Goal: Task Accomplishment & Management: Manage account settings

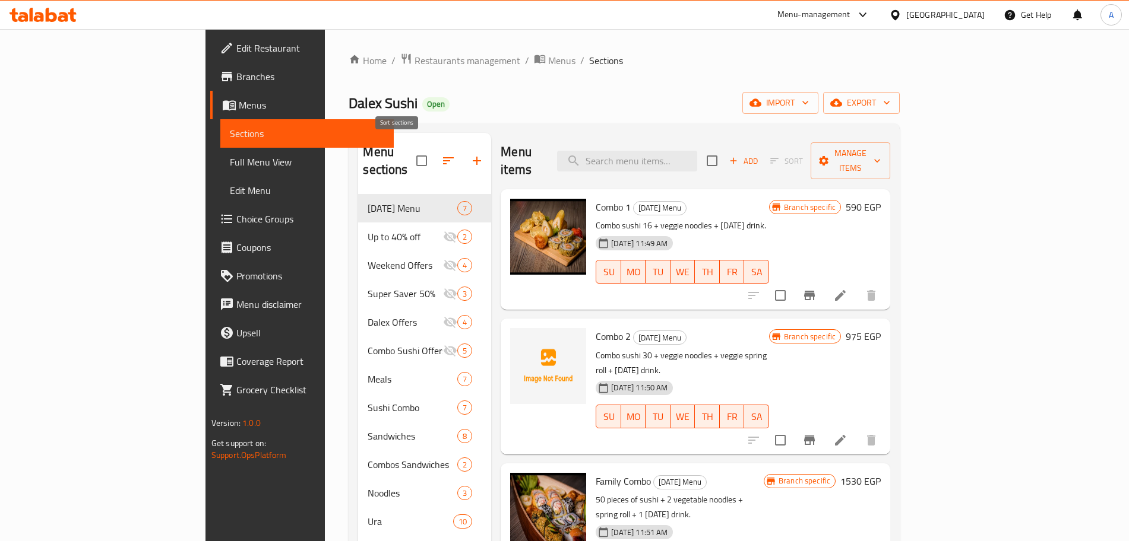
click at [434, 147] on button "button" at bounding box center [448, 161] width 28 height 28
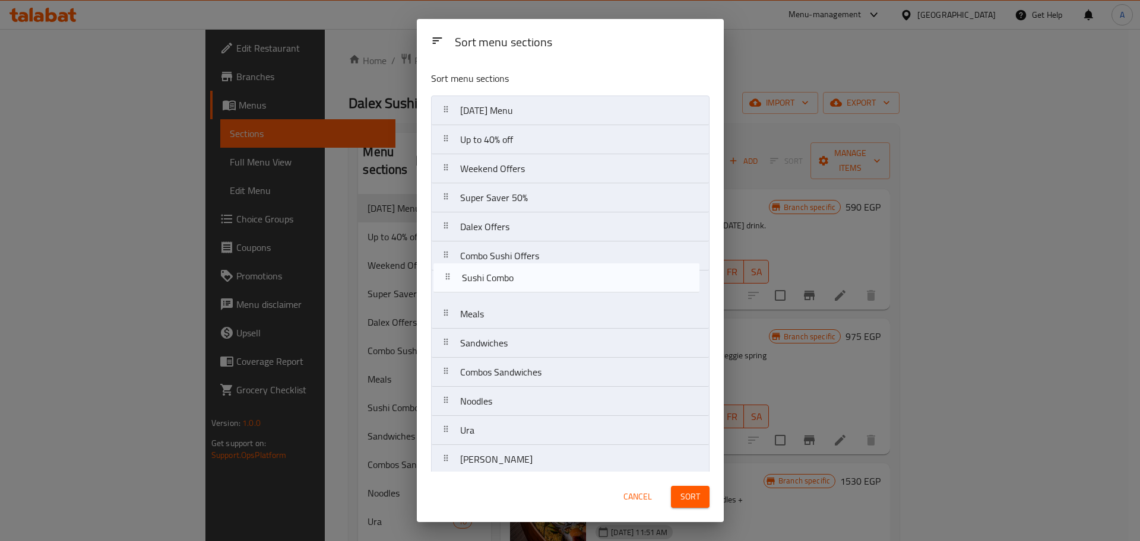
drag, startPoint x: 534, startPoint y: 319, endPoint x: 535, endPoint y: 280, distance: 39.8
click at [535, 280] on nav "[DATE] Menu Up to 40% off Weekend Offers Super Saver 50% Dalex Offers Combo Sus…" at bounding box center [570, 460] width 278 height 728
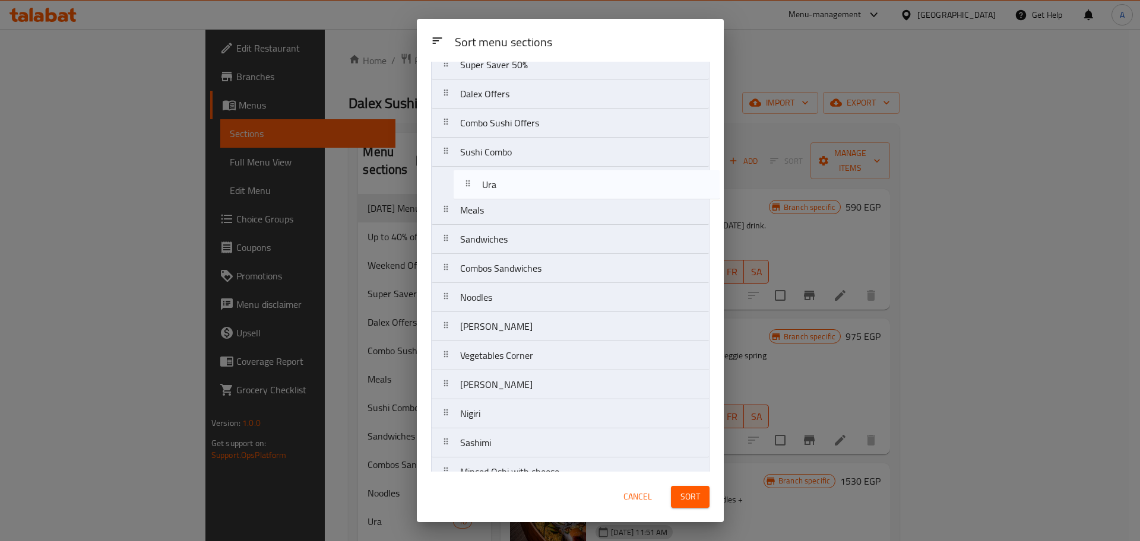
scroll to position [133, 0]
drag, startPoint x: 516, startPoint y: 286, endPoint x: 527, endPoint y: 182, distance: 103.9
click at [527, 182] on nav "[DATE] Menu Up to 40% off Weekend Offers Super Saver 50% Dalex Offers Combo Sus…" at bounding box center [570, 327] width 278 height 728
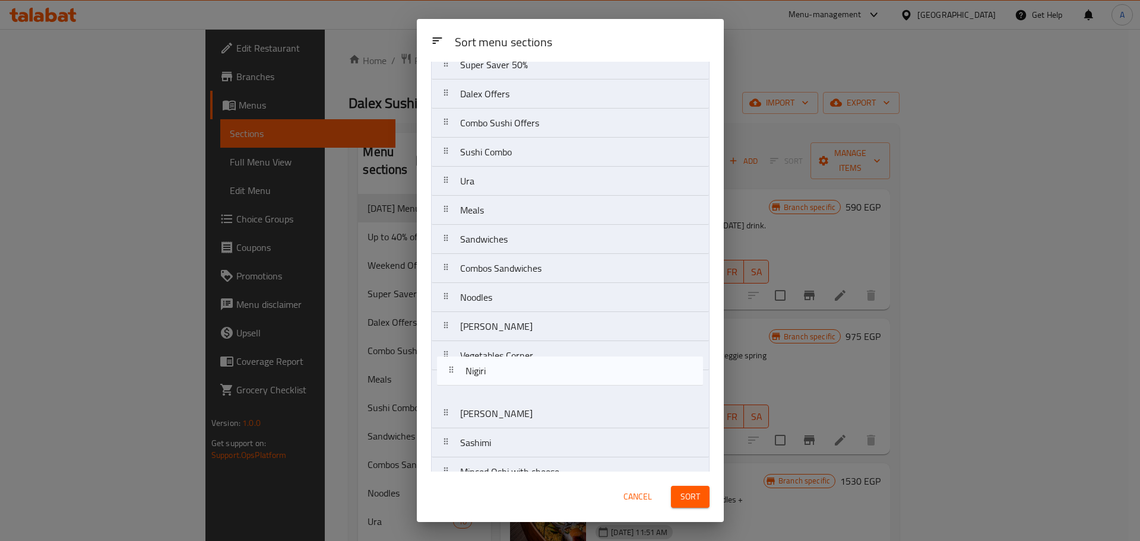
scroll to position [137, 0]
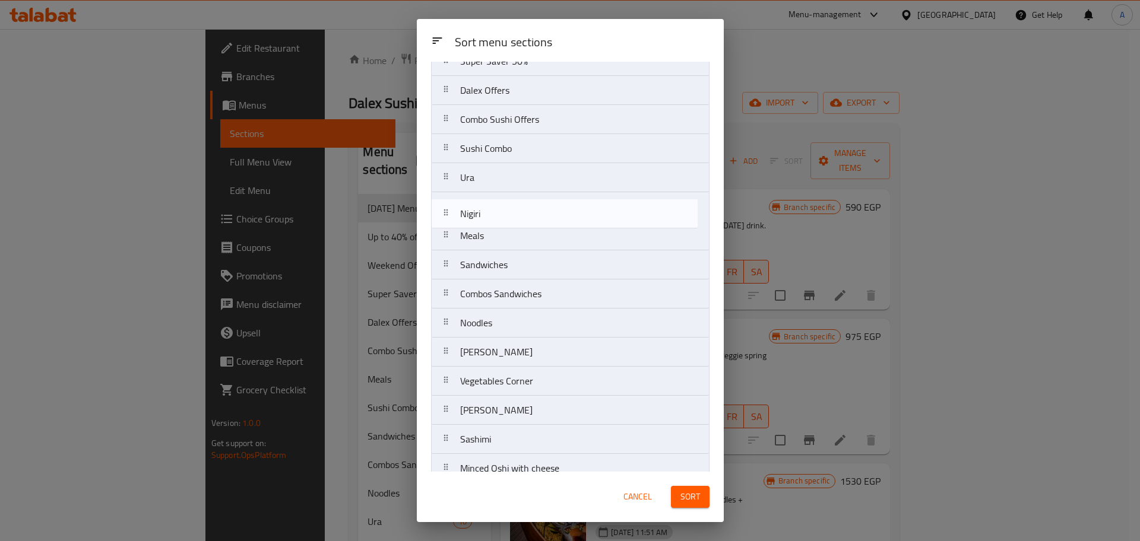
drag, startPoint x: 492, startPoint y: 416, endPoint x: 493, endPoint y: 212, distance: 204.2
click at [493, 212] on nav "[DATE] Menu Up to 40% off Weekend Offers Super Saver 50% Dalex Offers Combo Sus…" at bounding box center [570, 323] width 278 height 728
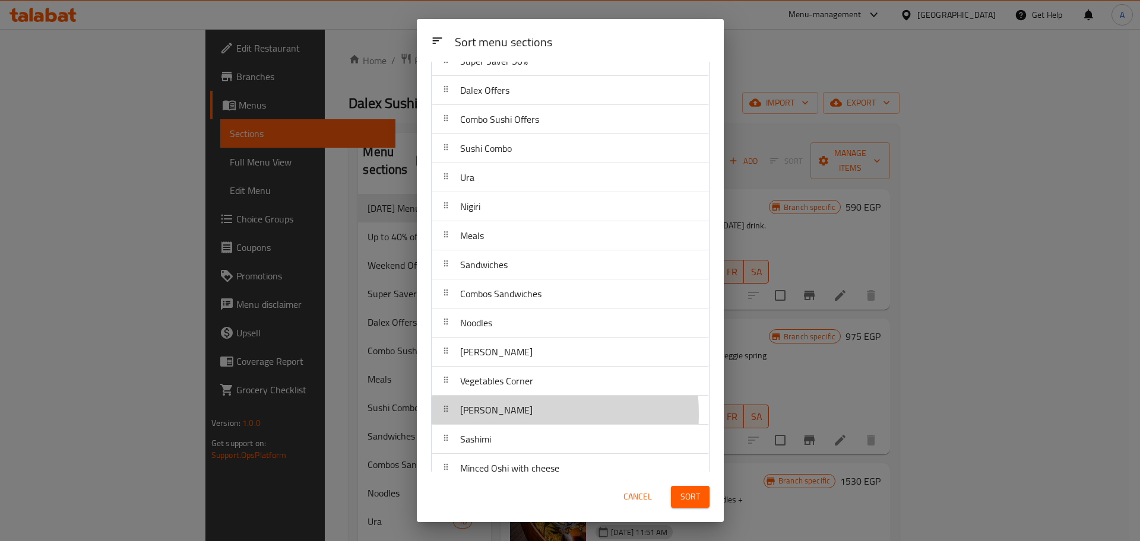
scroll to position [140, 0]
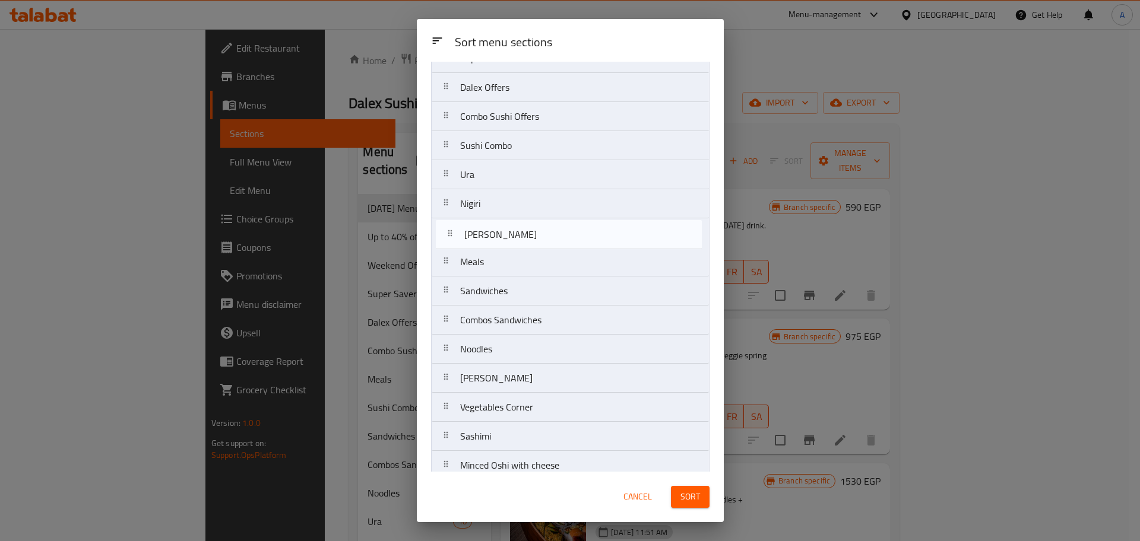
drag, startPoint x: 498, startPoint y: 414, endPoint x: 502, endPoint y: 236, distance: 178.2
click at [502, 236] on nav "[DATE] Menu Up to 40% off Weekend Offers Super Saver 50% Dalex Offers Combo Sus…" at bounding box center [570, 320] width 278 height 728
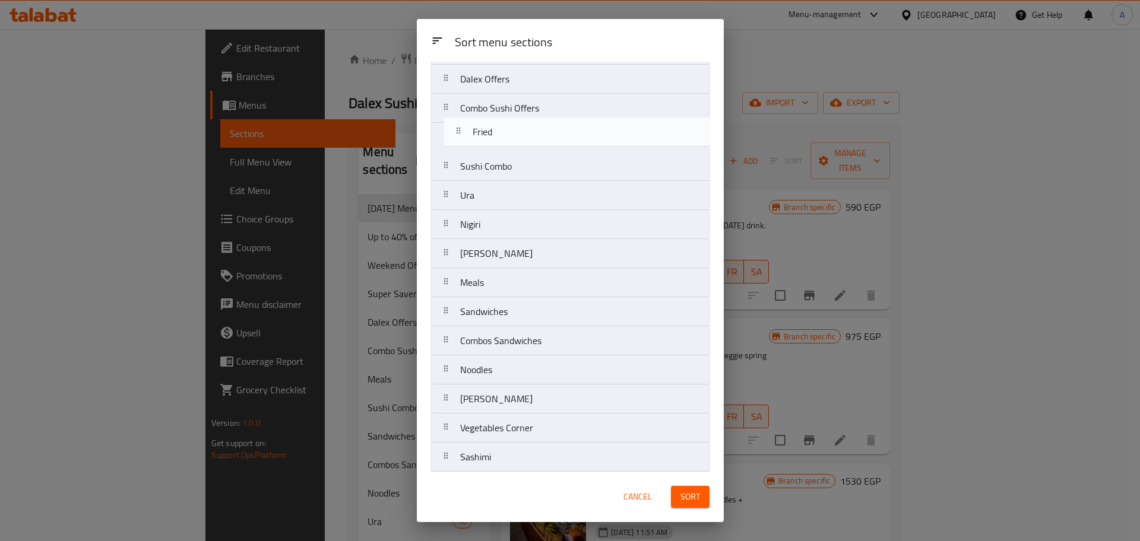
scroll to position [145, 0]
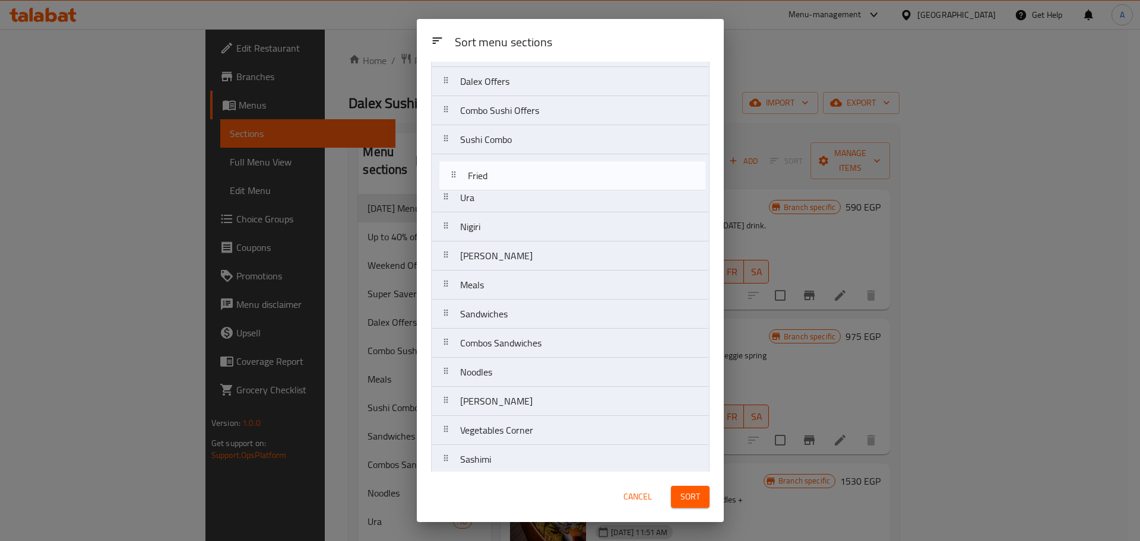
drag, startPoint x: 500, startPoint y: 398, endPoint x: 508, endPoint y: 173, distance: 224.5
click at [508, 173] on nav "[DATE] Menu Up to 40% off Weekend Offers Super Saver 50% Dalex Offers Combo Sus…" at bounding box center [570, 314] width 278 height 728
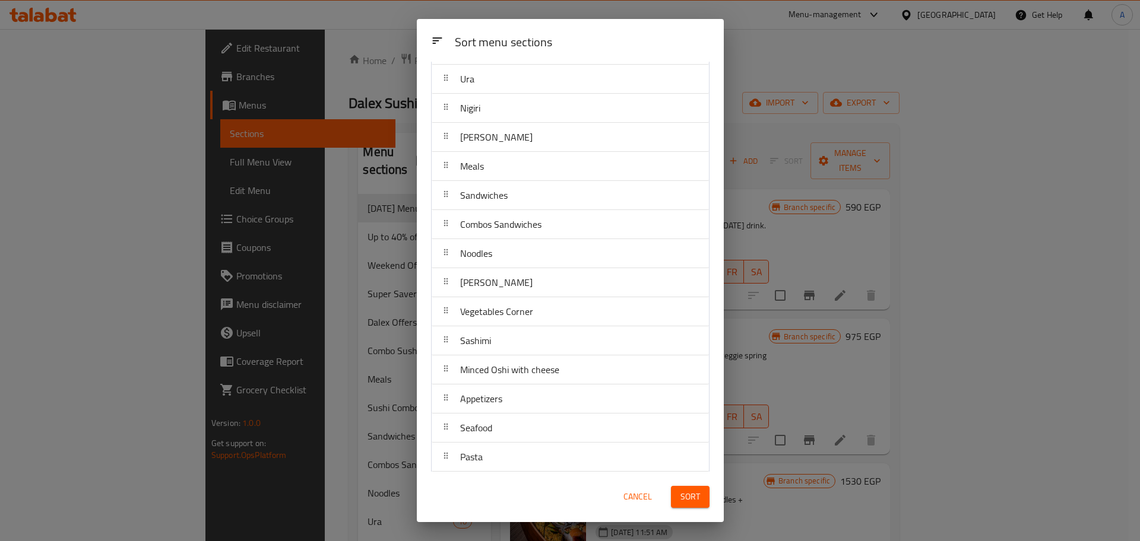
scroll to position [265, 0]
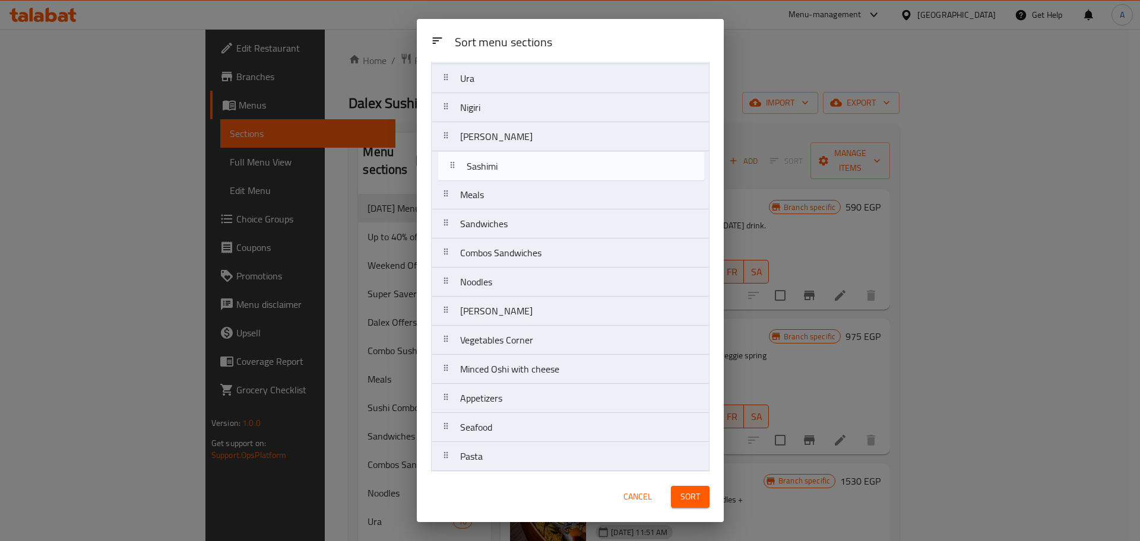
drag, startPoint x: 496, startPoint y: 341, endPoint x: 502, endPoint y: 160, distance: 180.6
click at [502, 160] on nav "[DATE] Menu Up to 40% off Weekend Offers Super Saver 50% Dalex Offers Combo Sus…" at bounding box center [570, 195] width 278 height 728
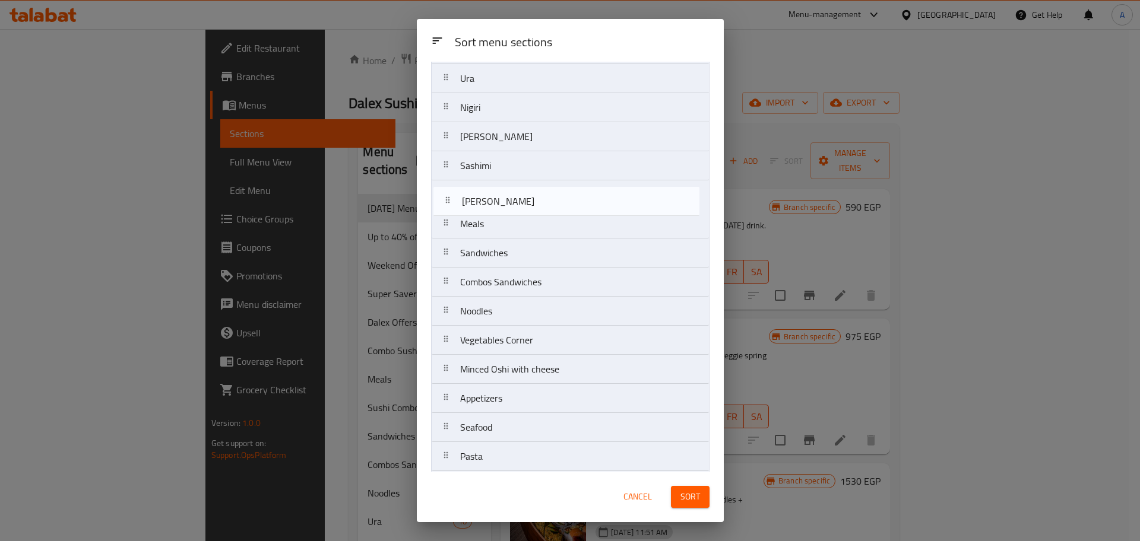
drag, startPoint x: 517, startPoint y: 313, endPoint x: 520, endPoint y: 195, distance: 118.2
click at [520, 195] on nav "[DATE] Menu Up to 40% off Weekend Offers Super Saver 50% Dalex Offers Combo Sus…" at bounding box center [570, 195] width 278 height 728
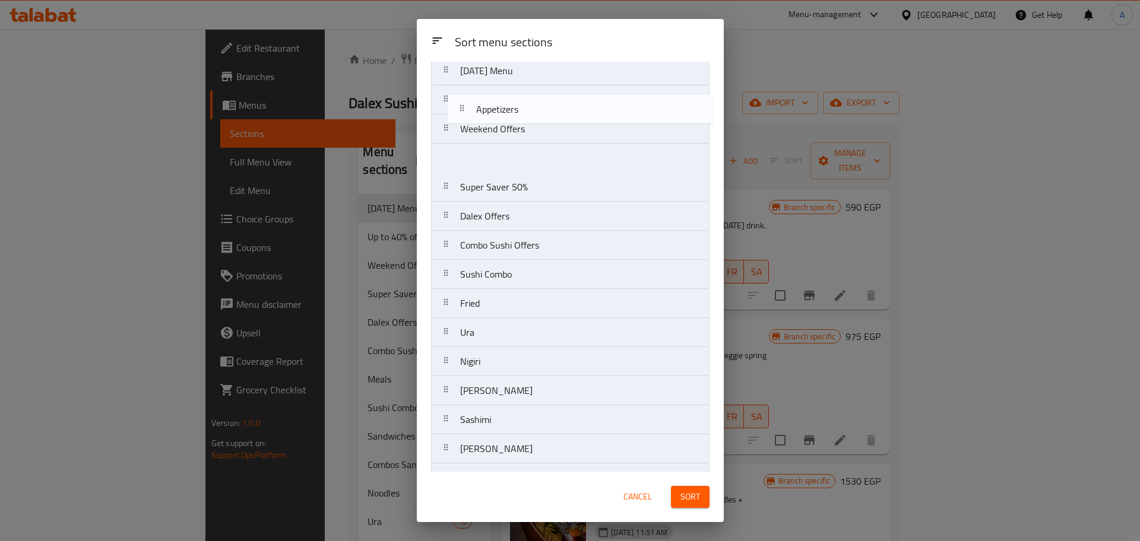
scroll to position [39, 0]
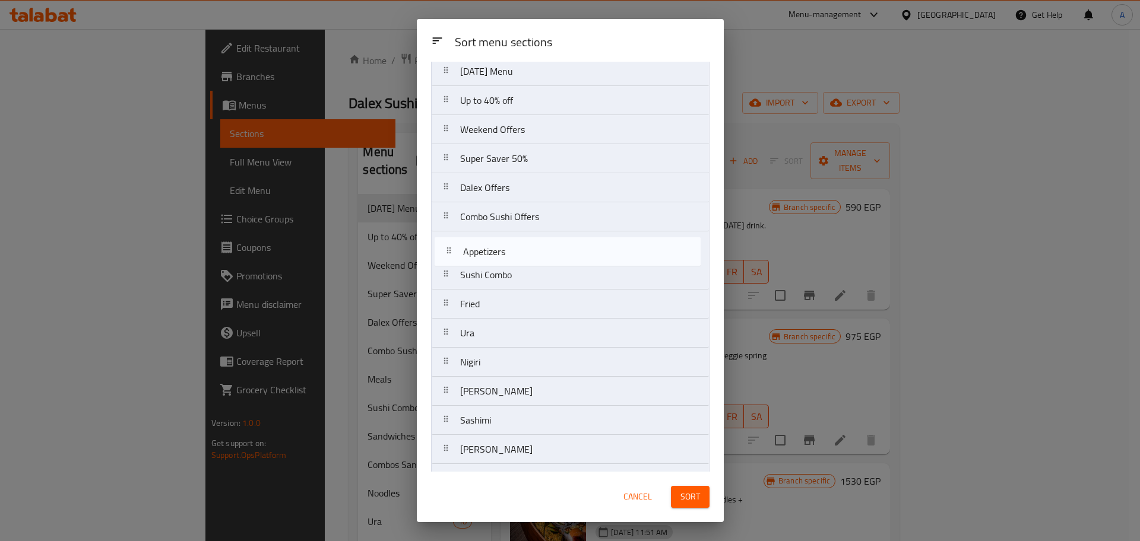
drag, startPoint x: 544, startPoint y: 401, endPoint x: 547, endPoint y: 251, distance: 150.8
click at [547, 251] on nav "[DATE] Menu Up to 40% off Weekend Offers Super Saver 50% Dalex Offers Combo Sus…" at bounding box center [570, 420] width 278 height 728
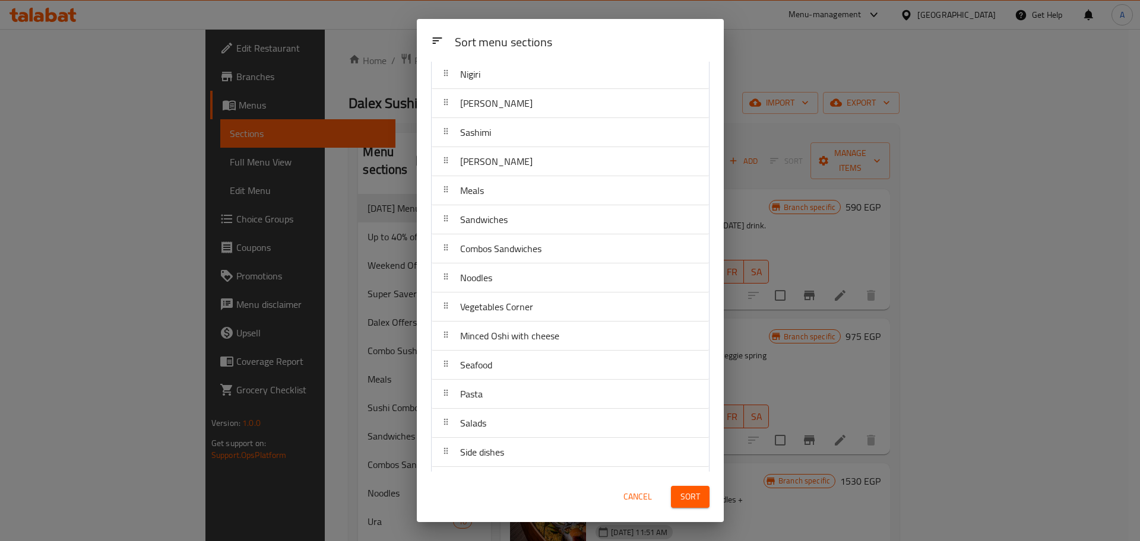
scroll to position [357, 0]
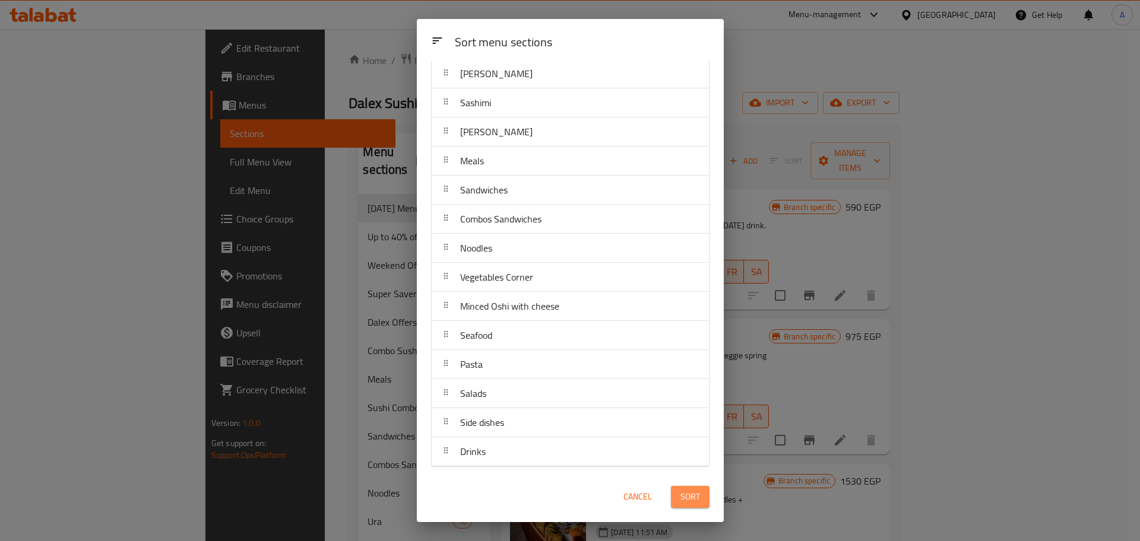
click at [698, 498] on span "Sort" at bounding box center [690, 497] width 20 height 15
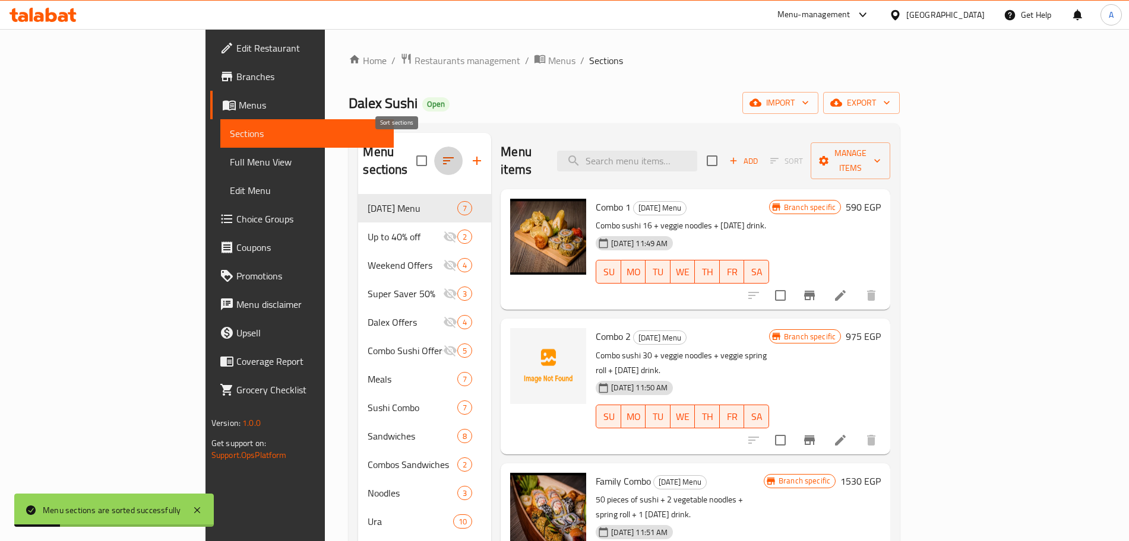
click at [443, 157] on icon "button" at bounding box center [448, 160] width 11 height 7
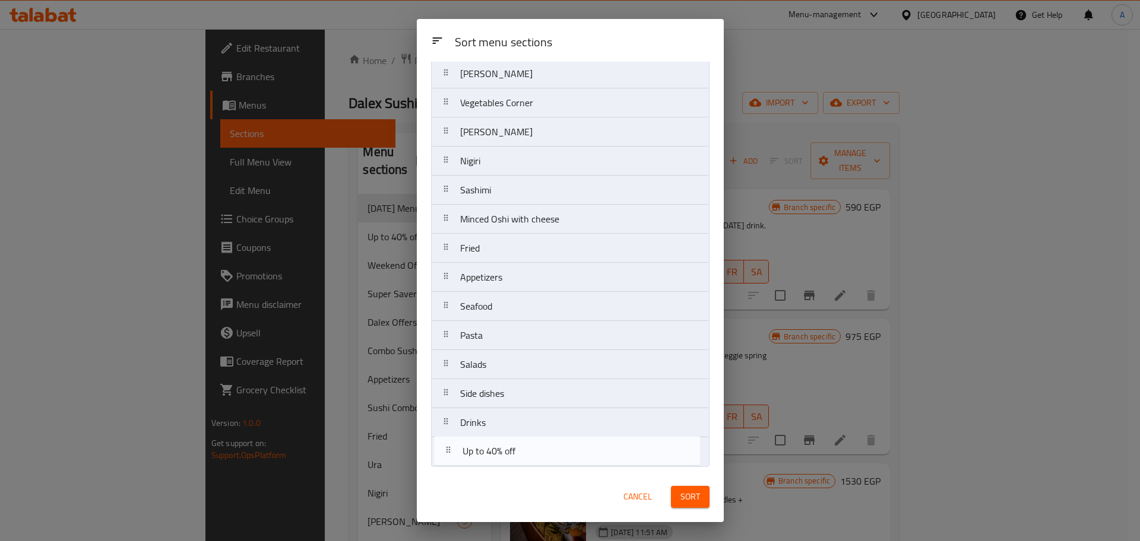
drag, startPoint x: 587, startPoint y: 150, endPoint x: 590, endPoint y: 465, distance: 315.3
click at [590, 465] on nav "[DATE] Menu Up to 40% off Weekend Offers Super Saver 50% Dalex Offers Combo Sus…" at bounding box center [570, 103] width 278 height 728
drag, startPoint x: 587, startPoint y: 148, endPoint x: 581, endPoint y: 464, distance: 315.9
click at [581, 464] on nav "[DATE] Menu Weekend Offers Super Saver 50% Dalex Offers Combo Sushi Offers Meal…" at bounding box center [570, 103] width 278 height 728
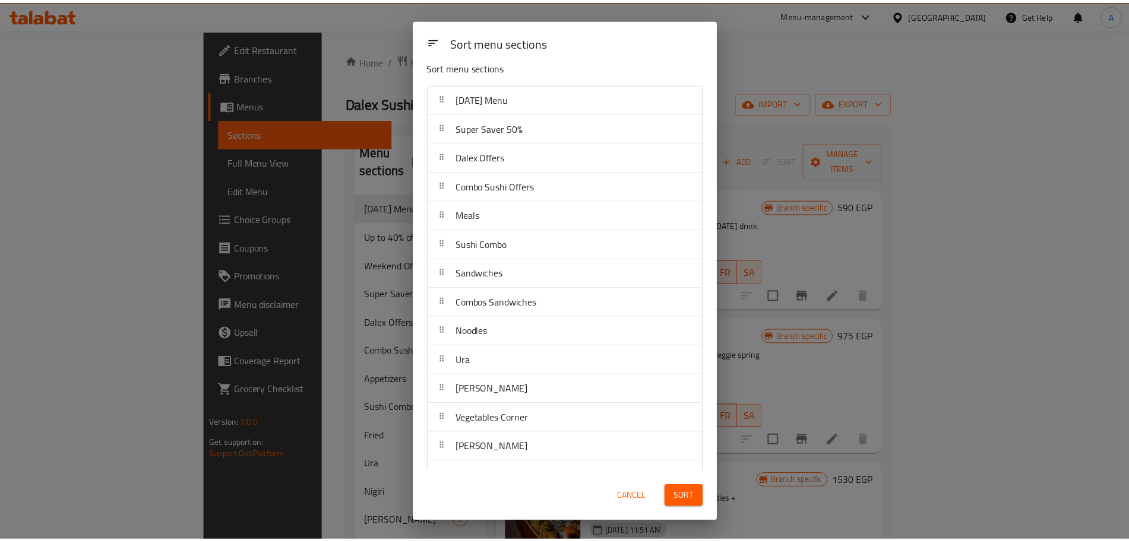
scroll to position [0, 0]
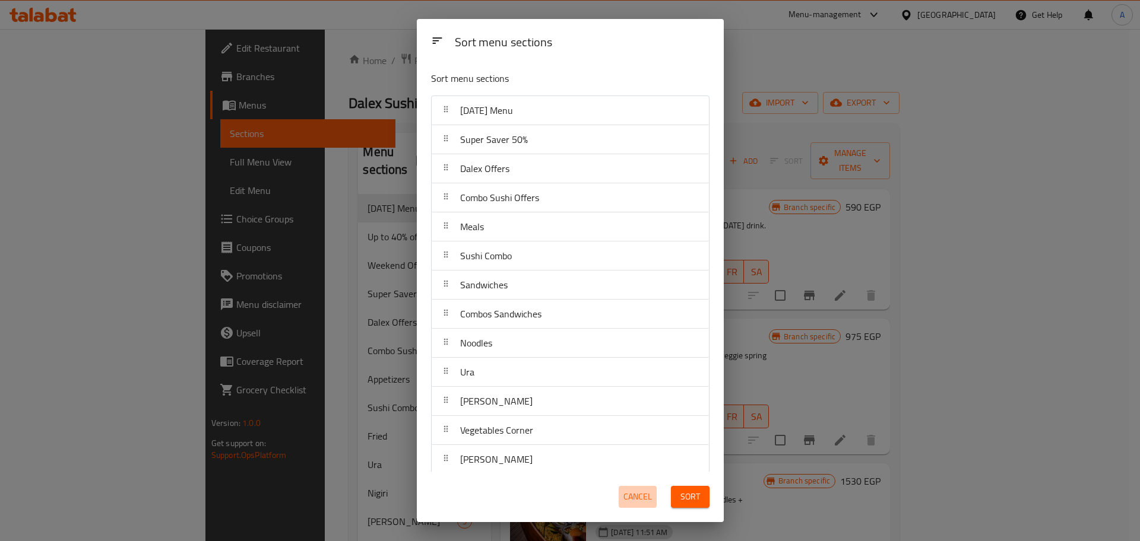
click at [646, 494] on span "Cancel" at bounding box center [637, 497] width 28 height 15
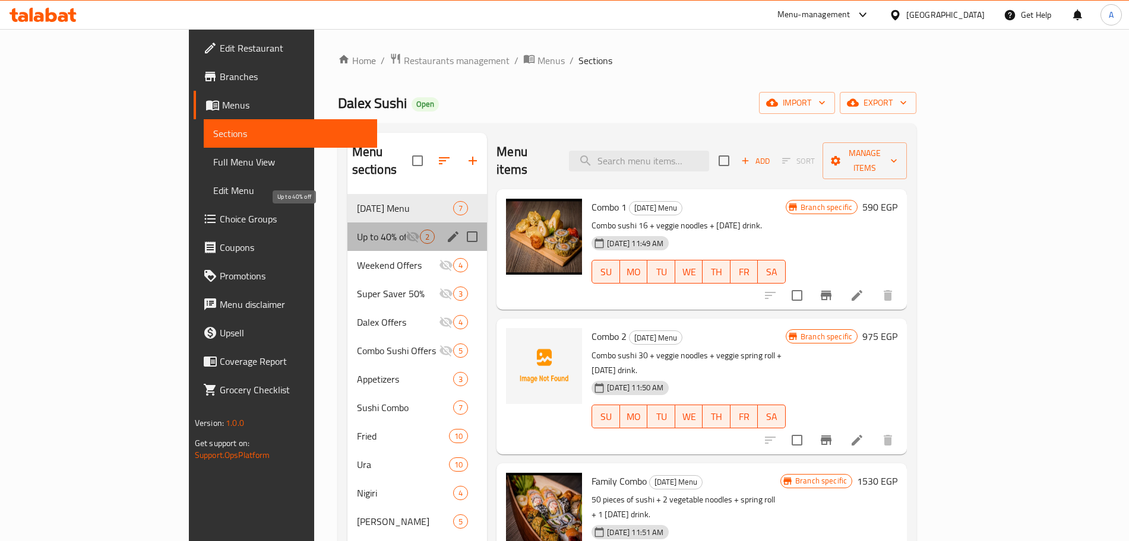
click at [357, 230] on span "Up to 40% off" at bounding box center [381, 237] width 49 height 14
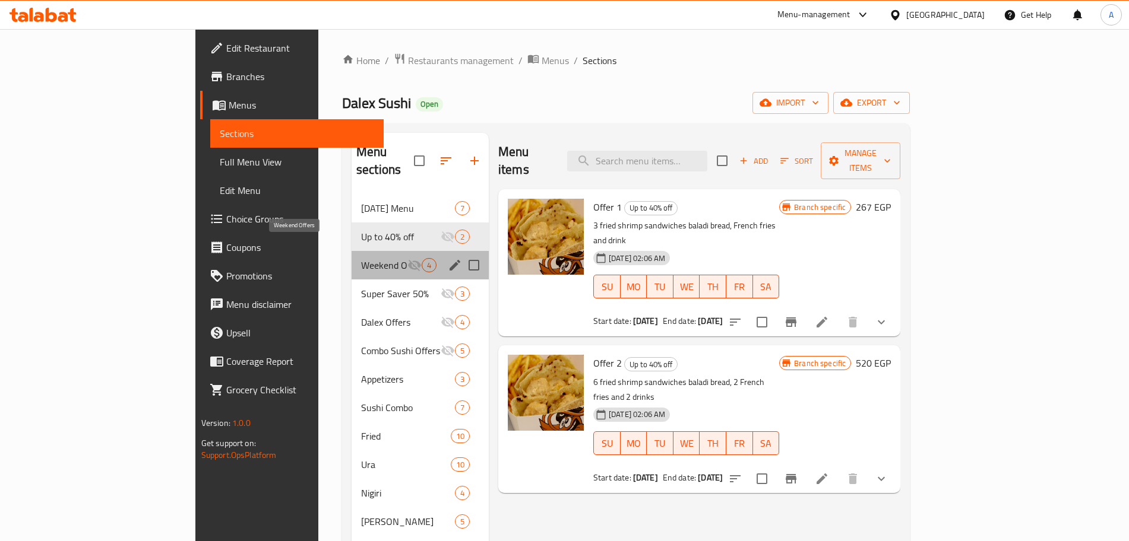
click at [361, 258] on span "Weekend Offers" at bounding box center [384, 265] width 46 height 14
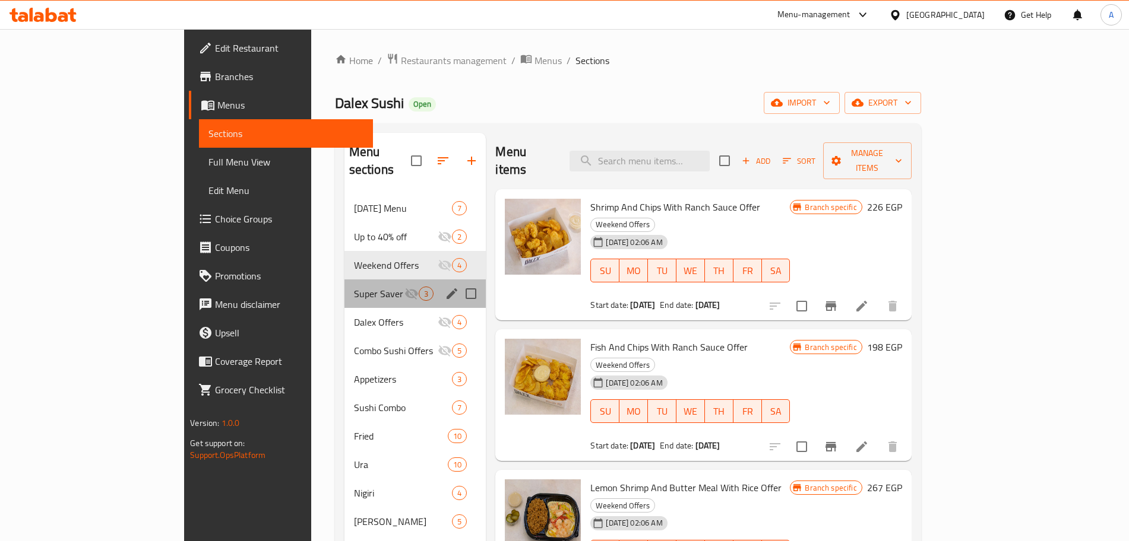
click at [344, 280] on div "Super Saver 50% 3" at bounding box center [415, 294] width 142 height 28
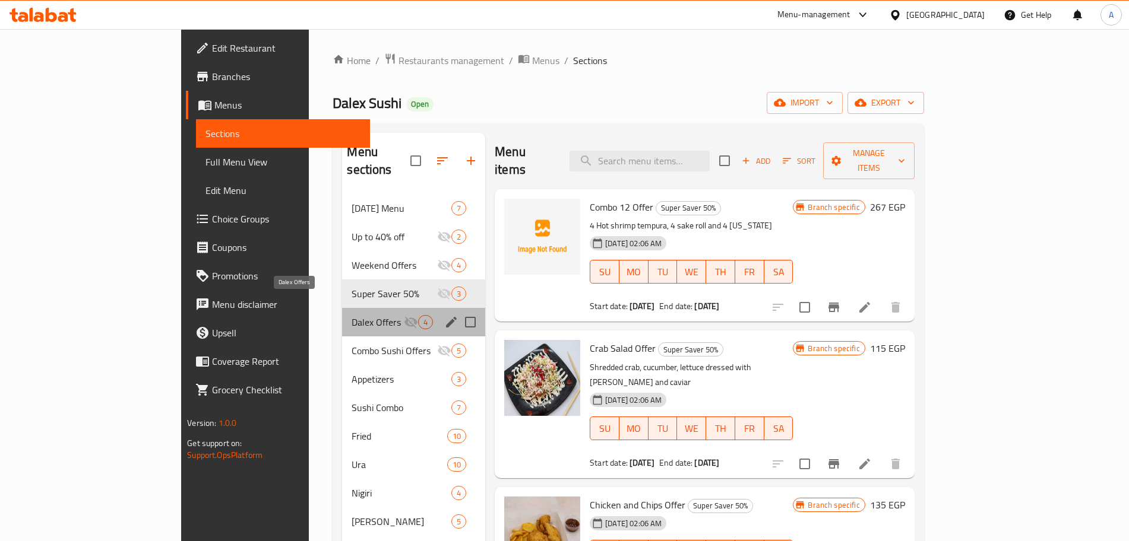
click at [351, 315] on span "Dalex Offers" at bounding box center [377, 322] width 52 height 14
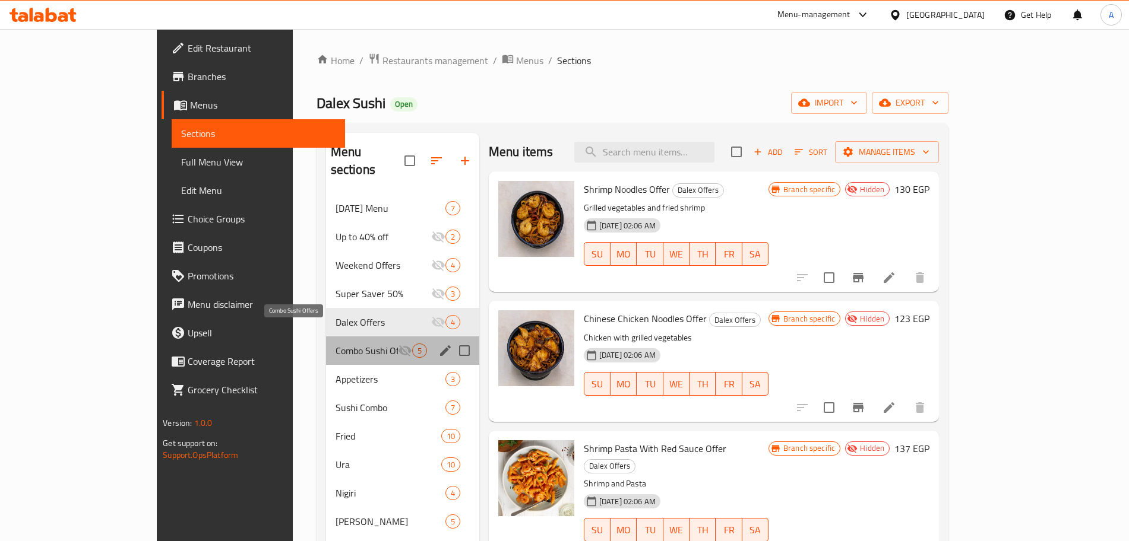
click at [335, 344] on span "Combo Sushi Offers" at bounding box center [366, 351] width 62 height 14
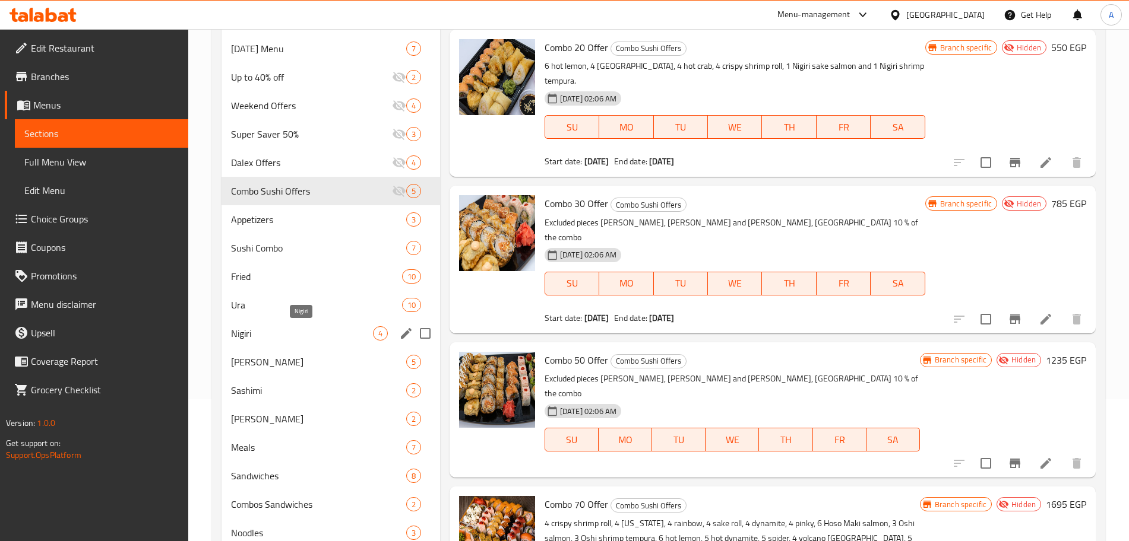
scroll to position [142, 0]
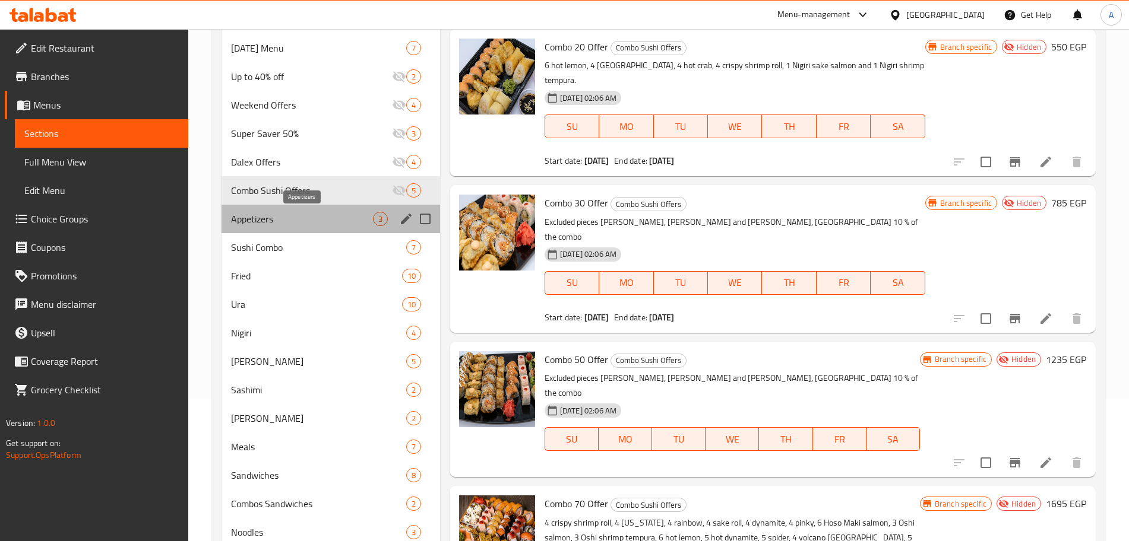
click at [324, 214] on span "Appetizers" at bounding box center [302, 219] width 142 height 14
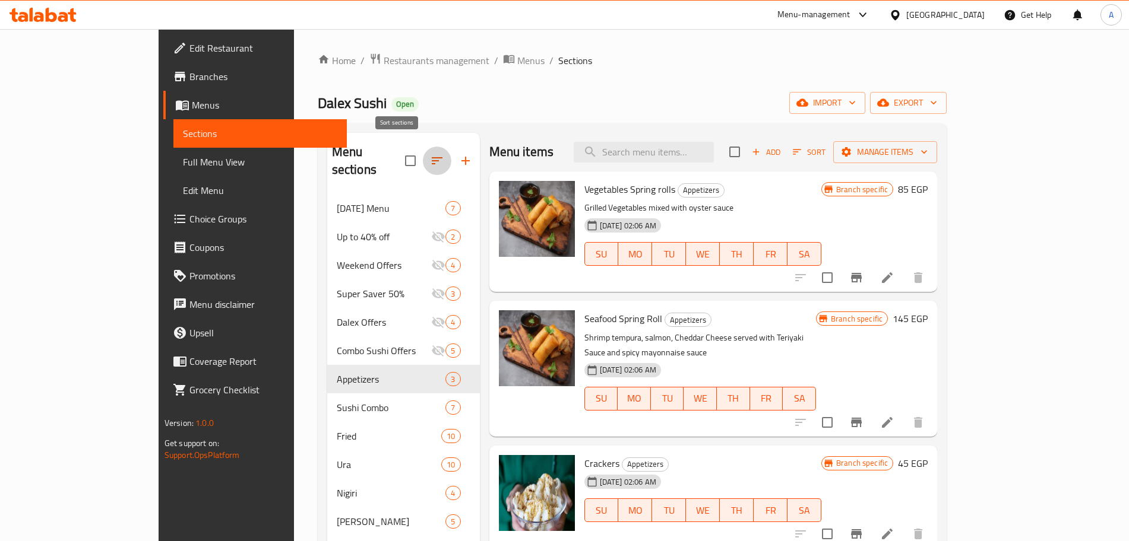
click at [430, 154] on icon "button" at bounding box center [437, 161] width 14 height 14
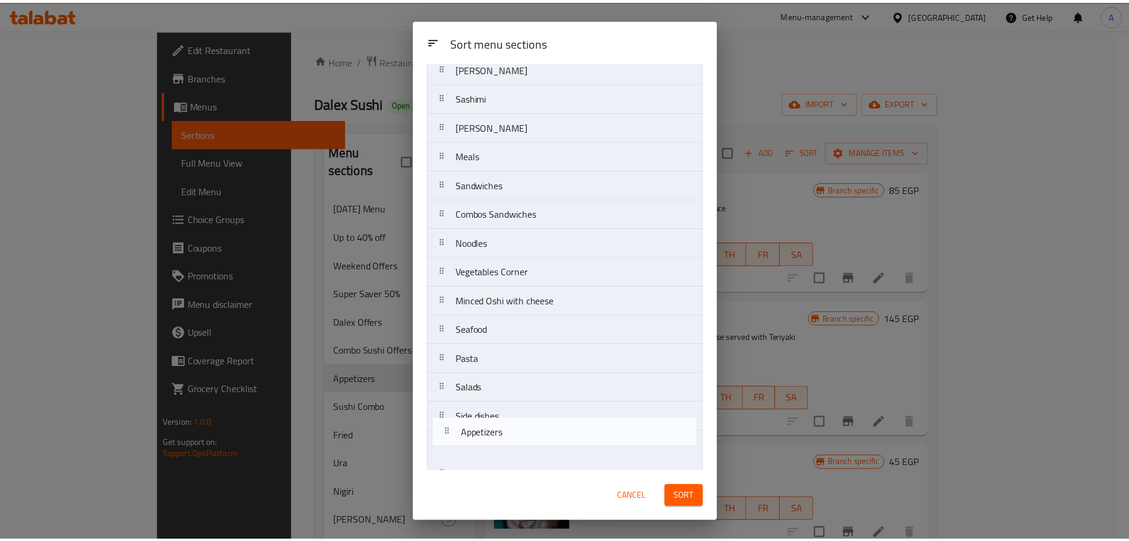
scroll to position [357, 0]
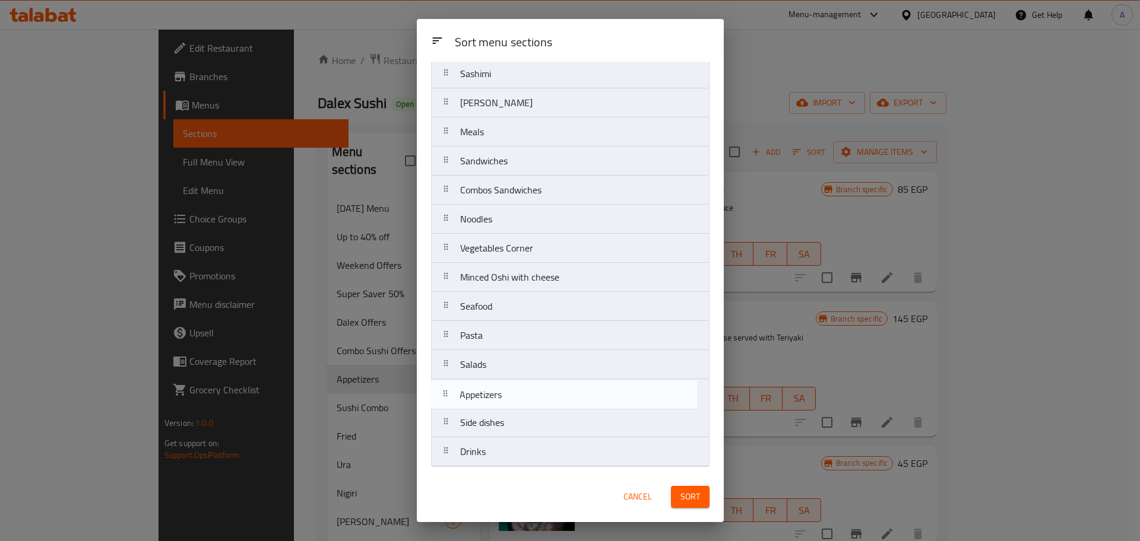
drag, startPoint x: 559, startPoint y: 287, endPoint x: 558, endPoint y: 401, distance: 114.0
click at [558, 401] on nav "[DATE] Menu Up to 40% off Weekend Offers Super Saver 50% Dalex Offers Combo Sus…" at bounding box center [570, 103] width 278 height 728
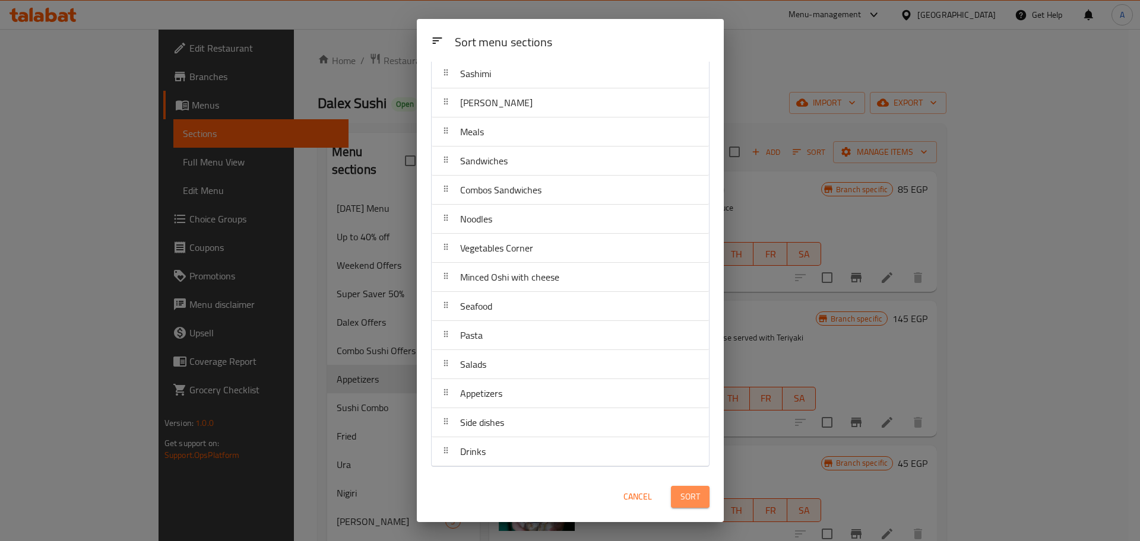
click at [682, 496] on span "Sort" at bounding box center [690, 497] width 20 height 15
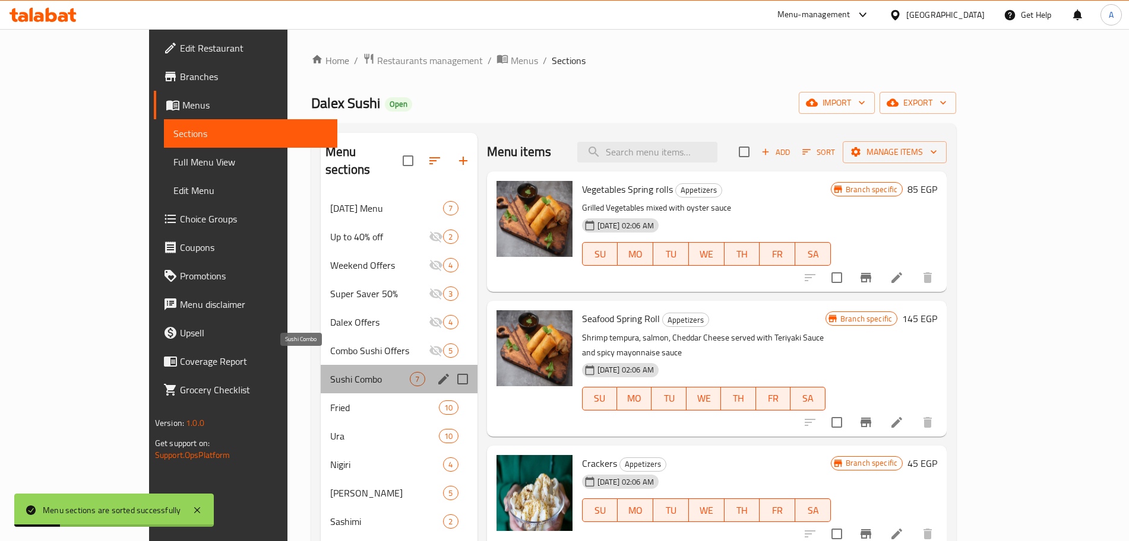
click at [341, 372] on span "Sushi Combo" at bounding box center [370, 379] width 80 height 14
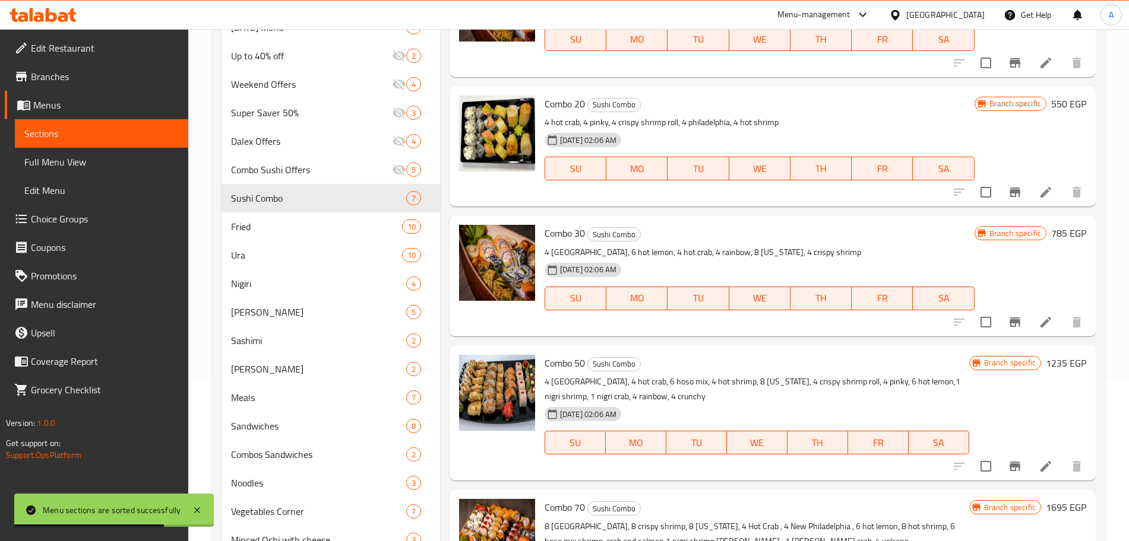
scroll to position [180, 0]
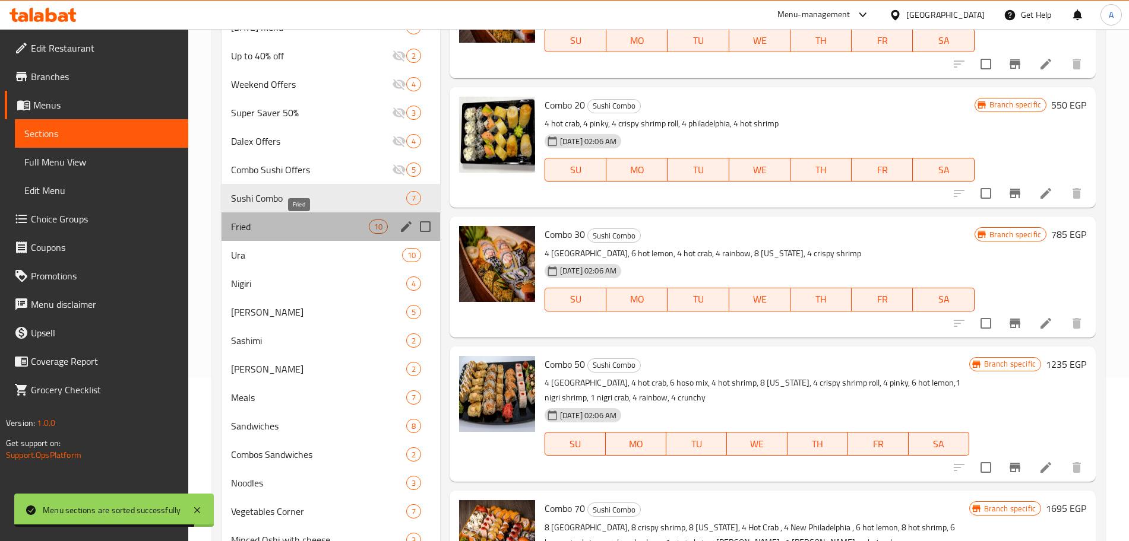
click at [339, 225] on span "Fried" at bounding box center [300, 227] width 138 height 14
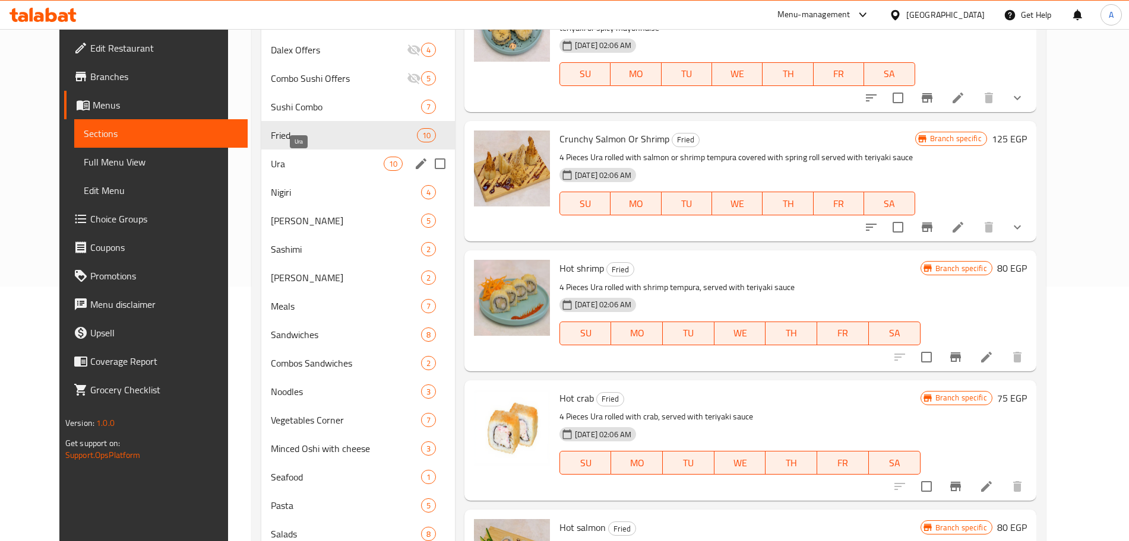
scroll to position [252, 0]
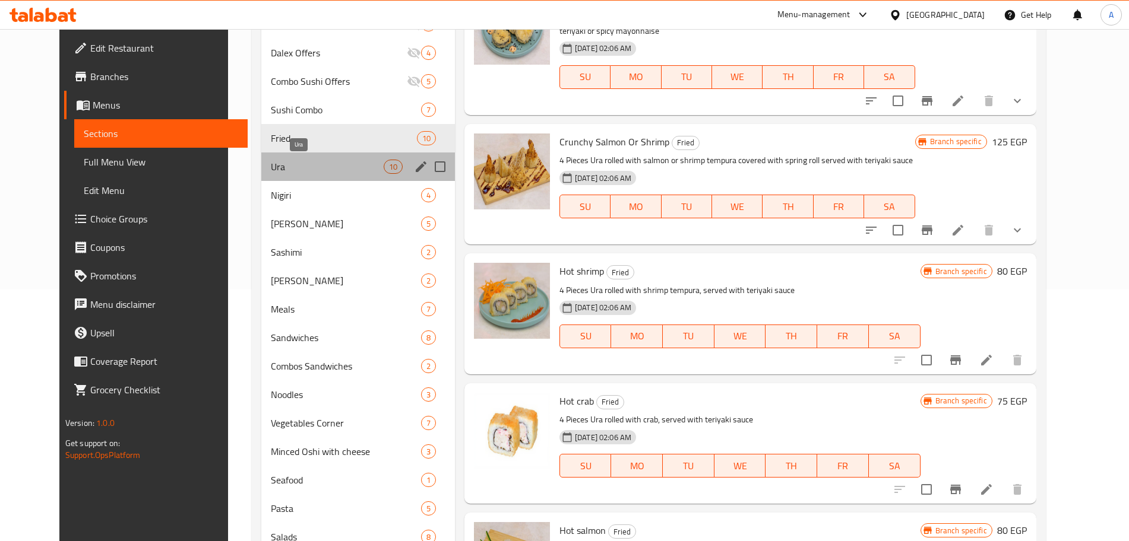
click at [325, 165] on span "Ura" at bounding box center [327, 167] width 113 height 14
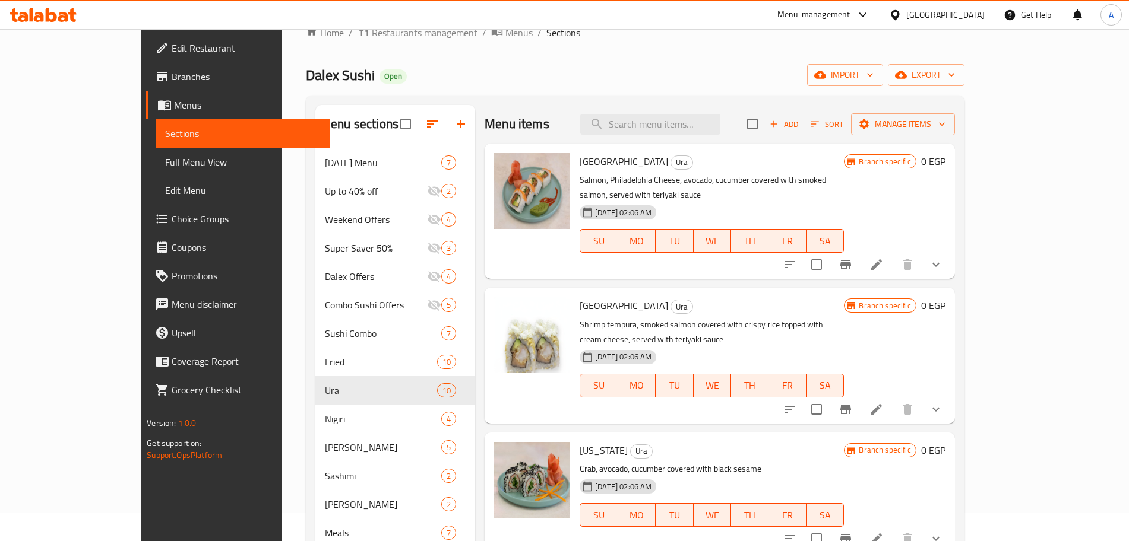
scroll to position [25, 0]
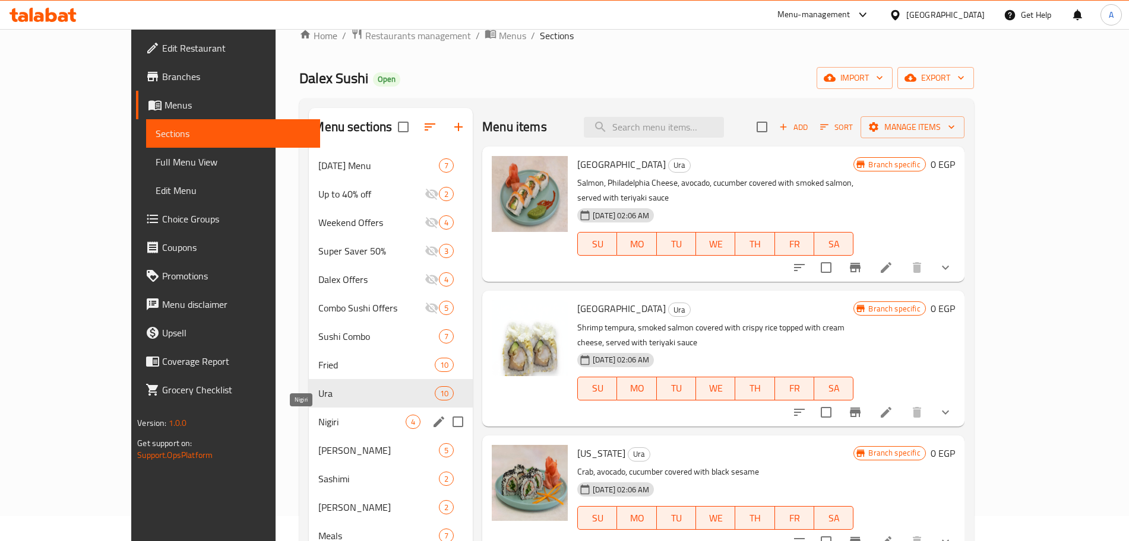
click at [318, 420] on span "Nigiri" at bounding box center [361, 422] width 87 height 14
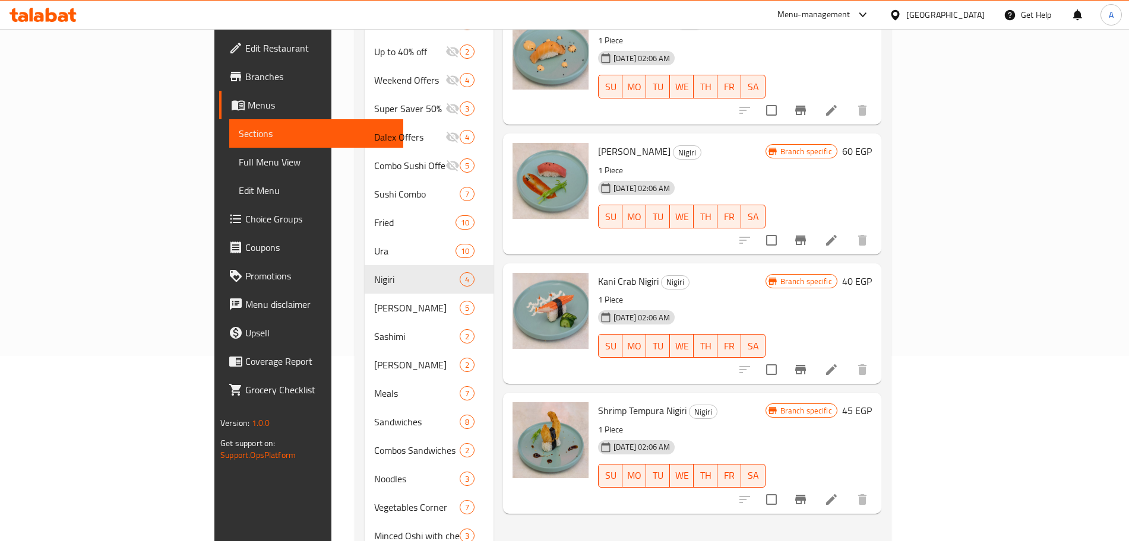
scroll to position [179, 0]
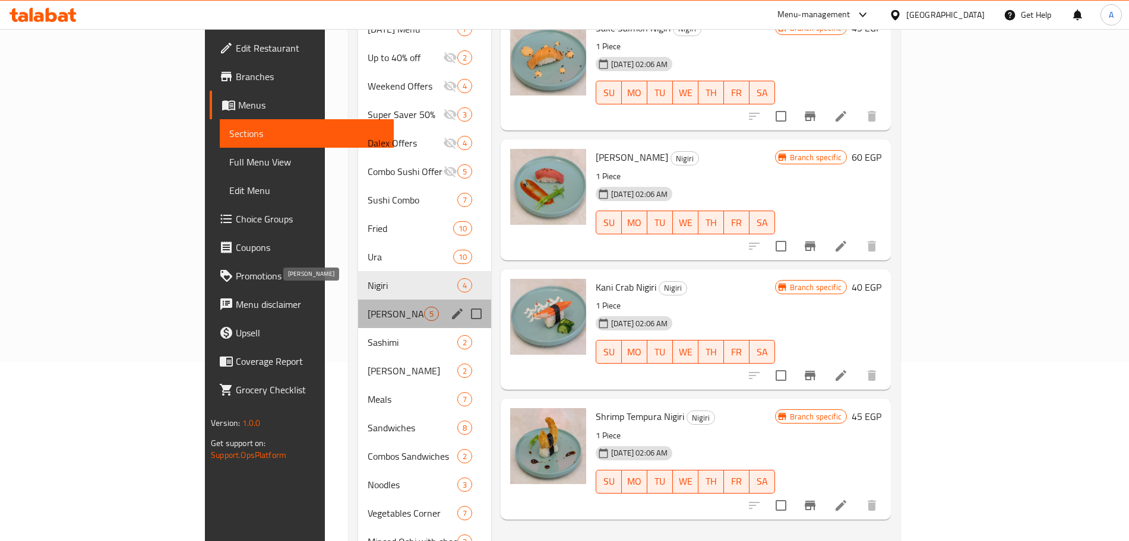
click at [367, 307] on span "[PERSON_NAME]" at bounding box center [395, 314] width 56 height 14
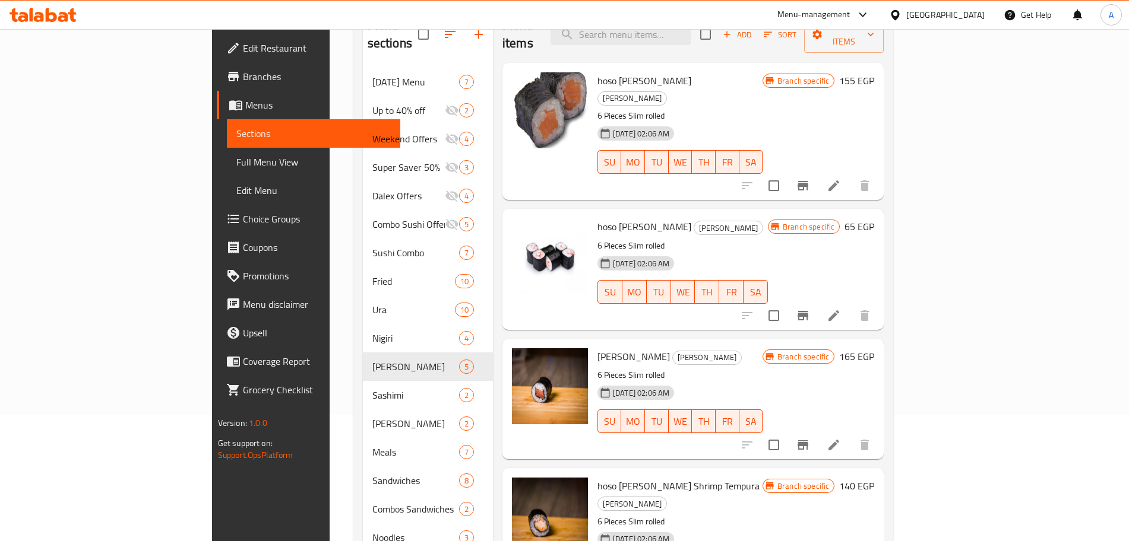
scroll to position [111, 0]
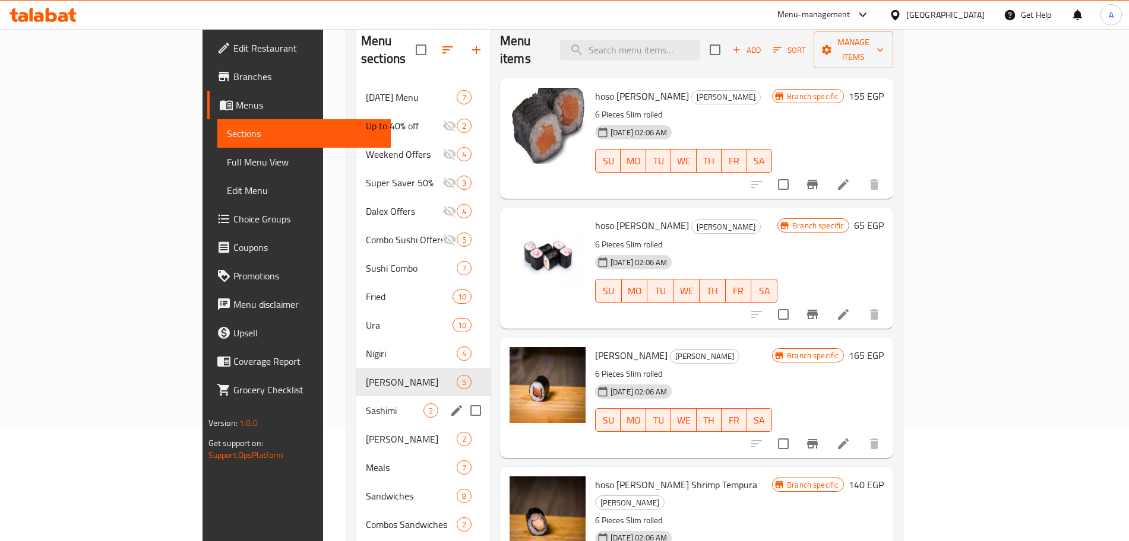
click at [356, 397] on div "Sashimi 2" at bounding box center [423, 411] width 134 height 28
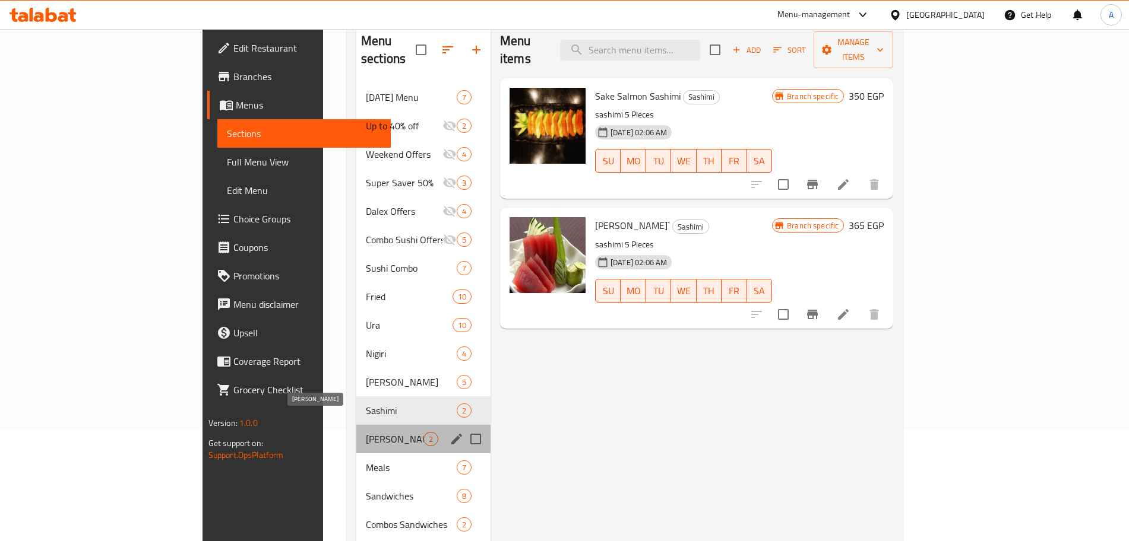
click at [366, 432] on span "[PERSON_NAME]" at bounding box center [395, 439] width 58 height 14
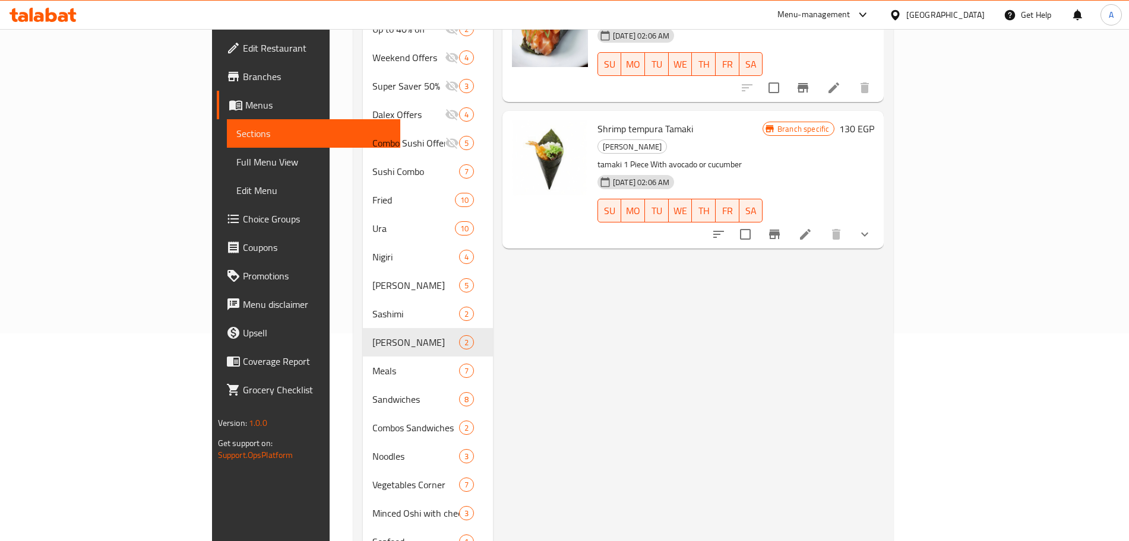
scroll to position [209, 0]
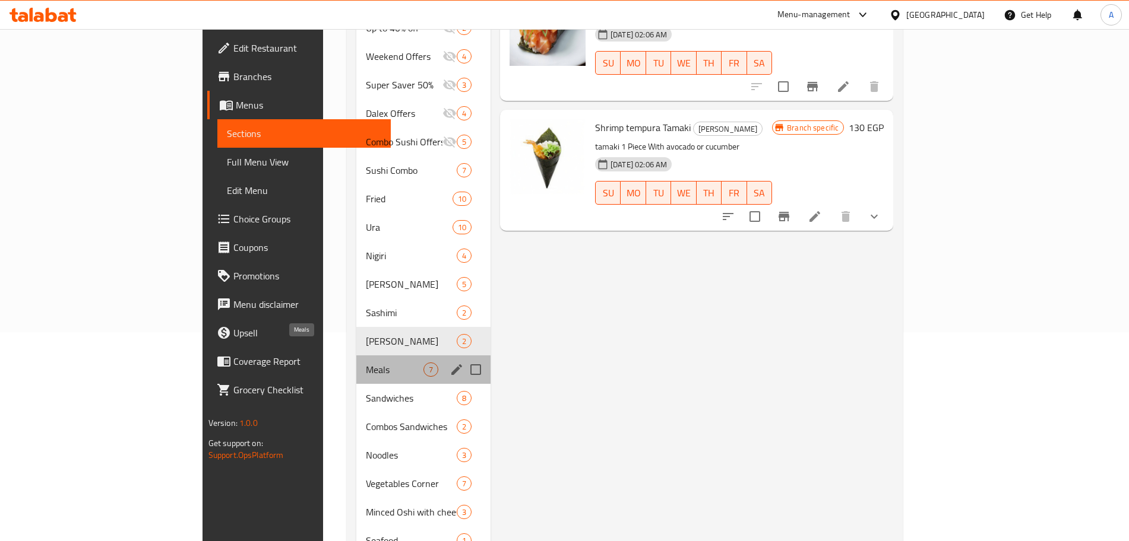
click at [366, 363] on span "Meals" at bounding box center [395, 370] width 58 height 14
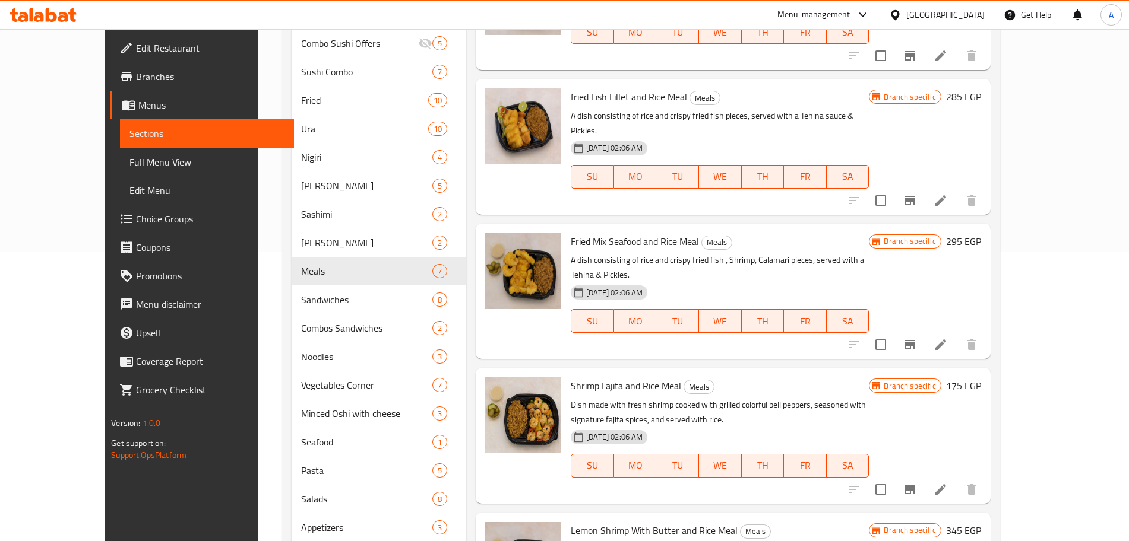
scroll to position [385, 0]
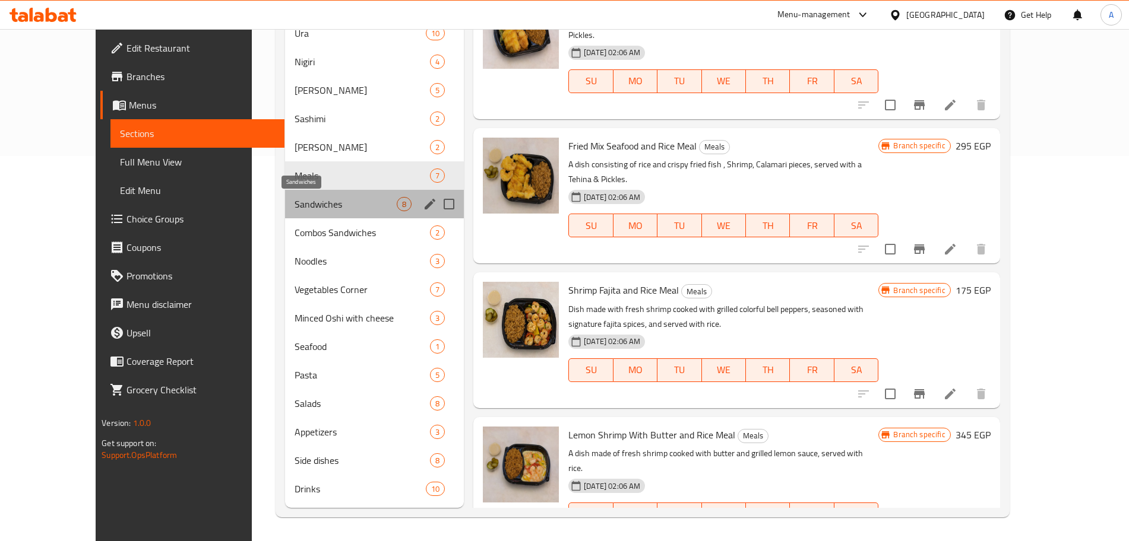
click at [359, 208] on span "Sandwiches" at bounding box center [345, 204] width 102 height 14
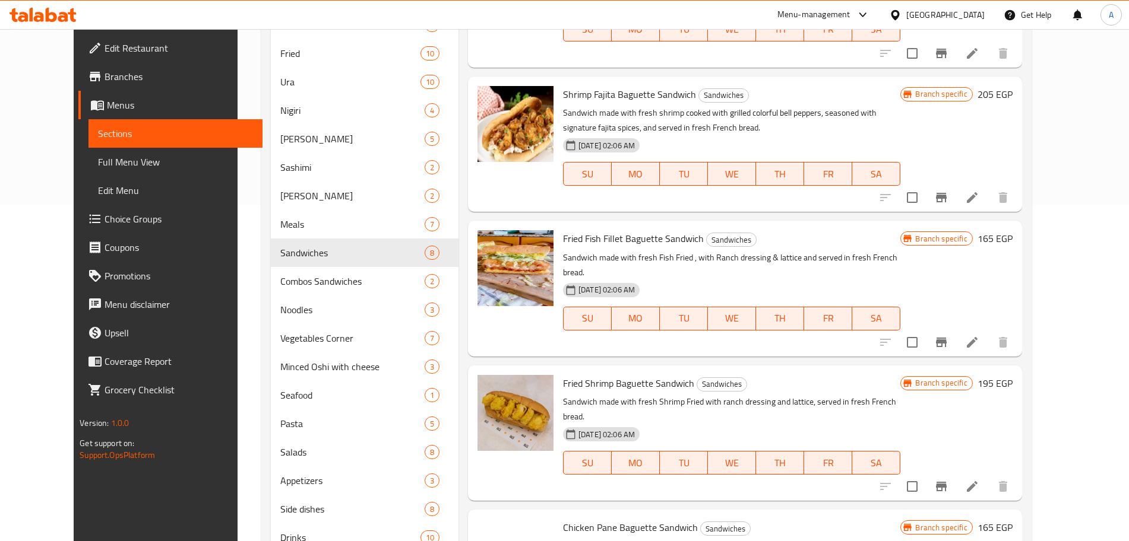
scroll to position [385, 0]
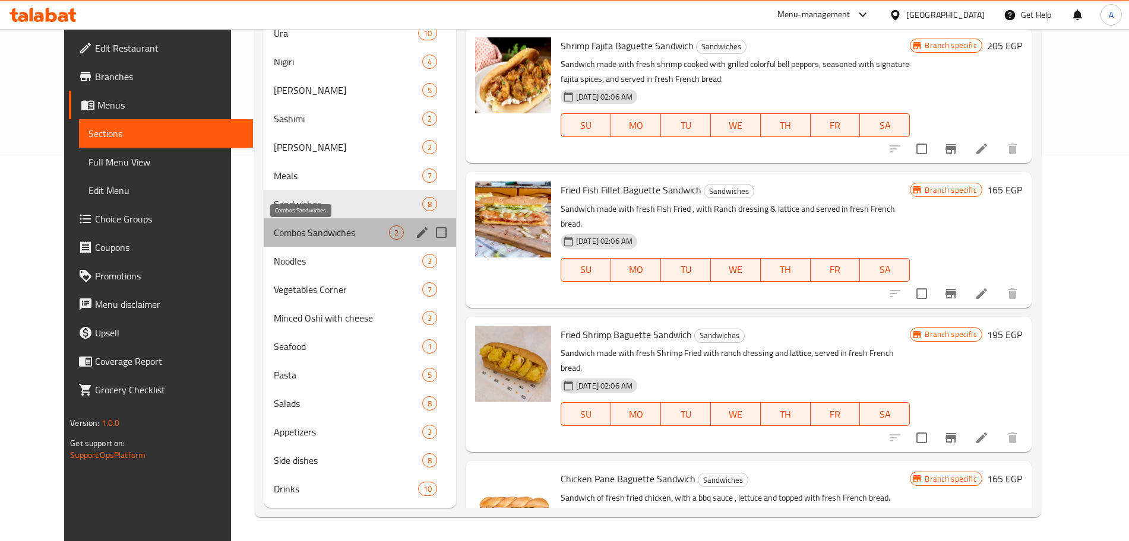
click at [316, 233] on span "Combos Sandwiches" at bounding box center [331, 233] width 115 height 14
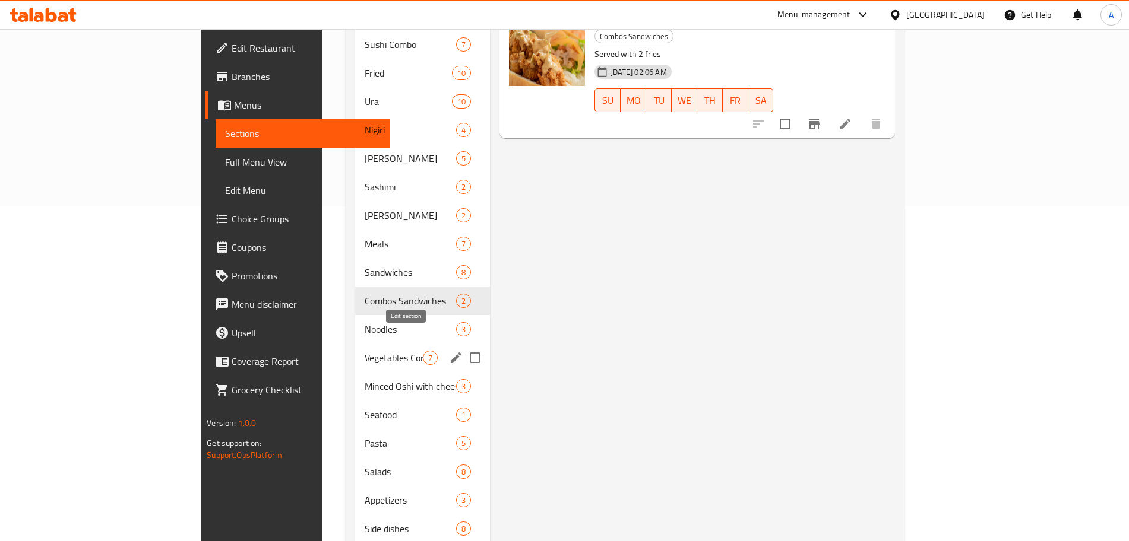
scroll to position [343, 0]
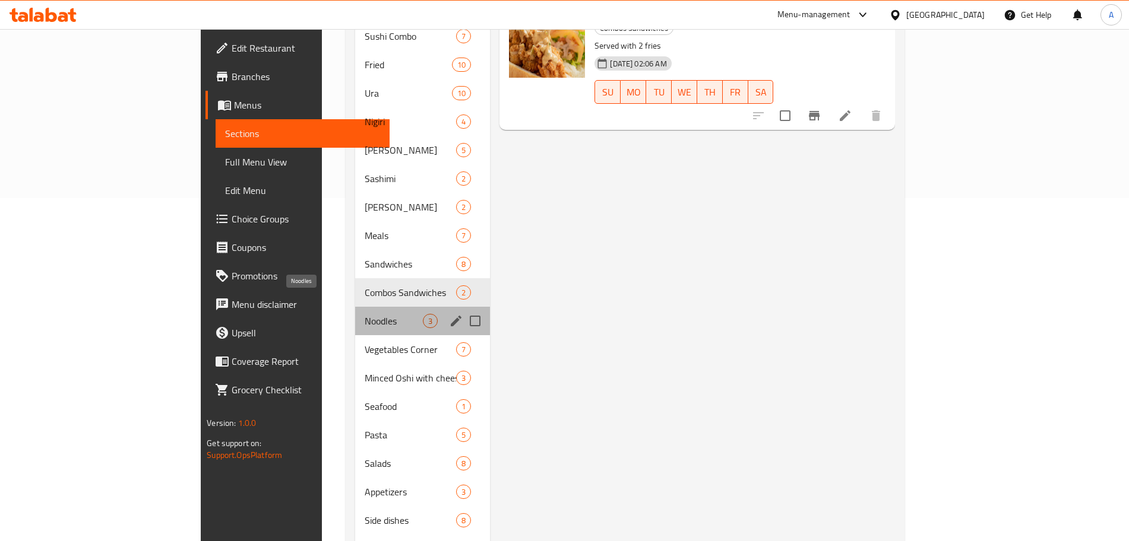
click at [365, 314] on span "Noodles" at bounding box center [394, 321] width 58 height 14
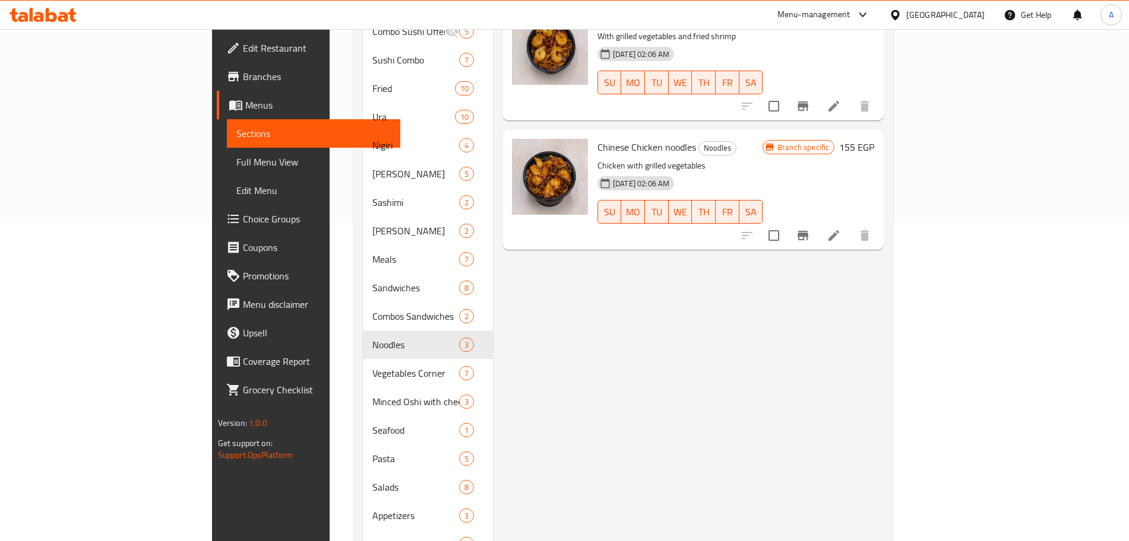
scroll to position [321, 0]
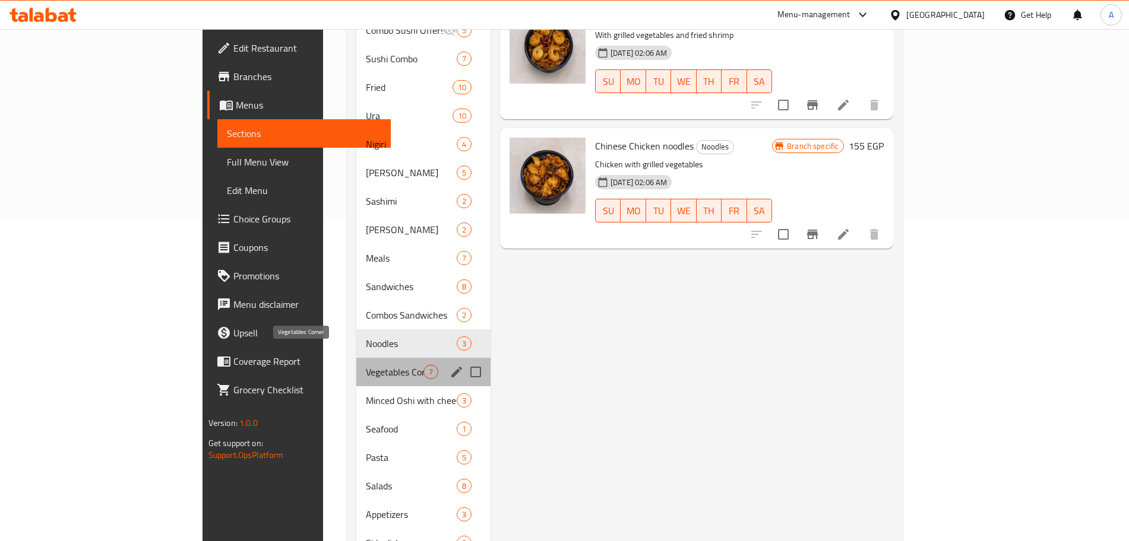
click at [366, 365] on span "Vegetables Corner" at bounding box center [395, 372] width 58 height 14
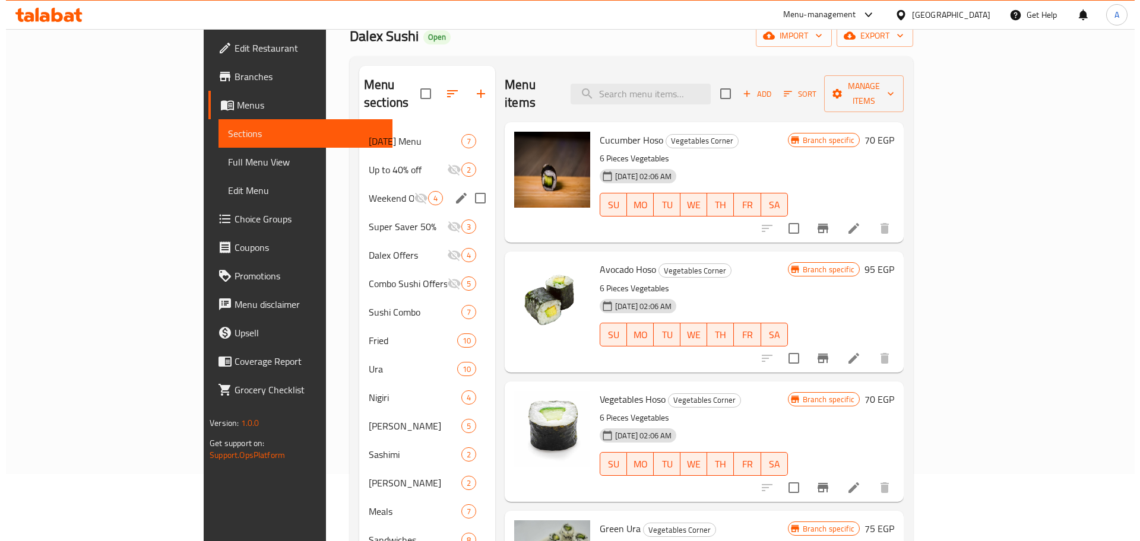
scroll to position [66, 0]
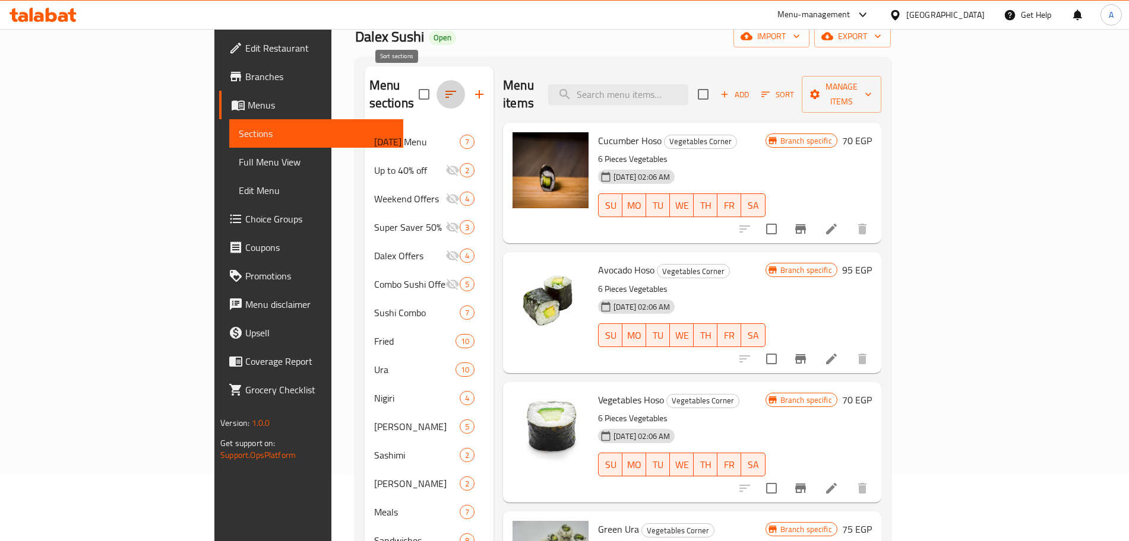
click at [443, 90] on icon "button" at bounding box center [450, 94] width 14 height 14
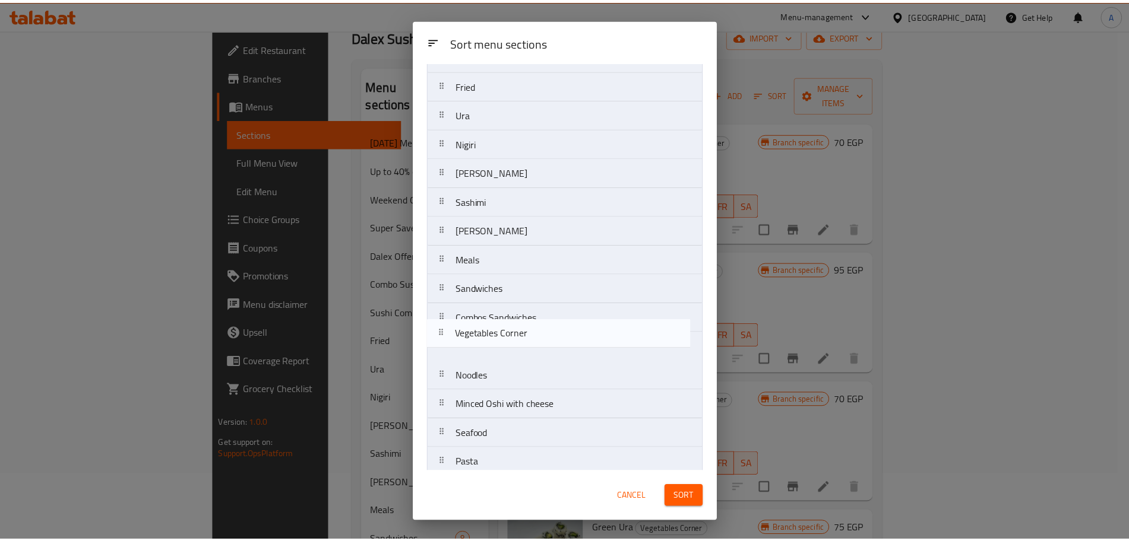
scroll to position [230, 0]
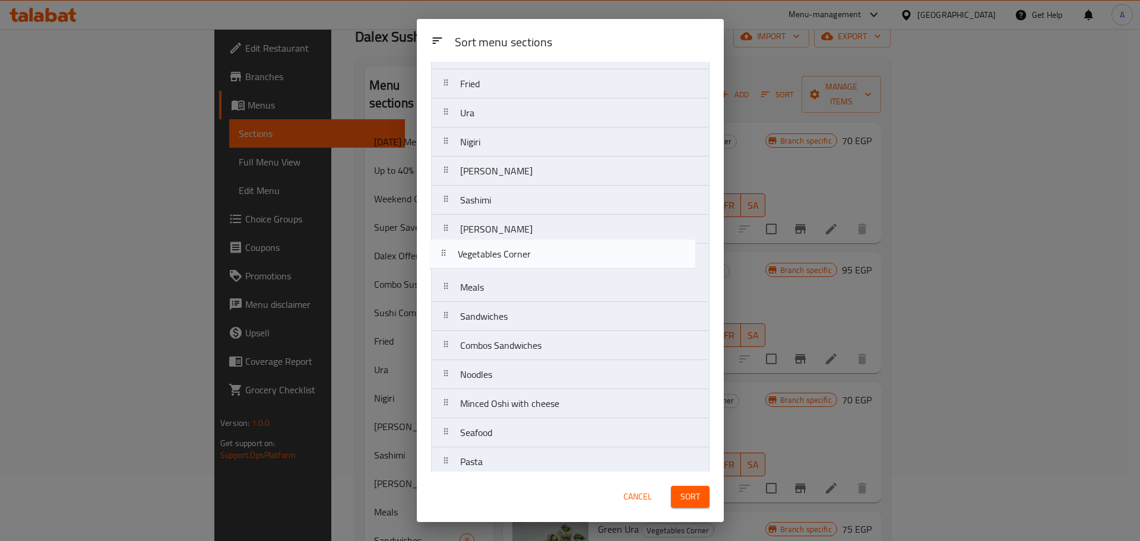
drag, startPoint x: 538, startPoint y: 384, endPoint x: 535, endPoint y: 255, distance: 129.5
click at [535, 255] on nav "[DATE] Menu Up to 40% off Weekend Offers Super Saver 50% Dalex Offers Combo Sus…" at bounding box center [570, 229] width 278 height 728
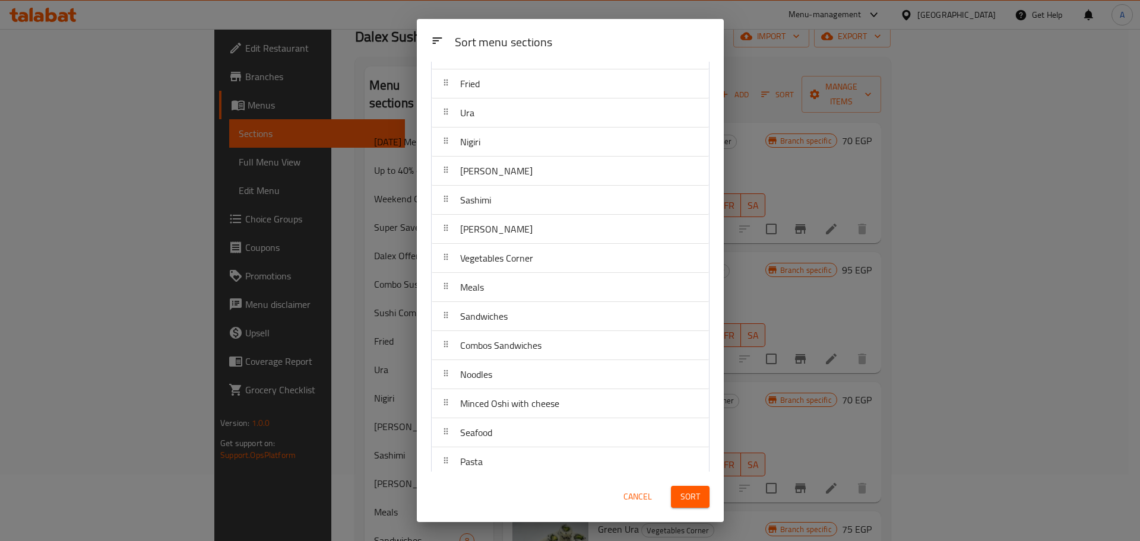
click at [699, 499] on span "Sort" at bounding box center [690, 497] width 20 height 15
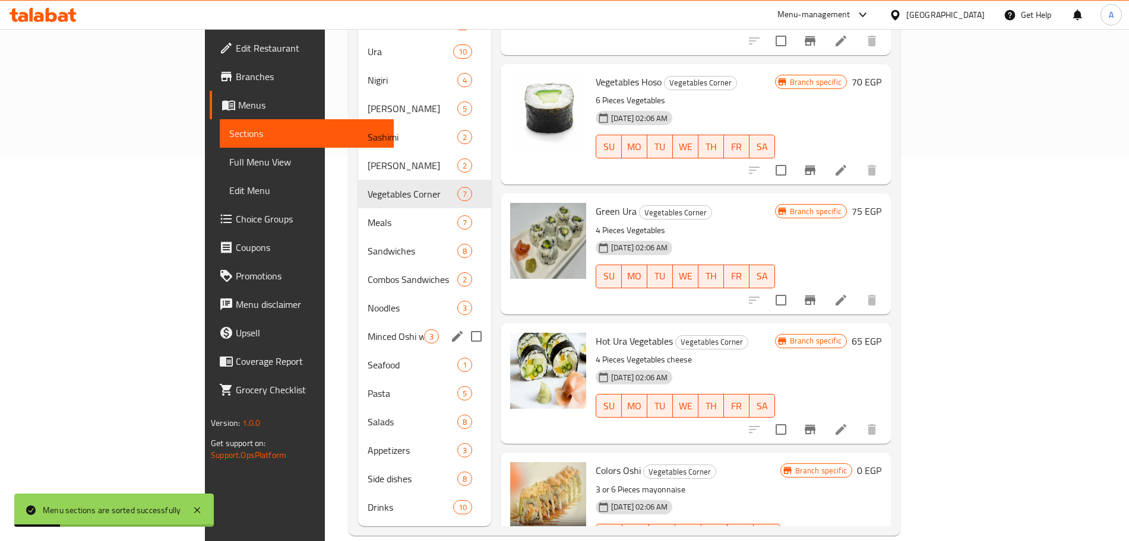
scroll to position [385, 0]
click at [367, 329] on span "Minced Oshi with cheese" at bounding box center [395, 336] width 56 height 14
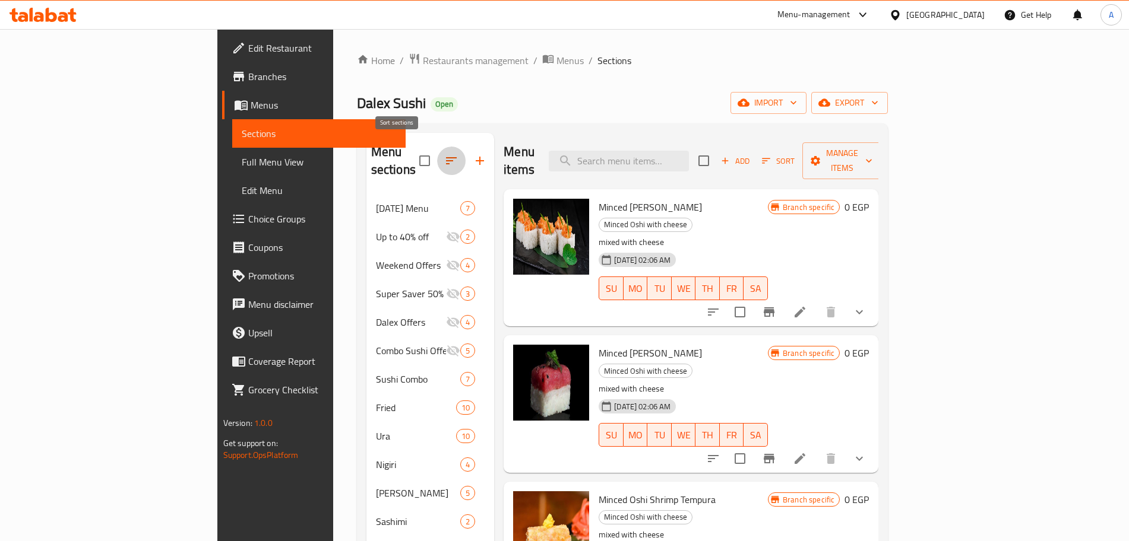
click at [444, 154] on icon "button" at bounding box center [451, 161] width 14 height 14
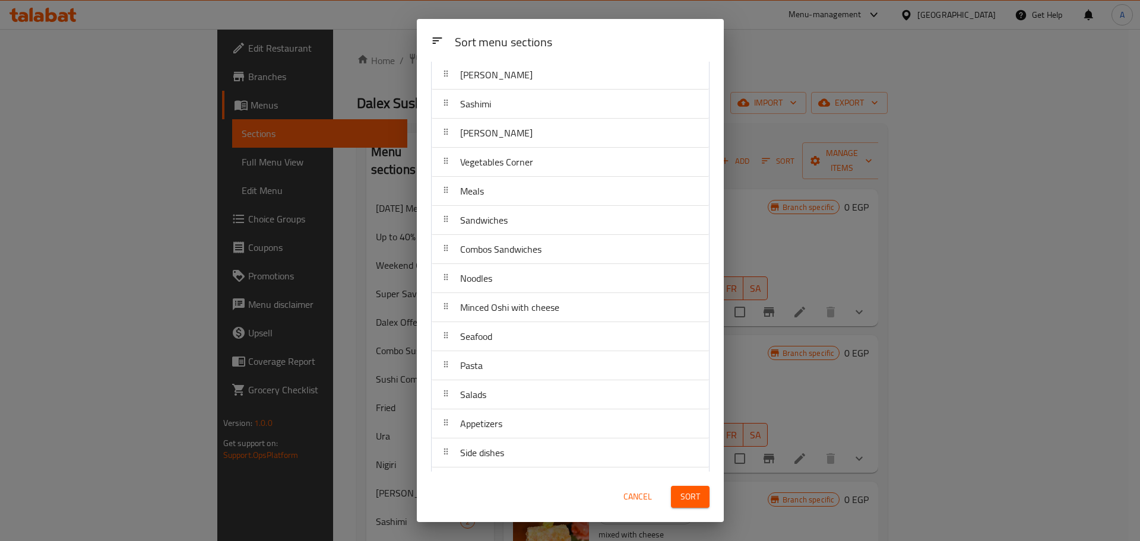
scroll to position [327, 0]
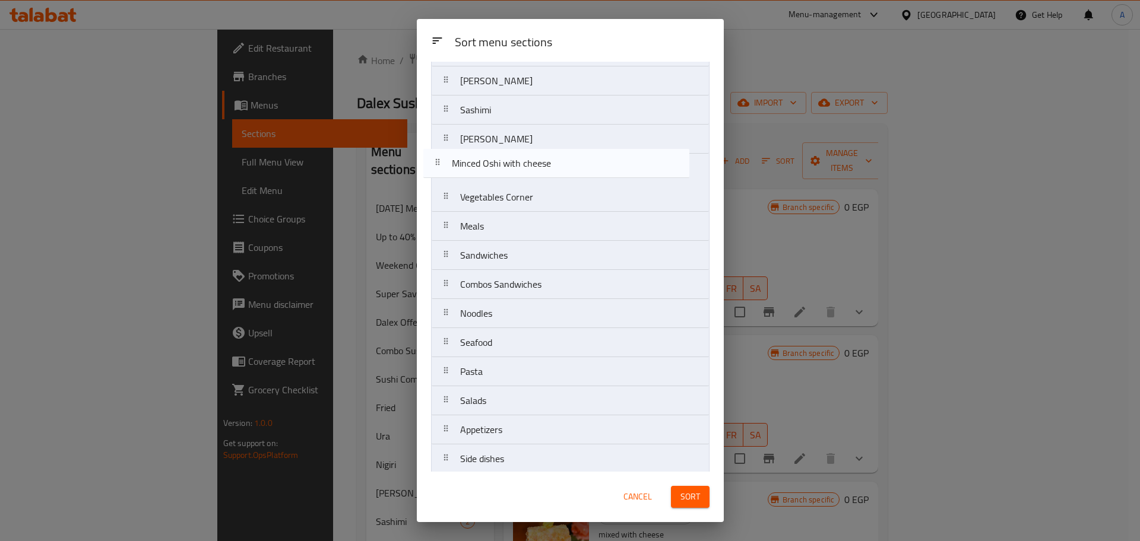
drag, startPoint x: 555, startPoint y: 315, endPoint x: 547, endPoint y: 167, distance: 148.1
click at [547, 167] on nav "[DATE] Menu Up to 40% off Weekend Offers Super Saver 50% Dalex Offers Combo Sus…" at bounding box center [570, 139] width 278 height 728
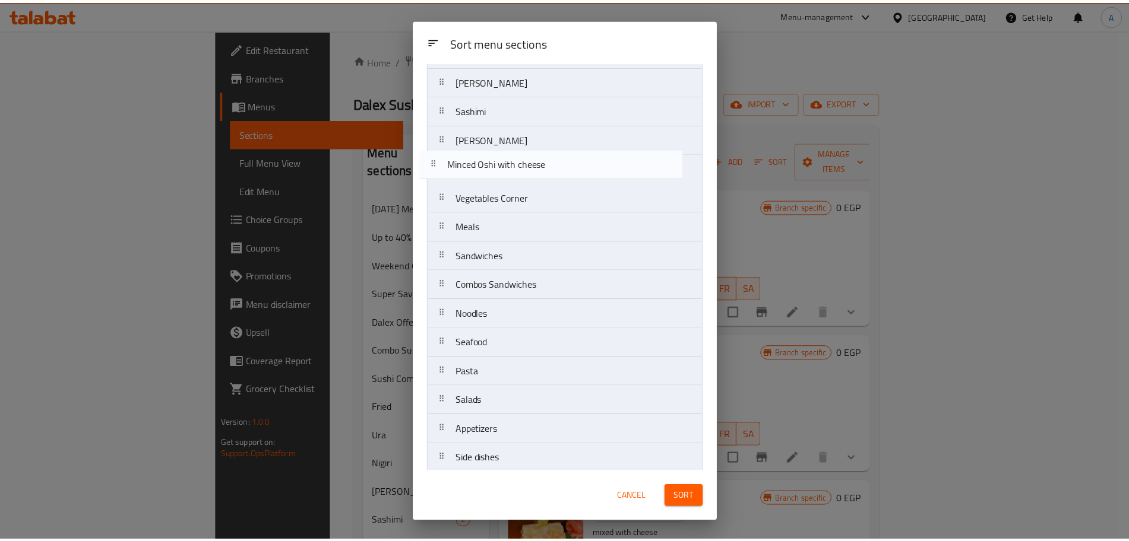
scroll to position [319, 0]
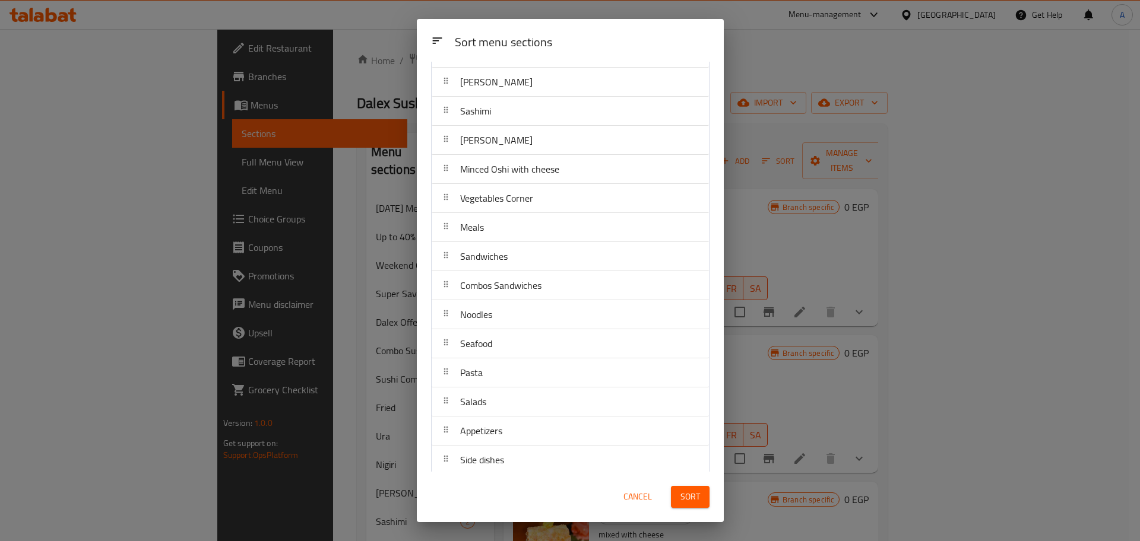
click at [685, 485] on div "Sort" at bounding box center [690, 497] width 53 height 36
click at [689, 493] on span "Sort" at bounding box center [690, 497] width 20 height 15
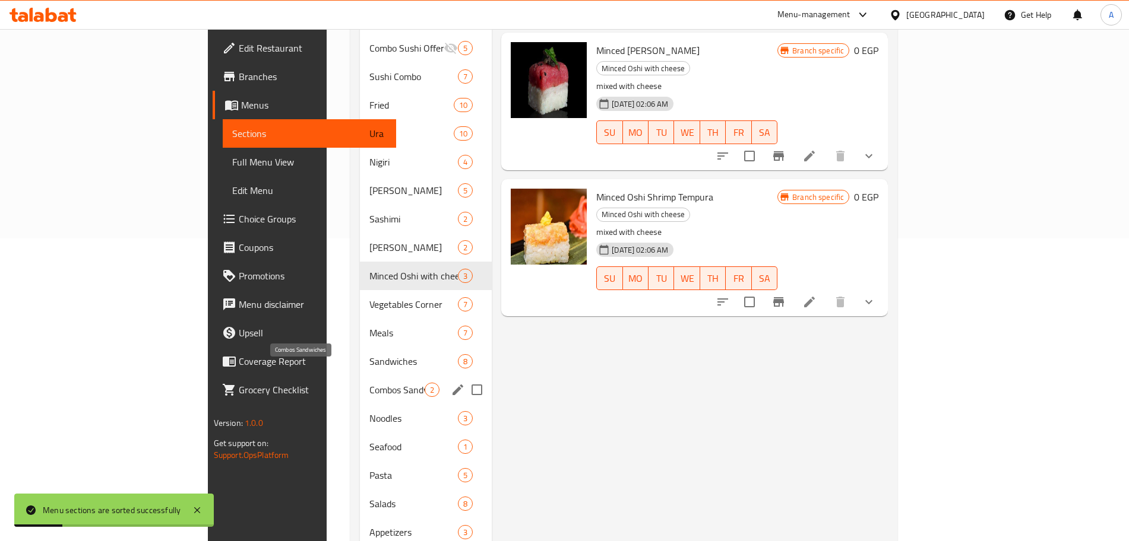
scroll to position [385, 0]
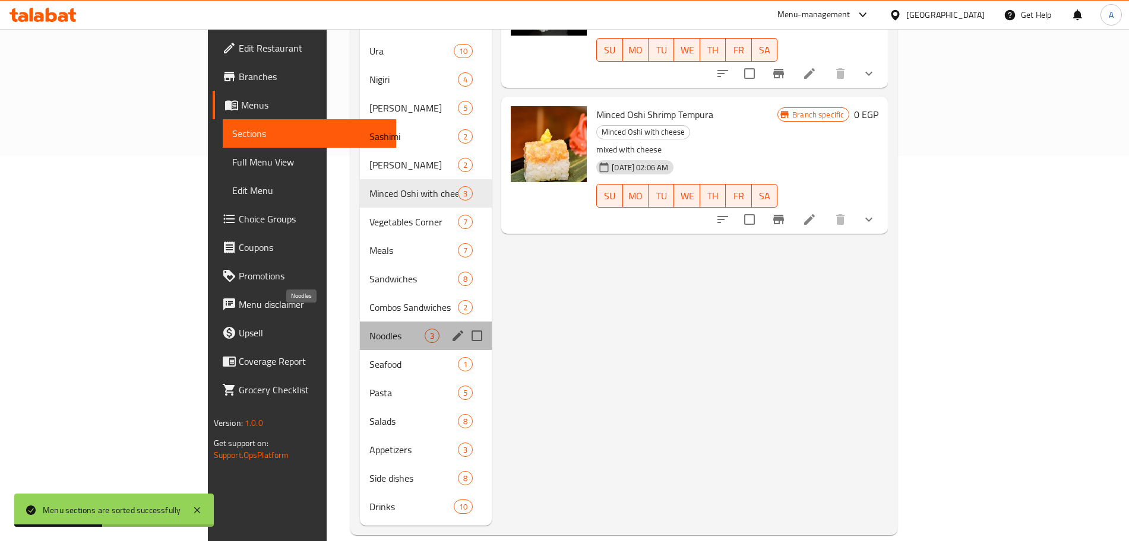
click at [369, 329] on span "Noodles" at bounding box center [396, 336] width 55 height 14
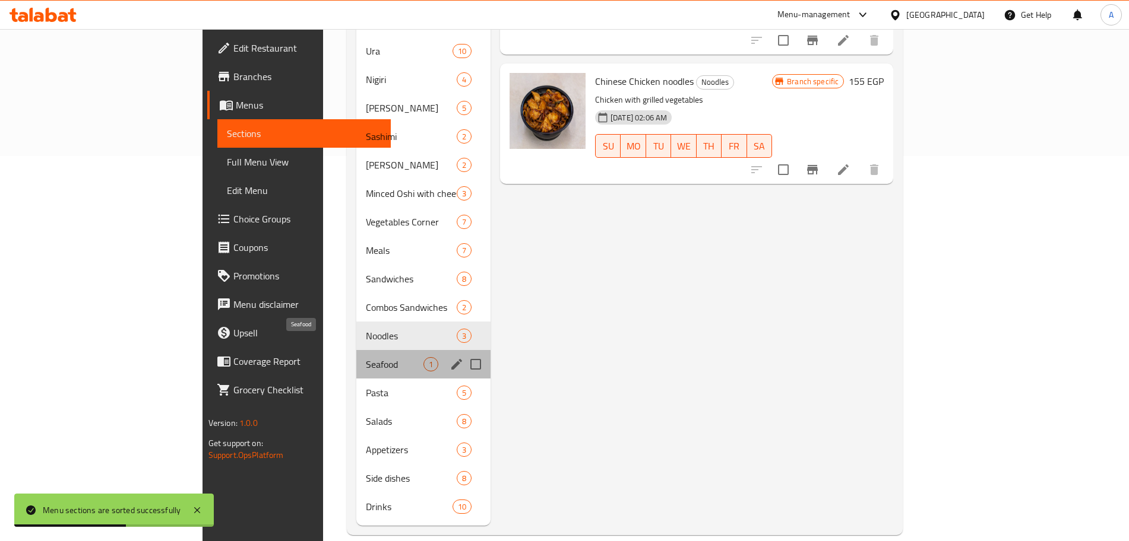
click at [366, 357] on span "Seafood" at bounding box center [395, 364] width 58 height 14
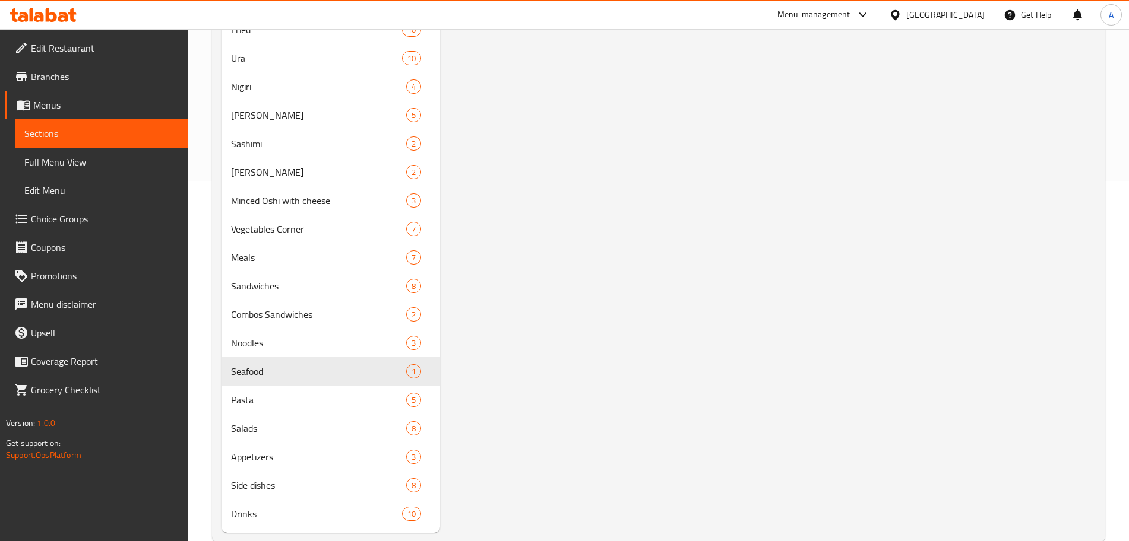
scroll to position [361, 0]
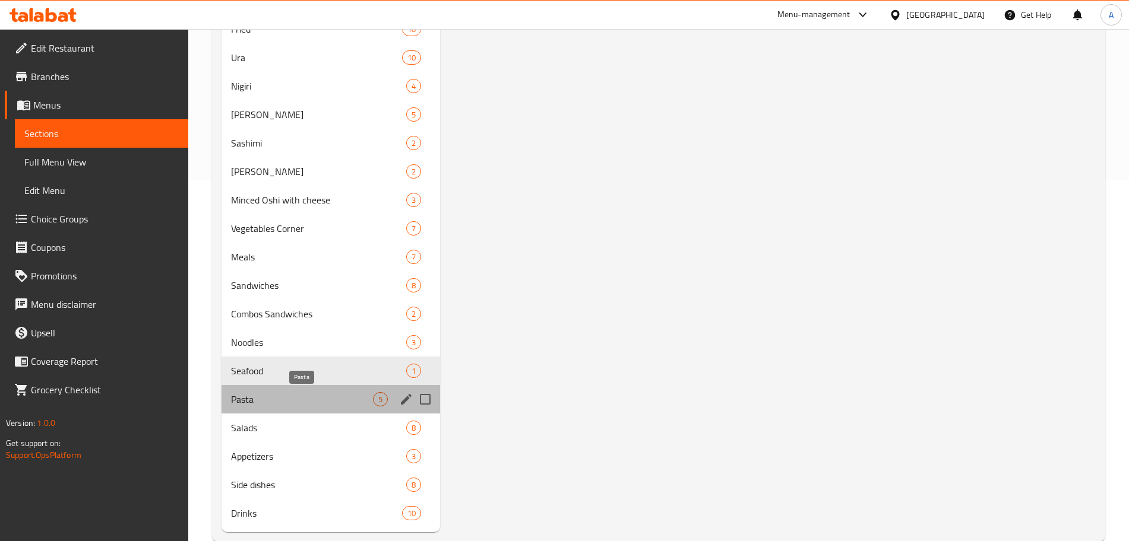
click at [336, 401] on span "Pasta" at bounding box center [302, 399] width 142 height 14
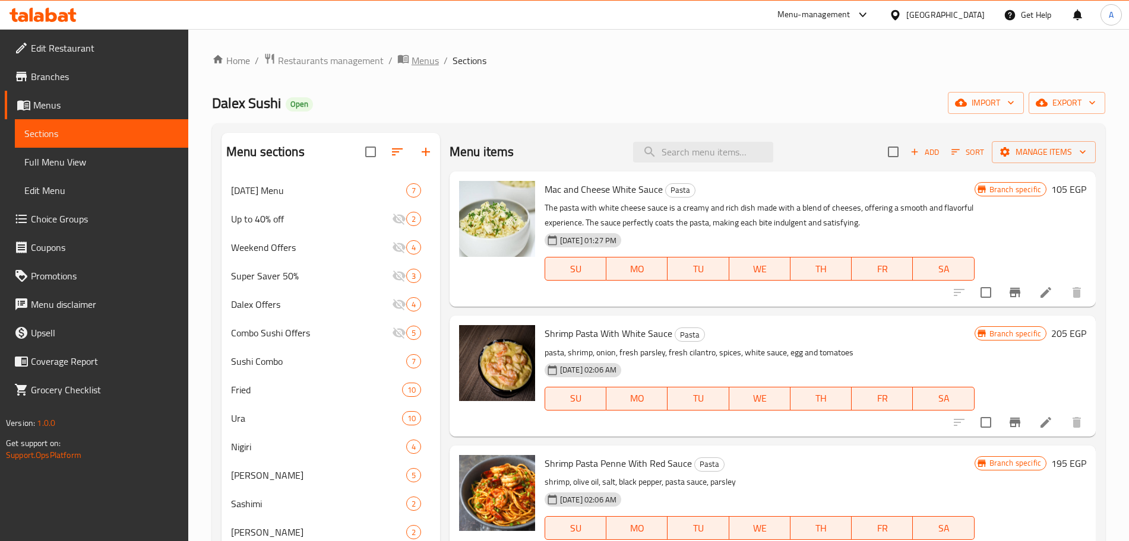
click at [424, 63] on span "Menus" at bounding box center [424, 60] width 27 height 14
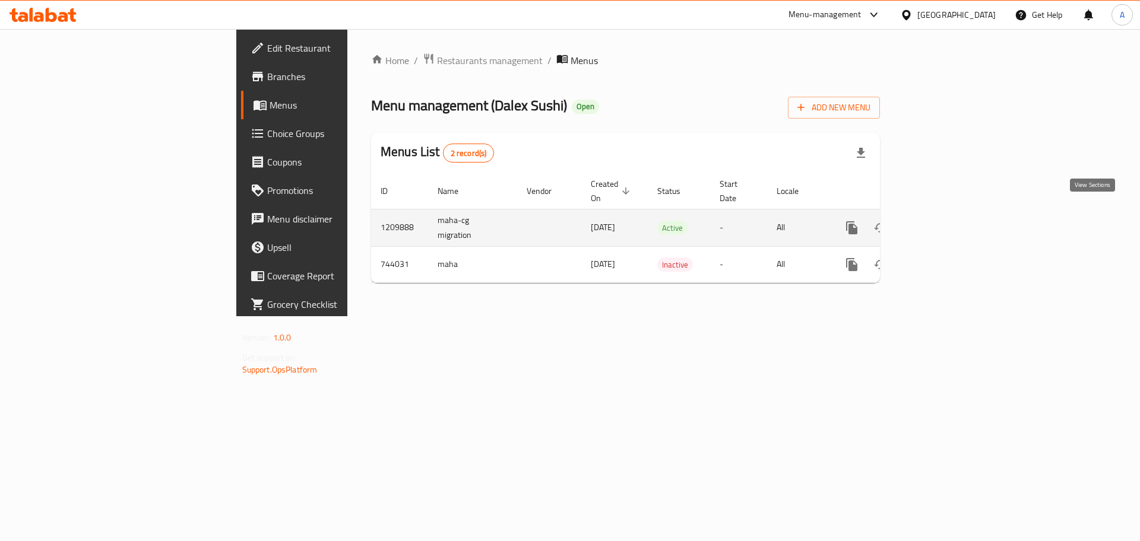
click at [945, 221] on icon "enhanced table" at bounding box center [937, 228] width 14 height 14
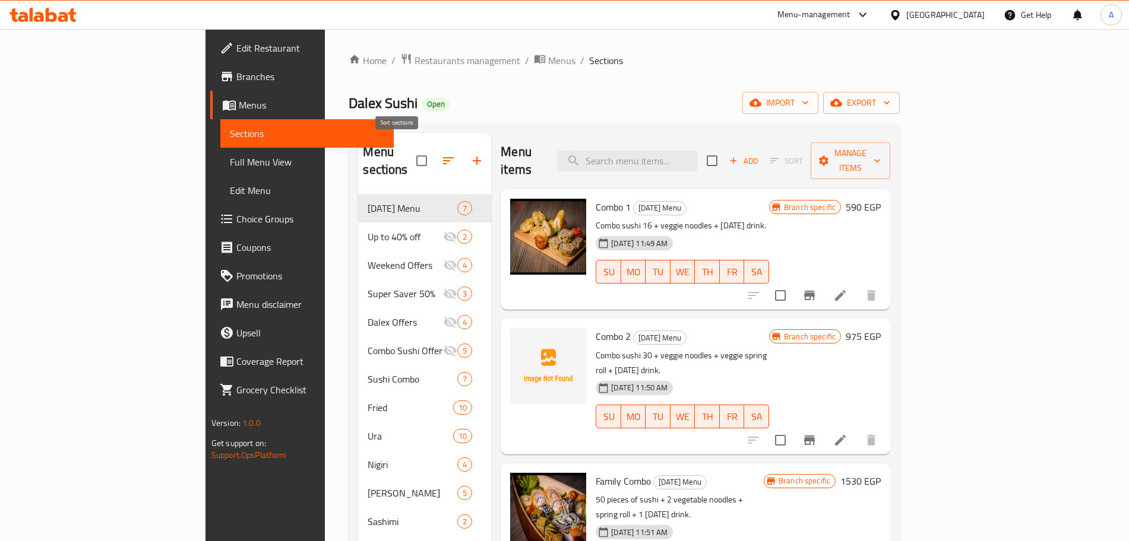
click at [441, 154] on icon "button" at bounding box center [448, 161] width 14 height 14
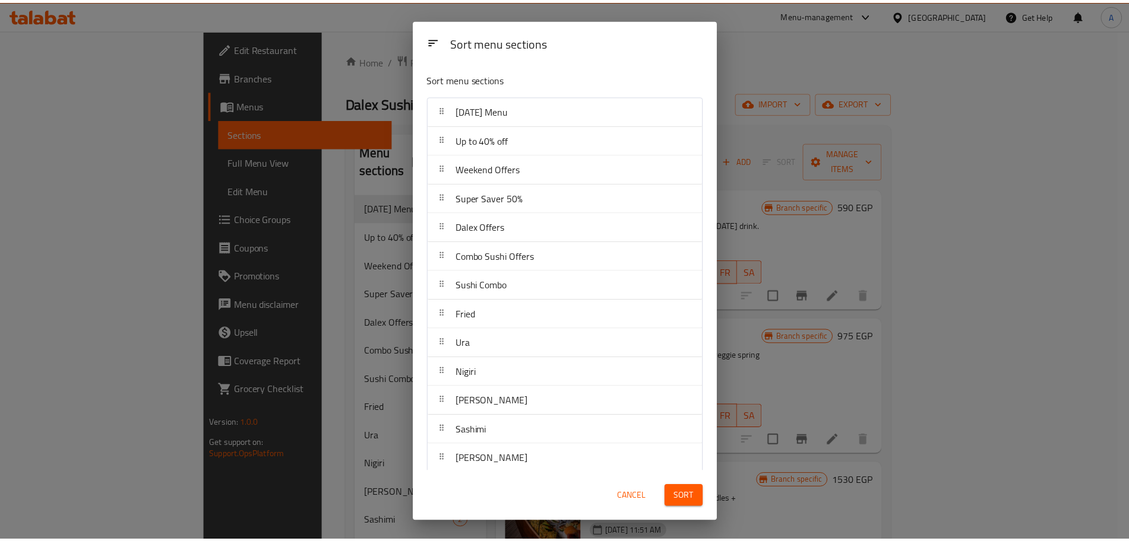
scroll to position [357, 0]
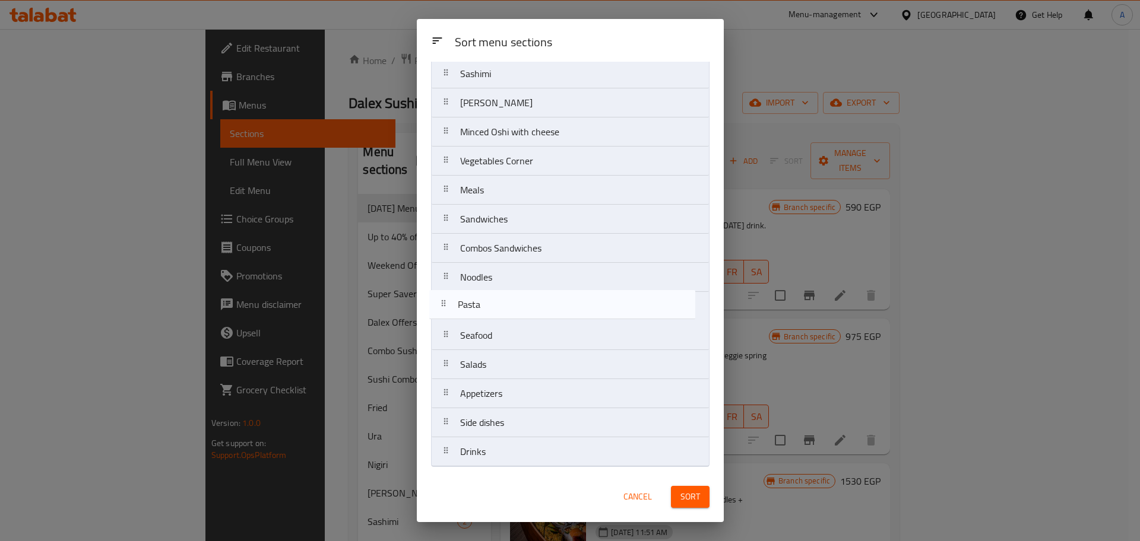
drag, startPoint x: 528, startPoint y: 348, endPoint x: 526, endPoint y: 313, distance: 35.7
click at [526, 313] on nav "[DATE] Menu Up to 40% off Weekend Offers Super Saver 50% Dalex Offers Combo Sus…" at bounding box center [570, 103] width 278 height 728
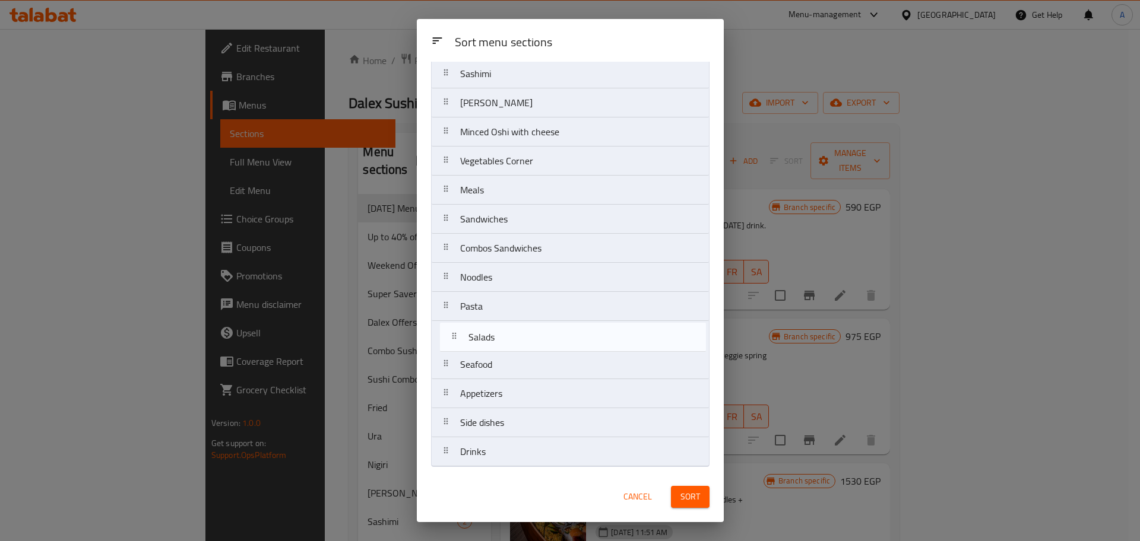
drag, startPoint x: 538, startPoint y: 370, endPoint x: 547, endPoint y: 334, distance: 36.7
click at [547, 334] on nav "[DATE] Menu Up to 40% off Weekend Offers Super Saver 50% Dalex Offers Combo Sus…" at bounding box center [570, 103] width 278 height 728
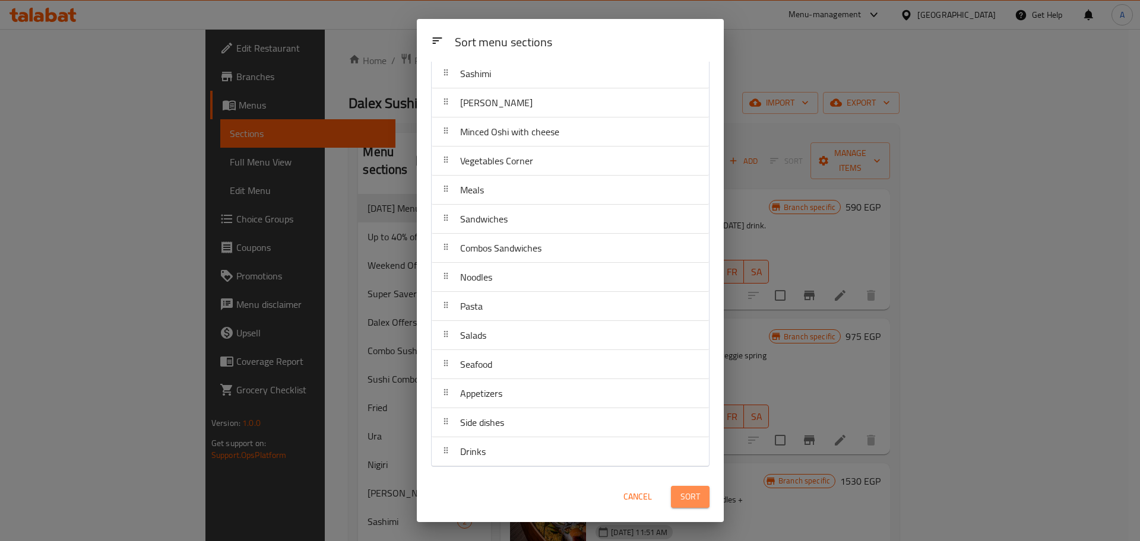
click at [687, 495] on span "Sort" at bounding box center [690, 497] width 20 height 15
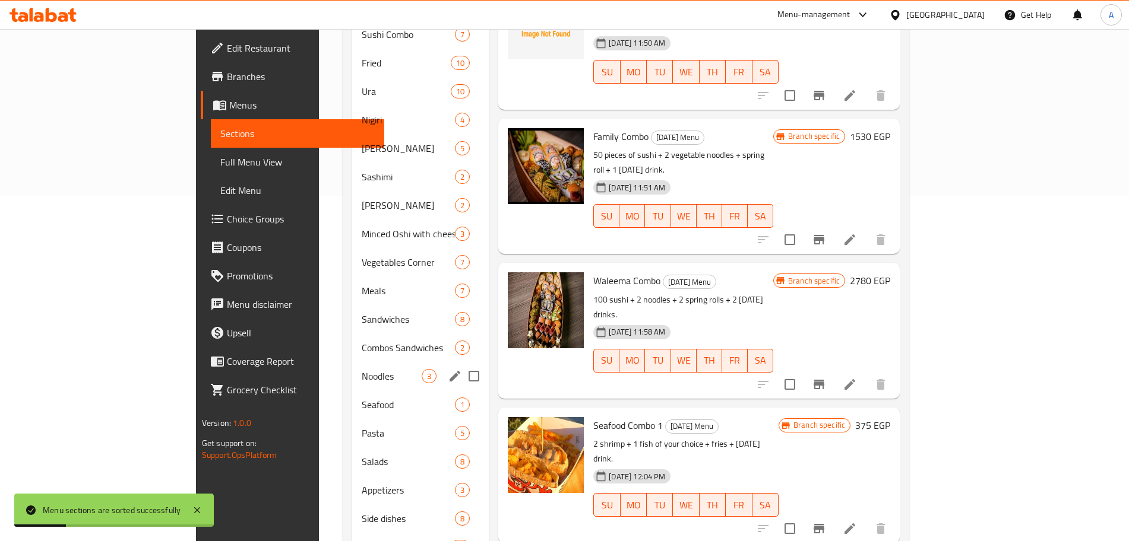
scroll to position [385, 0]
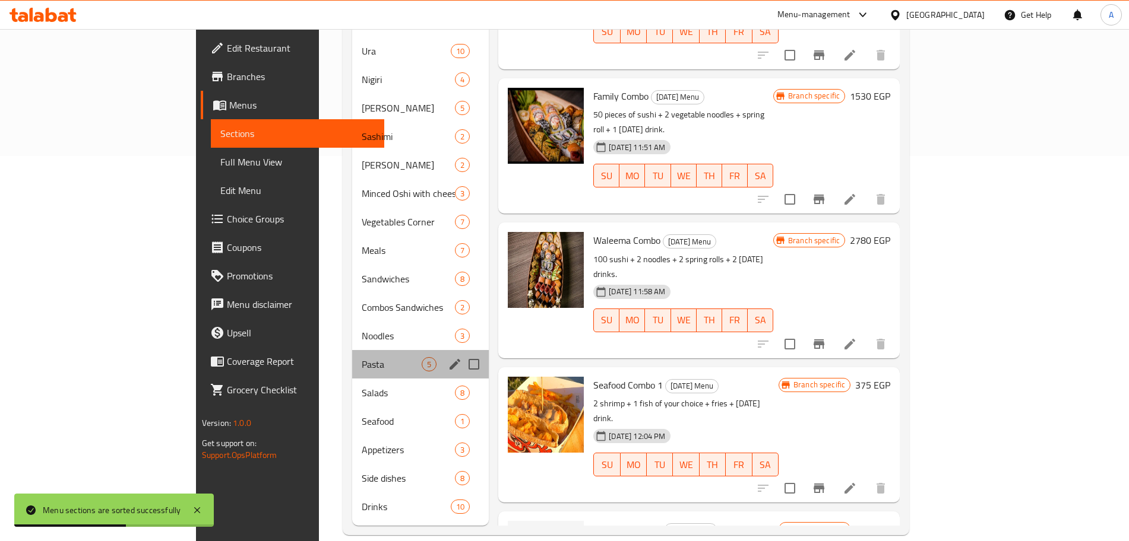
click at [352, 356] on div "Pasta 5" at bounding box center [420, 364] width 137 height 28
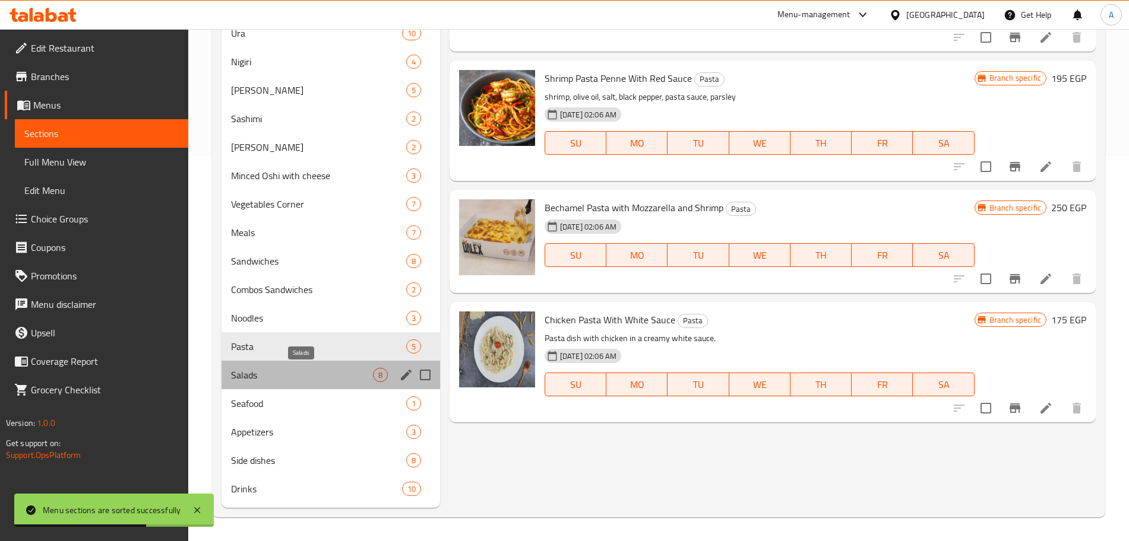
click at [309, 371] on span "Salads" at bounding box center [302, 375] width 142 height 14
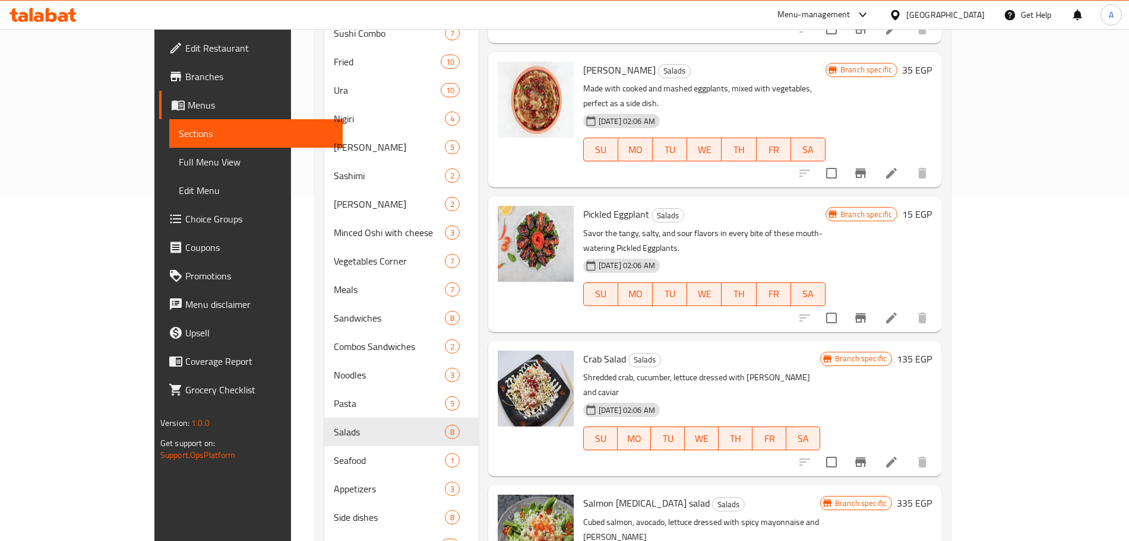
scroll to position [385, 0]
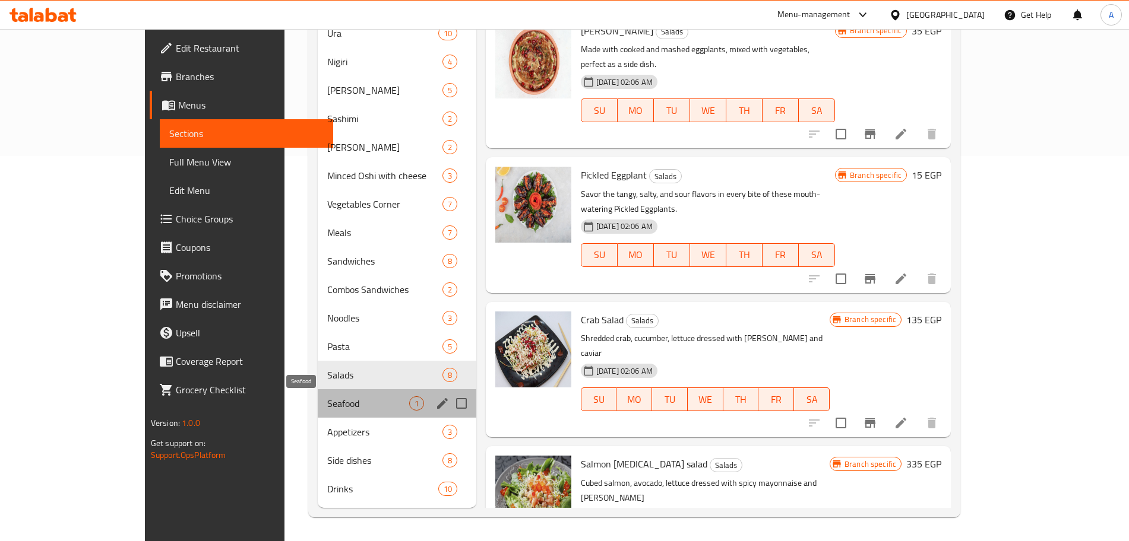
click at [327, 398] on span "Seafood" at bounding box center [367, 404] width 81 height 14
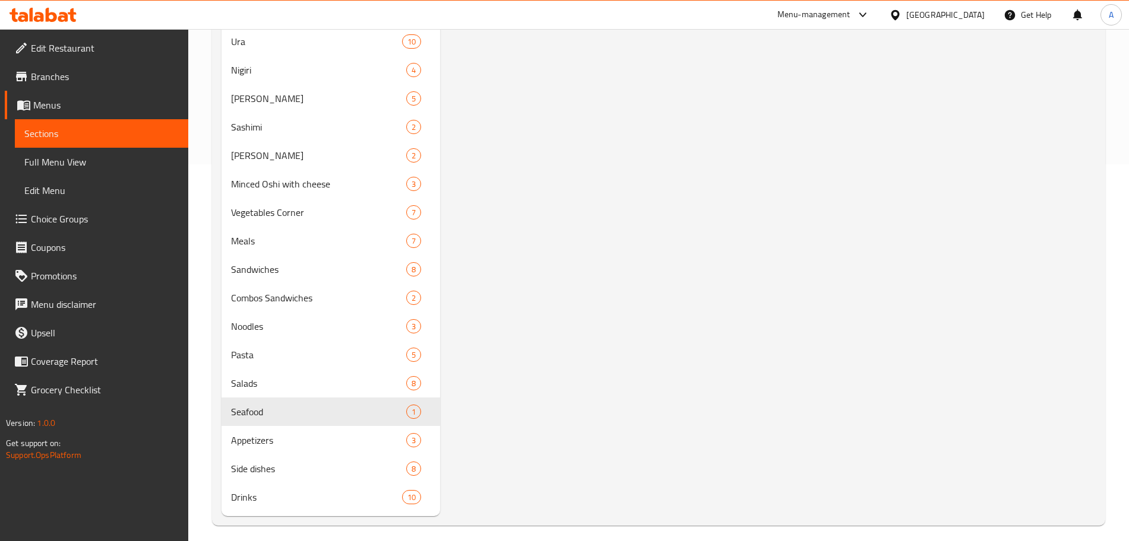
scroll to position [385, 0]
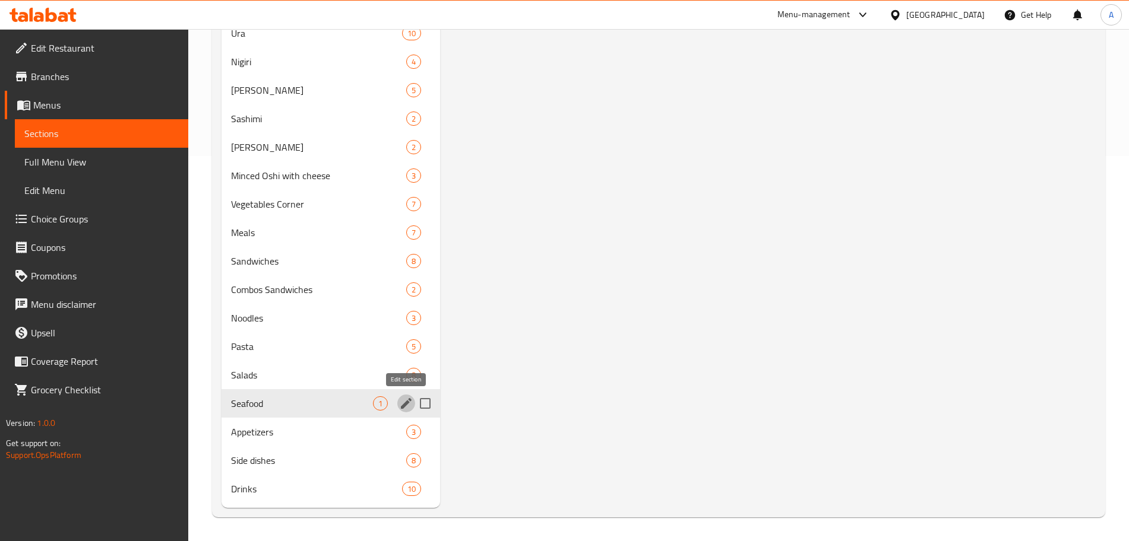
click at [405, 405] on icon "edit" at bounding box center [406, 403] width 11 height 11
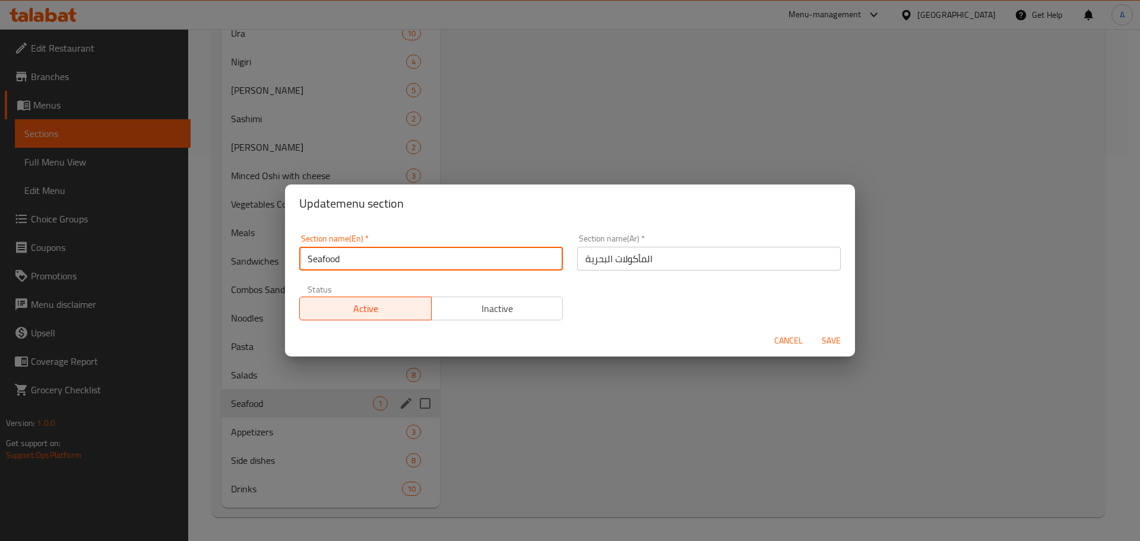
drag, startPoint x: 392, startPoint y: 254, endPoint x: 308, endPoint y: 255, distance: 84.3
click at [308, 255] on input "Seafood" at bounding box center [431, 259] width 264 height 24
type input "ٍ"
type input "Soup"
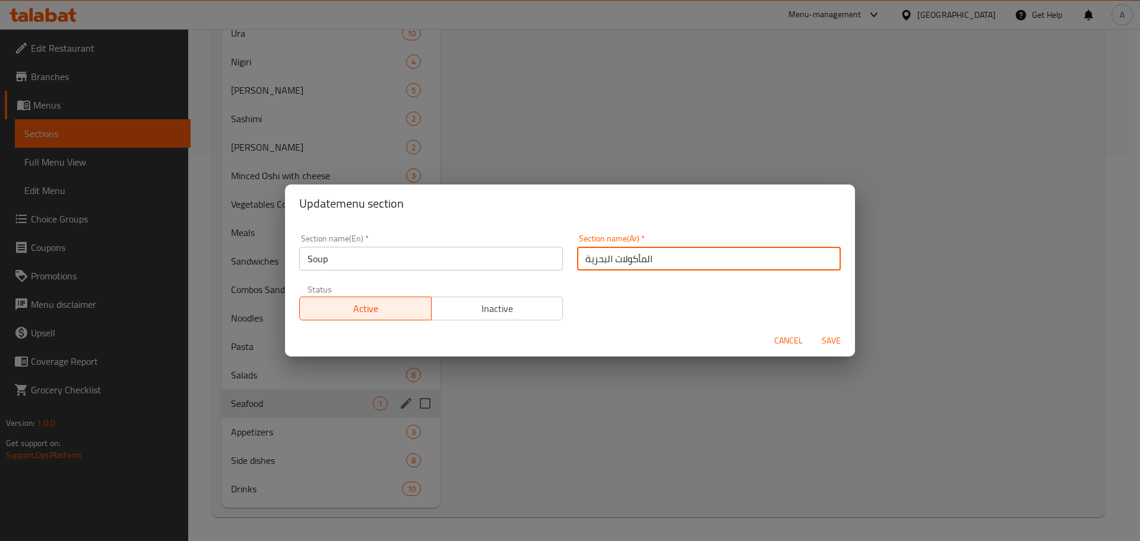
drag, startPoint x: 659, startPoint y: 256, endPoint x: 513, endPoint y: 261, distance: 146.1
click at [513, 261] on div "Section name(En)   * Soup Section name(En) * Section name(Ar)   * المأكولات الب…" at bounding box center [570, 277] width 556 height 100
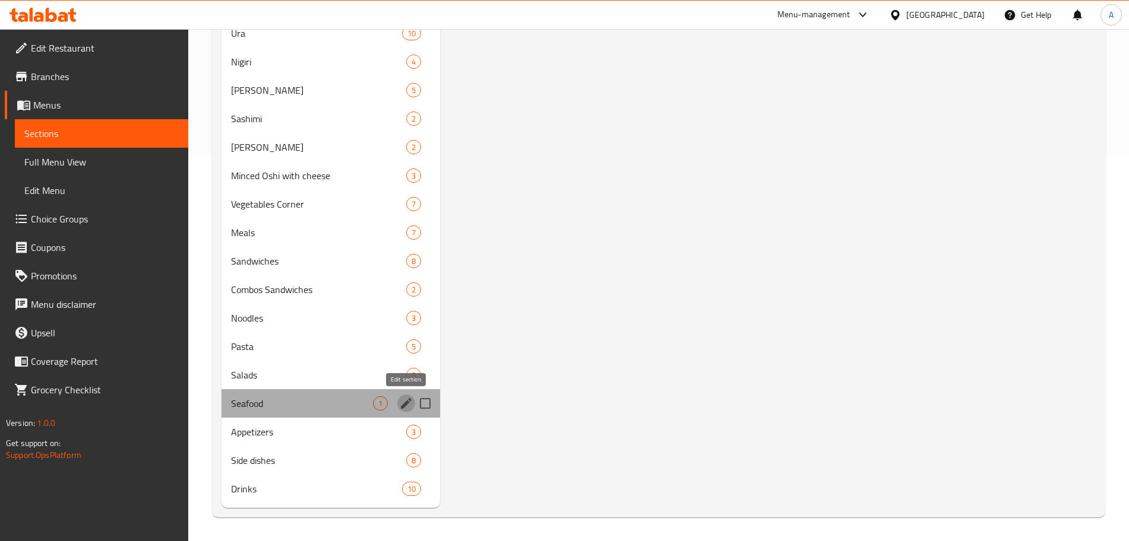
click at [400, 404] on icon "edit" at bounding box center [406, 404] width 14 height 14
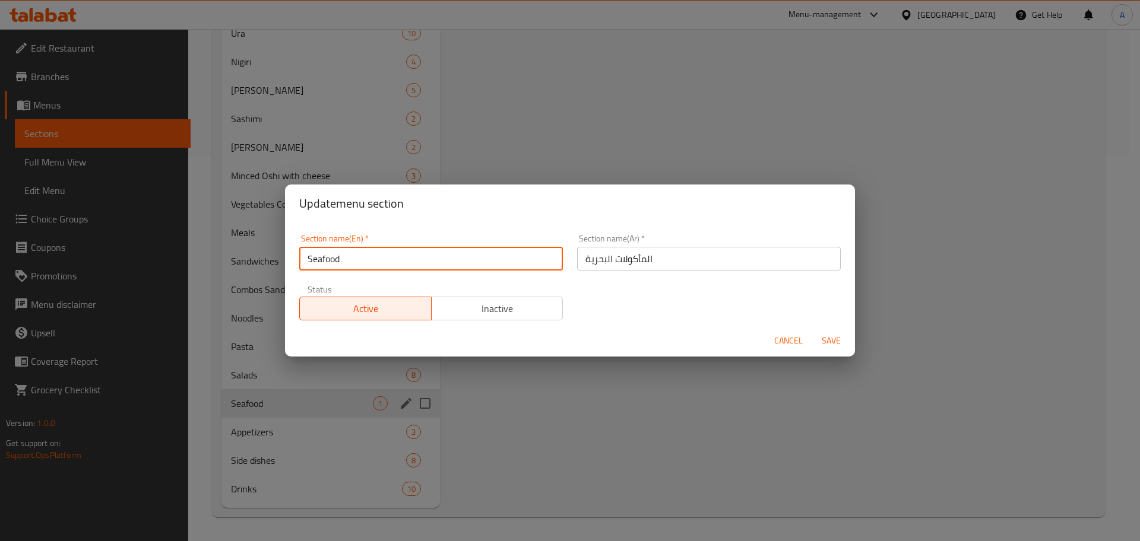
drag, startPoint x: 394, startPoint y: 252, endPoint x: 292, endPoint y: 259, distance: 101.7
click at [292, 259] on div "Section name(En)   * Seafood Section name(En) *" at bounding box center [431, 252] width 278 height 50
type input "Soup"
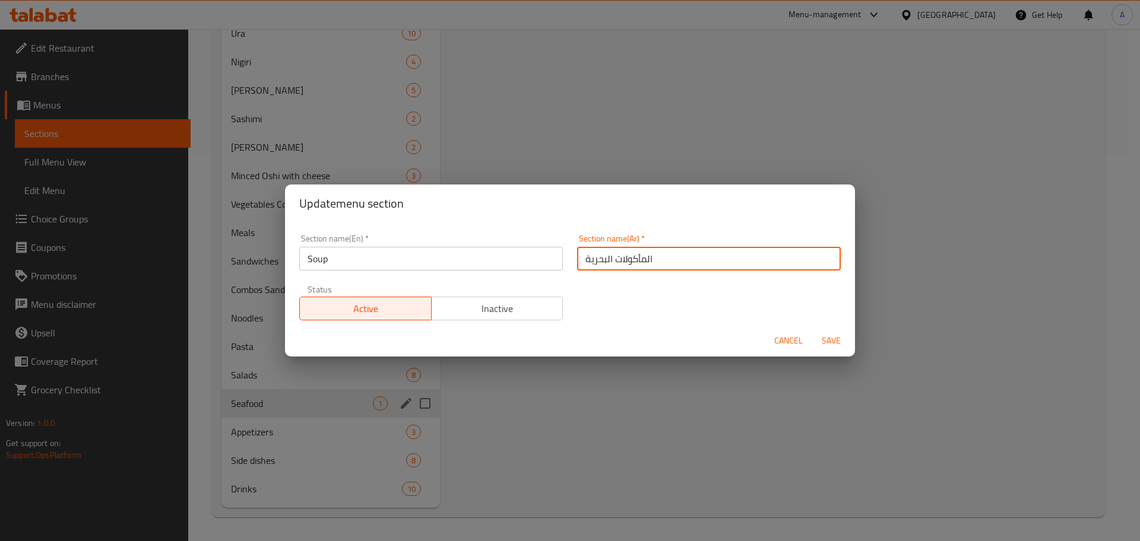
drag, startPoint x: 669, startPoint y: 254, endPoint x: 579, endPoint y: 258, distance: 89.7
click at [579, 258] on input "المأكولات البحرية" at bounding box center [709, 259] width 264 height 24
type input "شربيه سى فود"
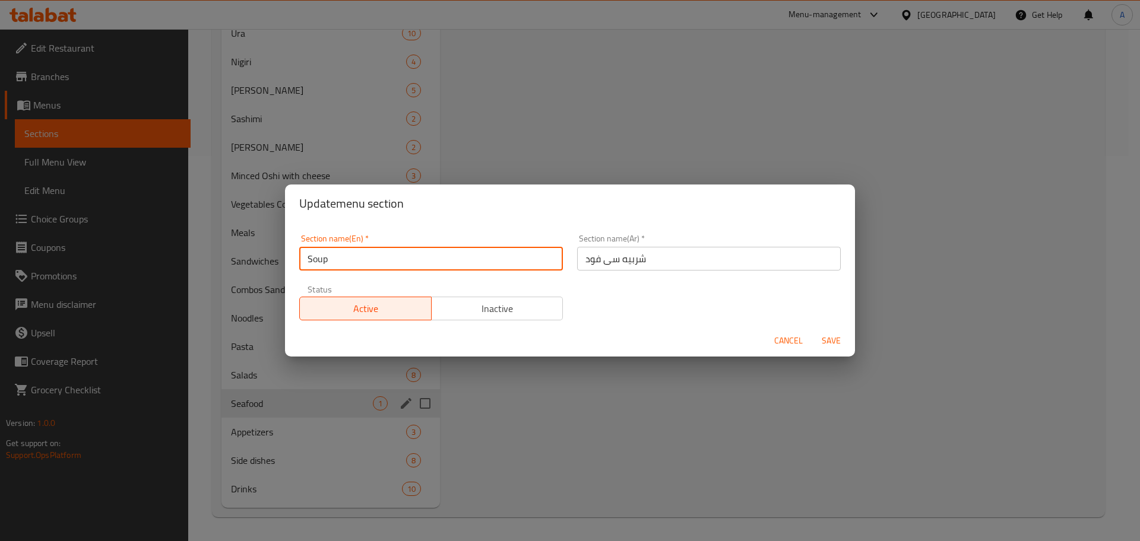
drag, startPoint x: 343, startPoint y: 261, endPoint x: 305, endPoint y: 261, distance: 38.0
click at [305, 261] on input "Soup" at bounding box center [431, 259] width 264 height 24
type input "Sea Food Soup"
click at [832, 340] on span "Save" at bounding box center [831, 341] width 28 height 15
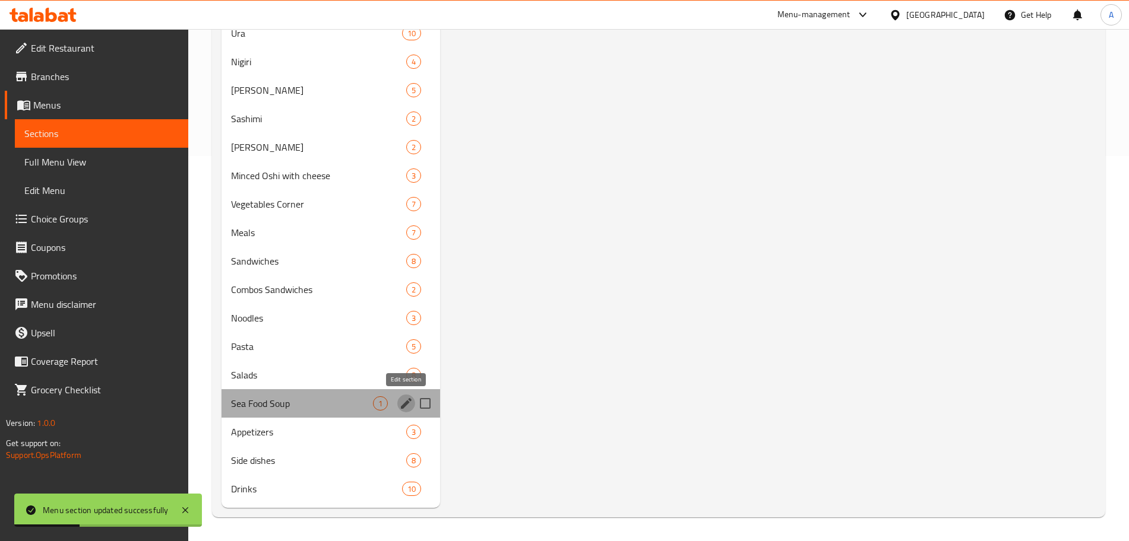
click at [405, 400] on icon "edit" at bounding box center [406, 404] width 14 height 14
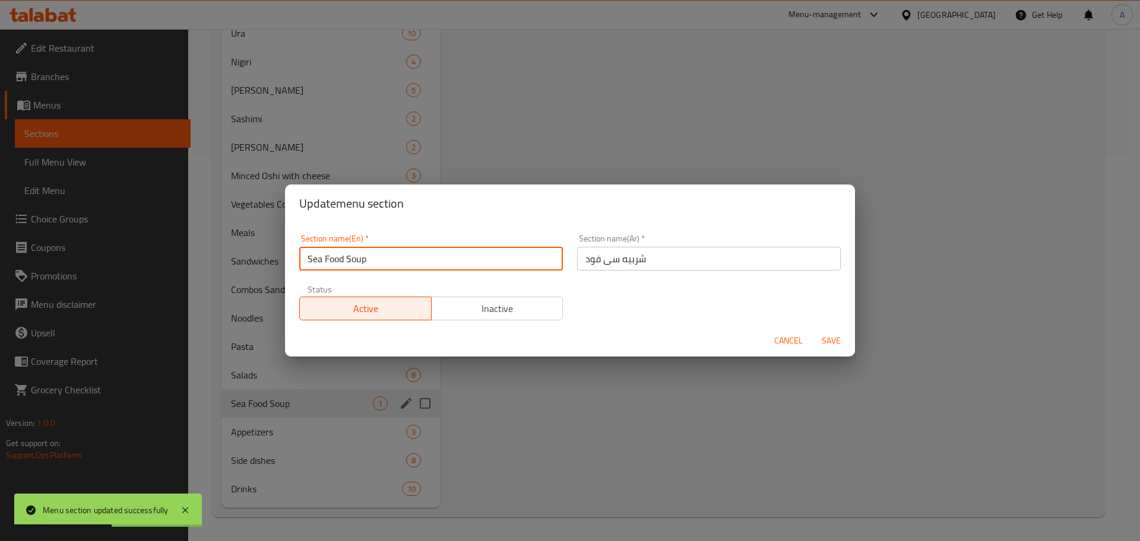
click at [328, 261] on input "Sea Food Soup" at bounding box center [431, 259] width 264 height 24
type input "Seafood Soup"
click at [828, 341] on span "Save" at bounding box center [831, 341] width 28 height 15
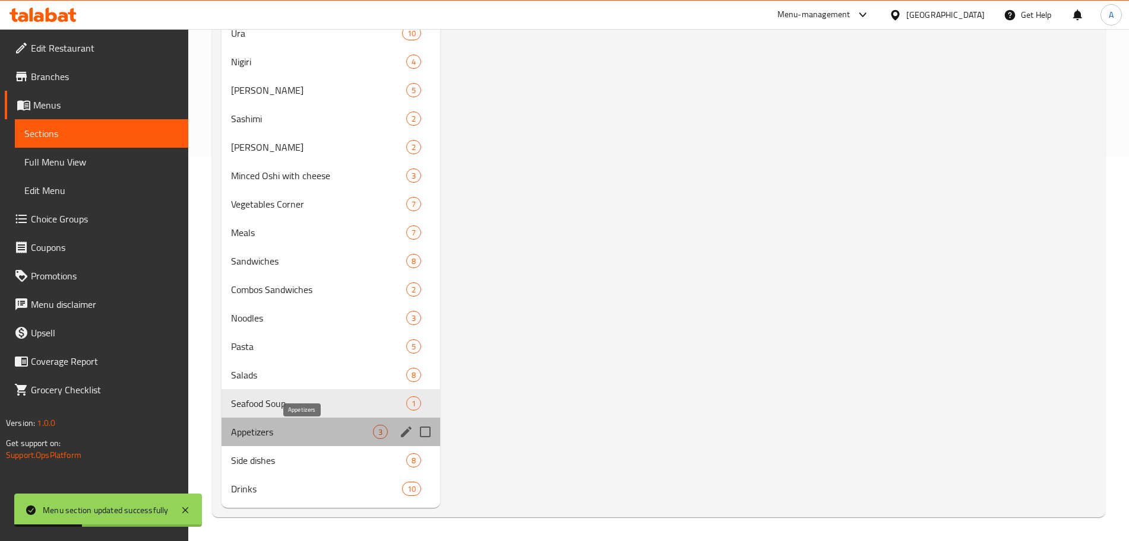
click at [305, 438] on span "Appetizers" at bounding box center [302, 432] width 142 height 14
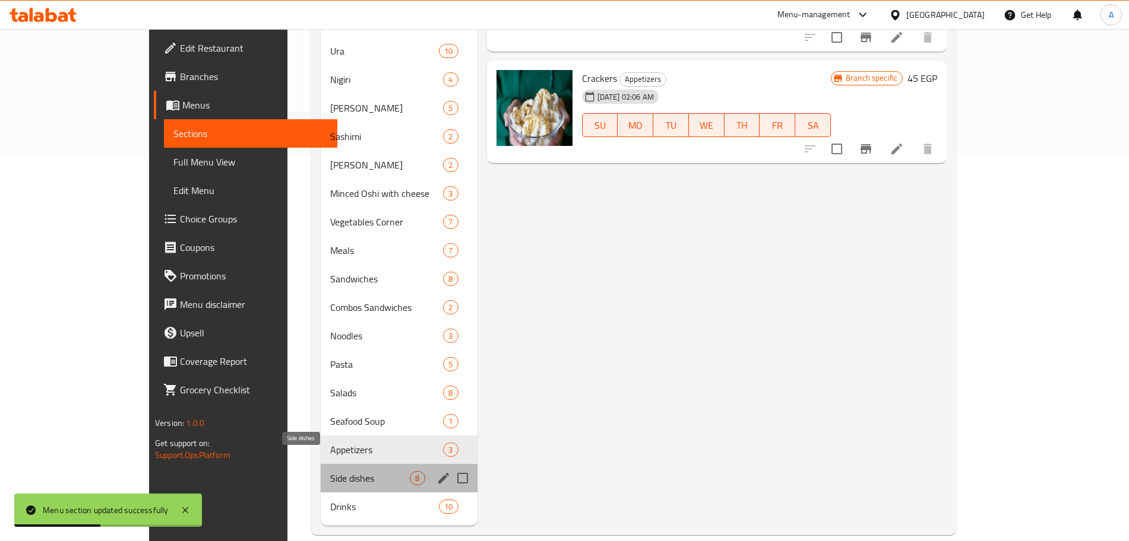
click at [330, 471] on span "Side dishes" at bounding box center [370, 478] width 80 height 14
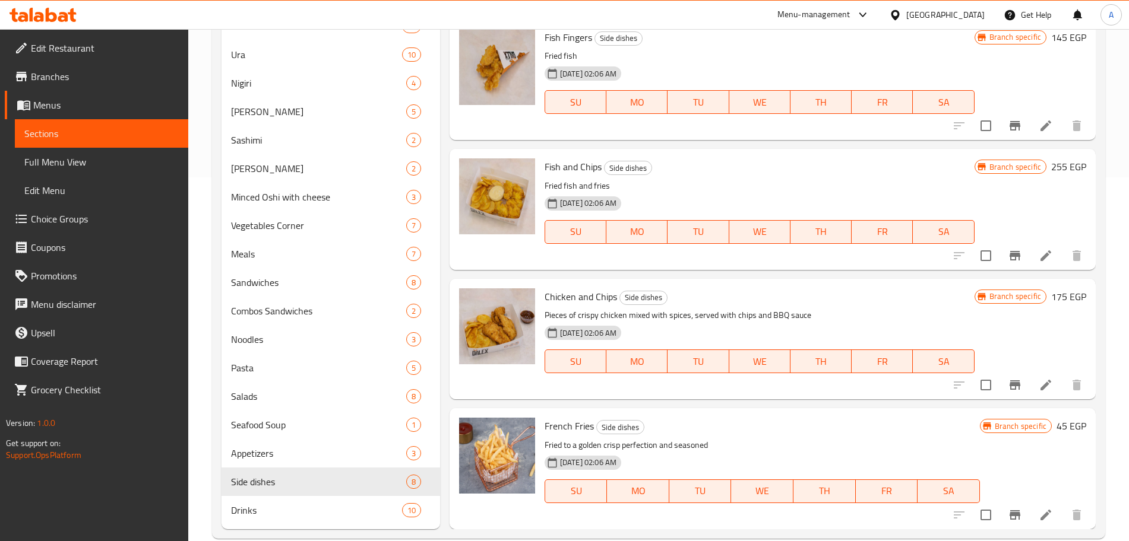
scroll to position [385, 0]
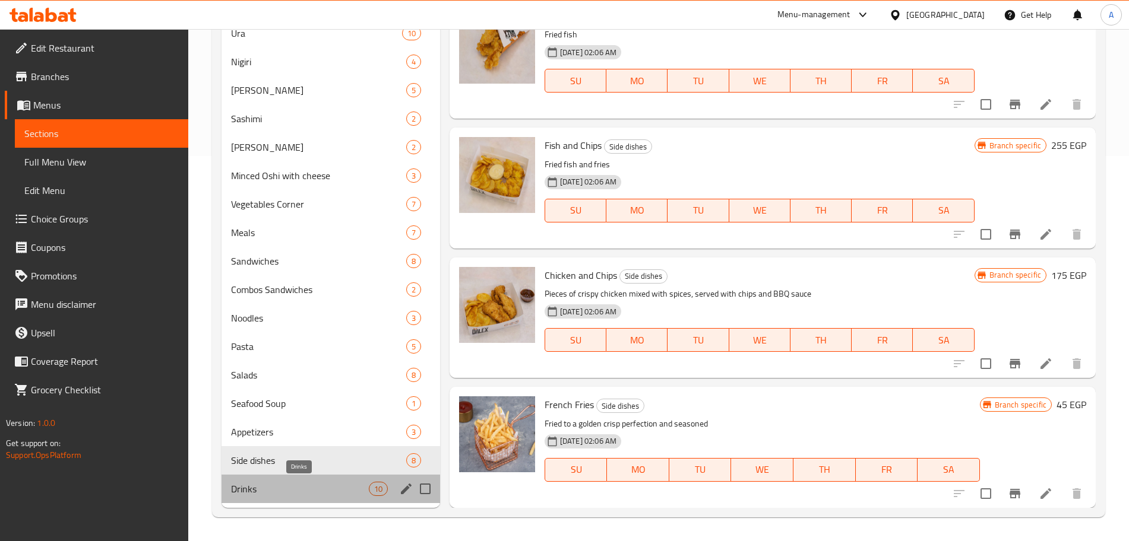
click at [310, 487] on span "Drinks" at bounding box center [300, 489] width 138 height 14
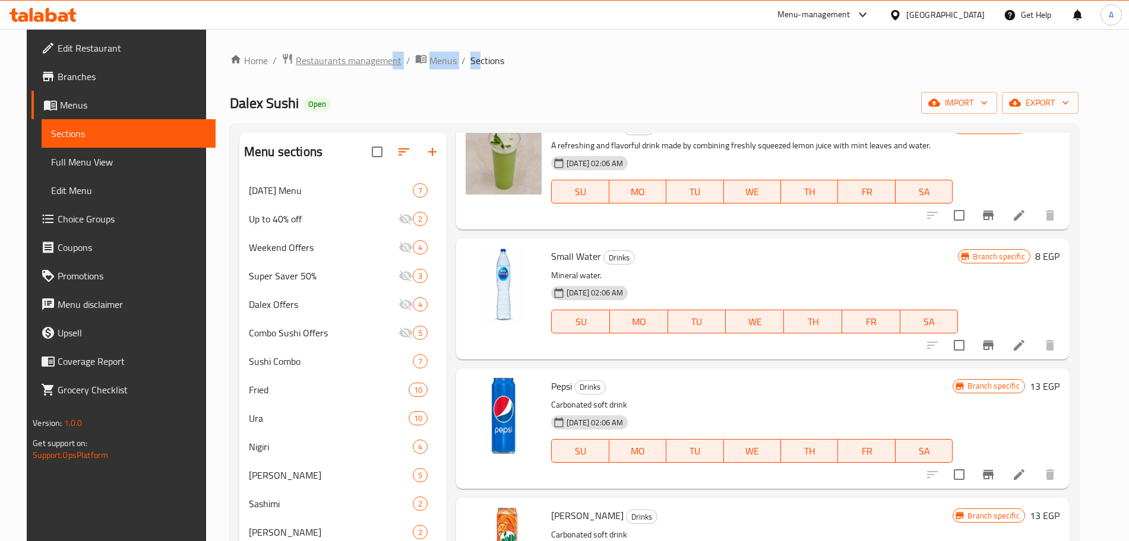
drag, startPoint x: 462, startPoint y: 63, endPoint x: 376, endPoint y: 59, distance: 86.2
click at [376, 59] on ol "Home / Restaurants management / Menus / Sections" at bounding box center [654, 60] width 848 height 15
click at [376, 59] on span "Restaurants management" at bounding box center [349, 60] width 106 height 14
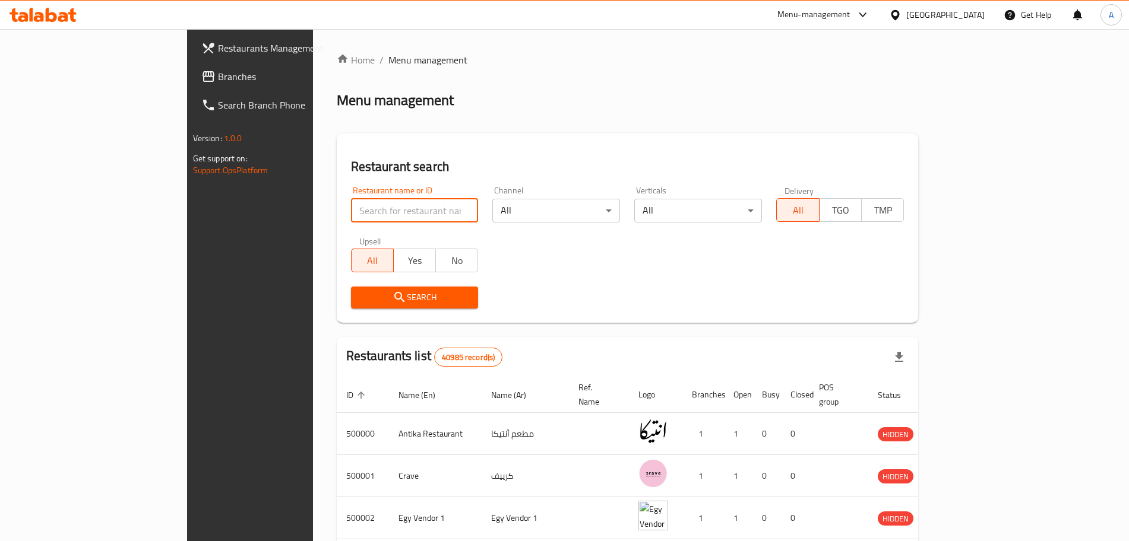
click at [351, 221] on input "search" at bounding box center [415, 211] width 128 height 24
type input "ى"
type input "Normandy"
click button "Search" at bounding box center [415, 298] width 128 height 22
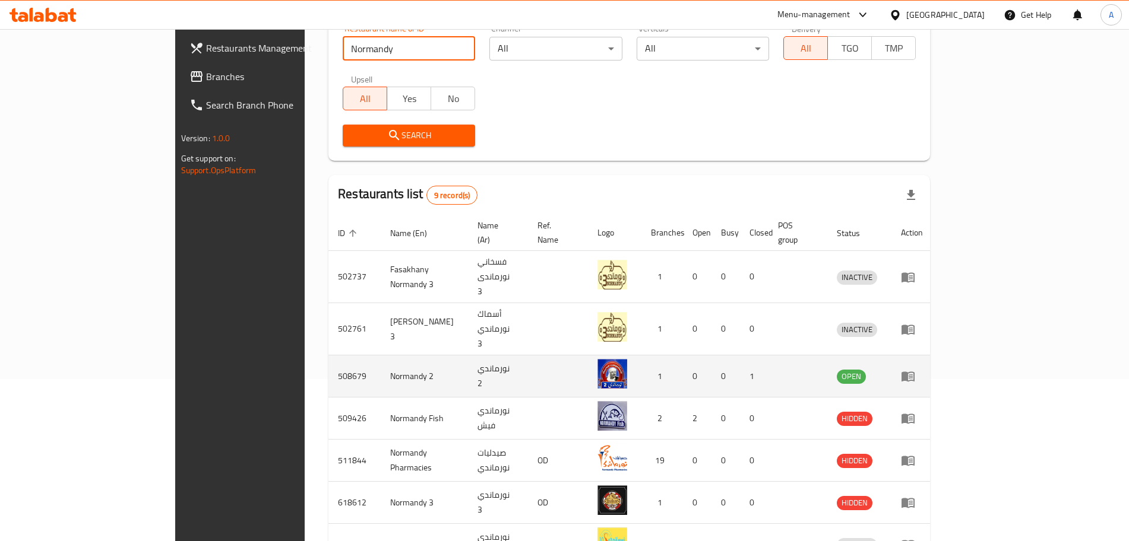
scroll to position [302, 0]
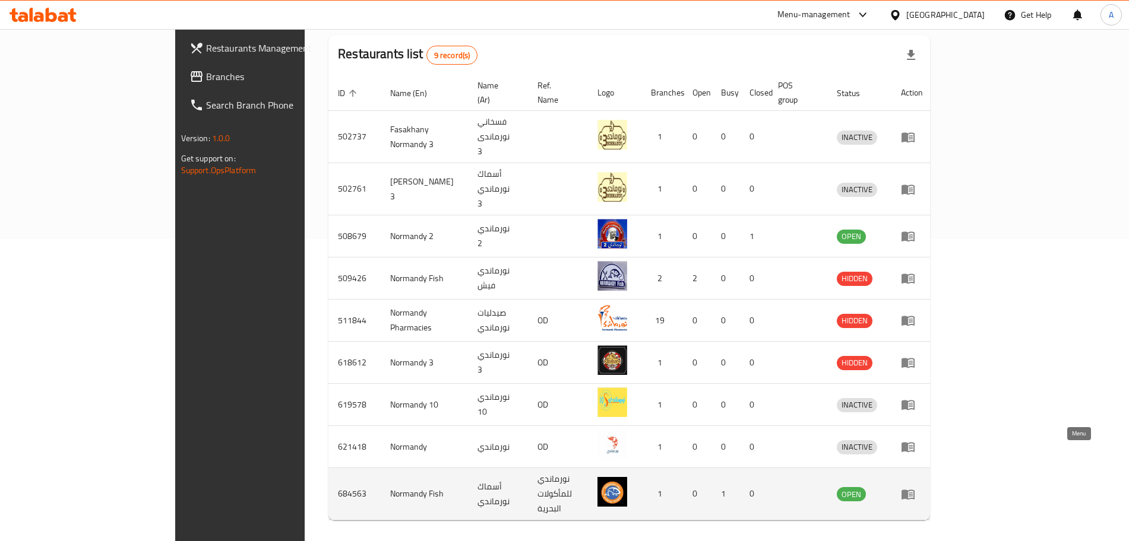
click at [915, 487] on icon "enhanced table" at bounding box center [908, 494] width 14 height 14
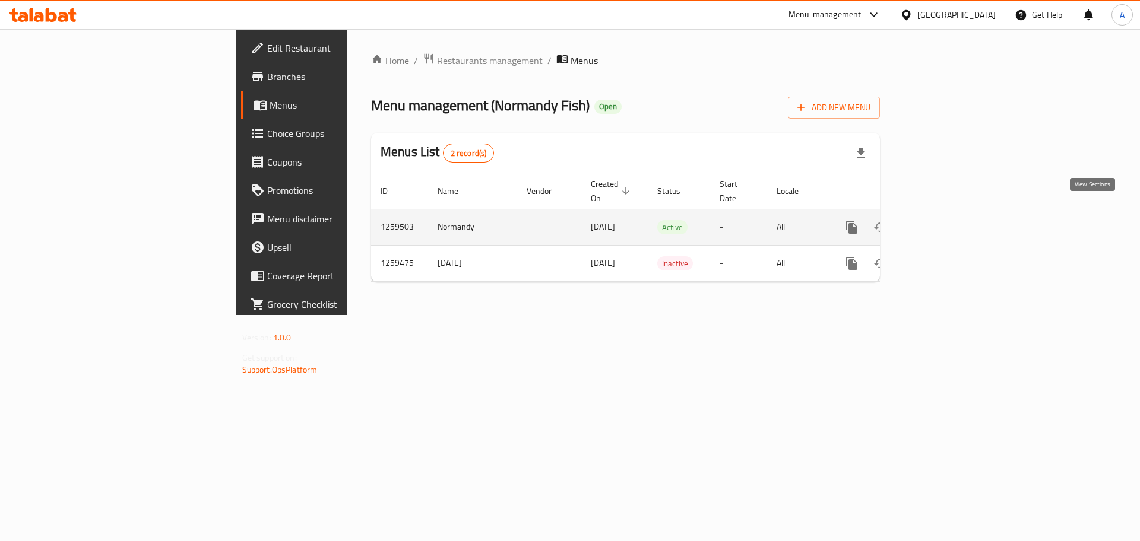
click at [952, 213] on link "enhanced table" at bounding box center [937, 227] width 28 height 28
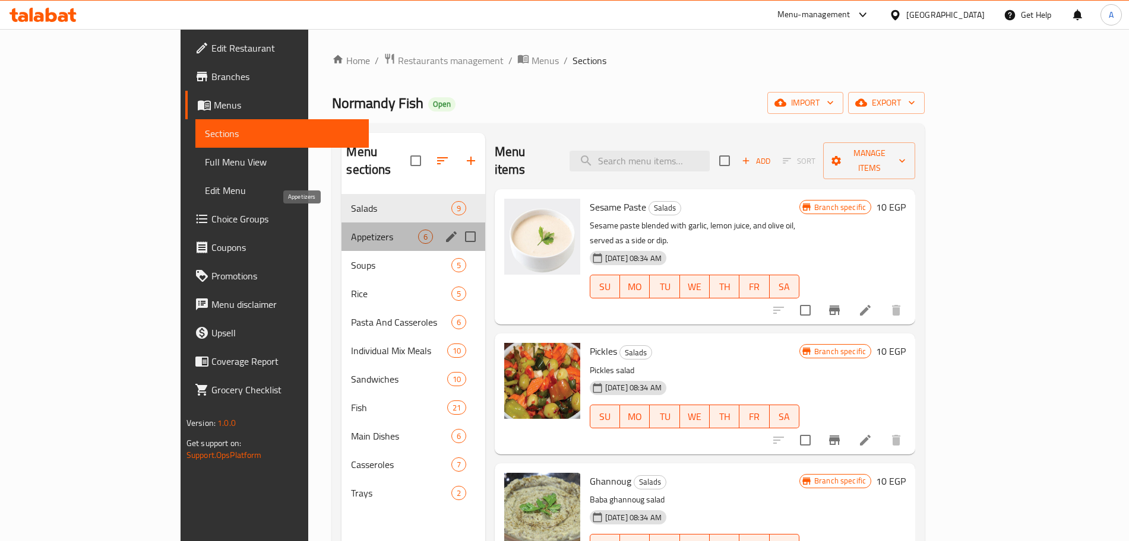
click at [351, 230] on span "Appetizers" at bounding box center [384, 237] width 66 height 14
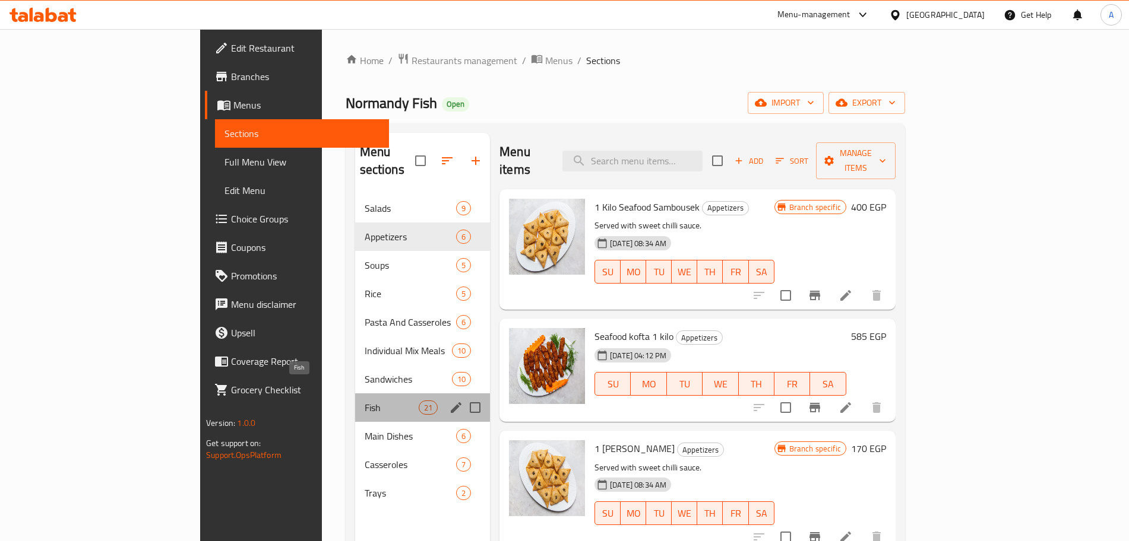
click at [365, 401] on span "Fish" at bounding box center [392, 408] width 54 height 14
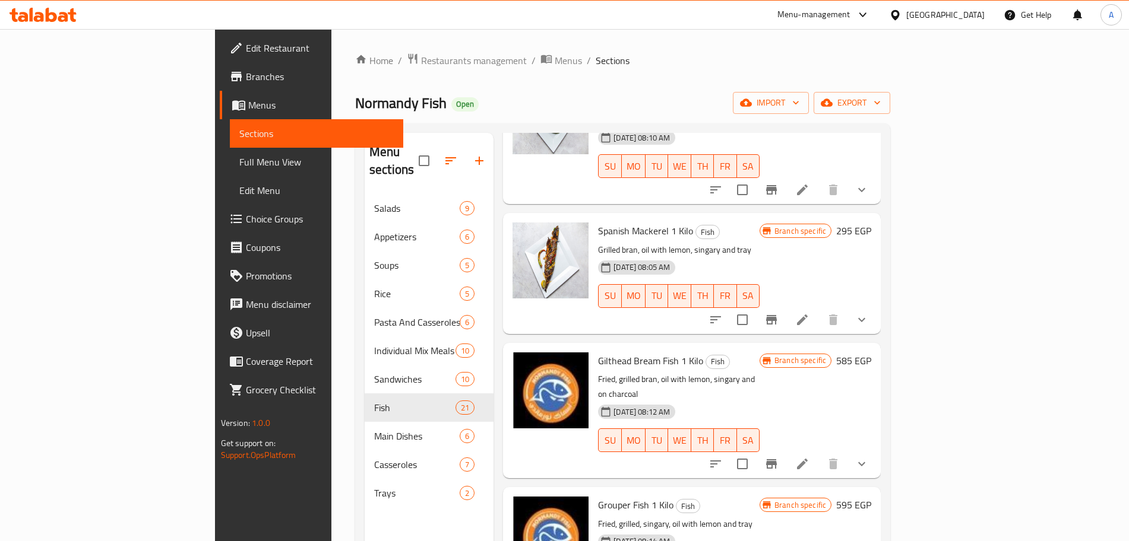
scroll to position [410, 0]
click at [807, 458] on icon at bounding box center [802, 463] width 11 height 11
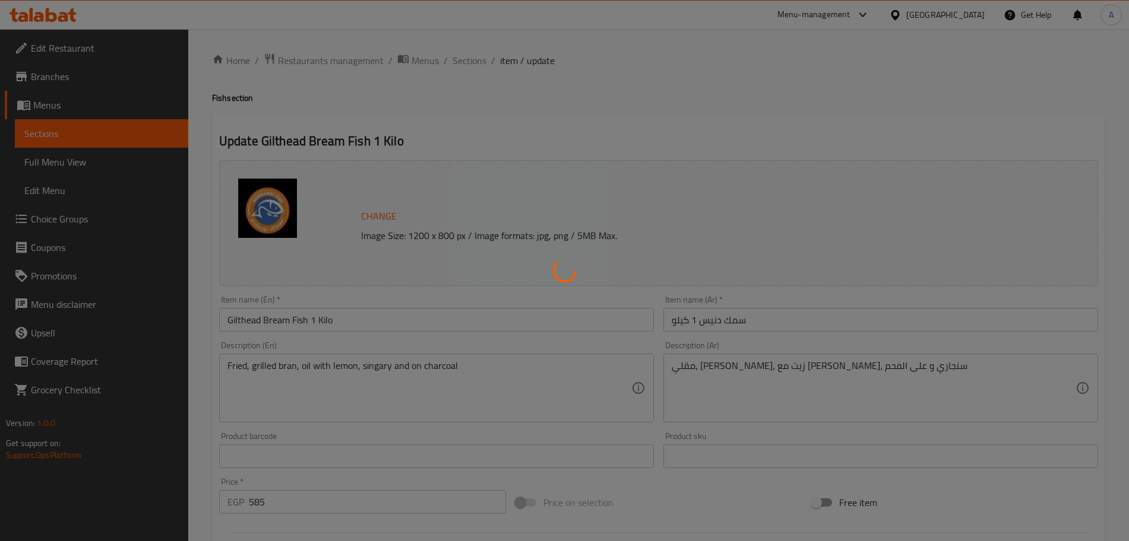
type input "إختيارك من طريقة الطهي 5 :"
type input "1"
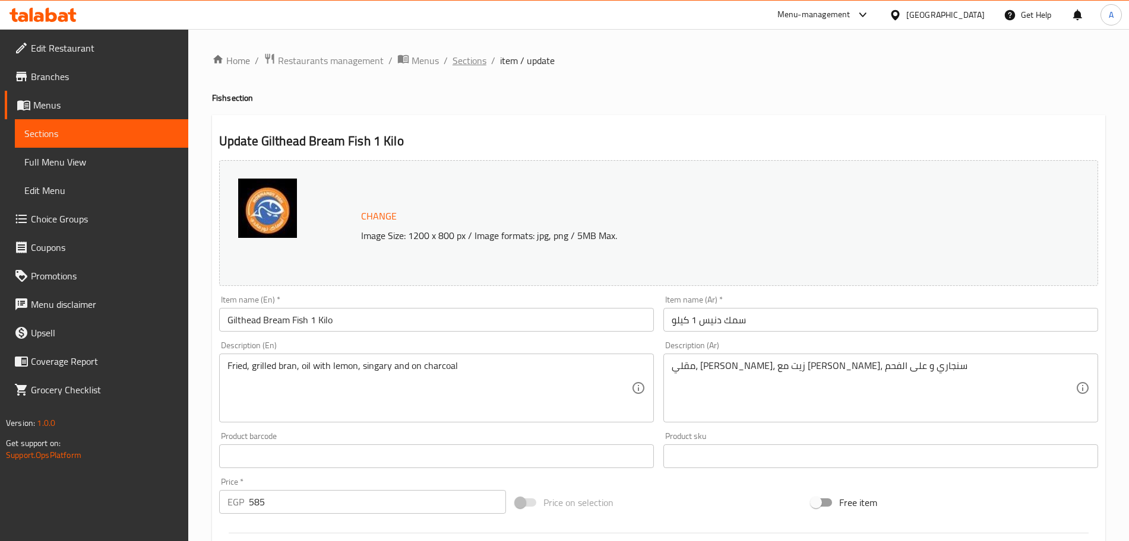
click at [466, 59] on span "Sections" at bounding box center [469, 60] width 34 height 14
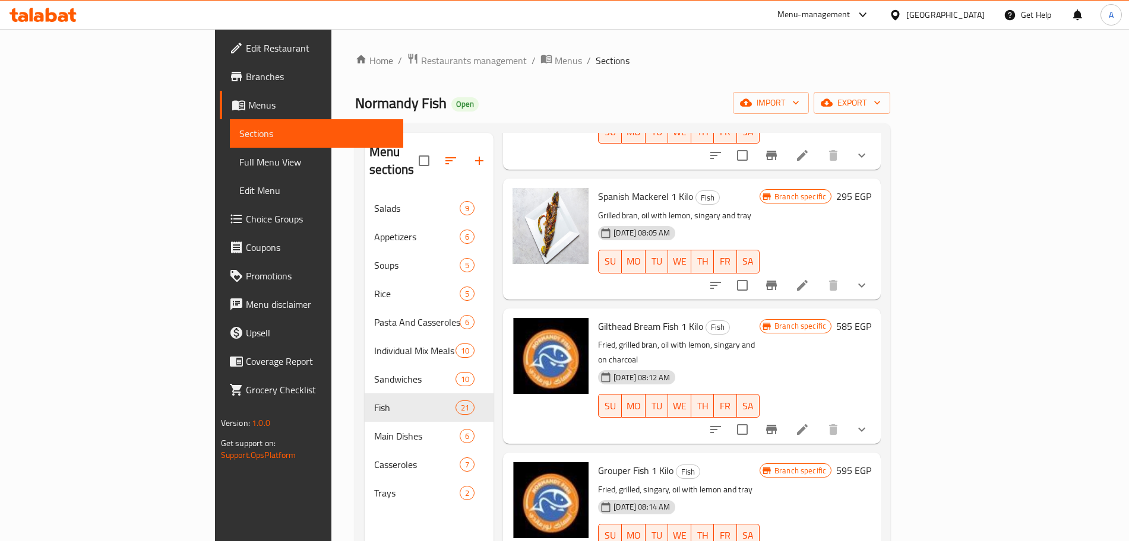
scroll to position [489, 0]
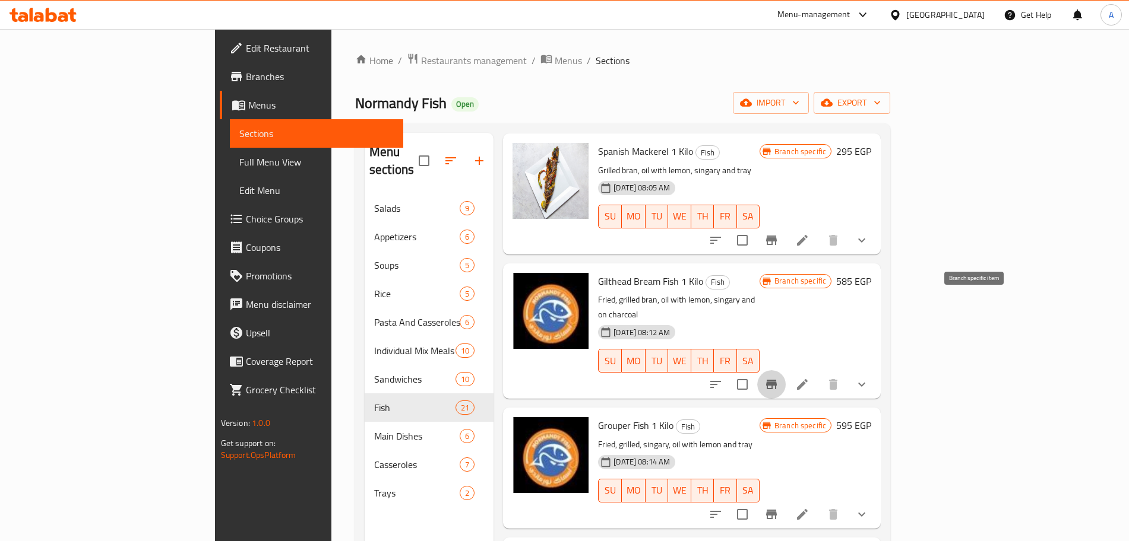
click at [778, 378] on icon "Branch-specific-item" at bounding box center [771, 385] width 14 height 14
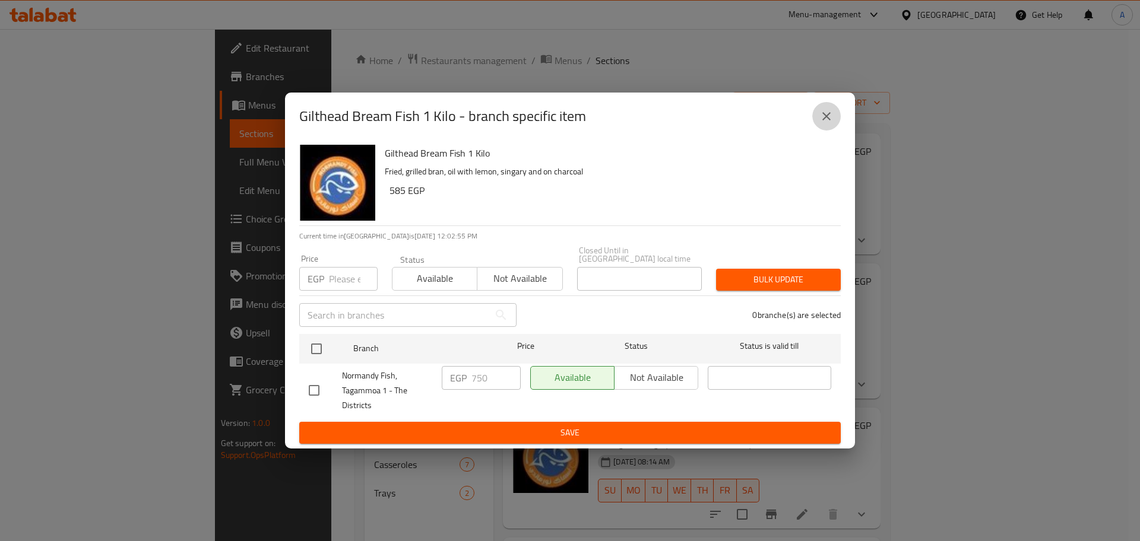
click at [831, 120] on icon "close" at bounding box center [826, 116] width 14 height 14
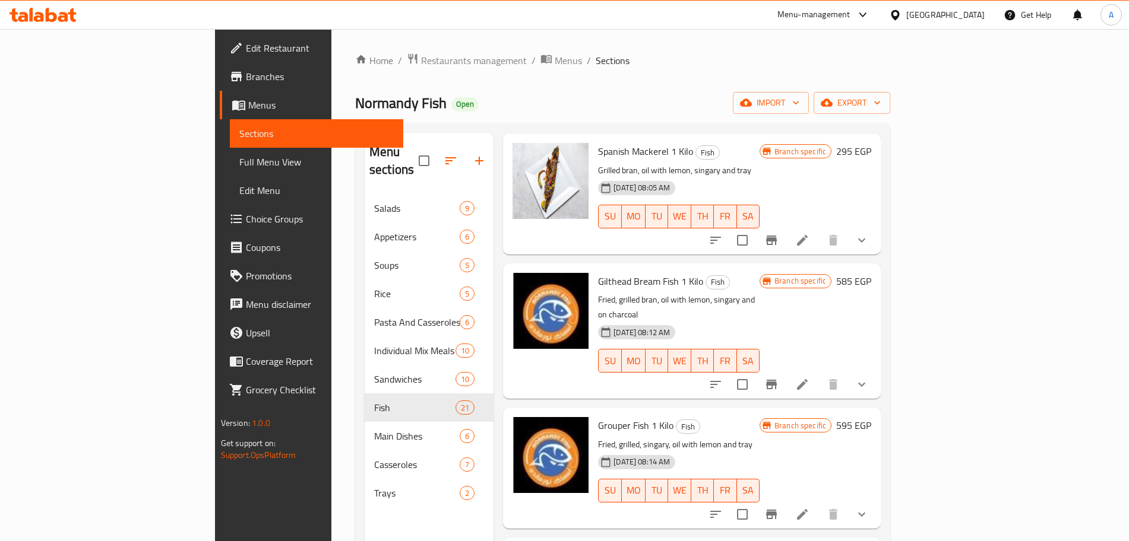
scroll to position [604, 0]
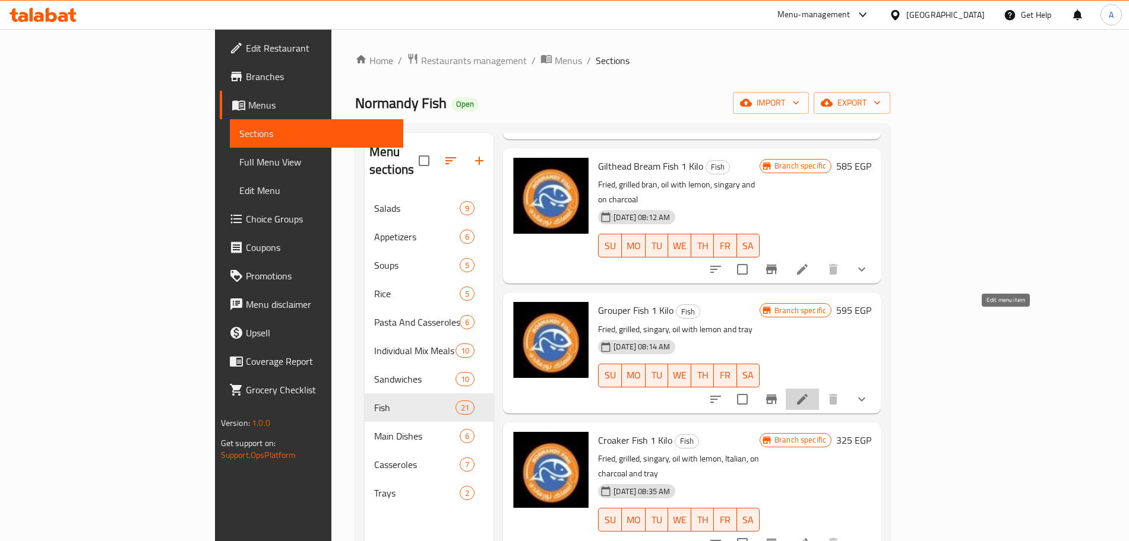
click at [807, 394] on icon at bounding box center [802, 399] width 11 height 11
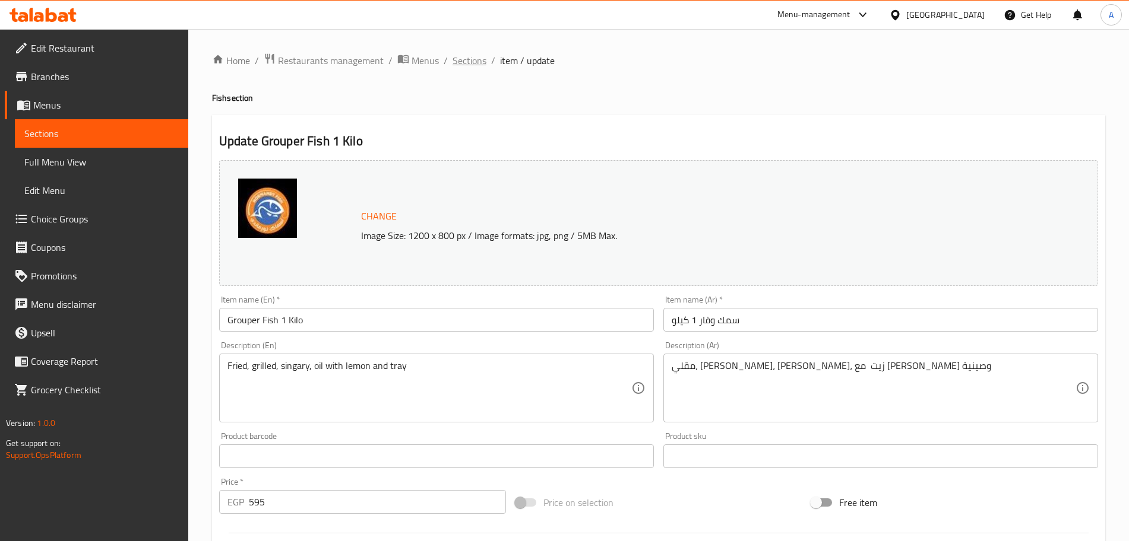
click at [475, 62] on span "Sections" at bounding box center [469, 60] width 34 height 14
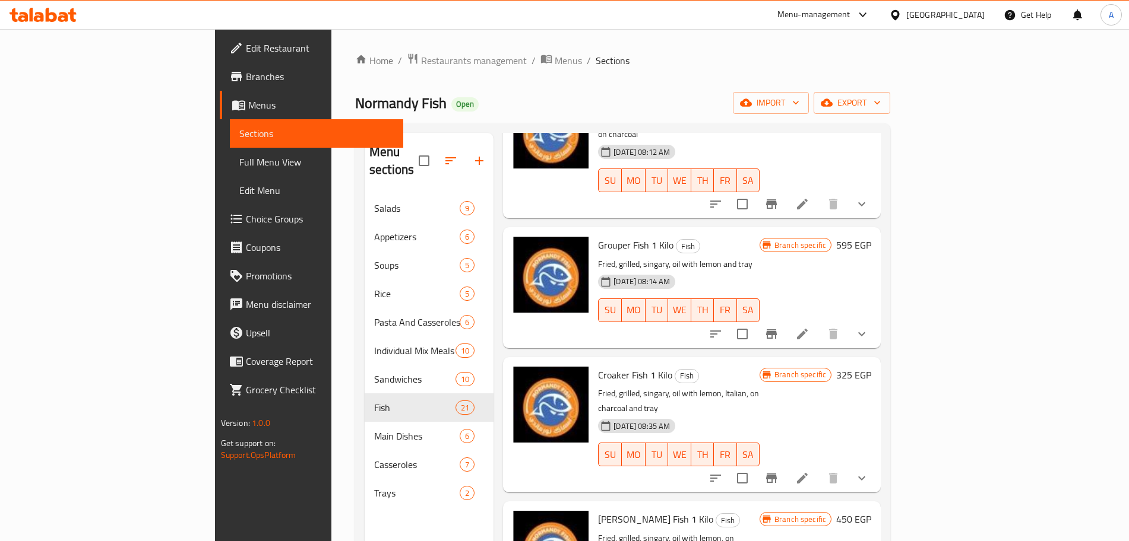
scroll to position [709, 0]
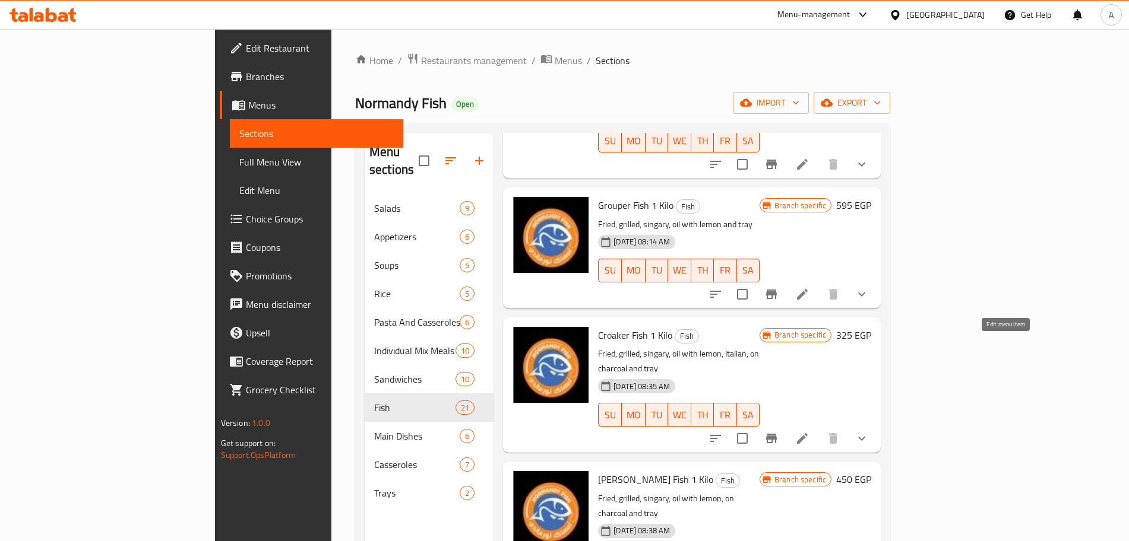
click at [809, 432] on icon at bounding box center [802, 439] width 14 height 14
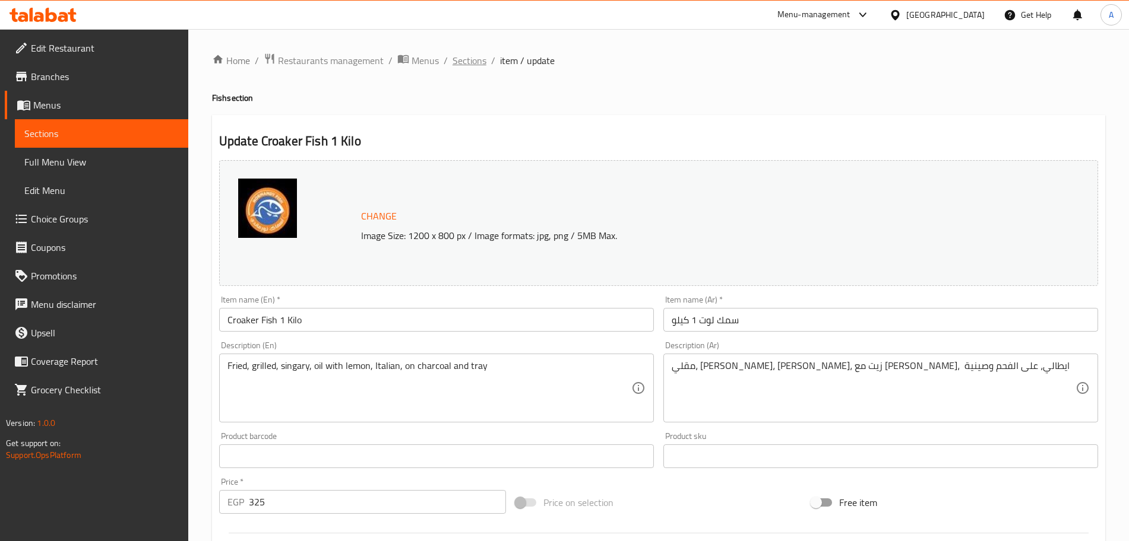
click at [470, 65] on span "Sections" at bounding box center [469, 60] width 34 height 14
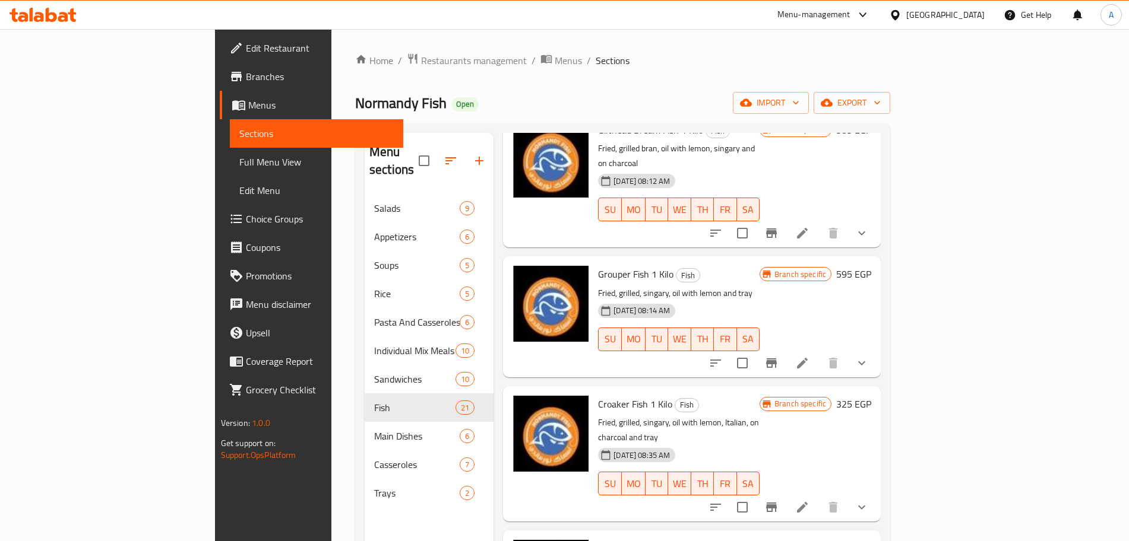
scroll to position [641, 0]
click at [777, 502] on icon "Branch-specific-item" at bounding box center [771, 506] width 11 height 9
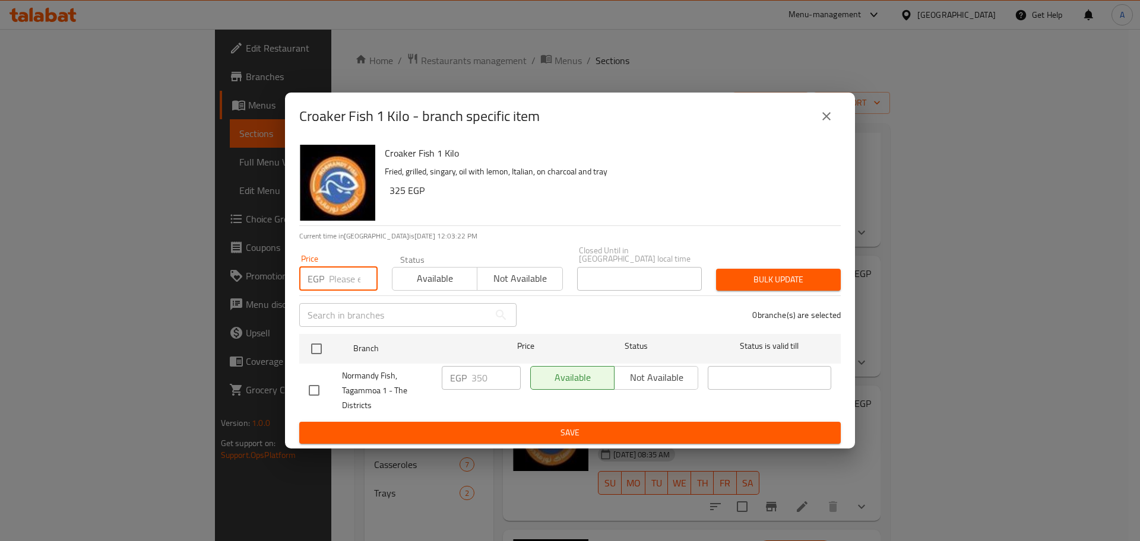
click at [340, 274] on input "number" at bounding box center [353, 279] width 49 height 24
type input "425"
click at [315, 351] on input "checkbox" at bounding box center [316, 349] width 25 height 25
checkbox input "true"
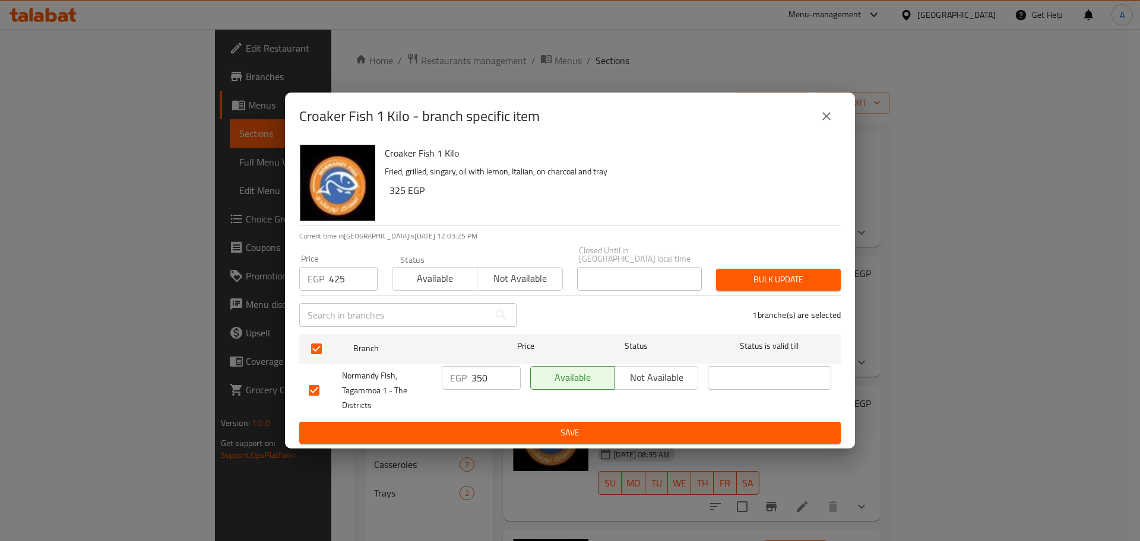
click at [759, 277] on span "Bulk update" at bounding box center [778, 279] width 106 height 15
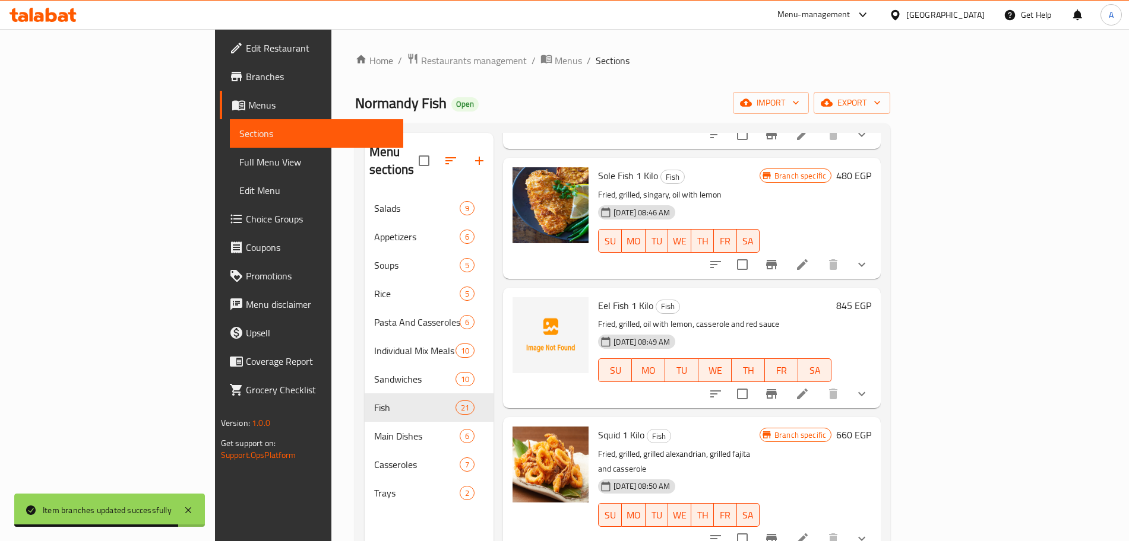
scroll to position [1680, 0]
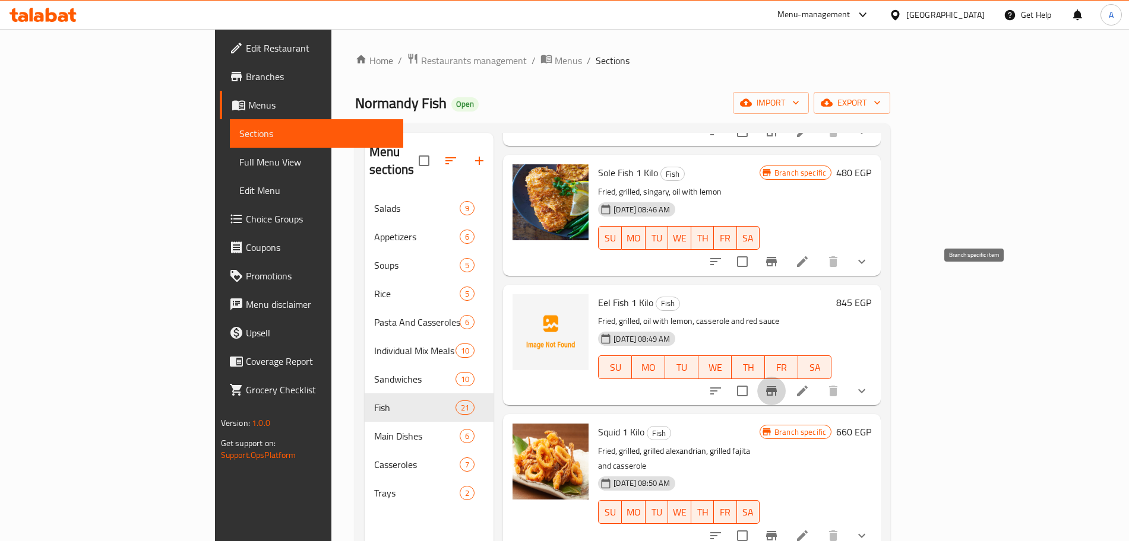
click at [778, 384] on icon "Branch-specific-item" at bounding box center [771, 391] width 14 height 14
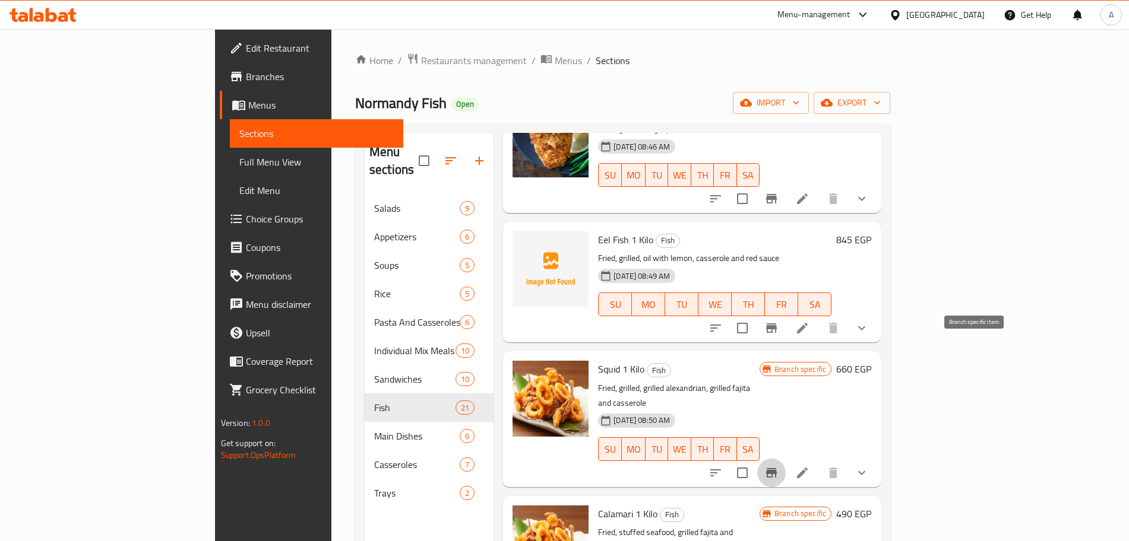
click at [777, 468] on icon "Branch-specific-item" at bounding box center [771, 472] width 11 height 9
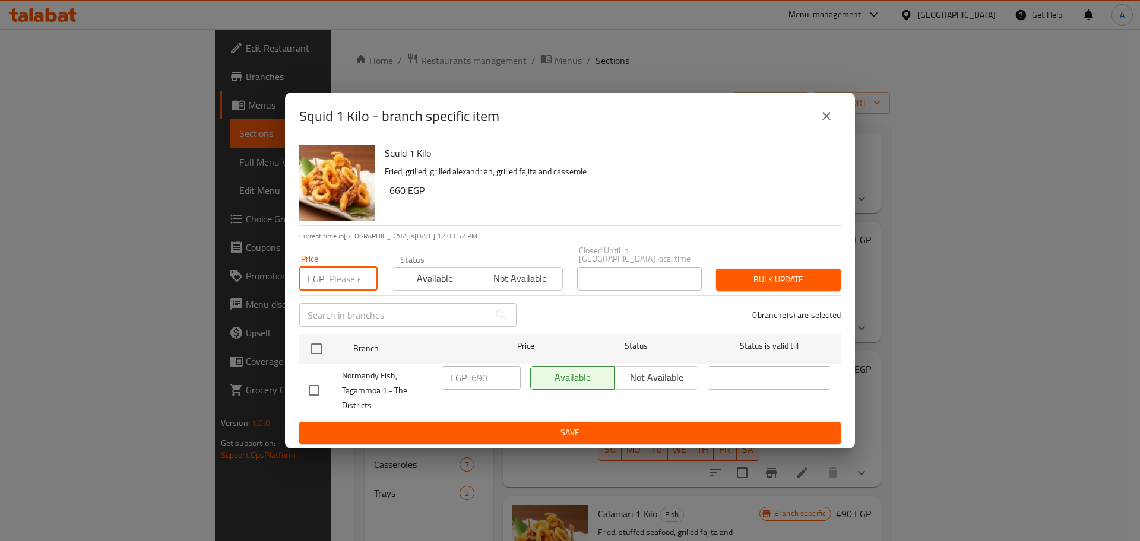
click at [337, 272] on input "number" at bounding box center [353, 279] width 49 height 24
type input "750"
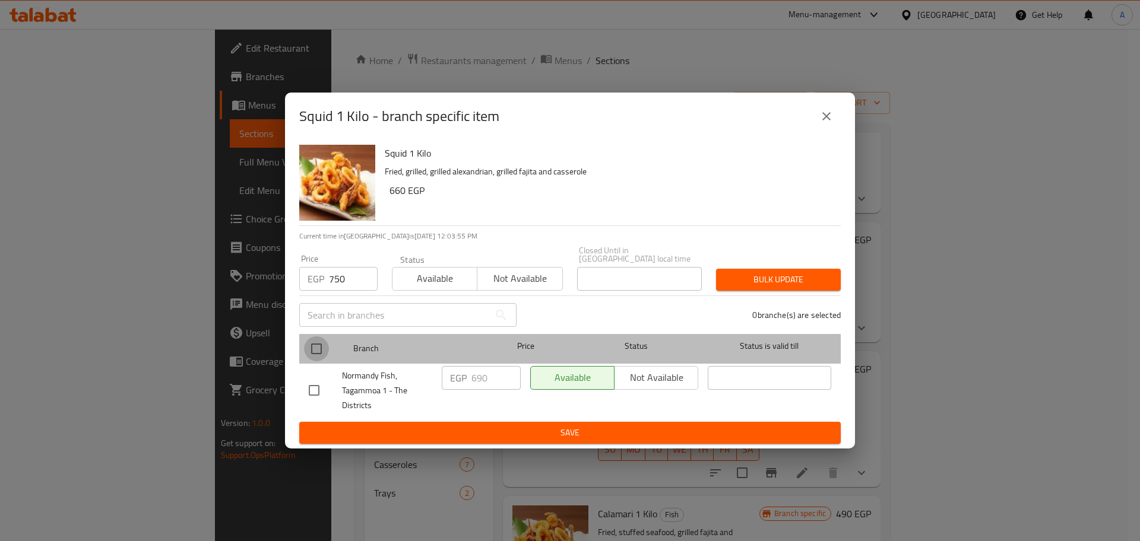
click at [319, 340] on input "checkbox" at bounding box center [316, 349] width 25 height 25
checkbox input "true"
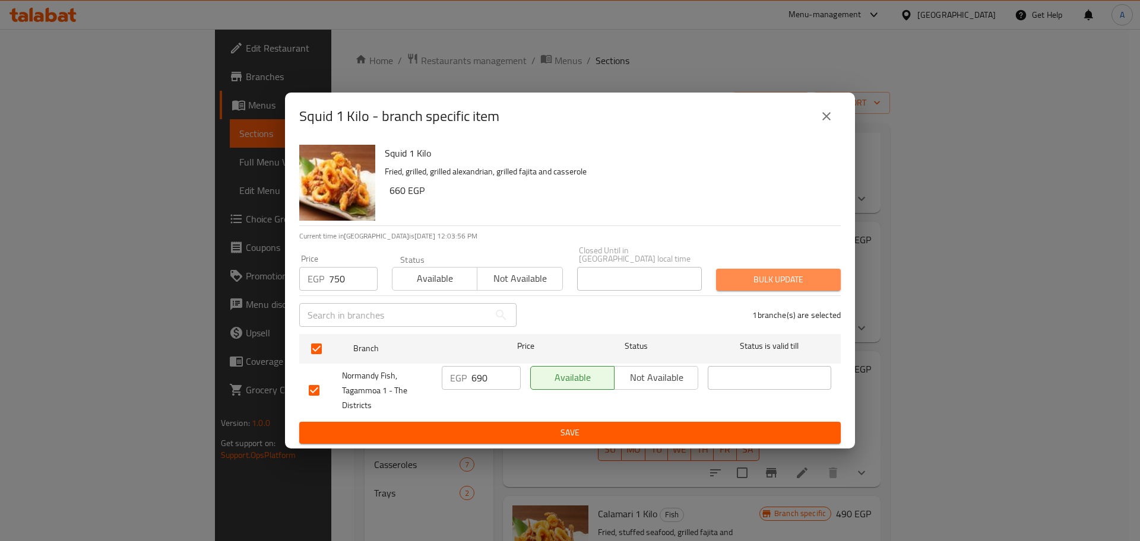
click at [801, 276] on span "Bulk update" at bounding box center [778, 279] width 106 height 15
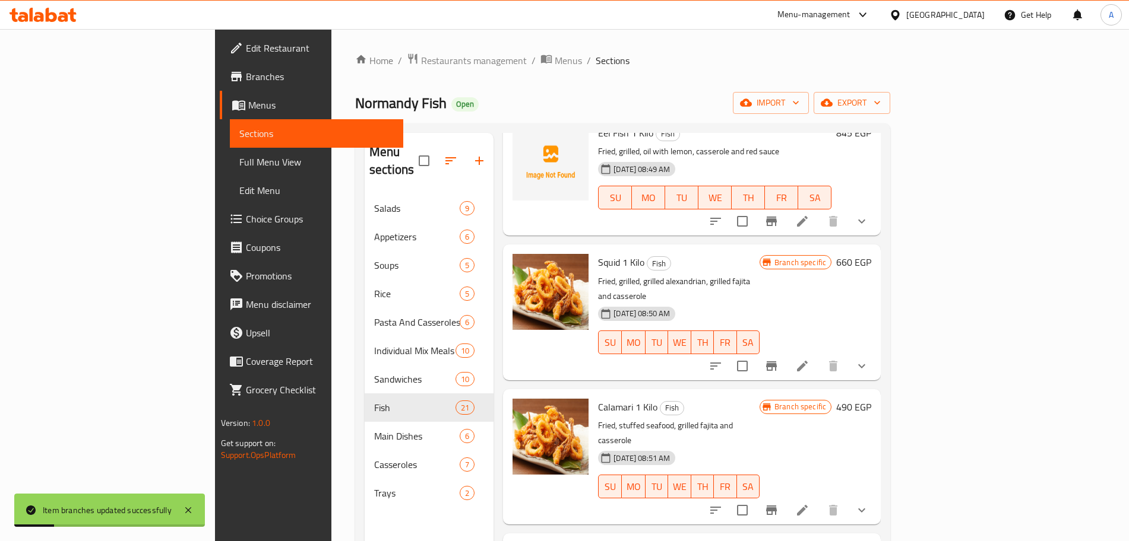
scroll to position [1852, 0]
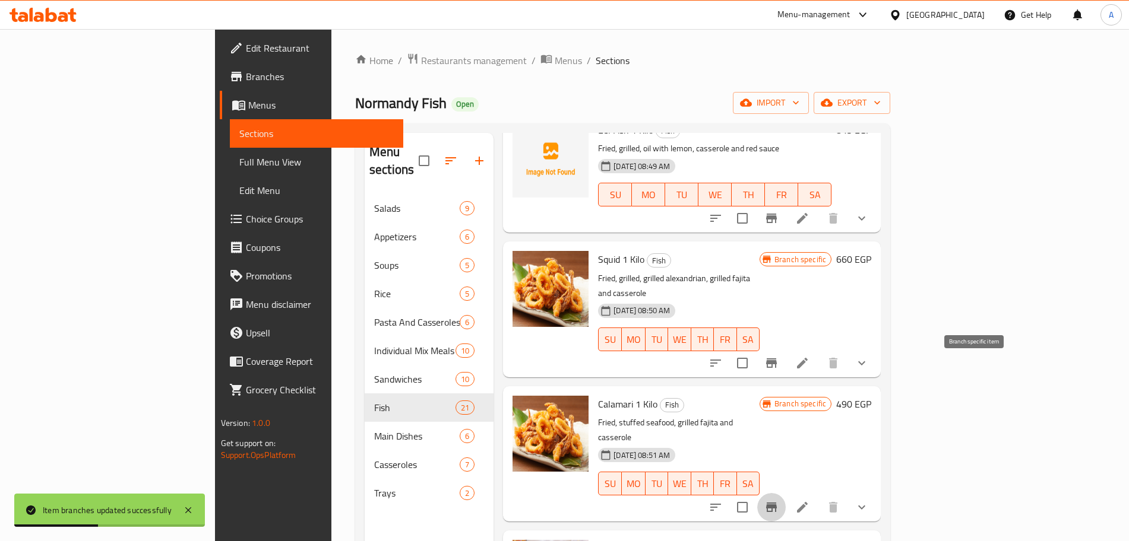
click at [785, 493] on button "Branch-specific-item" at bounding box center [771, 507] width 28 height 28
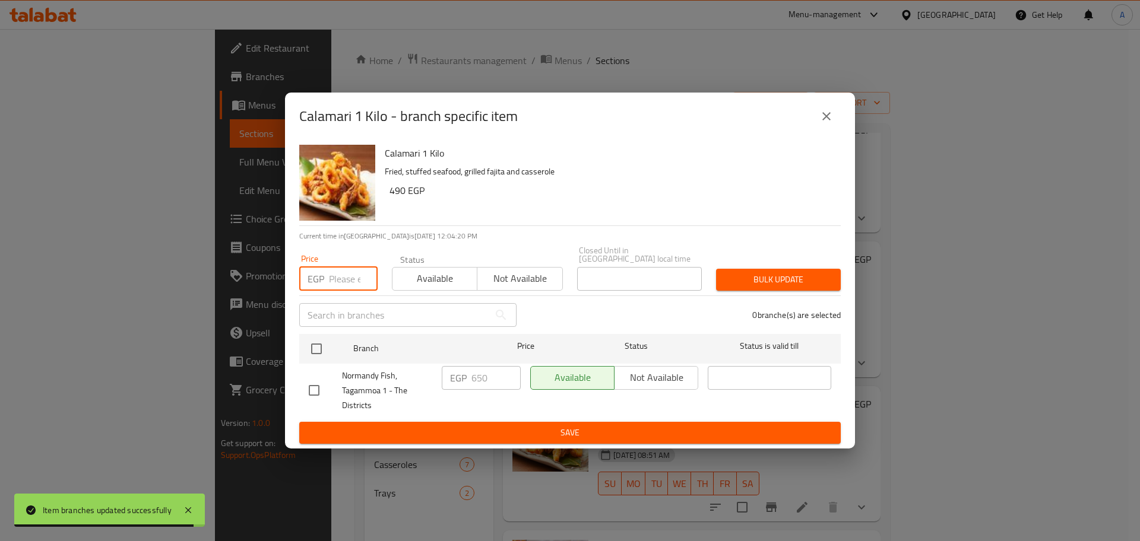
click at [340, 270] on input "number" at bounding box center [353, 279] width 49 height 24
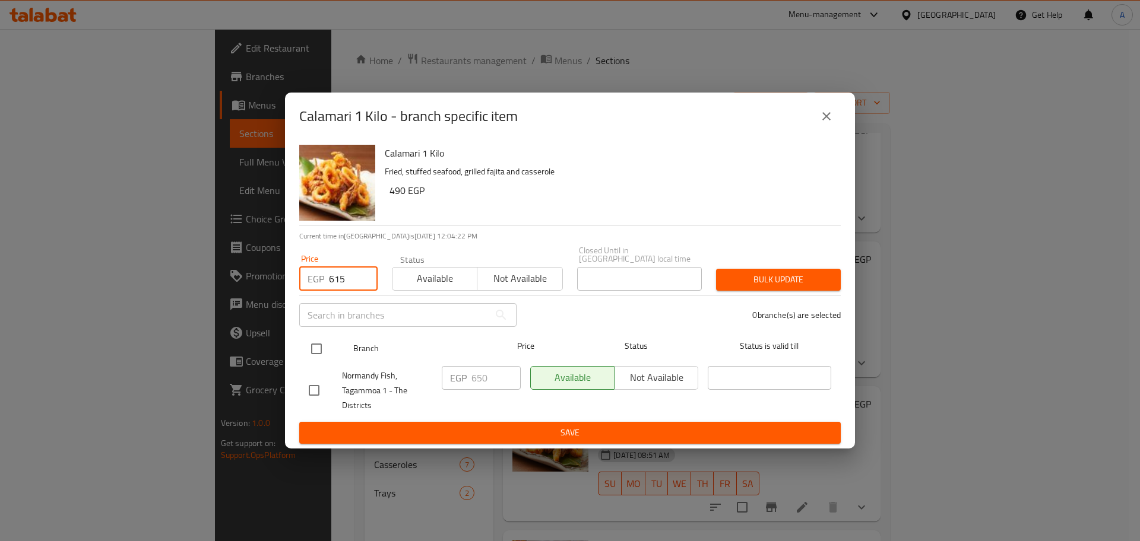
type input "615"
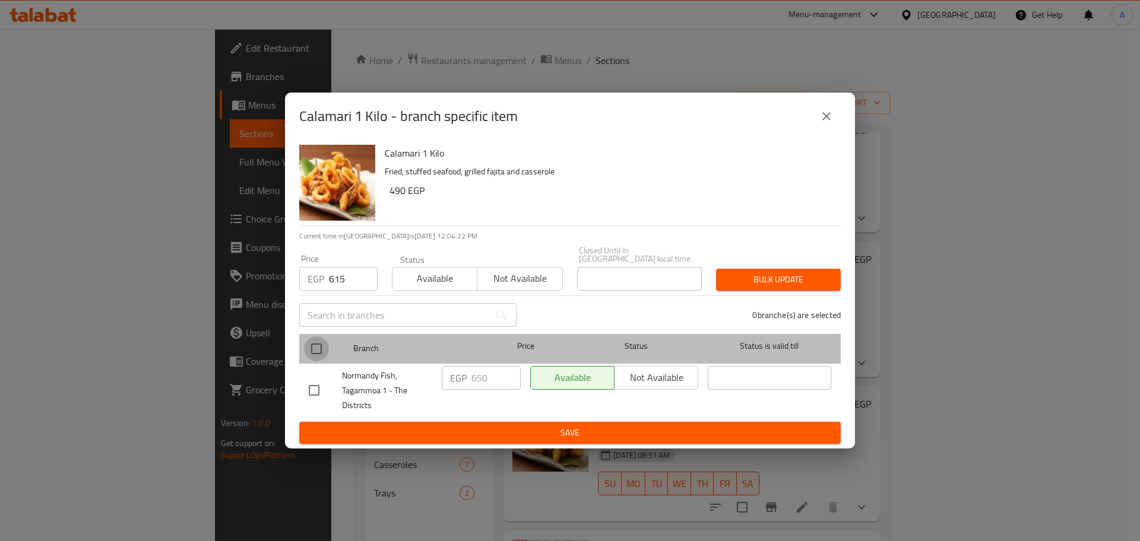
click at [316, 340] on input "checkbox" at bounding box center [316, 349] width 25 height 25
checkbox input "true"
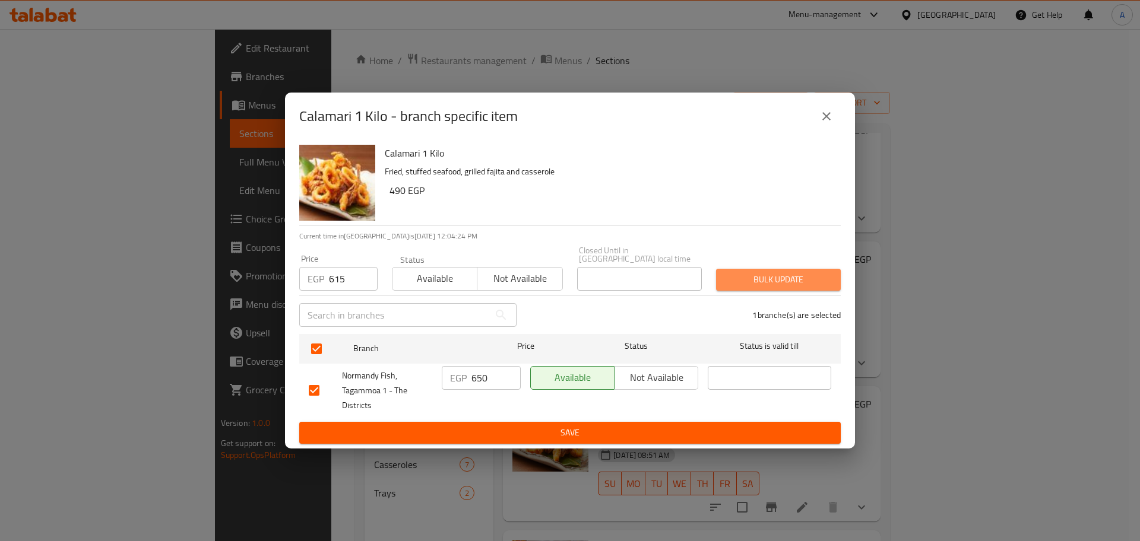
click at [798, 272] on span "Bulk update" at bounding box center [778, 279] width 106 height 15
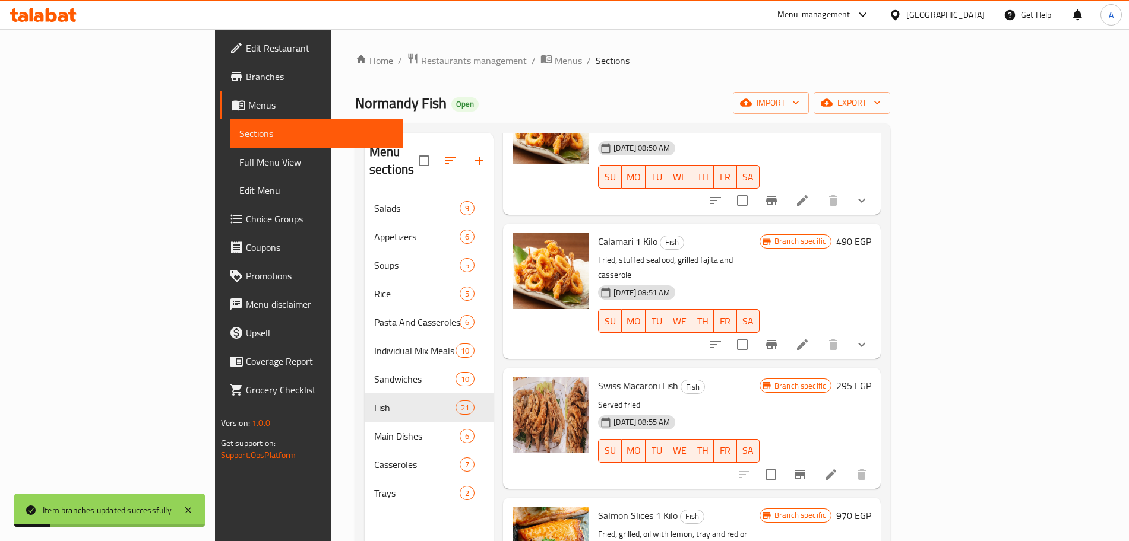
scroll to position [2030, 0]
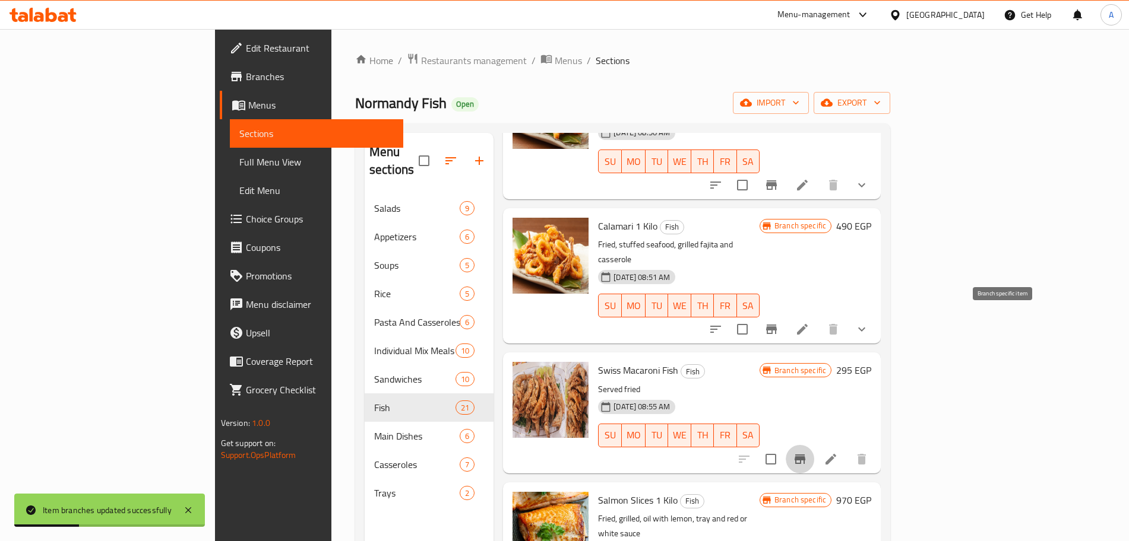
click at [805, 455] on icon "Branch-specific-item" at bounding box center [799, 459] width 11 height 9
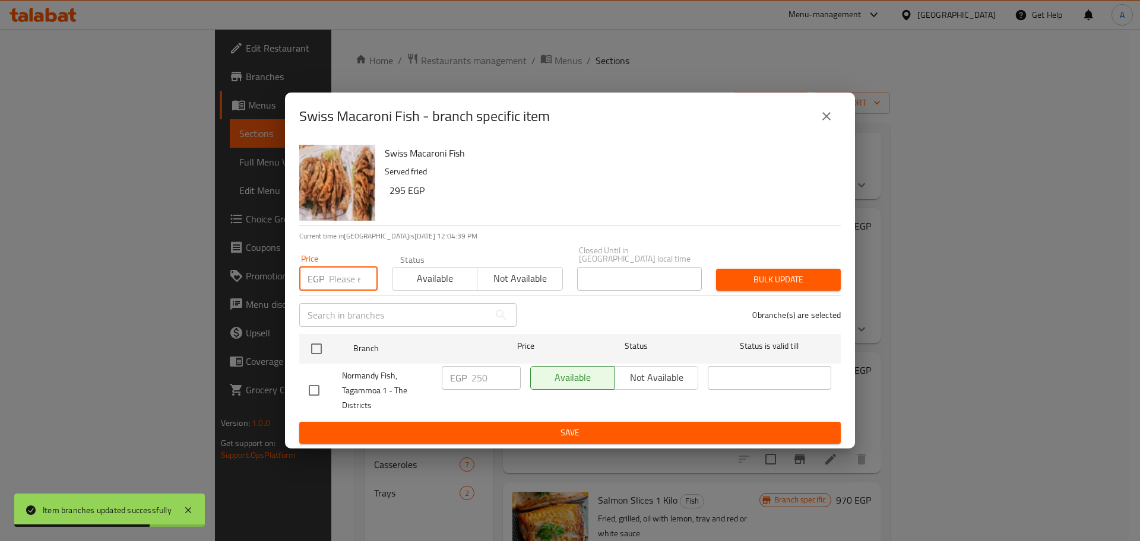
click at [338, 271] on input "number" at bounding box center [353, 279] width 49 height 24
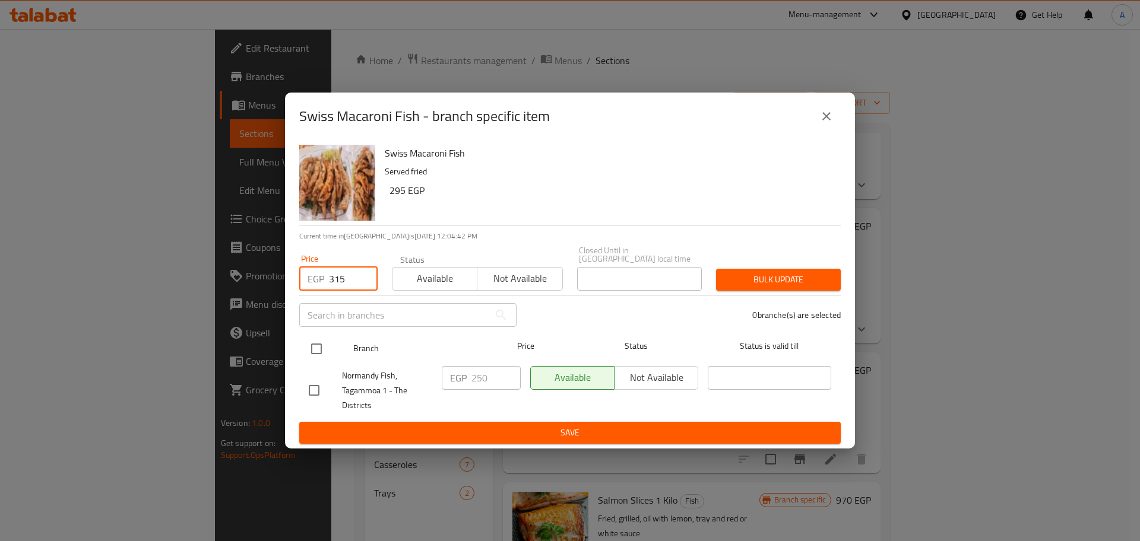
type input "315"
click at [319, 340] on input "checkbox" at bounding box center [316, 349] width 25 height 25
checkbox input "true"
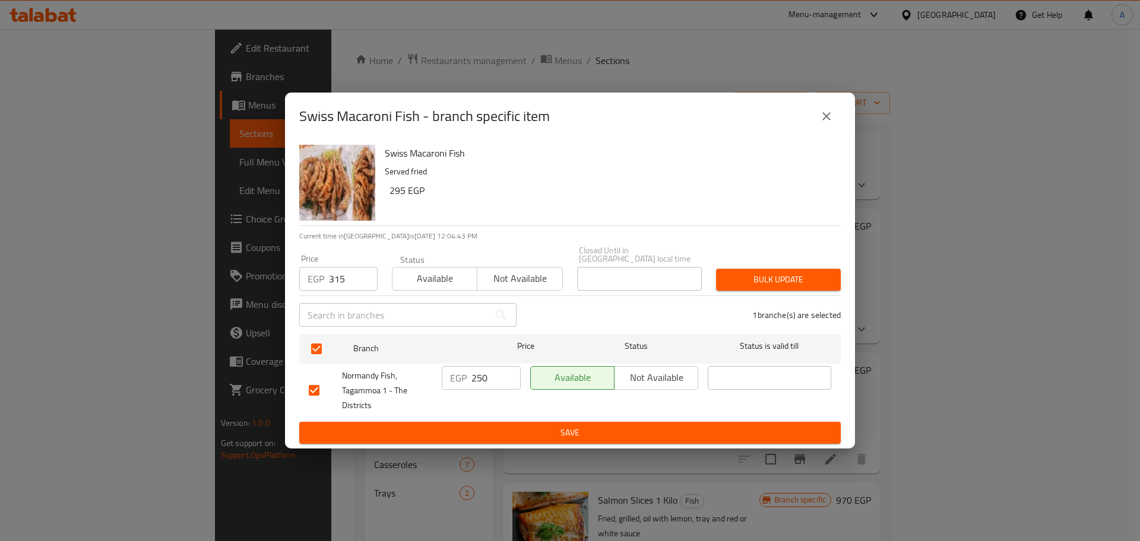
click at [784, 275] on span "Bulk update" at bounding box center [778, 279] width 106 height 15
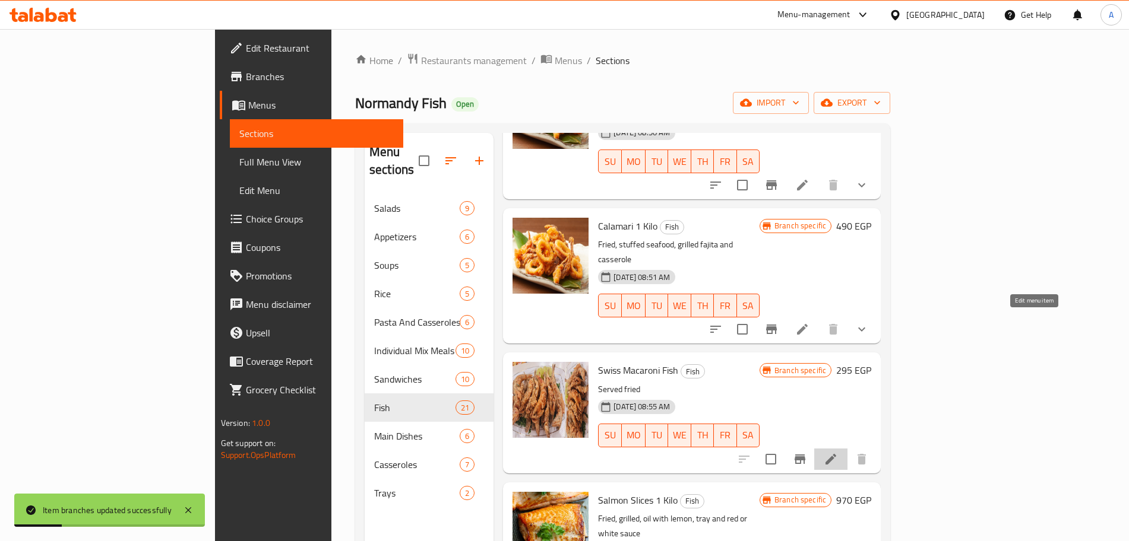
click at [838, 452] on icon at bounding box center [830, 459] width 14 height 14
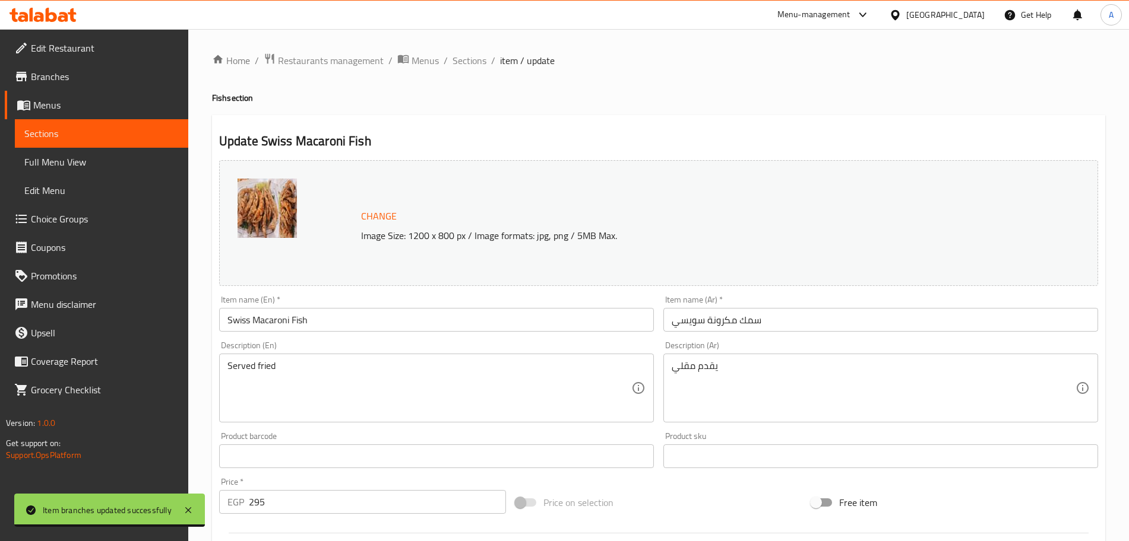
click at [252, 320] on input "Swiss Macaroni Fish" at bounding box center [436, 320] width 435 height 24
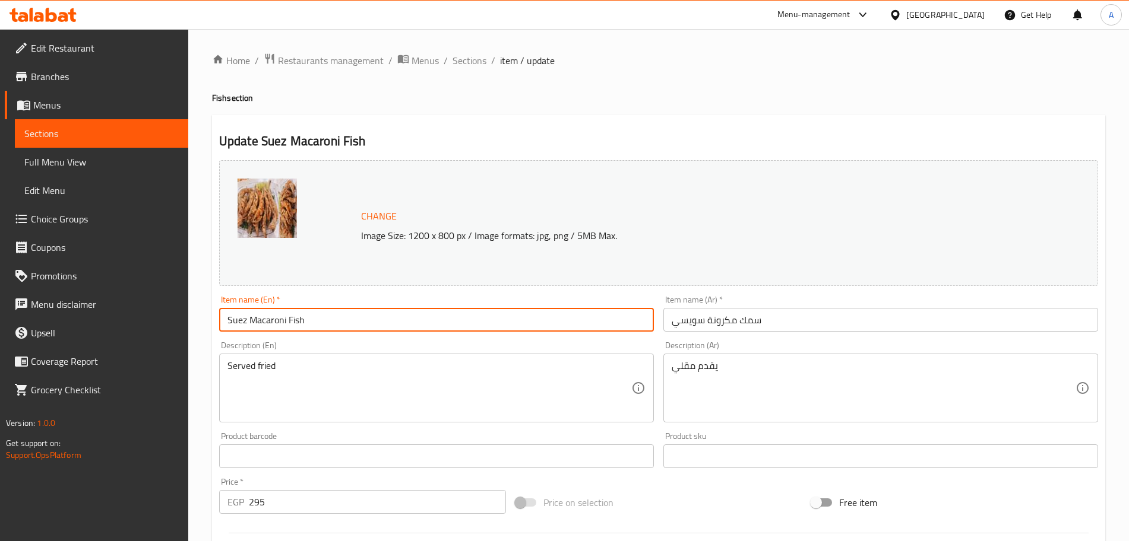
type input "Suez Macaroni Fish"
click at [684, 324] on input "سمك مكرونة سويسي" at bounding box center [880, 320] width 435 height 24
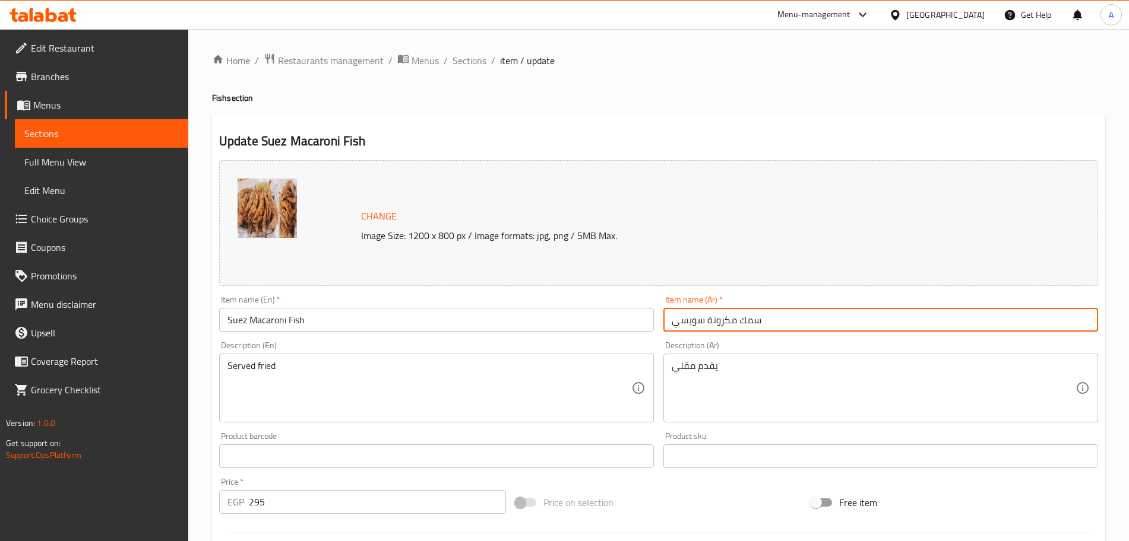
drag, startPoint x: 680, startPoint y: 322, endPoint x: 670, endPoint y: 324, distance: 10.2
click at [670, 324] on input "سمك مكرونة سويسي" at bounding box center [880, 320] width 435 height 24
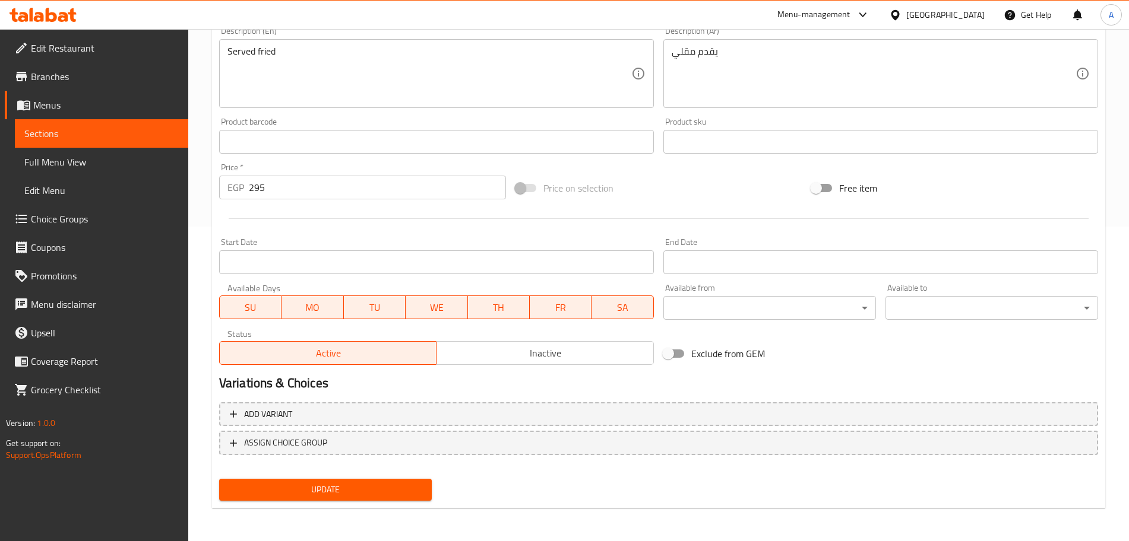
type input "سمك مكرونة سويس"
click at [348, 482] on button "Update" at bounding box center [325, 490] width 213 height 22
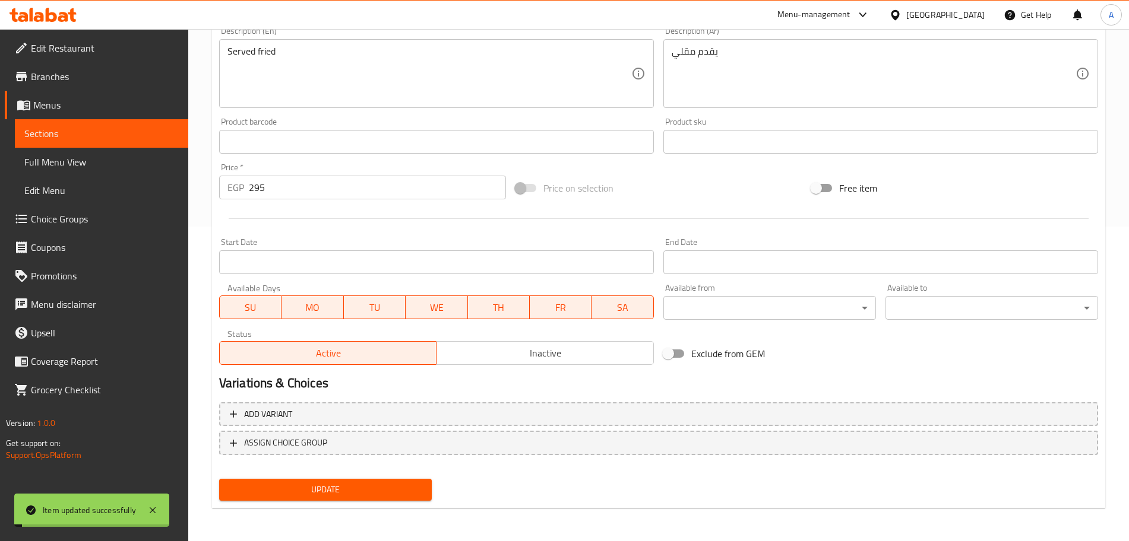
scroll to position [0, 0]
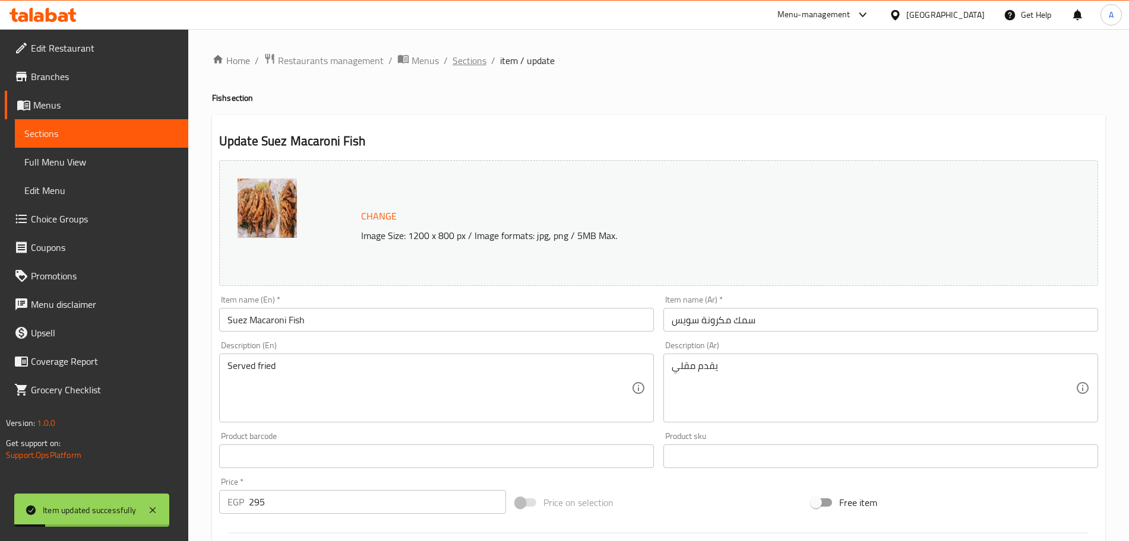
click at [464, 54] on span "Sections" at bounding box center [469, 60] width 34 height 14
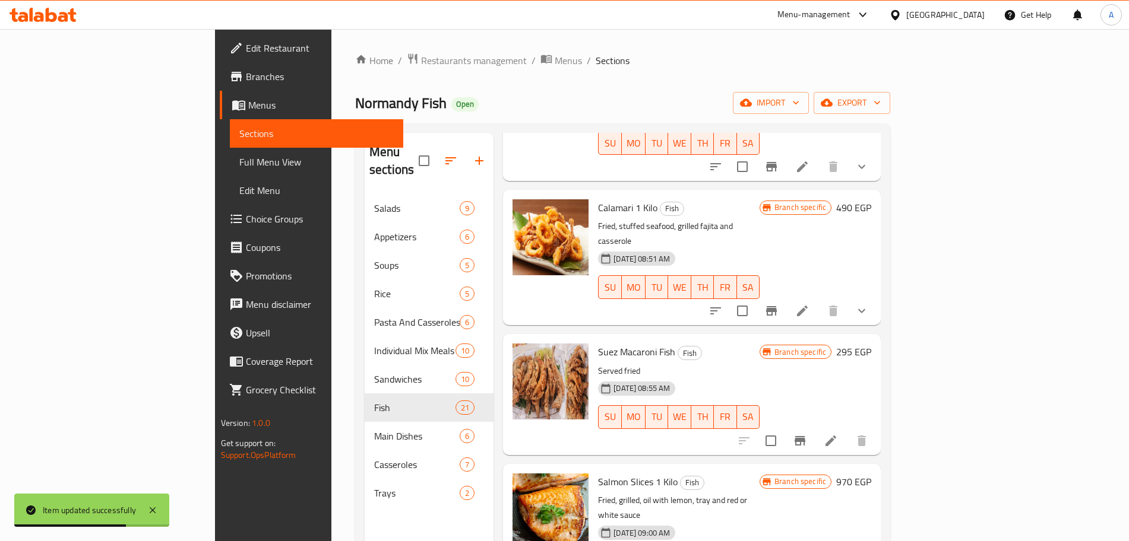
scroll to position [2050, 0]
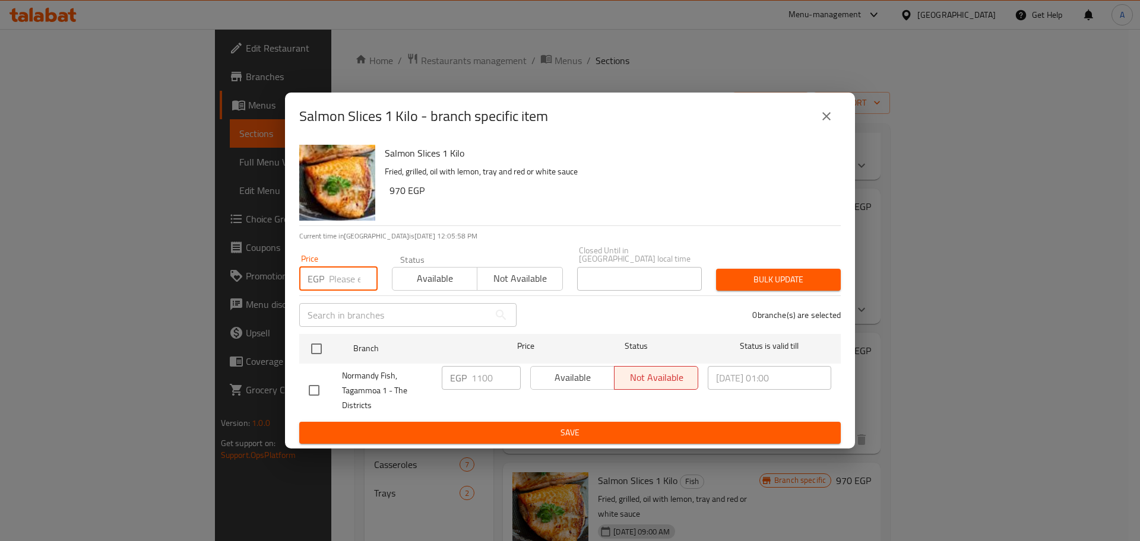
click at [334, 276] on input "number" at bounding box center [353, 279] width 49 height 24
type input "999"
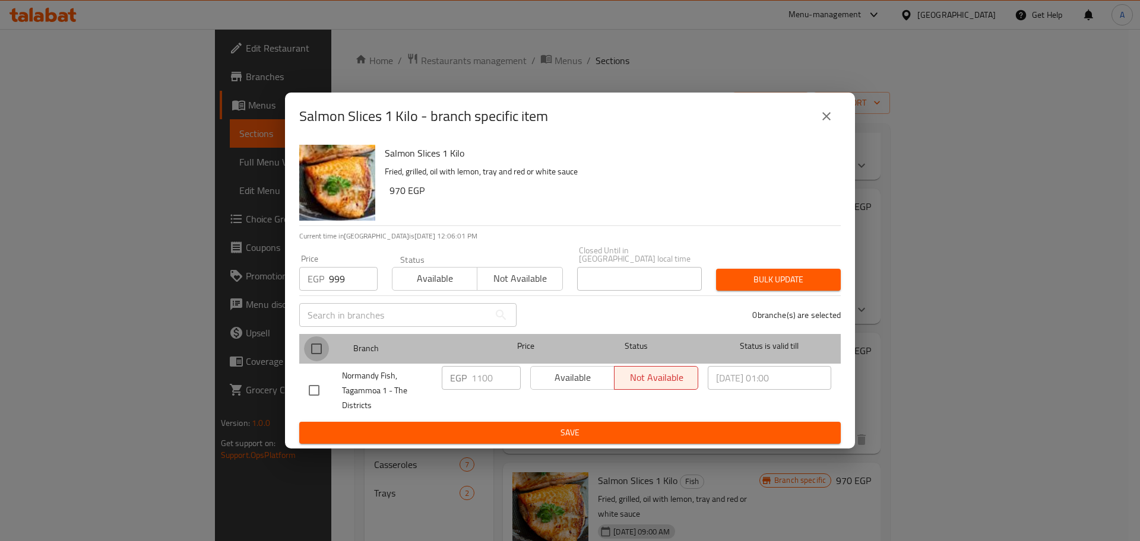
click at [321, 347] on input "checkbox" at bounding box center [316, 349] width 25 height 25
checkbox input "true"
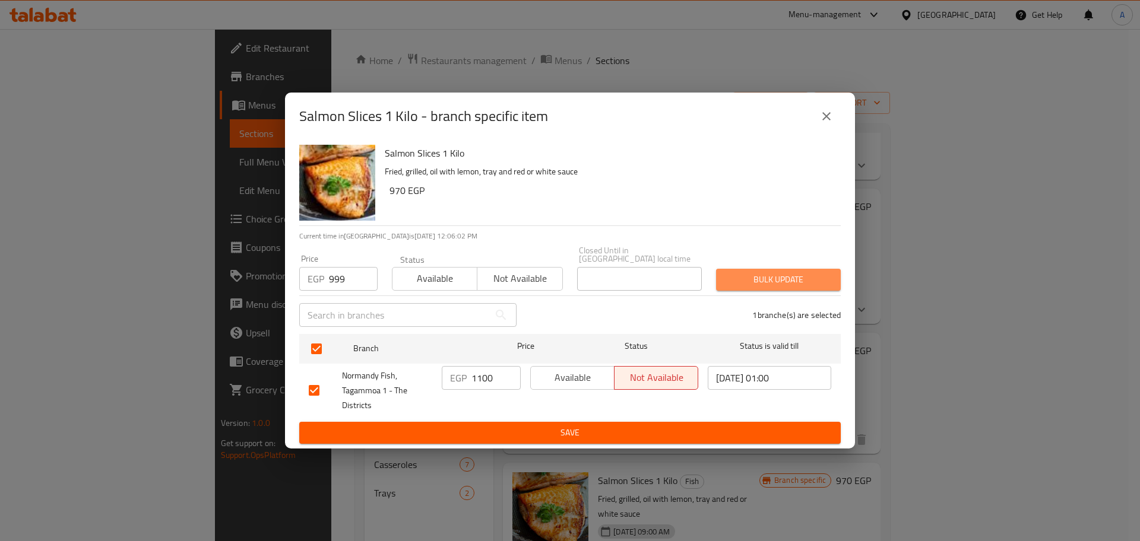
click at [791, 272] on span "Bulk update" at bounding box center [778, 279] width 106 height 15
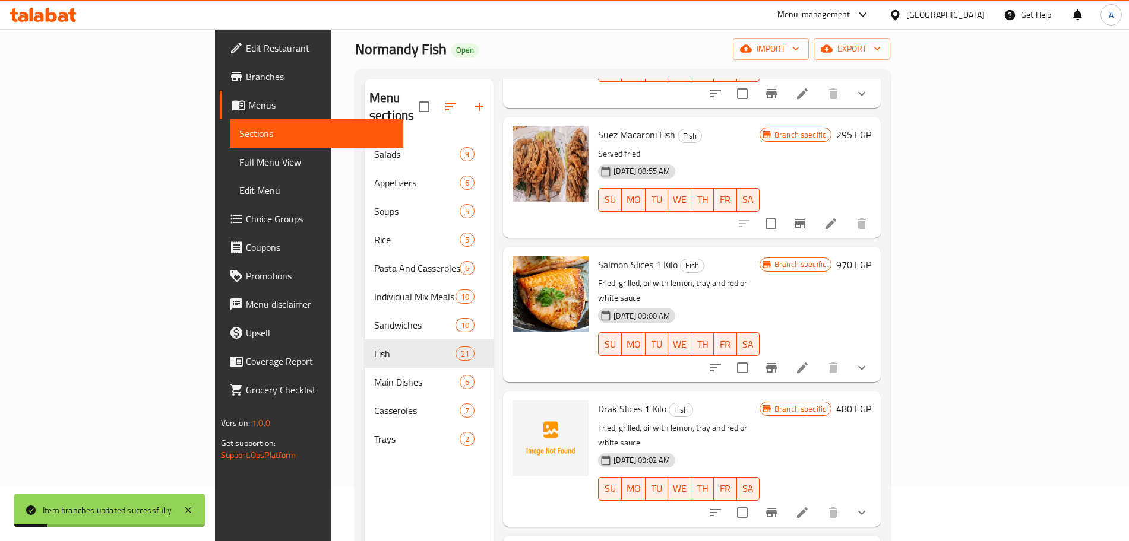
scroll to position [56, 0]
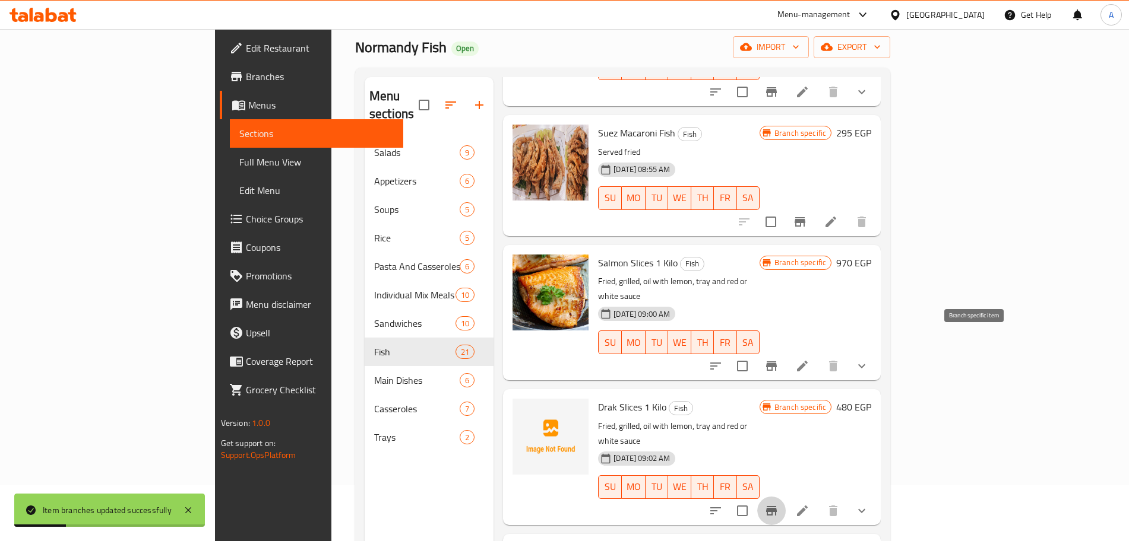
click at [785, 497] on button "Branch-specific-item" at bounding box center [771, 511] width 28 height 28
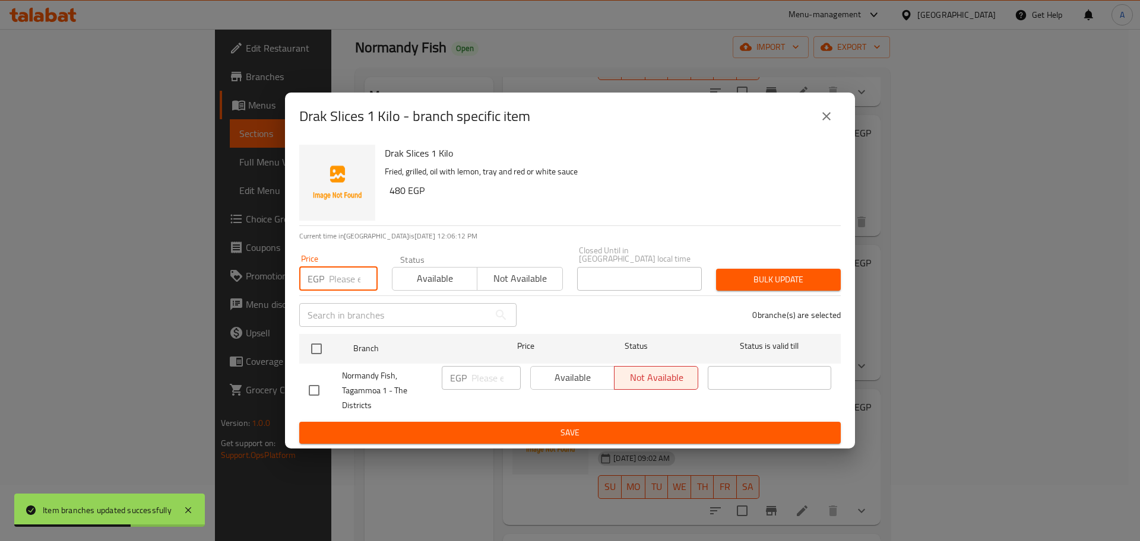
click at [341, 277] on input "number" at bounding box center [353, 279] width 49 height 24
type input "575"
click at [321, 338] on input "checkbox" at bounding box center [316, 349] width 25 height 25
checkbox input "true"
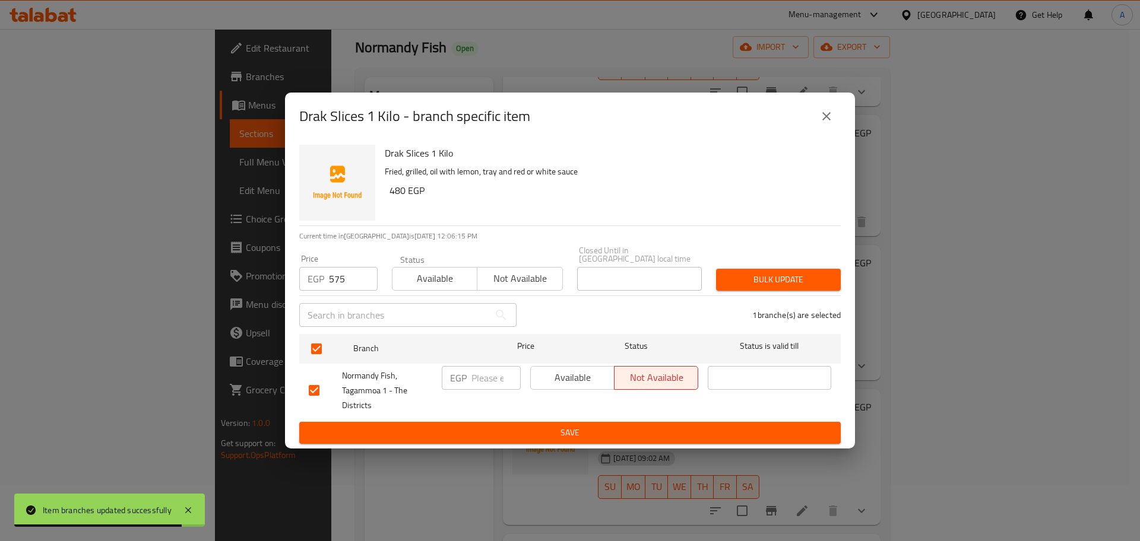
click at [748, 278] on span "Bulk update" at bounding box center [778, 279] width 106 height 15
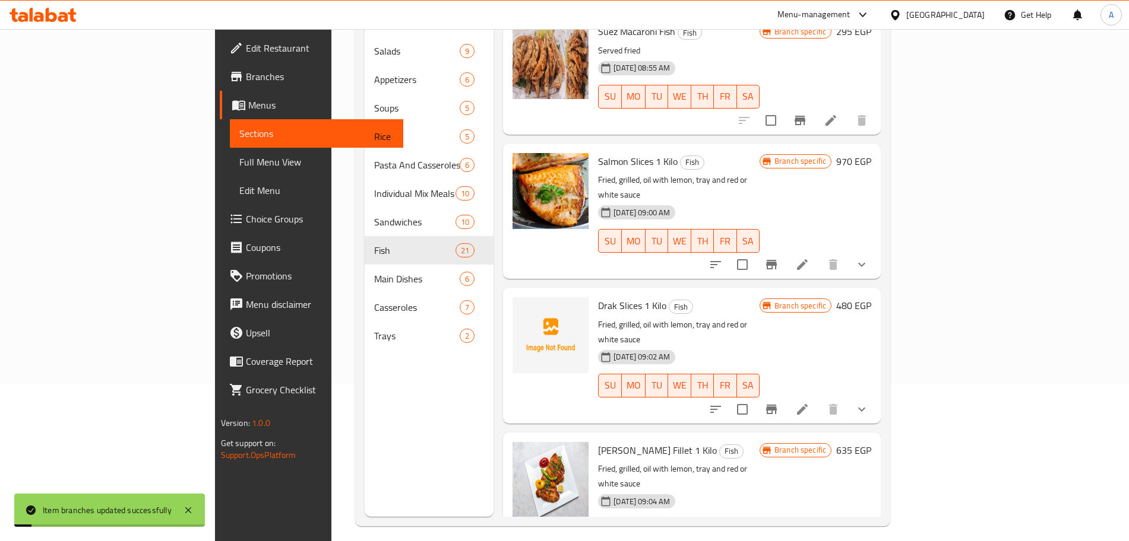
scroll to position [166, 0]
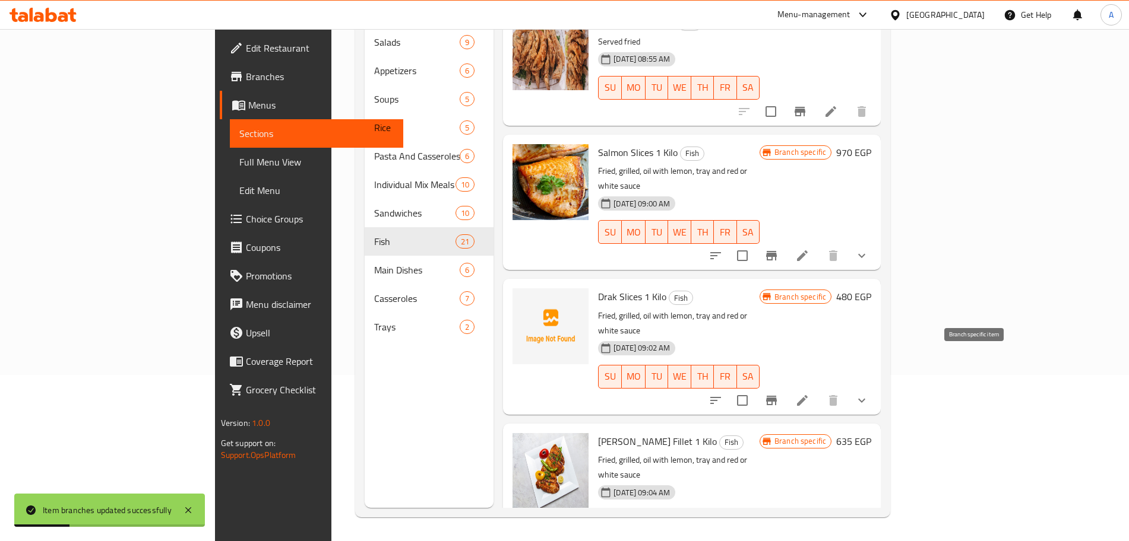
click at [778, 538] on icon "Branch-specific-item" at bounding box center [771, 545] width 14 height 14
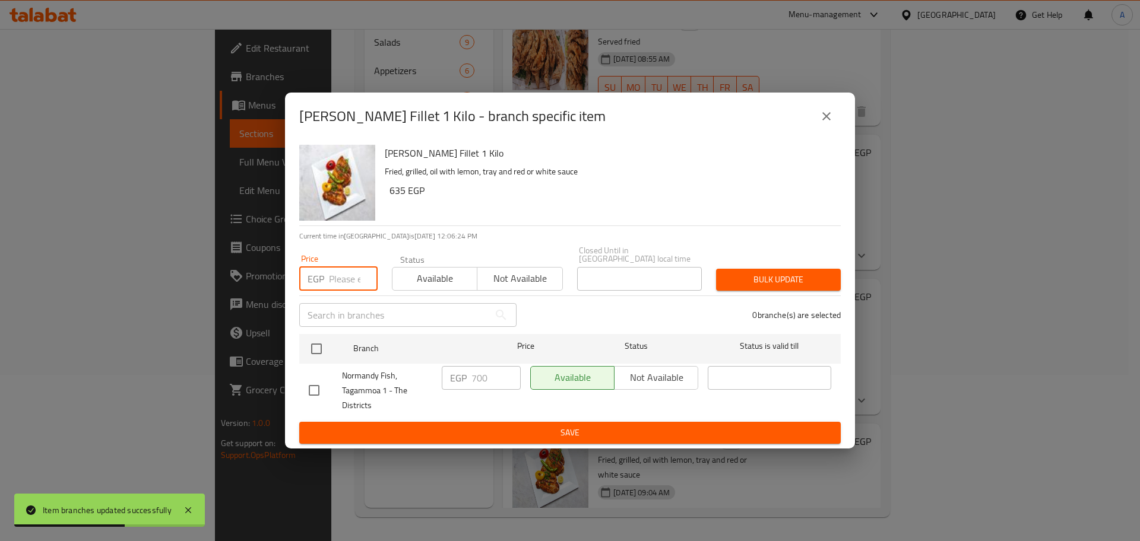
click at [345, 276] on input "number" at bounding box center [353, 279] width 49 height 24
type input "775"
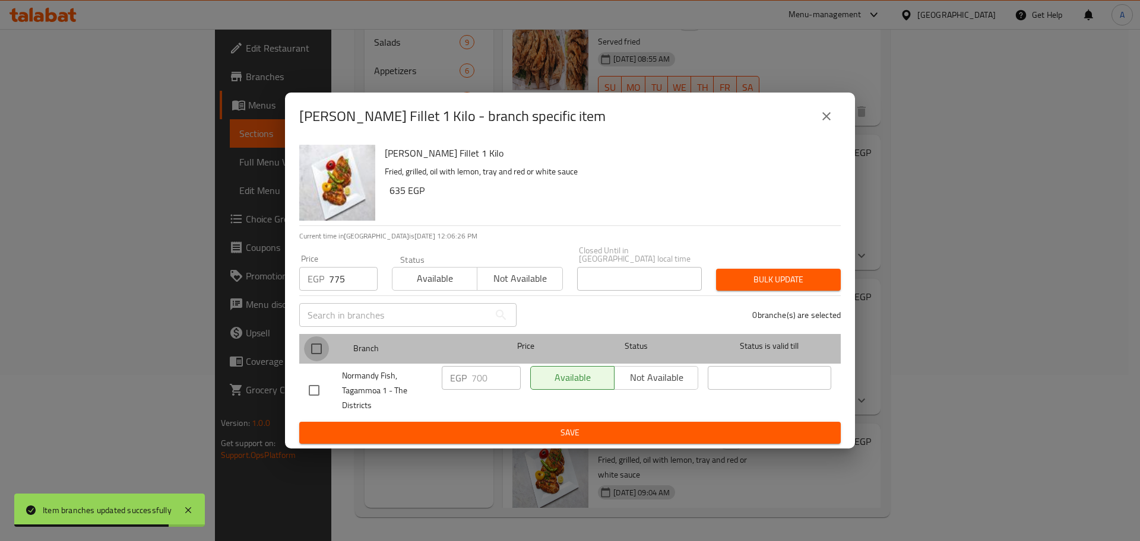
click at [318, 343] on input "checkbox" at bounding box center [316, 349] width 25 height 25
checkbox input "true"
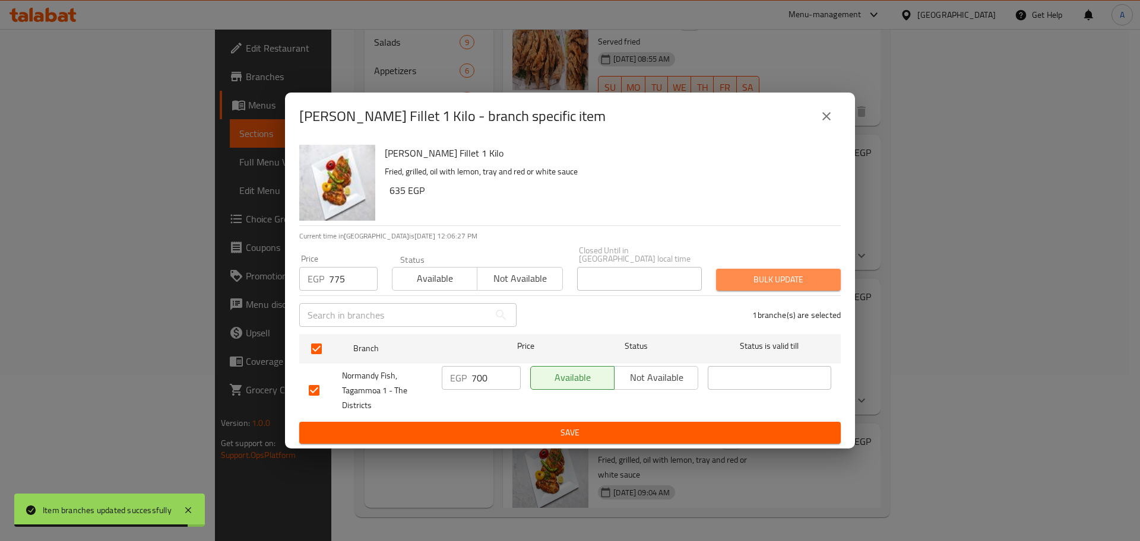
click at [755, 277] on span "Bulk update" at bounding box center [778, 279] width 106 height 15
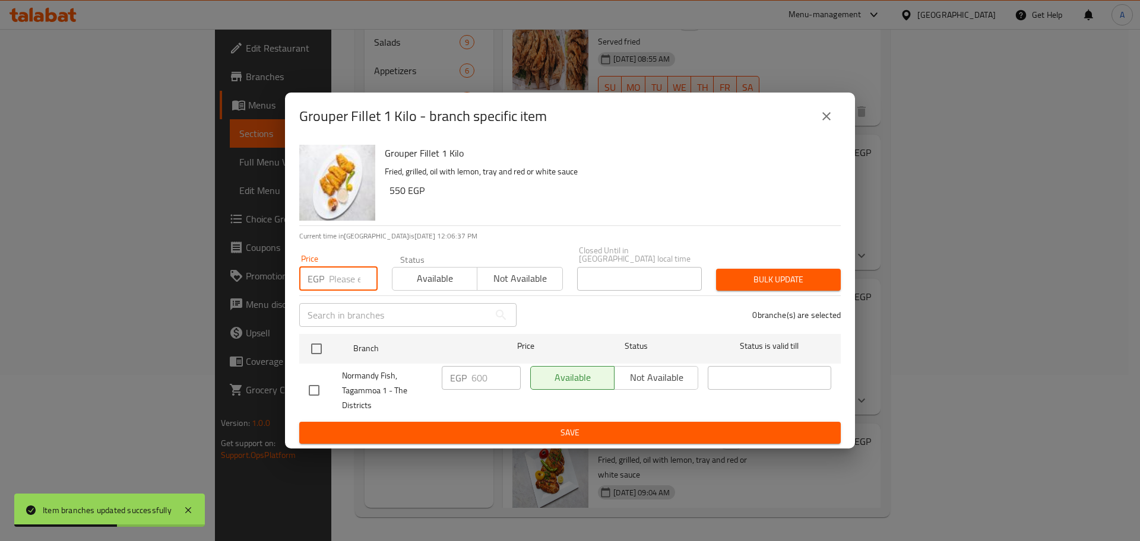
click at [344, 267] on input "number" at bounding box center [353, 279] width 49 height 24
type input "600"
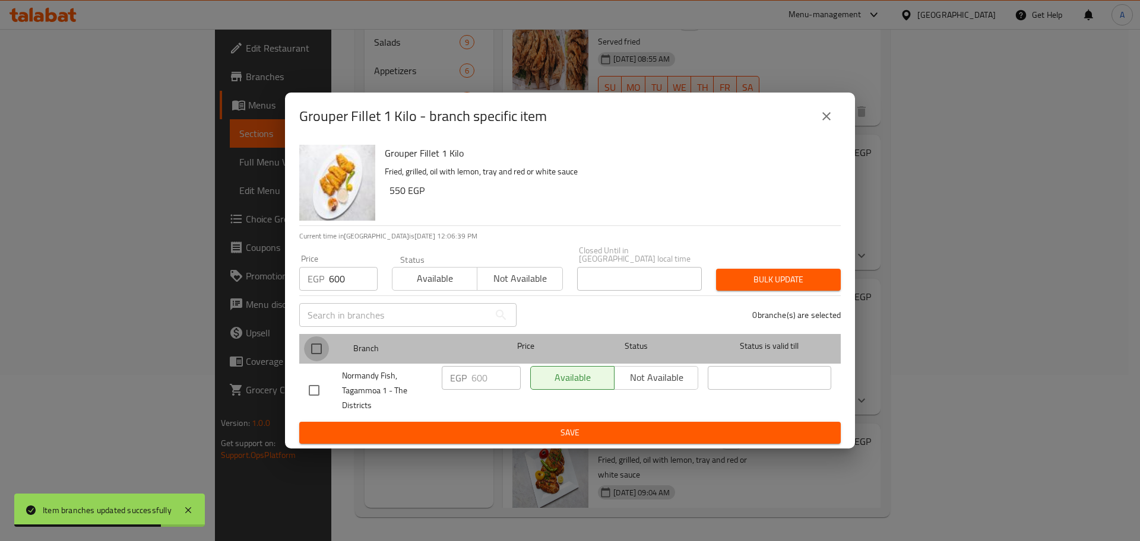
click at [316, 343] on input "checkbox" at bounding box center [316, 349] width 25 height 25
checkbox input "true"
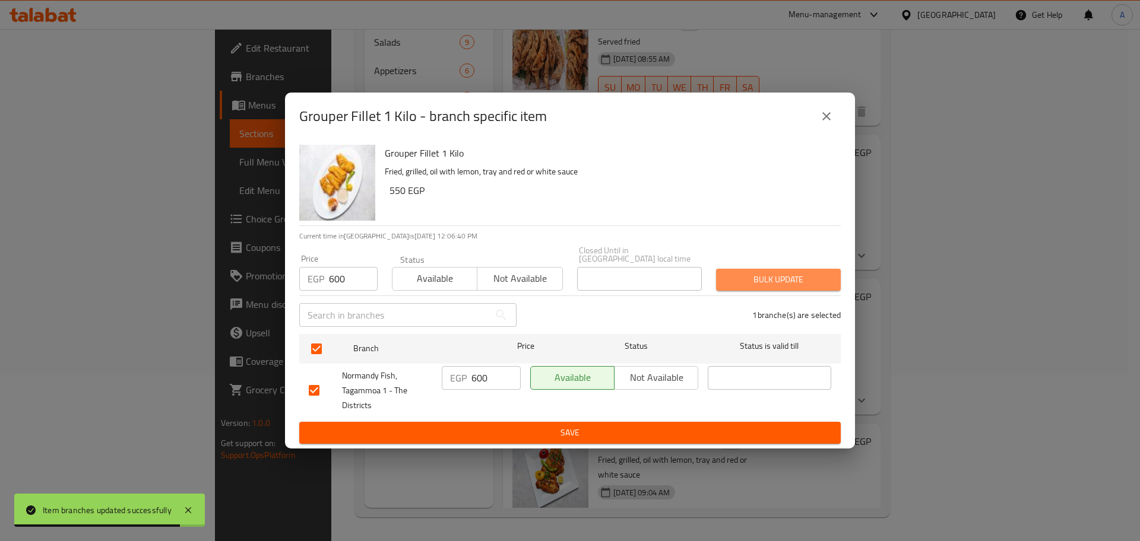
click at [782, 272] on span "Bulk update" at bounding box center [778, 279] width 106 height 15
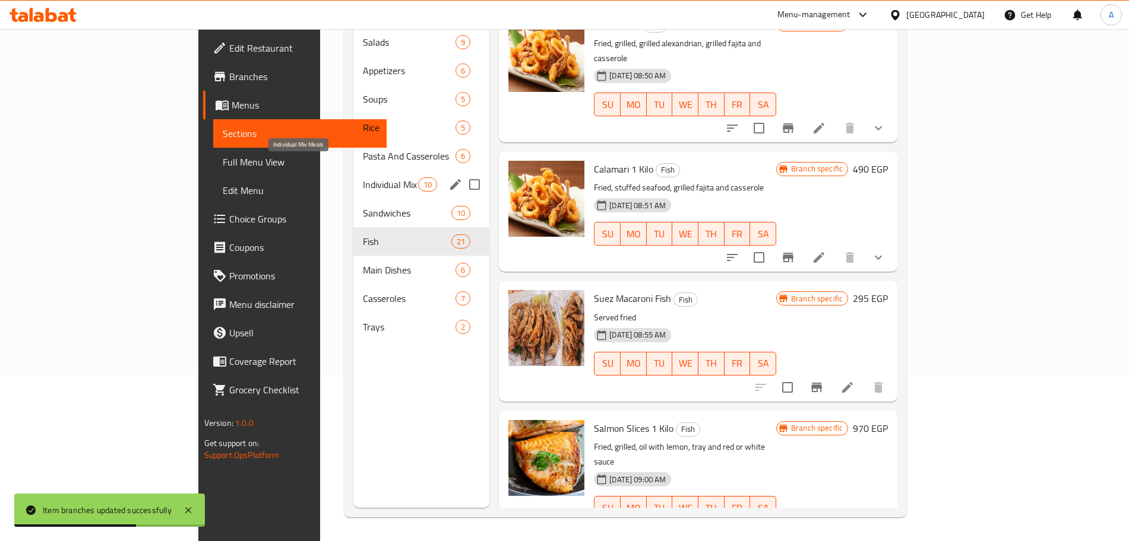
scroll to position [0, 0]
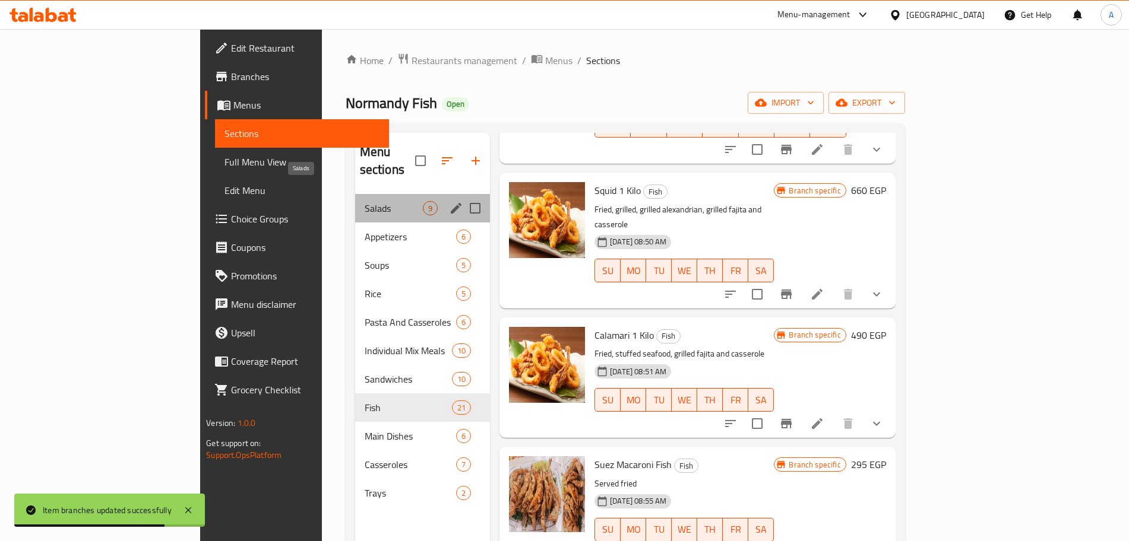
click at [365, 201] on span "Salads" at bounding box center [394, 208] width 58 height 14
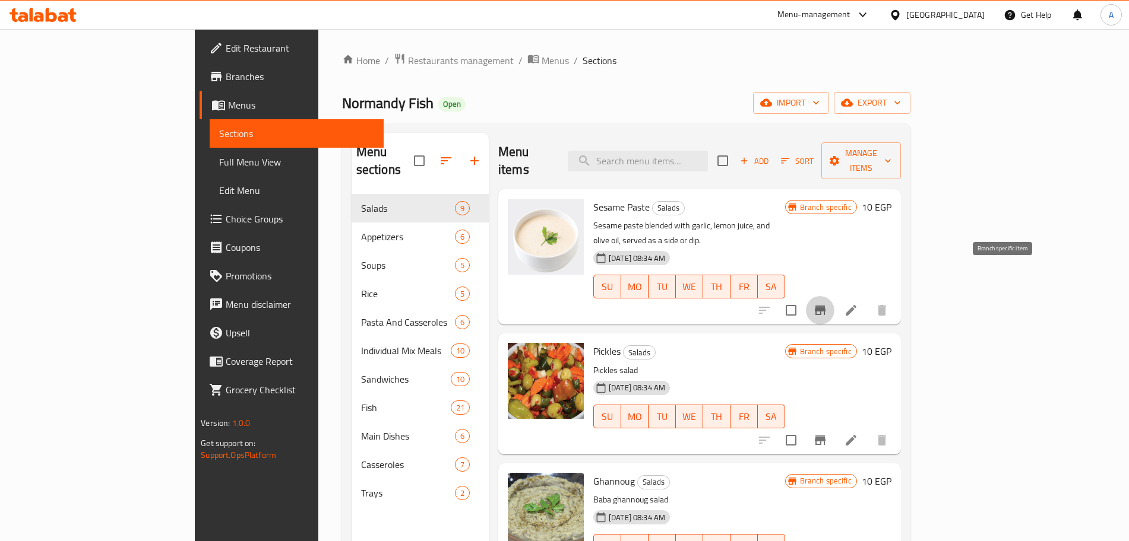
click at [827, 303] on icon "Branch-specific-item" at bounding box center [820, 310] width 14 height 14
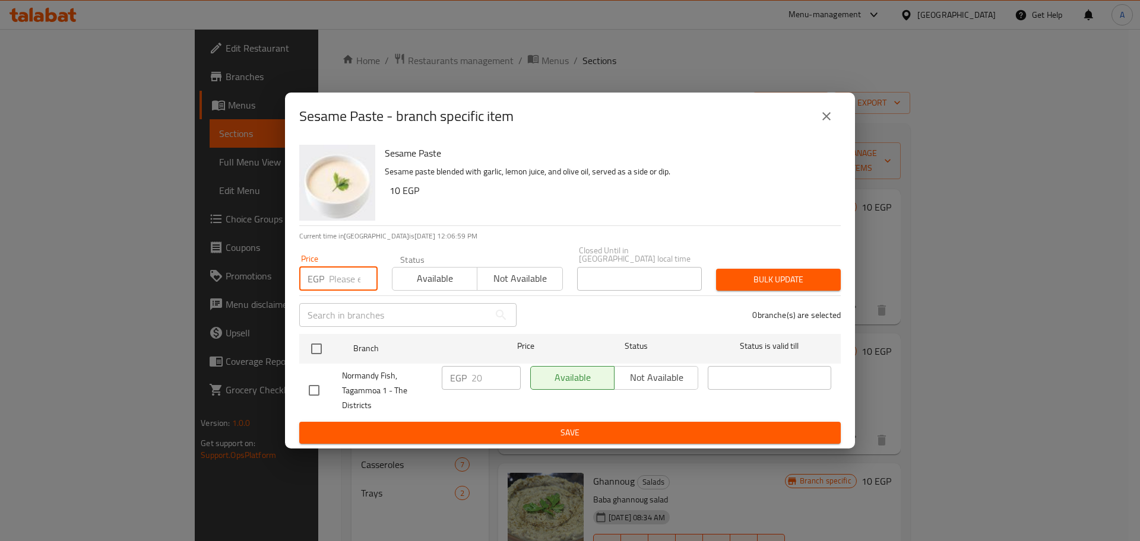
click at [344, 276] on input "number" at bounding box center [353, 279] width 49 height 24
type input "25"
click at [315, 350] on input "checkbox" at bounding box center [316, 349] width 25 height 25
checkbox input "true"
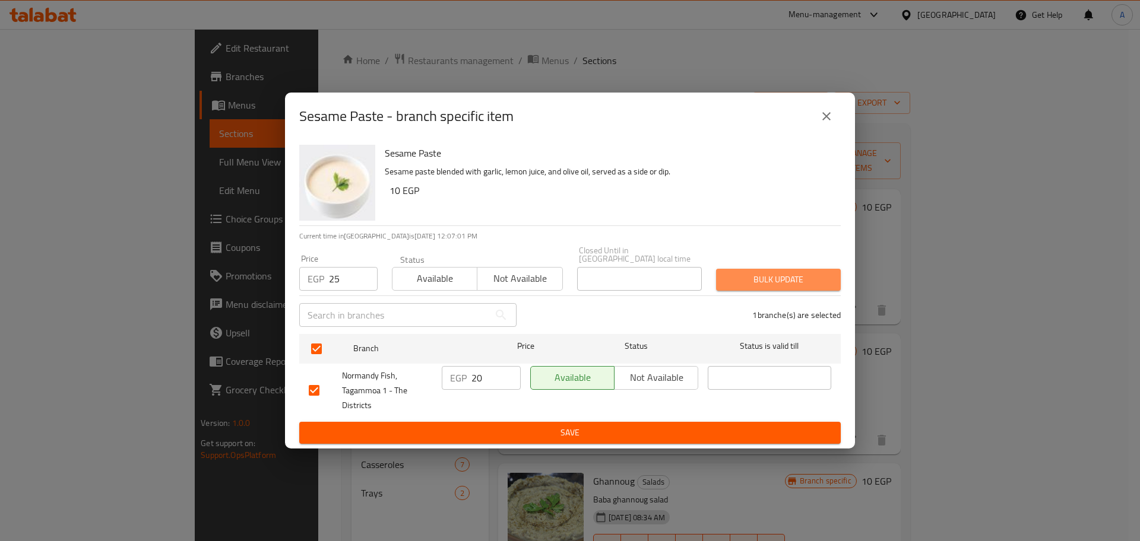
click at [763, 269] on button "Bulk update" at bounding box center [778, 280] width 125 height 22
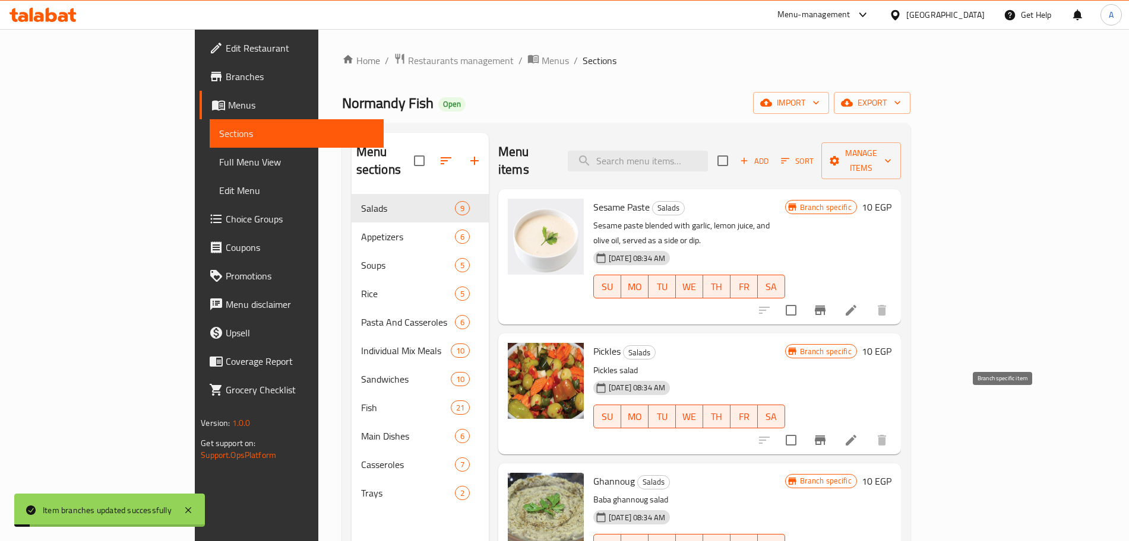
click at [825, 436] on icon "Branch-specific-item" at bounding box center [820, 440] width 11 height 9
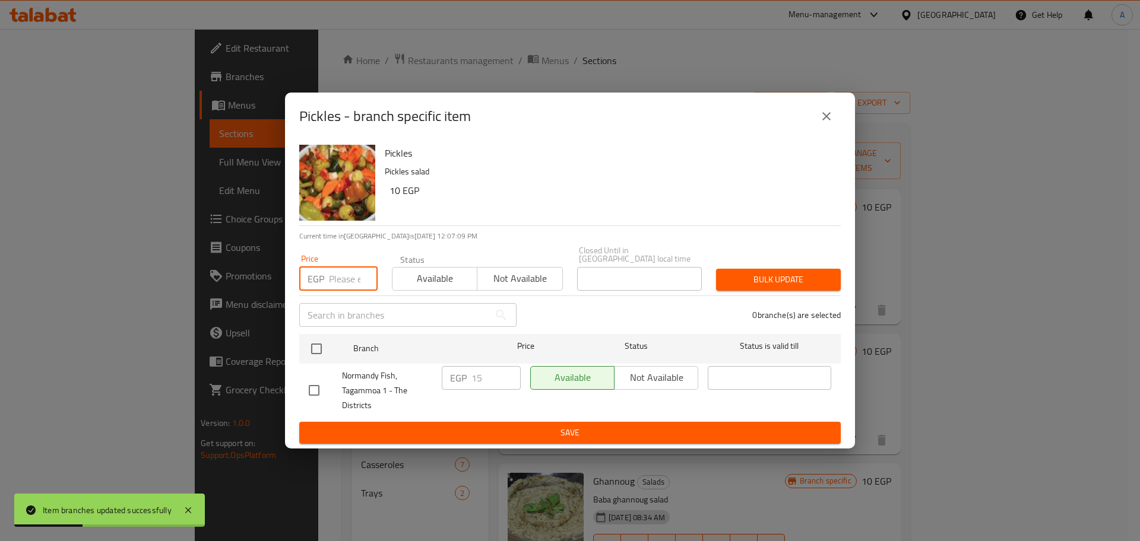
click at [339, 280] on input "number" at bounding box center [353, 279] width 49 height 24
type input "20"
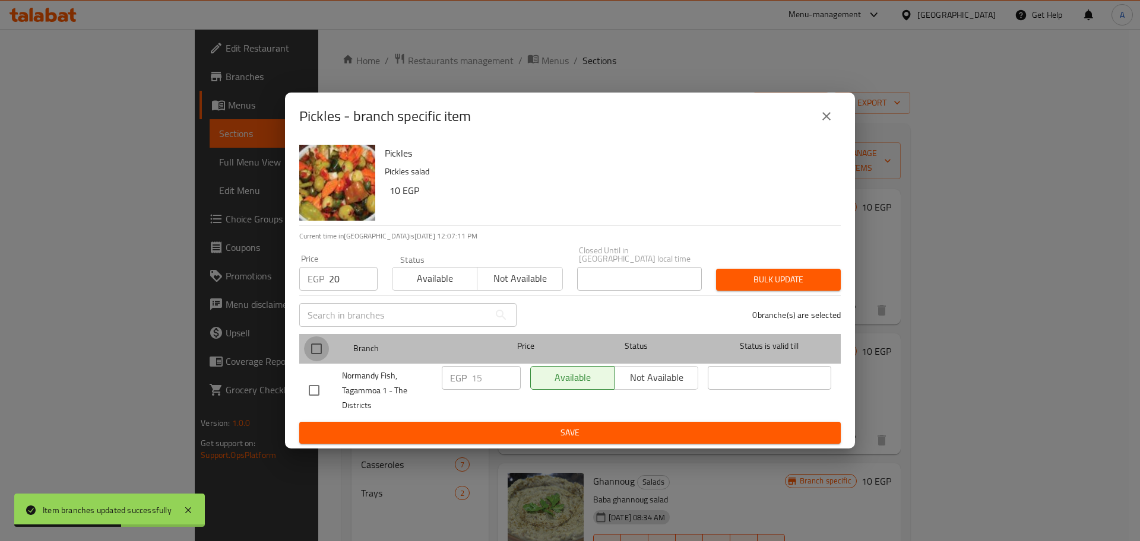
click at [322, 340] on input "checkbox" at bounding box center [316, 349] width 25 height 25
checkbox input "true"
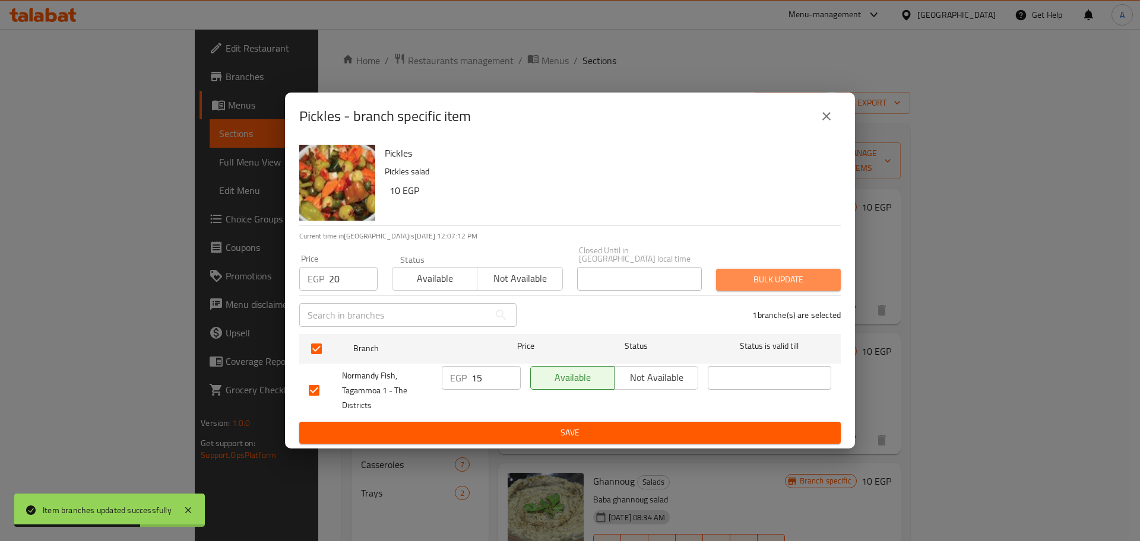
click at [787, 275] on span "Bulk update" at bounding box center [778, 279] width 106 height 15
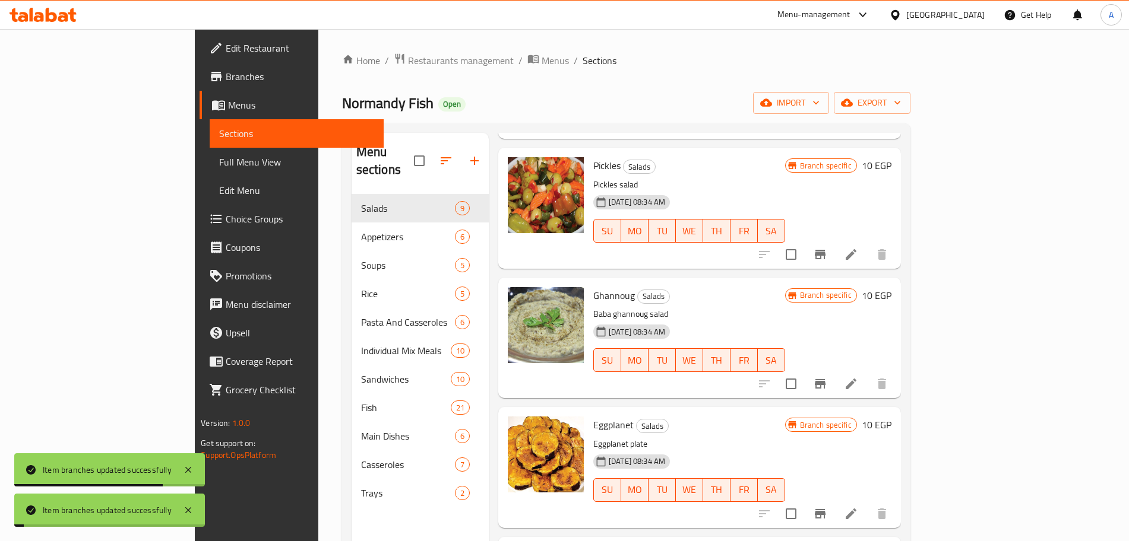
scroll to position [189, 0]
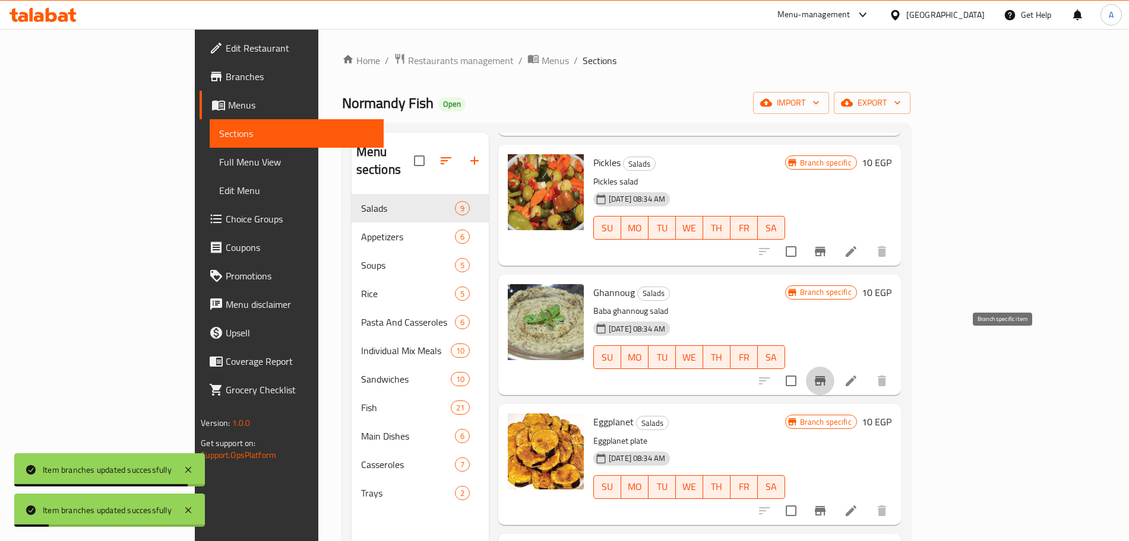
click at [827, 374] on icon "Branch-specific-item" at bounding box center [820, 381] width 14 height 14
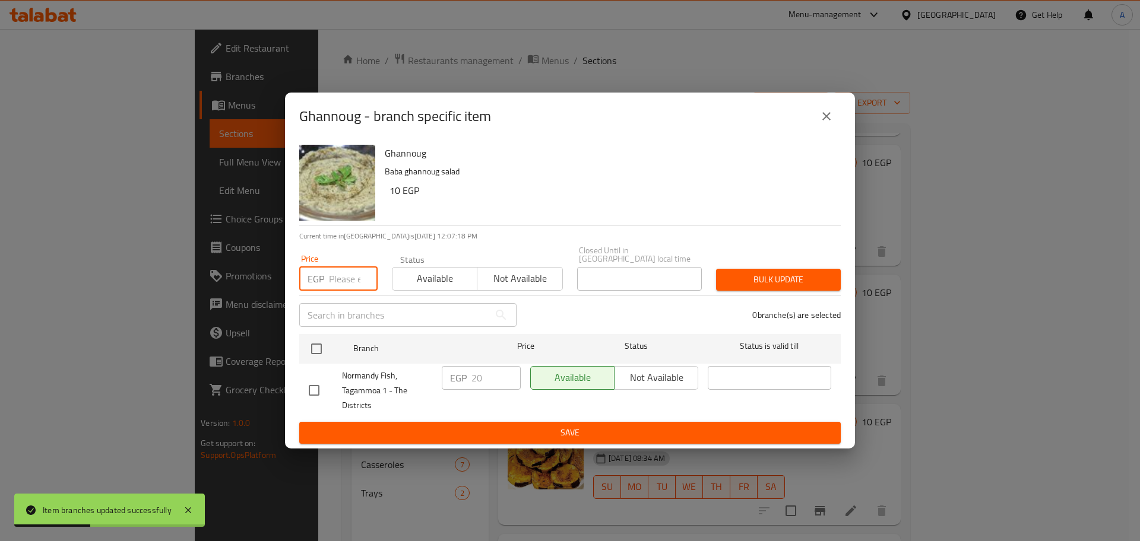
click at [351, 271] on input "number" at bounding box center [353, 279] width 49 height 24
type input "25"
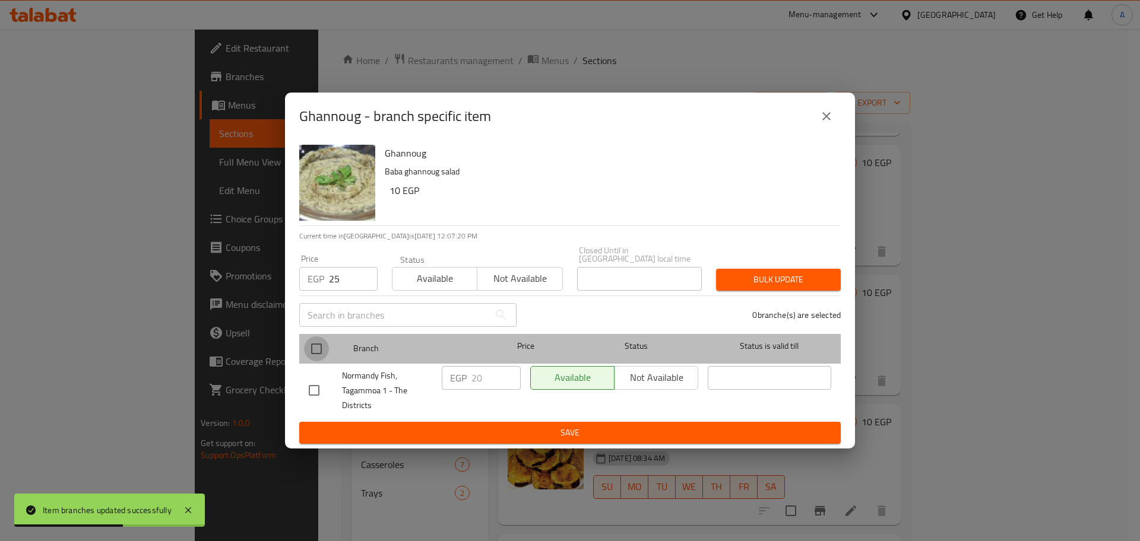
click at [316, 344] on input "checkbox" at bounding box center [316, 349] width 25 height 25
checkbox input "true"
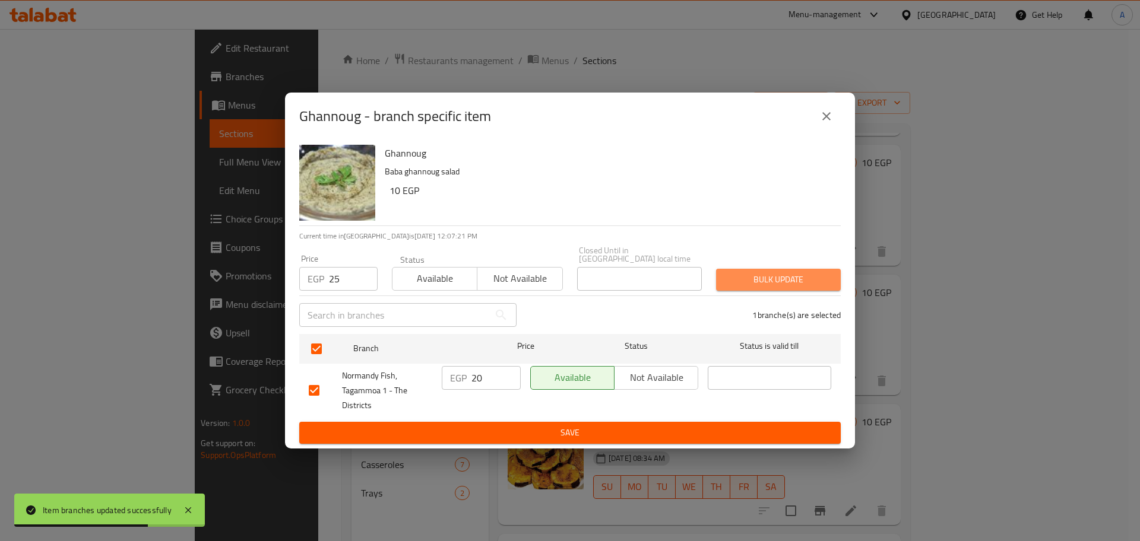
click at [797, 280] on span "Bulk update" at bounding box center [778, 279] width 106 height 15
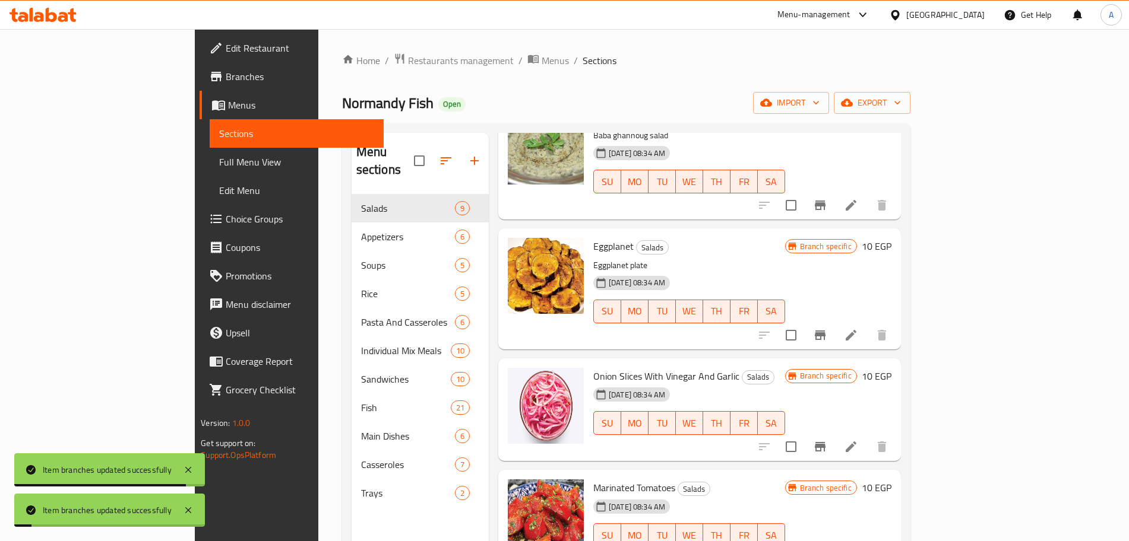
scroll to position [372, 0]
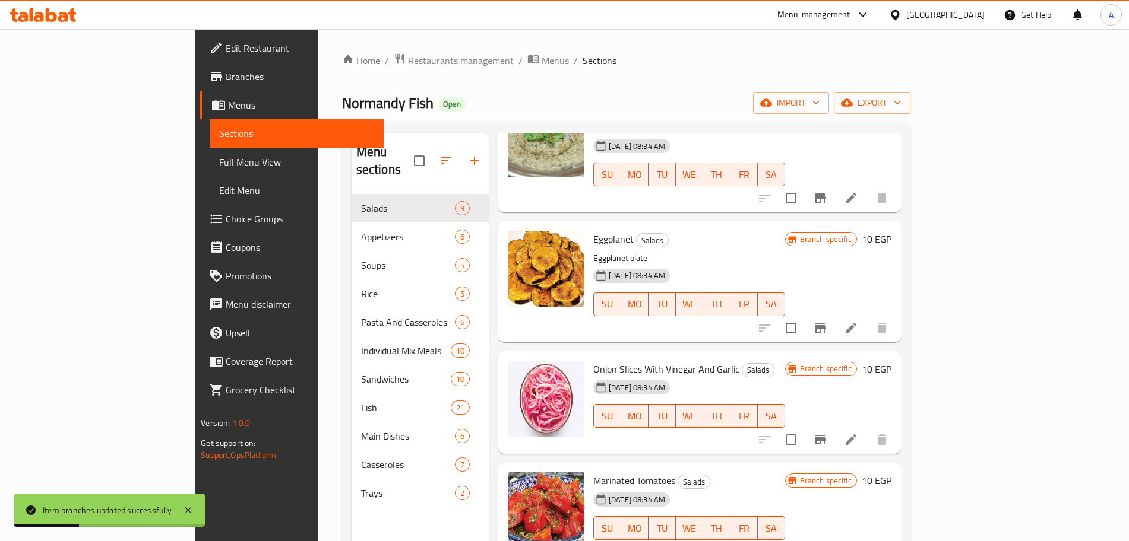
type button "6"
click at [825, 324] on icon "Branch-specific-item" at bounding box center [820, 328] width 11 height 9
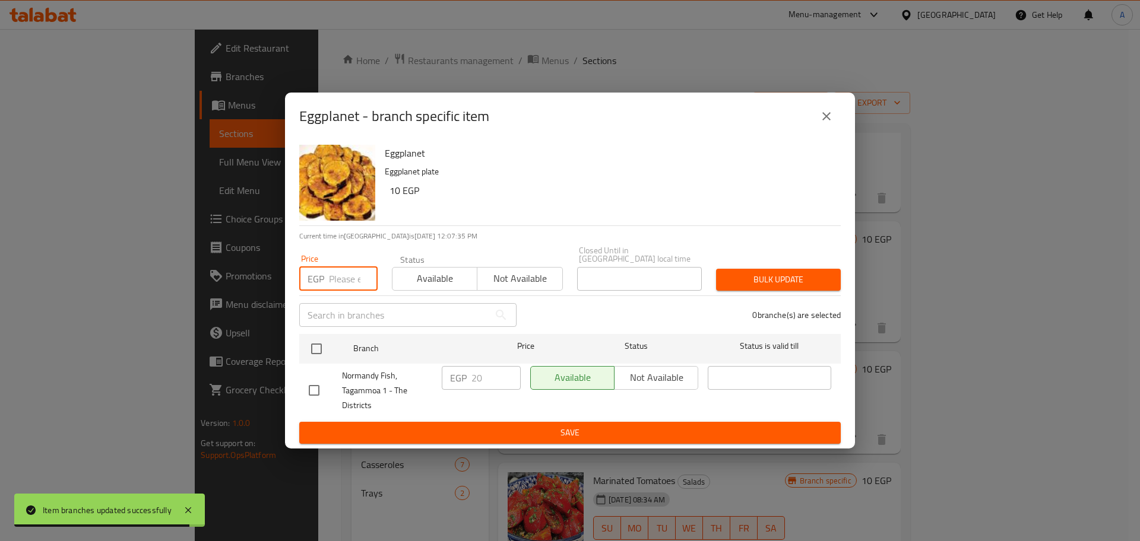
click at [341, 271] on input "number" at bounding box center [353, 279] width 49 height 24
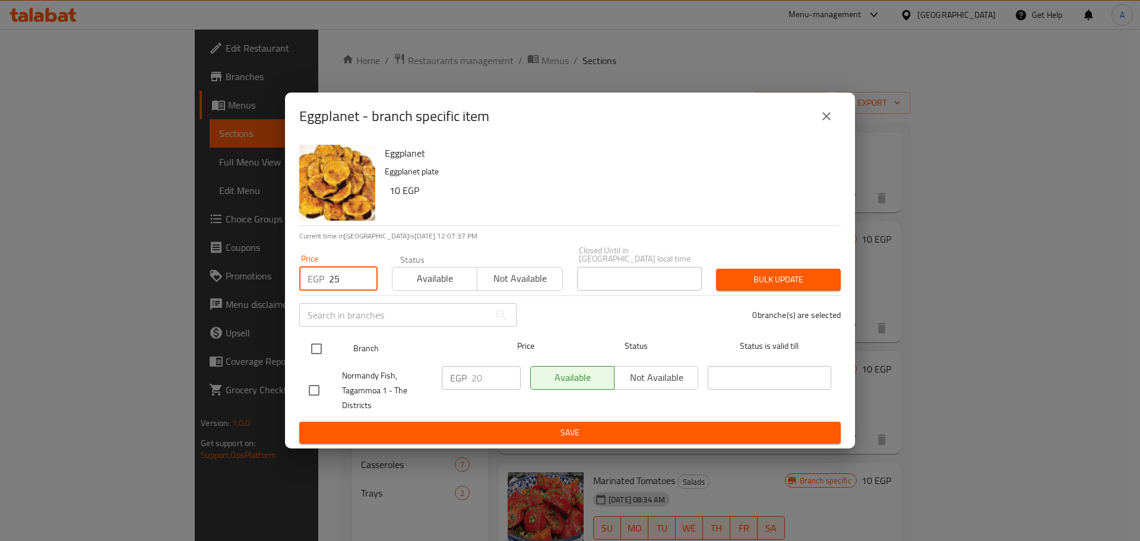
type input "25"
click at [319, 346] on input "checkbox" at bounding box center [316, 349] width 25 height 25
checkbox input "true"
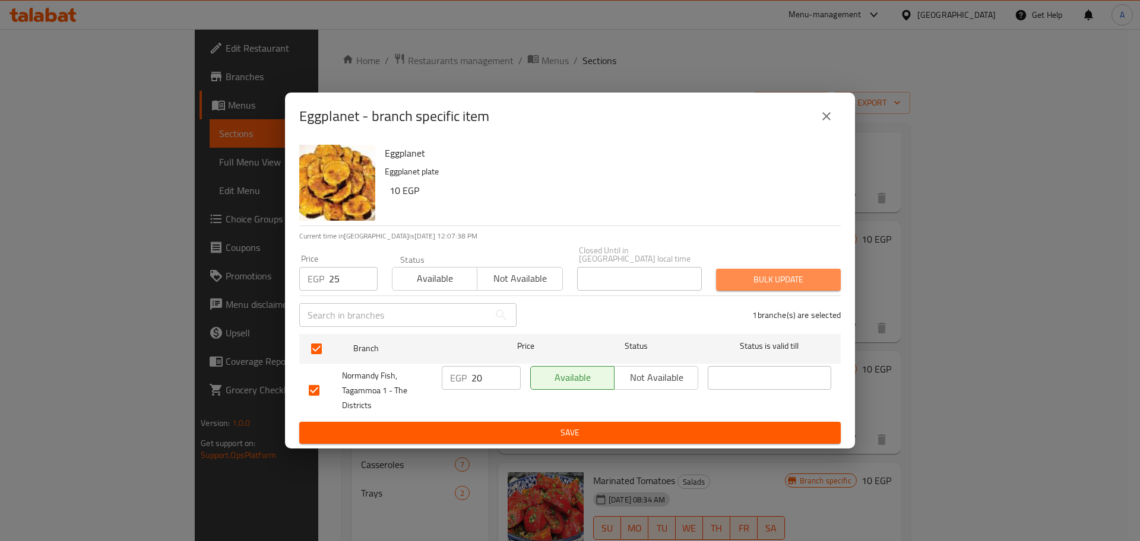
click at [756, 275] on span "Bulk update" at bounding box center [778, 279] width 106 height 15
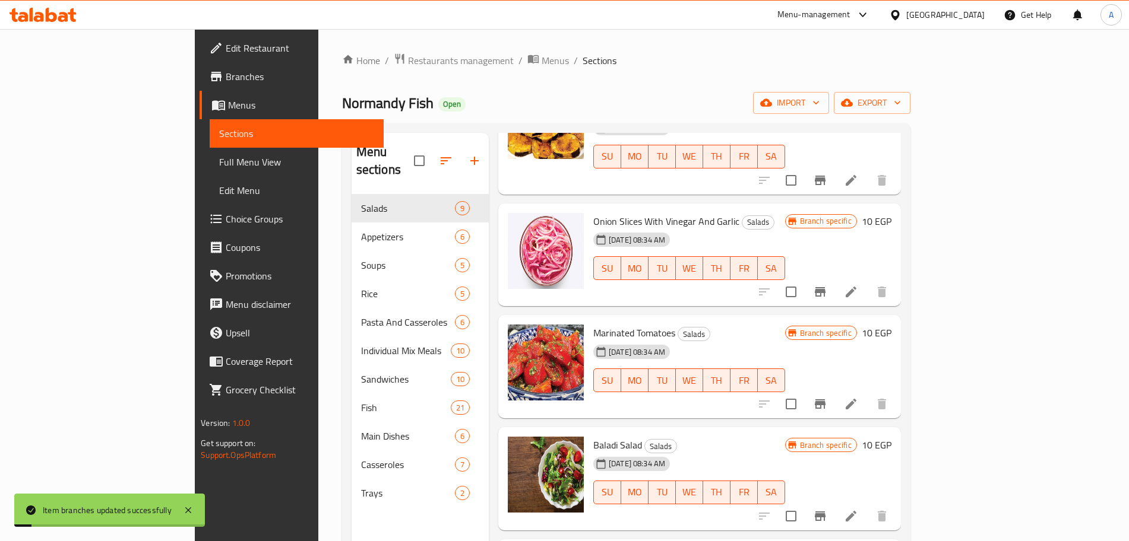
scroll to position [520, 0]
click at [827, 284] on icon "Branch-specific-item" at bounding box center [820, 291] width 14 height 14
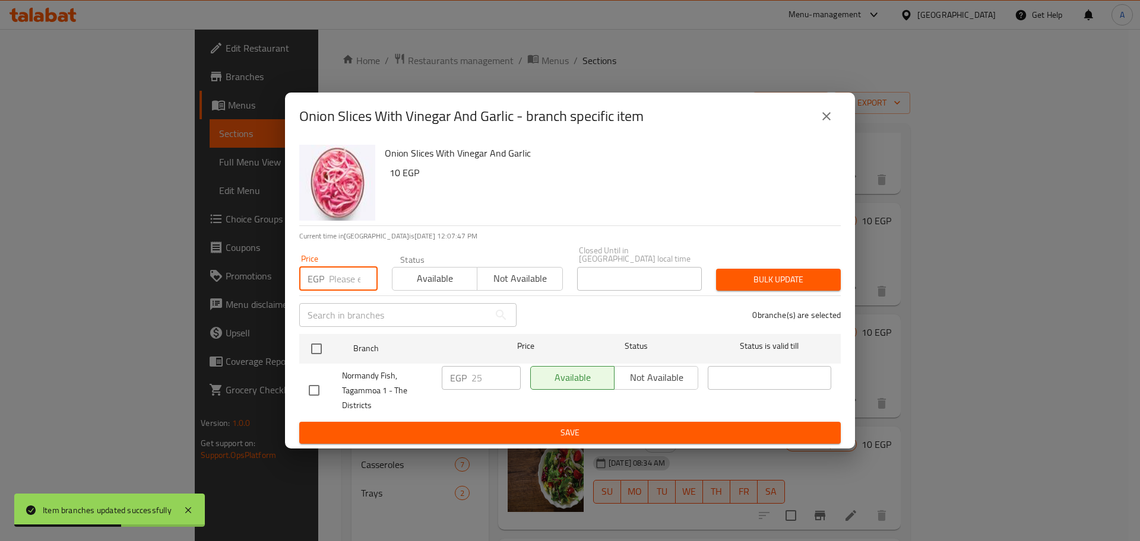
click at [337, 279] on input "number" at bounding box center [353, 279] width 49 height 24
type input "35"
click at [320, 341] on input "checkbox" at bounding box center [316, 349] width 25 height 25
checkbox input "true"
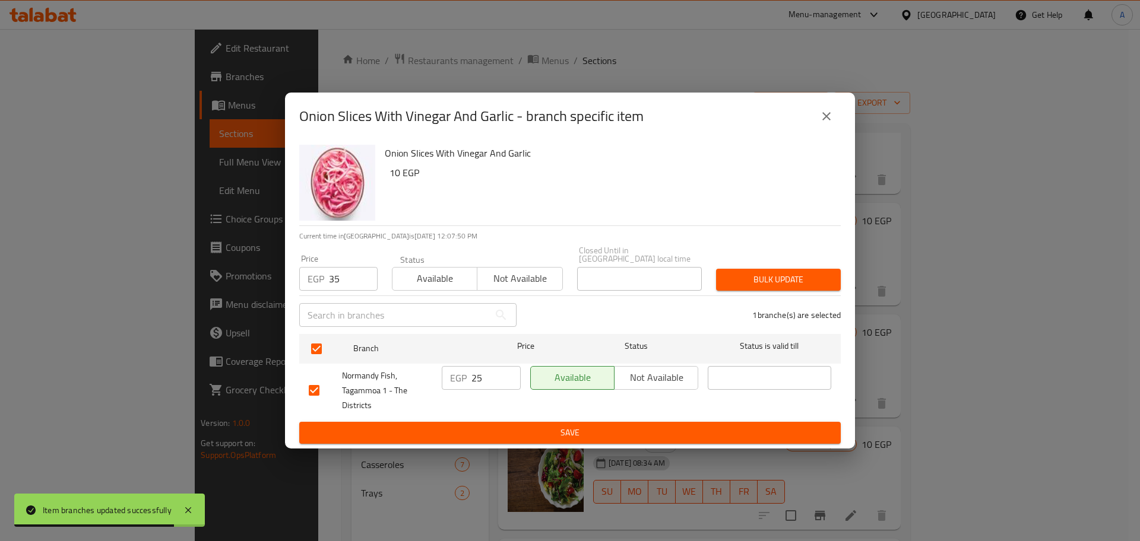
click at [755, 277] on span "Bulk update" at bounding box center [778, 279] width 106 height 15
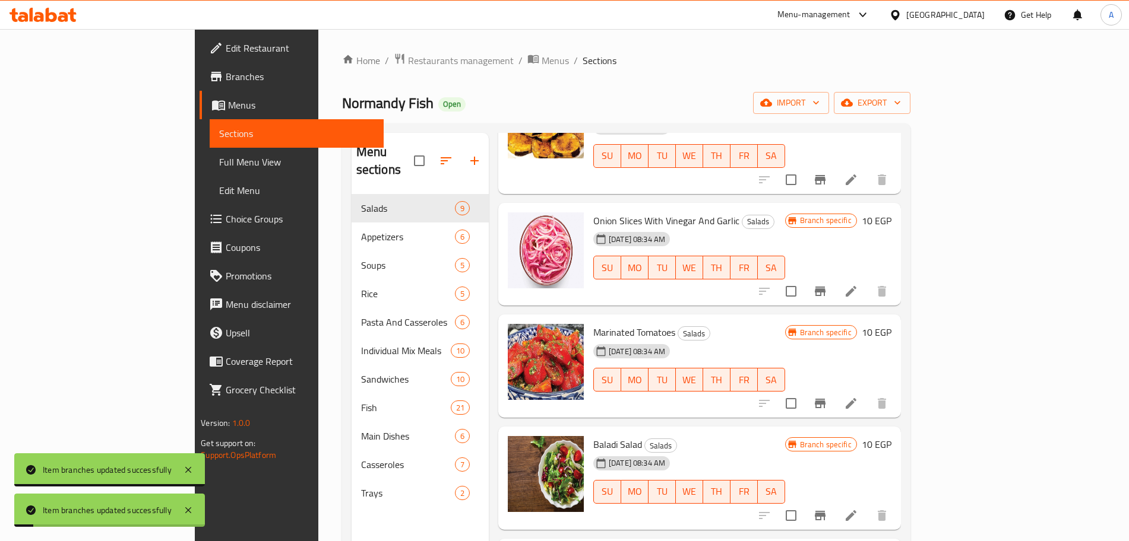
scroll to position [567, 0]
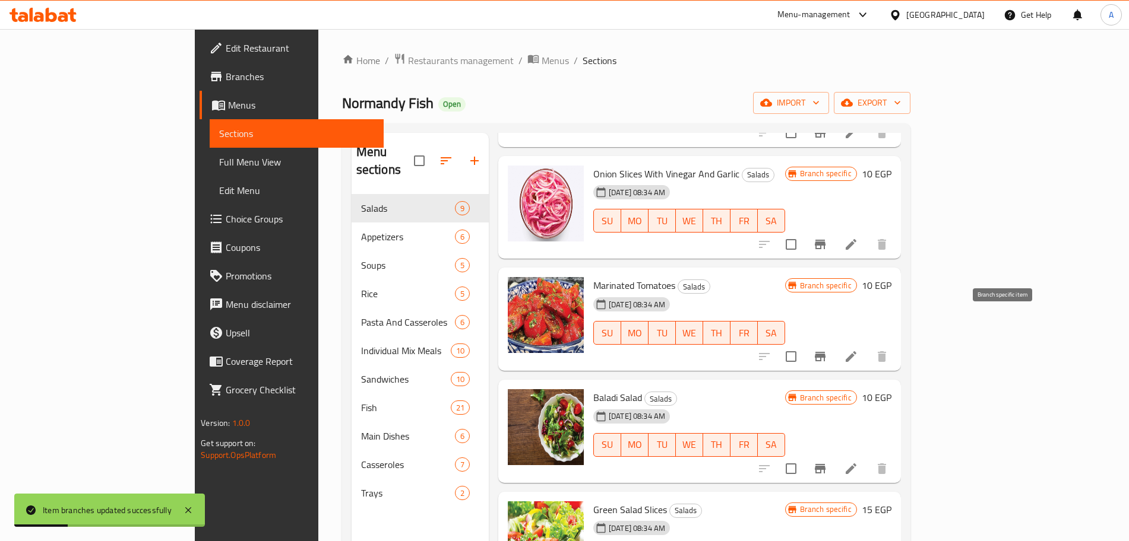
click at [825, 352] on icon "Branch-specific-item" at bounding box center [820, 356] width 11 height 9
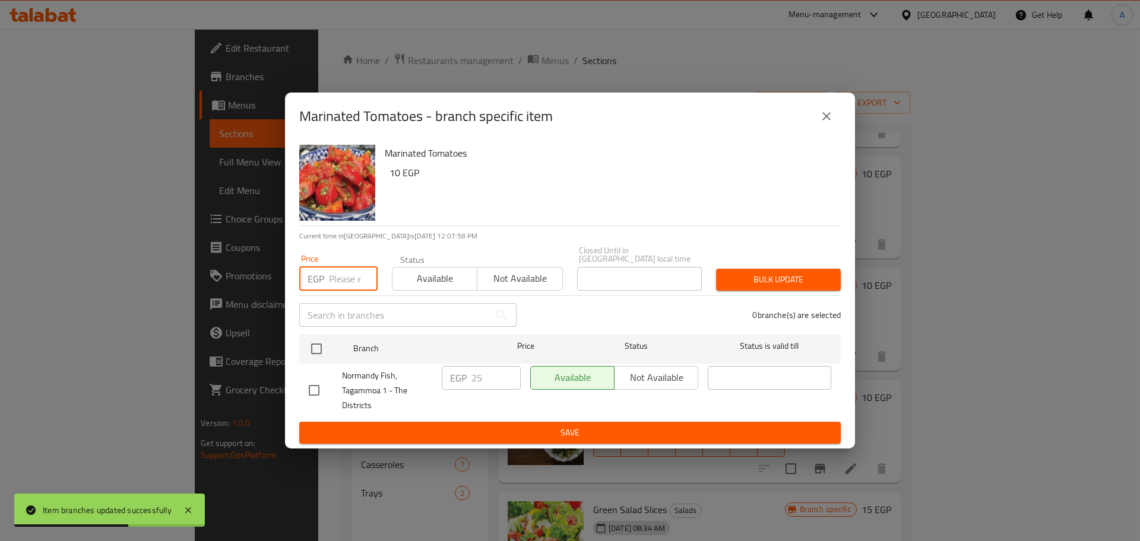
click at [335, 277] on input "number" at bounding box center [353, 279] width 49 height 24
type input "35"
click at [324, 337] on input "checkbox" at bounding box center [316, 349] width 25 height 25
checkbox input "true"
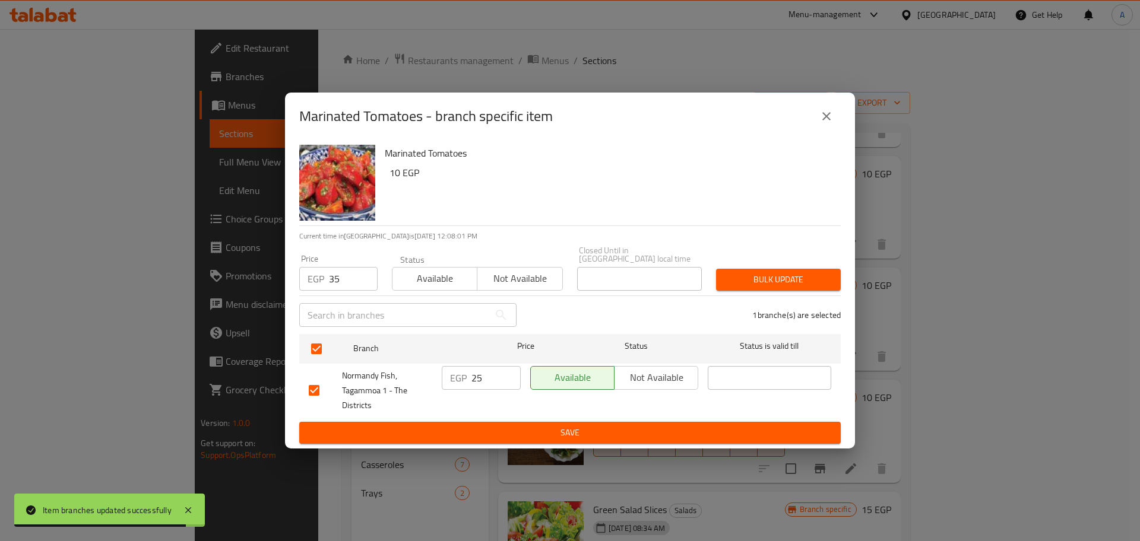
click at [746, 277] on span "Bulk update" at bounding box center [778, 279] width 106 height 15
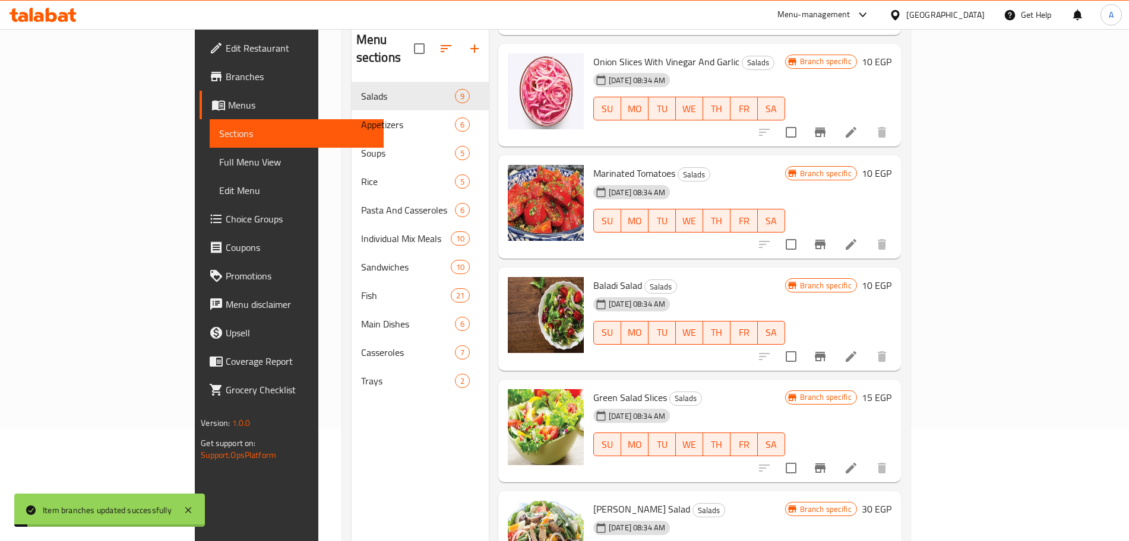
scroll to position [166, 0]
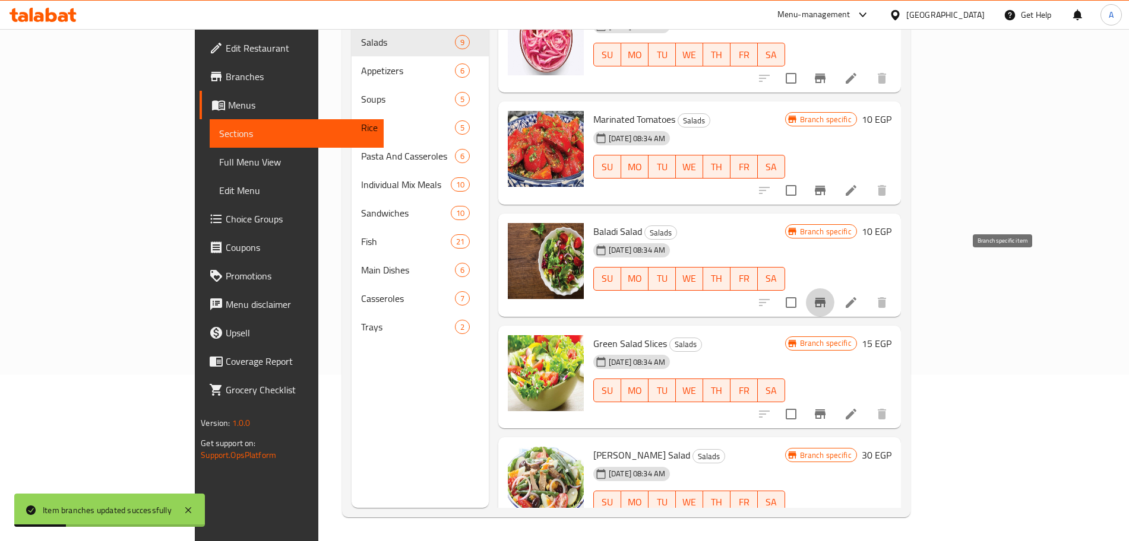
click at [827, 296] on icon "Branch-specific-item" at bounding box center [820, 303] width 14 height 14
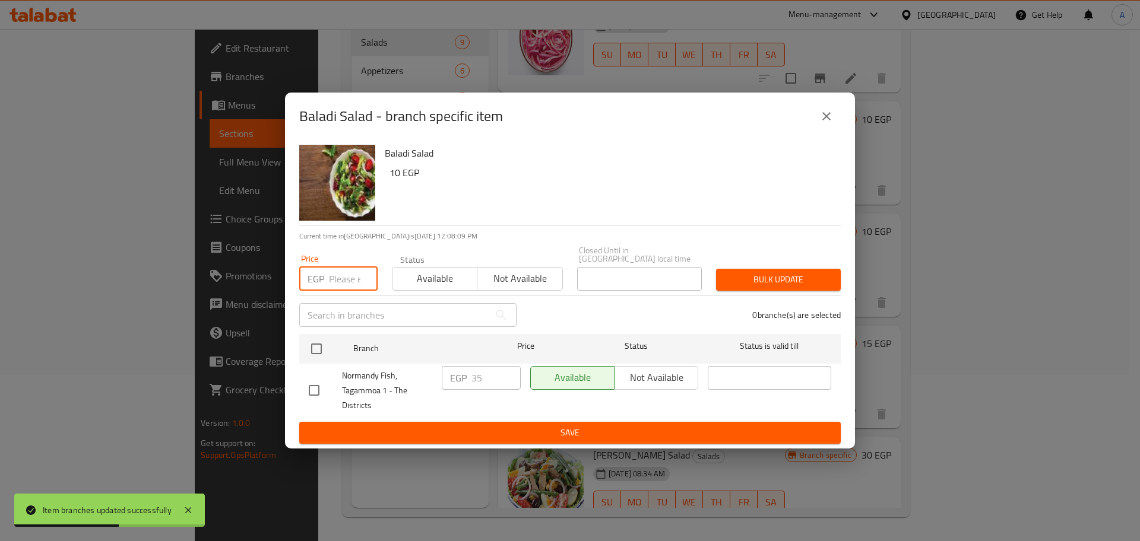
click at [342, 271] on input "number" at bounding box center [353, 279] width 49 height 24
type input "45"
click at [322, 342] on input "checkbox" at bounding box center [316, 349] width 25 height 25
checkbox input "true"
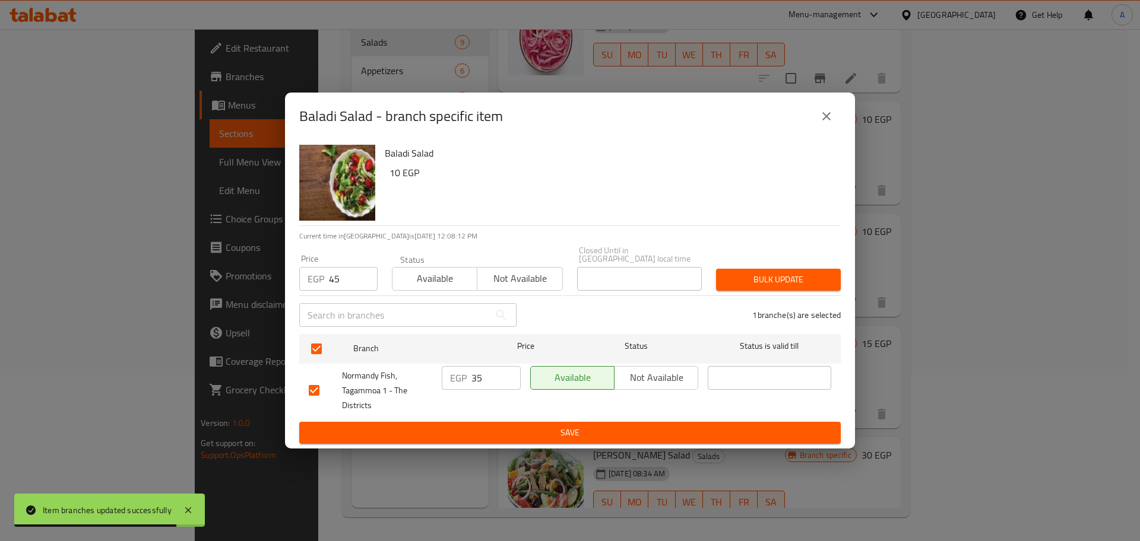
click at [725, 281] on span "Bulk update" at bounding box center [778, 279] width 106 height 15
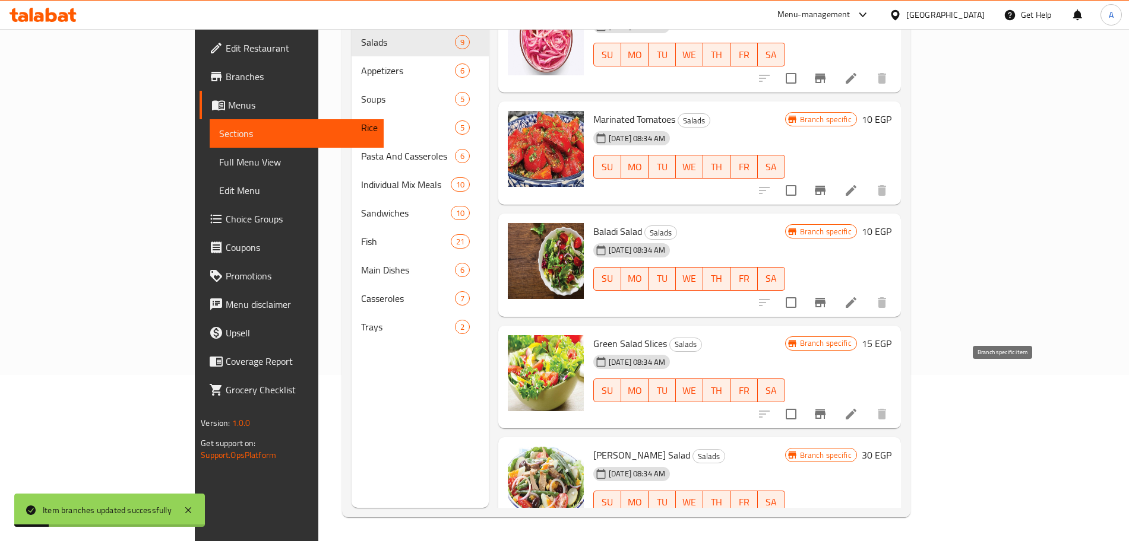
click at [825, 410] on icon "Branch-specific-item" at bounding box center [820, 414] width 11 height 9
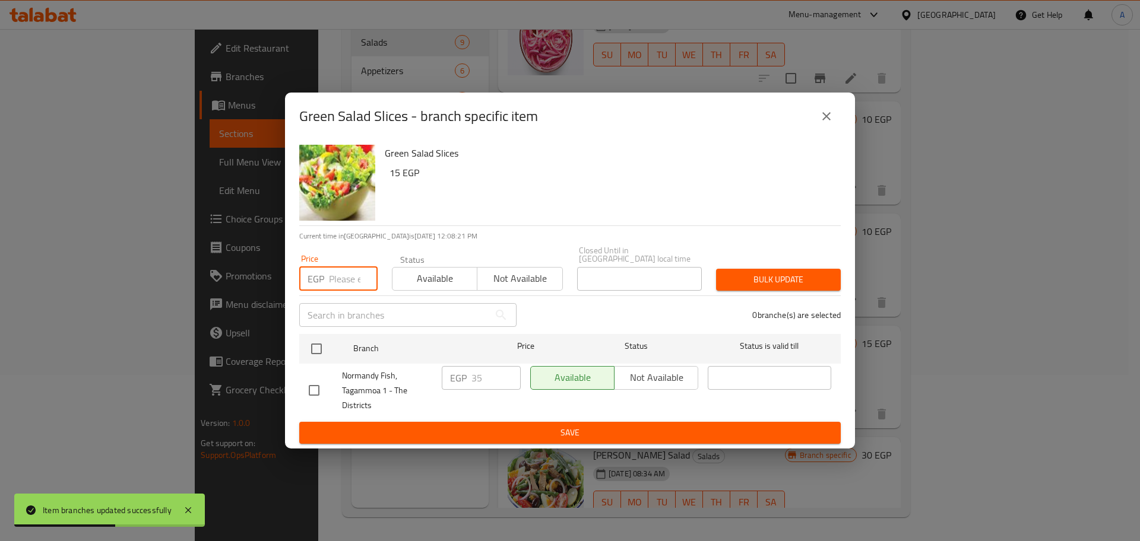
click at [340, 270] on input "number" at bounding box center [353, 279] width 49 height 24
type input "50"
click at [315, 348] on input "checkbox" at bounding box center [316, 349] width 25 height 25
checkbox input "true"
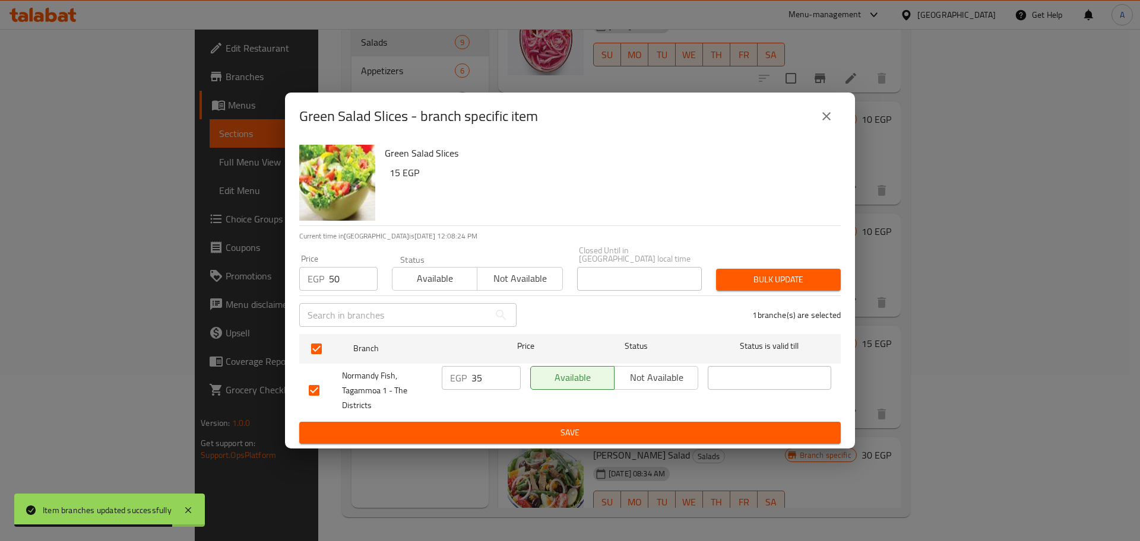
click at [735, 272] on span "Bulk update" at bounding box center [778, 279] width 106 height 15
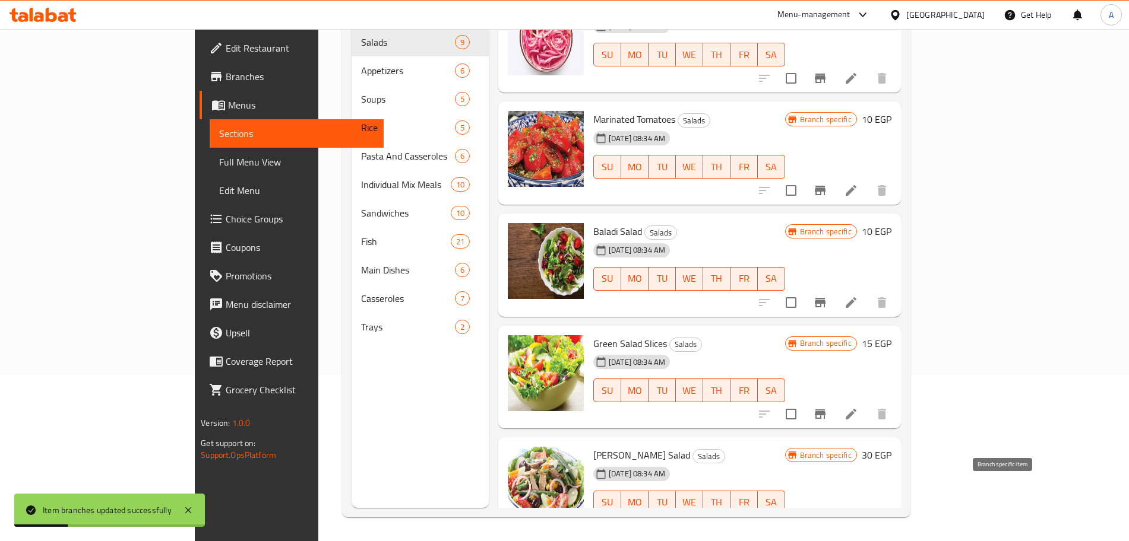
click at [827, 519] on icon "Branch-specific-item" at bounding box center [820, 526] width 14 height 14
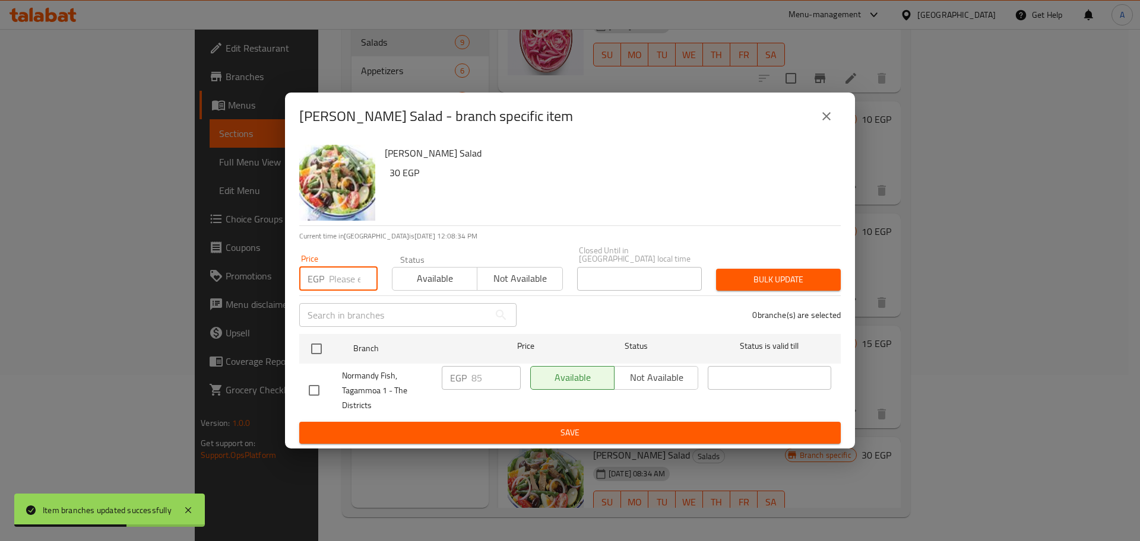
click at [339, 277] on input "number" at bounding box center [353, 279] width 49 height 24
type input "95"
click at [322, 341] on input "checkbox" at bounding box center [316, 349] width 25 height 25
checkbox input "true"
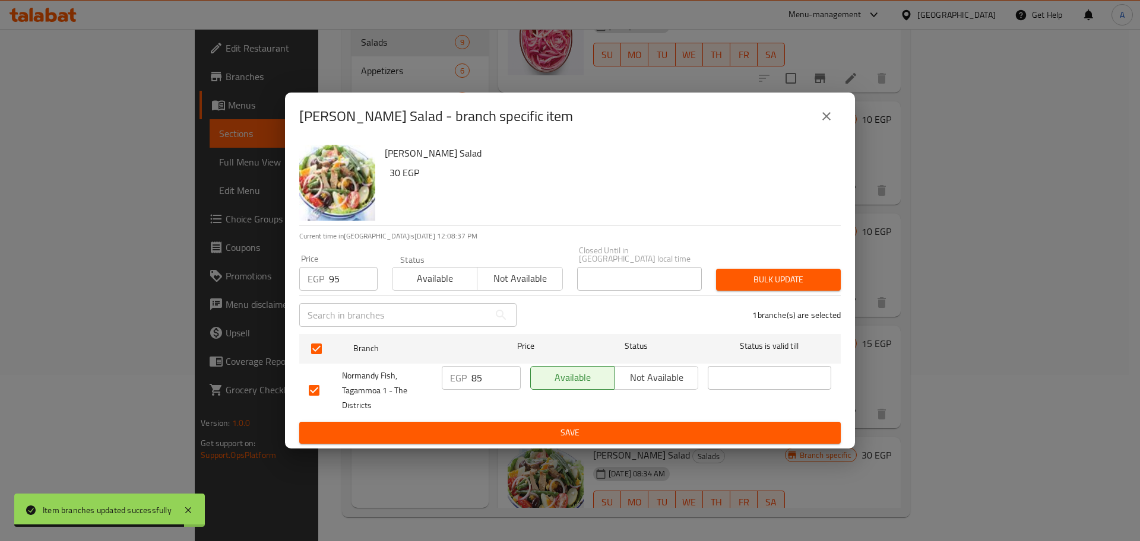
click at [760, 272] on span "Bulk update" at bounding box center [778, 279] width 106 height 15
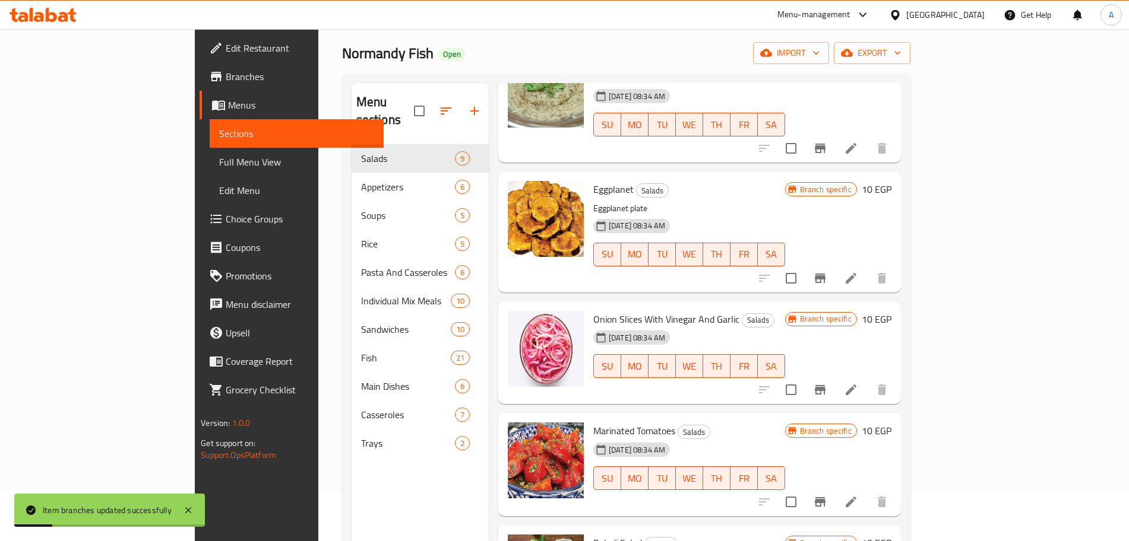
scroll to position [0, 0]
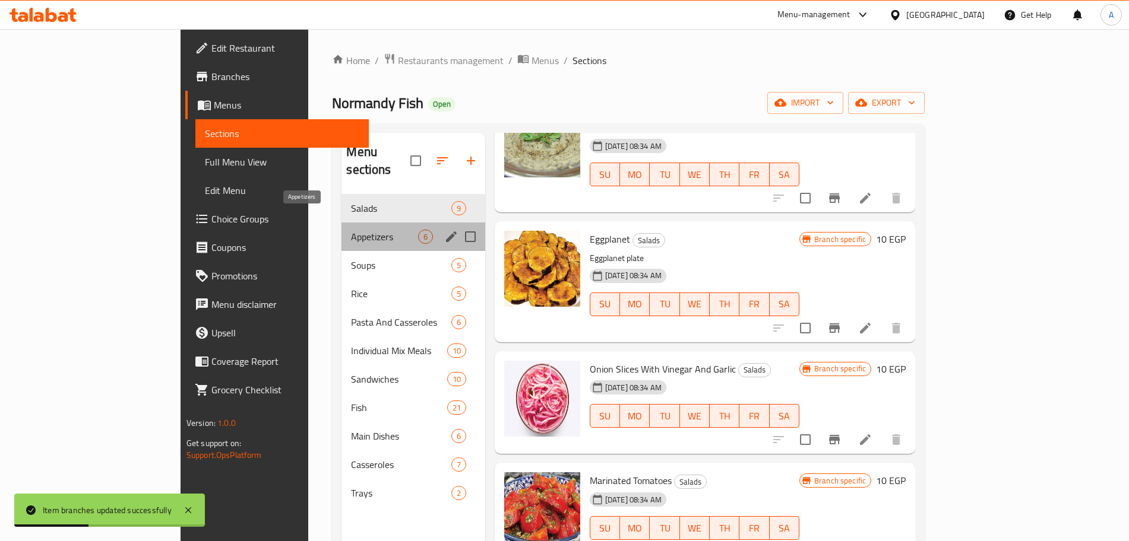
click at [351, 230] on span "Appetizers" at bounding box center [384, 237] width 66 height 14
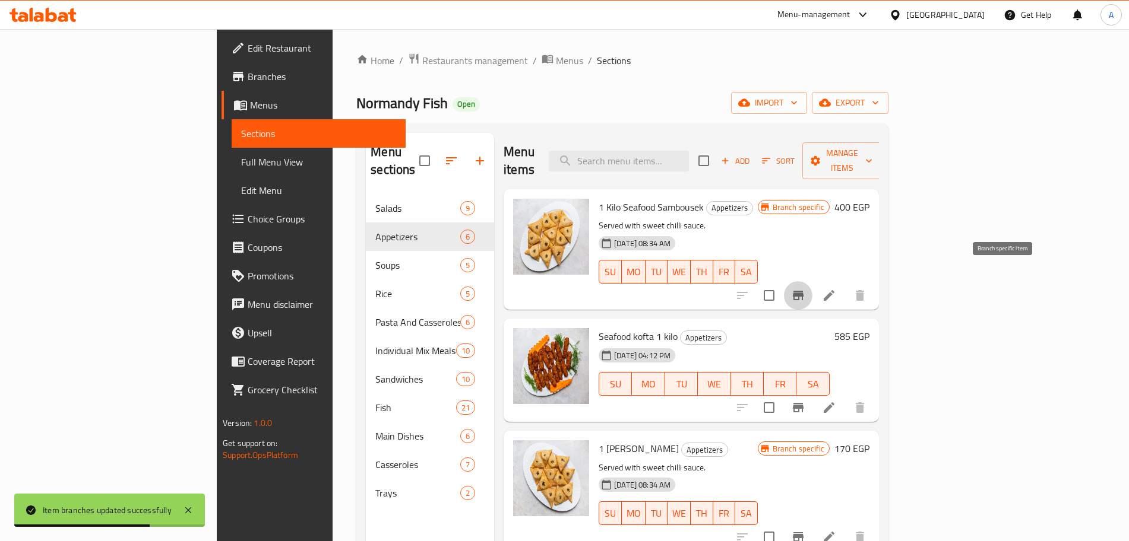
click at [803, 291] on icon "Branch-specific-item" at bounding box center [798, 295] width 11 height 9
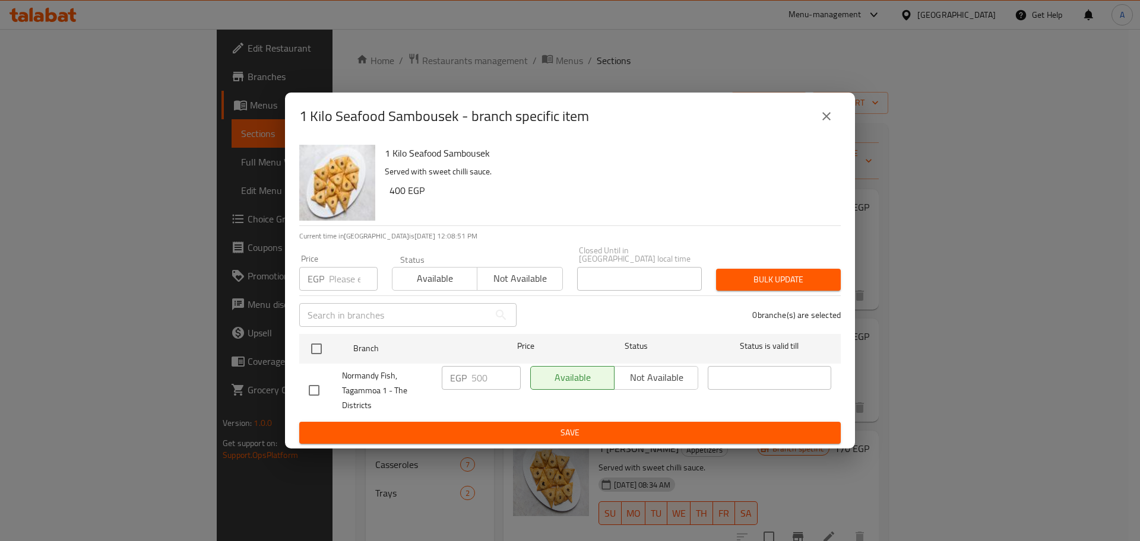
click at [343, 274] on input "number" at bounding box center [353, 279] width 49 height 24
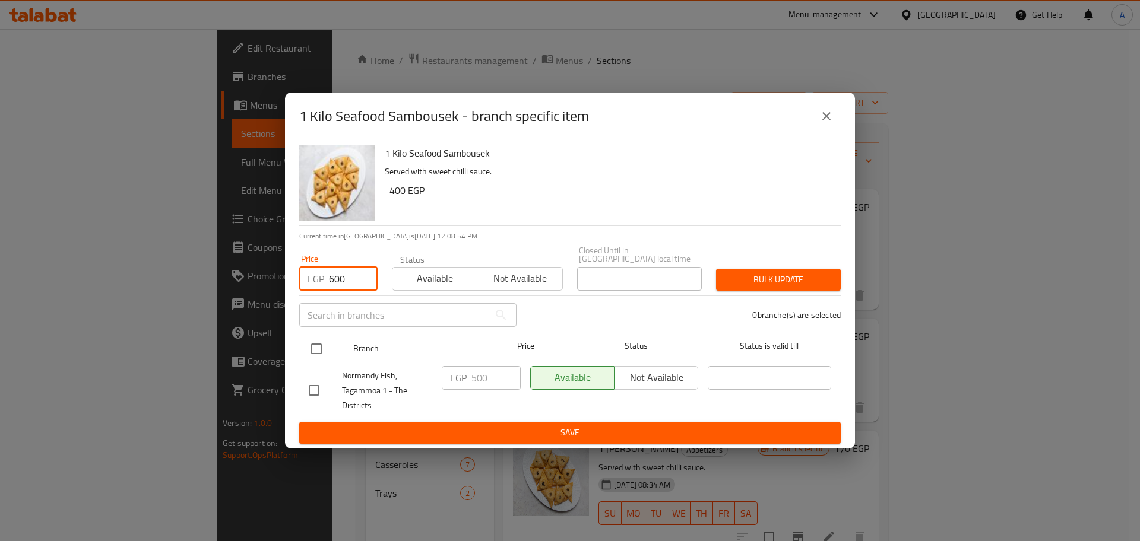
type input "600"
click at [318, 347] on input "checkbox" at bounding box center [316, 349] width 25 height 25
checkbox input "true"
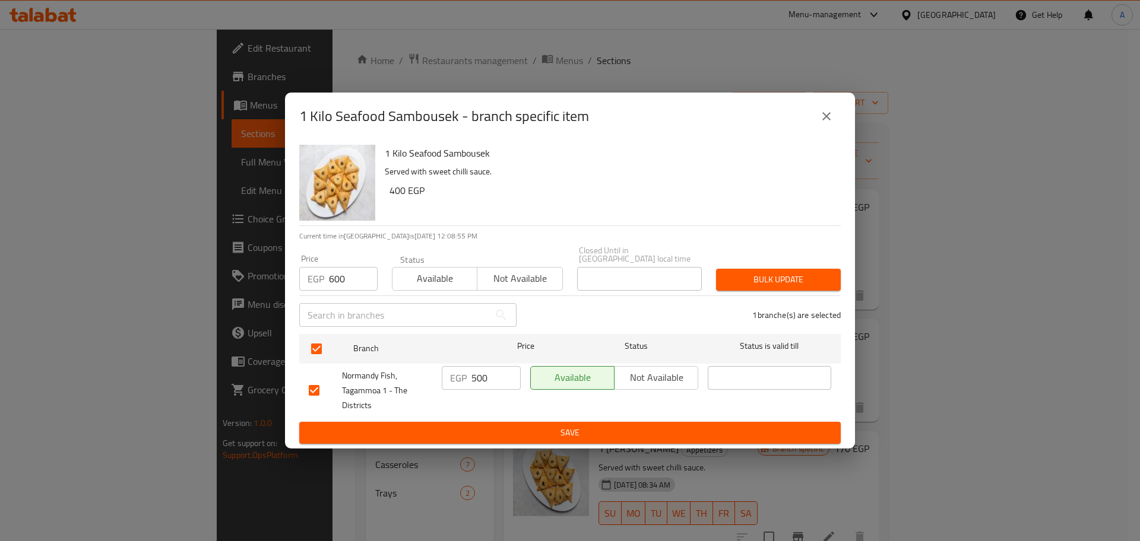
click at [743, 274] on span "Bulk update" at bounding box center [778, 279] width 106 height 15
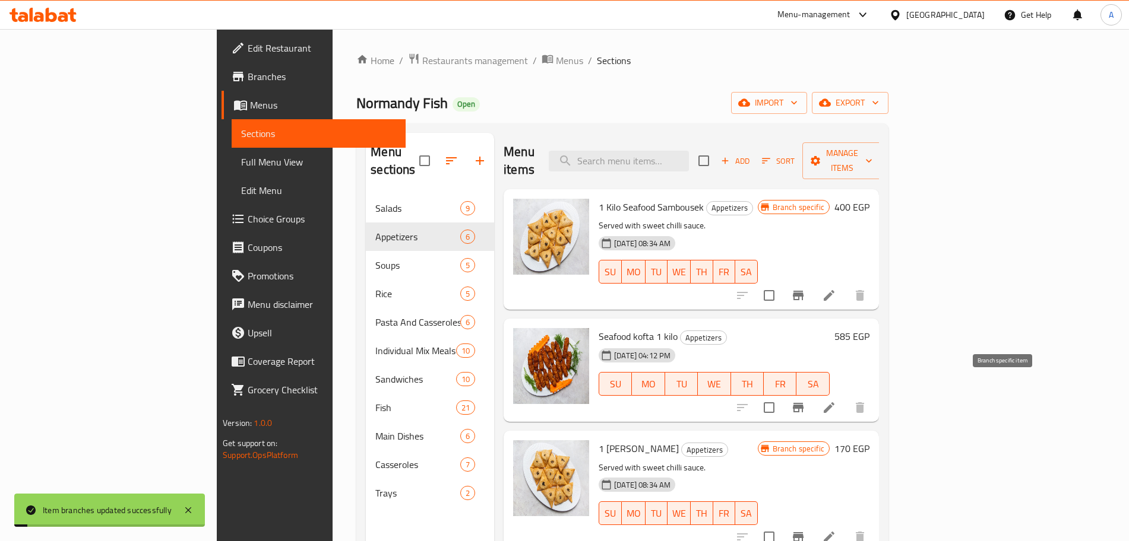
click at [803, 403] on icon "Branch-specific-item" at bounding box center [798, 407] width 11 height 9
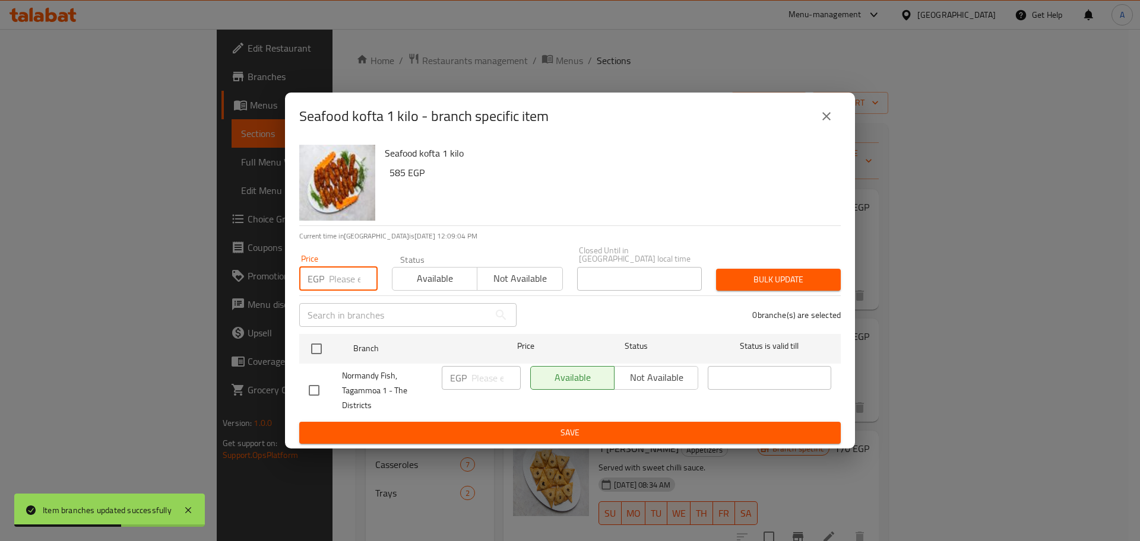
click at [341, 274] on input "number" at bounding box center [353, 279] width 49 height 24
type input "750"
click at [318, 343] on input "checkbox" at bounding box center [316, 349] width 25 height 25
checkbox input "true"
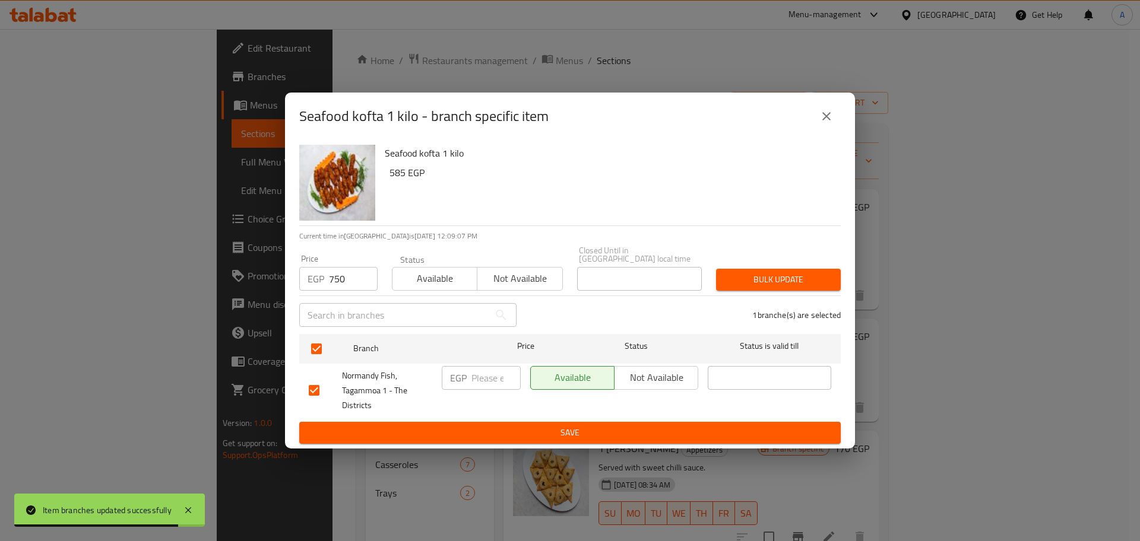
click at [771, 272] on span "Bulk update" at bounding box center [778, 279] width 106 height 15
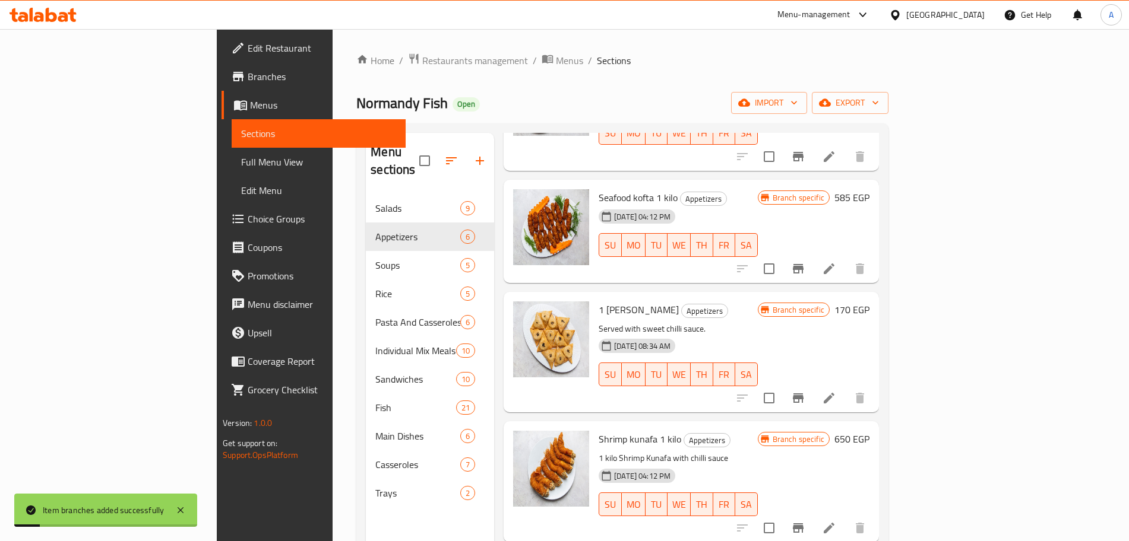
scroll to position [147, 0]
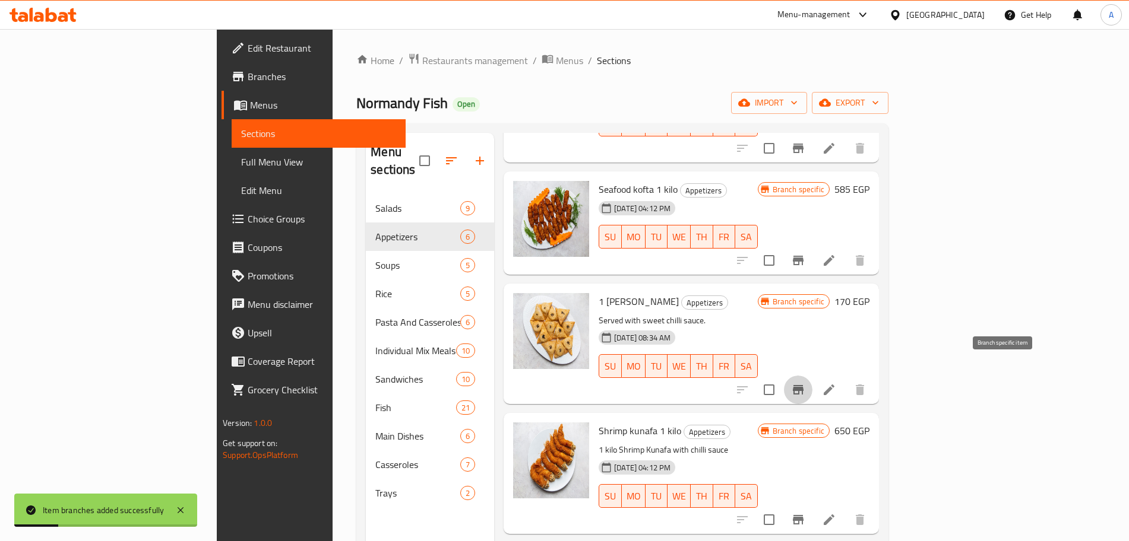
click at [803, 385] on icon "Branch-specific-item" at bounding box center [798, 389] width 11 height 9
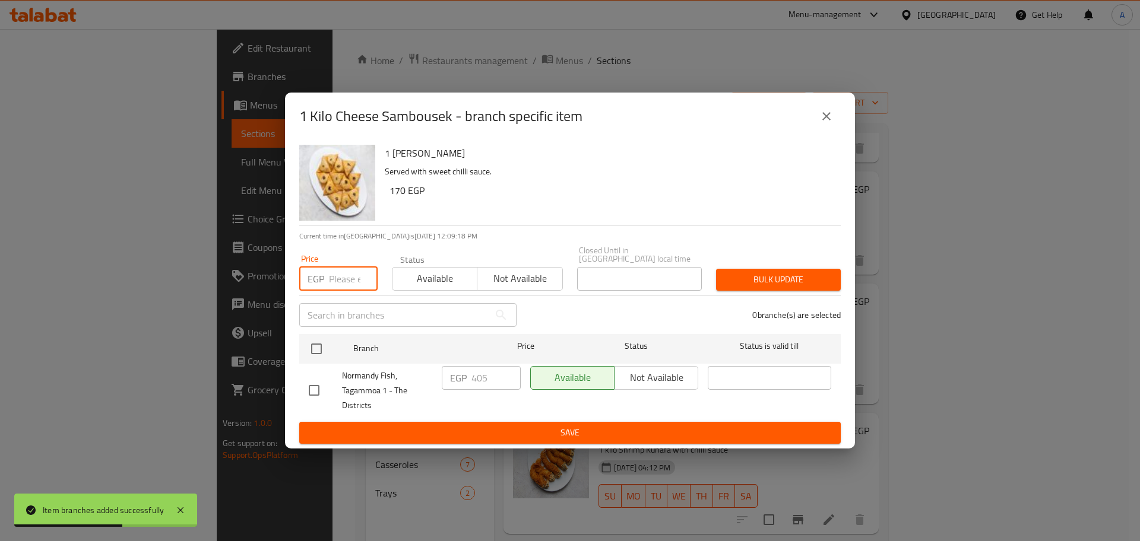
click at [334, 272] on input "number" at bounding box center [353, 279] width 49 height 24
type input "600"
click at [323, 346] on input "checkbox" at bounding box center [316, 349] width 25 height 25
checkbox input "true"
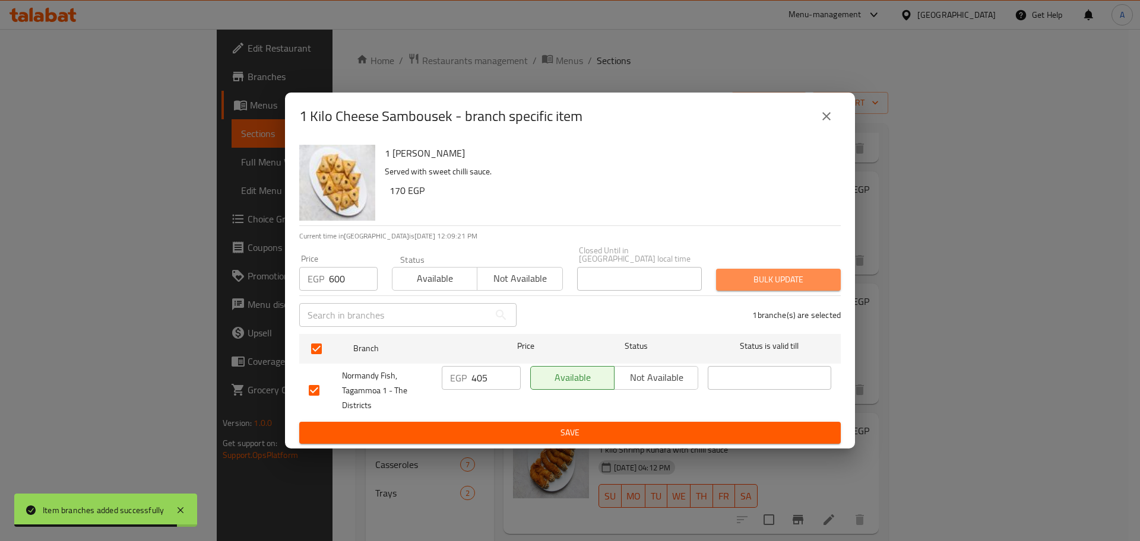
click at [767, 275] on span "Bulk update" at bounding box center [778, 279] width 106 height 15
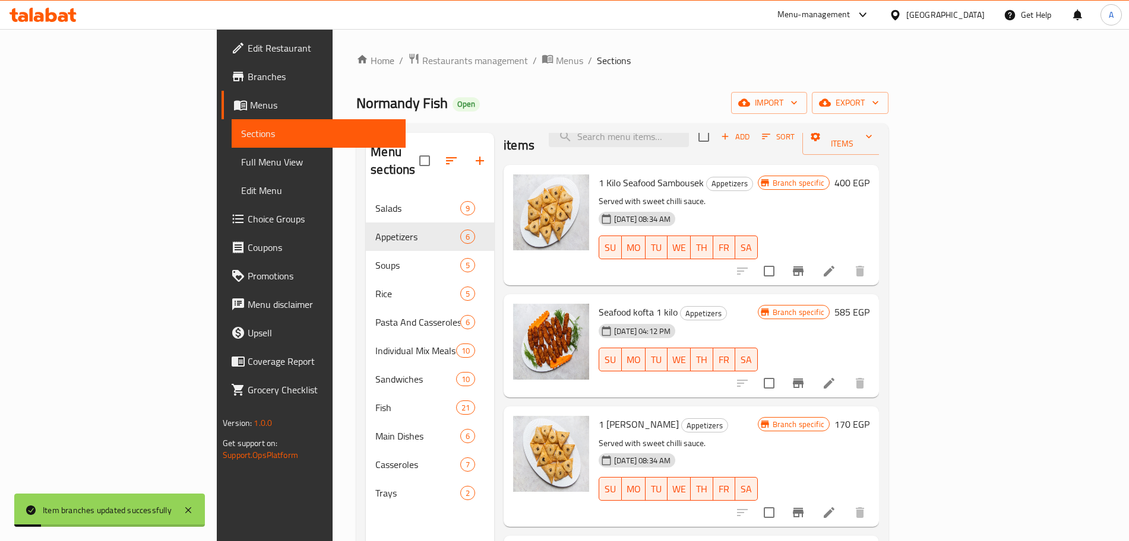
scroll to position [23, 0]
click at [805, 265] on icon "Branch-specific-item" at bounding box center [798, 272] width 14 height 14
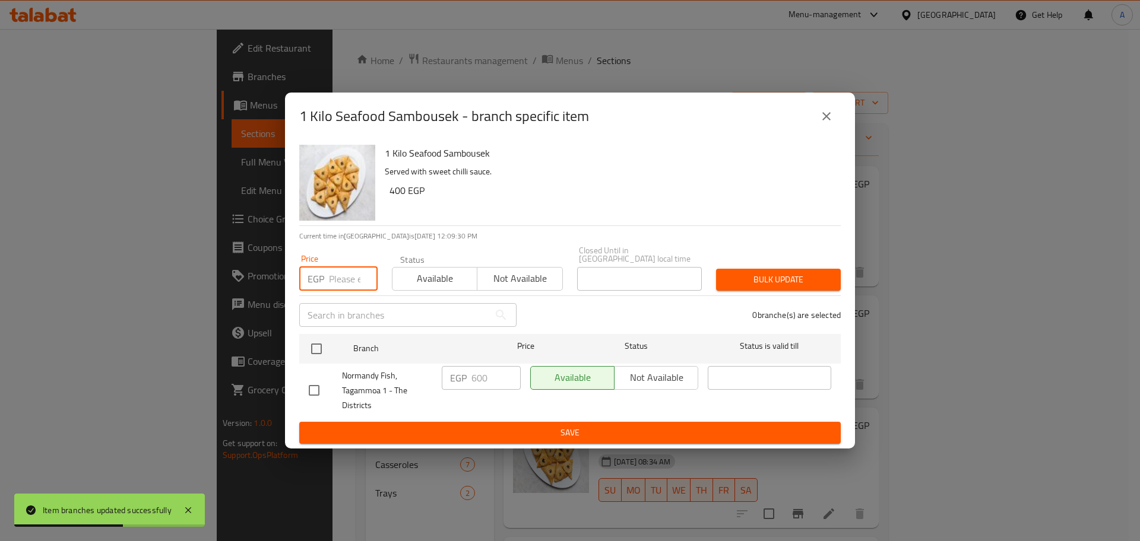
click at [342, 278] on input "number" at bounding box center [353, 279] width 49 height 24
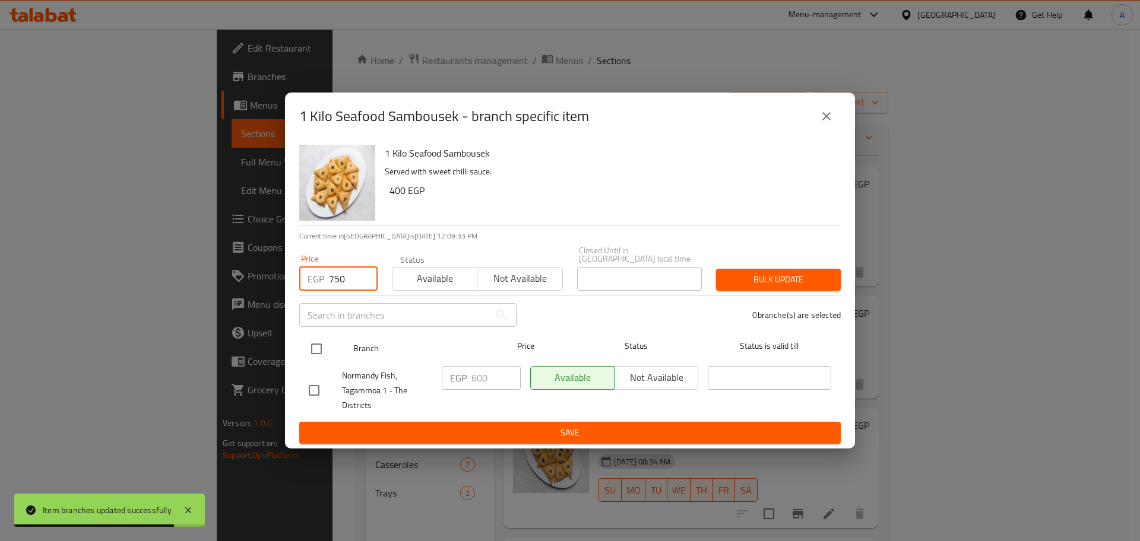
type input "750"
click at [315, 345] on input "checkbox" at bounding box center [316, 349] width 25 height 25
checkbox input "true"
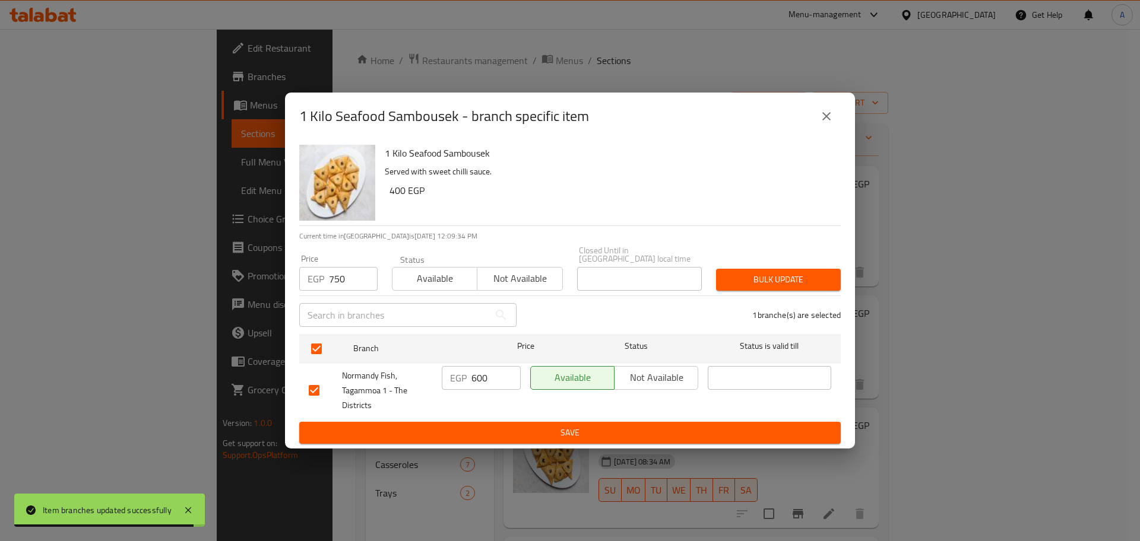
click at [790, 272] on span "Bulk update" at bounding box center [778, 279] width 106 height 15
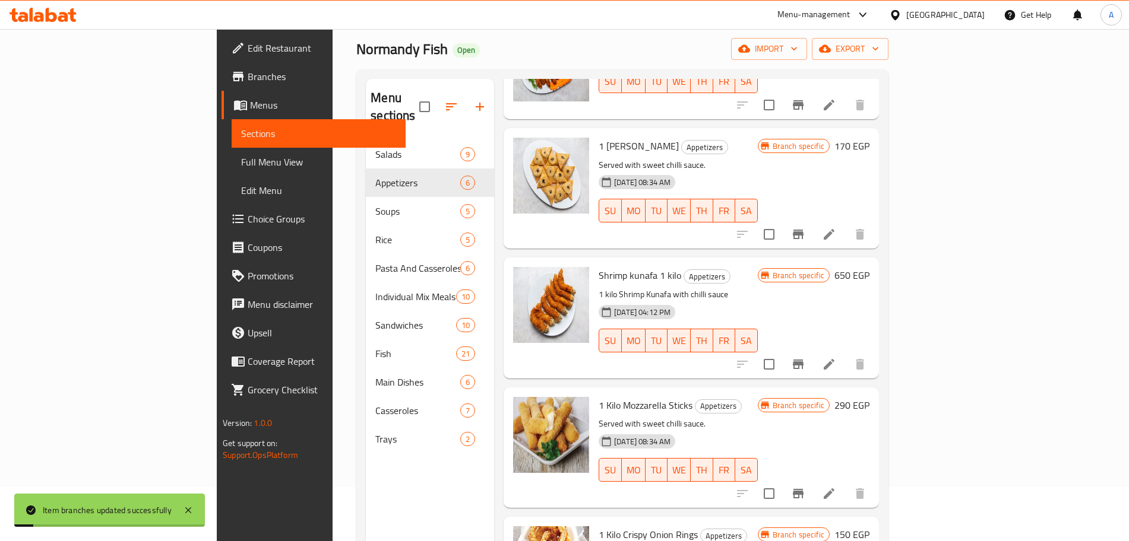
scroll to position [56, 0]
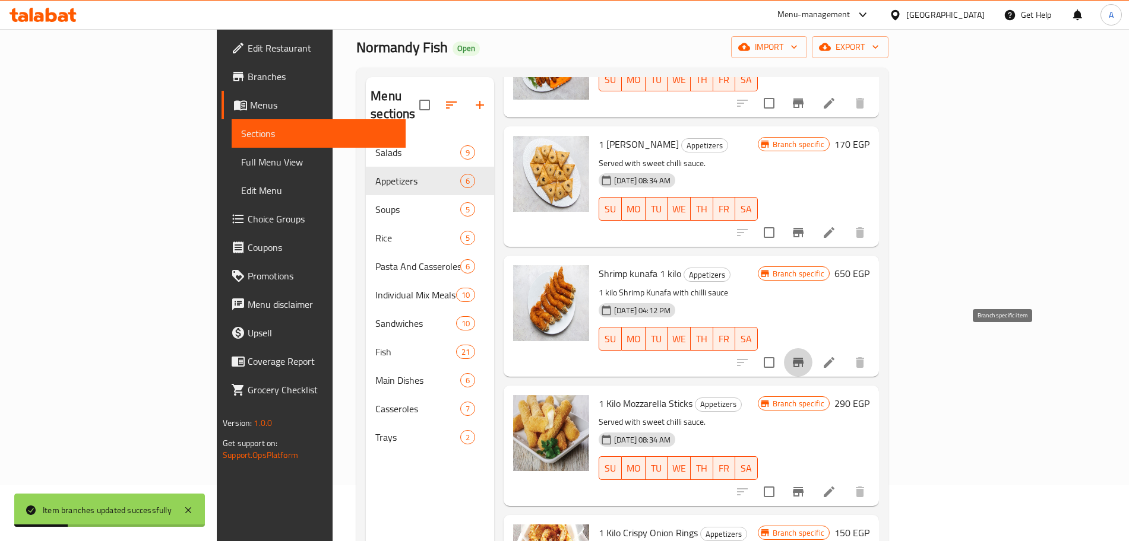
click at [803, 358] on icon "Branch-specific-item" at bounding box center [798, 362] width 11 height 9
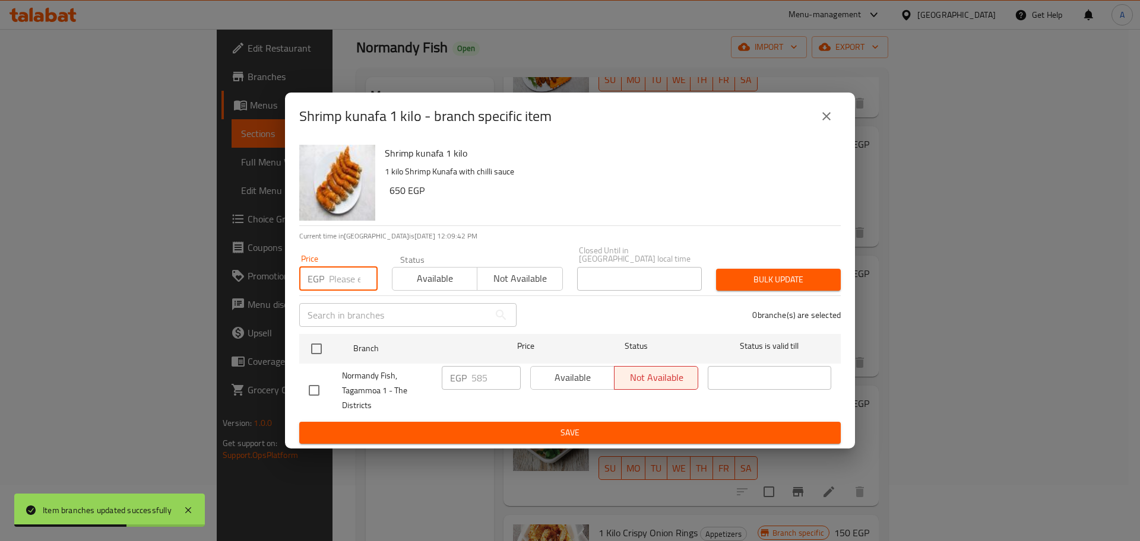
click at [351, 272] on input "number" at bounding box center [353, 279] width 49 height 24
type input "850"
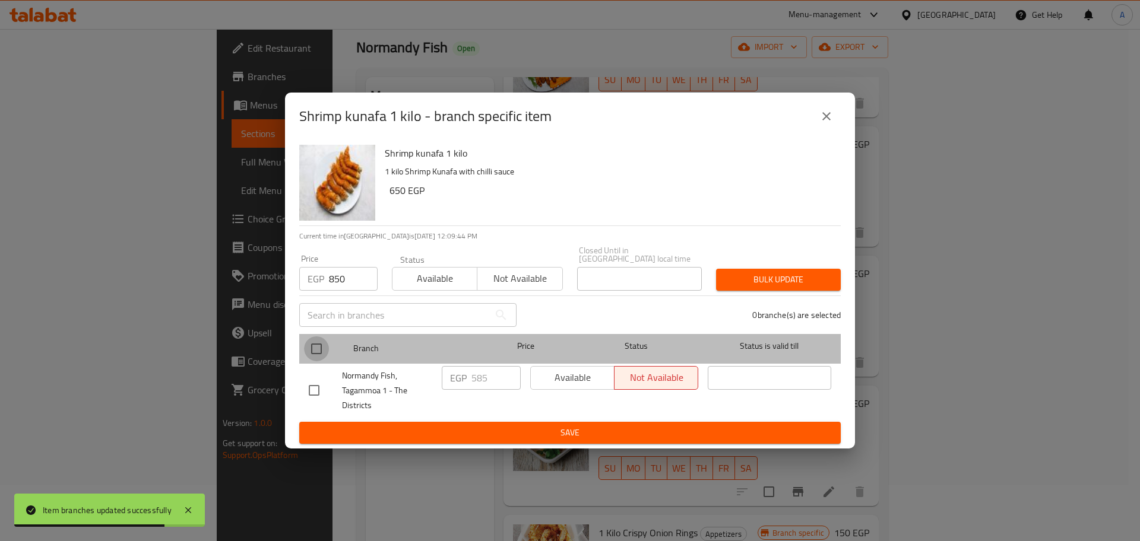
click at [318, 344] on input "checkbox" at bounding box center [316, 349] width 25 height 25
checkbox input "true"
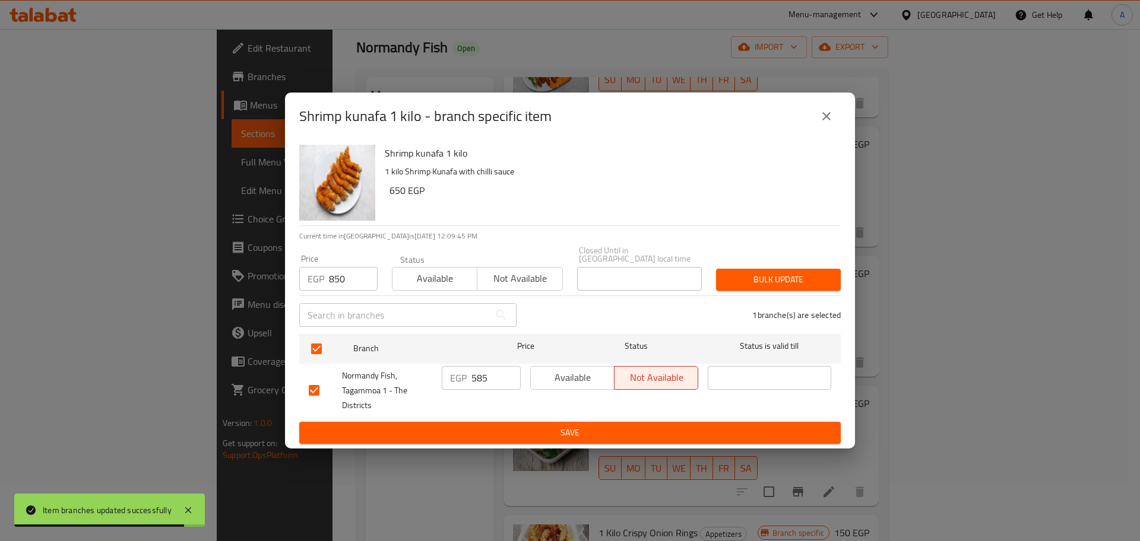
click at [742, 278] on span "Bulk update" at bounding box center [778, 279] width 106 height 15
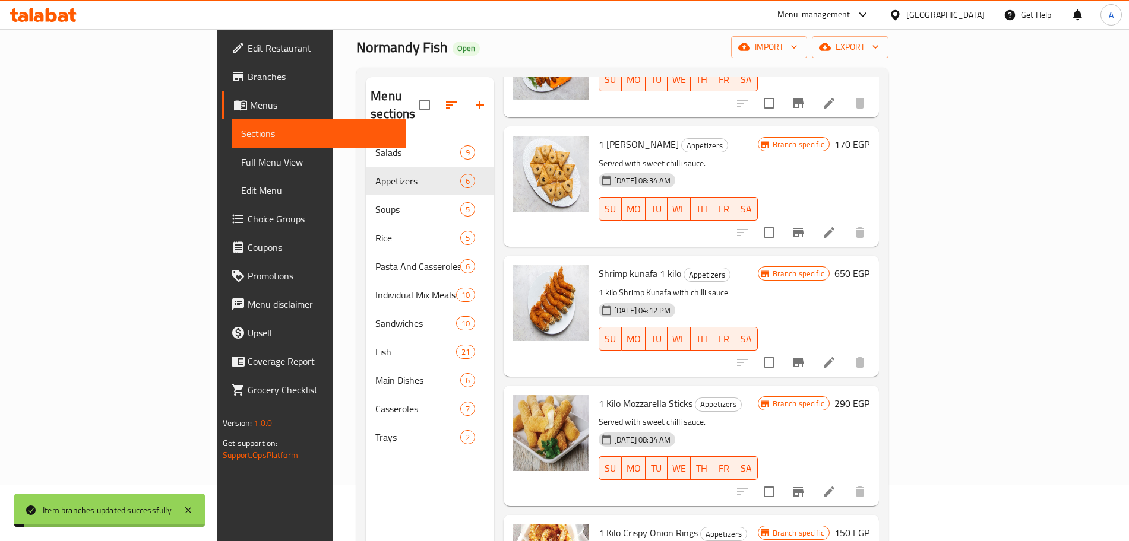
scroll to position [166, 0]
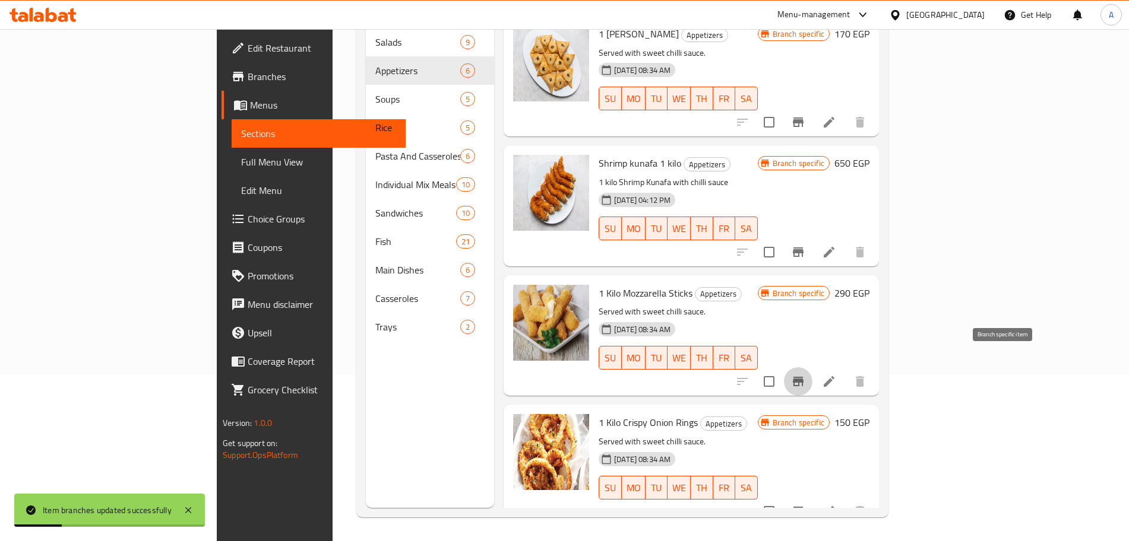
click at [803, 377] on icon "Branch-specific-item" at bounding box center [798, 381] width 11 height 9
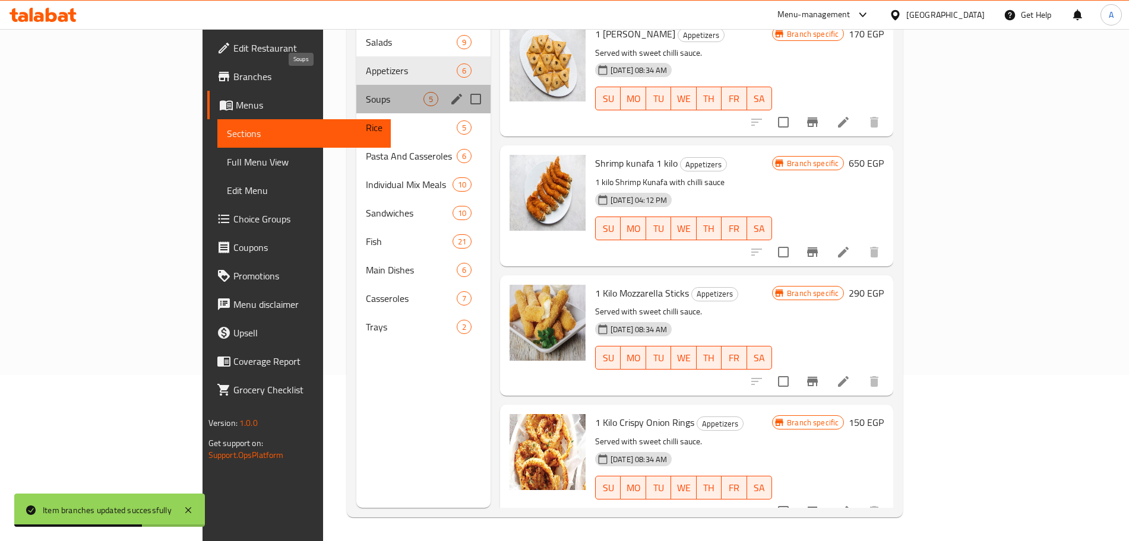
click at [366, 92] on span "Soups" at bounding box center [395, 99] width 58 height 14
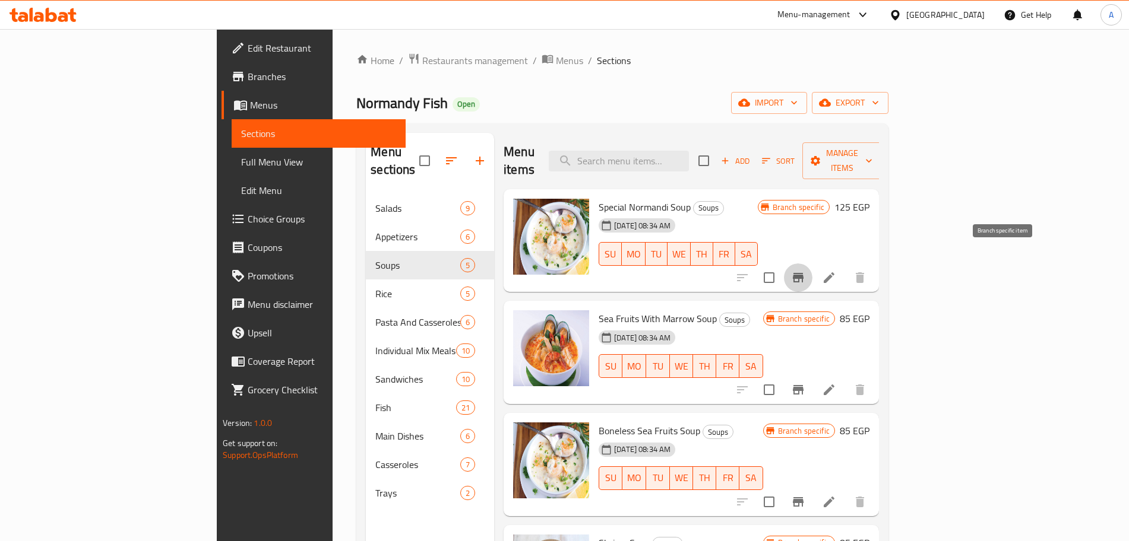
click at [803, 273] on icon "Branch-specific-item" at bounding box center [798, 277] width 11 height 9
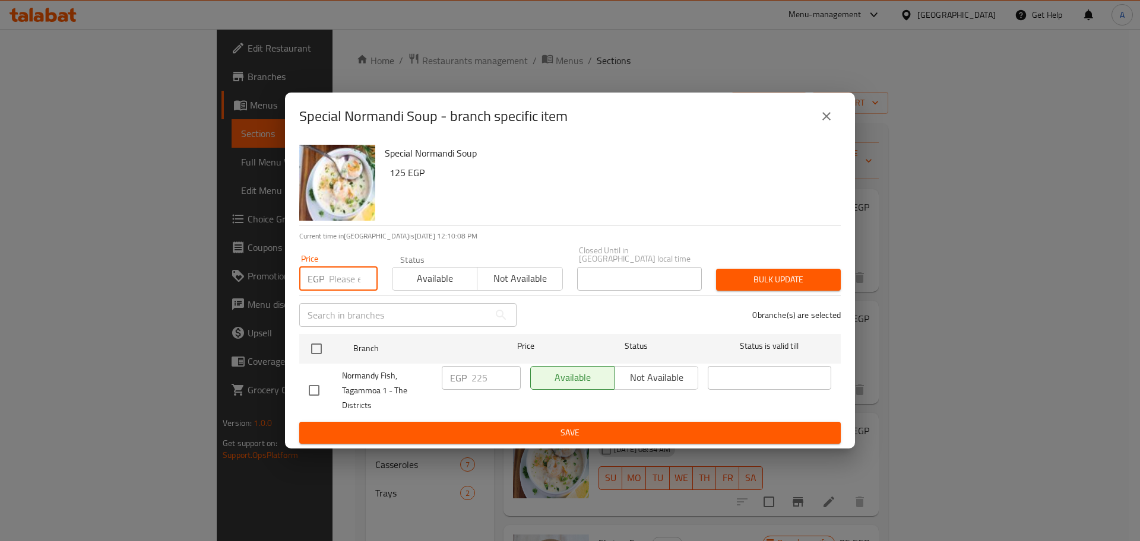
click at [340, 271] on input "number" at bounding box center [353, 279] width 49 height 24
type input "250"
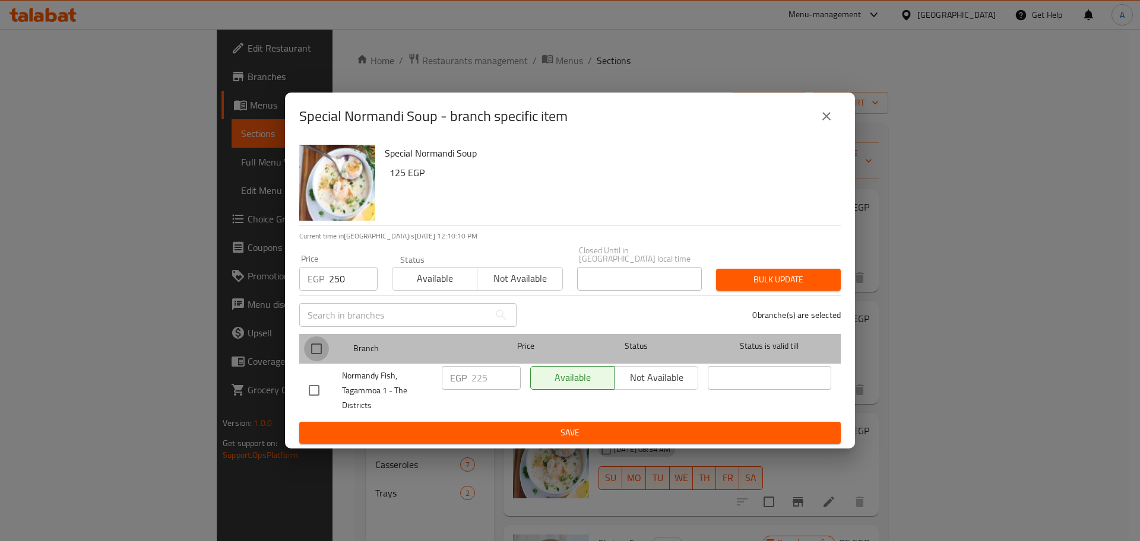
click at [324, 349] on input "checkbox" at bounding box center [316, 349] width 25 height 25
checkbox input "true"
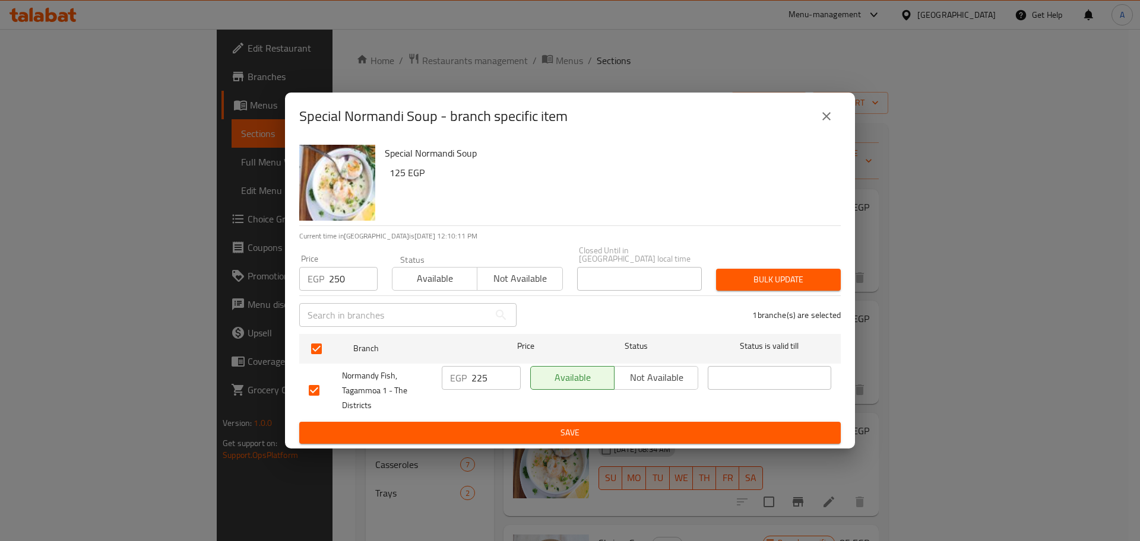
click at [734, 284] on button "Bulk update" at bounding box center [778, 280] width 125 height 22
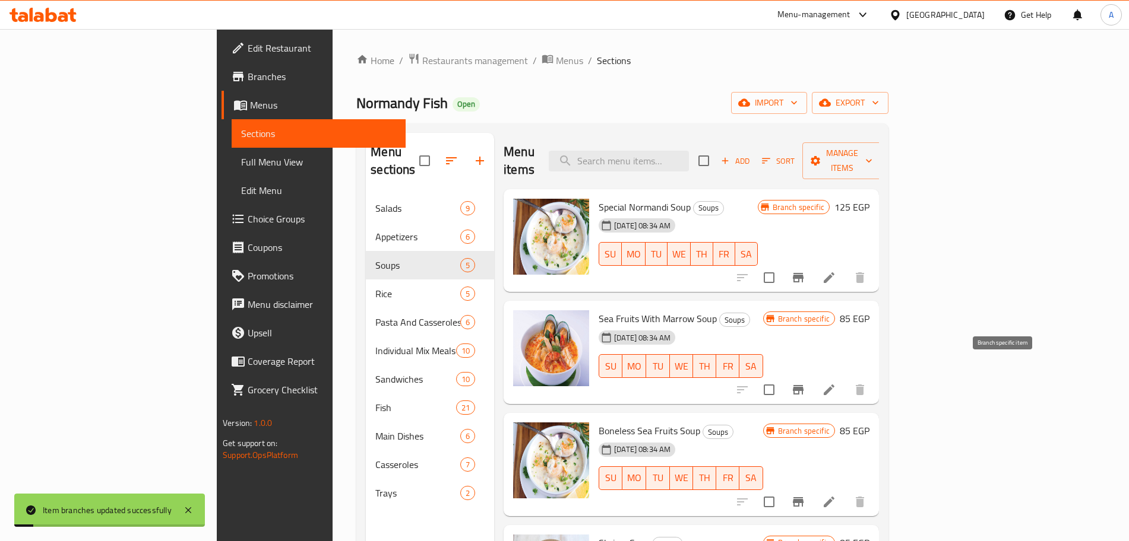
click at [803, 385] on icon "Branch-specific-item" at bounding box center [798, 389] width 11 height 9
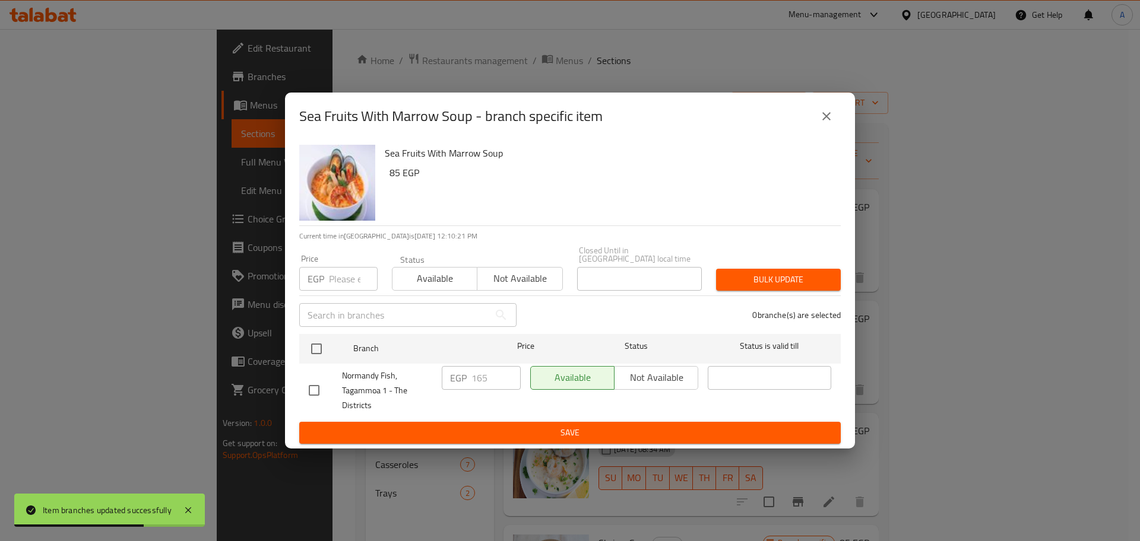
click at [345, 272] on input "number" at bounding box center [353, 279] width 49 height 24
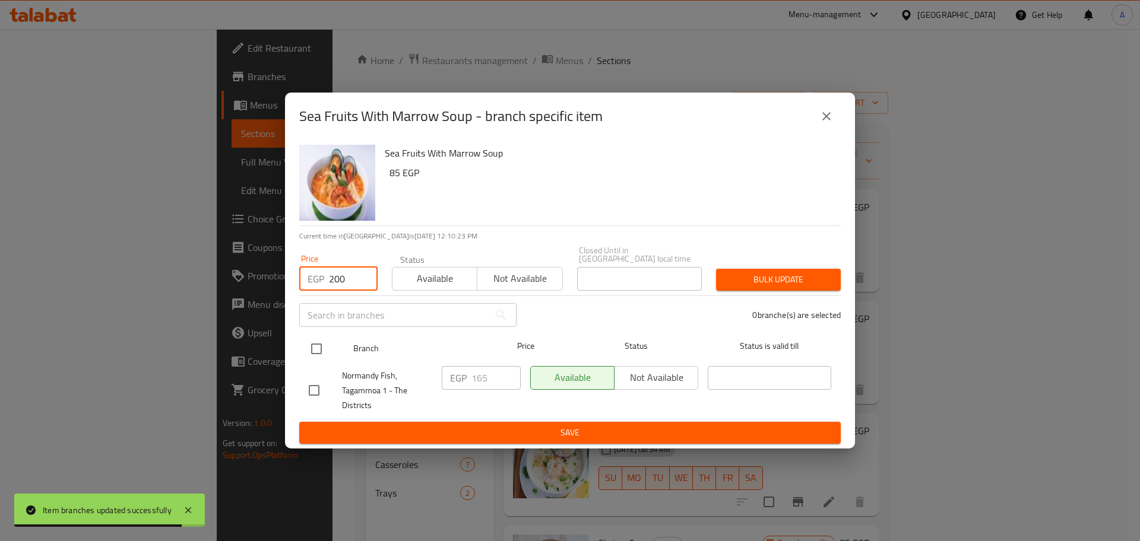
type input "200"
click at [322, 337] on input "checkbox" at bounding box center [316, 349] width 25 height 25
checkbox input "true"
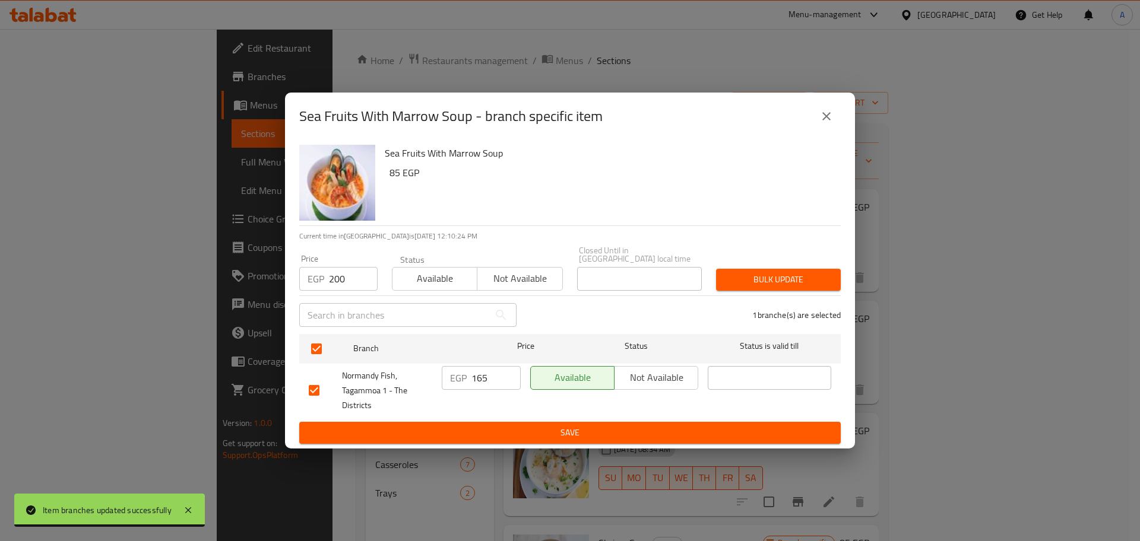
click at [769, 272] on span "Bulk update" at bounding box center [778, 279] width 106 height 15
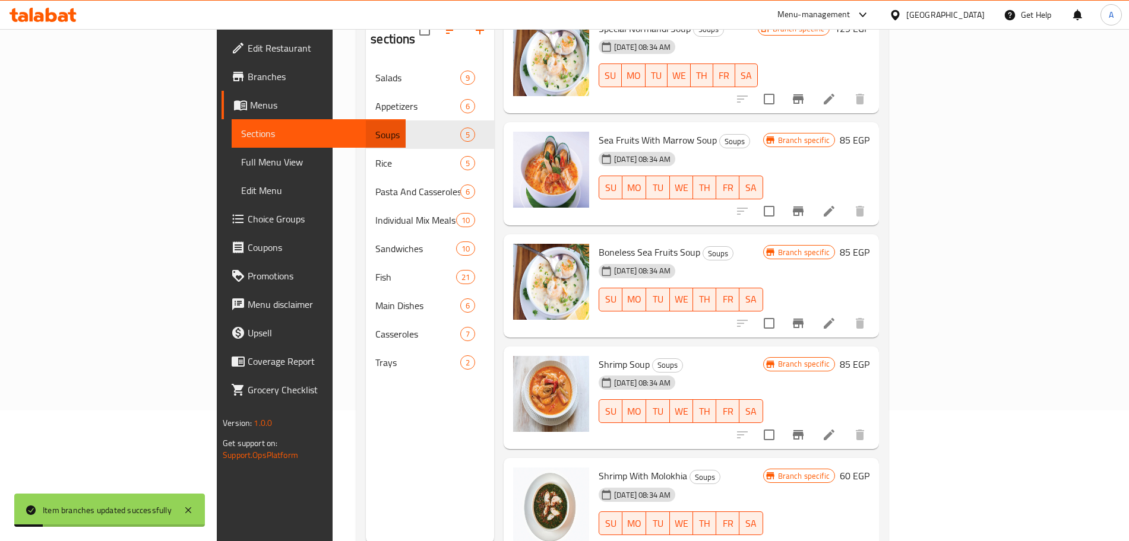
scroll to position [133, 0]
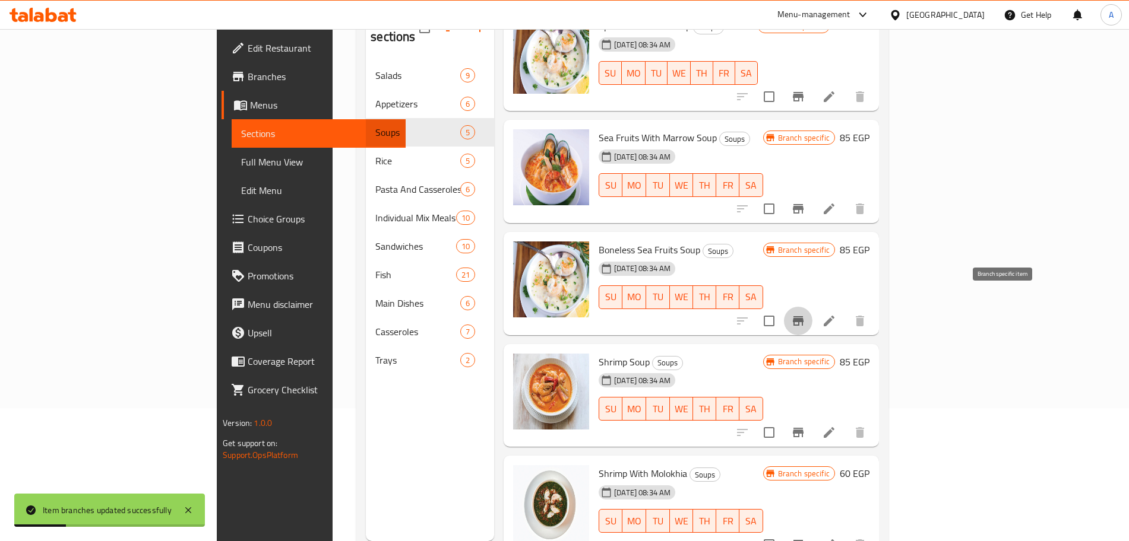
click at [803, 316] on icon "Branch-specific-item" at bounding box center [798, 320] width 11 height 9
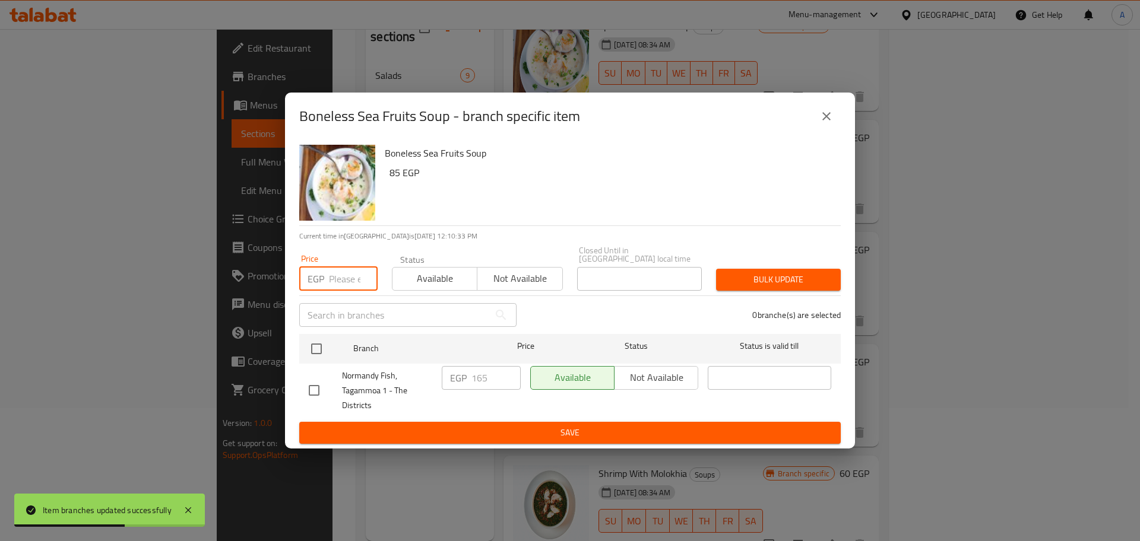
click at [343, 279] on input "number" at bounding box center [353, 279] width 49 height 24
type input "200"
click at [318, 347] on input "checkbox" at bounding box center [316, 349] width 25 height 25
checkbox input "true"
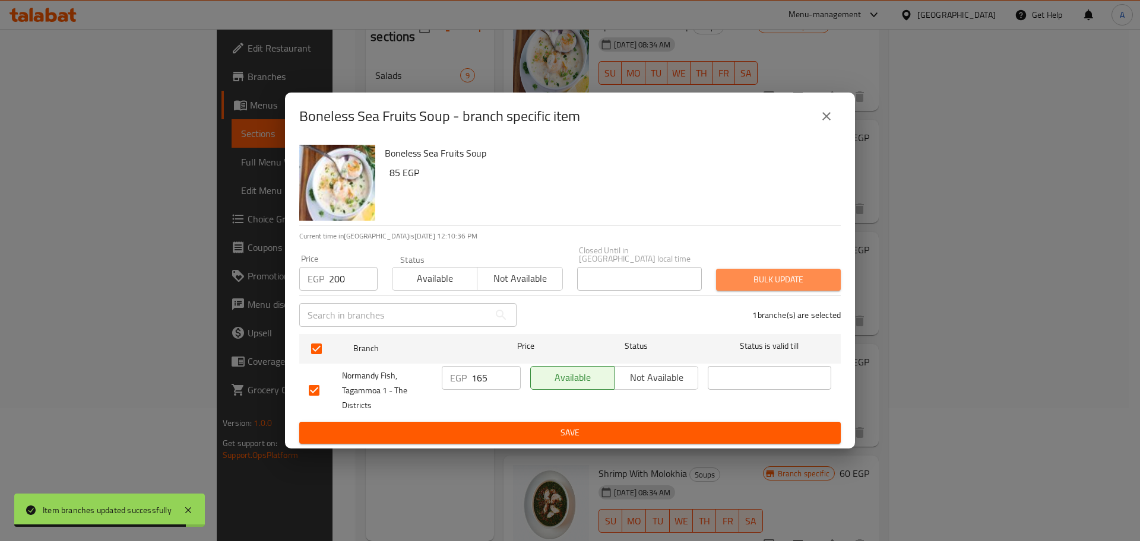
click at [753, 272] on span "Bulk update" at bounding box center [778, 279] width 106 height 15
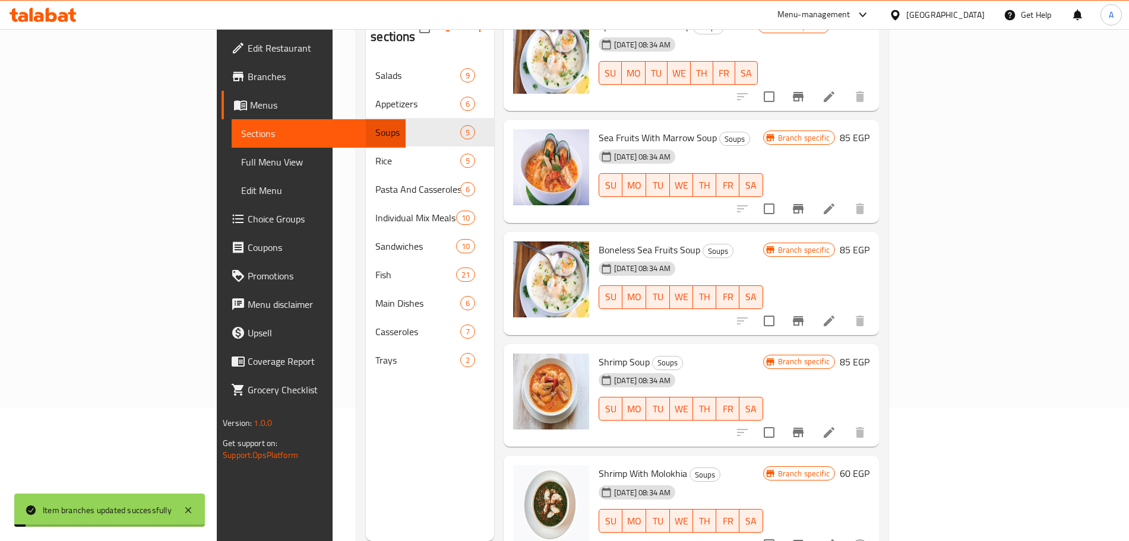
scroll to position [166, 0]
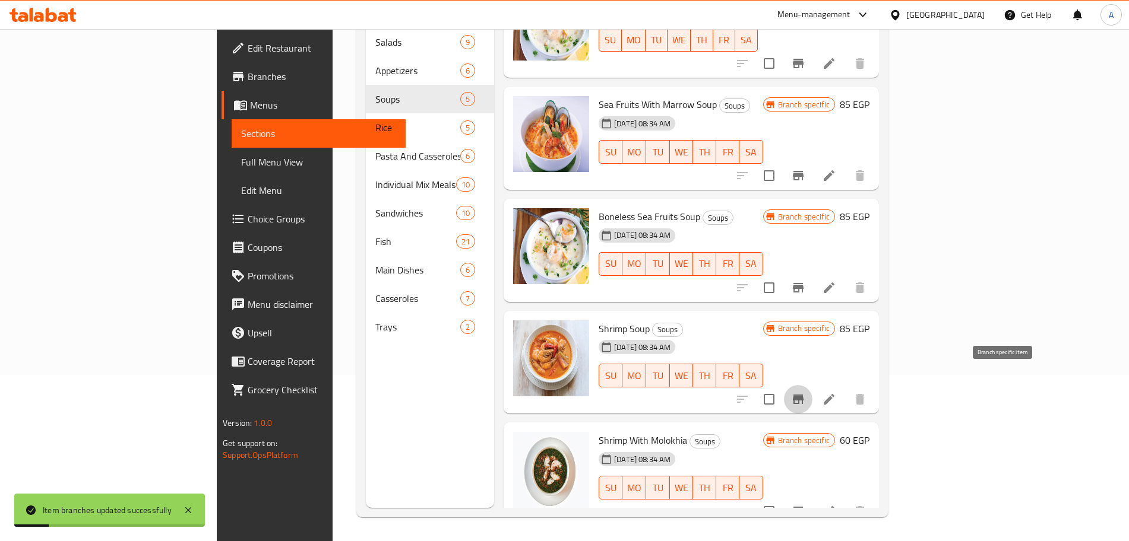
click at [805, 392] on icon "Branch-specific-item" at bounding box center [798, 399] width 14 height 14
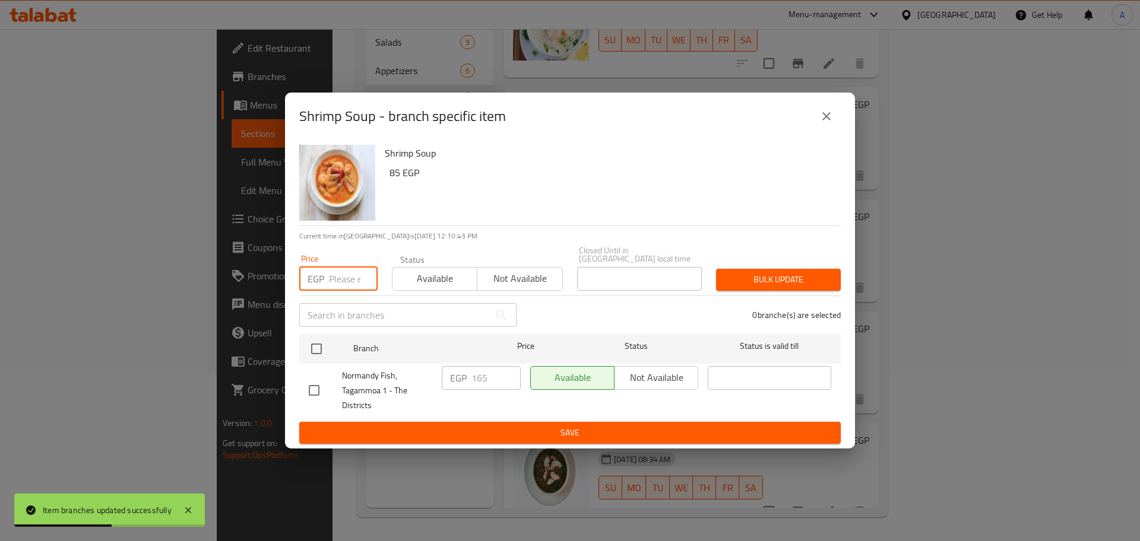
click at [344, 278] on input "number" at bounding box center [353, 279] width 49 height 24
type input "200"
click at [313, 348] on input "checkbox" at bounding box center [316, 349] width 25 height 25
checkbox input "true"
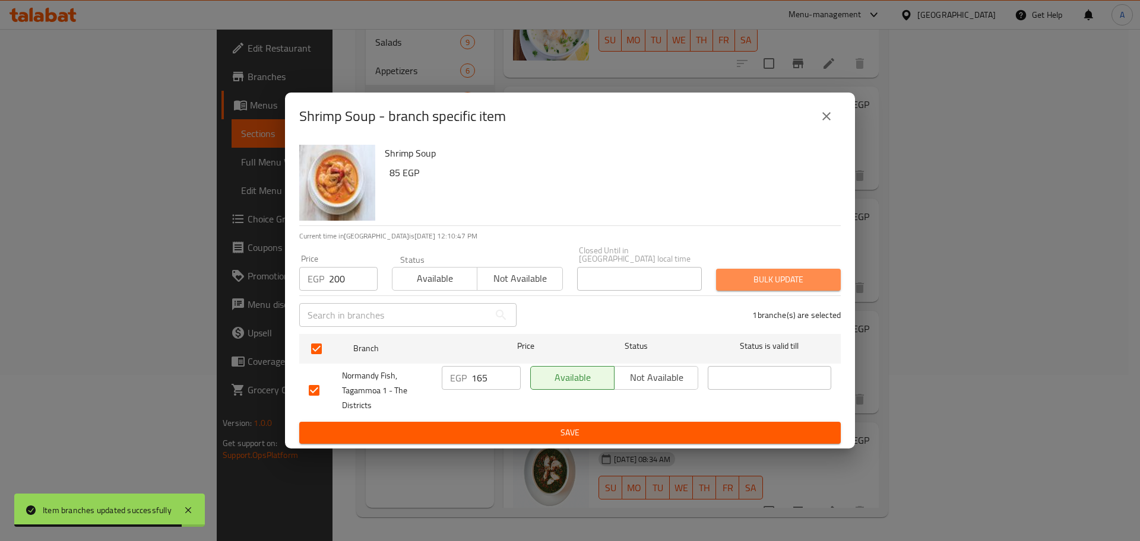
click at [763, 272] on span "Bulk update" at bounding box center [778, 279] width 106 height 15
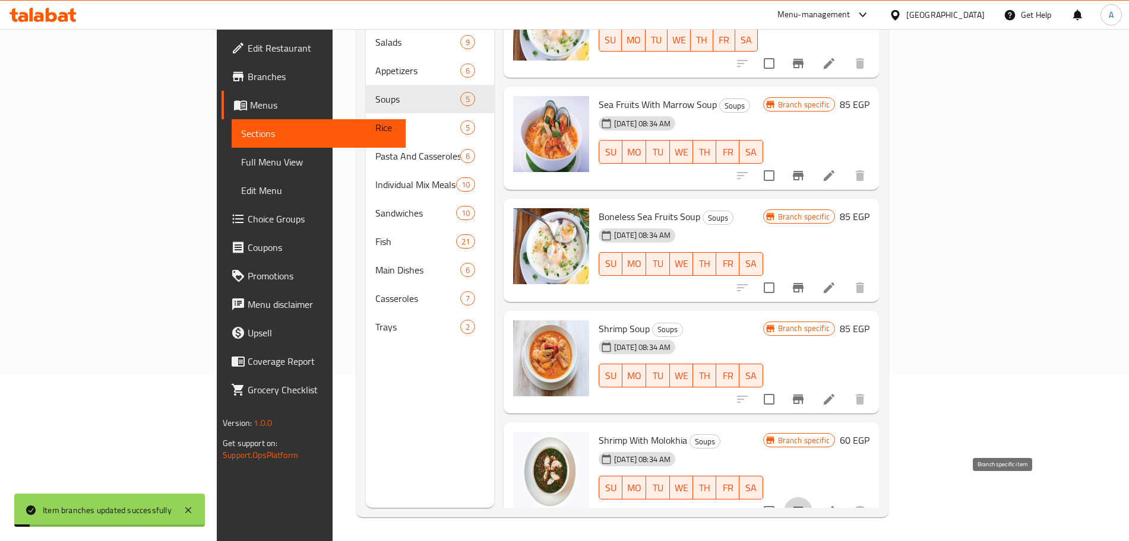
click at [803, 507] on icon "Branch-specific-item" at bounding box center [798, 511] width 11 height 9
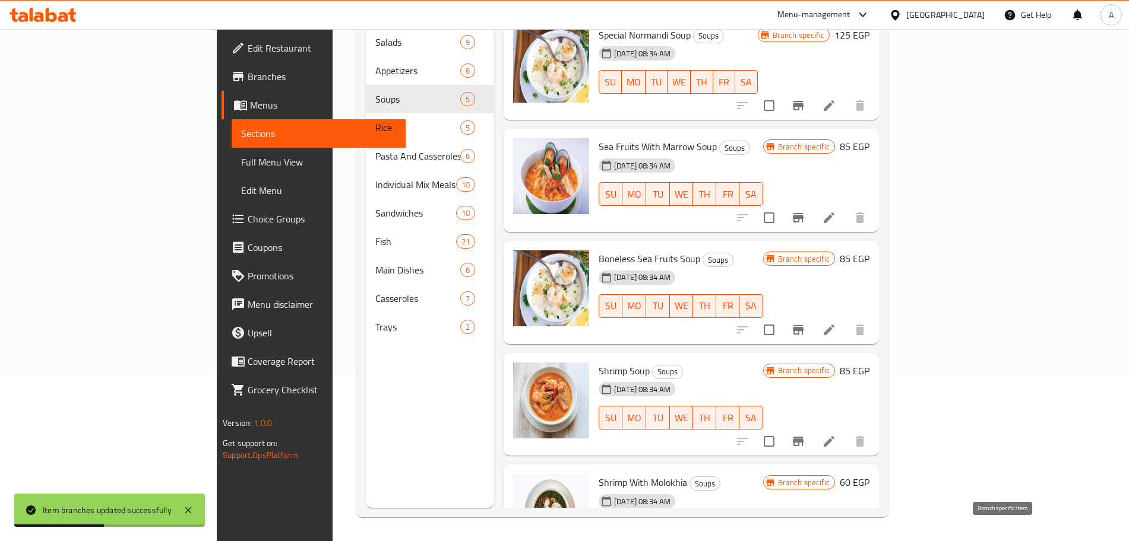
scroll to position [4, 0]
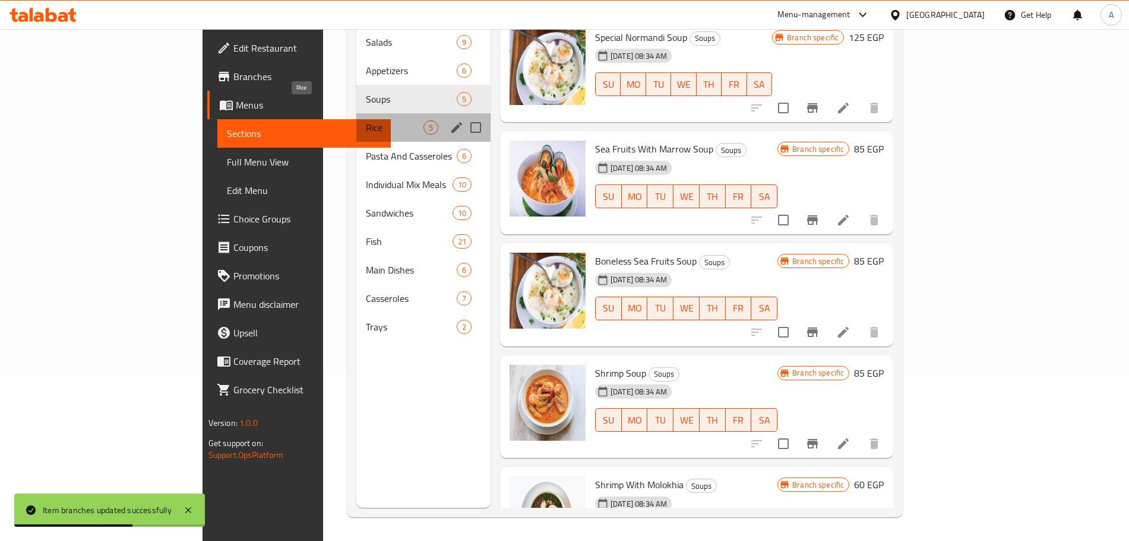
click at [366, 121] on span "Rice" at bounding box center [395, 128] width 58 height 14
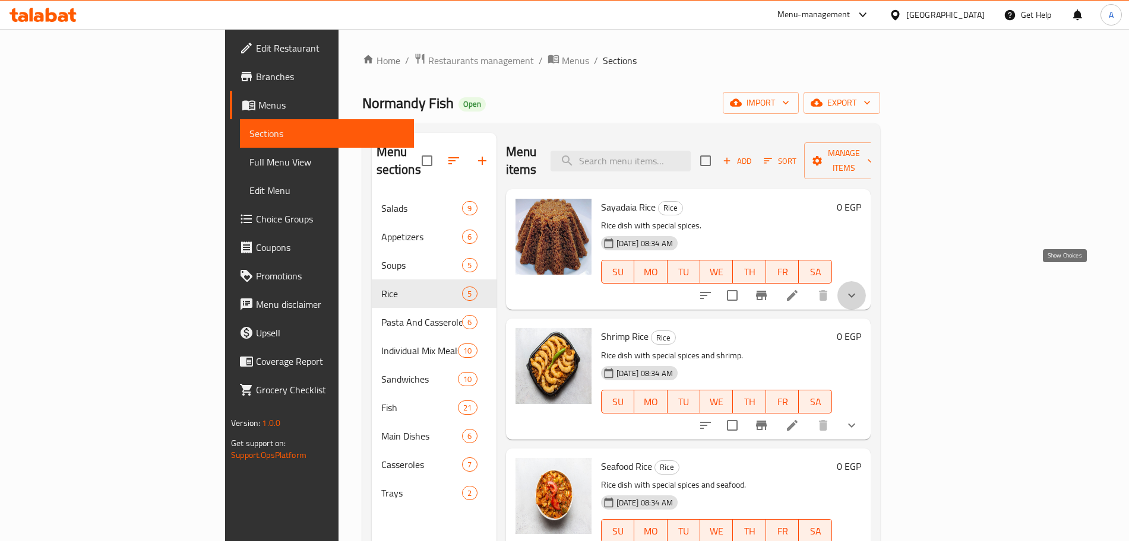
click at [858, 289] on icon "show more" at bounding box center [851, 296] width 14 height 14
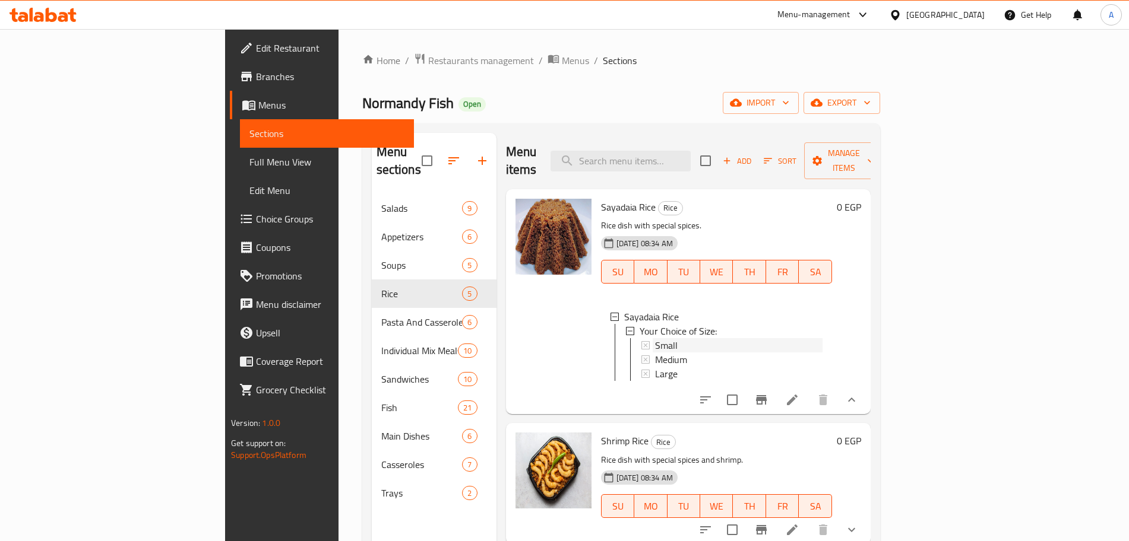
click at [655, 338] on div "Small" at bounding box center [738, 345] width 167 height 14
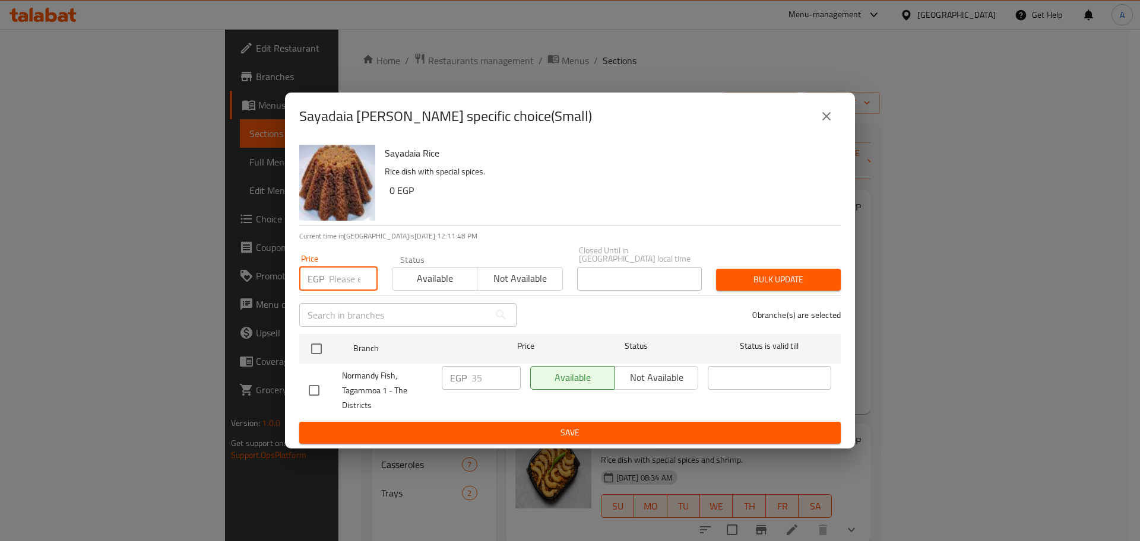
click at [340, 272] on input "number" at bounding box center [353, 279] width 49 height 24
type input "45"
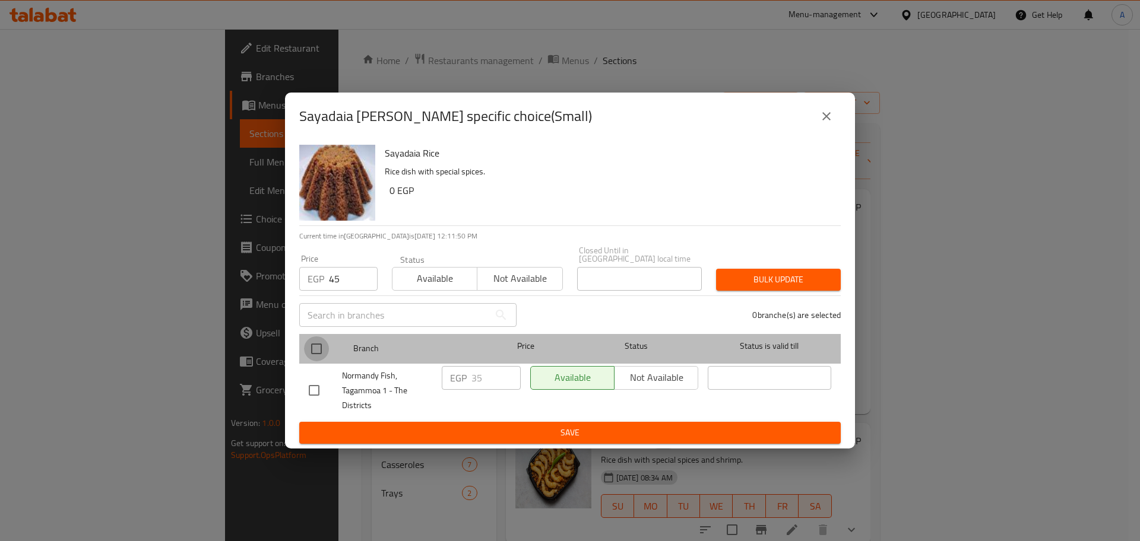
click at [318, 337] on input "checkbox" at bounding box center [316, 349] width 25 height 25
checkbox input "true"
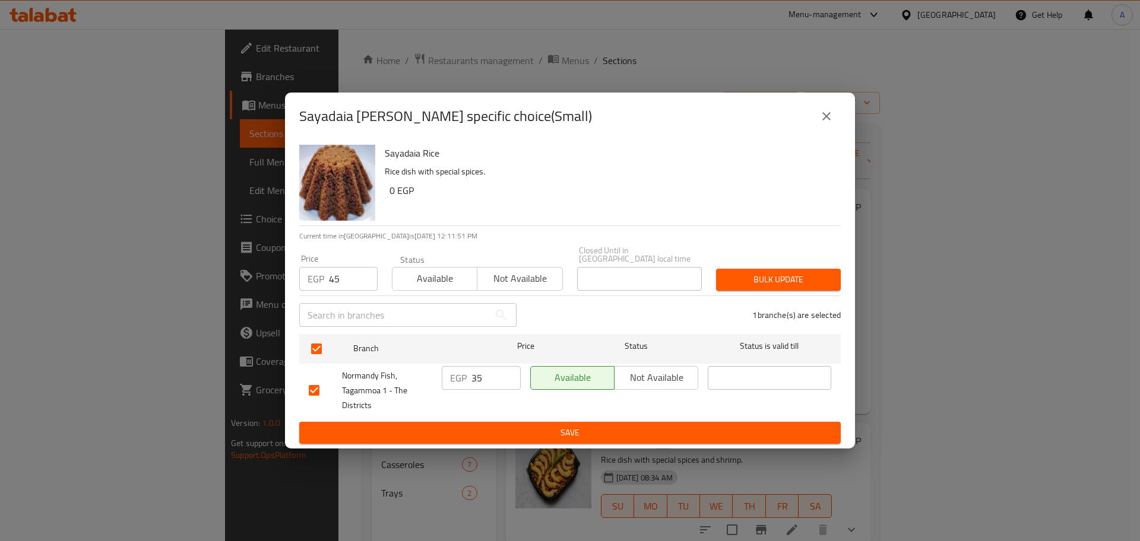
click at [723, 274] on button "Bulk update" at bounding box center [778, 280] width 125 height 22
click at [829, 118] on icon "close" at bounding box center [826, 116] width 8 height 8
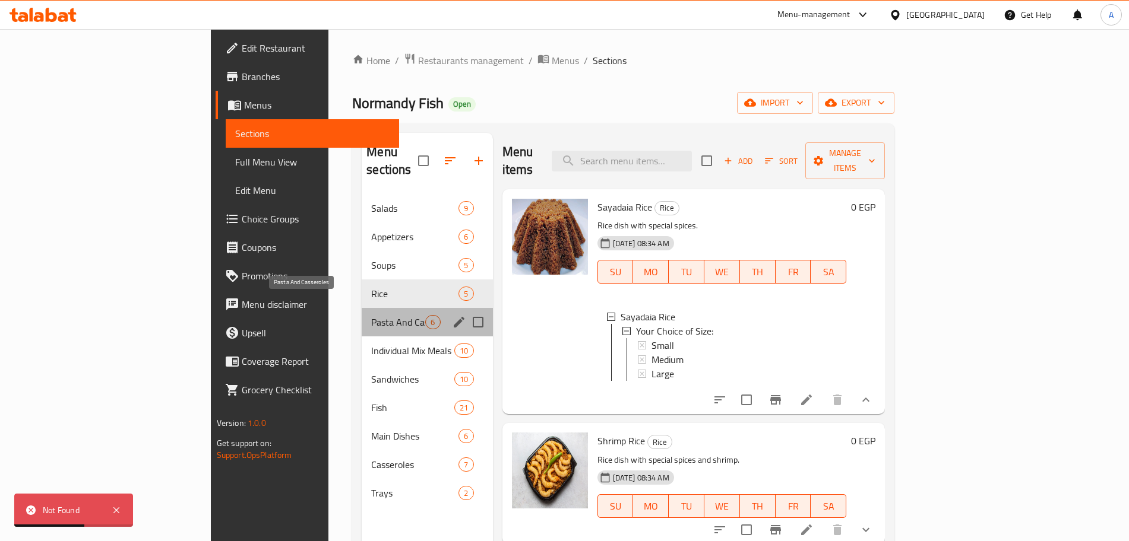
click at [371, 315] on span "Pasta And Casseroles" at bounding box center [398, 322] width 54 height 14
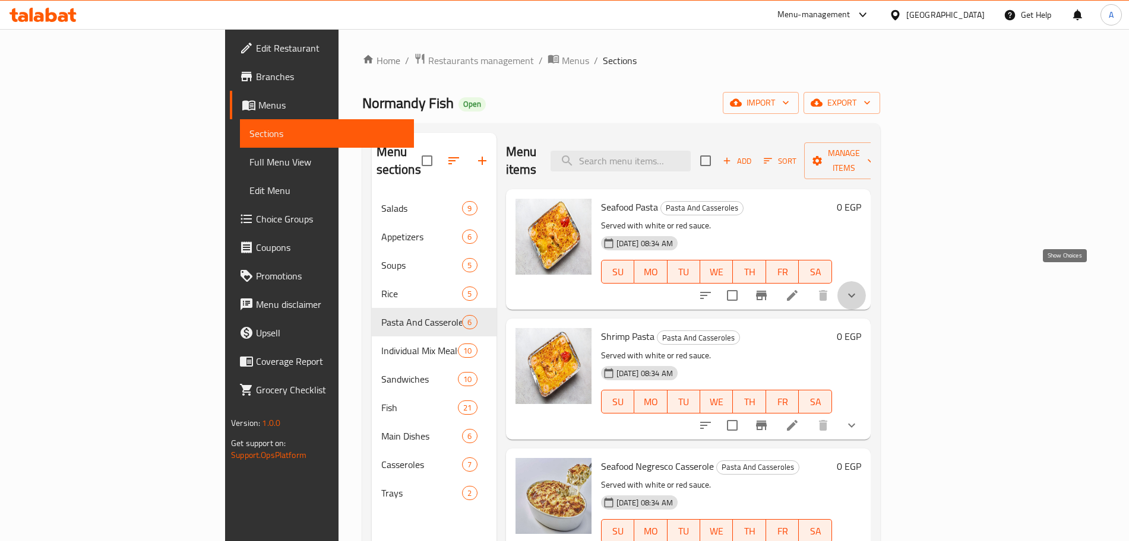
click at [858, 289] on icon "show more" at bounding box center [851, 296] width 14 height 14
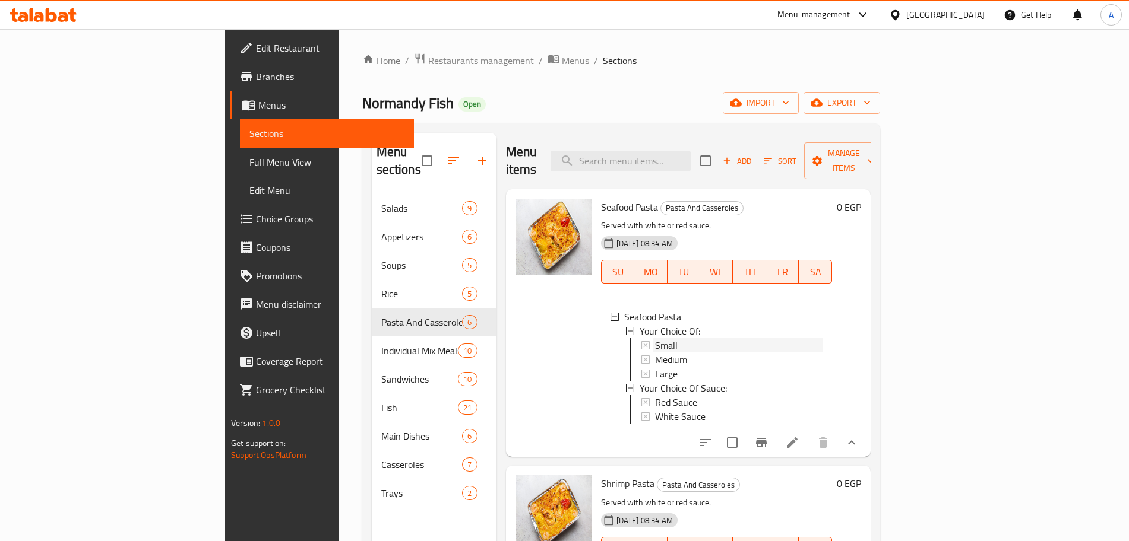
click at [655, 338] on span "Small" at bounding box center [666, 345] width 23 height 14
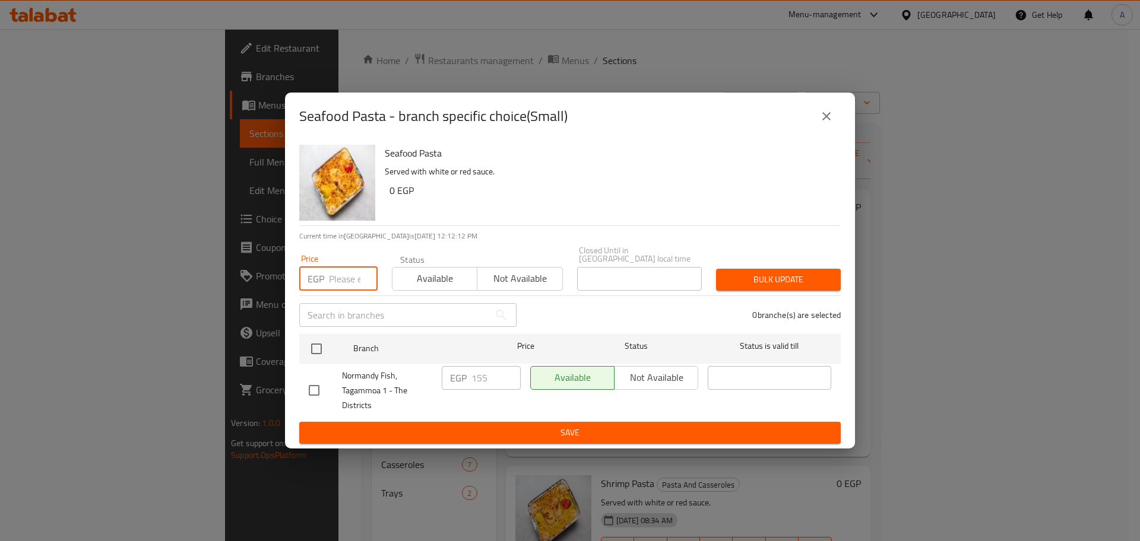
click at [335, 275] on input "number" at bounding box center [353, 279] width 49 height 24
type input "195"
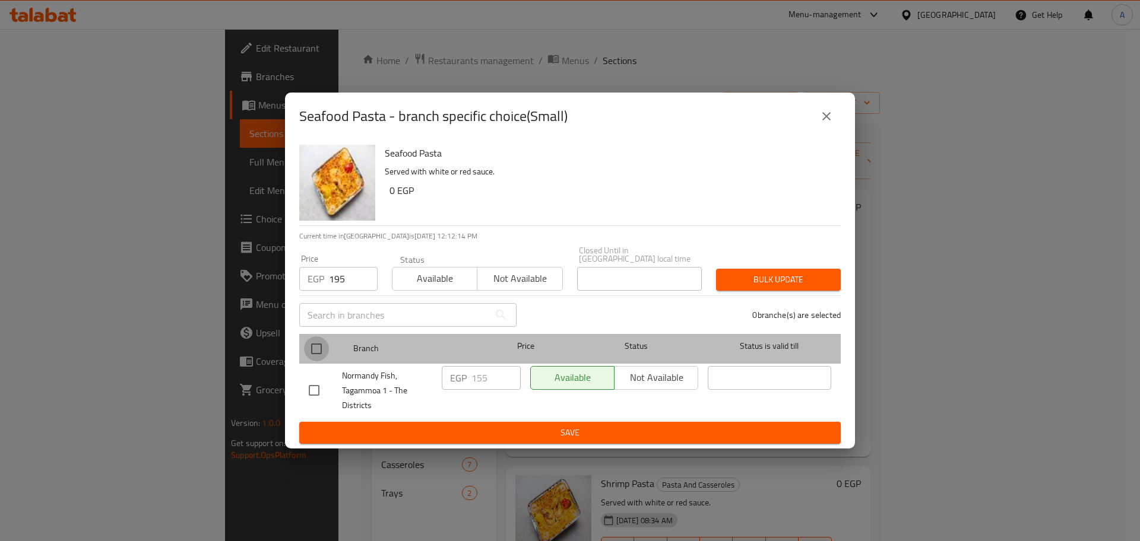
click at [313, 346] on input "checkbox" at bounding box center [316, 349] width 25 height 25
checkbox input "true"
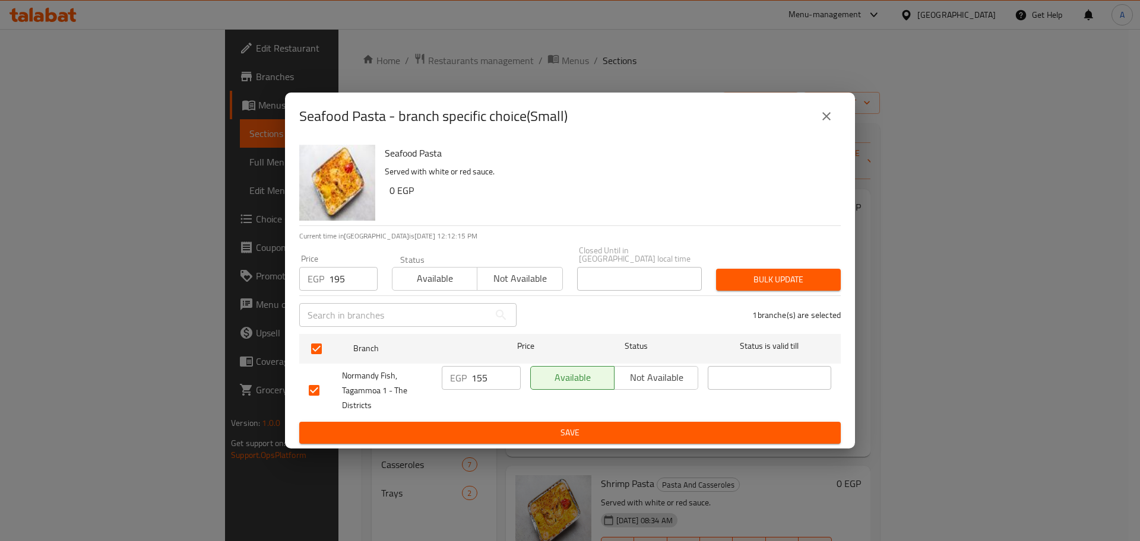
click at [819, 262] on div "Bulk update" at bounding box center [778, 280] width 139 height 36
click at [815, 272] on span "Bulk update" at bounding box center [778, 279] width 106 height 15
click at [825, 123] on icon "close" at bounding box center [826, 116] width 14 height 14
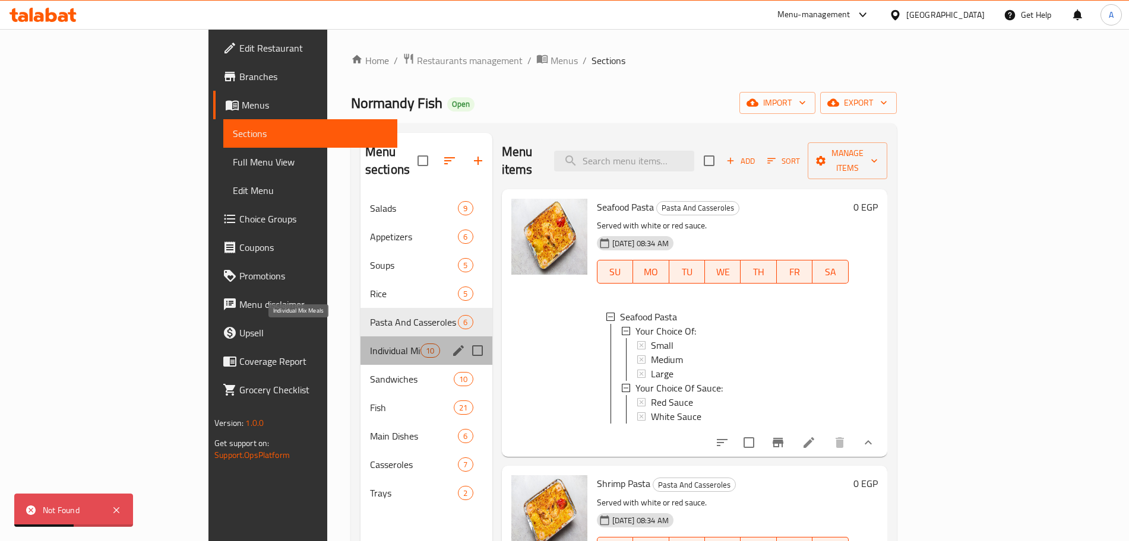
click at [370, 344] on span "Individual Mix Meals" at bounding box center [395, 351] width 50 height 14
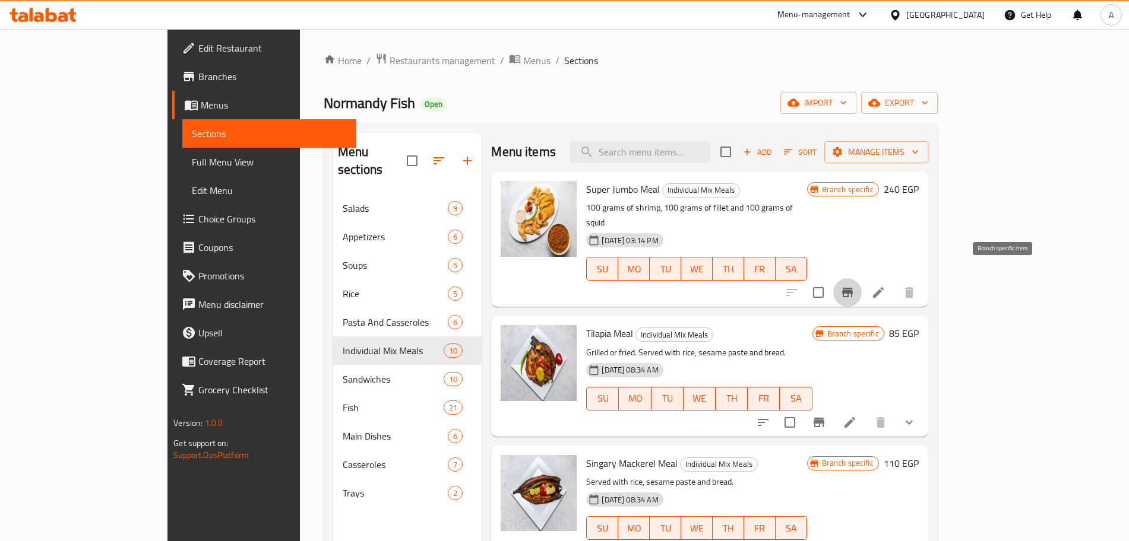
click at [861, 280] on button "Branch-specific-item" at bounding box center [847, 292] width 28 height 28
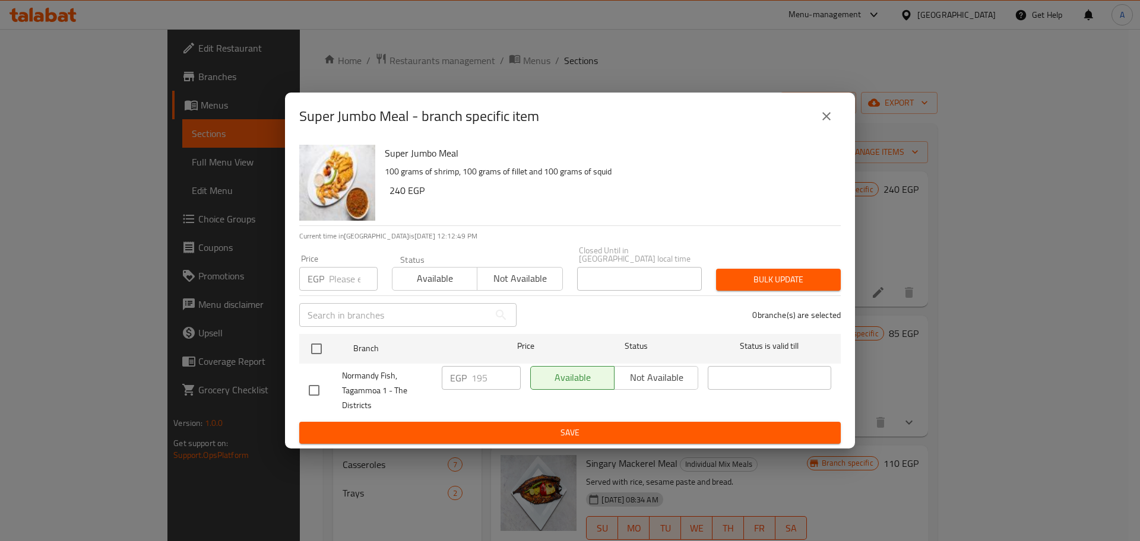
click at [343, 276] on input "number" at bounding box center [353, 279] width 49 height 24
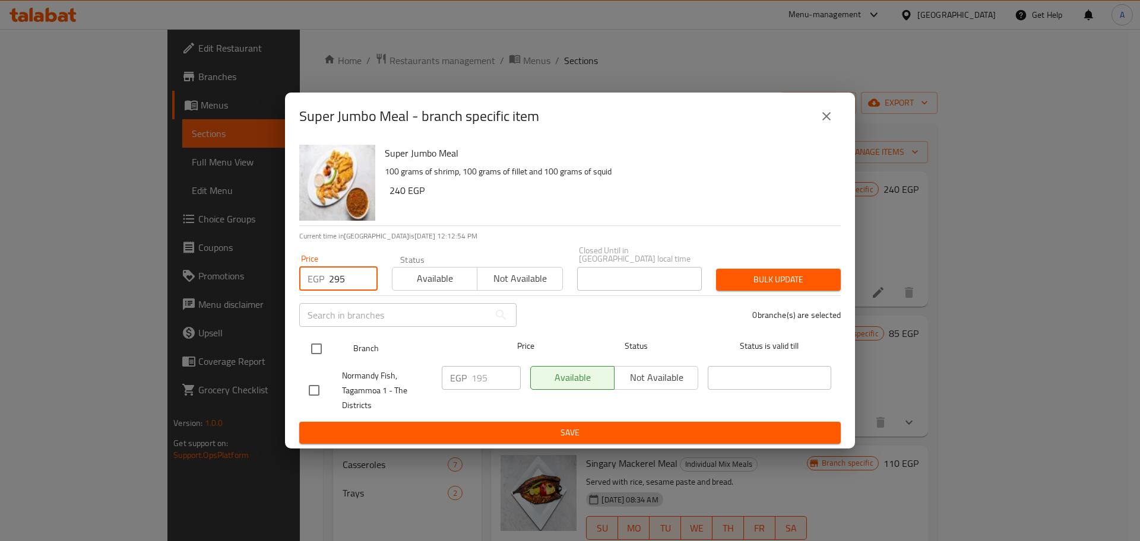
type input "295"
click at [313, 343] on input "checkbox" at bounding box center [316, 349] width 25 height 25
checkbox input "true"
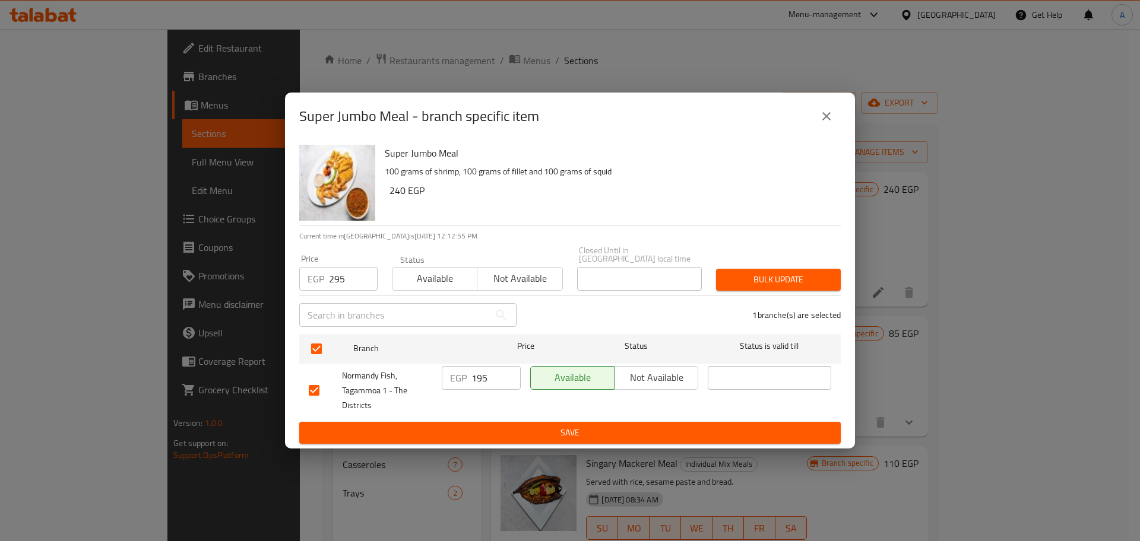
click at [803, 278] on span "Bulk update" at bounding box center [778, 279] width 106 height 15
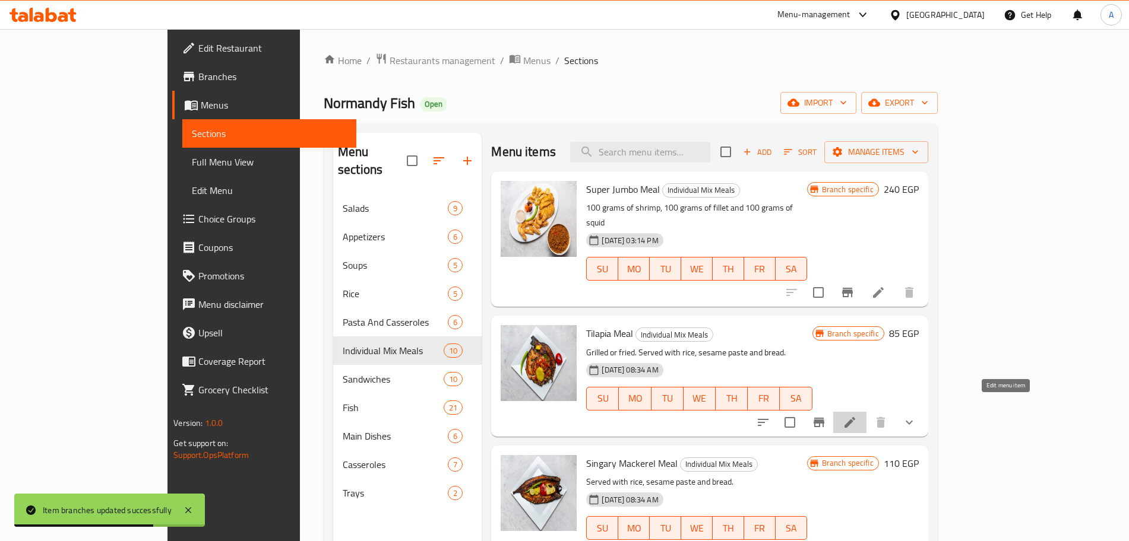
click at [855, 417] on icon at bounding box center [849, 422] width 11 height 11
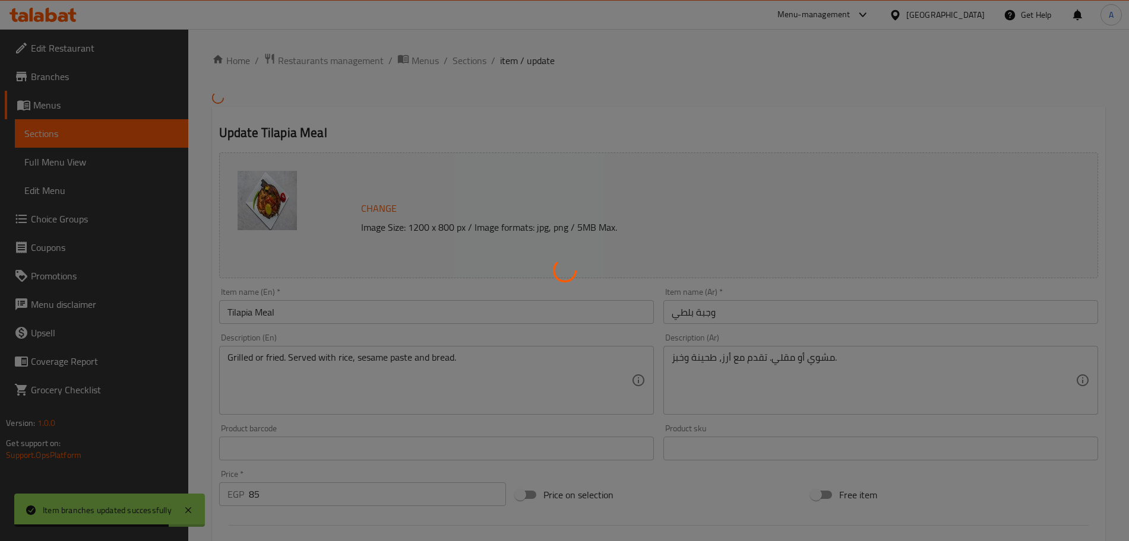
type input "إختيارك من:"
type input "1"
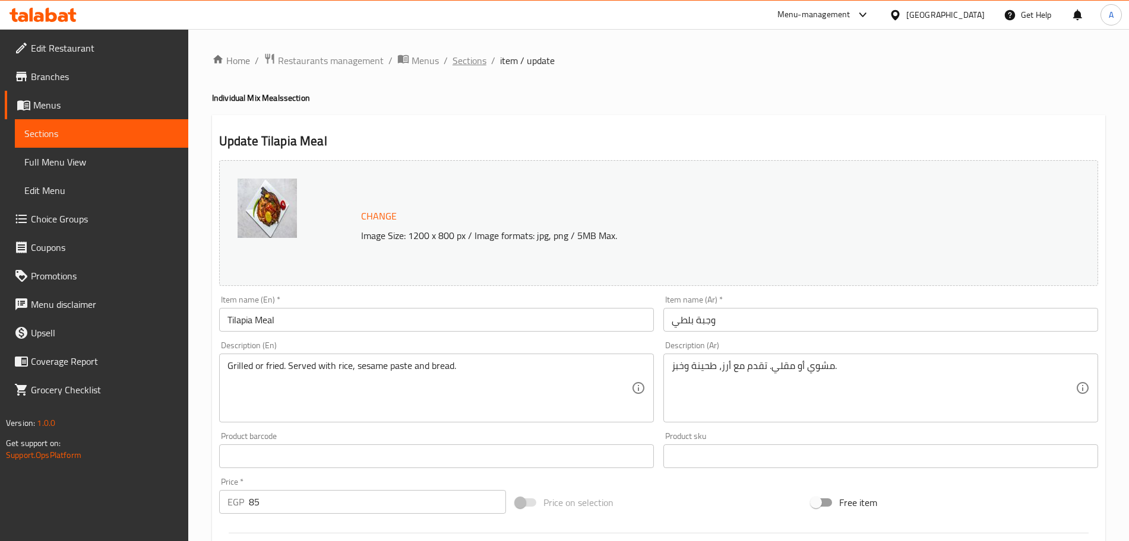
click at [473, 56] on span "Sections" at bounding box center [469, 60] width 34 height 14
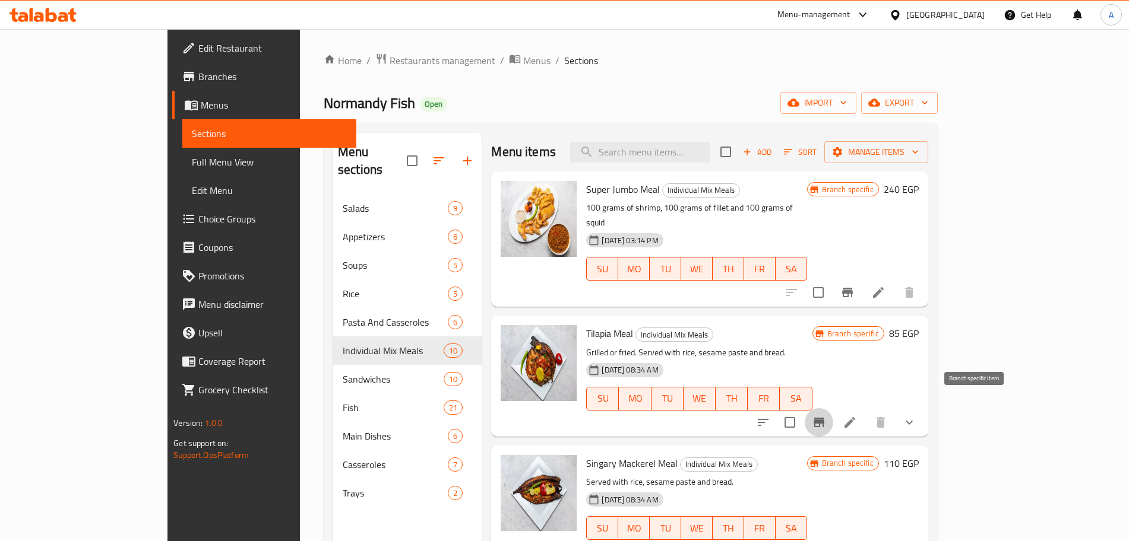
click at [826, 416] on icon "Branch-specific-item" at bounding box center [819, 423] width 14 height 14
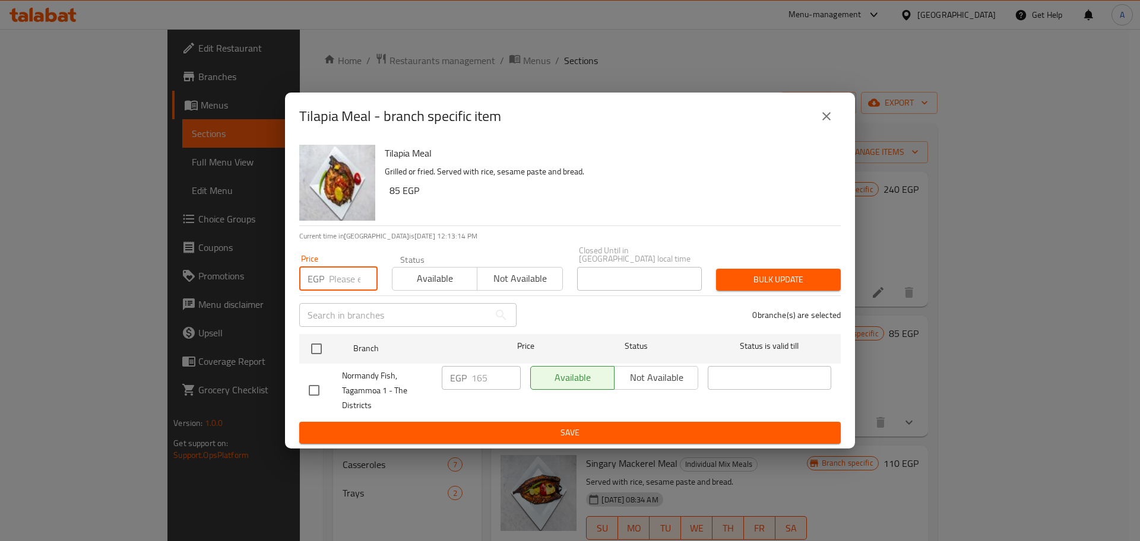
click at [336, 278] on input "number" at bounding box center [353, 279] width 49 height 24
type input "185"
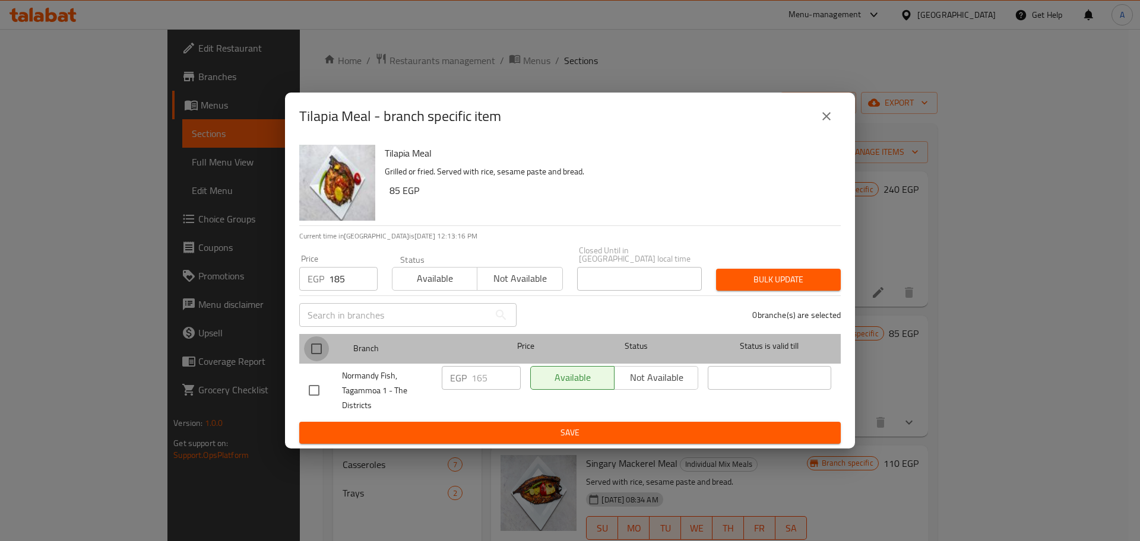
click at [316, 348] on input "checkbox" at bounding box center [316, 349] width 25 height 25
checkbox input "true"
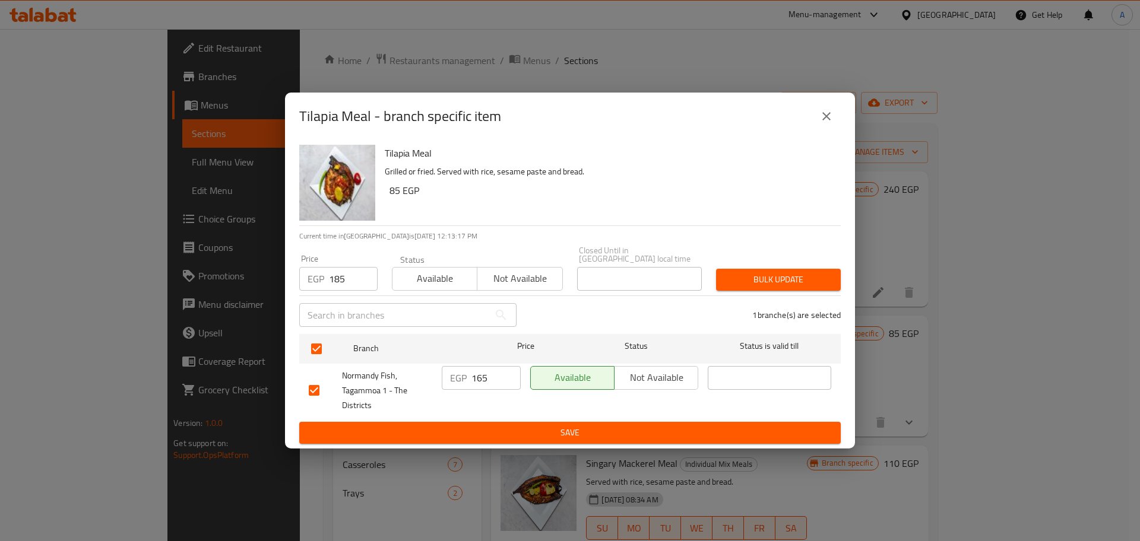
click at [738, 274] on span "Bulk update" at bounding box center [778, 279] width 106 height 15
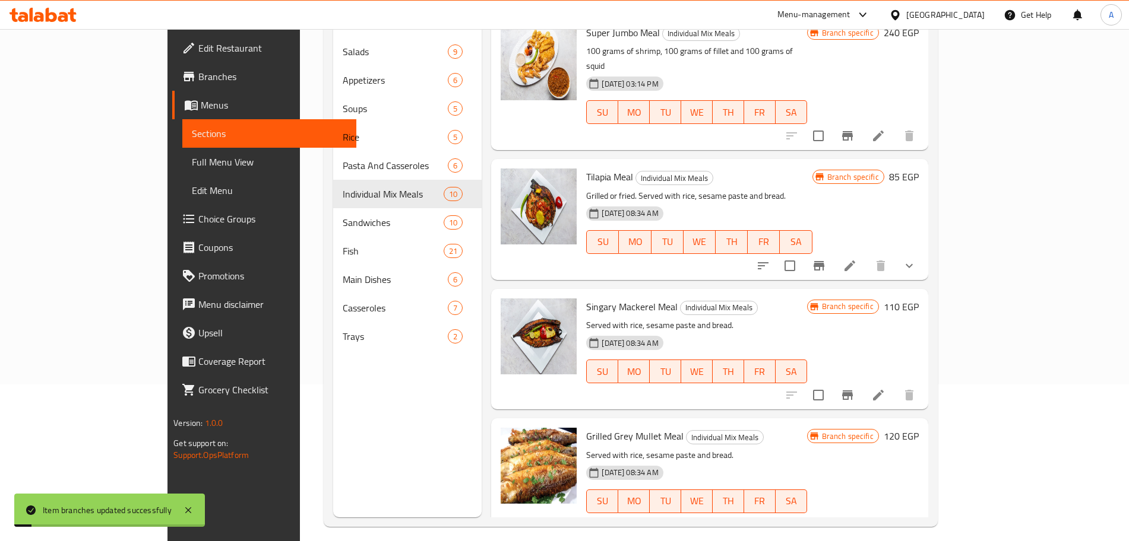
scroll to position [166, 0]
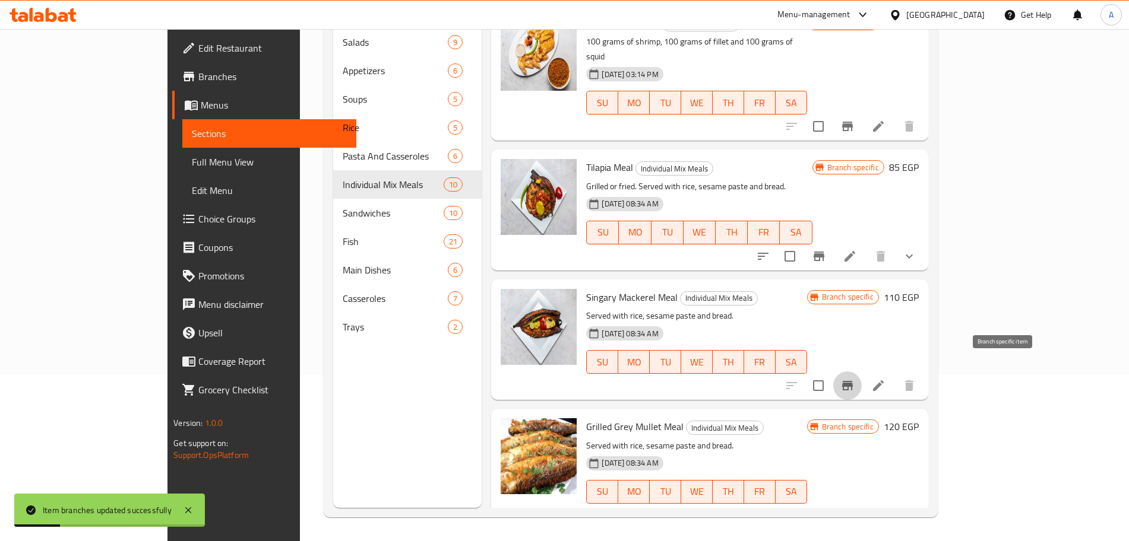
click at [854, 379] on icon "Branch-specific-item" at bounding box center [847, 386] width 14 height 14
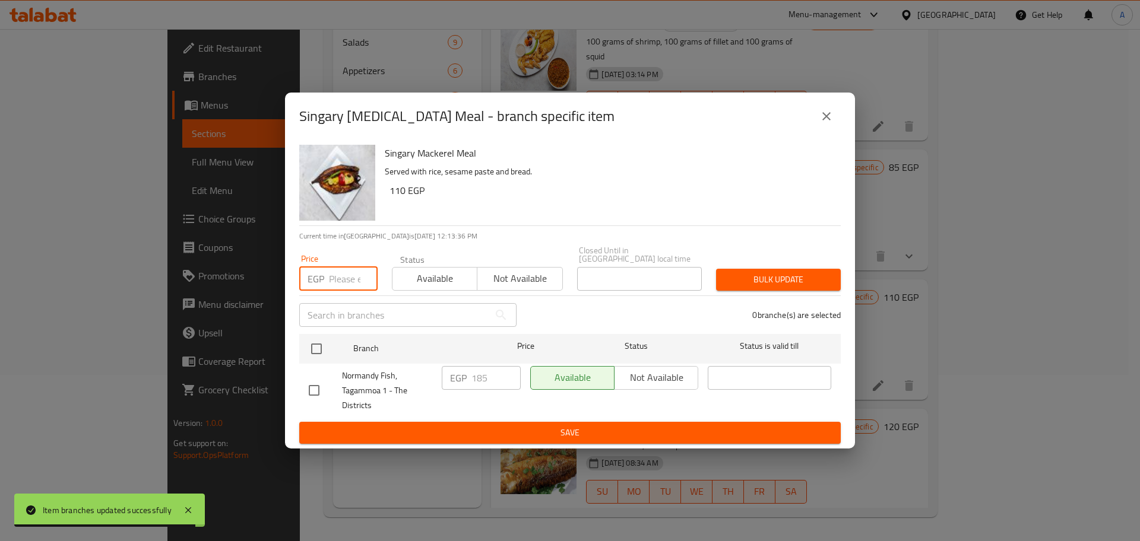
click at [345, 275] on input "number" at bounding box center [353, 279] width 49 height 24
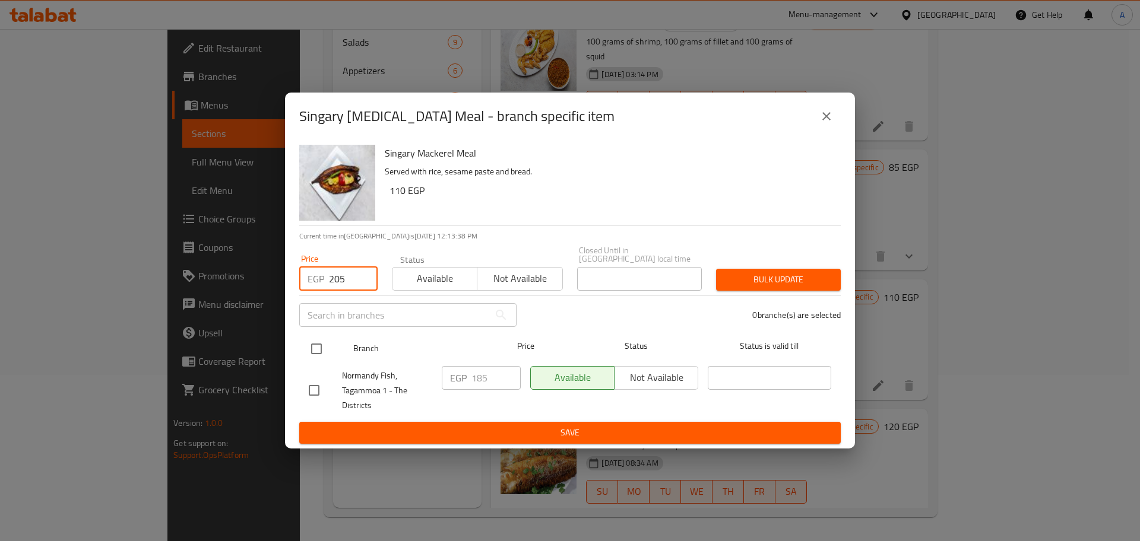
type input "205"
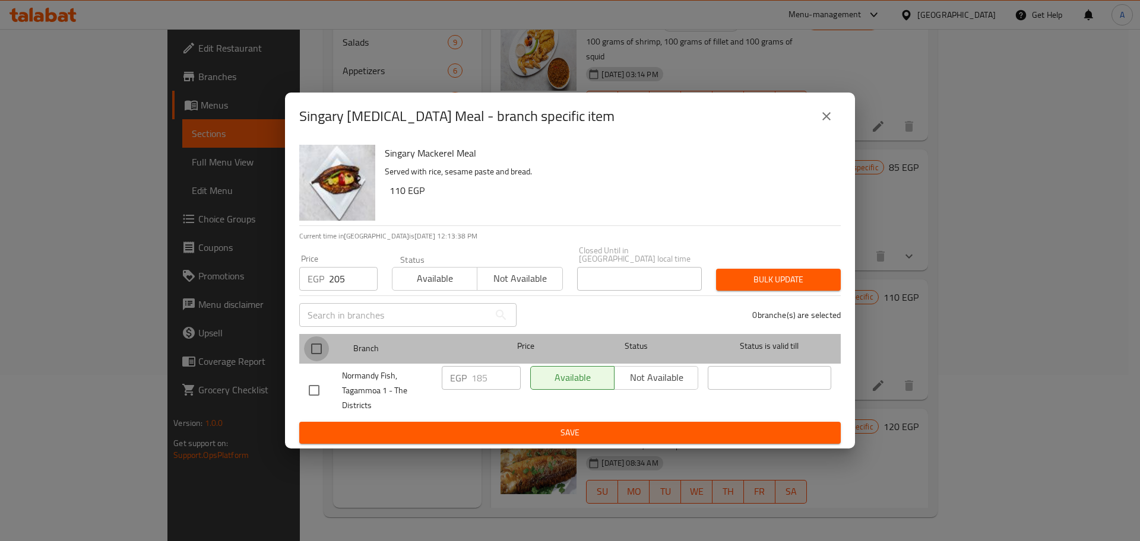
click at [317, 339] on input "checkbox" at bounding box center [316, 349] width 25 height 25
checkbox input "true"
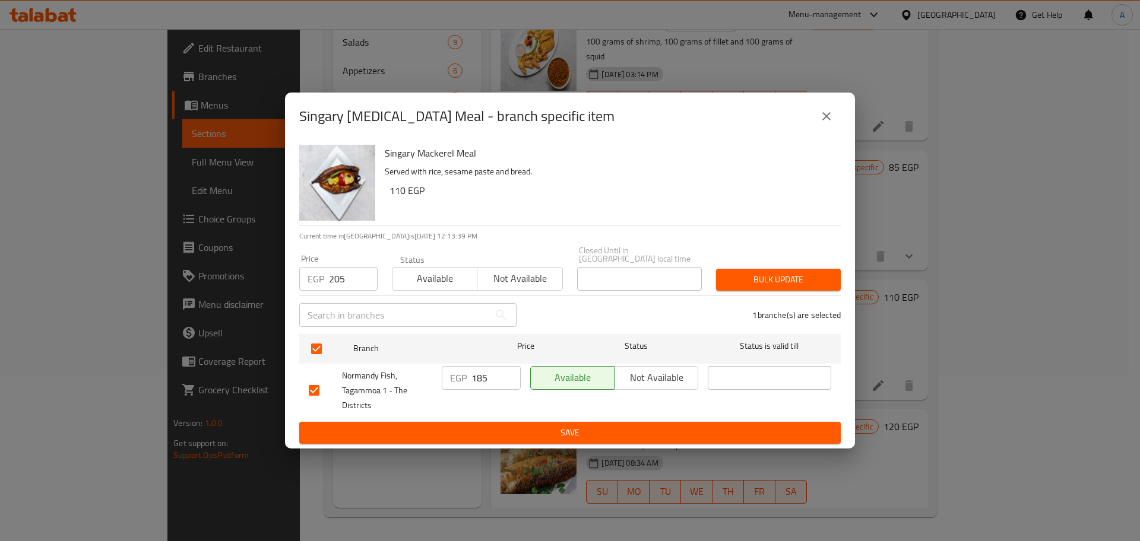
click at [756, 272] on span "Bulk update" at bounding box center [778, 279] width 106 height 15
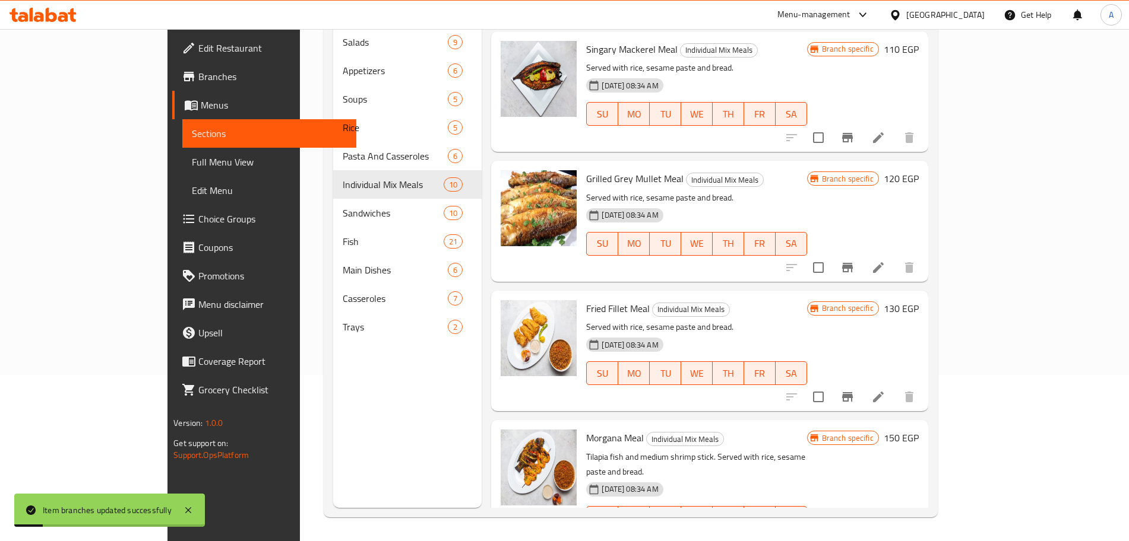
scroll to position [262, 0]
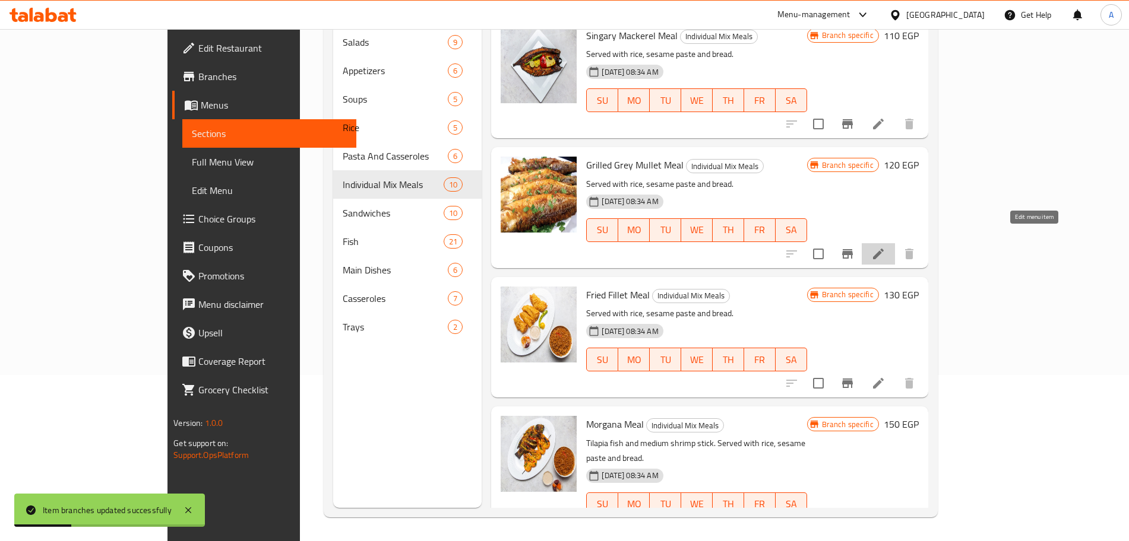
click at [885, 247] on icon at bounding box center [878, 254] width 14 height 14
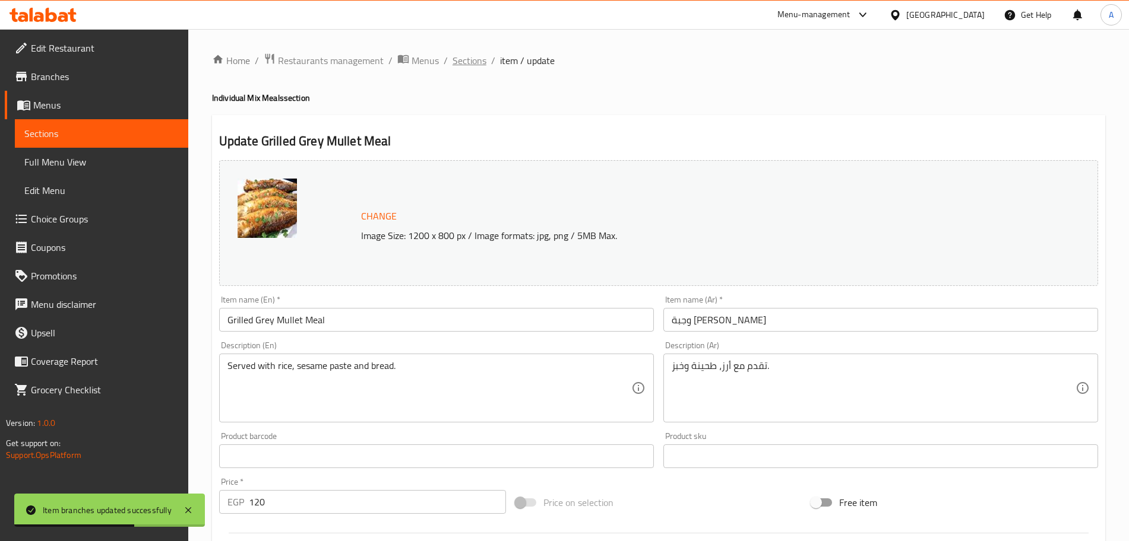
click at [471, 60] on span "Sections" at bounding box center [469, 60] width 34 height 14
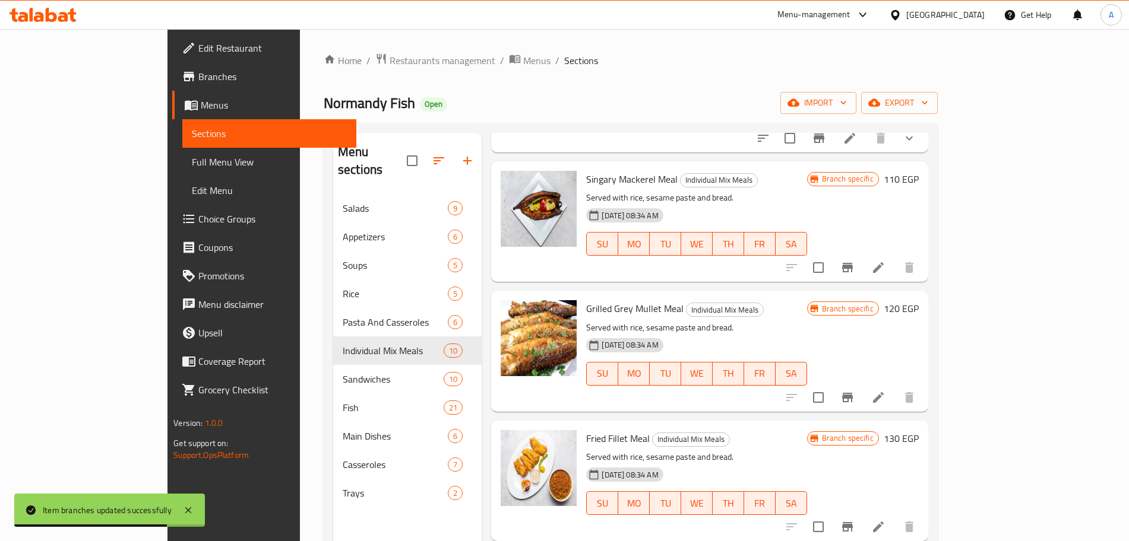
scroll to position [291, 0]
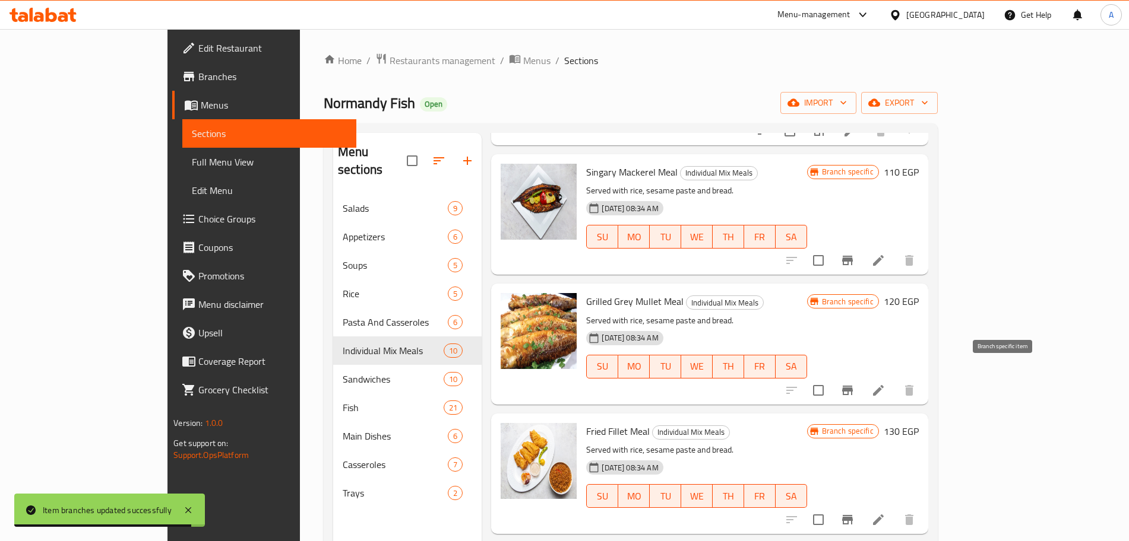
click at [854, 384] on icon "Branch-specific-item" at bounding box center [847, 391] width 14 height 14
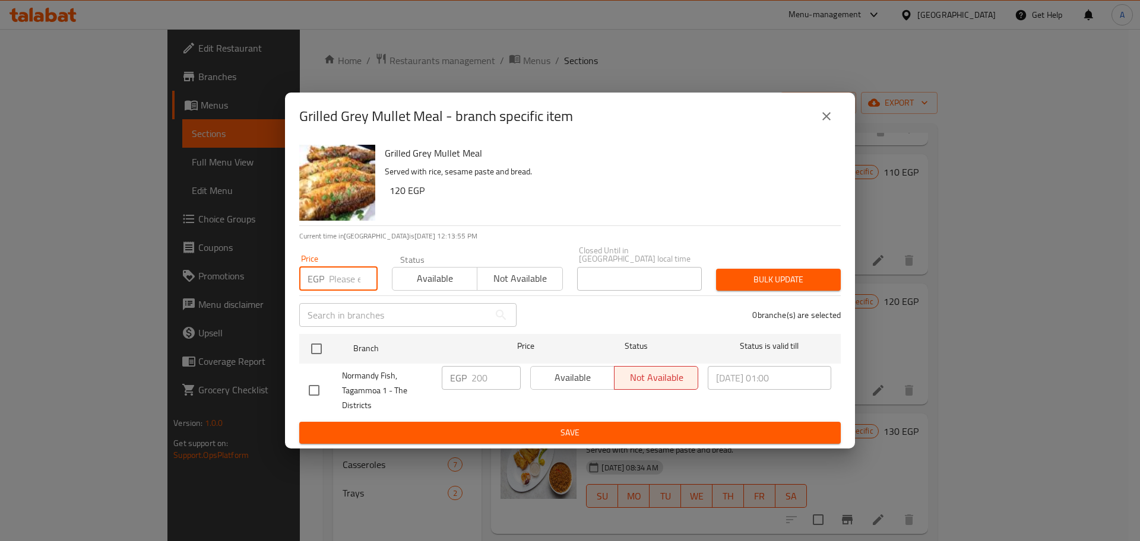
click at [348, 271] on input "number" at bounding box center [353, 279] width 49 height 24
type input "250"
click at [318, 346] on input "checkbox" at bounding box center [316, 349] width 25 height 25
checkbox input "true"
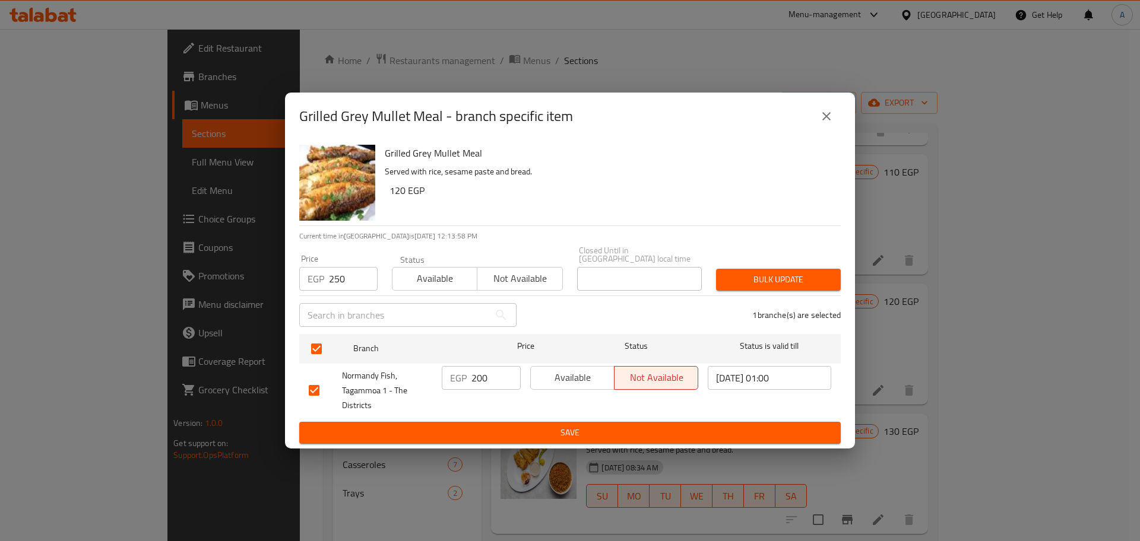
click at [777, 275] on span "Bulk update" at bounding box center [778, 279] width 106 height 15
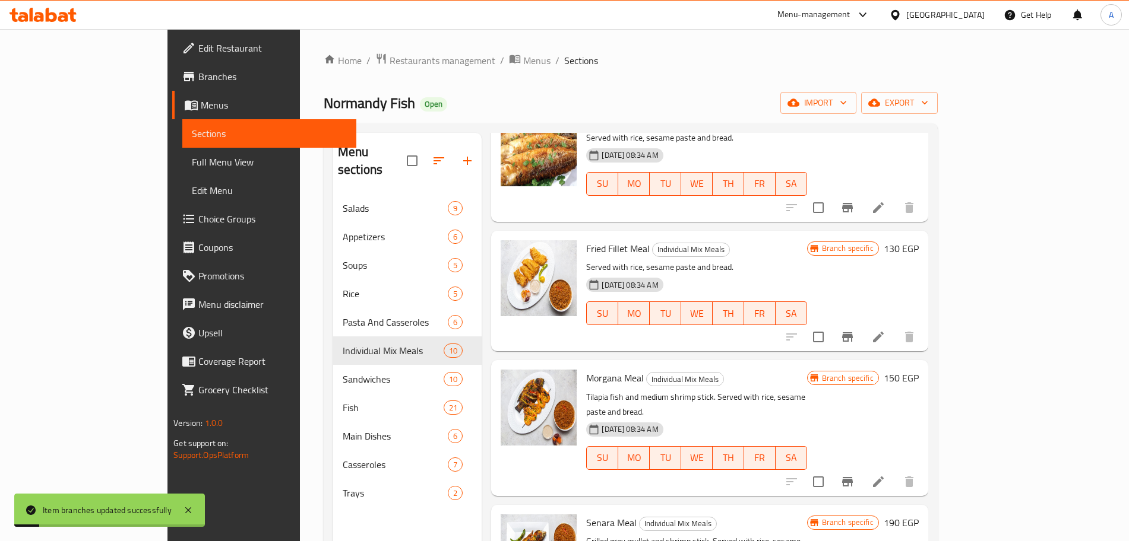
scroll to position [481, 0]
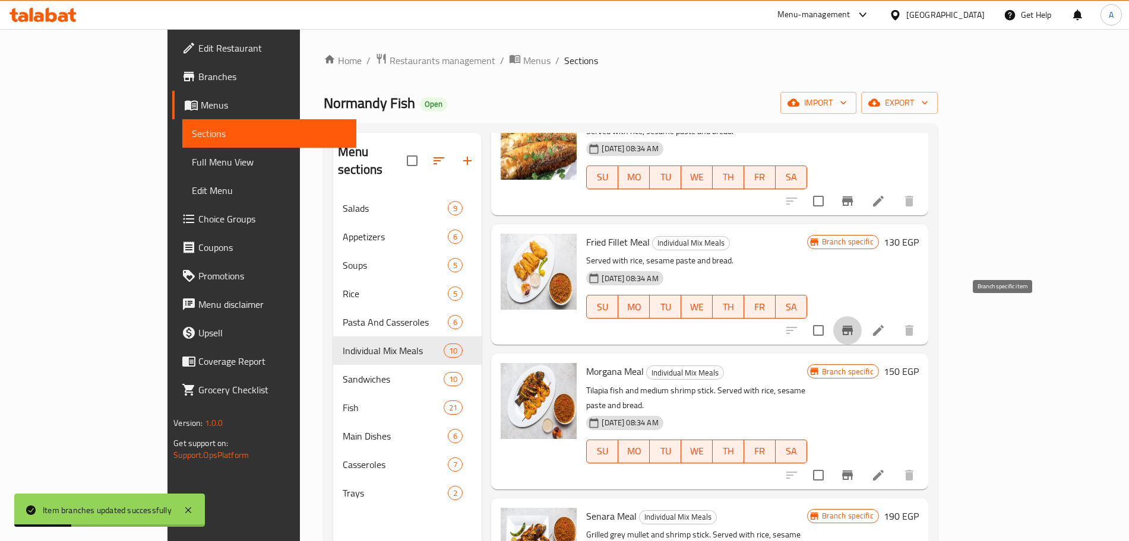
click at [853, 326] on icon "Branch-specific-item" at bounding box center [847, 330] width 11 height 9
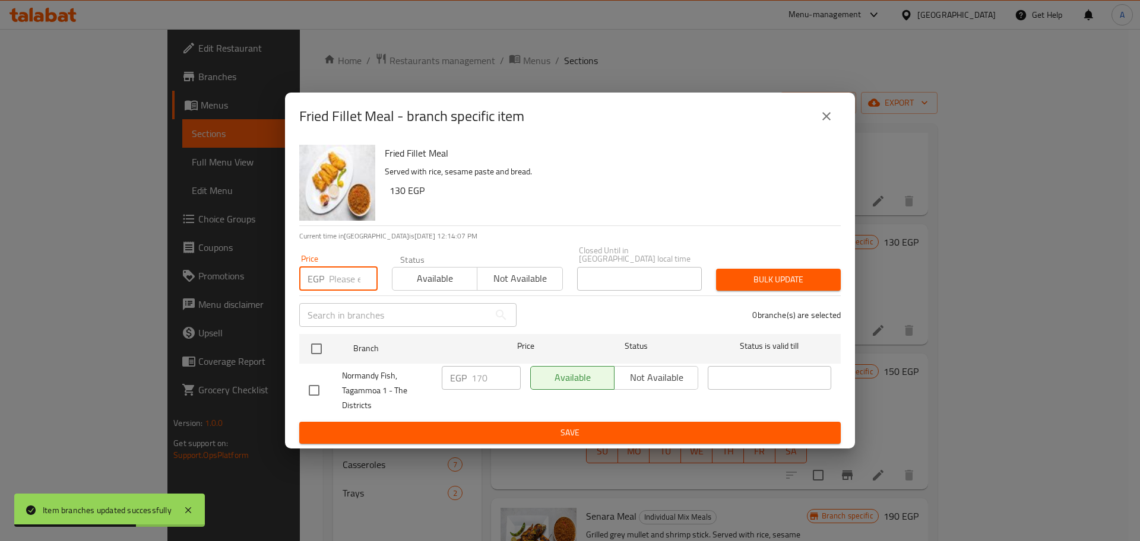
click at [349, 275] on input "number" at bounding box center [353, 279] width 49 height 24
type input "200"
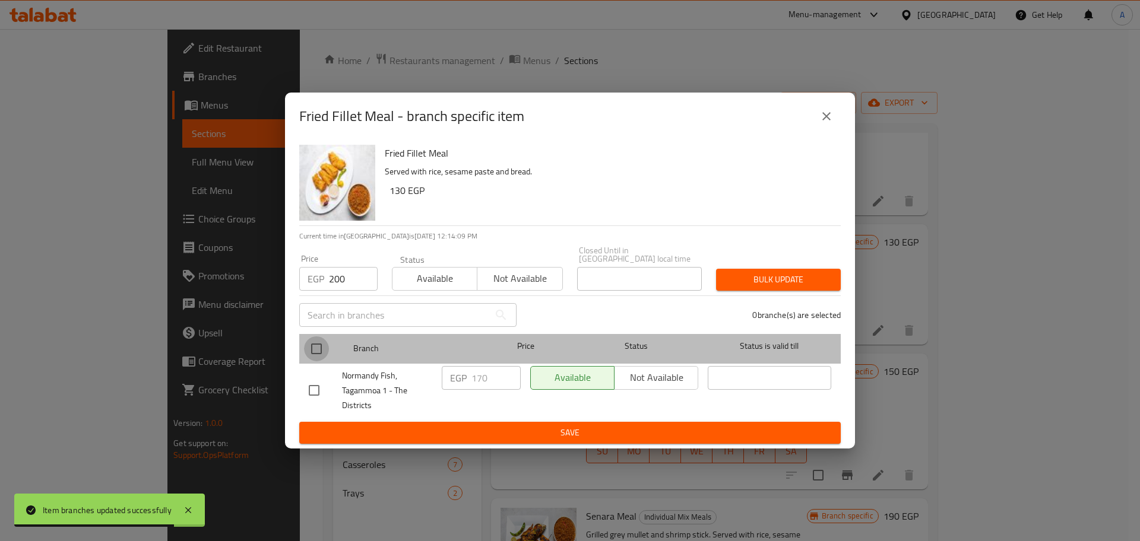
click at [321, 343] on input "checkbox" at bounding box center [316, 349] width 25 height 25
checkbox input "true"
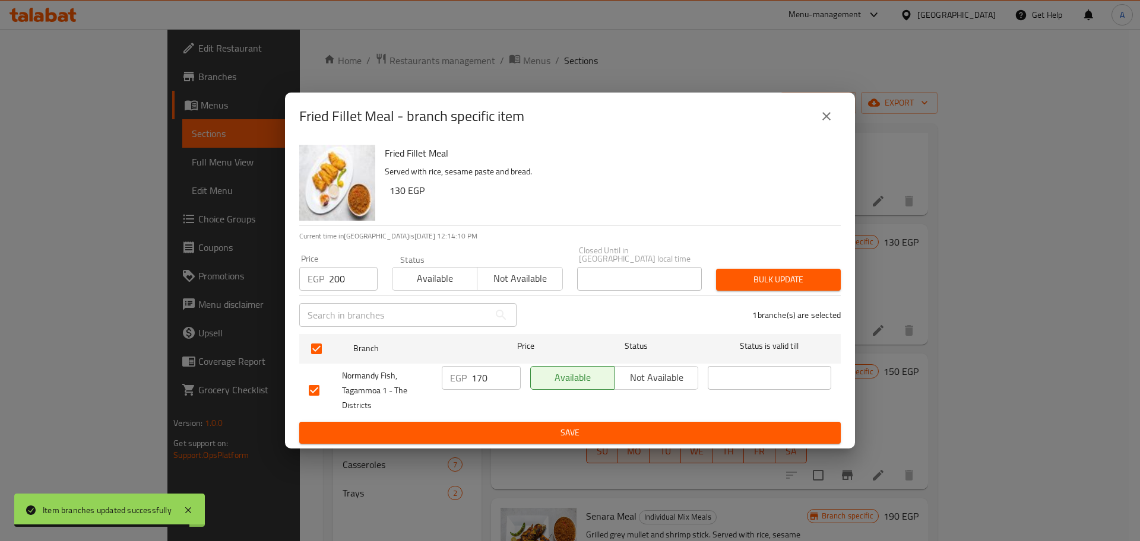
click at [747, 278] on span "Bulk update" at bounding box center [778, 279] width 106 height 15
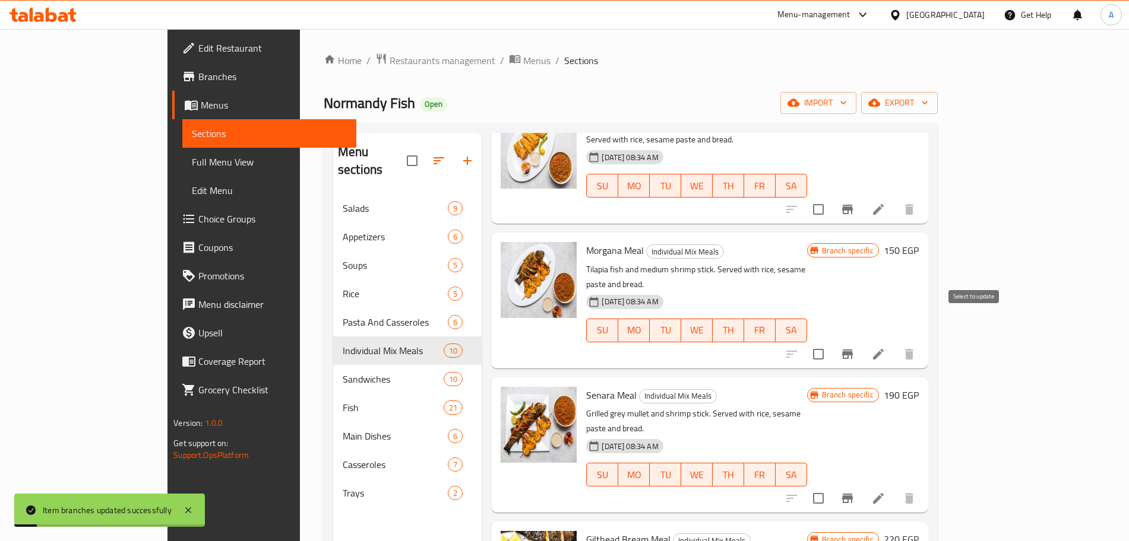
scroll to position [603, 0]
click at [854, 347] on icon "Branch-specific-item" at bounding box center [847, 354] width 14 height 14
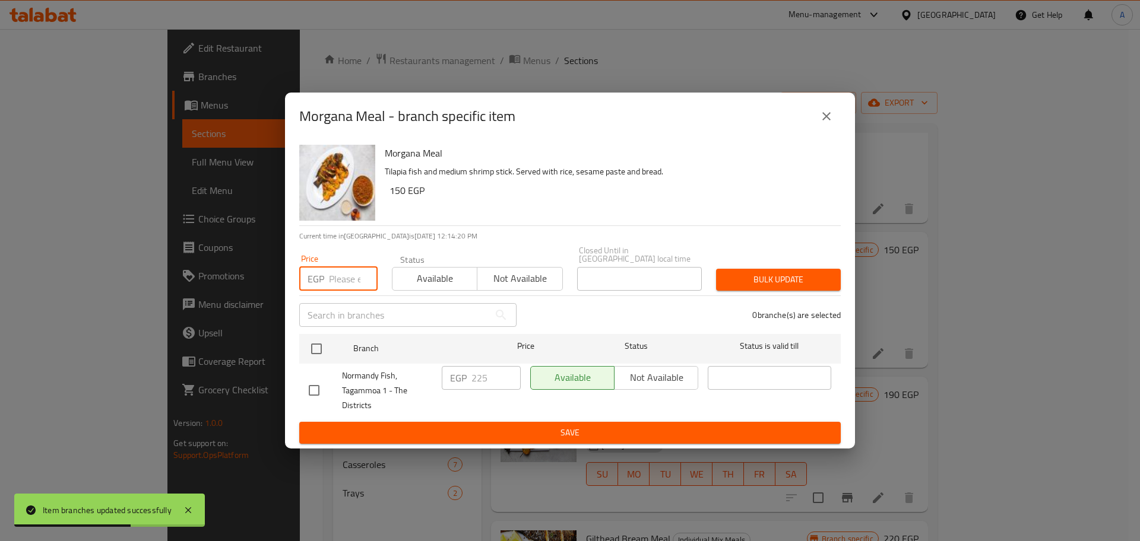
click at [334, 270] on input "number" at bounding box center [353, 279] width 49 height 24
type input "265"
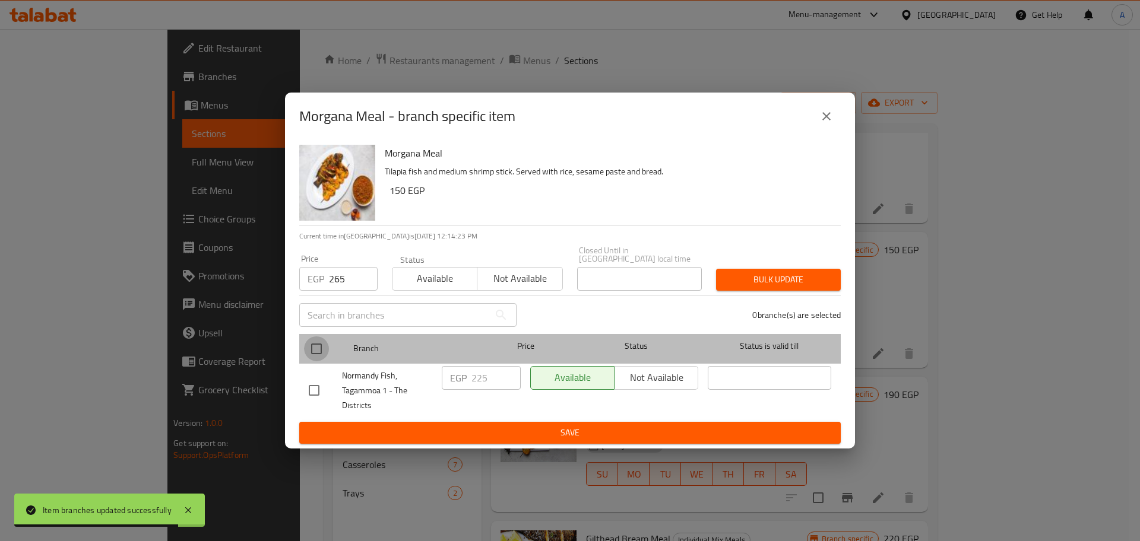
click at [317, 345] on input "checkbox" at bounding box center [316, 349] width 25 height 25
checkbox input "true"
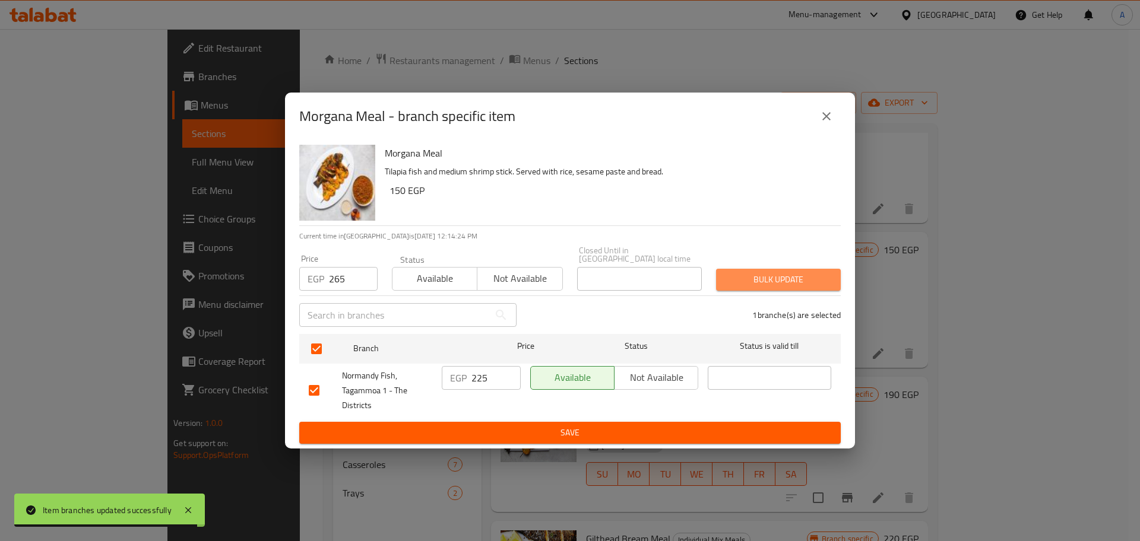
click at [781, 274] on span "Bulk update" at bounding box center [778, 279] width 106 height 15
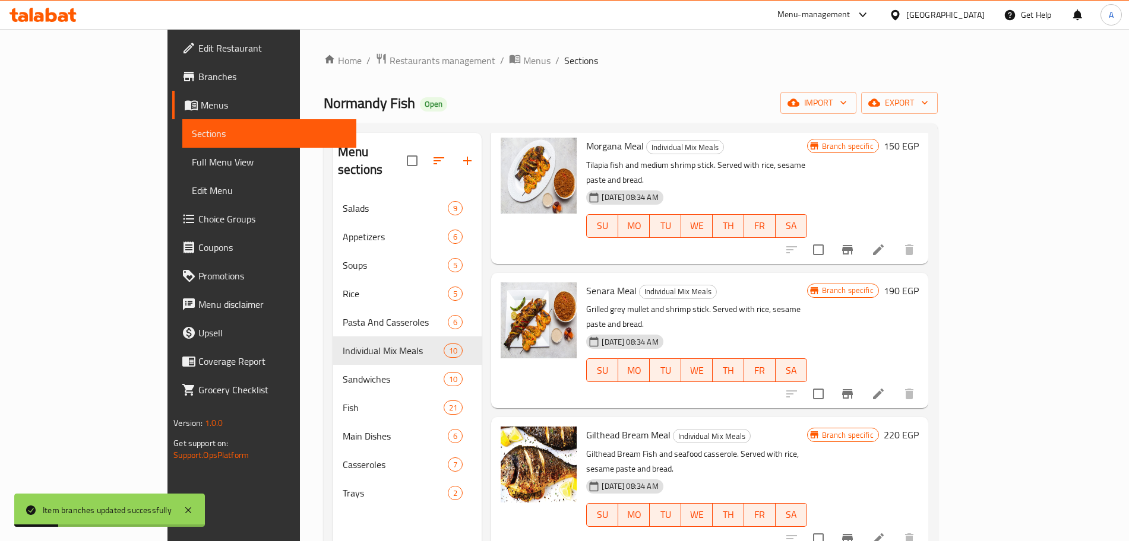
scroll to position [709, 0]
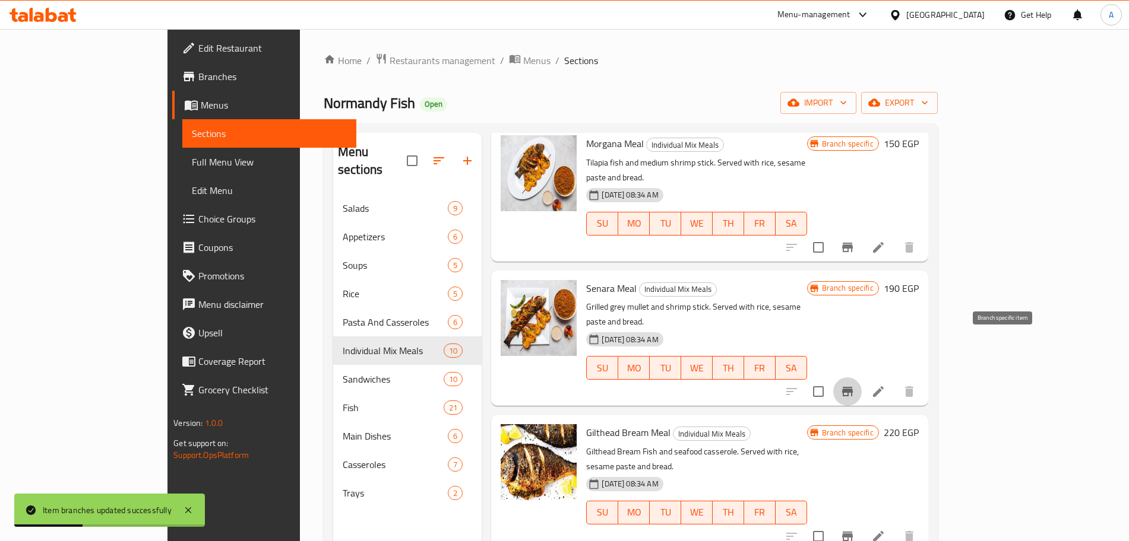
click at [853, 387] on icon "Branch-specific-item" at bounding box center [847, 391] width 11 height 9
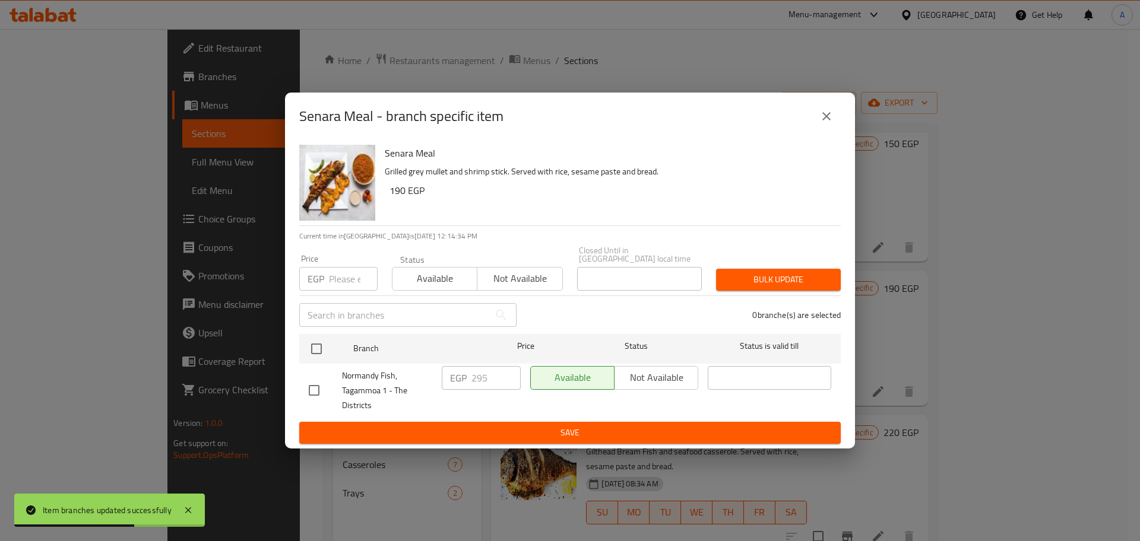
click at [339, 276] on input "number" at bounding box center [353, 279] width 49 height 24
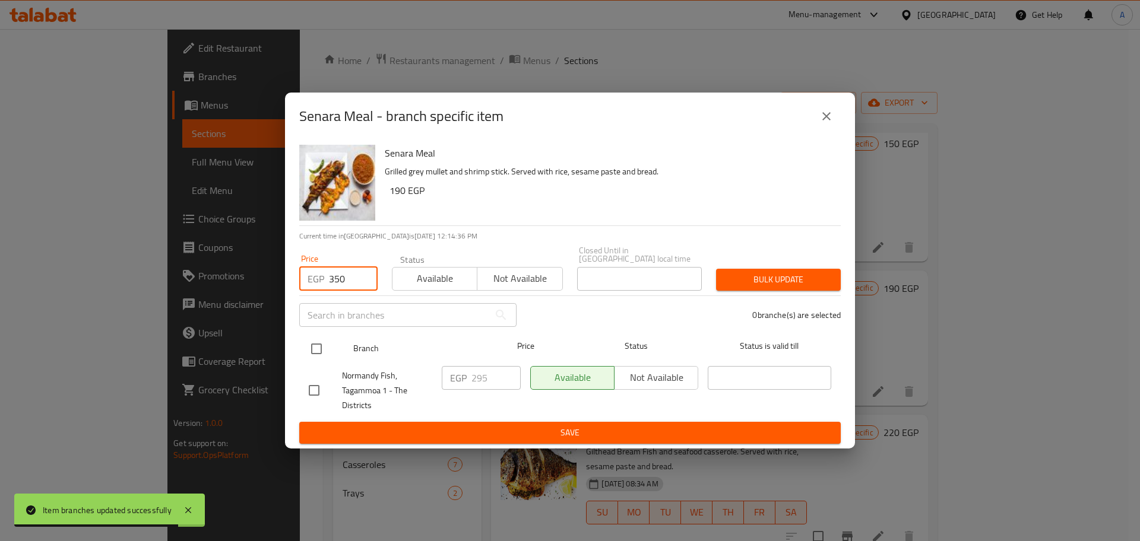
type input "350"
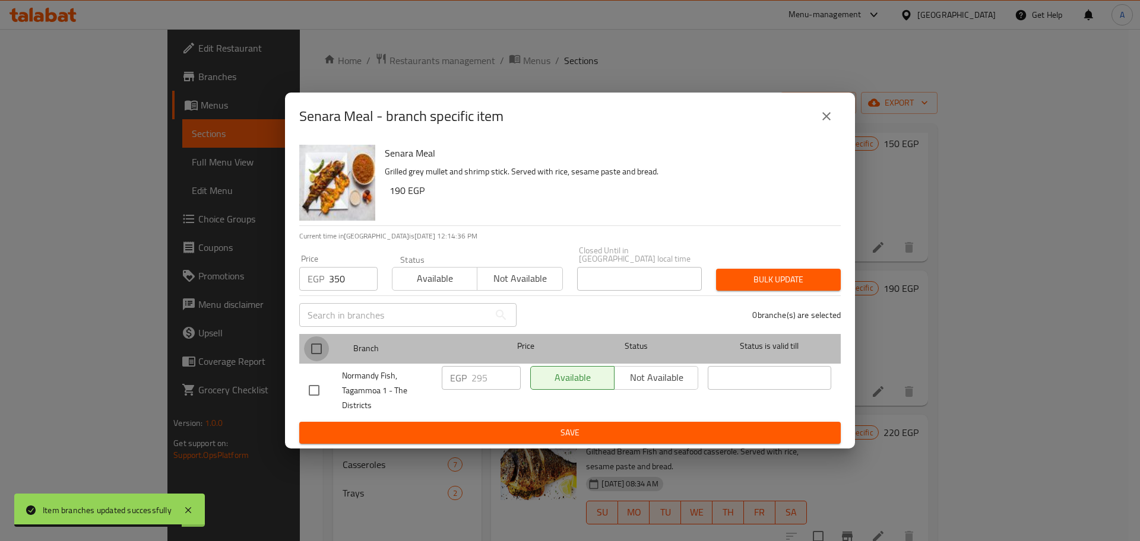
click at [316, 343] on input "checkbox" at bounding box center [316, 349] width 25 height 25
checkbox input "true"
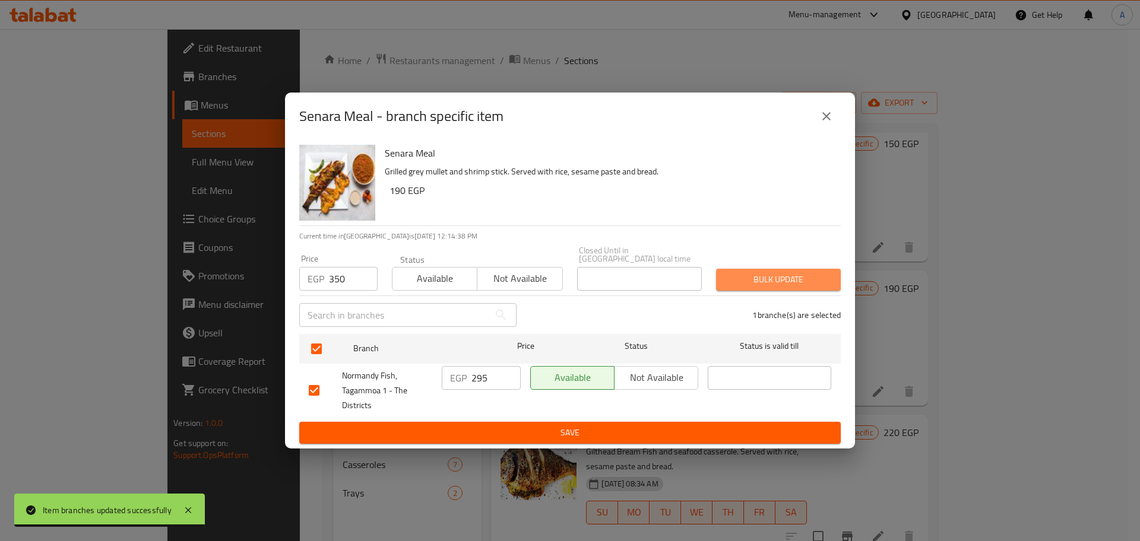
click at [781, 280] on span "Bulk update" at bounding box center [778, 279] width 106 height 15
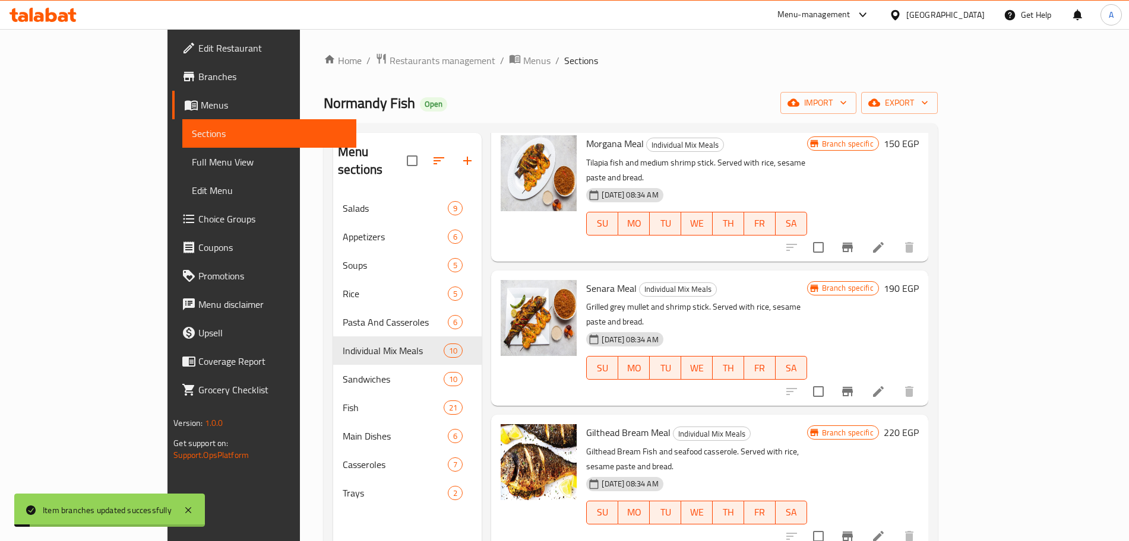
scroll to position [785, 0]
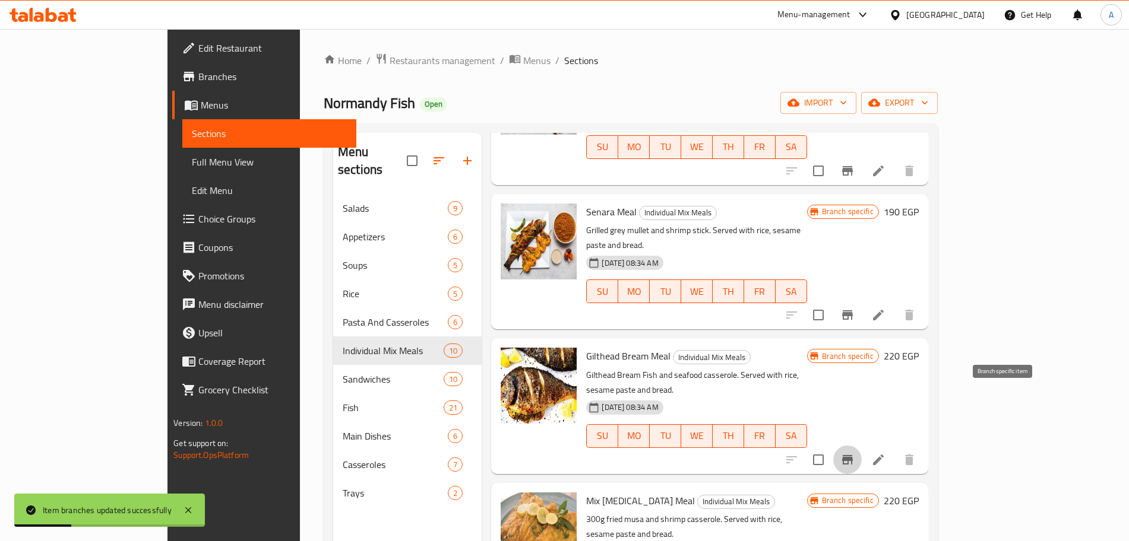
click at [853, 455] on icon "Branch-specific-item" at bounding box center [847, 459] width 11 height 9
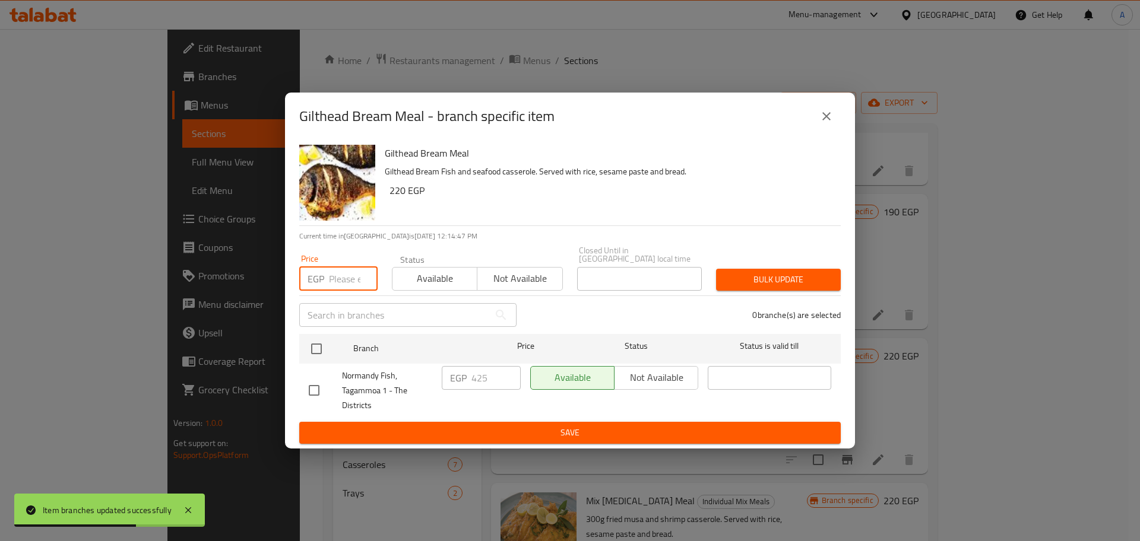
click at [346, 273] on input "number" at bounding box center [353, 279] width 49 height 24
type input "450"
click at [322, 339] on input "checkbox" at bounding box center [316, 349] width 25 height 25
checkbox input "true"
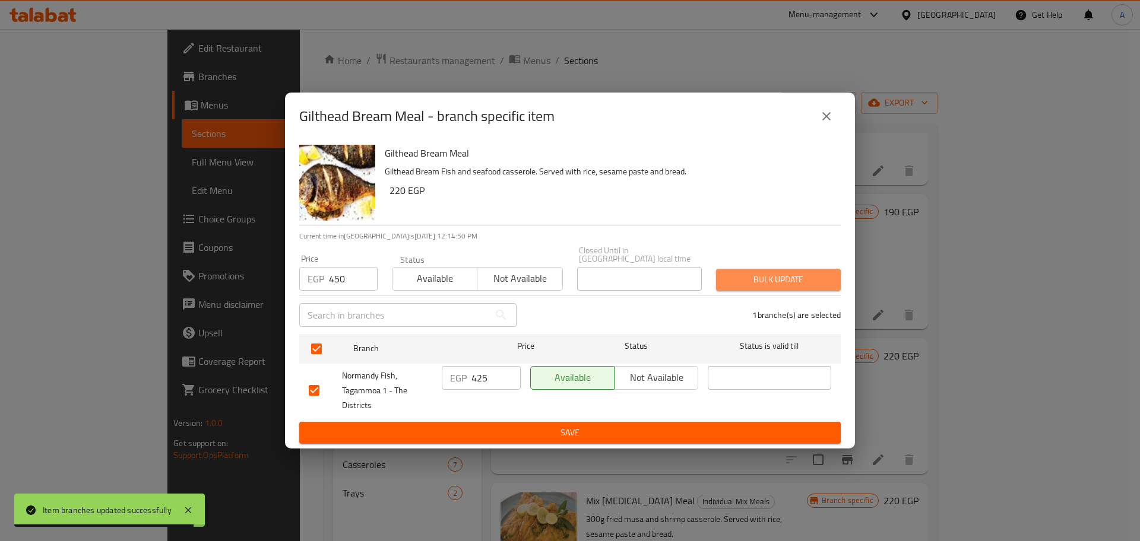
click at [767, 277] on span "Bulk update" at bounding box center [778, 279] width 106 height 15
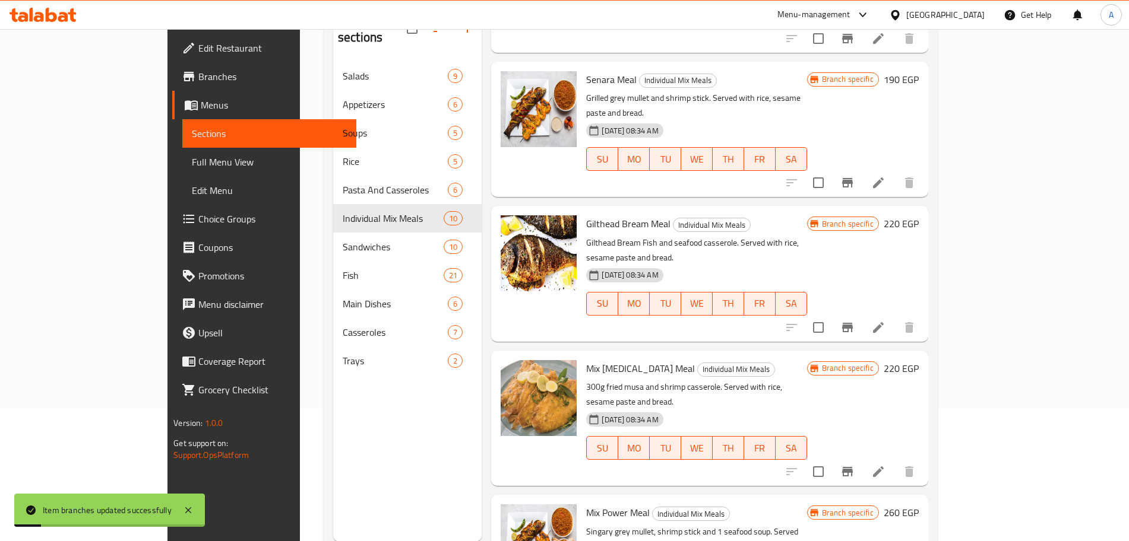
scroll to position [166, 0]
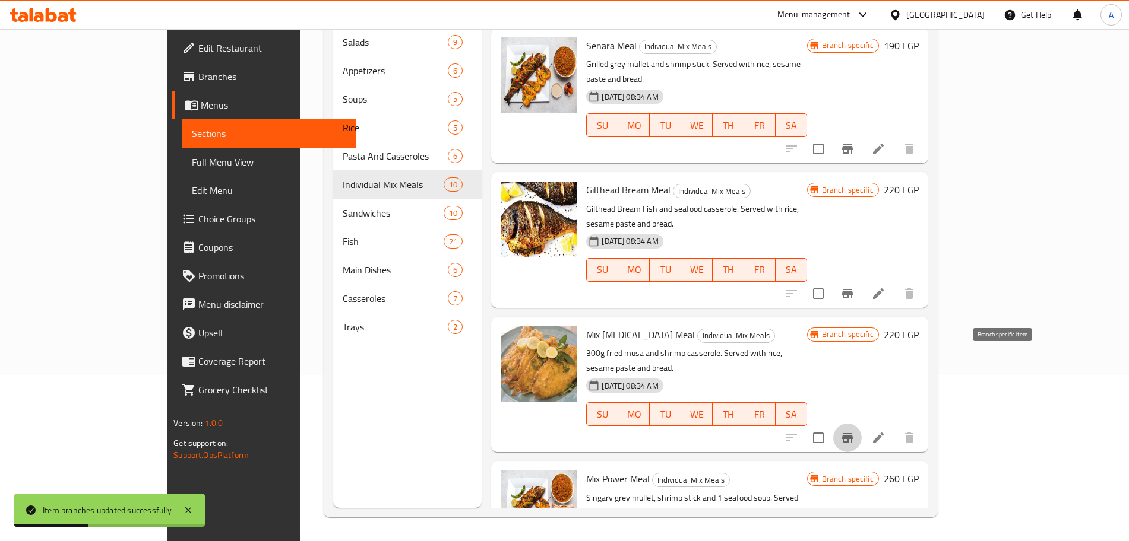
click at [853, 433] on icon "Branch-specific-item" at bounding box center [847, 437] width 11 height 9
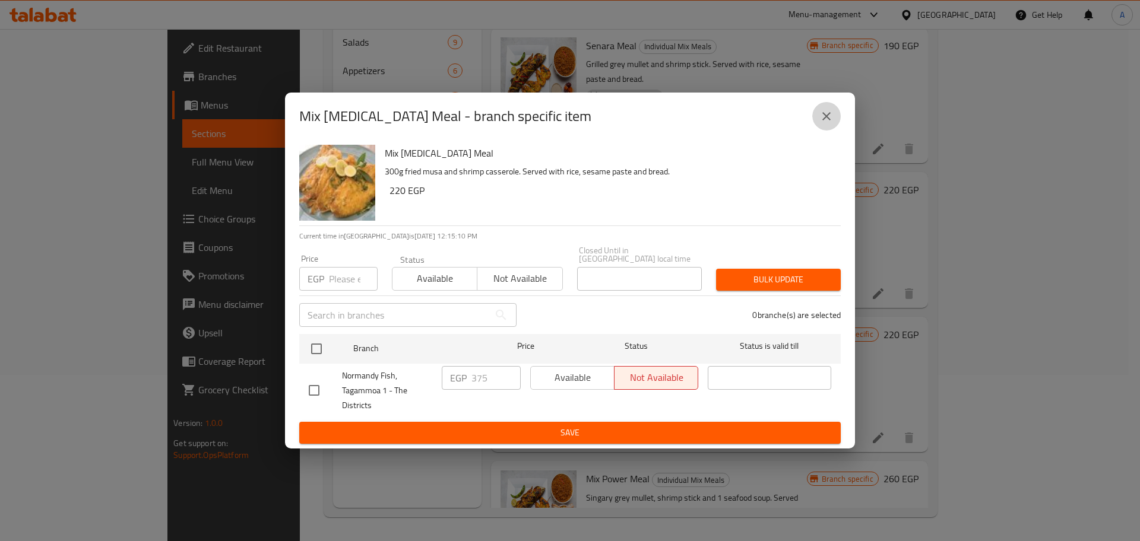
click at [820, 123] on icon "close" at bounding box center [826, 116] width 14 height 14
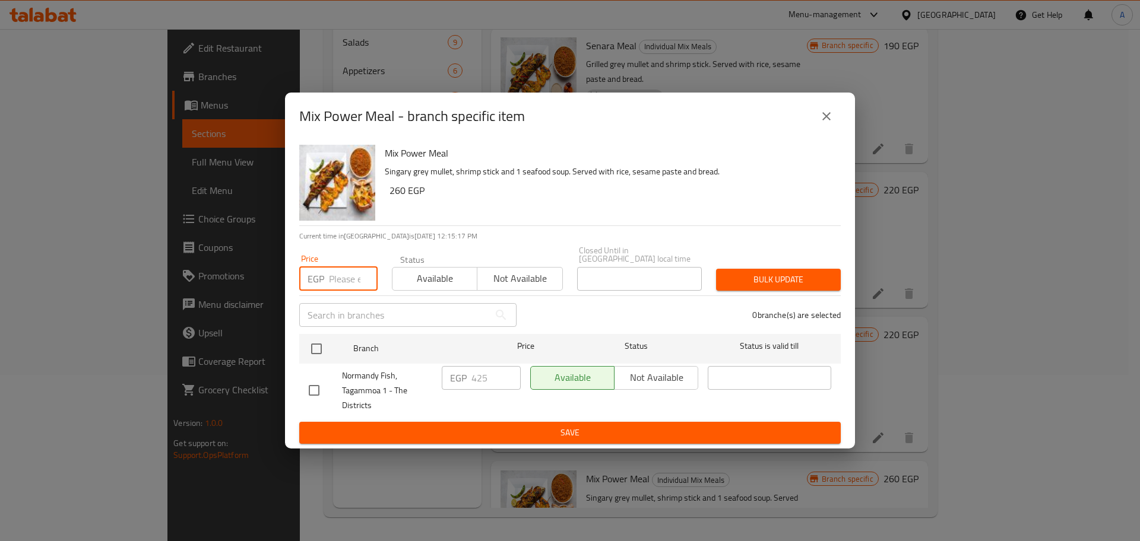
click at [335, 270] on input "number" at bounding box center [353, 279] width 49 height 24
type input "450"
click at [318, 348] on input "checkbox" at bounding box center [316, 349] width 25 height 25
checkbox input "true"
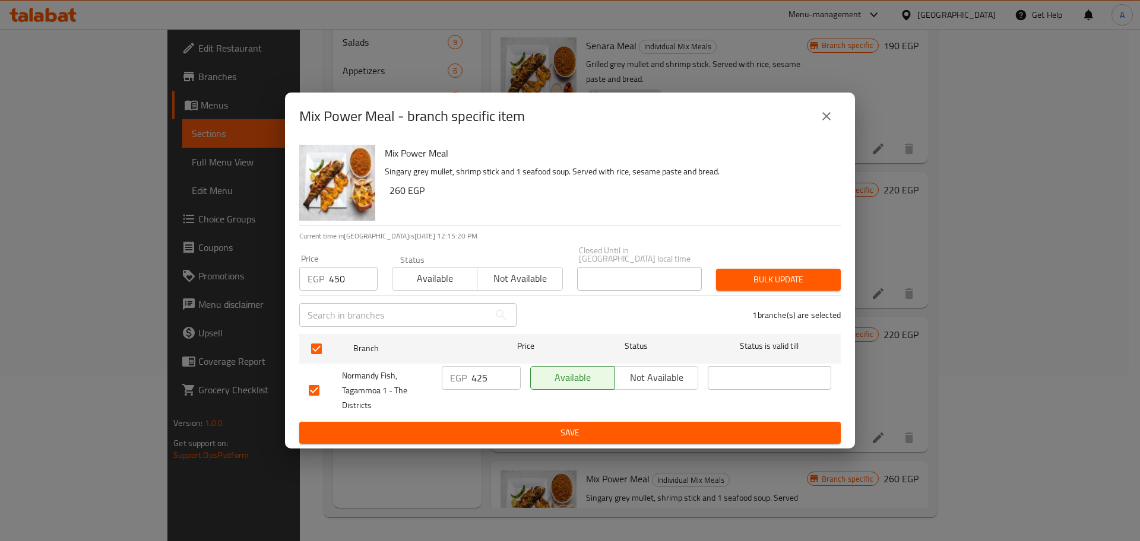
click at [766, 279] on span "Bulk update" at bounding box center [778, 279] width 106 height 15
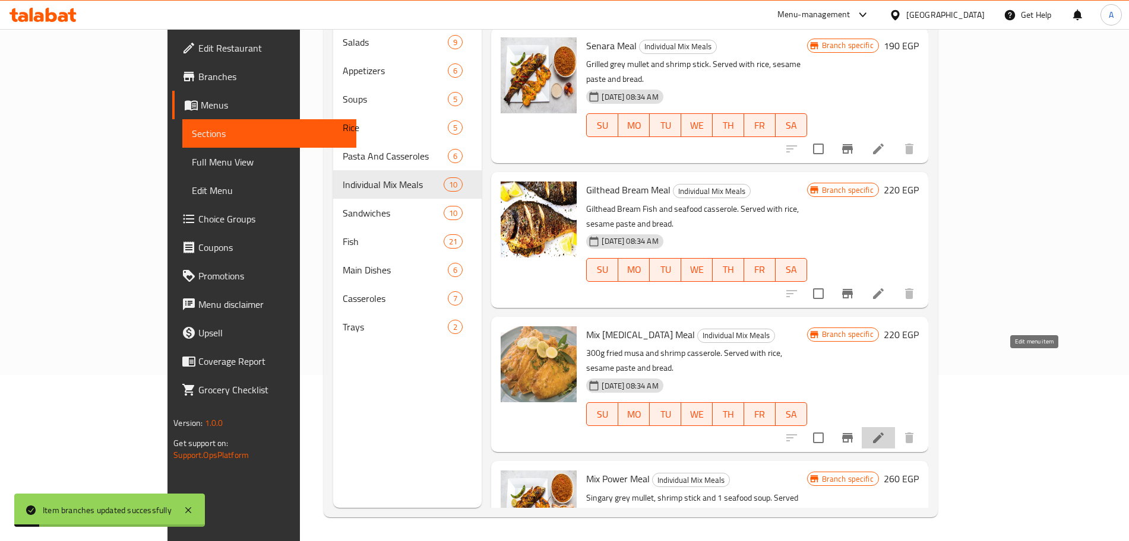
click at [885, 431] on icon at bounding box center [878, 438] width 14 height 14
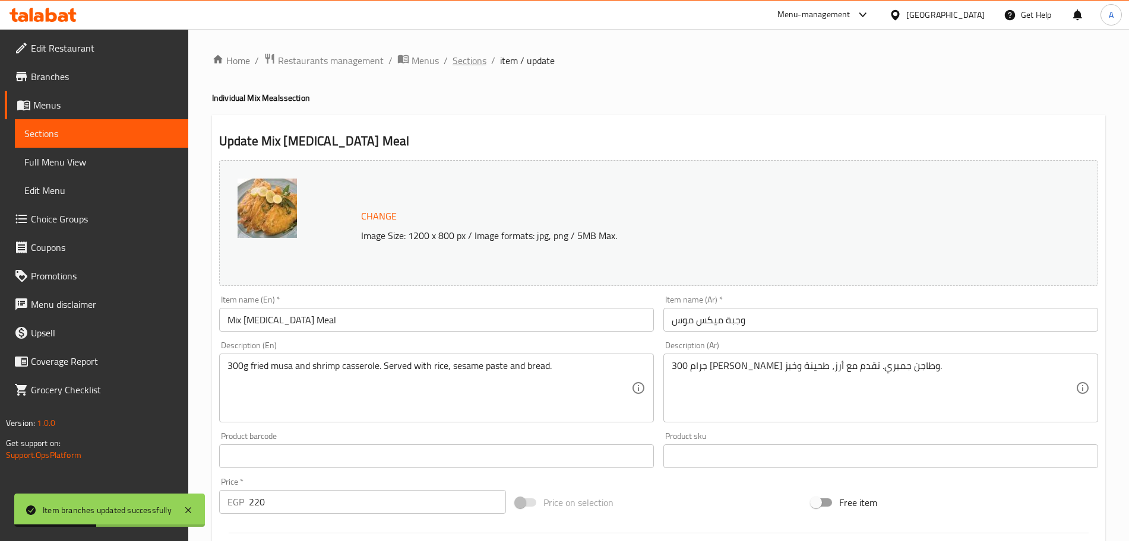
click at [477, 60] on span "Sections" at bounding box center [469, 60] width 34 height 14
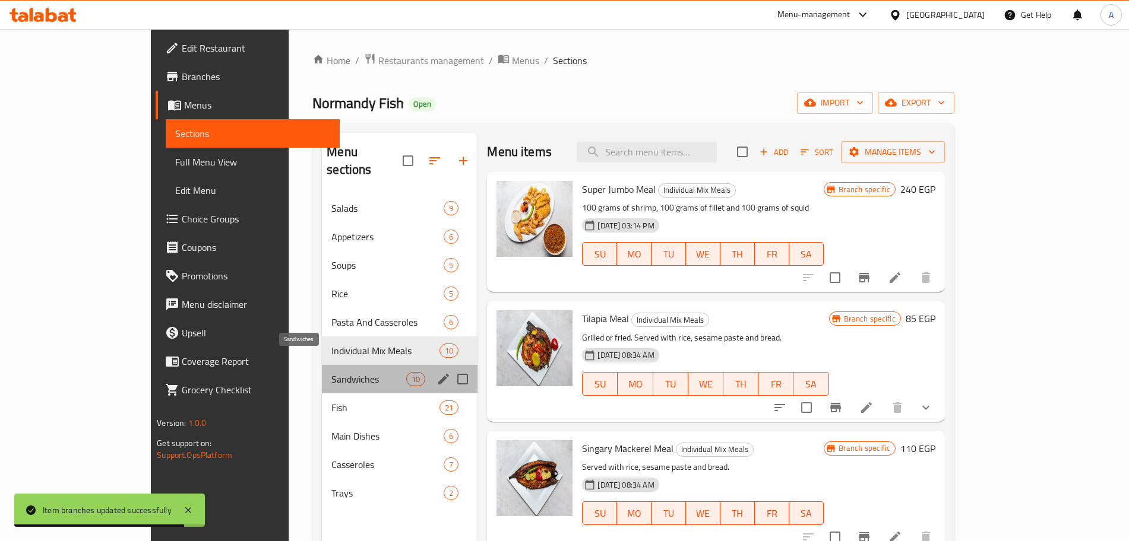
click at [331, 372] on span "Sandwiches" at bounding box center [368, 379] width 75 height 14
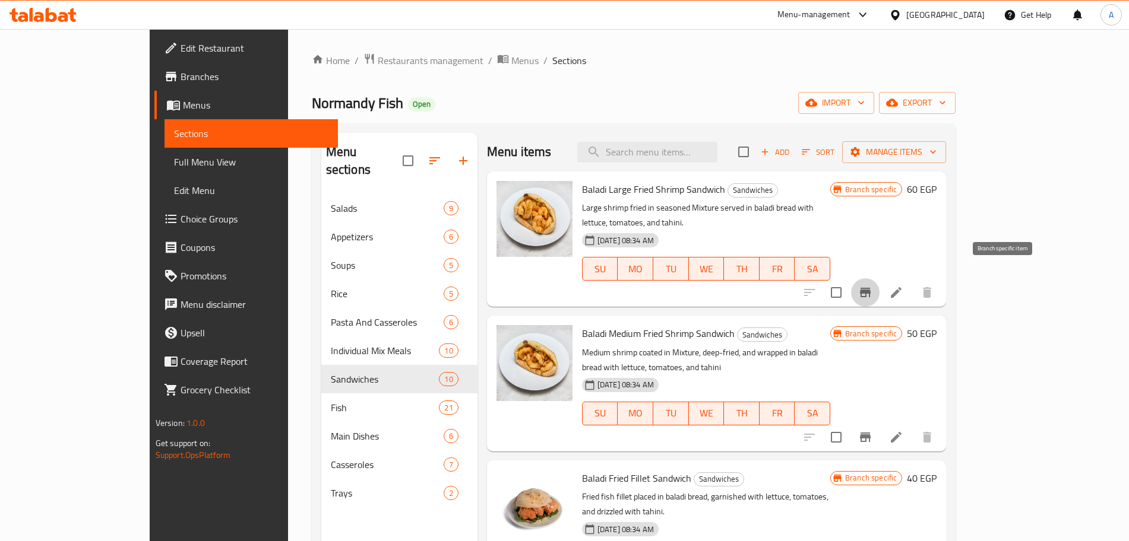
click at [872, 286] on icon "Branch-specific-item" at bounding box center [865, 293] width 14 height 14
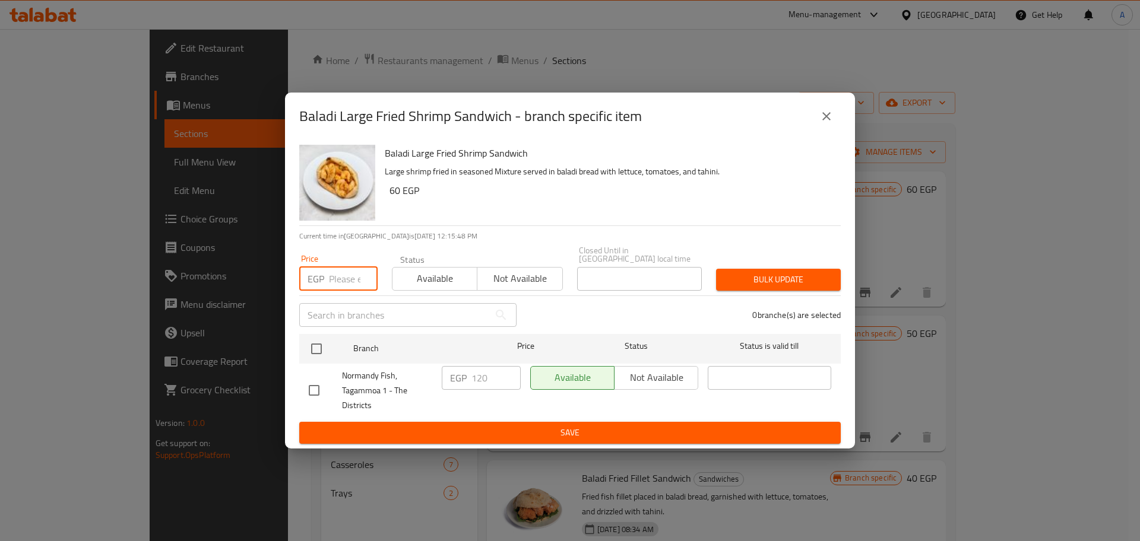
click at [344, 271] on input "number" at bounding box center [353, 279] width 49 height 24
type input "200"
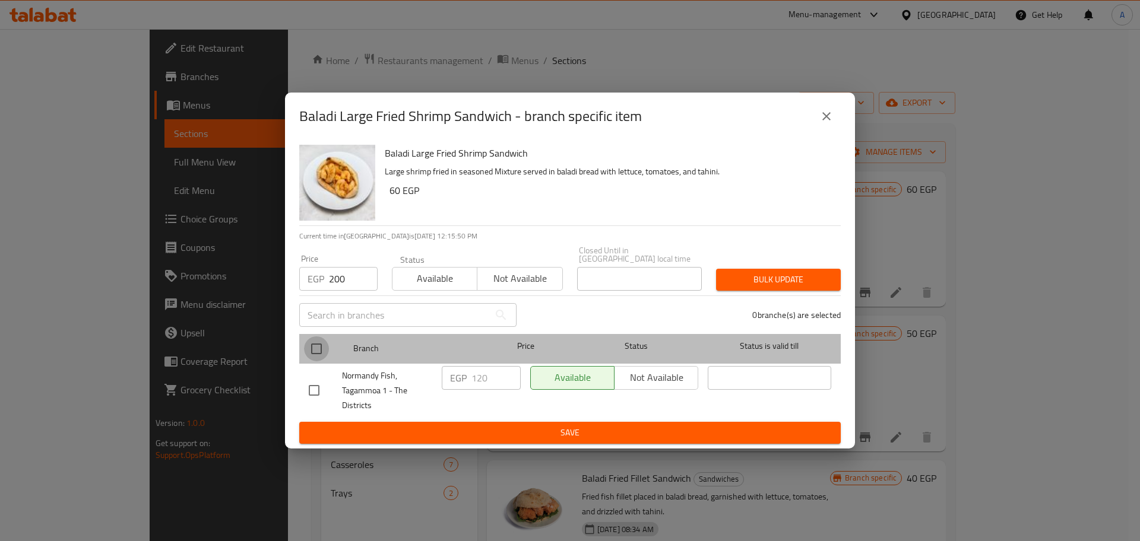
click at [319, 347] on input "checkbox" at bounding box center [316, 349] width 25 height 25
checkbox input "true"
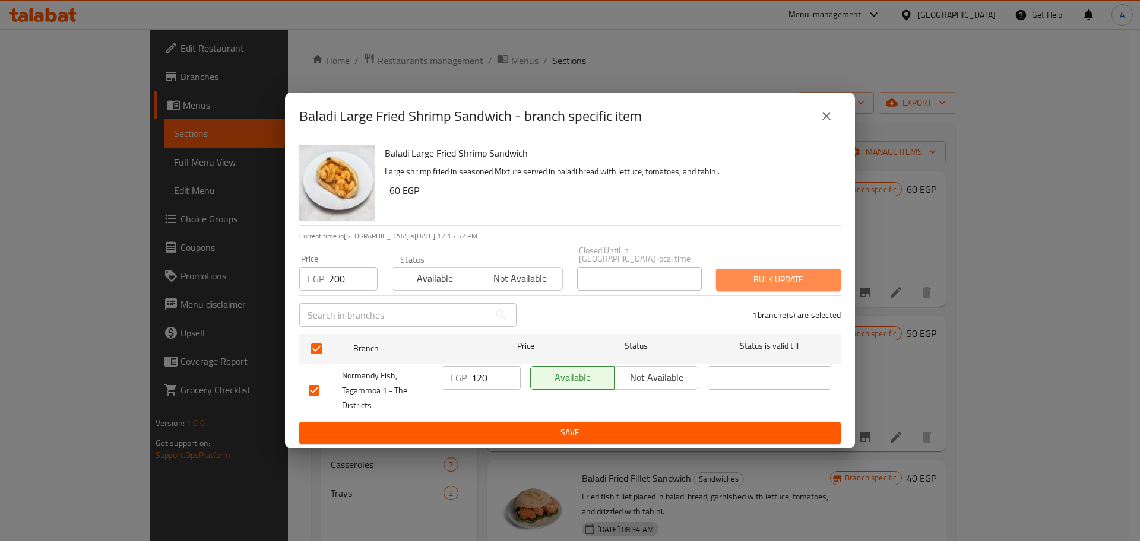
click at [775, 272] on span "Bulk update" at bounding box center [778, 279] width 106 height 15
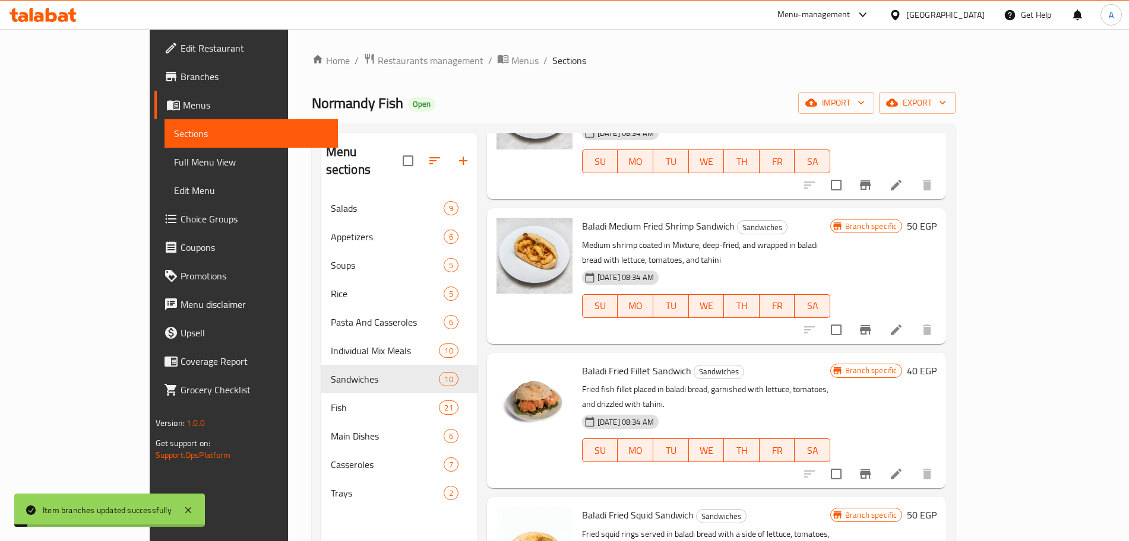
scroll to position [109, 0]
click at [872, 322] on icon "Branch-specific-item" at bounding box center [865, 329] width 14 height 14
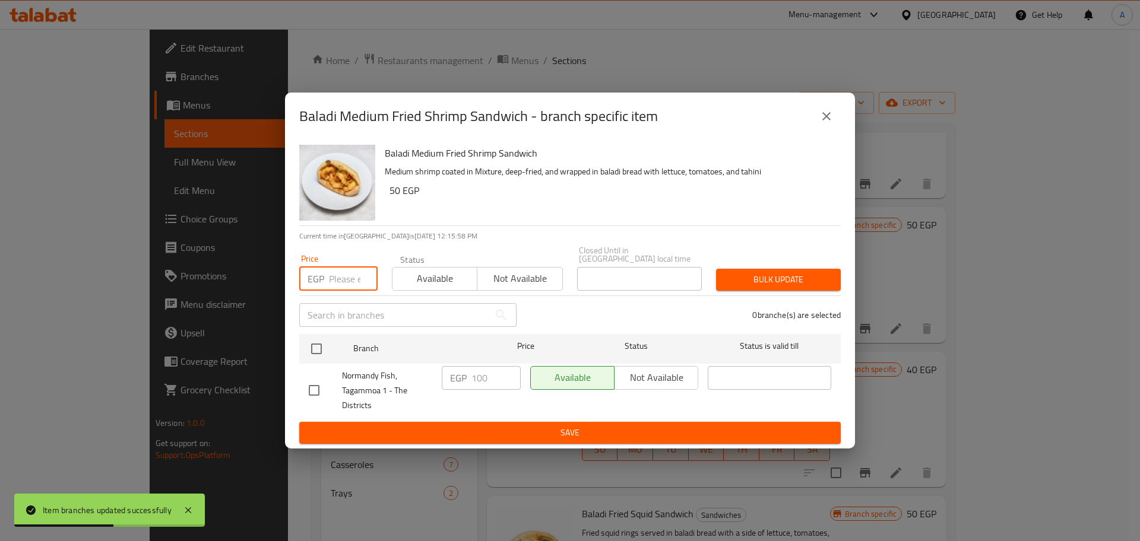
click at [348, 274] on input "number" at bounding box center [353, 279] width 49 height 24
type input "120"
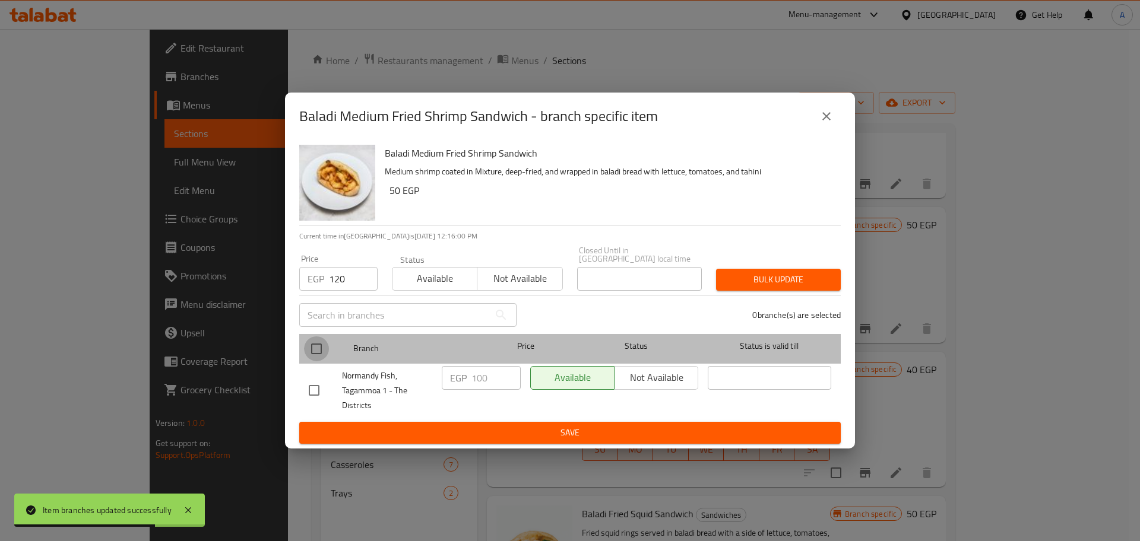
click at [316, 347] on input "checkbox" at bounding box center [316, 349] width 25 height 25
checkbox input "true"
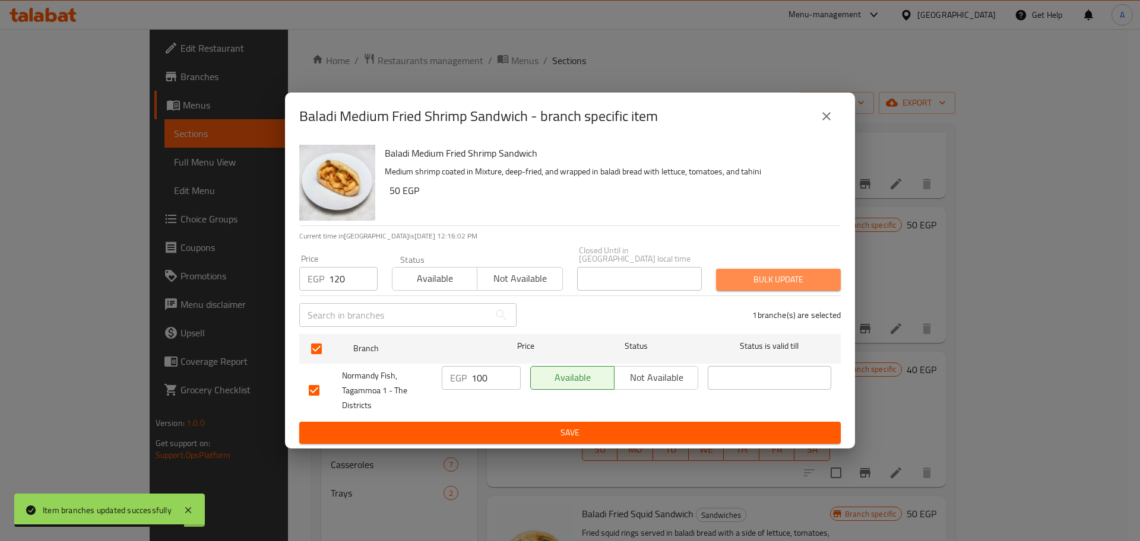
click at [761, 274] on span "Bulk update" at bounding box center [778, 279] width 106 height 15
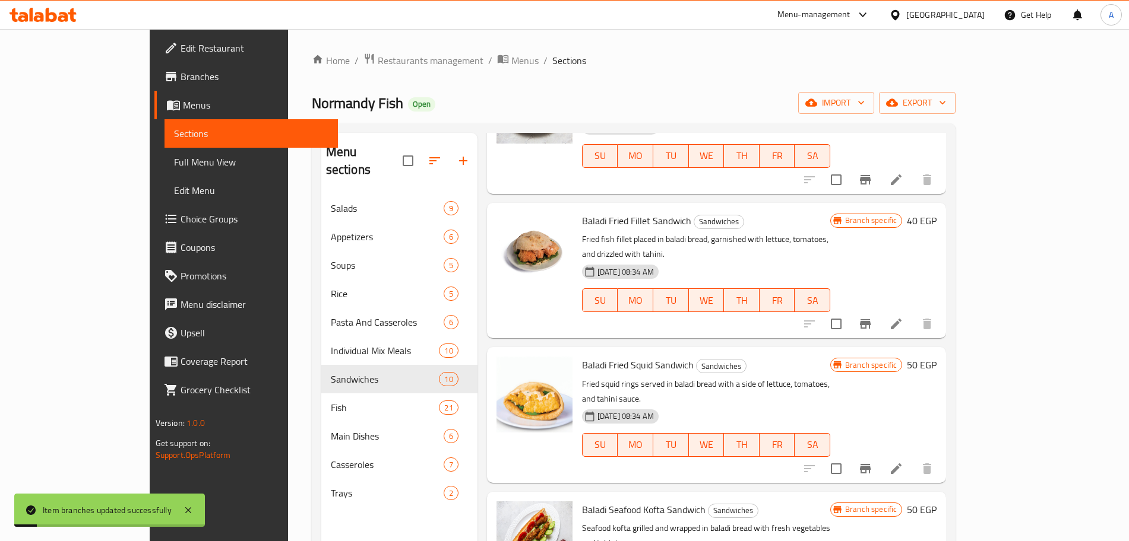
scroll to position [273, 0]
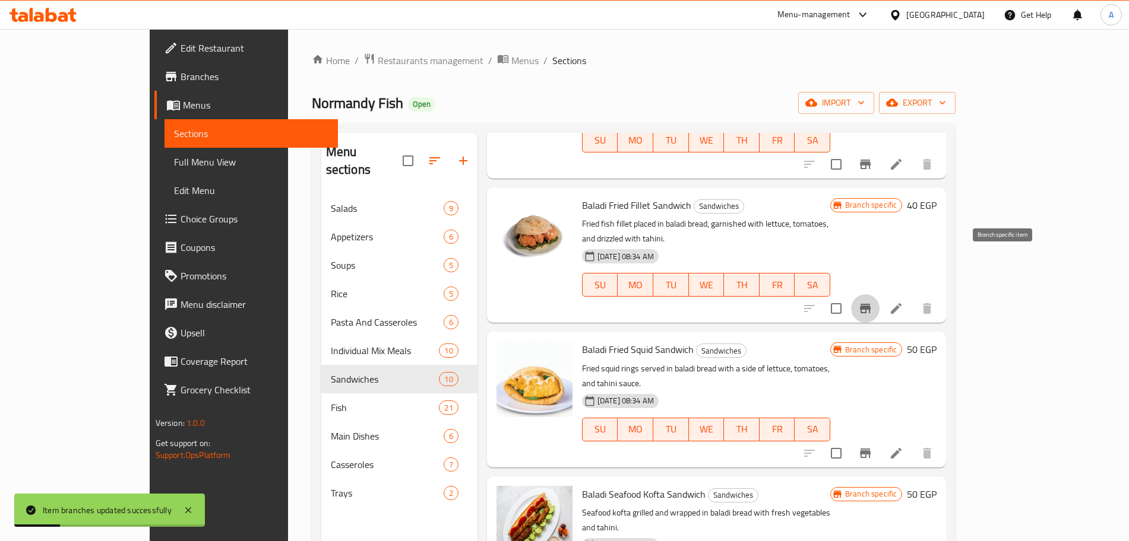
click at [872, 302] on icon "Branch-specific-item" at bounding box center [865, 309] width 14 height 14
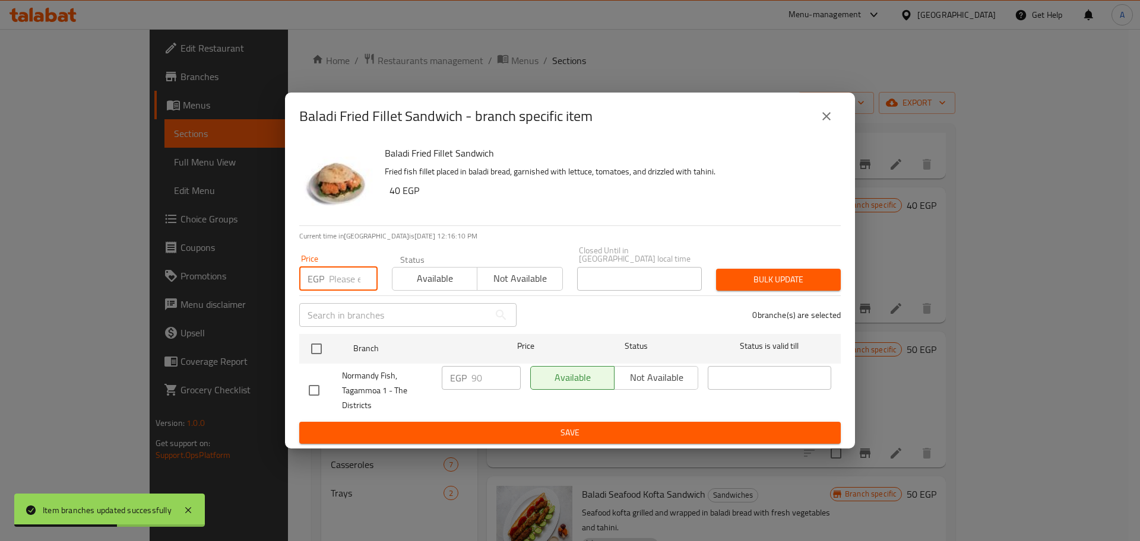
click at [342, 270] on input "number" at bounding box center [353, 279] width 49 height 24
type input "95"
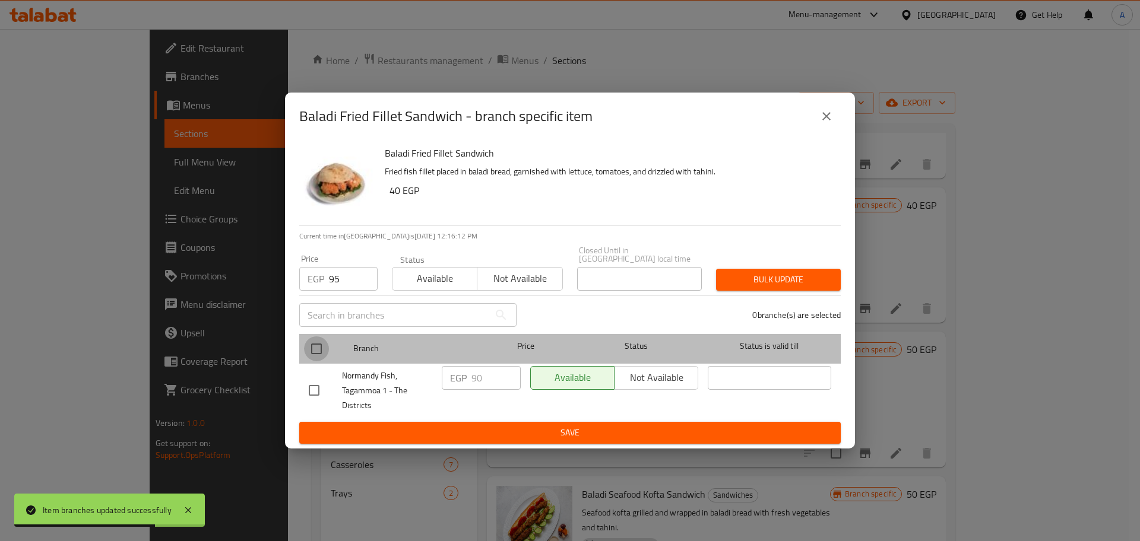
click at [323, 340] on input "checkbox" at bounding box center [316, 349] width 25 height 25
checkbox input "true"
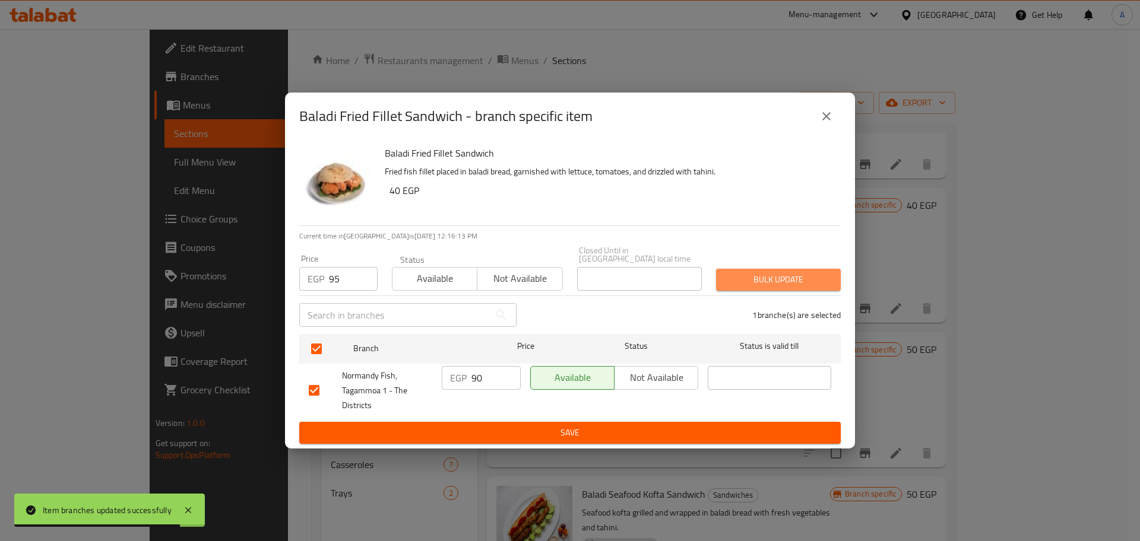
click at [736, 275] on span "Bulk update" at bounding box center [778, 279] width 106 height 15
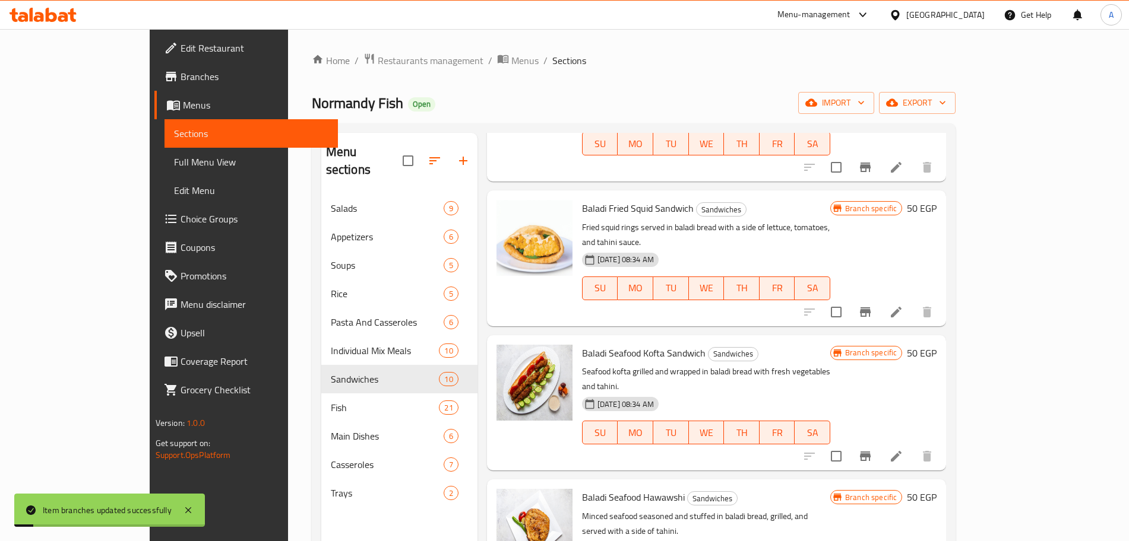
scroll to position [415, 0]
click at [870, 307] on icon "Branch-specific-item" at bounding box center [865, 311] width 11 height 9
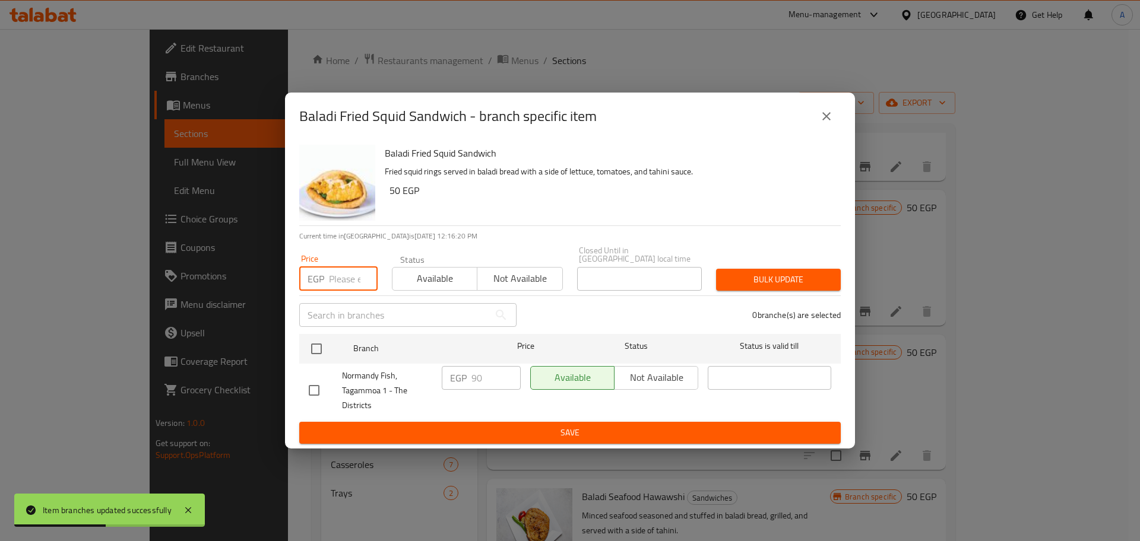
click at [344, 271] on input "number" at bounding box center [353, 279] width 49 height 24
type input "95"
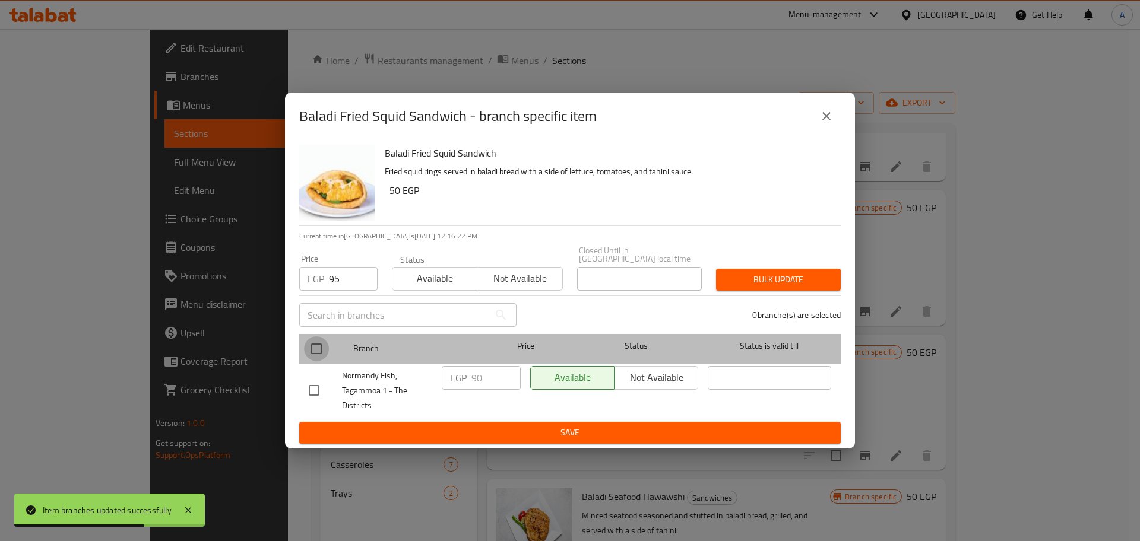
click at [318, 346] on input "checkbox" at bounding box center [316, 349] width 25 height 25
checkbox input "true"
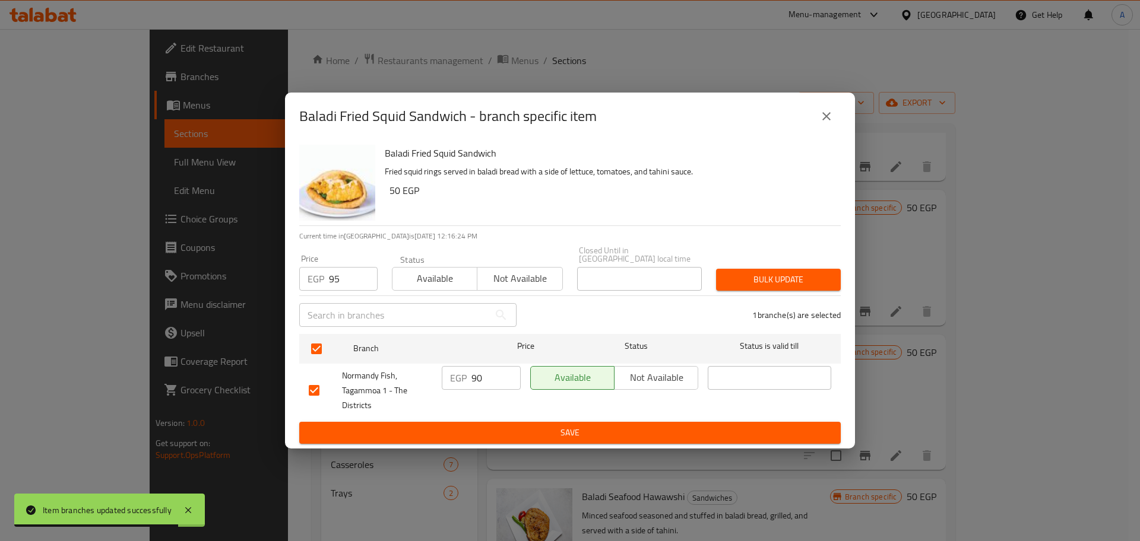
click at [768, 272] on span "Bulk update" at bounding box center [778, 279] width 106 height 15
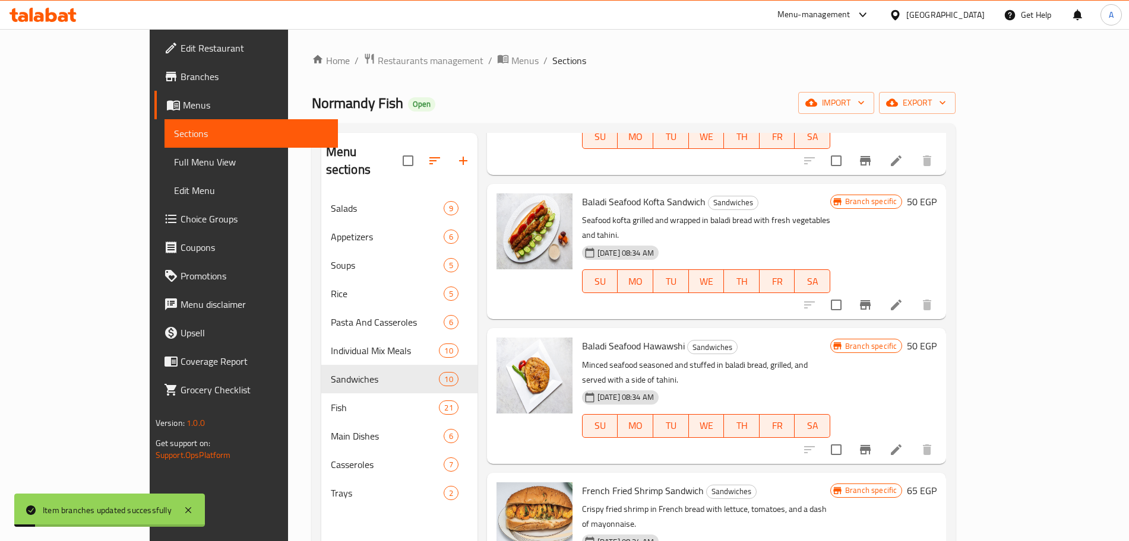
scroll to position [566, 0]
click at [870, 300] on icon "Branch-specific-item" at bounding box center [865, 304] width 11 height 9
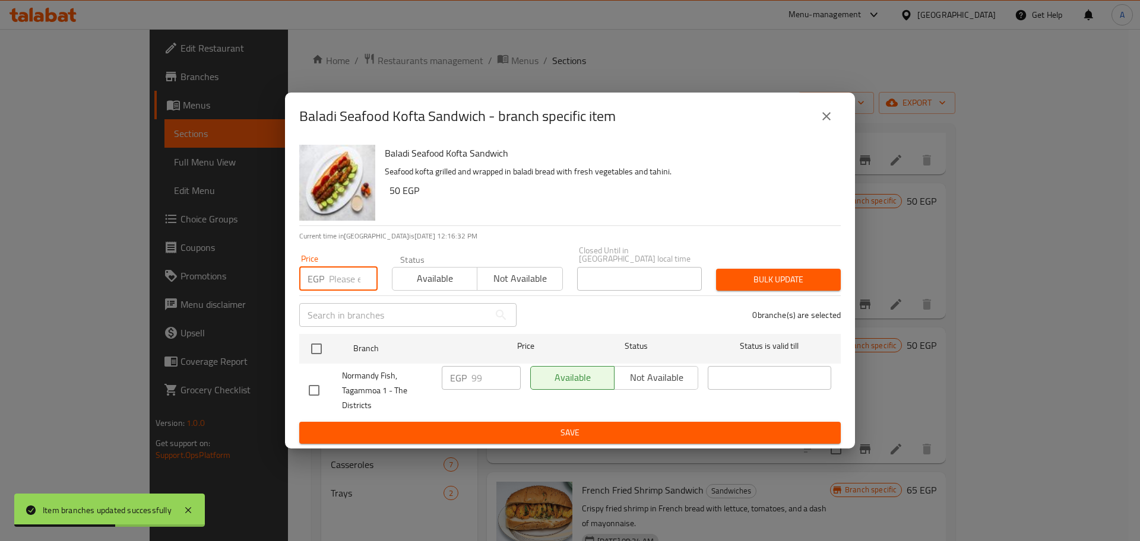
click at [340, 281] on input "number" at bounding box center [353, 279] width 49 height 24
type input "95"
click at [321, 345] on input "checkbox" at bounding box center [316, 349] width 25 height 25
checkbox input "true"
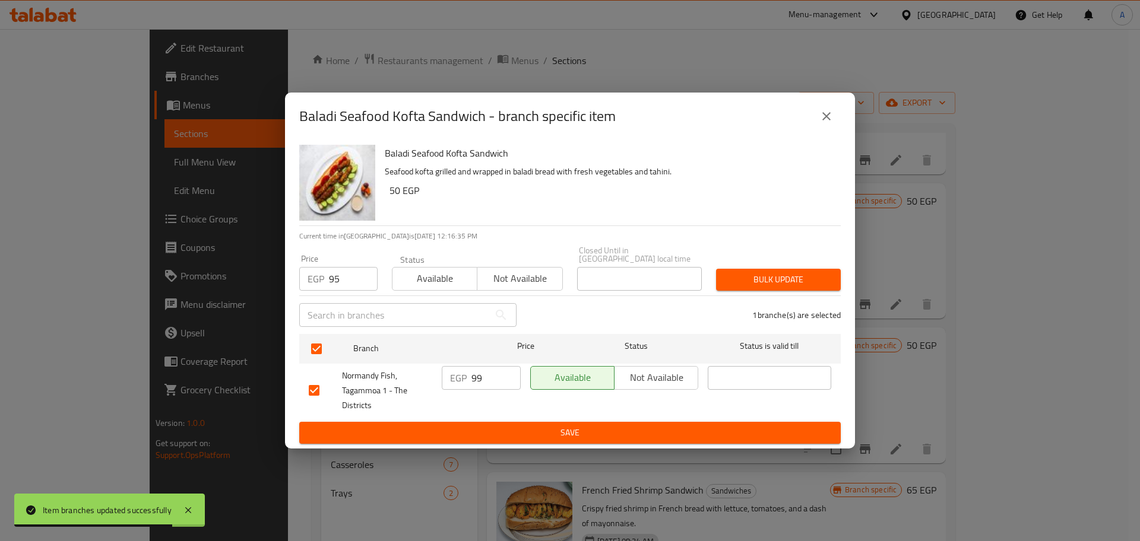
click at [725, 274] on span "Bulk update" at bounding box center [778, 279] width 106 height 15
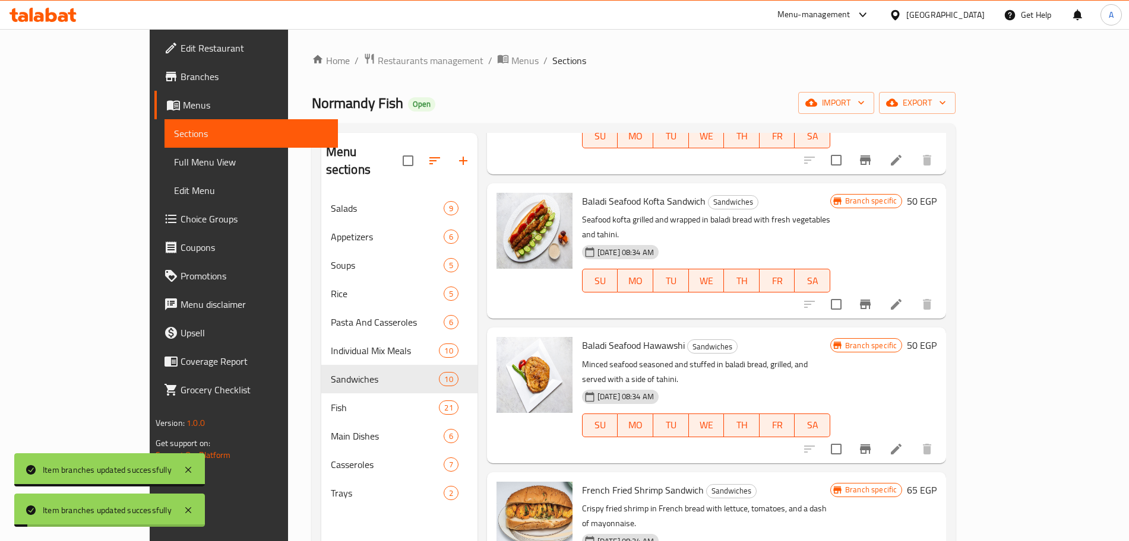
scroll to position [674, 0]
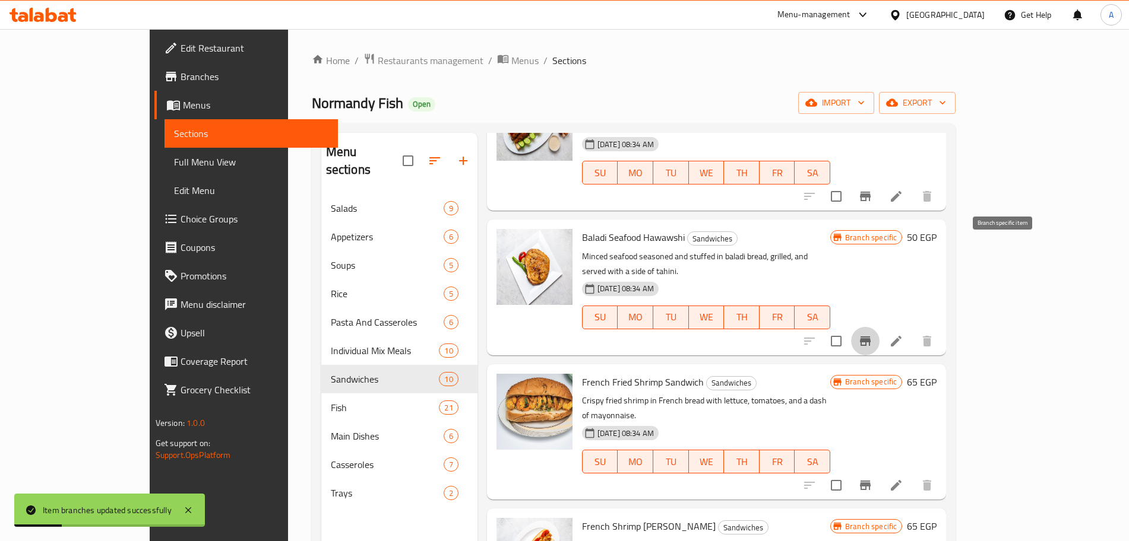
click at [872, 334] on icon "Branch-specific-item" at bounding box center [865, 341] width 14 height 14
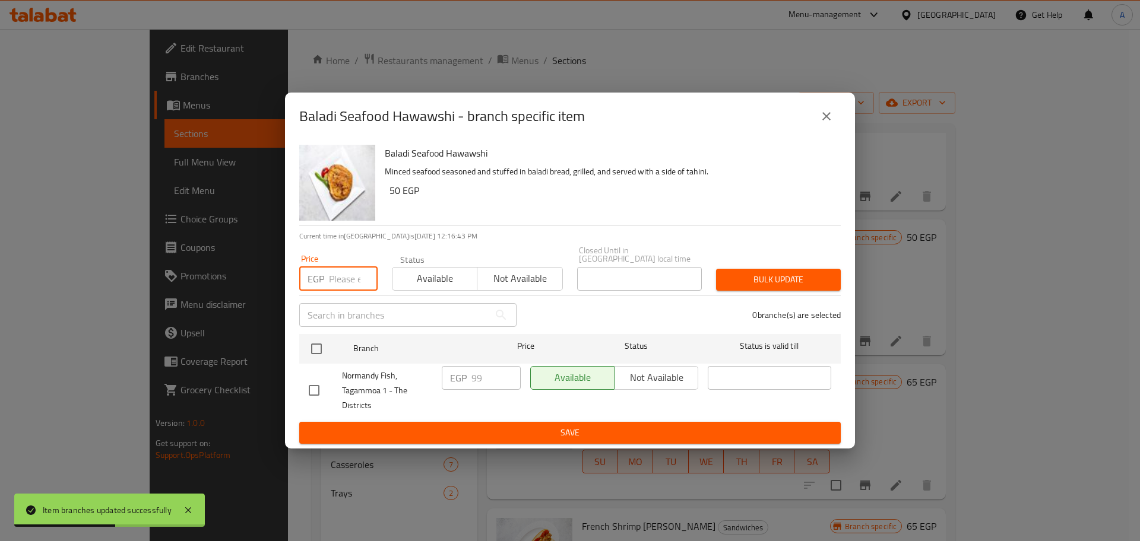
click at [350, 283] on input "number" at bounding box center [353, 279] width 49 height 24
type input "95"
click at [321, 349] on input "checkbox" at bounding box center [316, 349] width 25 height 25
checkbox input "true"
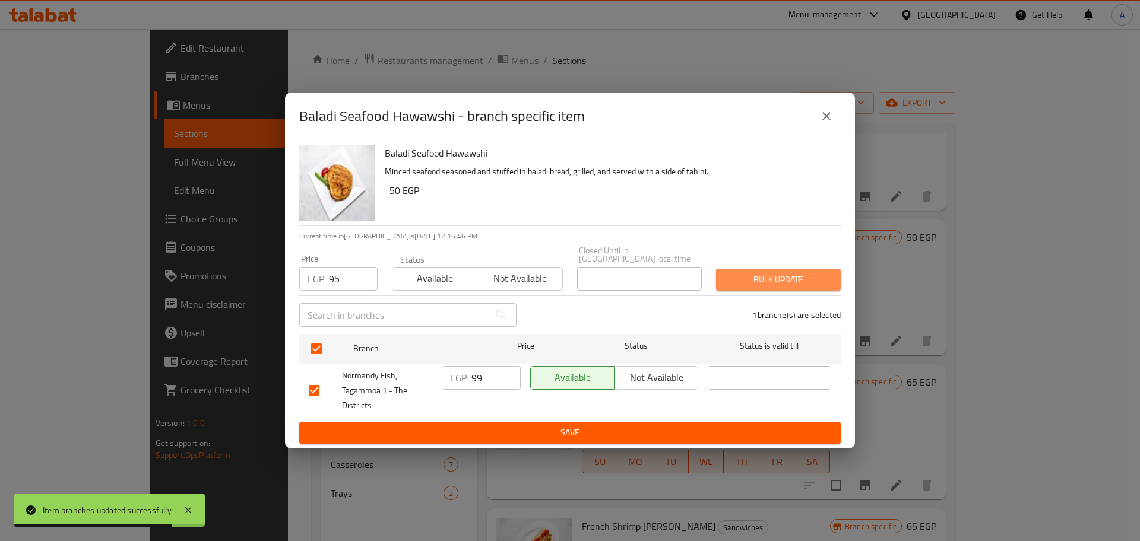
click at [736, 275] on span "Bulk update" at bounding box center [778, 279] width 106 height 15
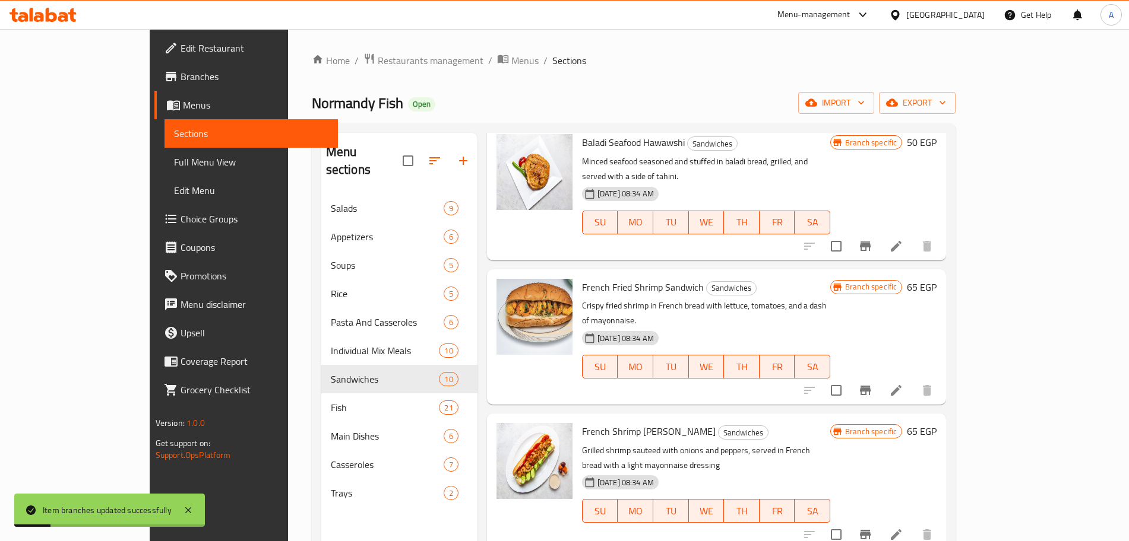
scroll to position [771, 0]
click at [870, 385] on icon "Branch-specific-item" at bounding box center [865, 389] width 11 height 9
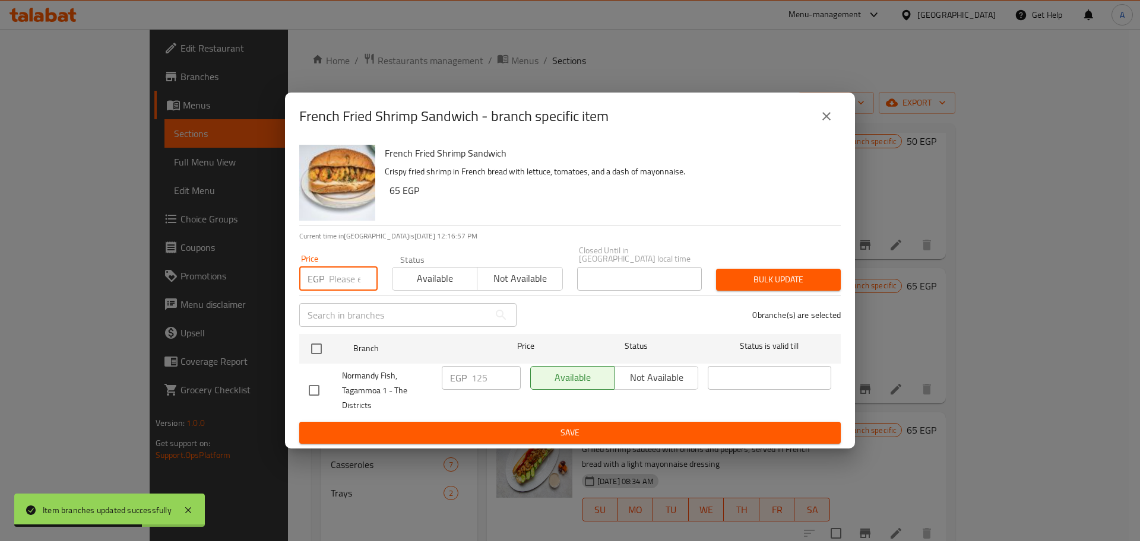
click at [346, 276] on input "number" at bounding box center [353, 279] width 49 height 24
type input "150"
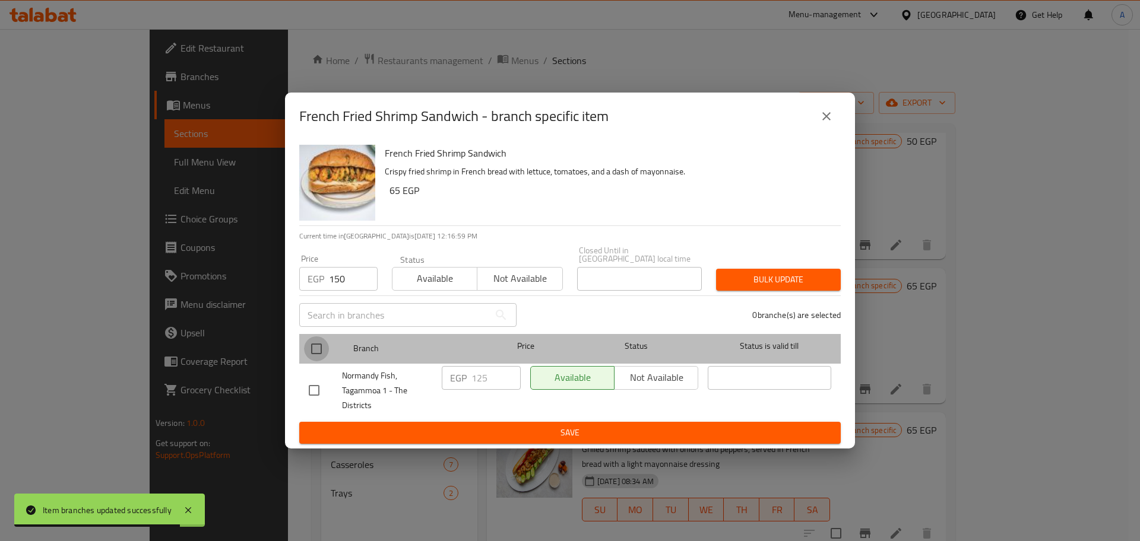
click at [316, 337] on input "checkbox" at bounding box center [316, 349] width 25 height 25
checkbox input "true"
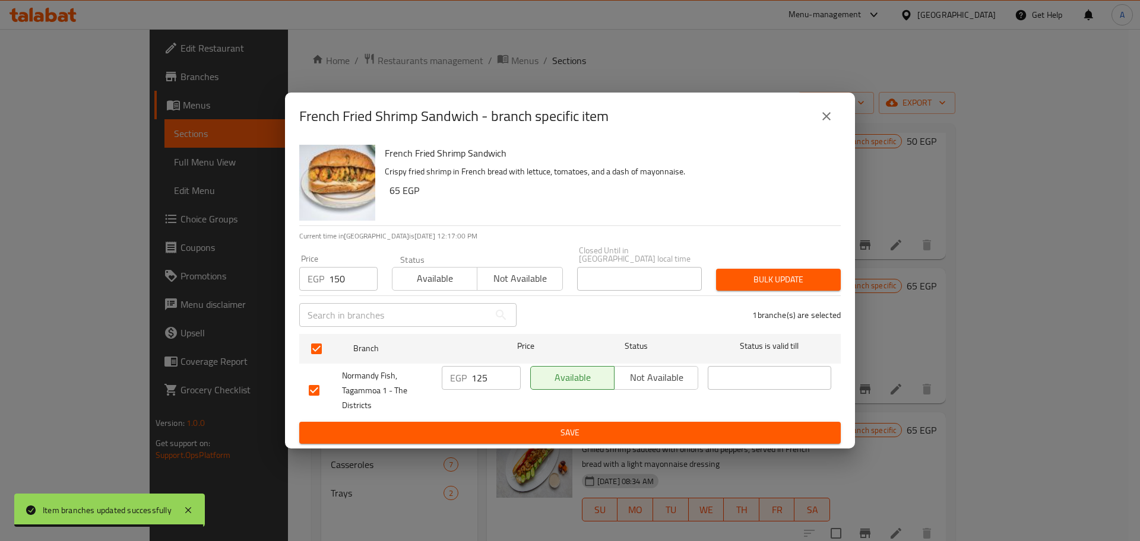
click at [750, 274] on span "Bulk update" at bounding box center [778, 279] width 106 height 15
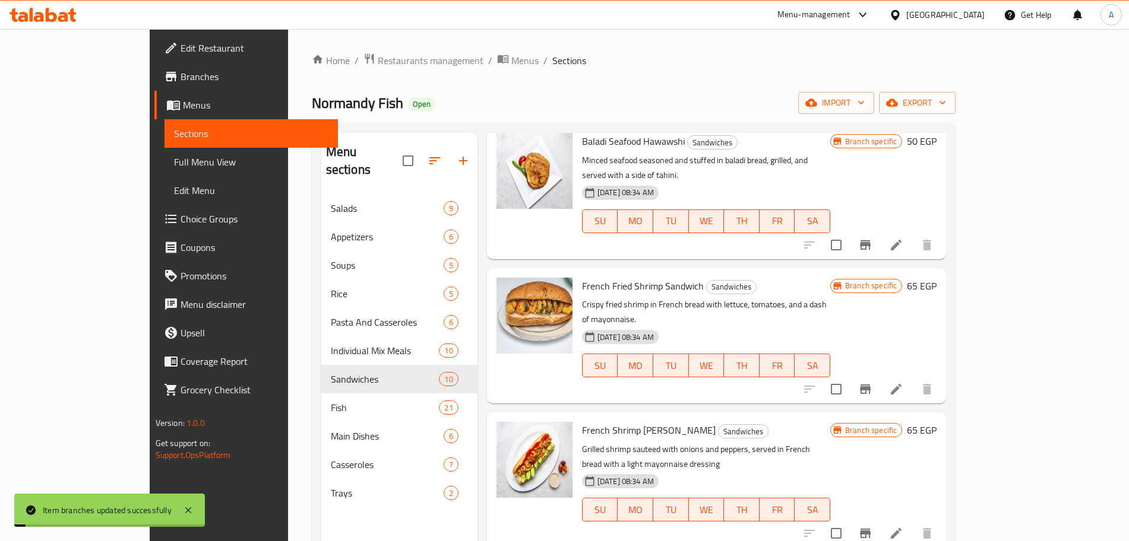
scroll to position [785, 0]
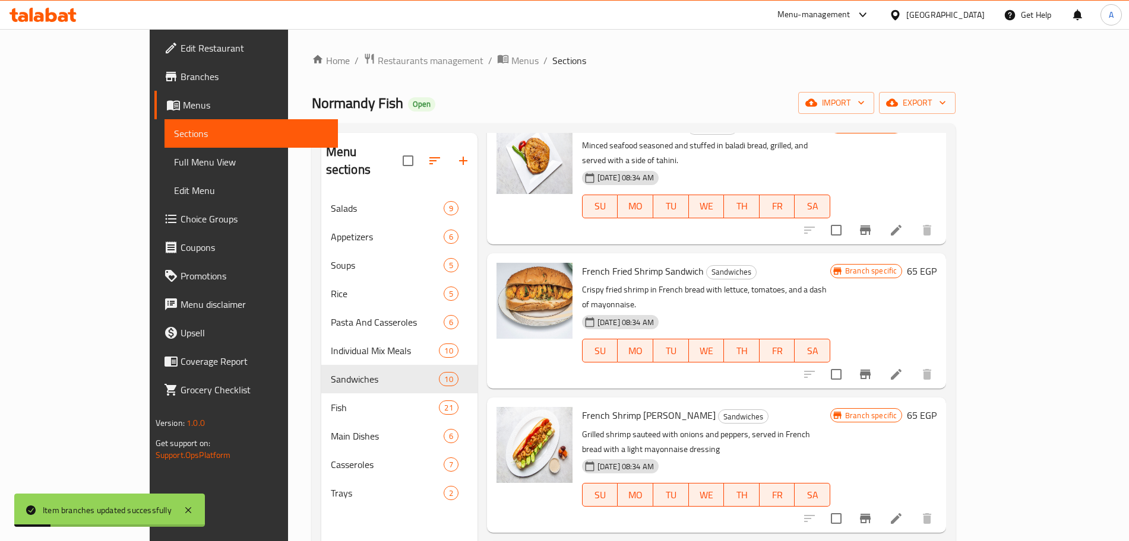
click at [872, 512] on icon "Branch-specific-item" at bounding box center [865, 519] width 14 height 14
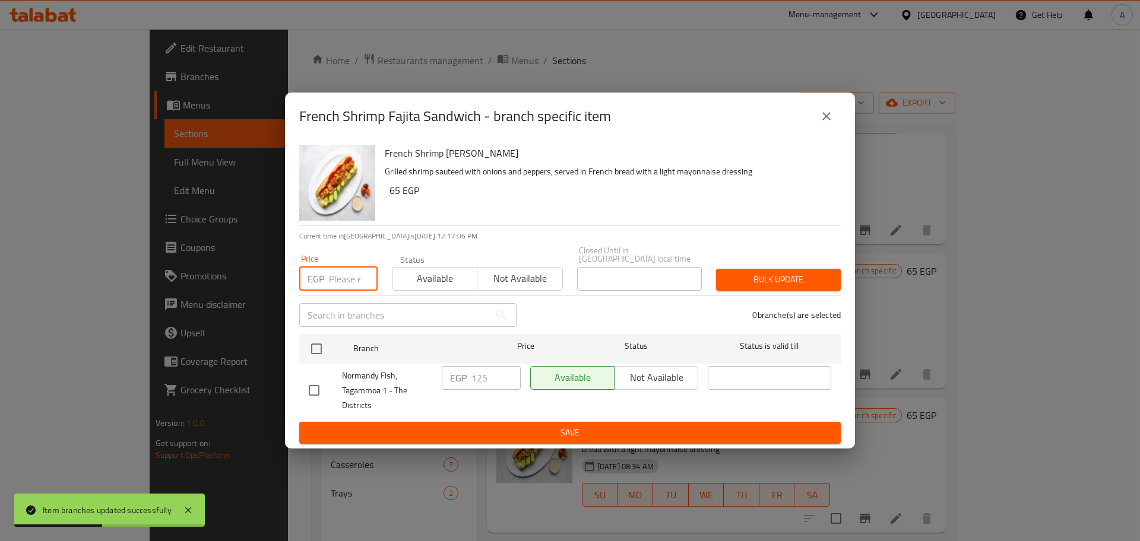
click at [341, 273] on input "number" at bounding box center [353, 279] width 49 height 24
type input "150"
click at [320, 342] on input "checkbox" at bounding box center [316, 349] width 25 height 25
checkbox input "true"
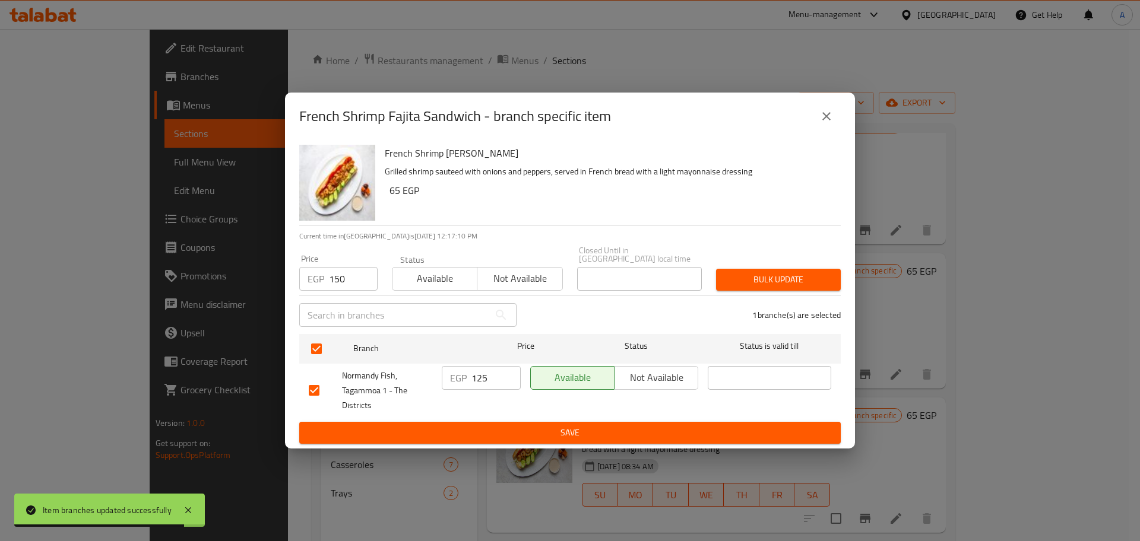
click at [790, 281] on span "Bulk update" at bounding box center [778, 279] width 106 height 15
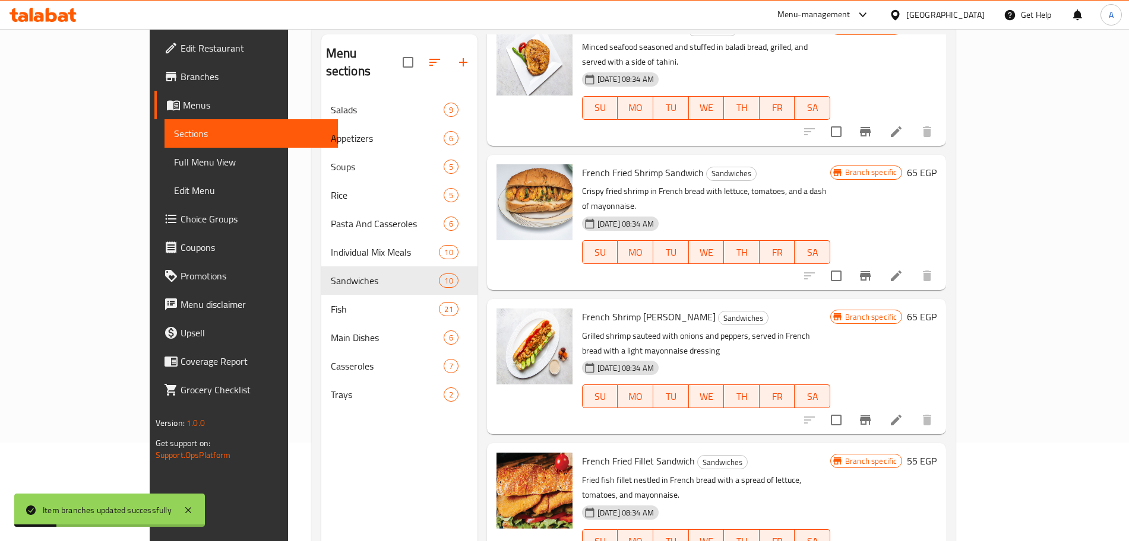
scroll to position [166, 0]
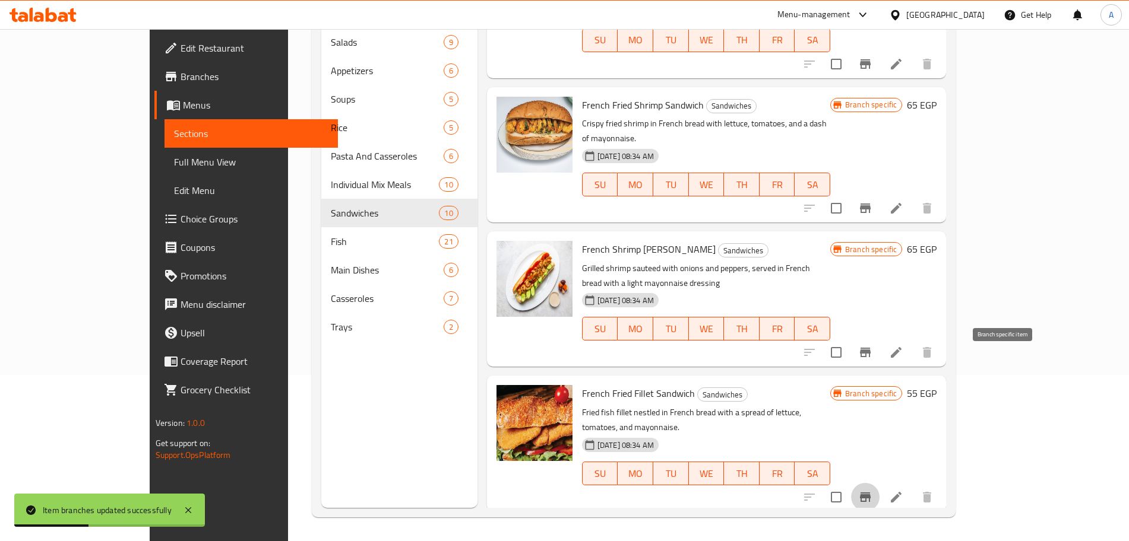
click at [872, 490] on icon "Branch-specific-item" at bounding box center [865, 497] width 14 height 14
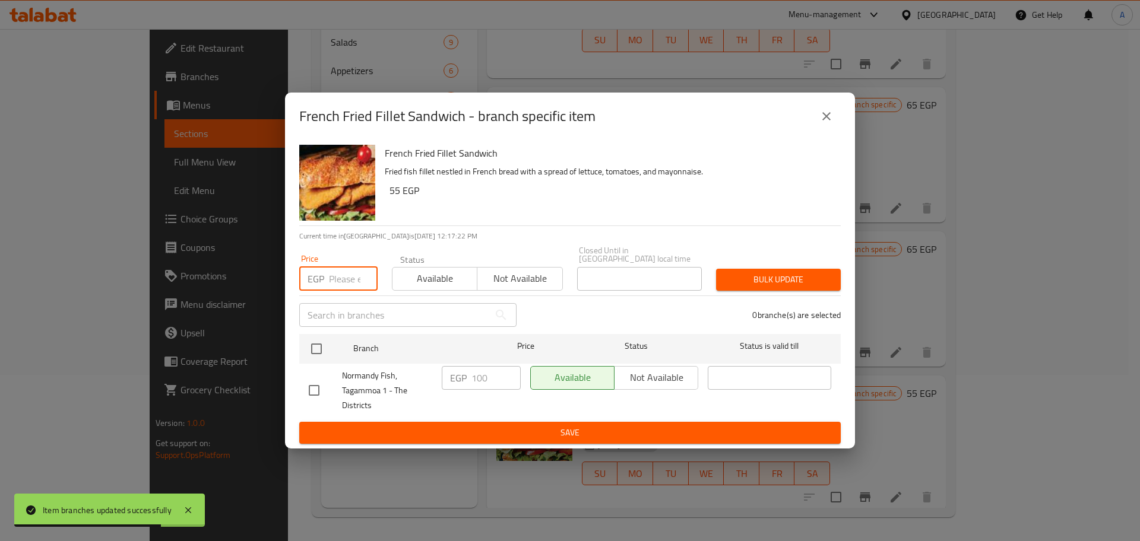
click at [341, 271] on input "number" at bounding box center [353, 279] width 49 height 24
type input "125"
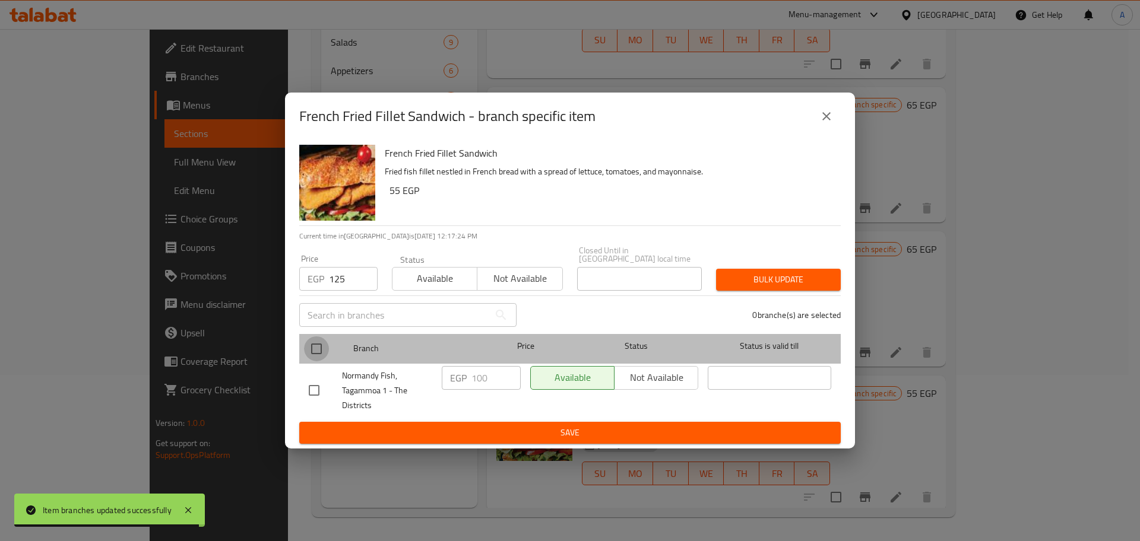
click at [315, 351] on input "checkbox" at bounding box center [316, 349] width 25 height 25
checkbox input "true"
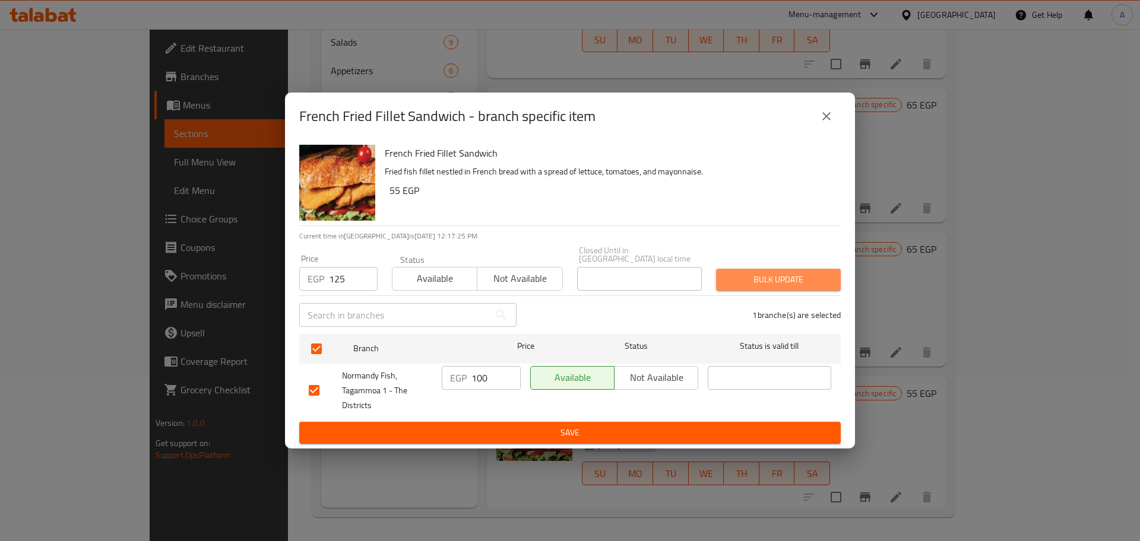
click at [735, 274] on span "Bulk update" at bounding box center [778, 279] width 106 height 15
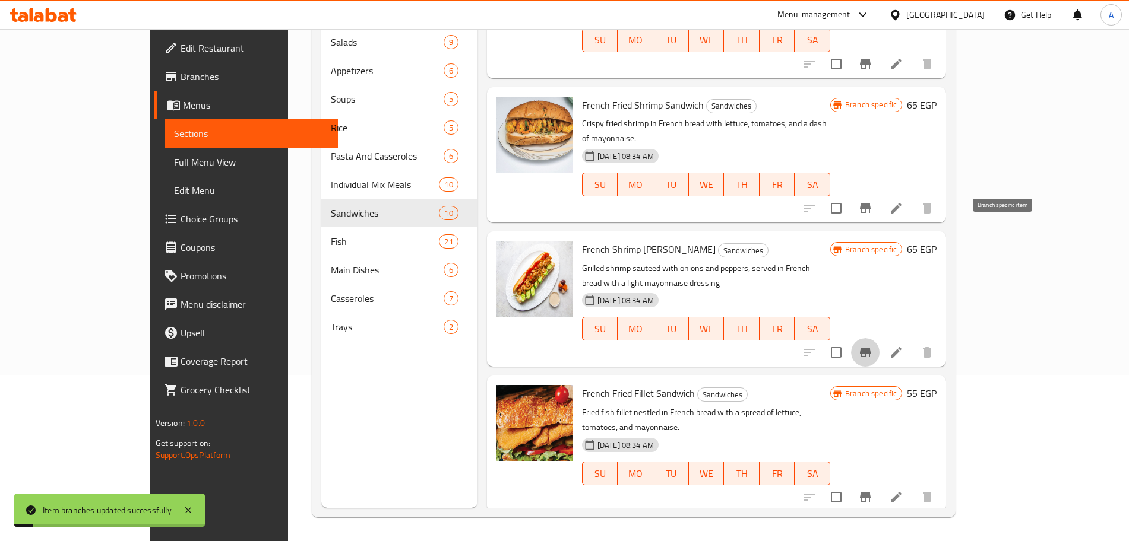
click at [879, 338] on button "Branch-specific-item" at bounding box center [865, 352] width 28 height 28
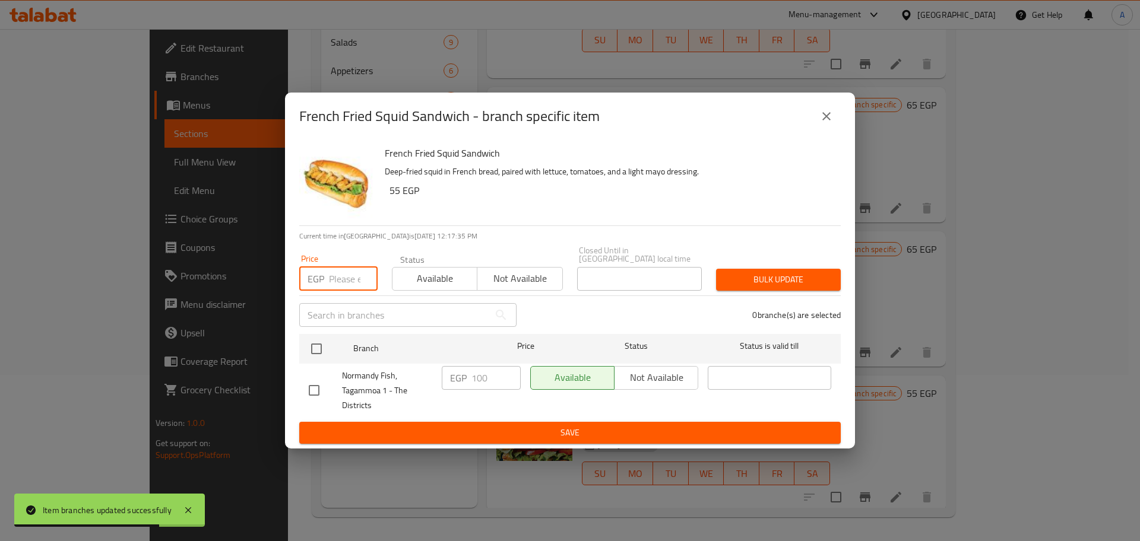
click at [351, 277] on input "number" at bounding box center [353, 279] width 49 height 24
type input "125"
click at [314, 339] on input "checkbox" at bounding box center [316, 349] width 25 height 25
checkbox input "true"
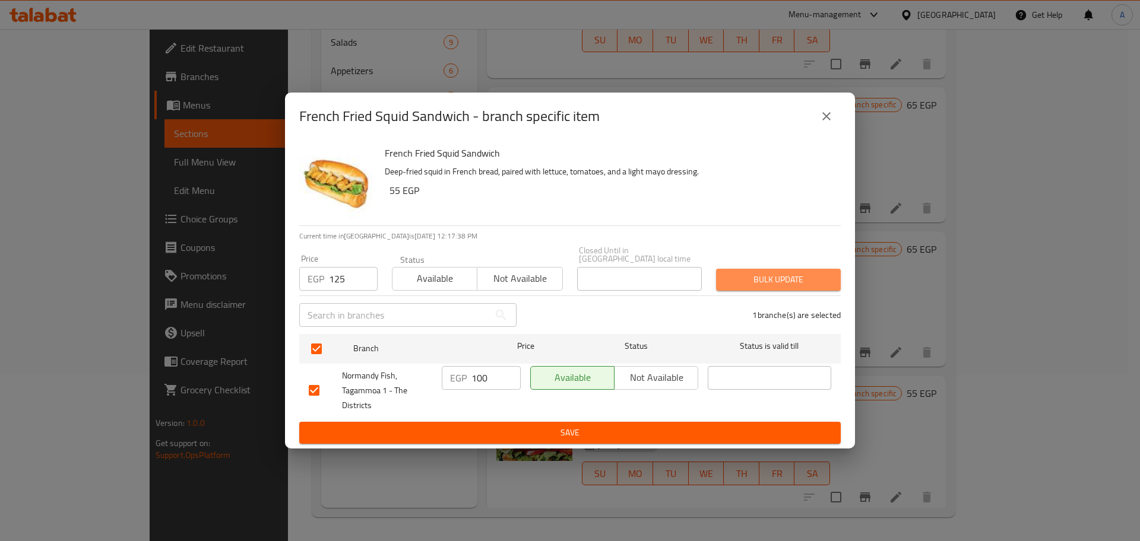
click at [761, 272] on span "Bulk update" at bounding box center [778, 279] width 106 height 15
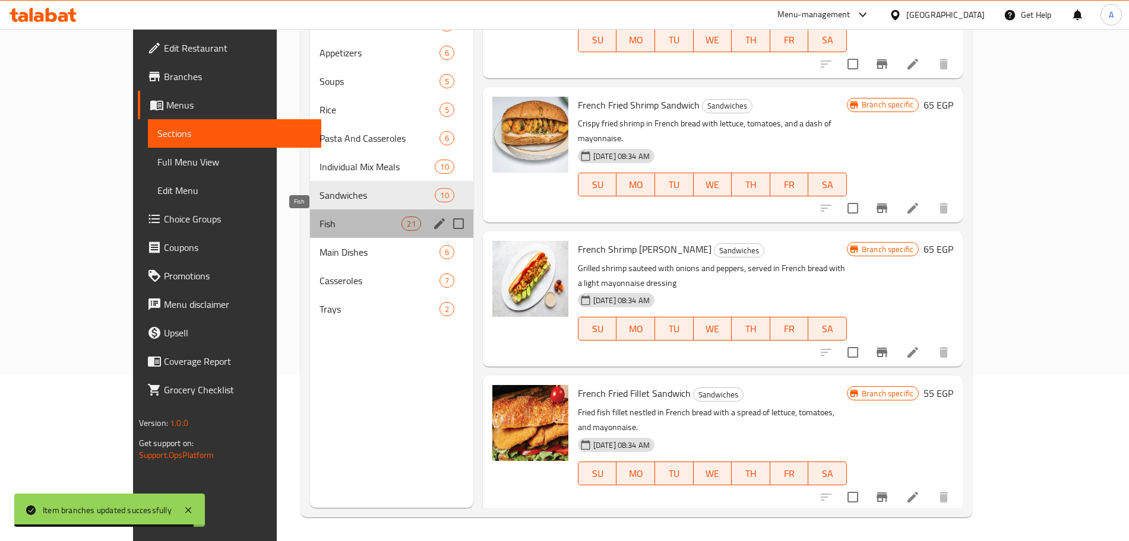
click at [319, 227] on span "Fish" at bounding box center [360, 224] width 83 height 14
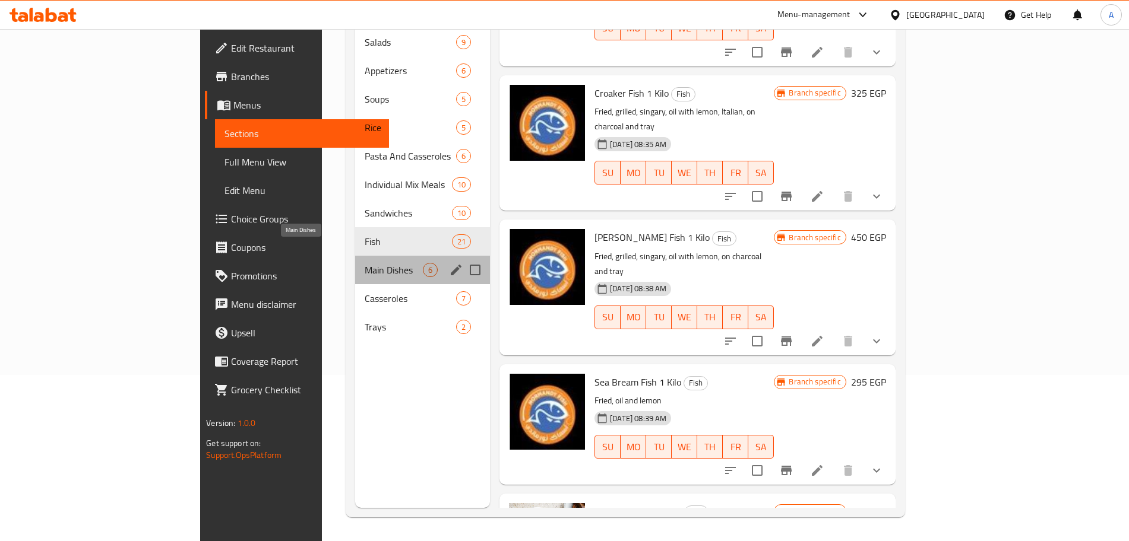
click at [365, 263] on span "Main Dishes" at bounding box center [394, 270] width 58 height 14
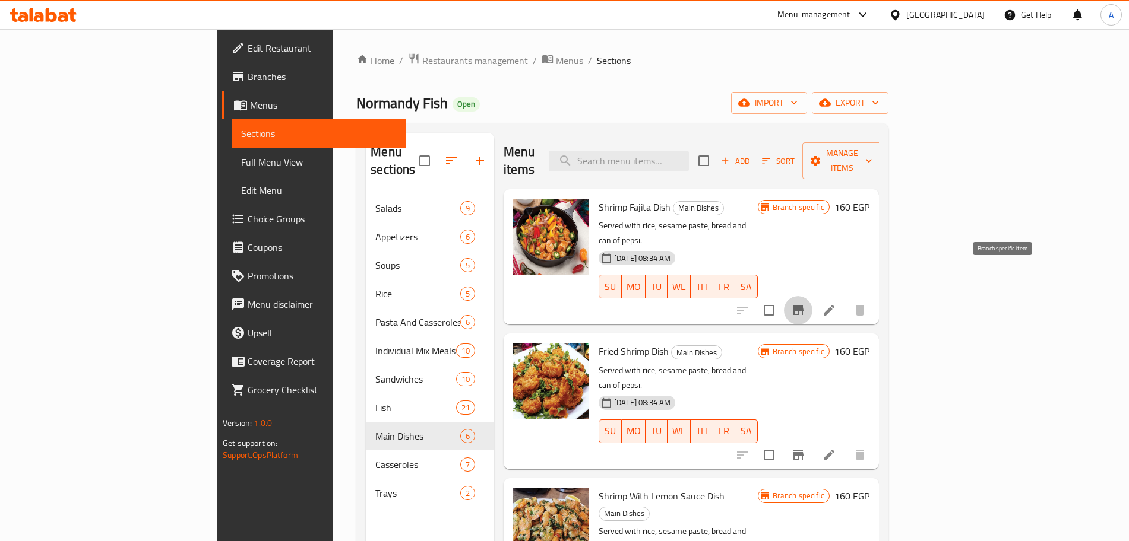
click at [803, 306] on icon "Branch-specific-item" at bounding box center [798, 310] width 11 height 9
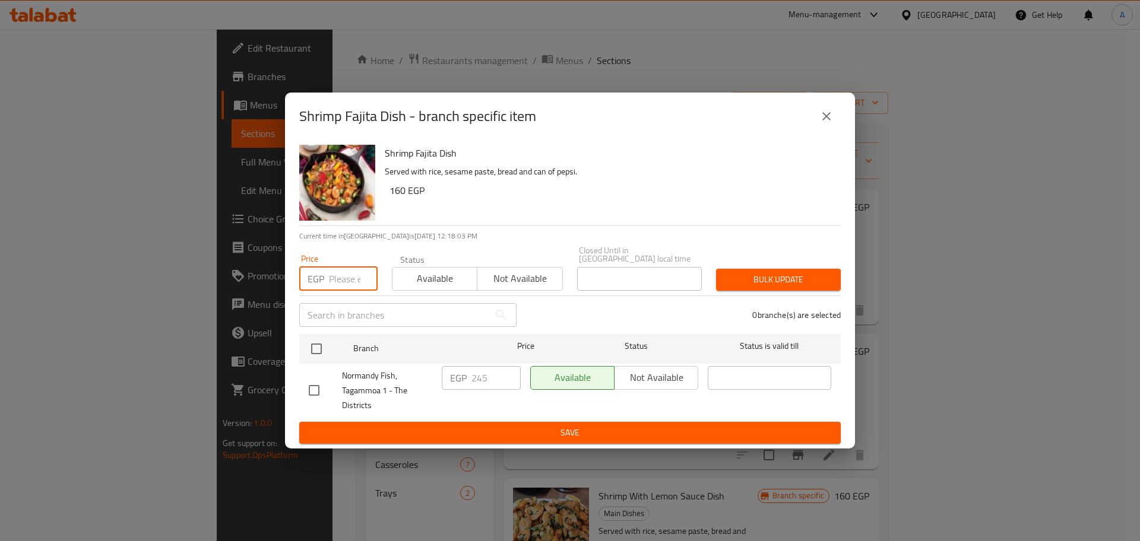
click at [347, 271] on input "number" at bounding box center [353, 279] width 49 height 24
type input "395"
click at [318, 347] on input "checkbox" at bounding box center [316, 349] width 25 height 25
checkbox input "true"
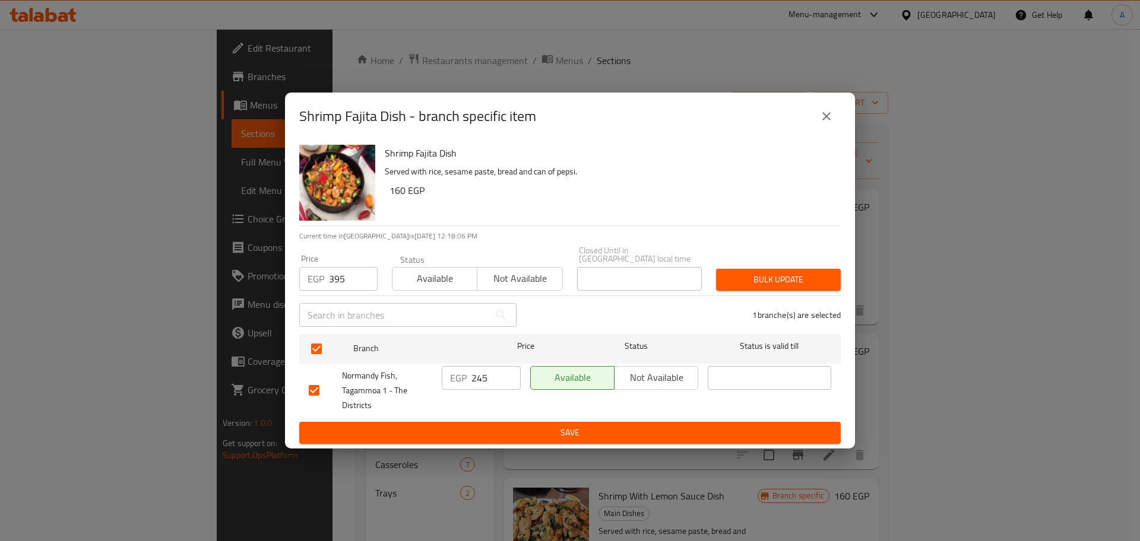
click at [751, 269] on button "Bulk update" at bounding box center [778, 280] width 125 height 22
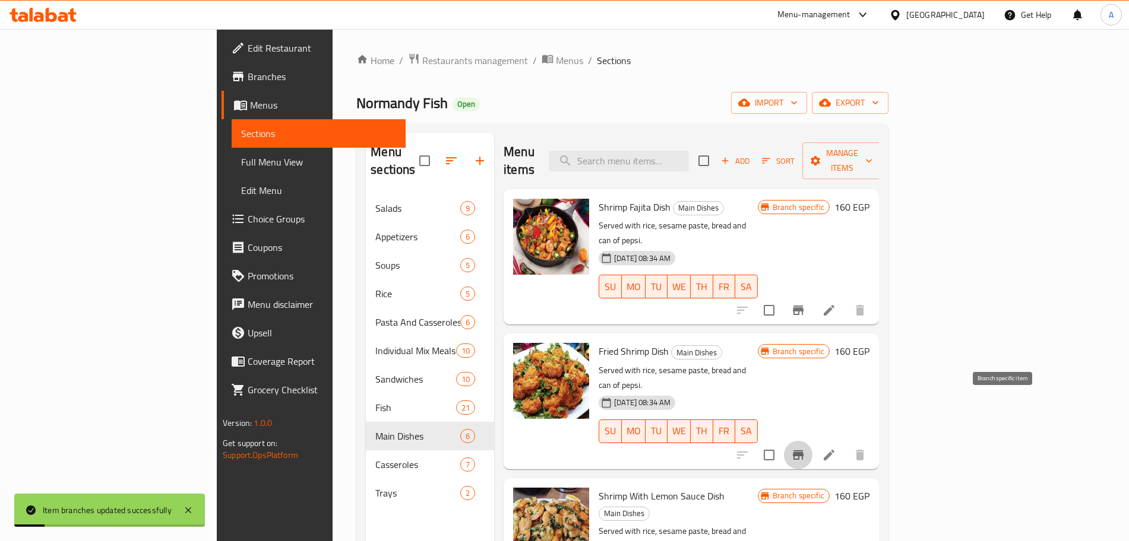
click at [805, 448] on icon "Branch-specific-item" at bounding box center [798, 455] width 14 height 14
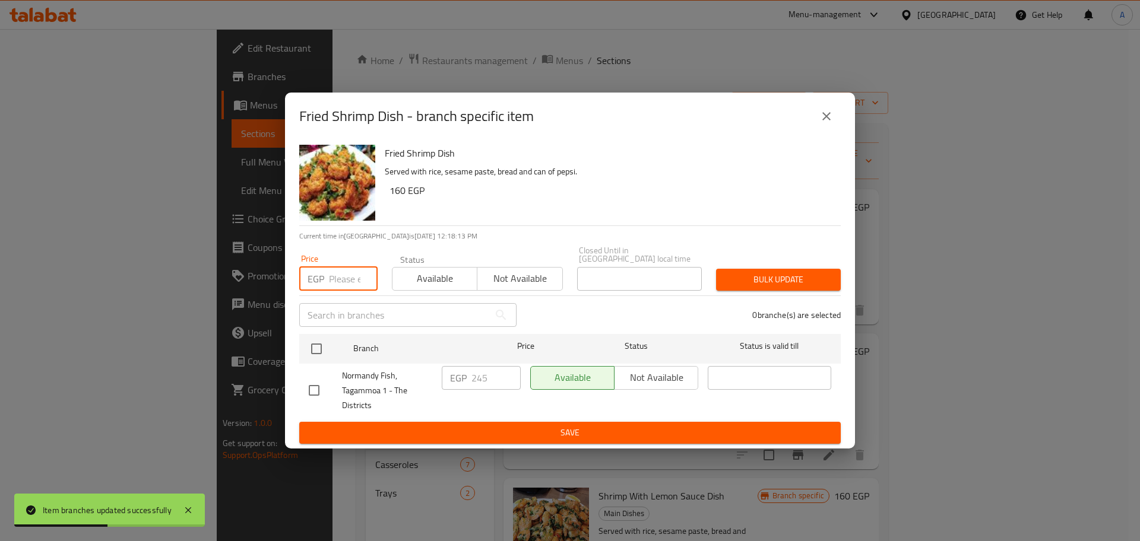
click at [346, 273] on input "number" at bounding box center [353, 279] width 49 height 24
type input "395"
click at [320, 345] on input "checkbox" at bounding box center [316, 349] width 25 height 25
checkbox input "true"
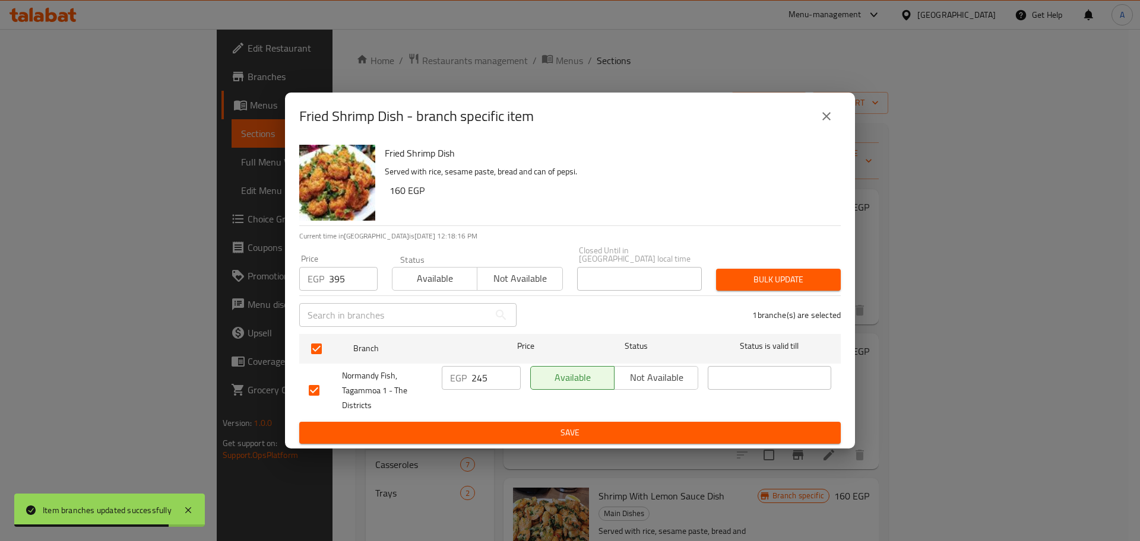
click at [738, 272] on span "Bulk update" at bounding box center [778, 279] width 106 height 15
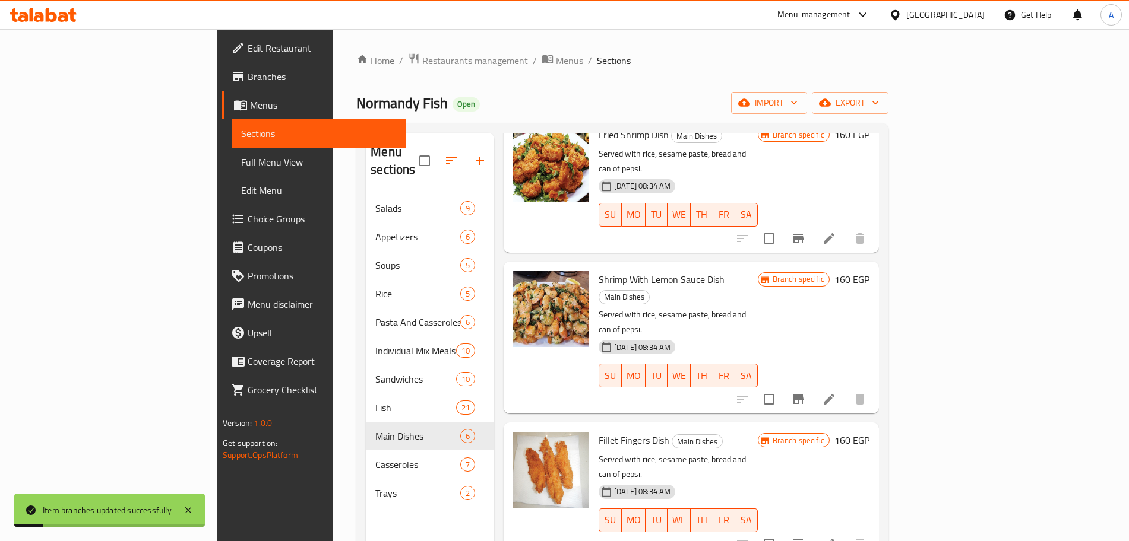
scroll to position [217, 0]
click at [805, 392] on icon "Branch-specific-item" at bounding box center [798, 399] width 14 height 14
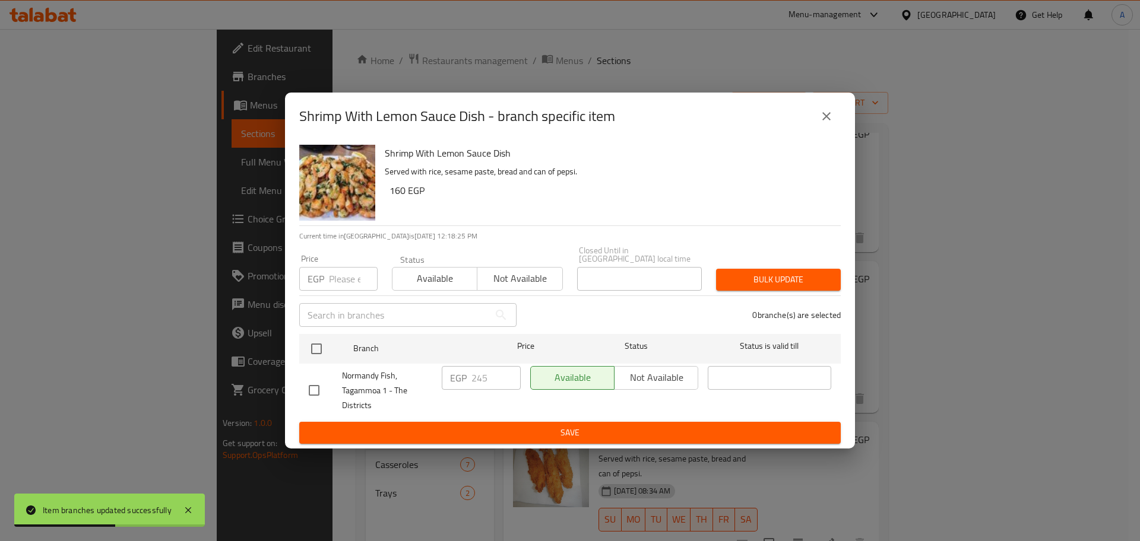
click at [349, 279] on input "number" at bounding box center [353, 279] width 49 height 24
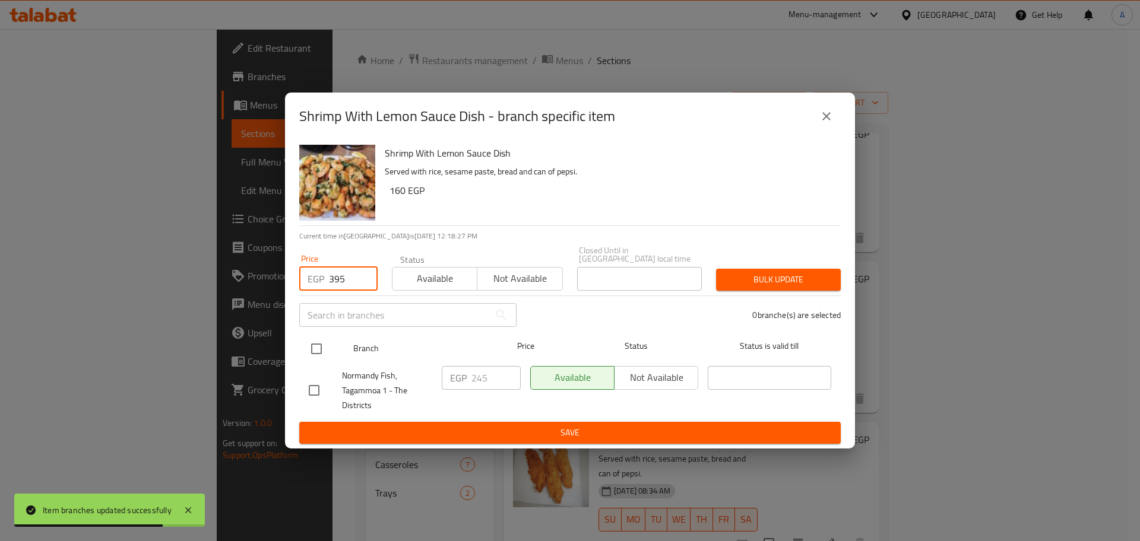
type input "395"
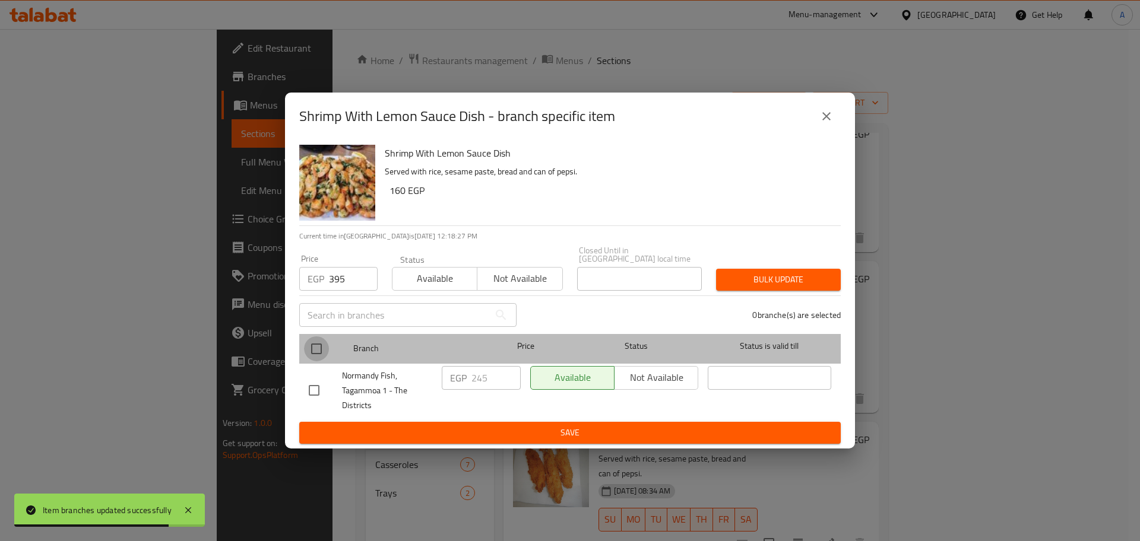
click at [319, 351] on input "checkbox" at bounding box center [316, 349] width 25 height 25
checkbox input "true"
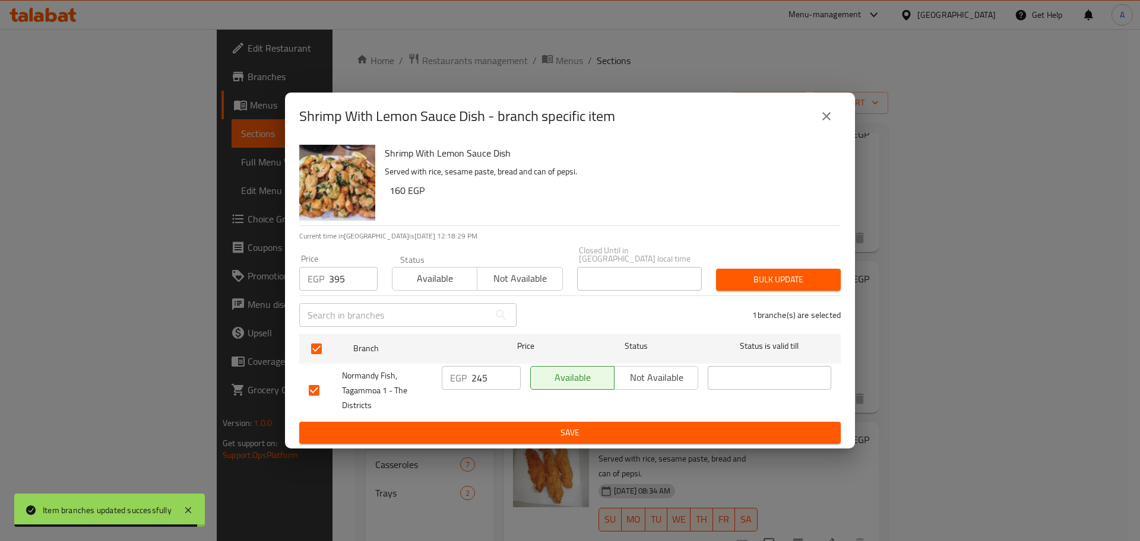
click at [750, 272] on span "Bulk update" at bounding box center [778, 279] width 106 height 15
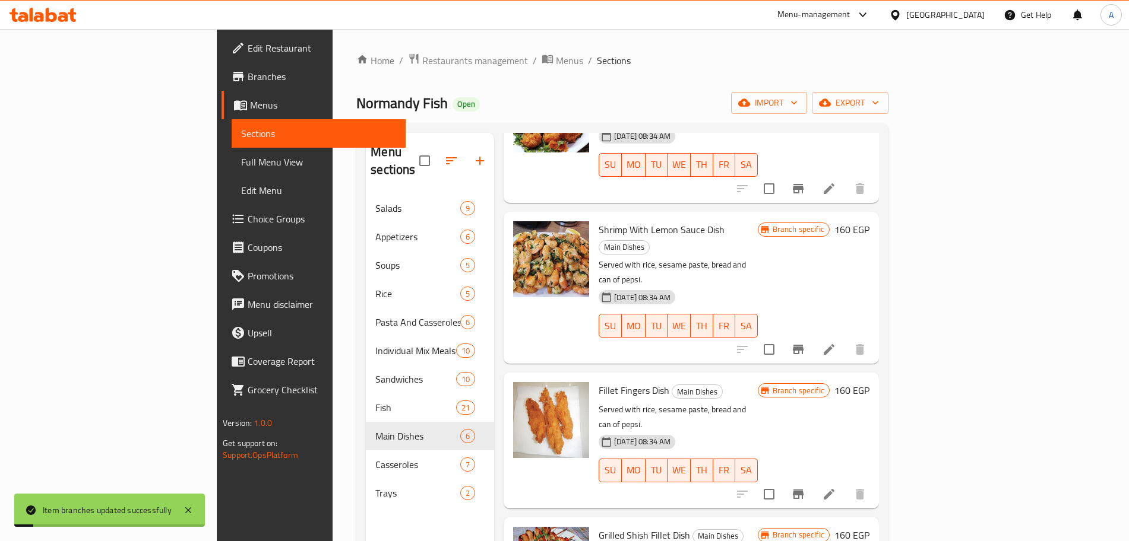
scroll to position [266, 0]
click at [803, 490] on icon "Branch-specific-item" at bounding box center [798, 494] width 11 height 9
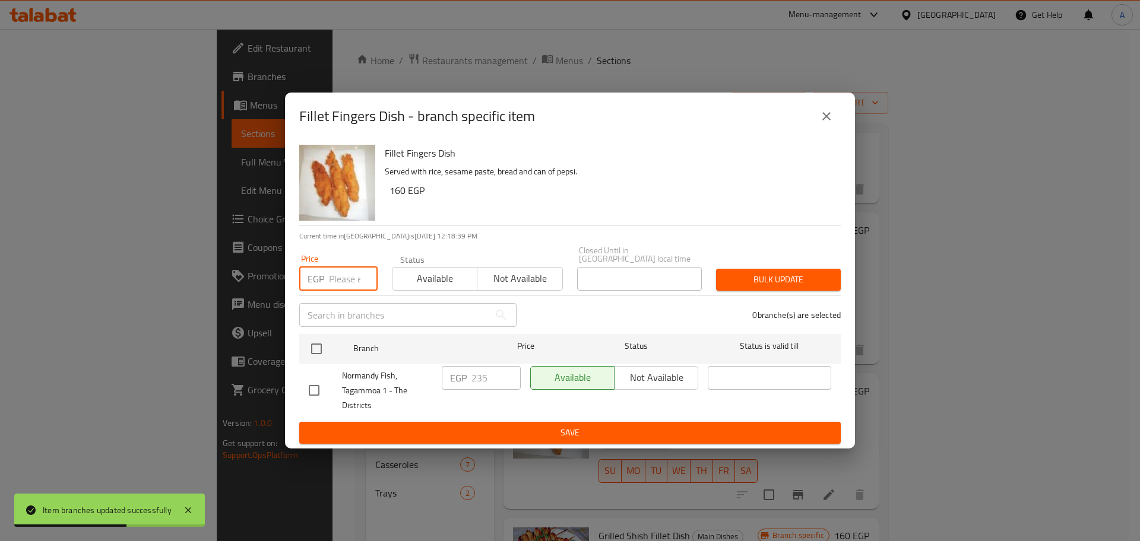
click at [338, 267] on input "number" at bounding box center [353, 279] width 49 height 24
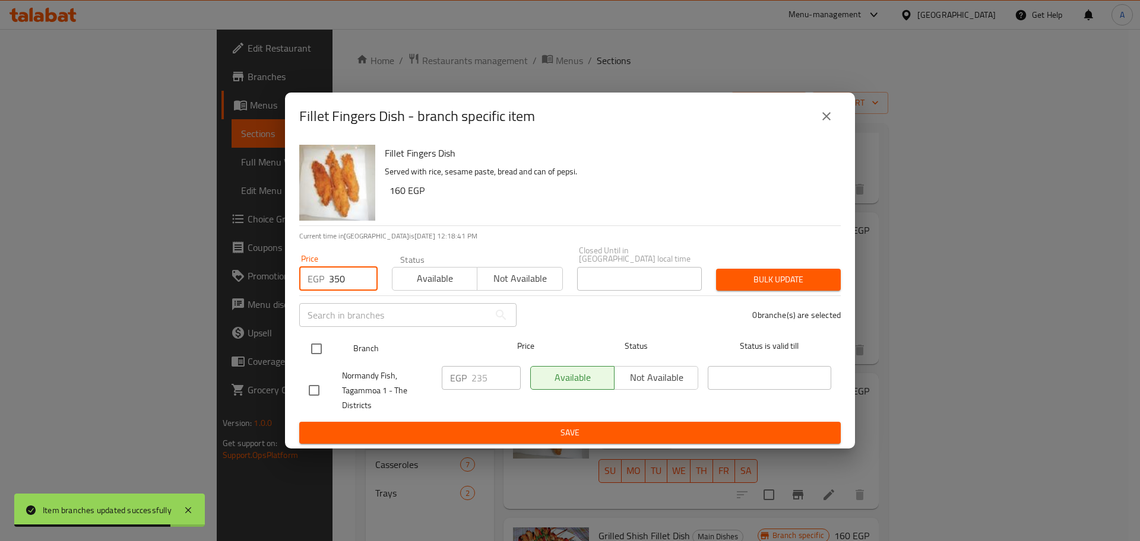
type input "350"
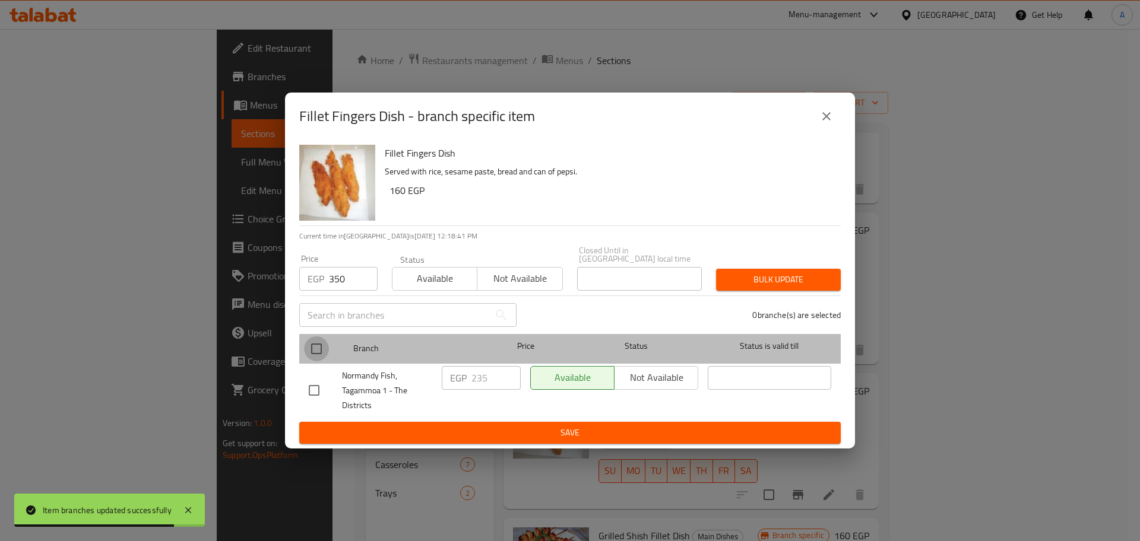
click at [317, 345] on input "checkbox" at bounding box center [316, 349] width 25 height 25
checkbox input "true"
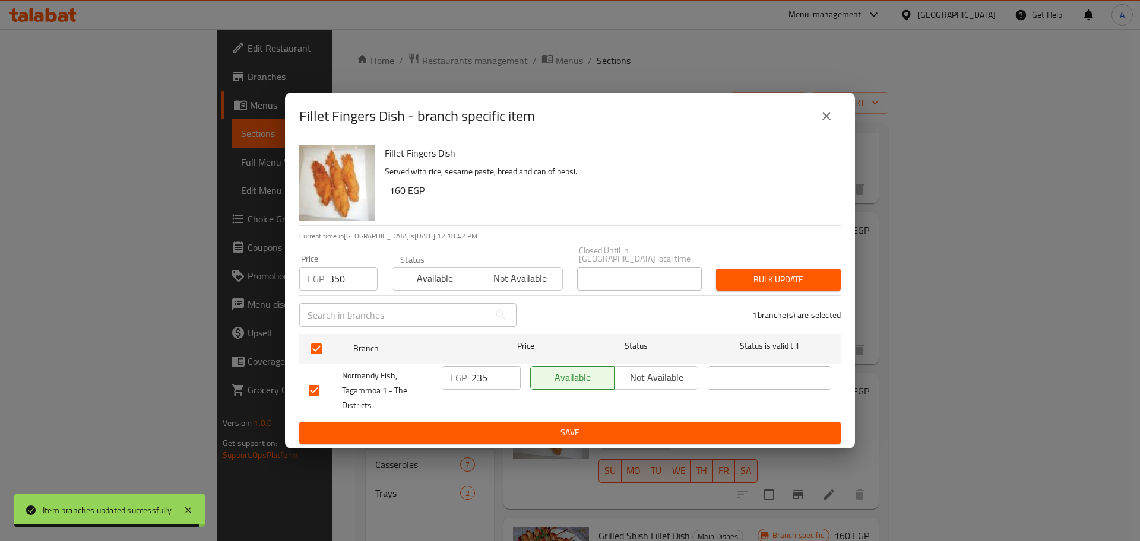
click at [744, 269] on button "Bulk update" at bounding box center [778, 280] width 125 height 22
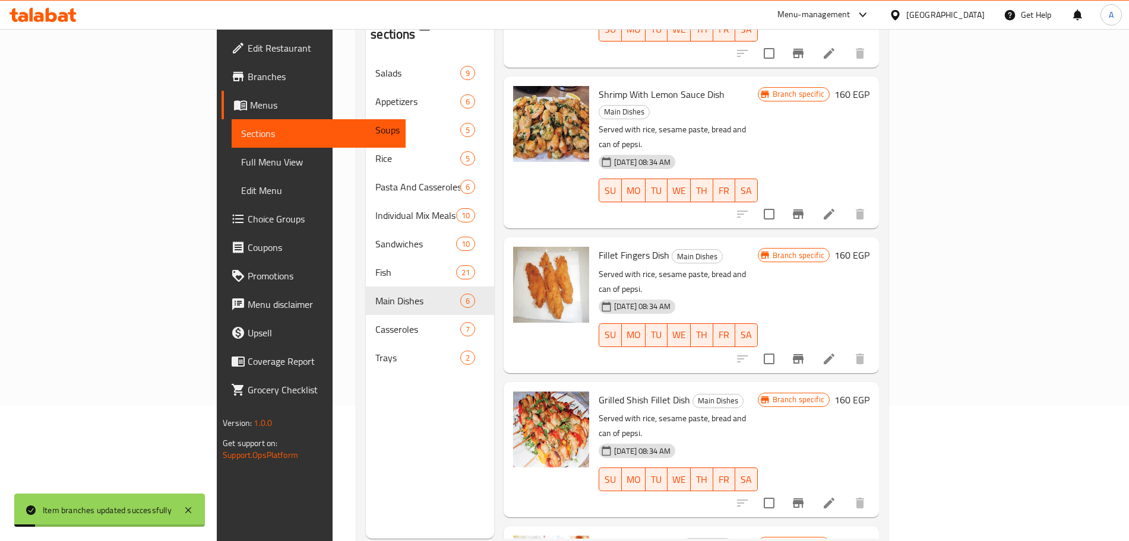
scroll to position [166, 0]
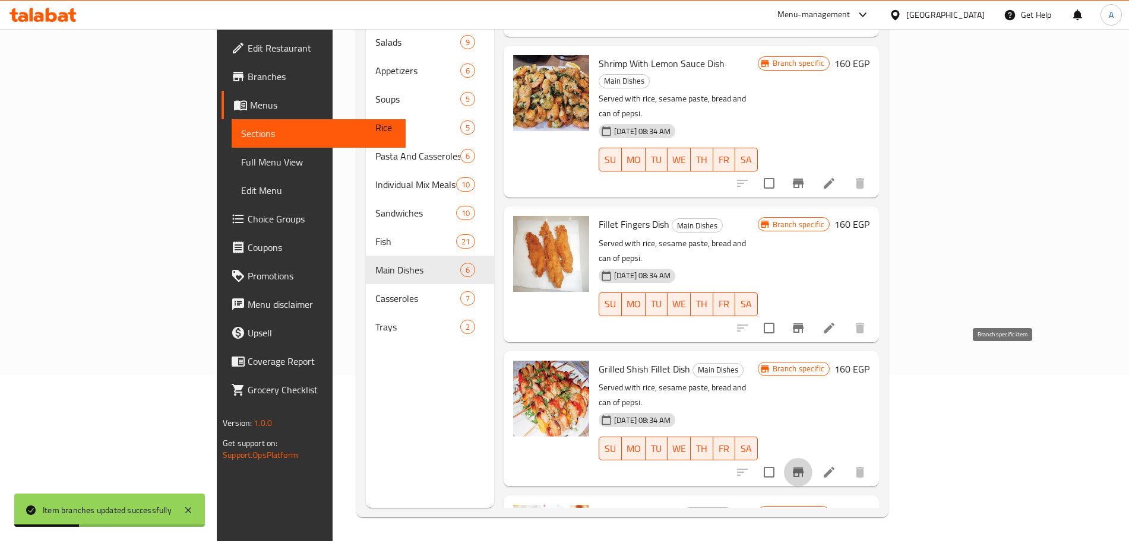
click at [803, 468] on icon "Branch-specific-item" at bounding box center [798, 472] width 11 height 9
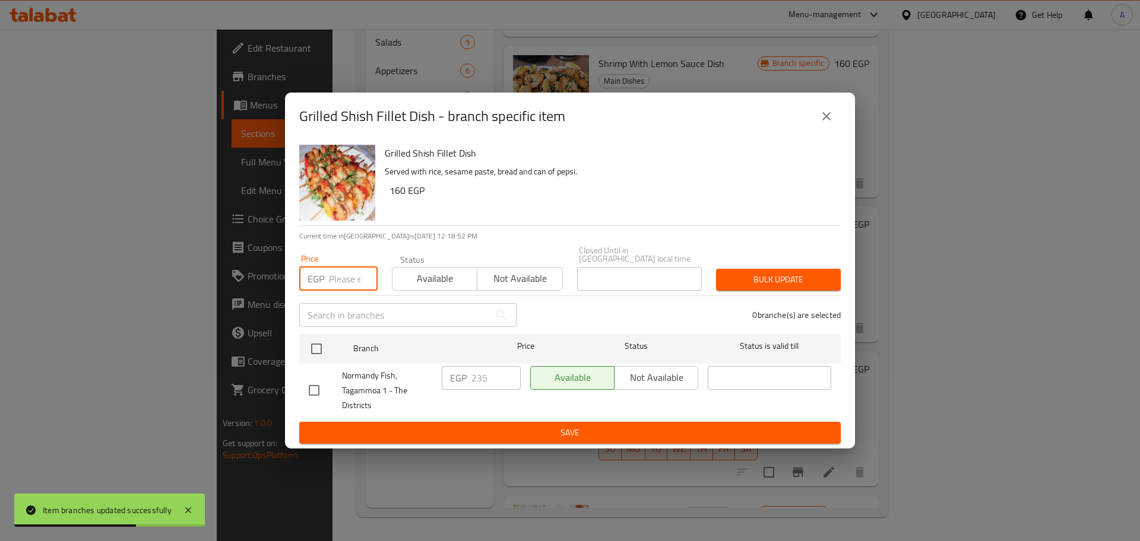
click at [351, 270] on input "number" at bounding box center [353, 279] width 49 height 24
type input "350"
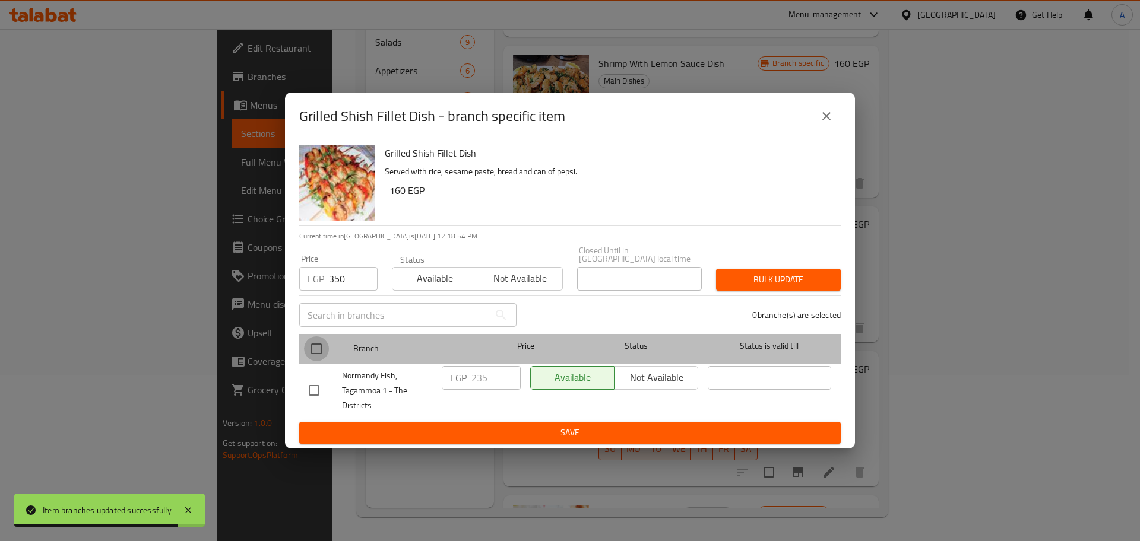
click at [319, 343] on input "checkbox" at bounding box center [316, 349] width 25 height 25
checkbox input "true"
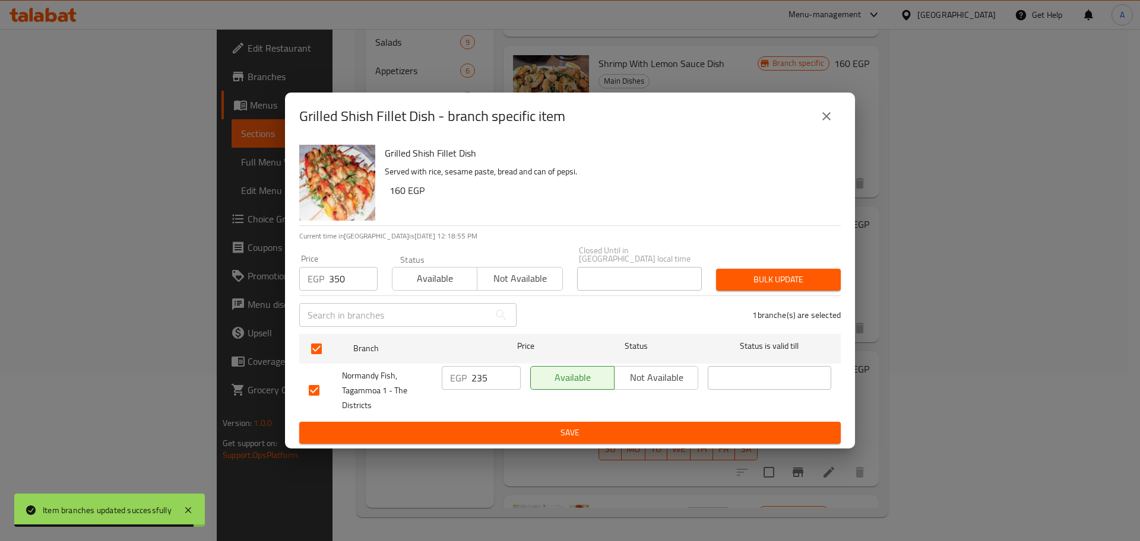
click at [755, 272] on span "Bulk update" at bounding box center [778, 279] width 106 height 15
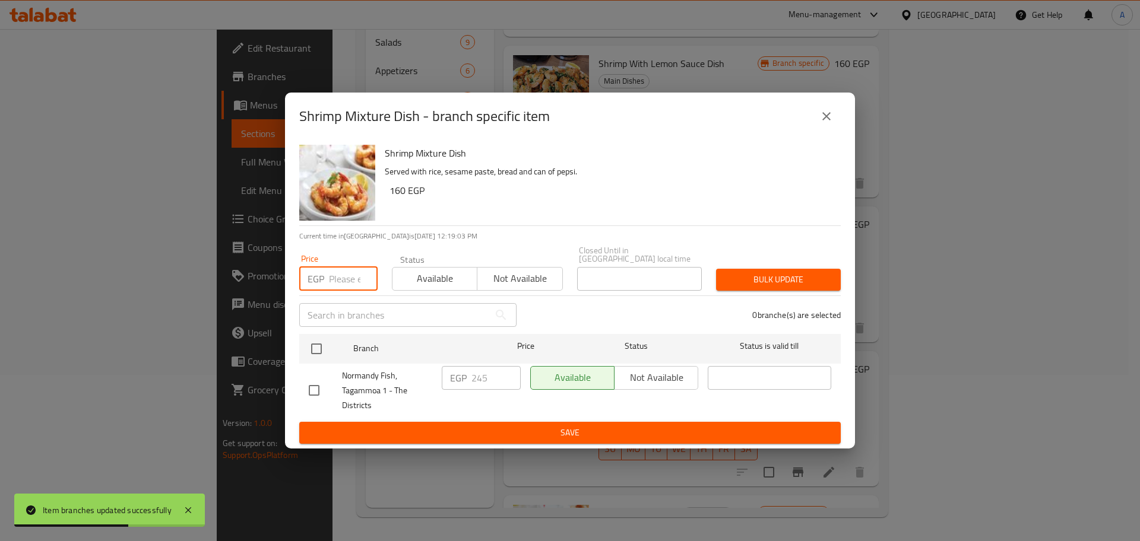
click at [344, 275] on input "number" at bounding box center [353, 279] width 49 height 24
type input "395"
click at [318, 343] on input "checkbox" at bounding box center [316, 349] width 25 height 25
checkbox input "true"
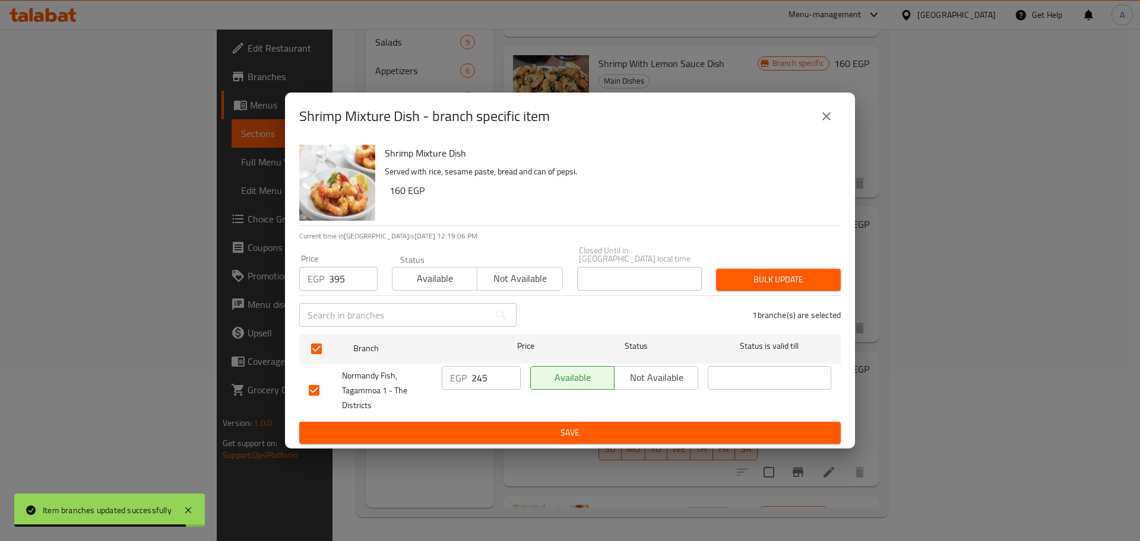
click at [762, 275] on span "Bulk update" at bounding box center [778, 279] width 106 height 15
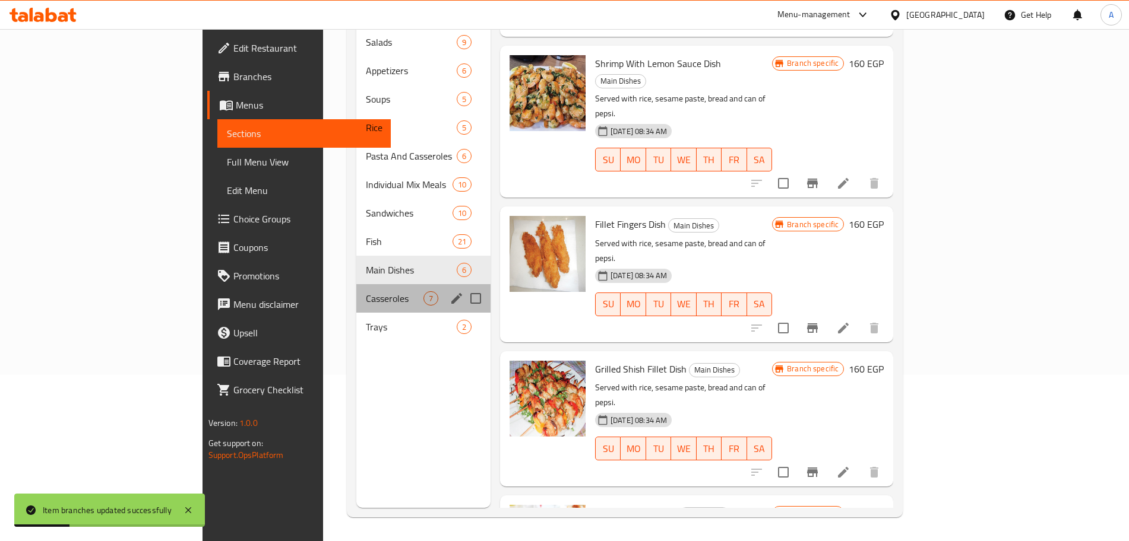
click at [356, 284] on div "Casseroles 7" at bounding box center [423, 298] width 134 height 28
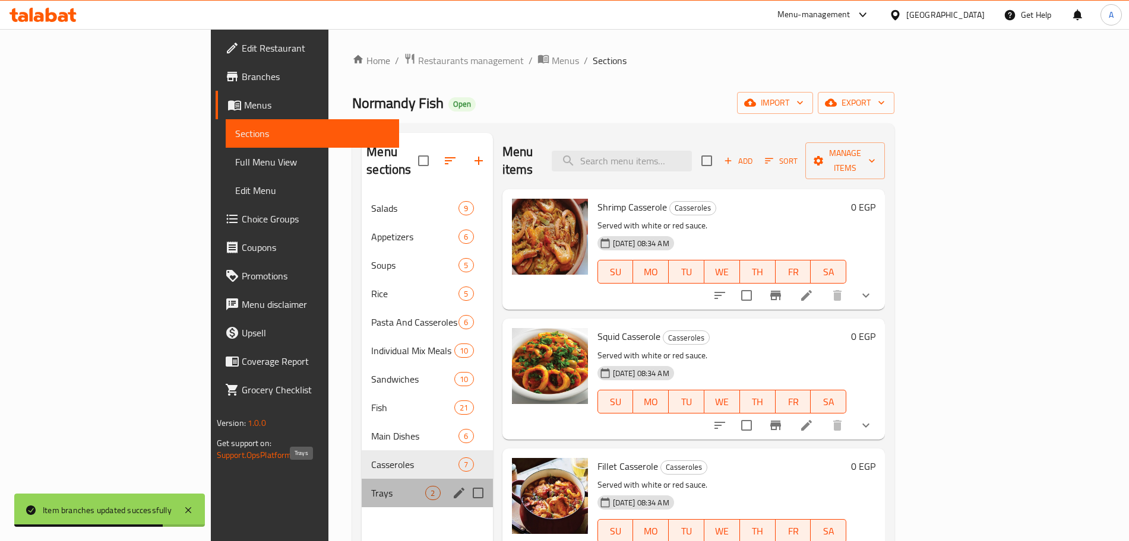
click at [371, 486] on span "Trays" at bounding box center [398, 493] width 54 height 14
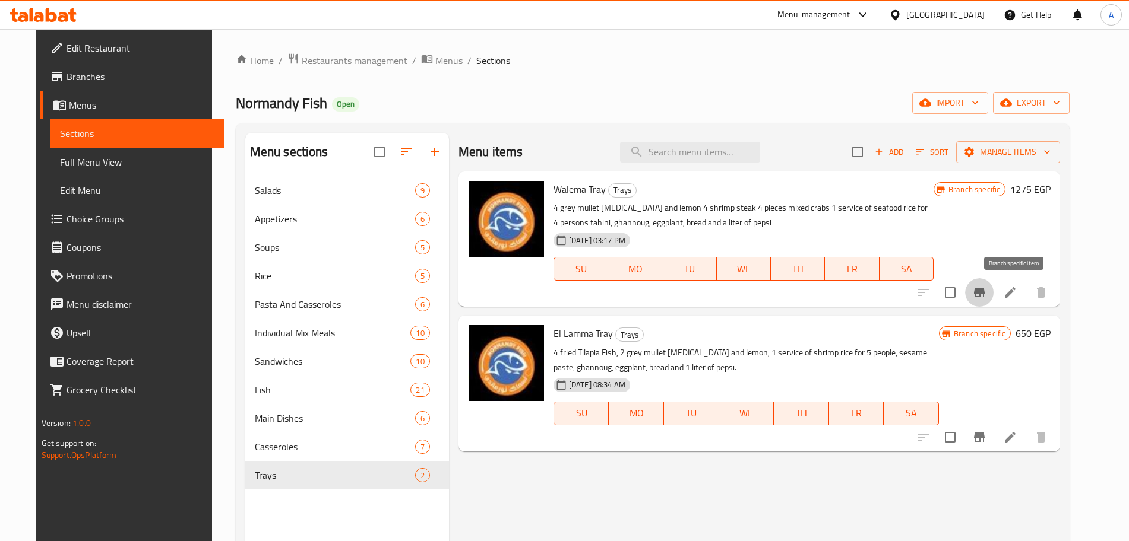
click at [986, 299] on icon "Branch-specific-item" at bounding box center [979, 293] width 14 height 14
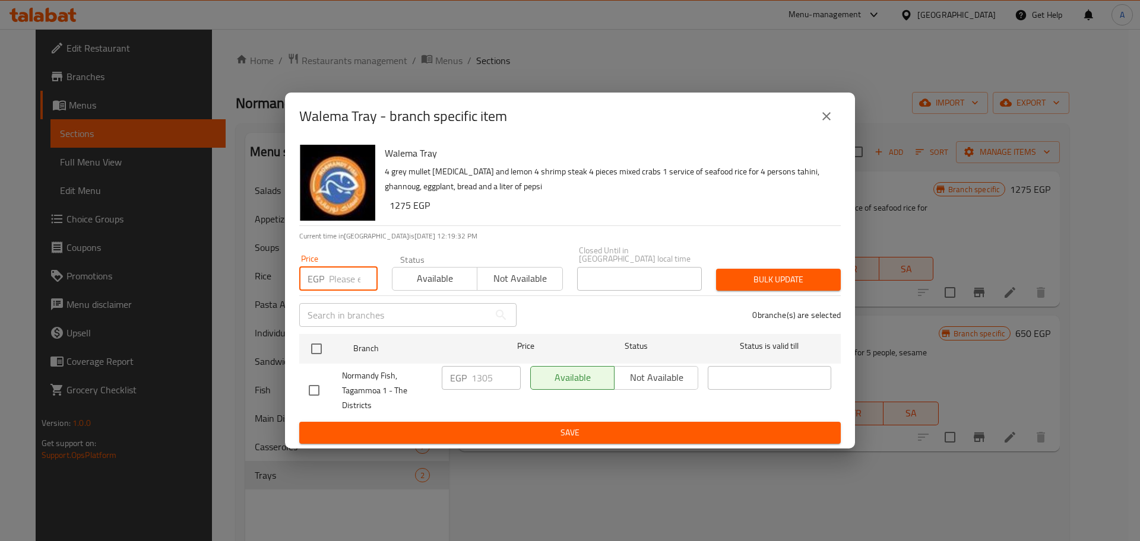
click at [342, 275] on input "number" at bounding box center [353, 279] width 49 height 24
type input "1600"
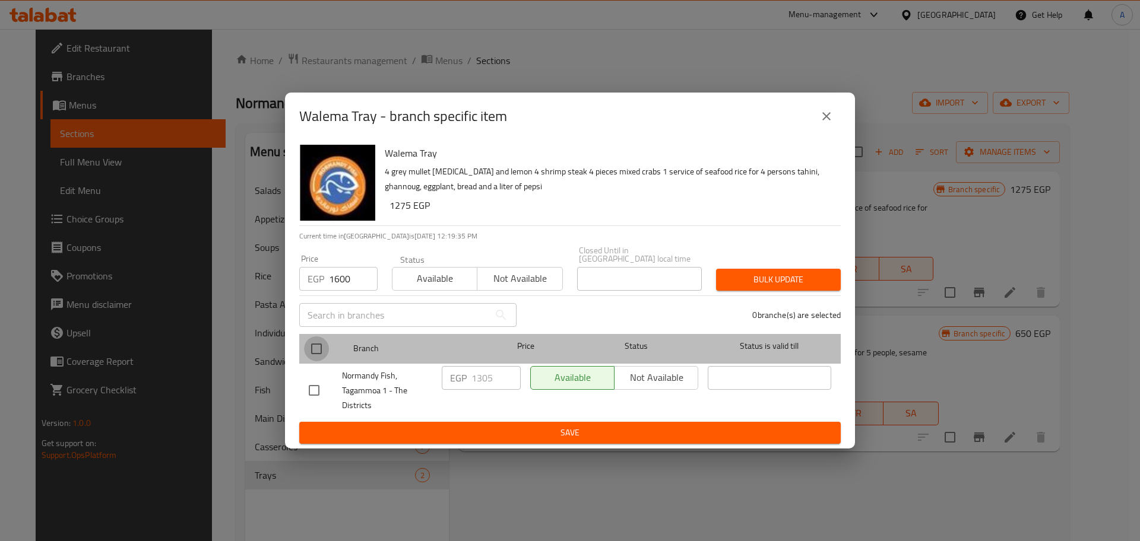
click at [312, 353] on input "checkbox" at bounding box center [316, 349] width 25 height 25
checkbox input "true"
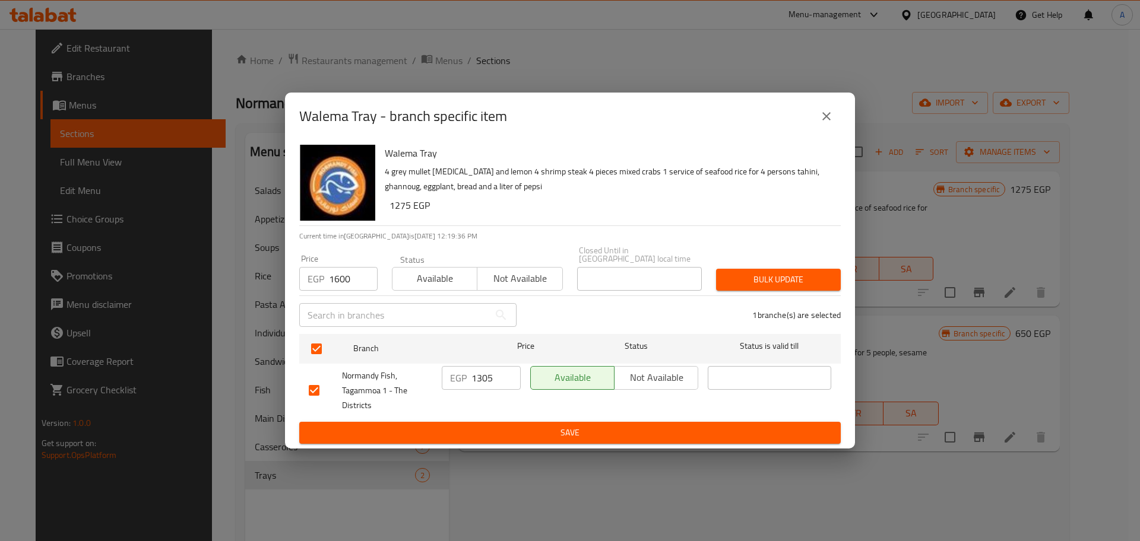
click at [734, 281] on span "Bulk update" at bounding box center [778, 279] width 106 height 15
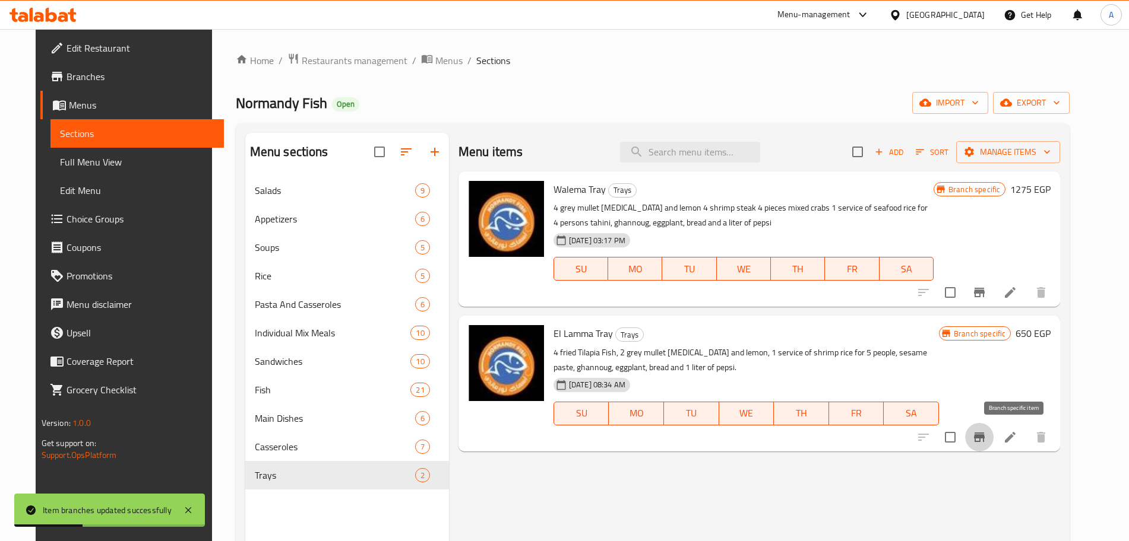
click at [984, 436] on icon "Branch-specific-item" at bounding box center [979, 437] width 11 height 9
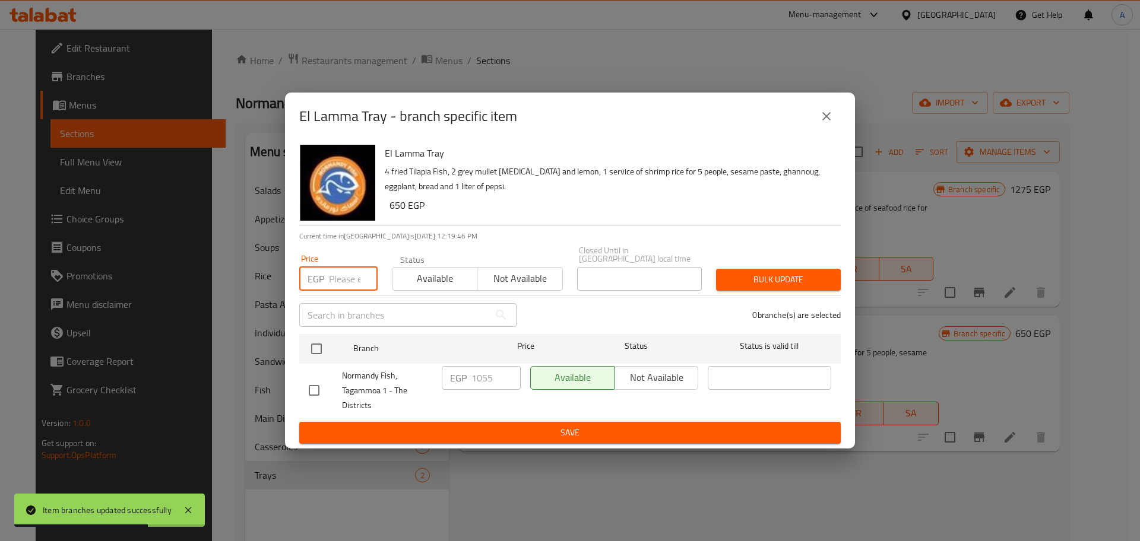
click at [338, 282] on input "number" at bounding box center [353, 279] width 49 height 24
type input "1295"
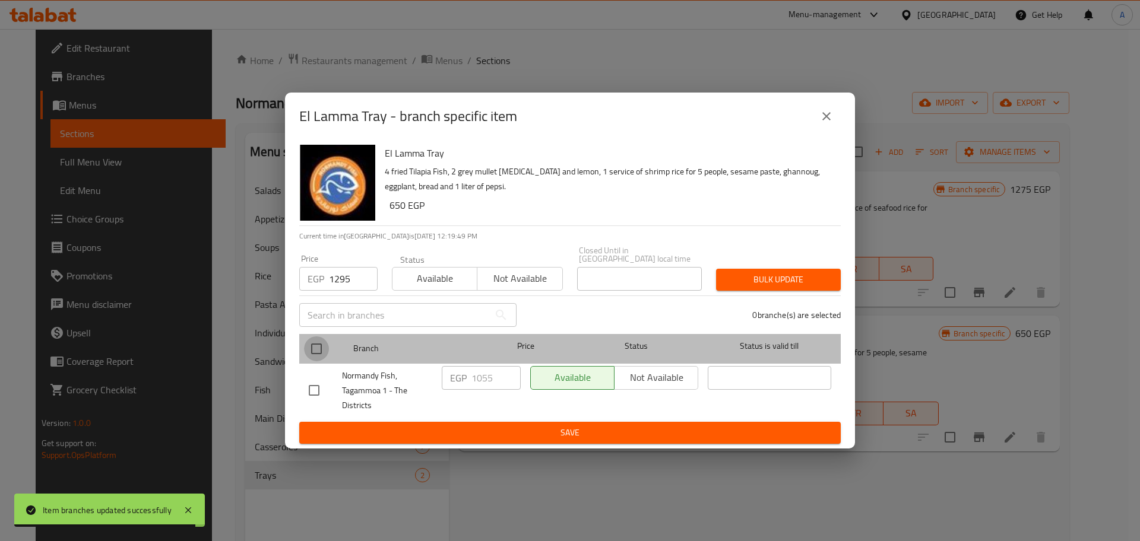
click at [316, 341] on input "checkbox" at bounding box center [316, 349] width 25 height 25
checkbox input "true"
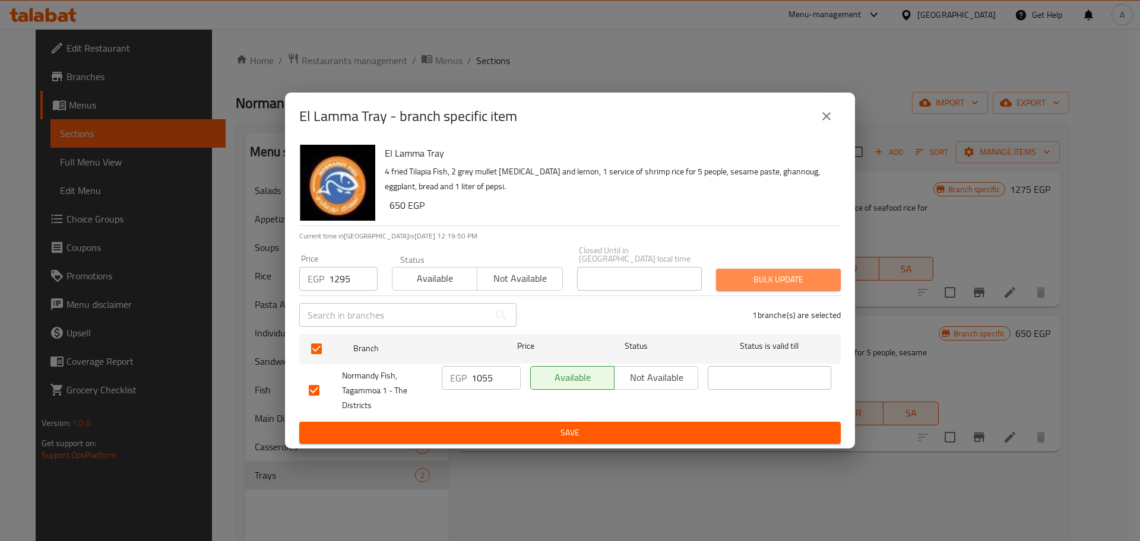
click at [740, 280] on span "Bulk update" at bounding box center [778, 279] width 106 height 15
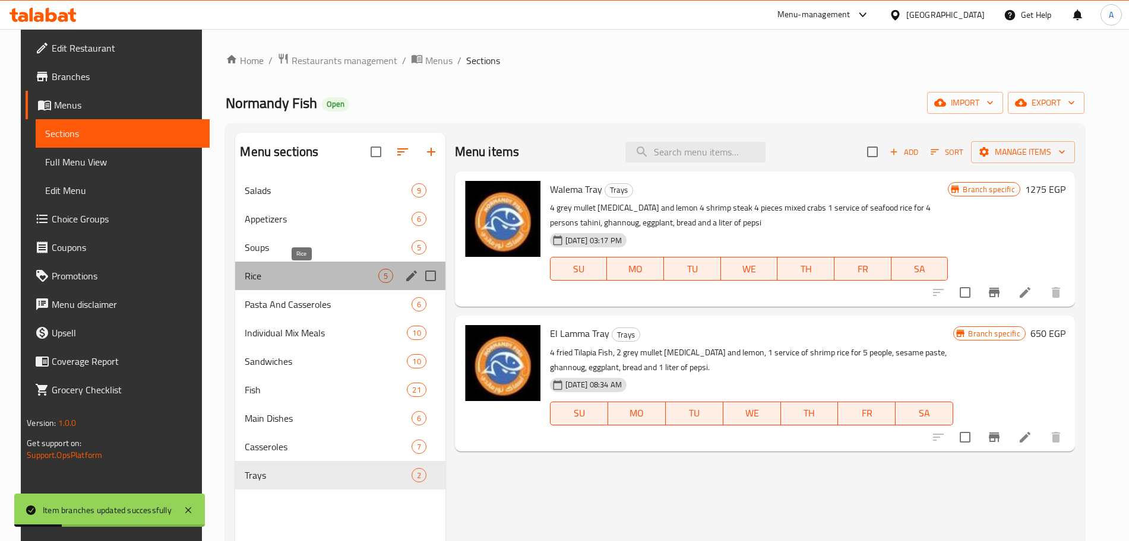
click at [266, 283] on span "Rice" at bounding box center [311, 276] width 133 height 14
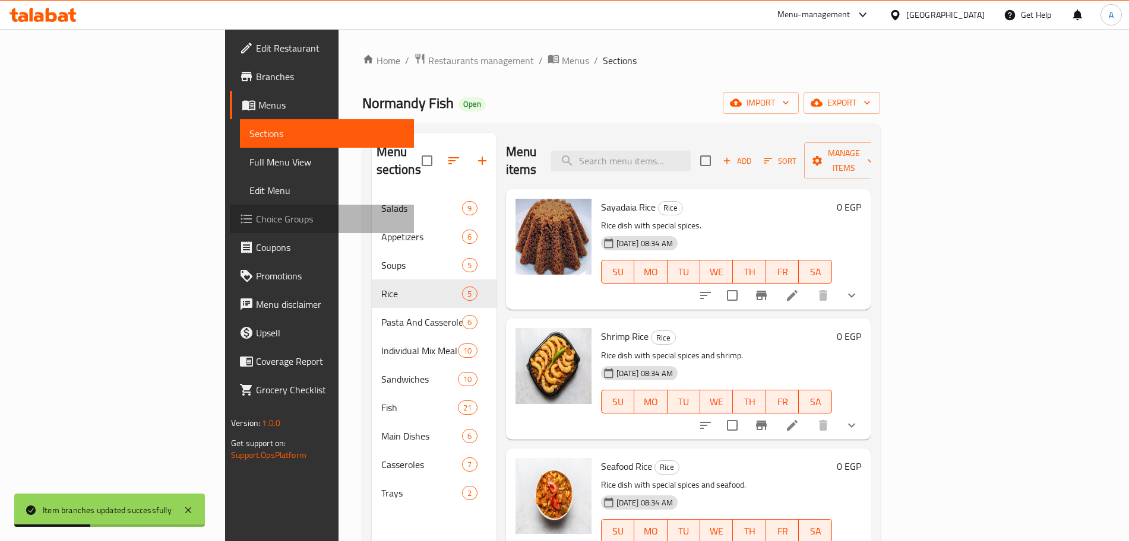
click at [256, 213] on span "Choice Groups" at bounding box center [330, 219] width 148 height 14
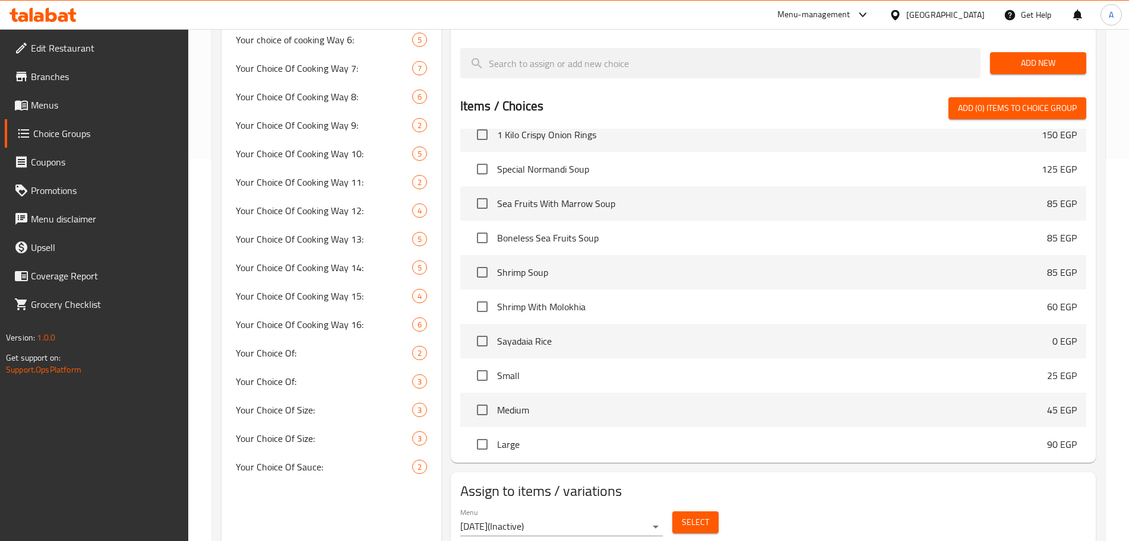
scroll to position [522, 0]
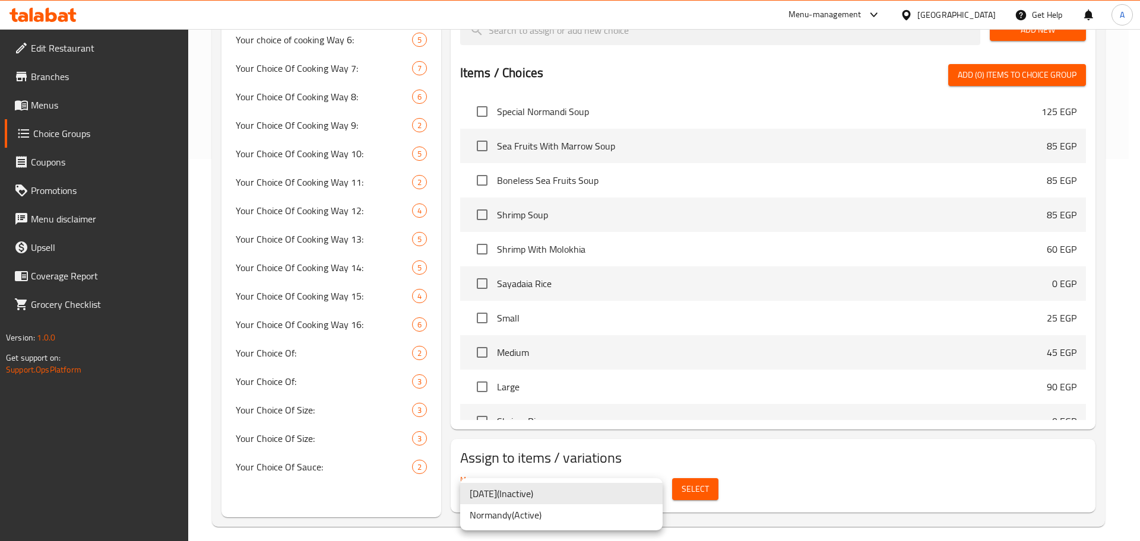
click at [580, 524] on li "Normandy ( Active )" at bounding box center [561, 515] width 202 height 21
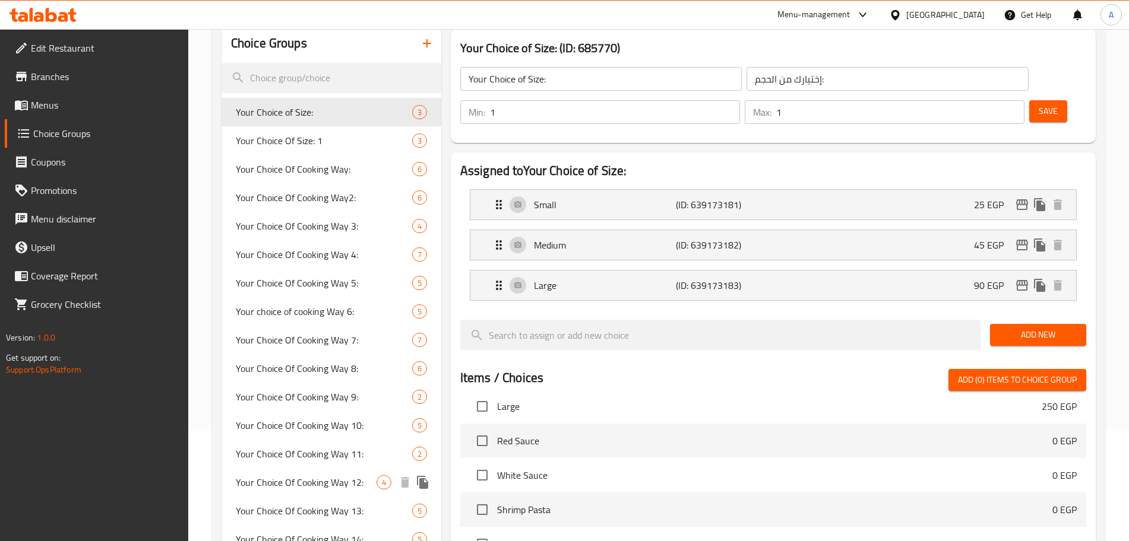
scroll to position [392, 0]
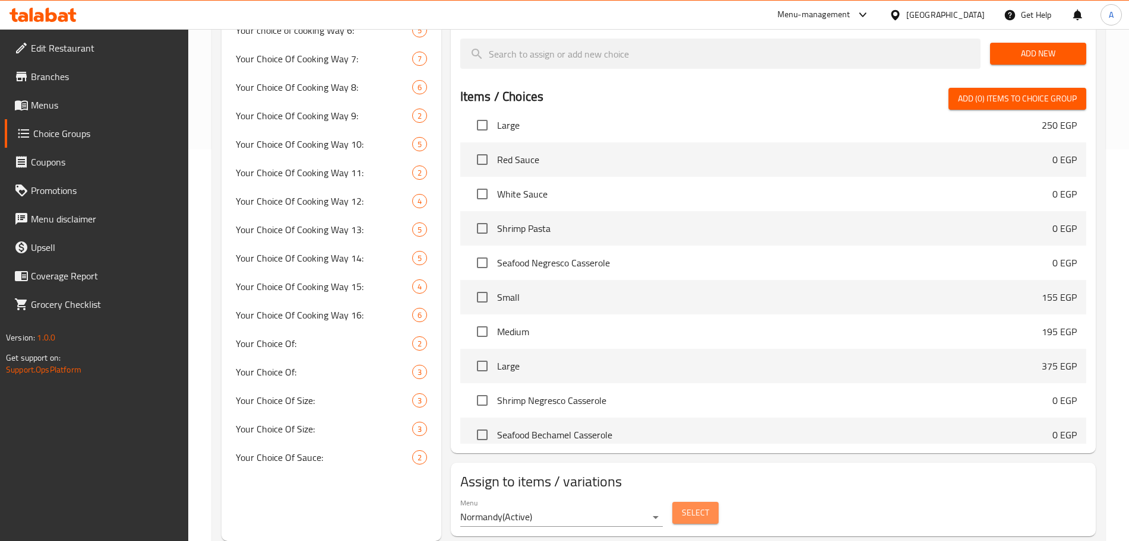
click at [692, 506] on span "Select" at bounding box center [695, 513] width 27 height 15
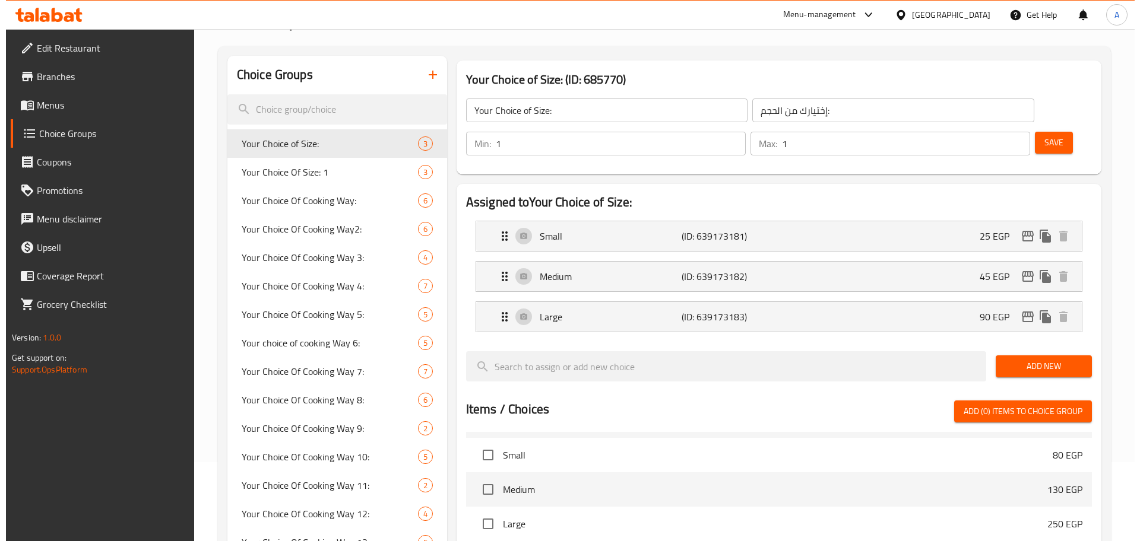
scroll to position [1406, 0]
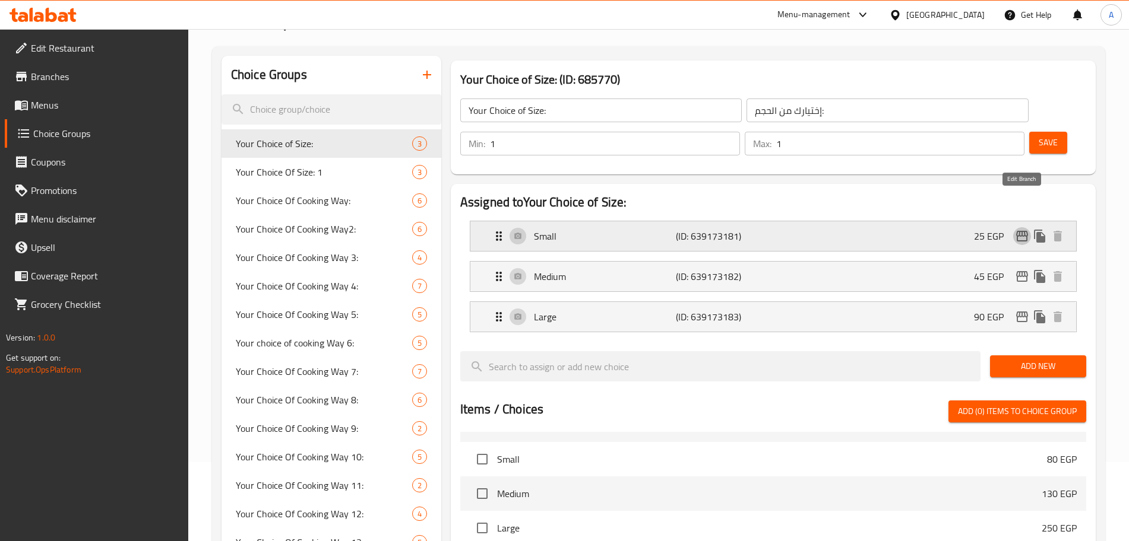
click at [1017, 231] on icon "edit" at bounding box center [1022, 236] width 12 height 11
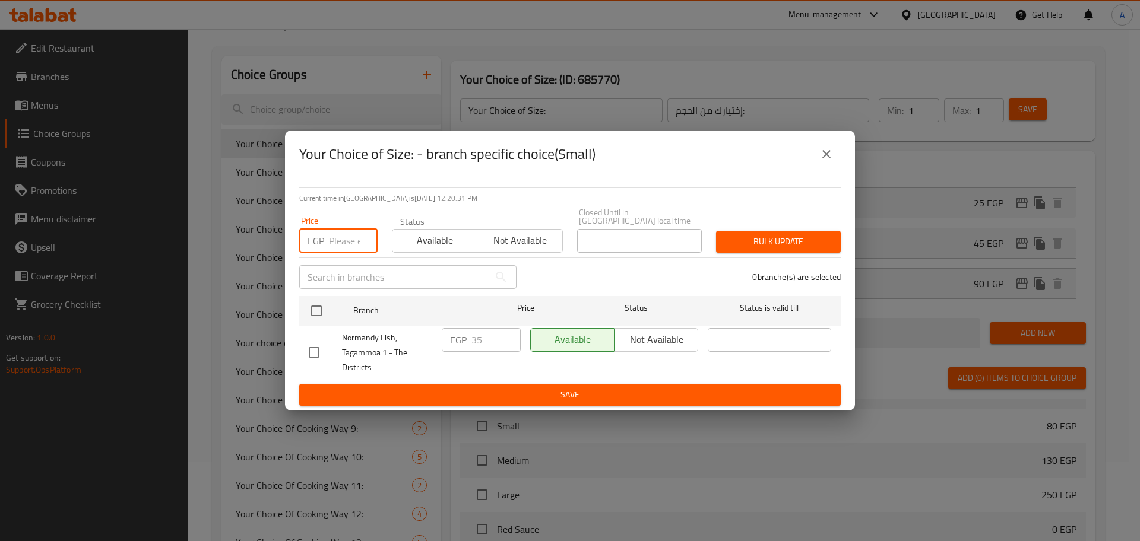
click at [346, 233] on input "number" at bounding box center [353, 241] width 49 height 24
type input "45"
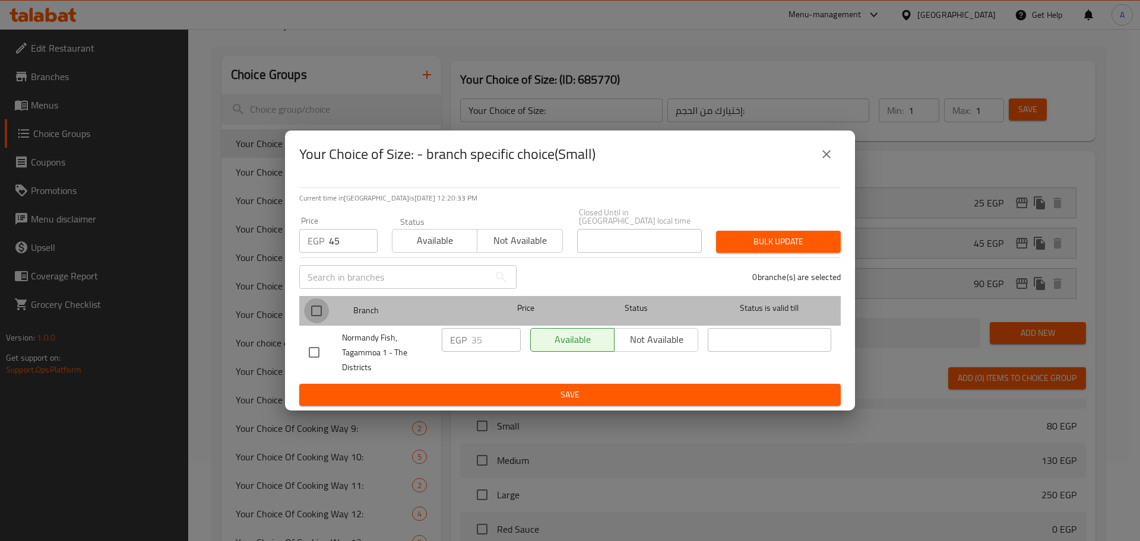
click at [314, 314] on input "checkbox" at bounding box center [316, 311] width 25 height 25
checkbox input "true"
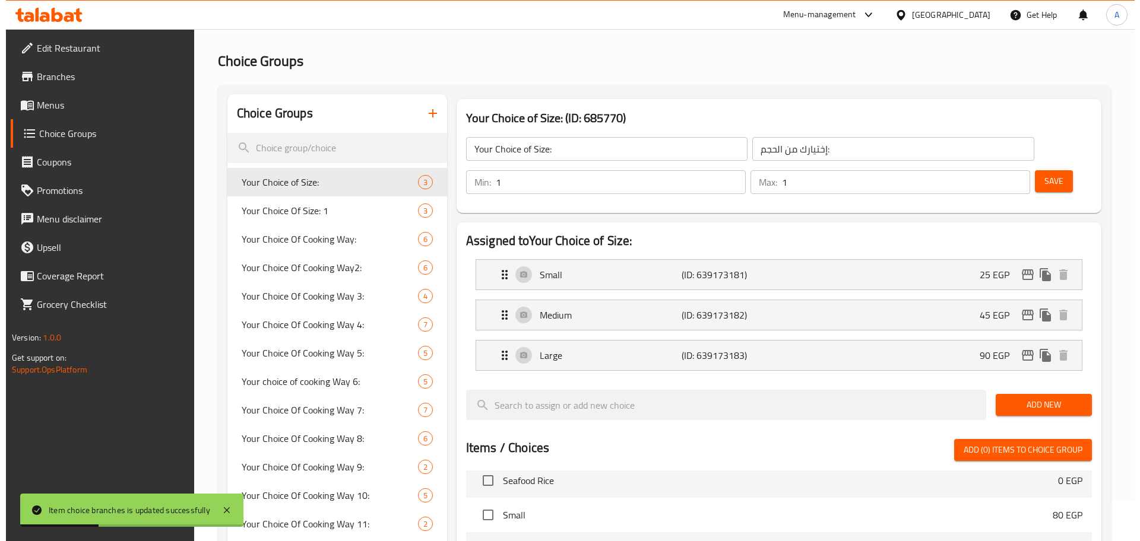
scroll to position [39, 0]
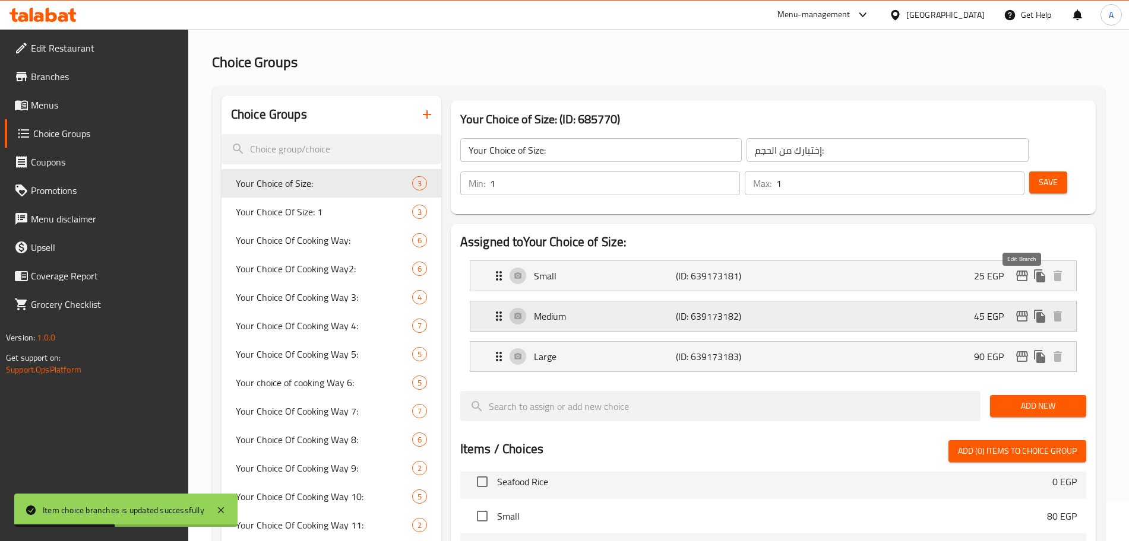
click at [1024, 309] on icon "edit" at bounding box center [1022, 316] width 14 height 14
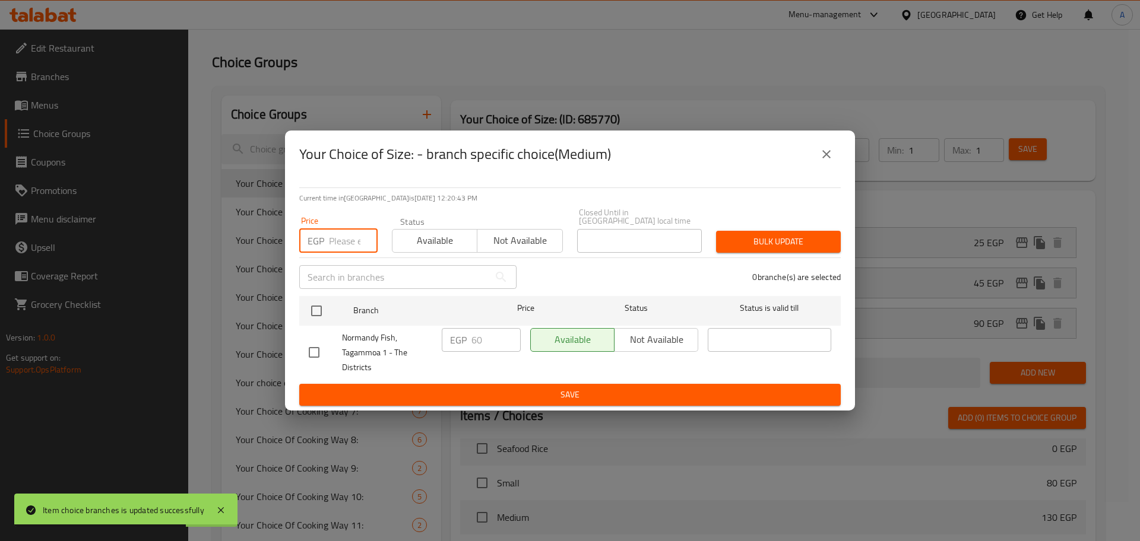
click at [342, 240] on input "number" at bounding box center [353, 241] width 49 height 24
type input "75"
click at [317, 302] on input "checkbox" at bounding box center [316, 311] width 25 height 25
checkbox input "true"
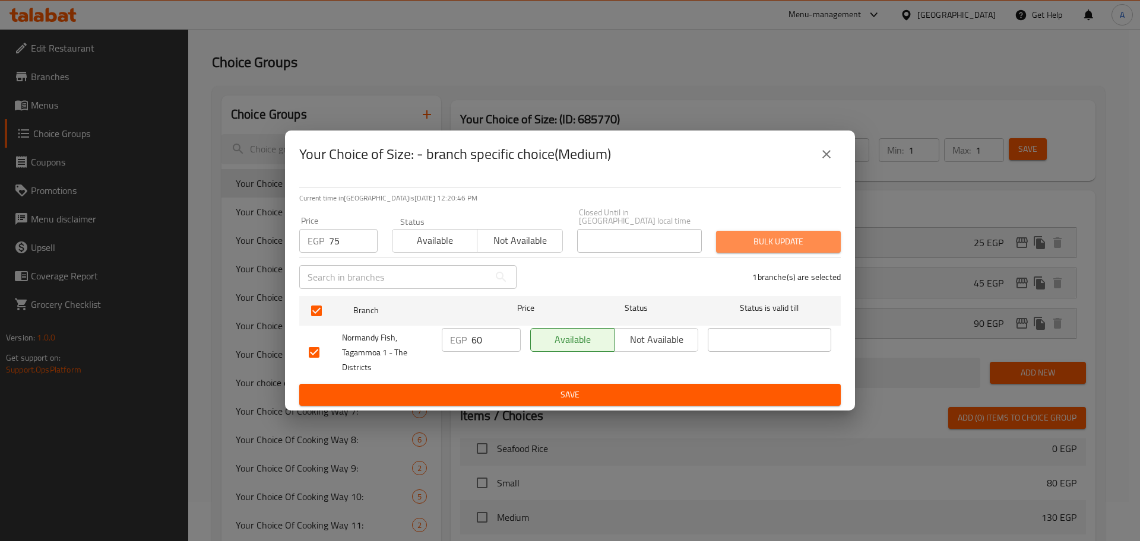
click at [765, 235] on span "Bulk update" at bounding box center [778, 242] width 106 height 15
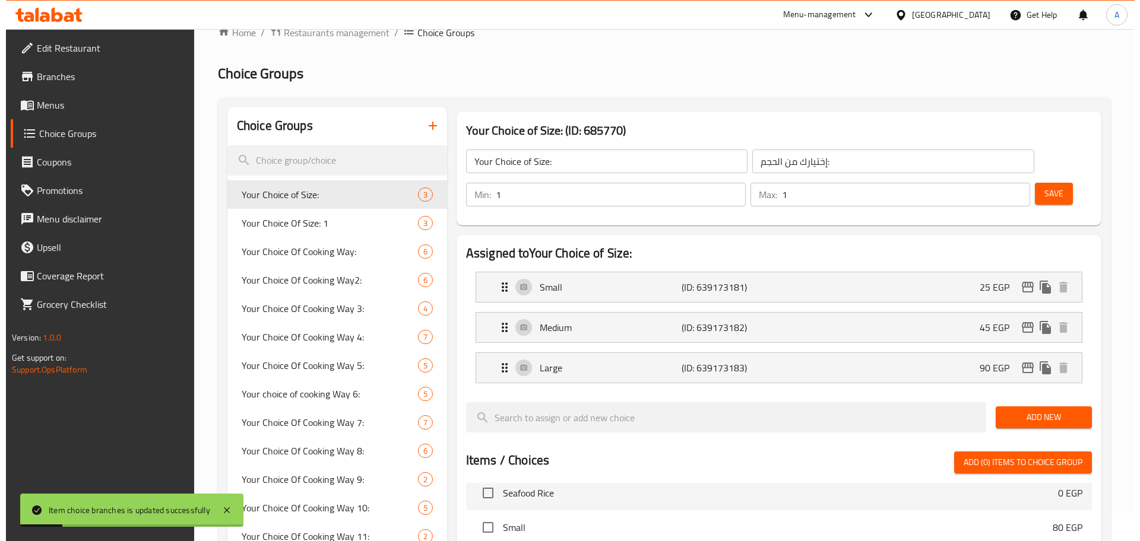
scroll to position [17, 0]
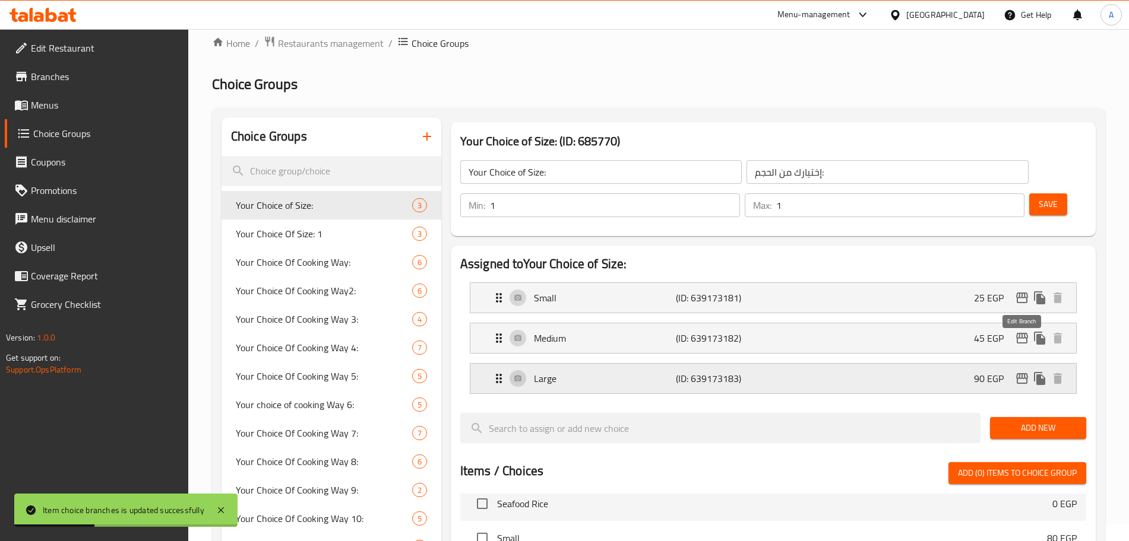
click at [1018, 372] on icon "edit" at bounding box center [1022, 379] width 14 height 14
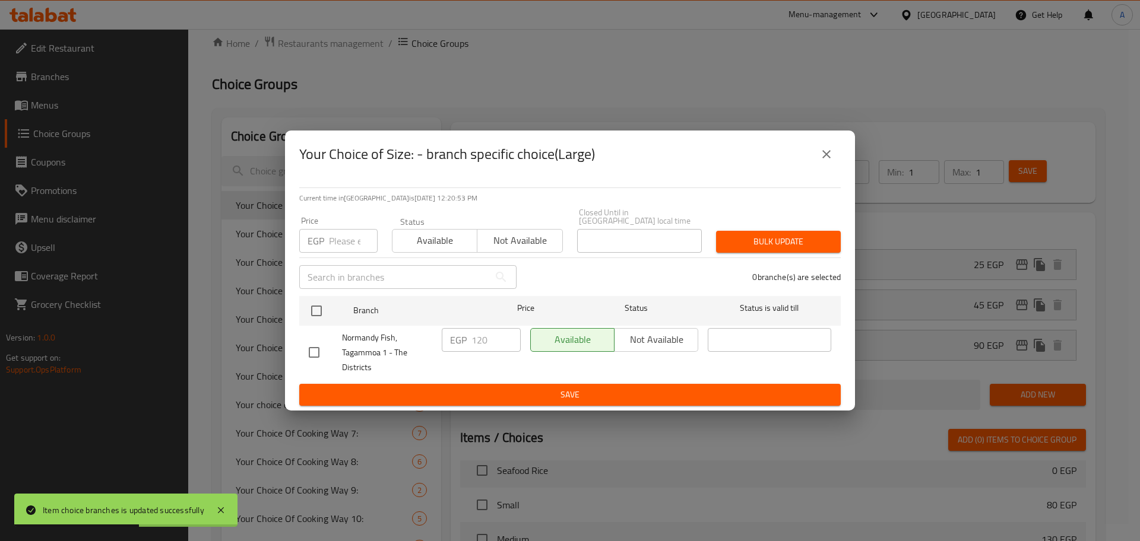
click at [353, 243] on input "number" at bounding box center [353, 241] width 49 height 24
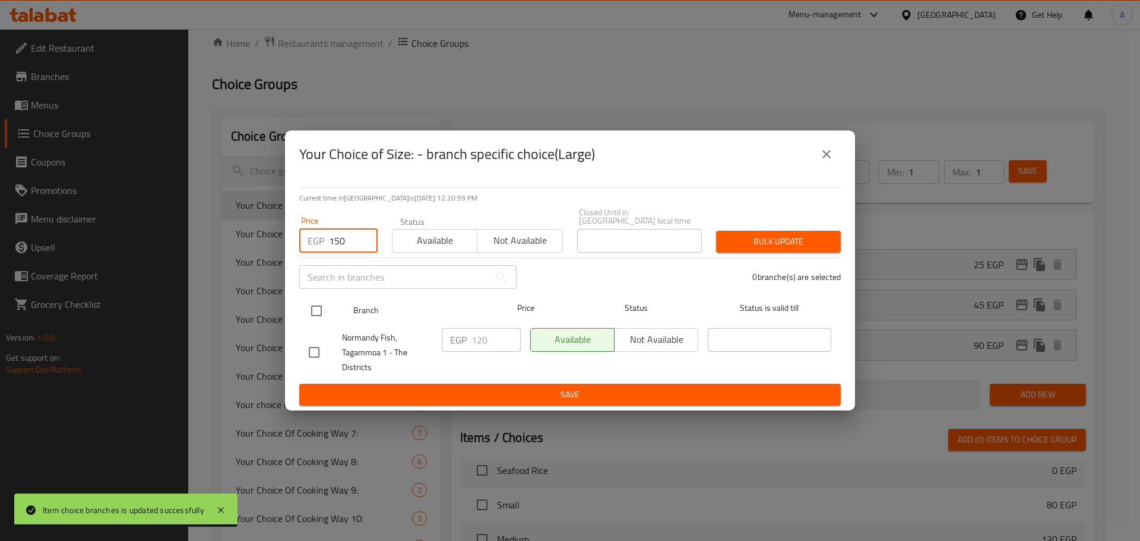
type input "150"
click at [313, 307] on input "checkbox" at bounding box center [316, 311] width 25 height 25
checkbox input "true"
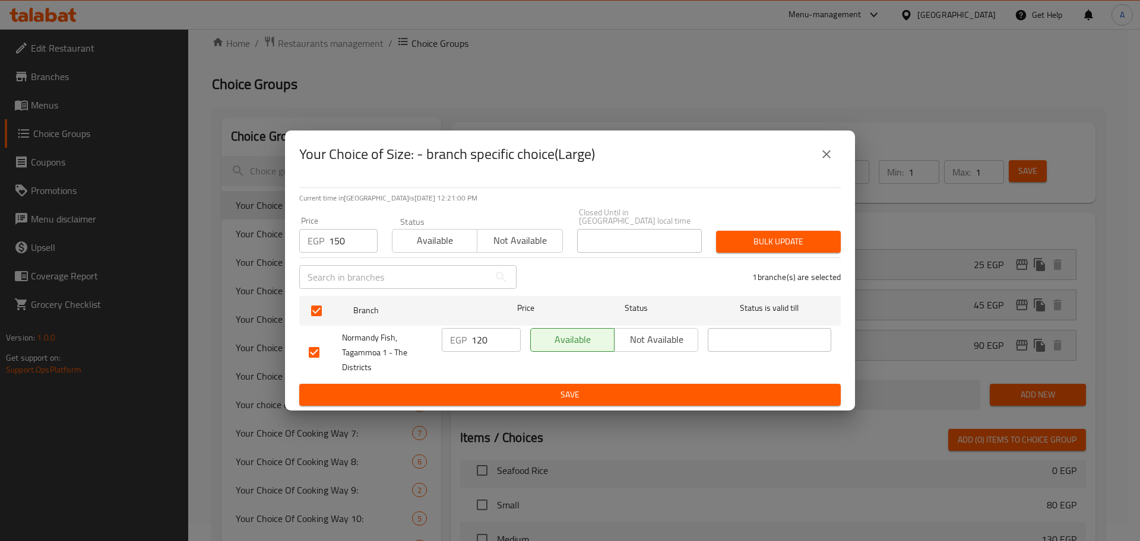
click at [741, 235] on span "Bulk update" at bounding box center [778, 242] width 106 height 15
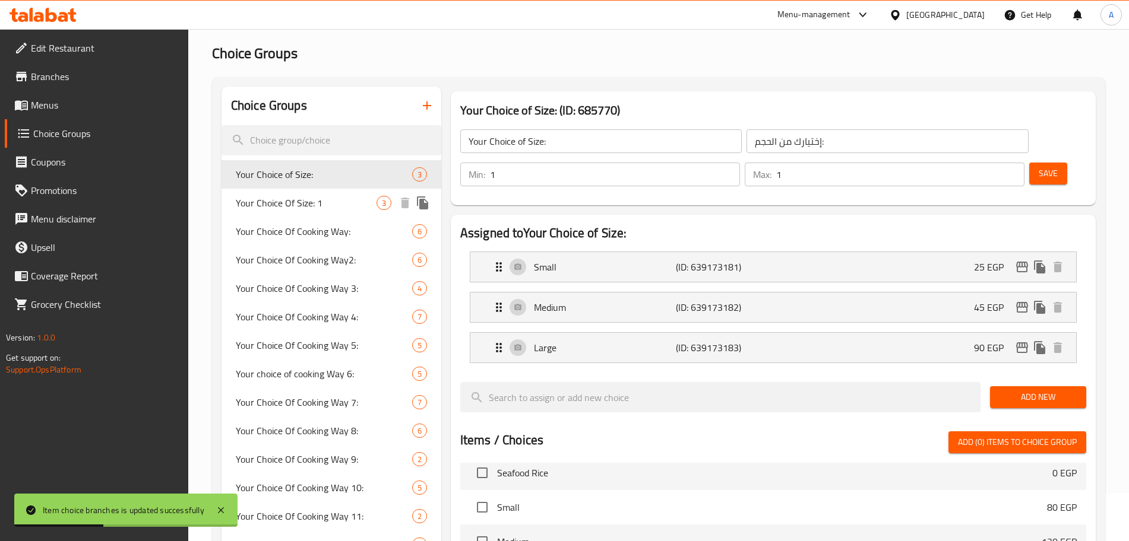
scroll to position [47, 0]
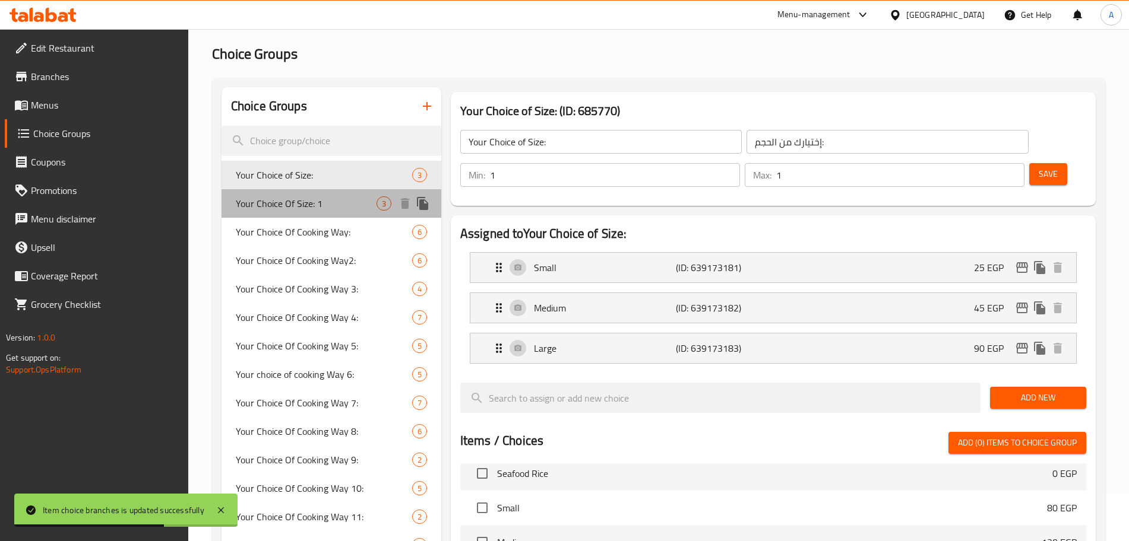
click at [304, 200] on span "Your Choice Of Size: 1" at bounding box center [306, 204] width 141 height 14
type input "Your Choice Of Size: 1"
type input "اختيارك من الحجم:"
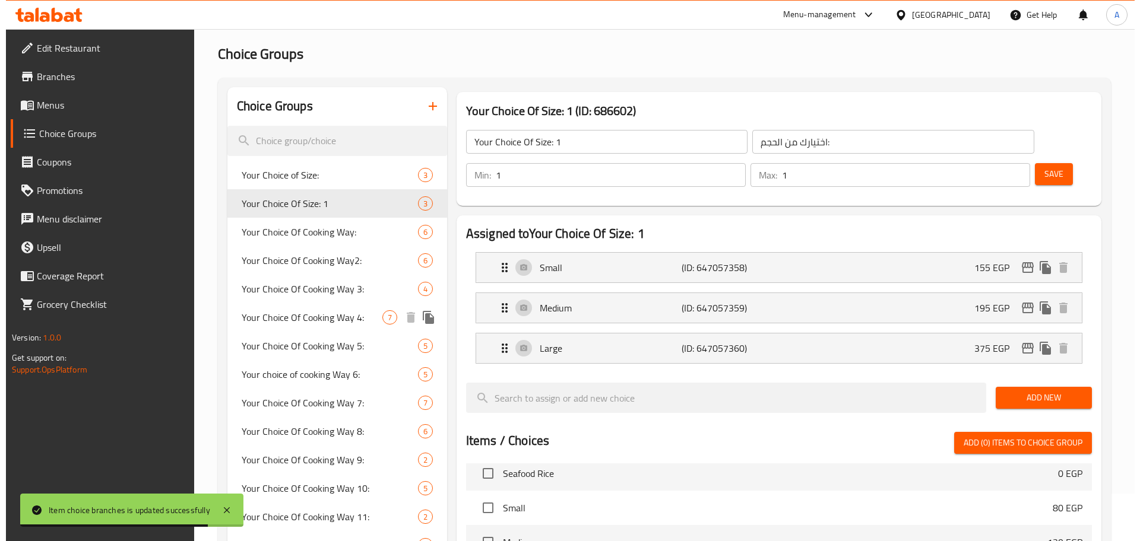
scroll to position [392, 0]
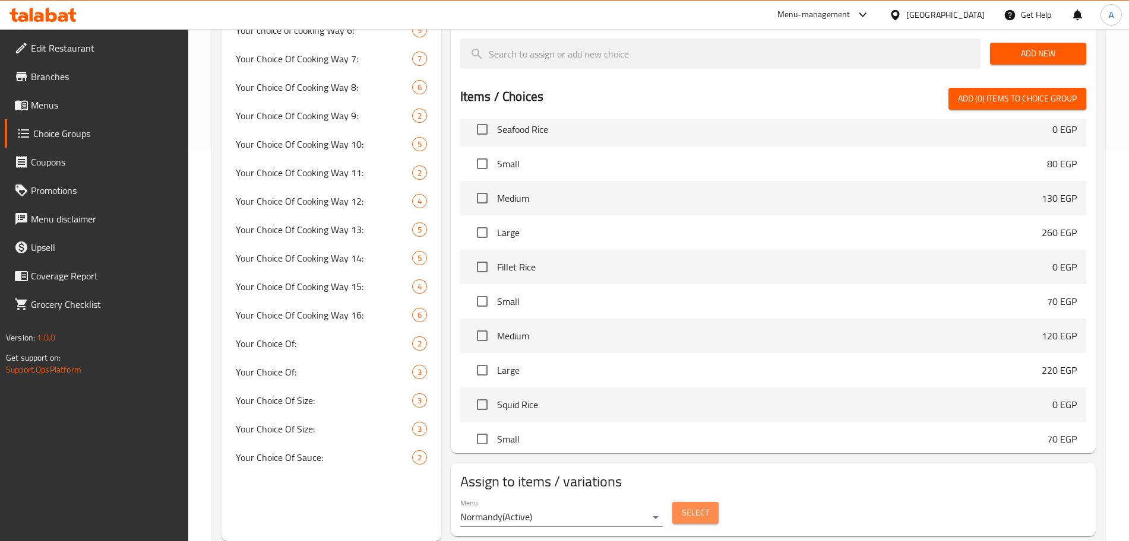
click at [685, 506] on span "Select" at bounding box center [695, 513] width 27 height 15
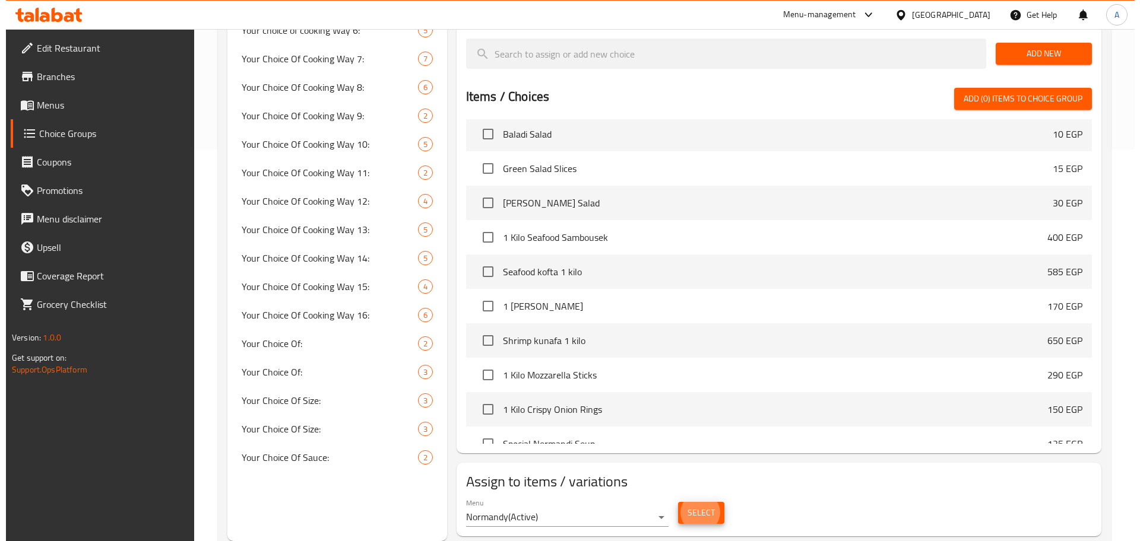
scroll to position [218, 0]
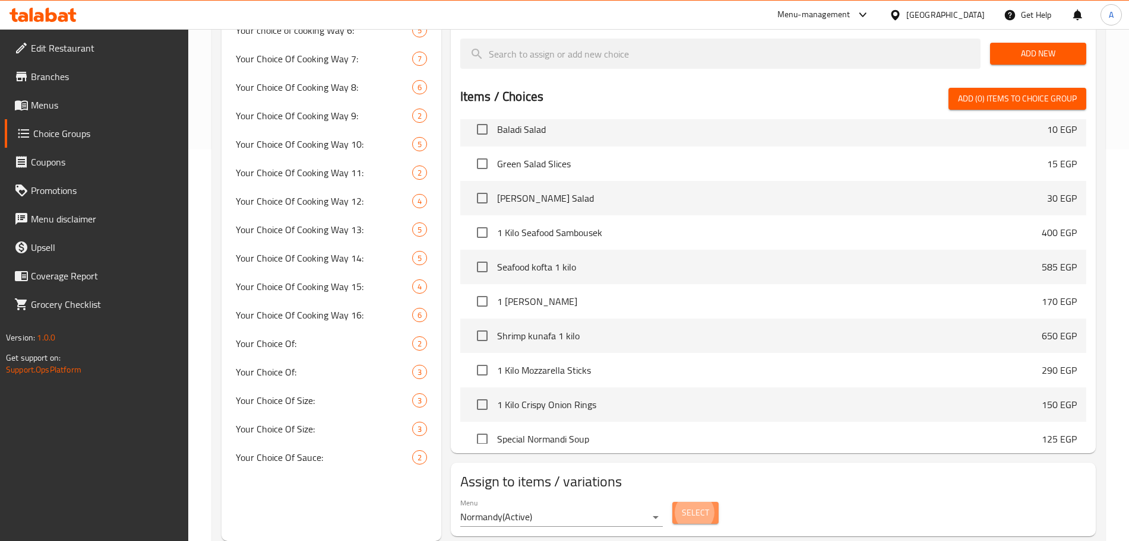
click at [695, 506] on span "Select" at bounding box center [695, 513] width 27 height 15
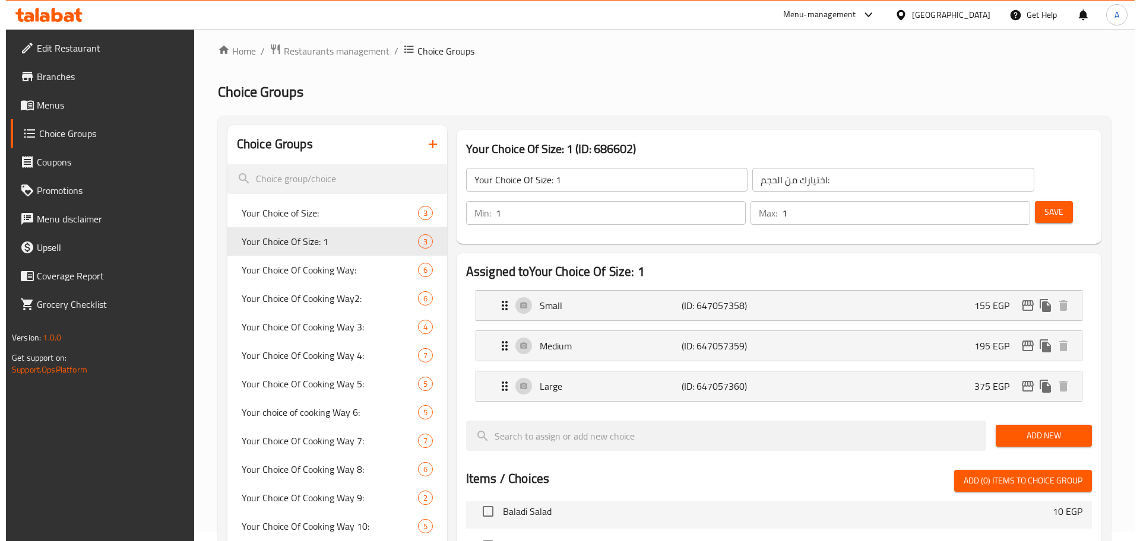
scroll to position [0, 0]
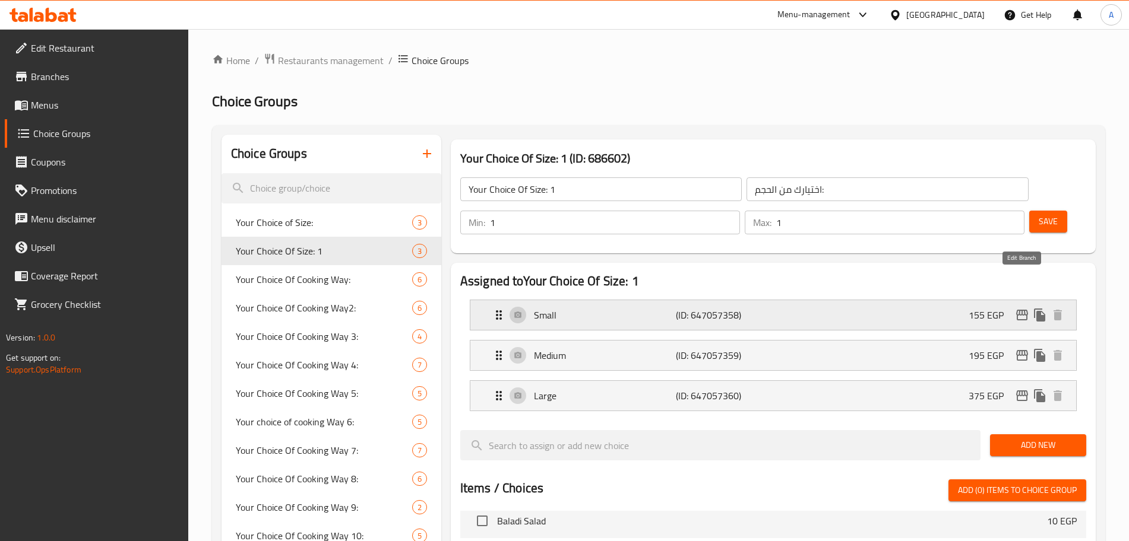
click at [1023, 308] on icon "edit" at bounding box center [1022, 315] width 14 height 14
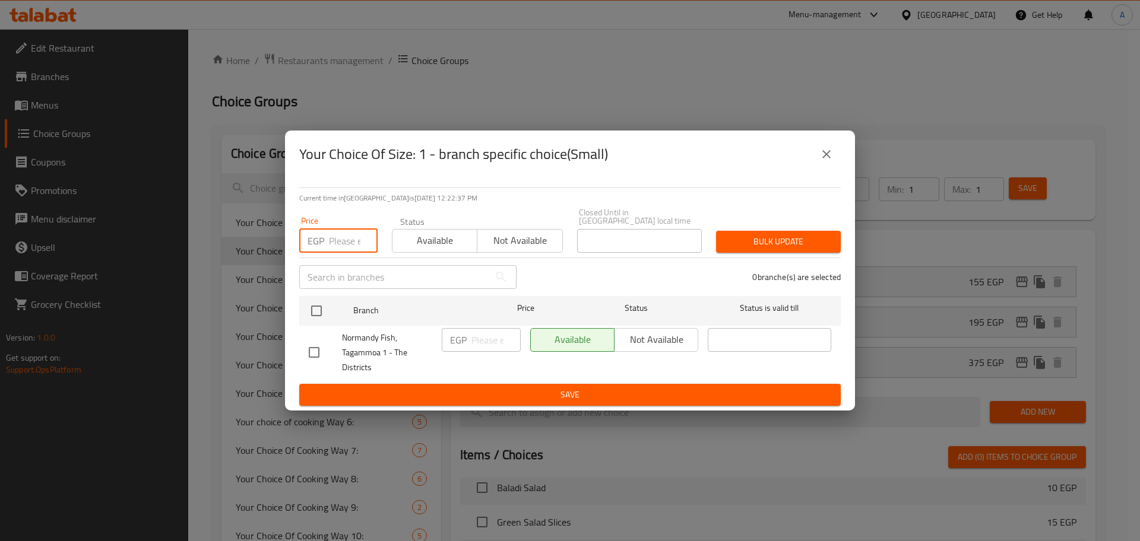
click at [347, 239] on input "number" at bounding box center [353, 241] width 49 height 24
type input "200"
click at [309, 308] on input "checkbox" at bounding box center [316, 311] width 25 height 25
checkbox input "true"
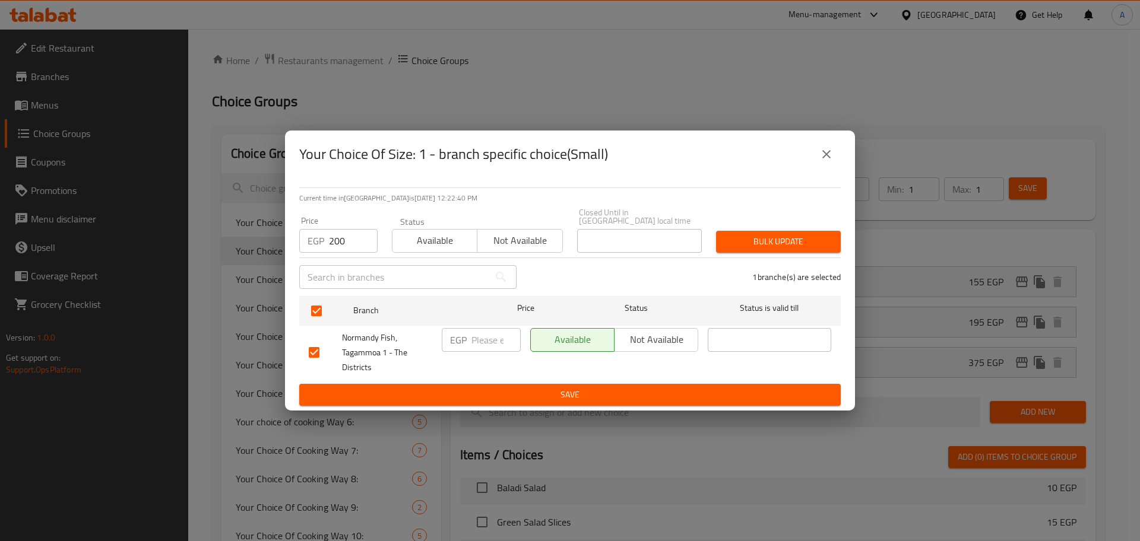
click at [742, 244] on span "Bulk update" at bounding box center [778, 242] width 106 height 15
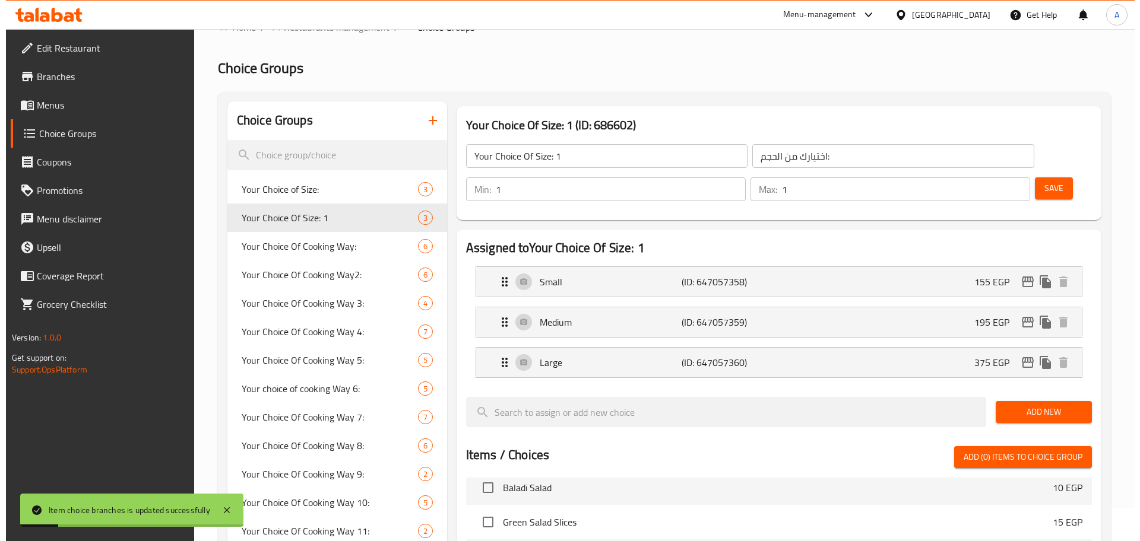
scroll to position [29, 0]
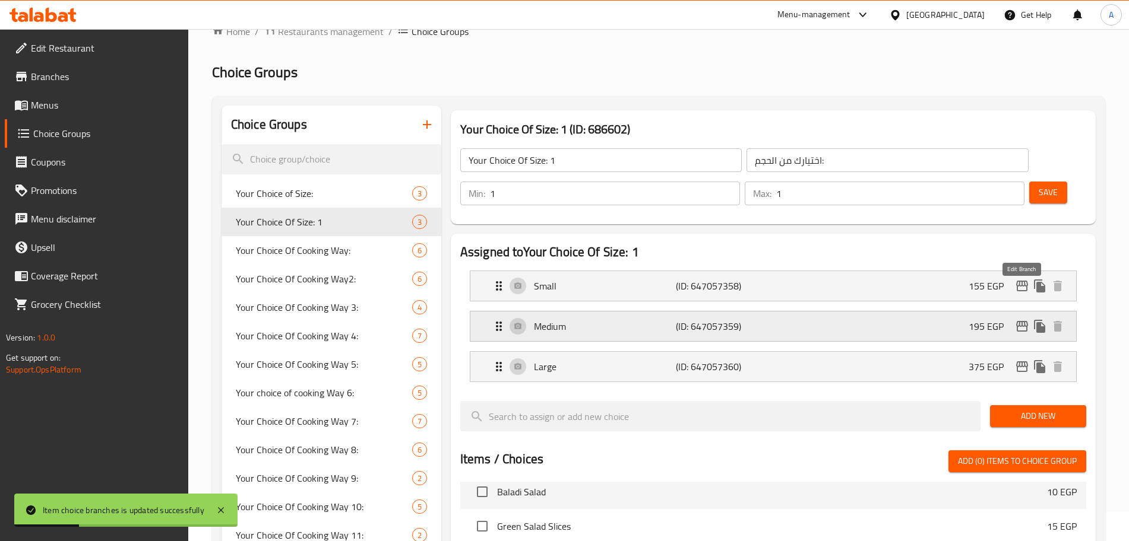
click at [1019, 321] on icon "edit" at bounding box center [1022, 326] width 12 height 11
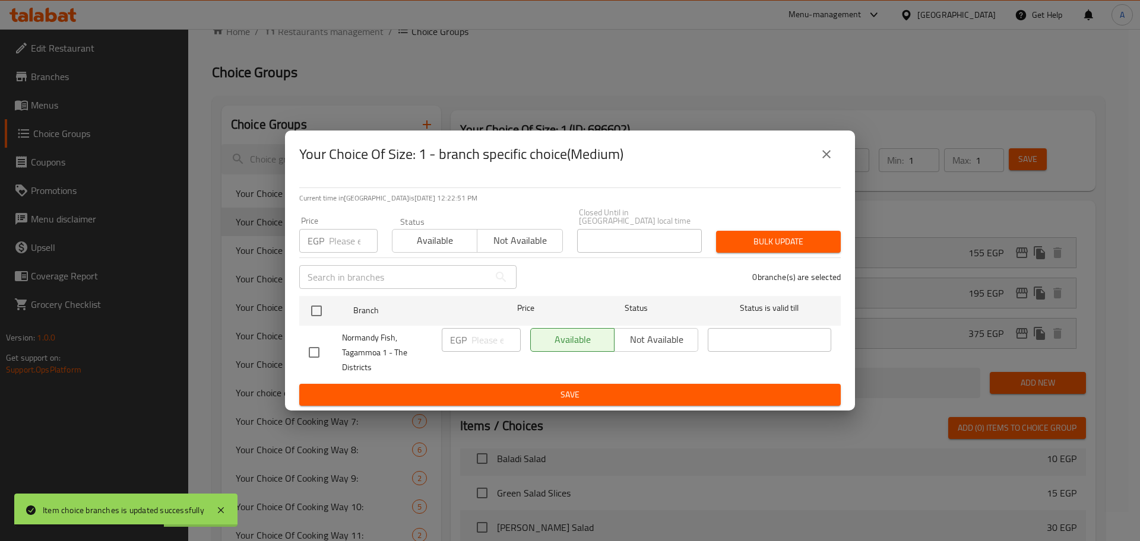
click at [345, 237] on input "number" at bounding box center [353, 241] width 49 height 24
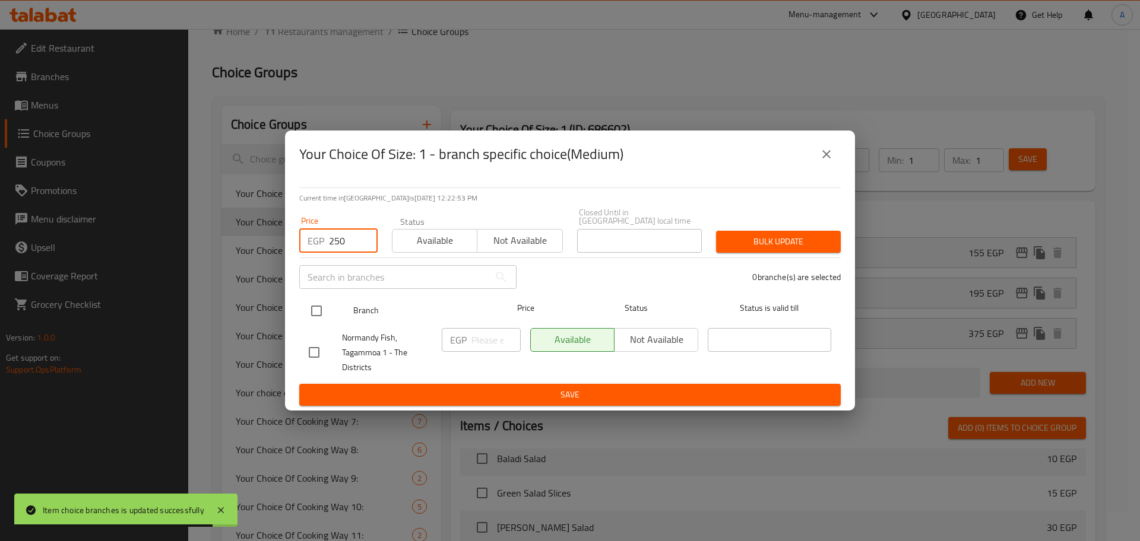
type input "250"
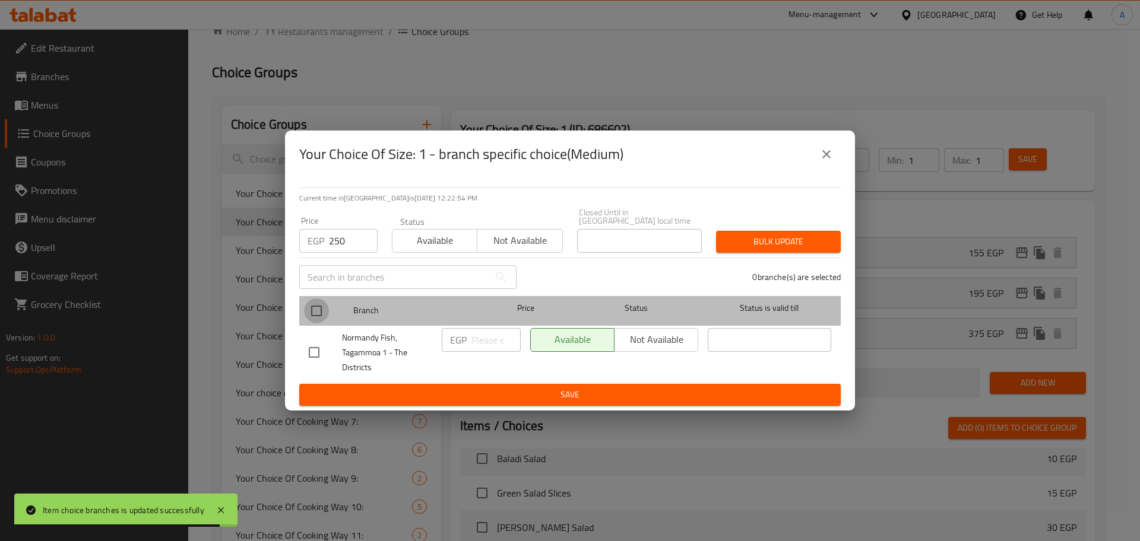
click at [316, 303] on input "checkbox" at bounding box center [316, 311] width 25 height 25
checkbox input "true"
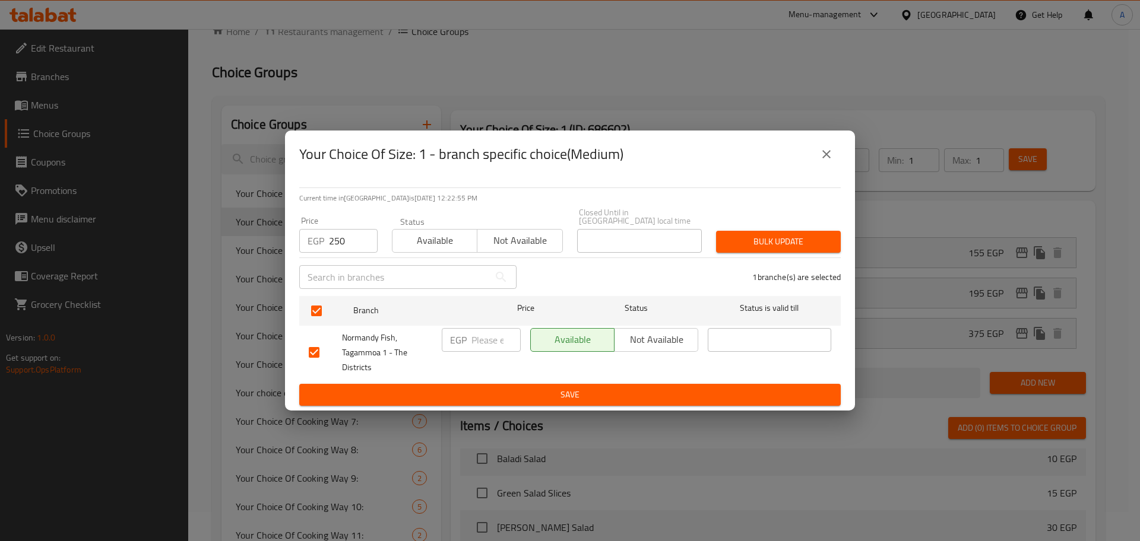
click at [791, 235] on span "Bulk update" at bounding box center [778, 242] width 106 height 15
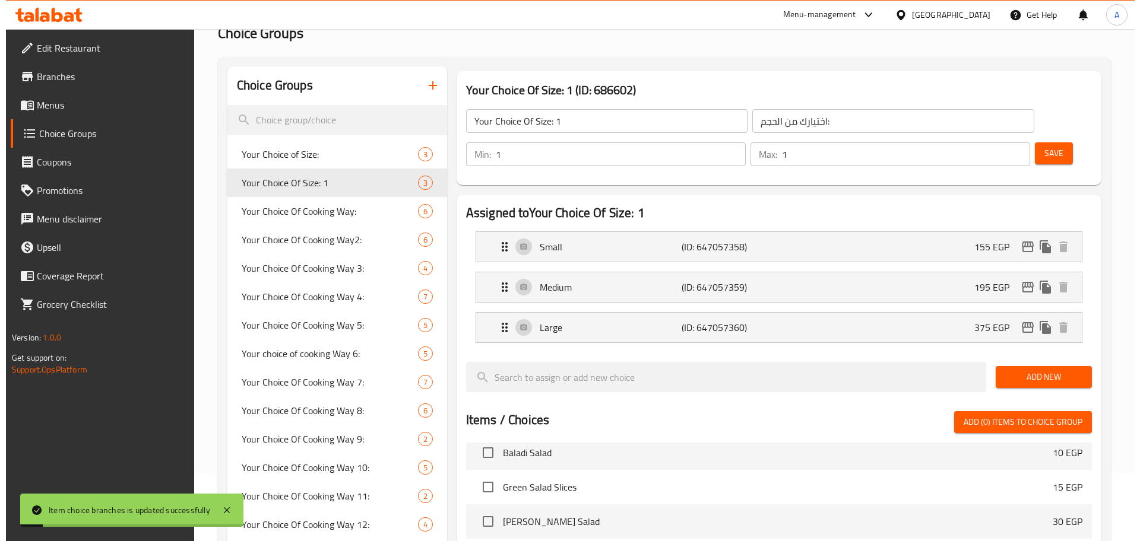
scroll to position [51, 0]
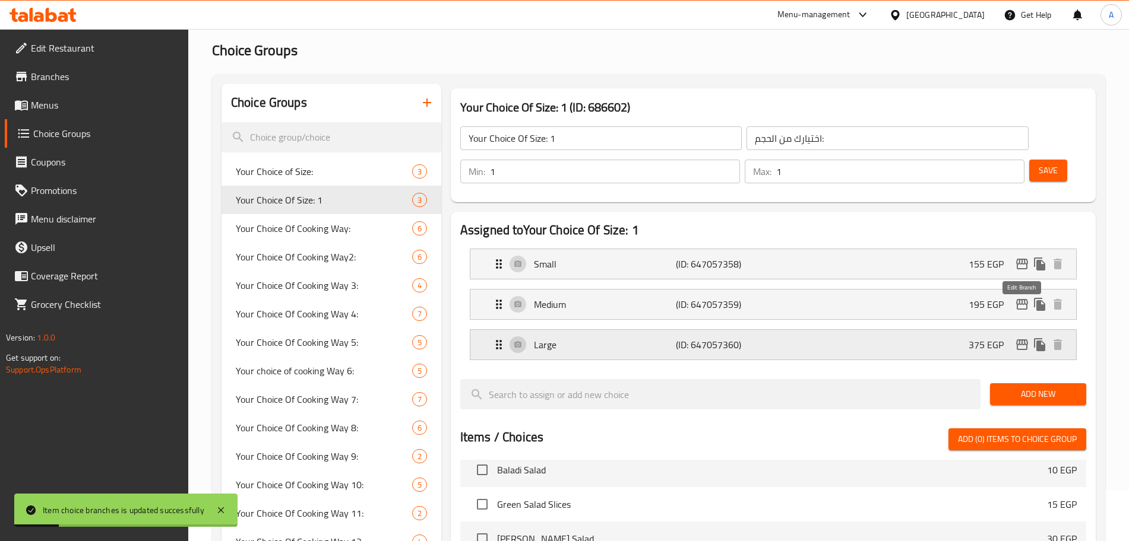
click at [1023, 340] on icon "edit" at bounding box center [1022, 345] width 12 height 11
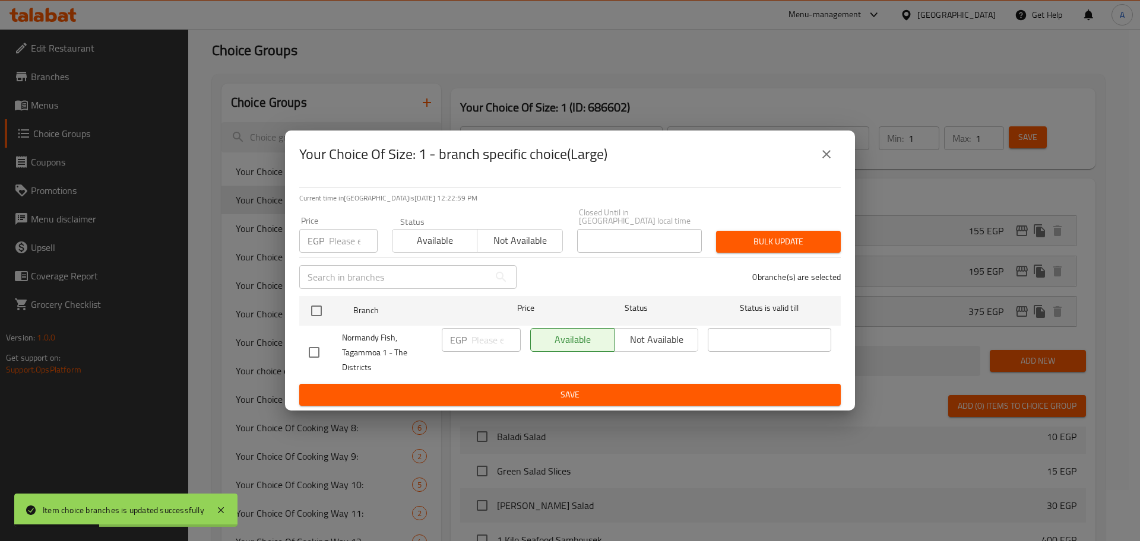
click at [351, 239] on input "number" at bounding box center [353, 241] width 49 height 24
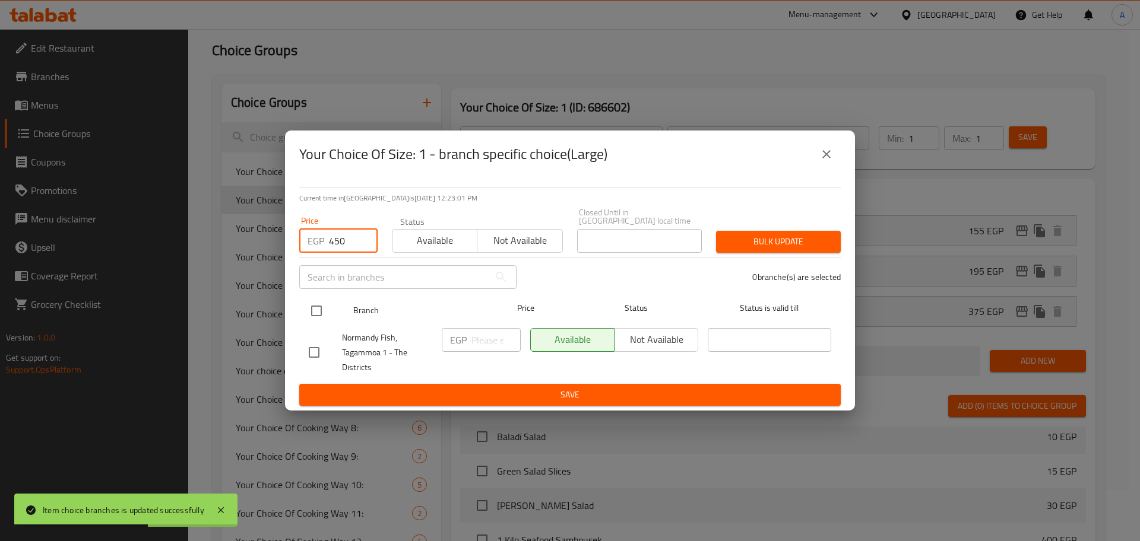
type input "450"
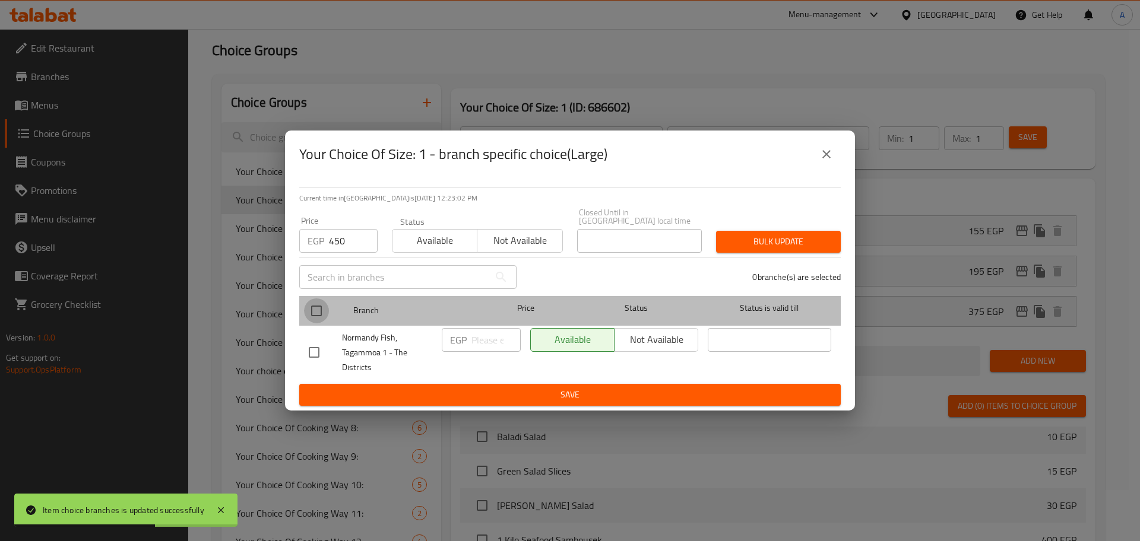
click at [316, 314] on input "checkbox" at bounding box center [316, 311] width 25 height 25
checkbox input "true"
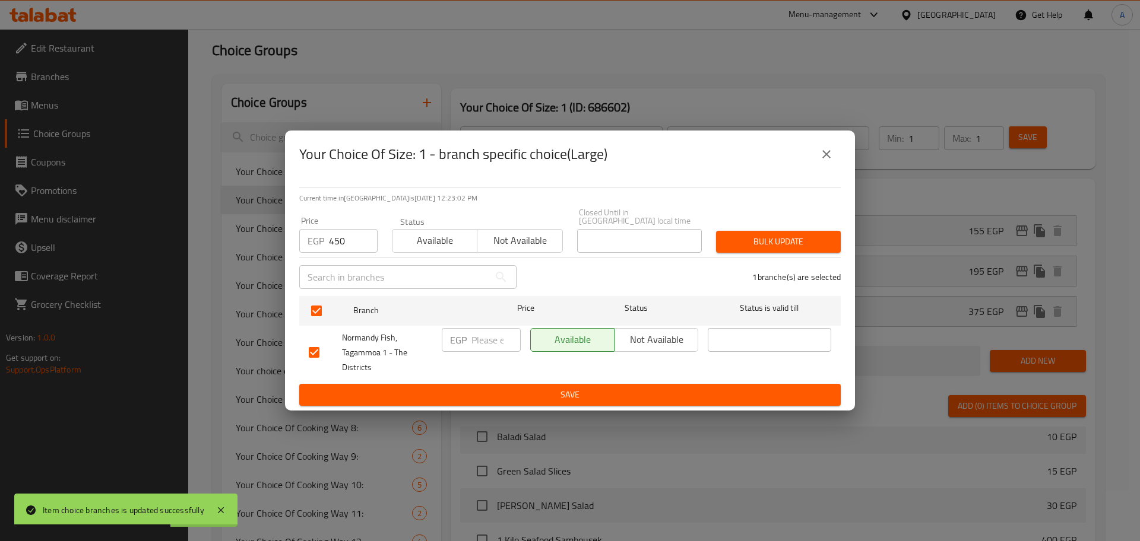
click at [752, 240] on span "Bulk update" at bounding box center [778, 242] width 106 height 15
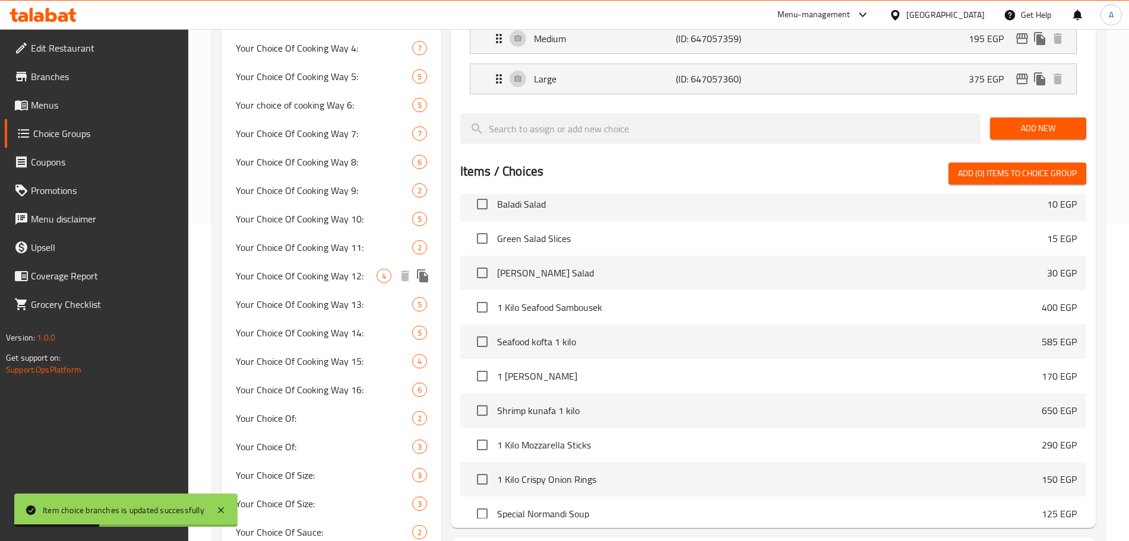
scroll to position [341, 0]
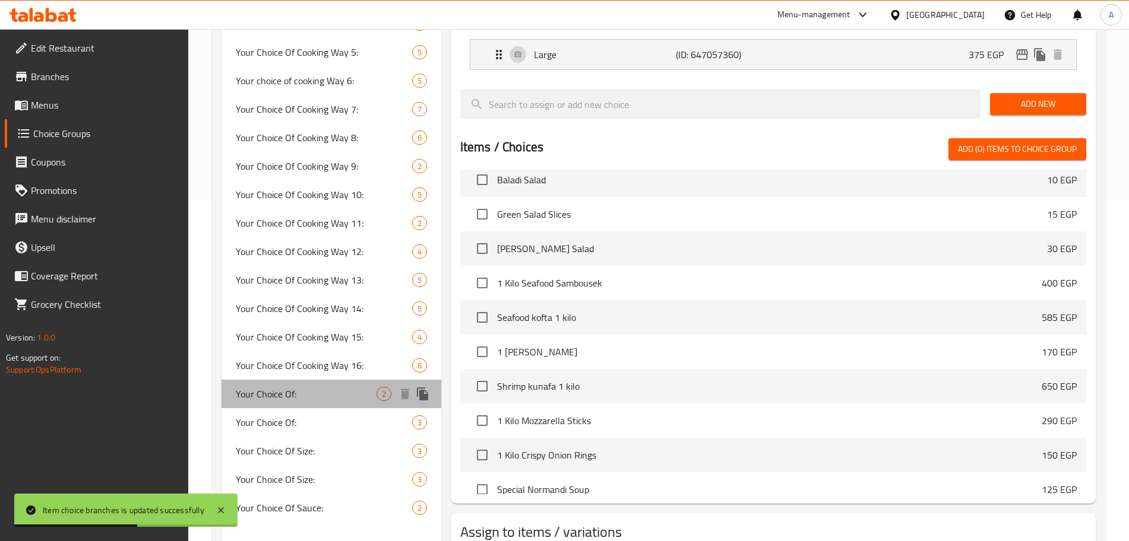
click at [329, 395] on span "Your Choice Of:" at bounding box center [306, 394] width 141 height 14
type input "Your Choice Of:"
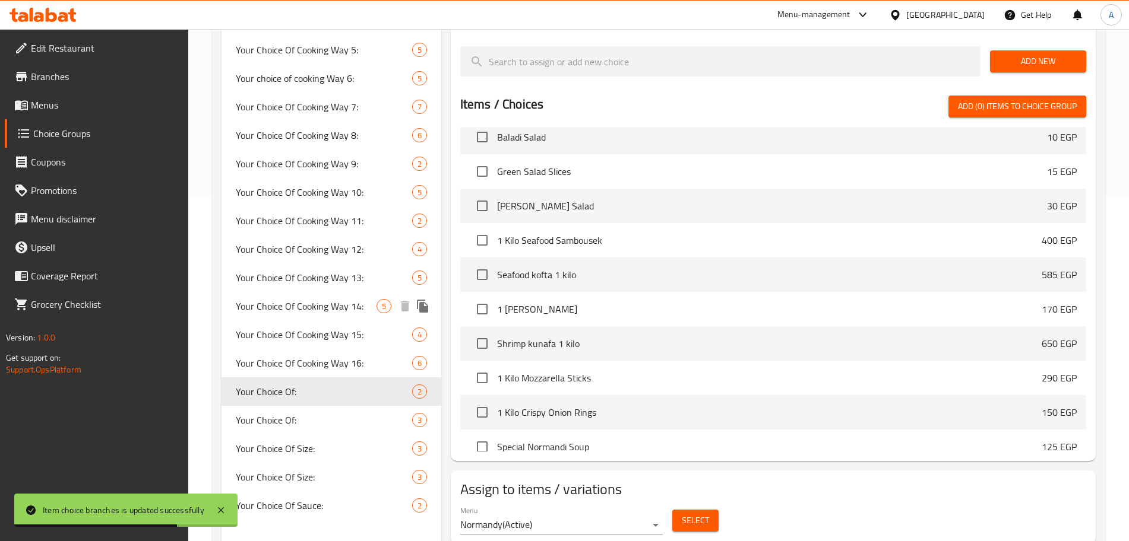
scroll to position [344, 0]
click at [704, 513] on span "Select" at bounding box center [695, 520] width 27 height 15
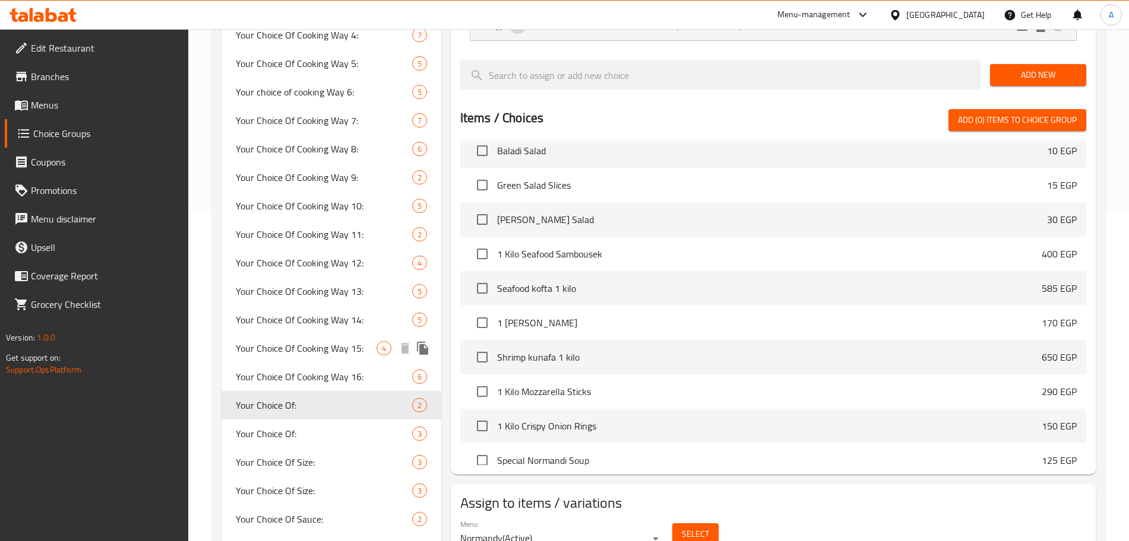
scroll to position [360, 0]
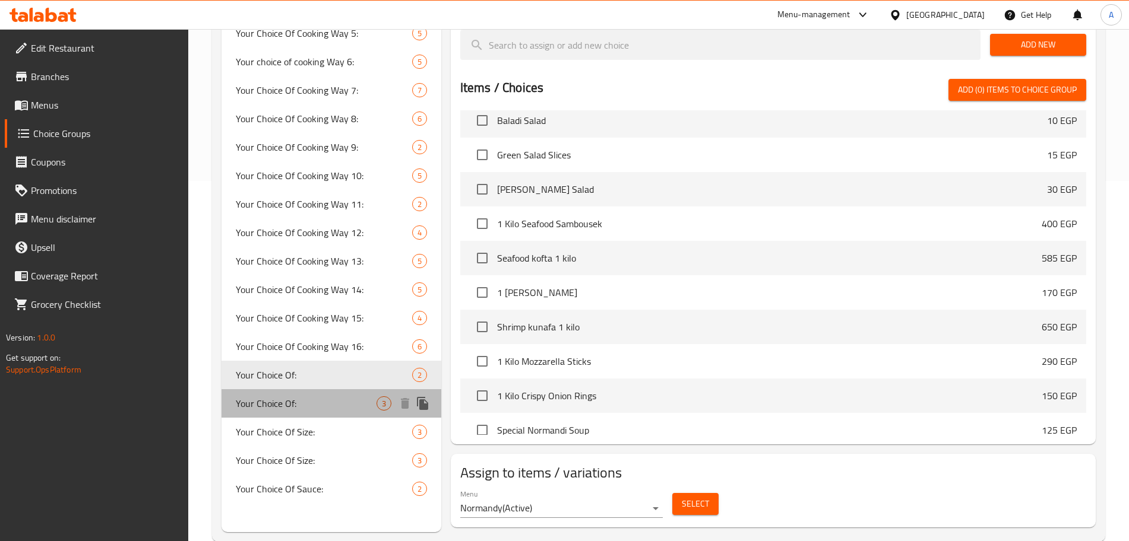
click at [314, 400] on span "Your Choice Of:" at bounding box center [306, 404] width 141 height 14
type input "إختيارك من الحجم:"
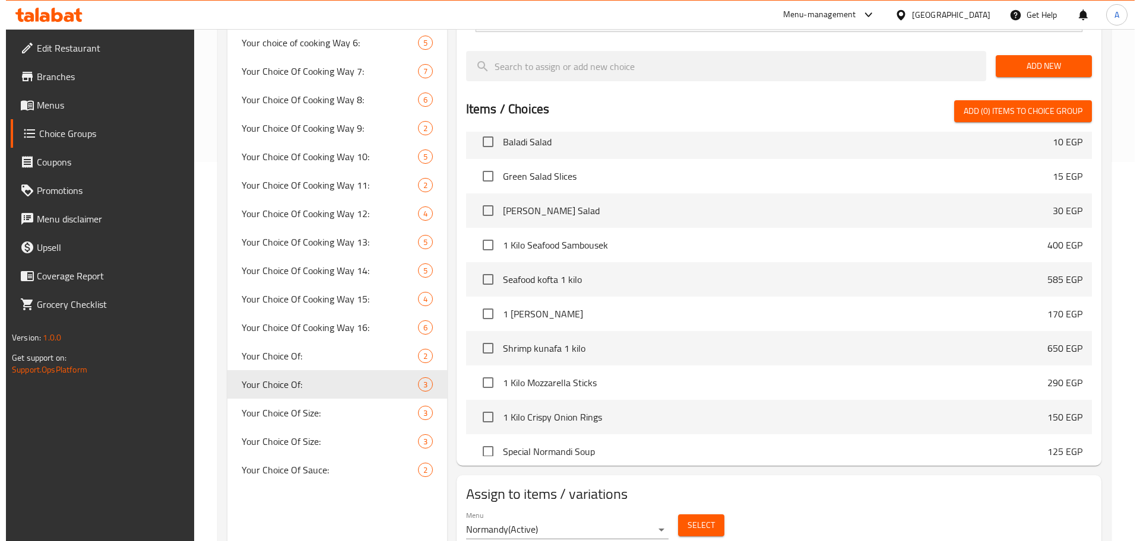
scroll to position [392, 0]
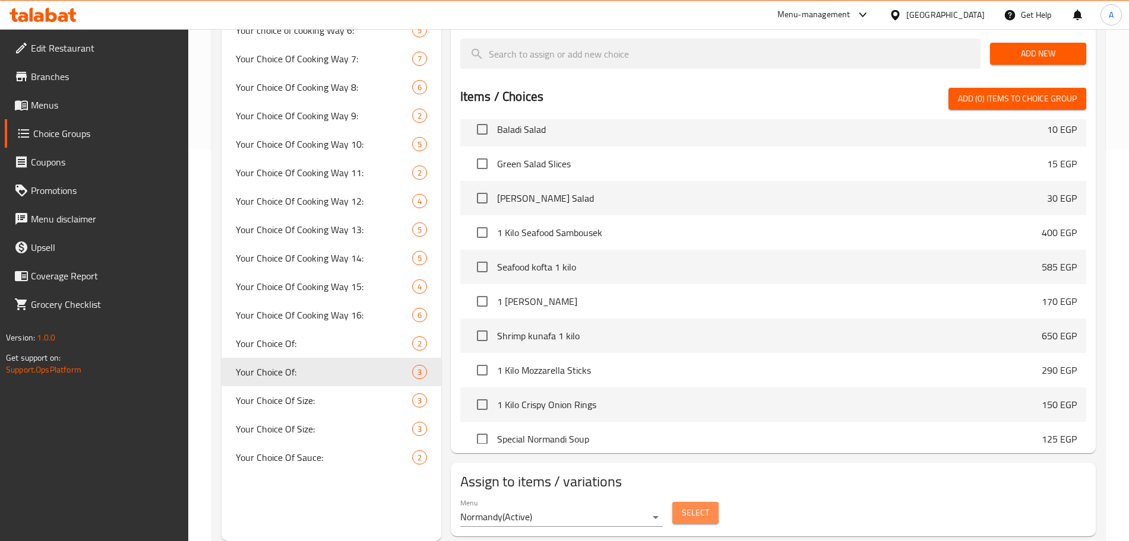
click at [694, 506] on span "Select" at bounding box center [695, 513] width 27 height 15
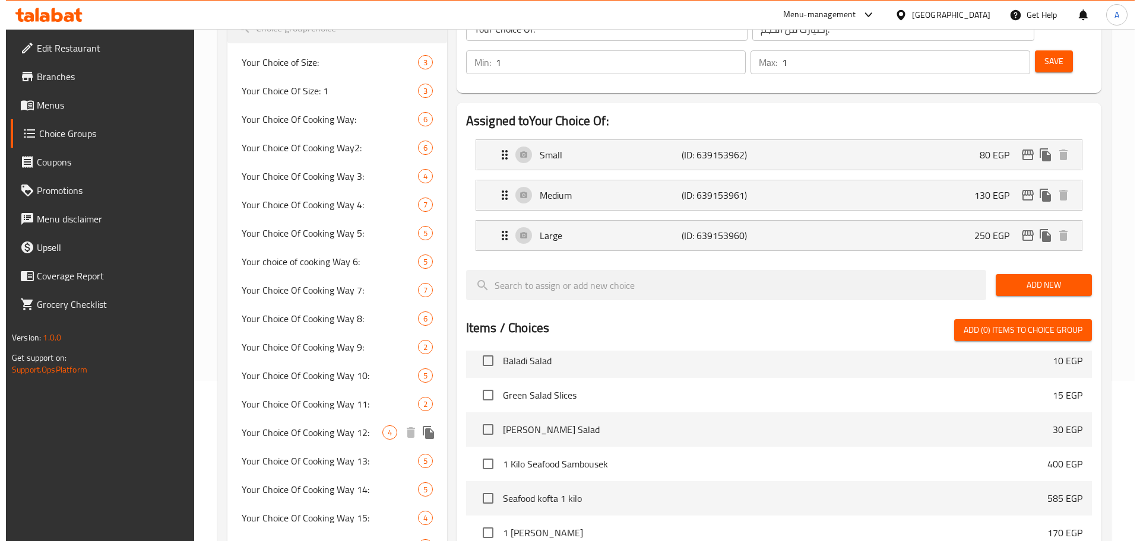
scroll to position [0, 0]
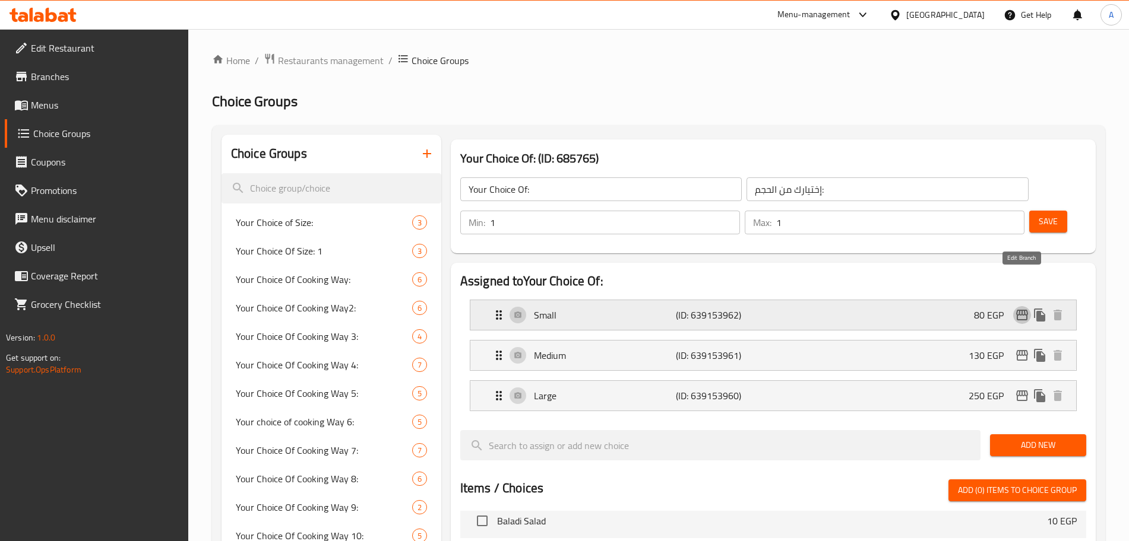
click at [1018, 308] on icon "edit" at bounding box center [1022, 315] width 14 height 14
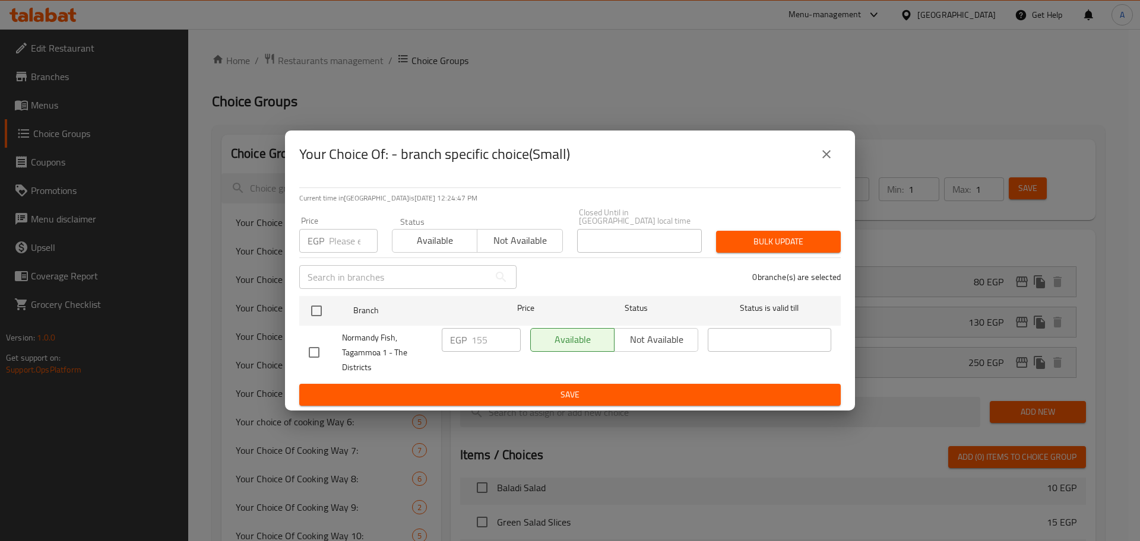
click at [340, 242] on input "number" at bounding box center [353, 241] width 49 height 24
type input "200"
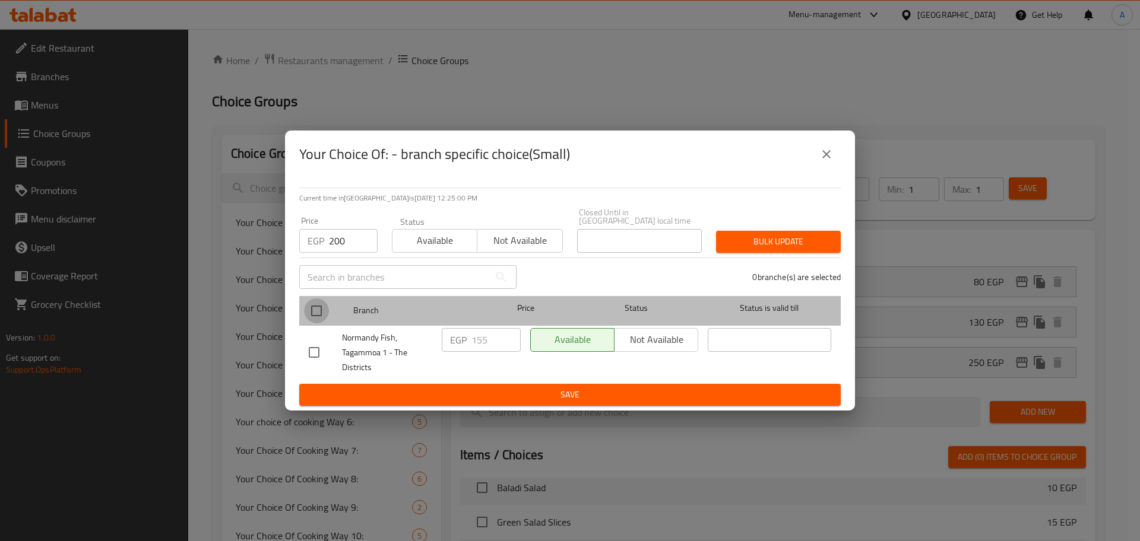
click at [322, 300] on input "checkbox" at bounding box center [316, 311] width 25 height 25
checkbox input "true"
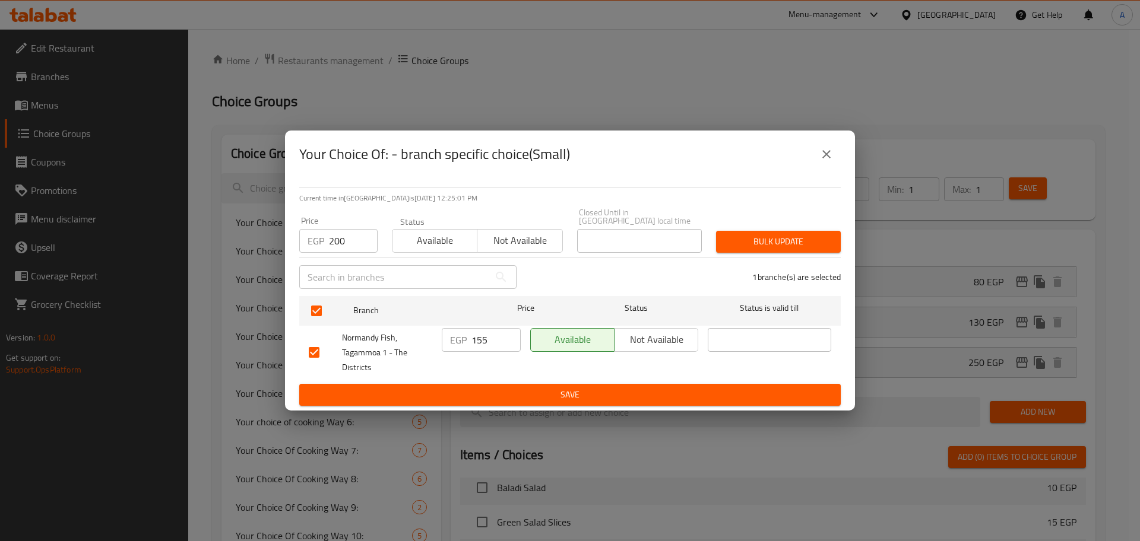
click at [826, 235] on span "Bulk update" at bounding box center [778, 242] width 106 height 15
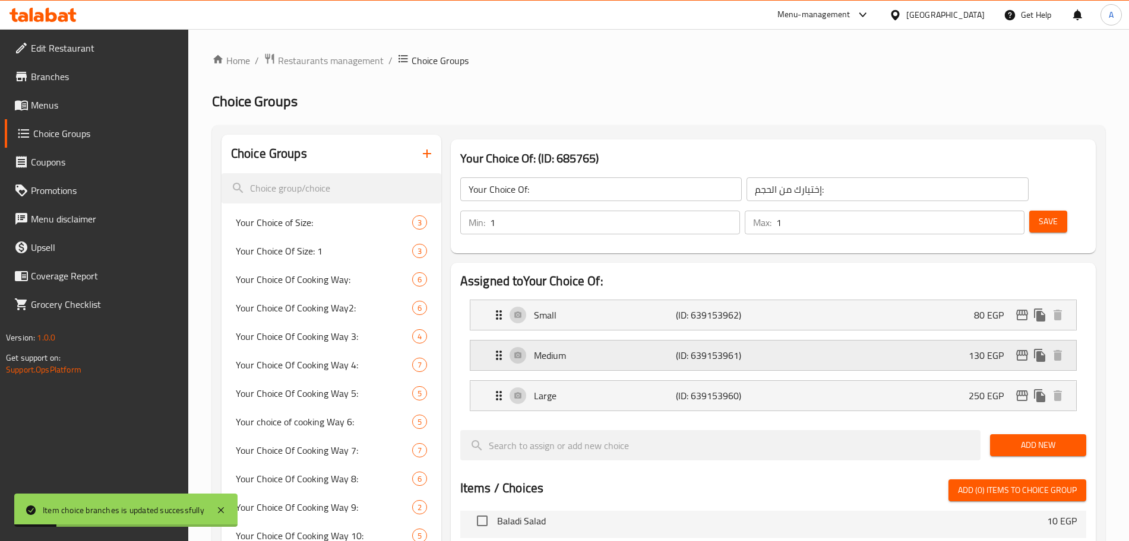
click at [1018, 350] on icon "edit" at bounding box center [1022, 355] width 12 height 11
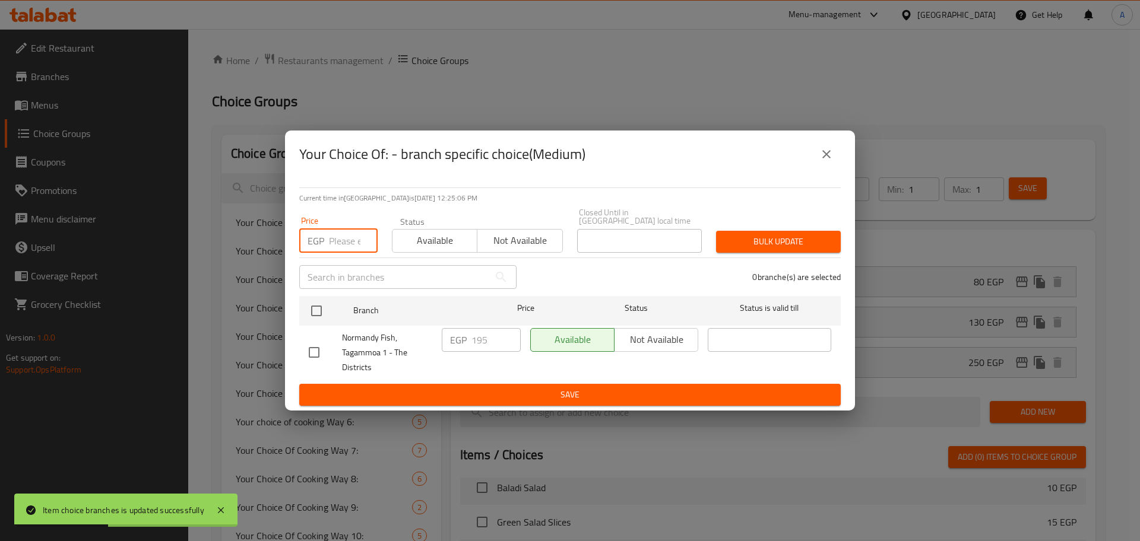
click at [347, 235] on input "number" at bounding box center [353, 241] width 49 height 24
type input "250"
click at [306, 305] on input "checkbox" at bounding box center [316, 311] width 25 height 25
checkbox input "true"
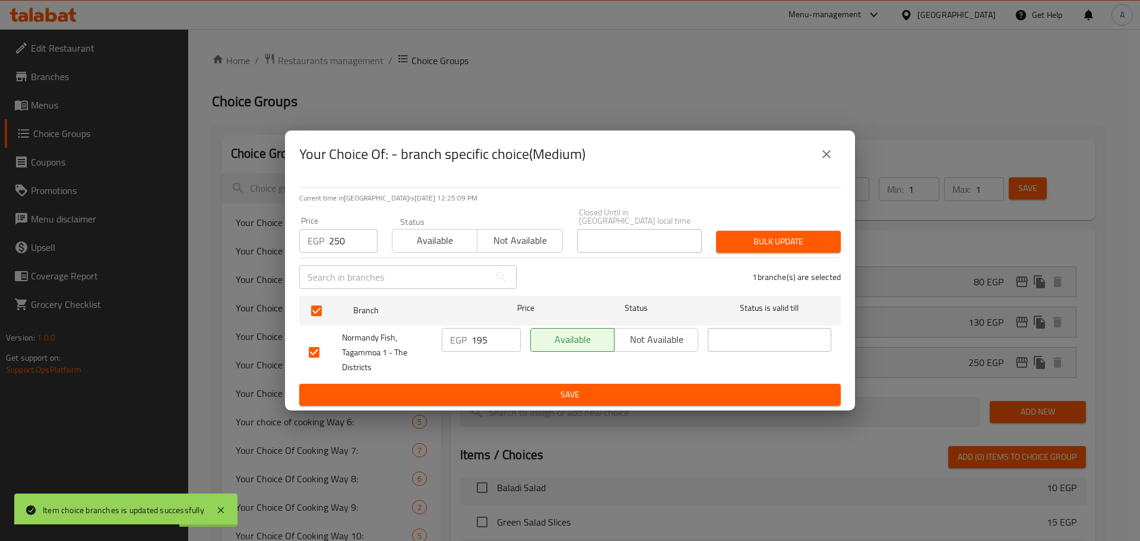
click at [766, 238] on span "Bulk update" at bounding box center [778, 242] width 106 height 15
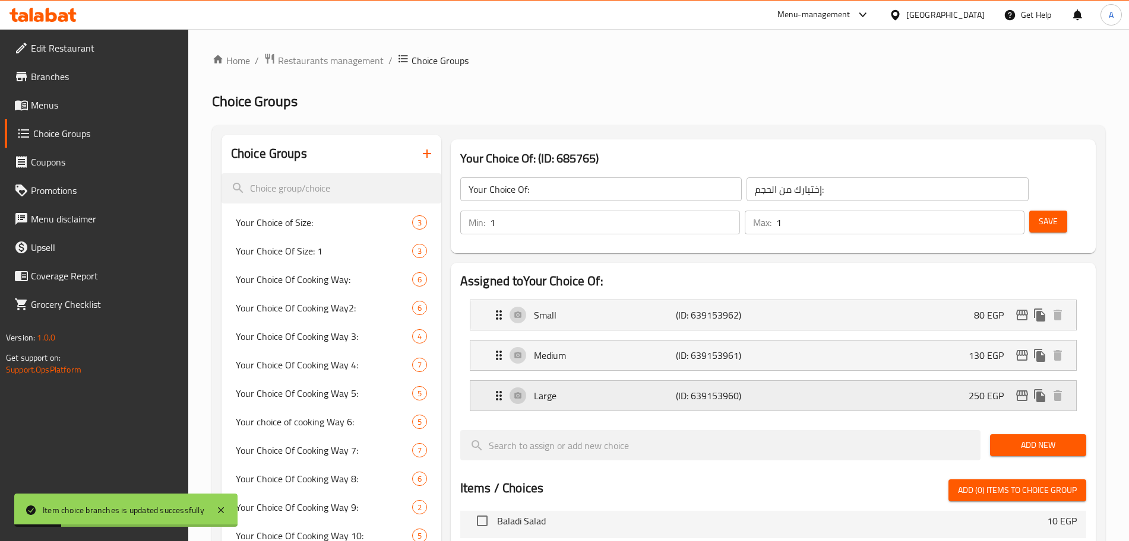
click at [1018, 391] on icon "edit" at bounding box center [1022, 396] width 12 height 11
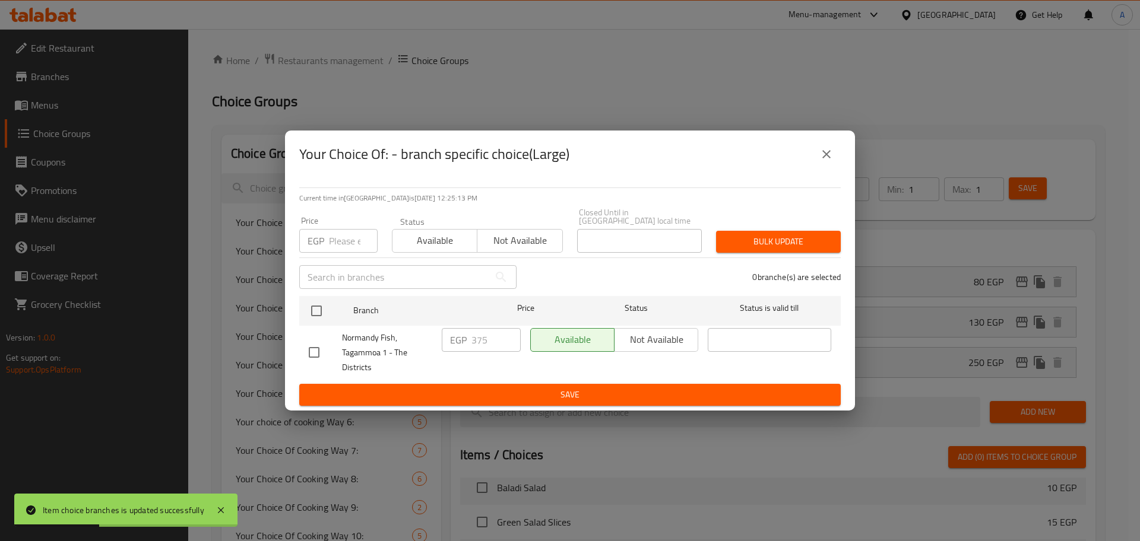
click at [328, 235] on div "EGP Price" at bounding box center [338, 241] width 78 height 24
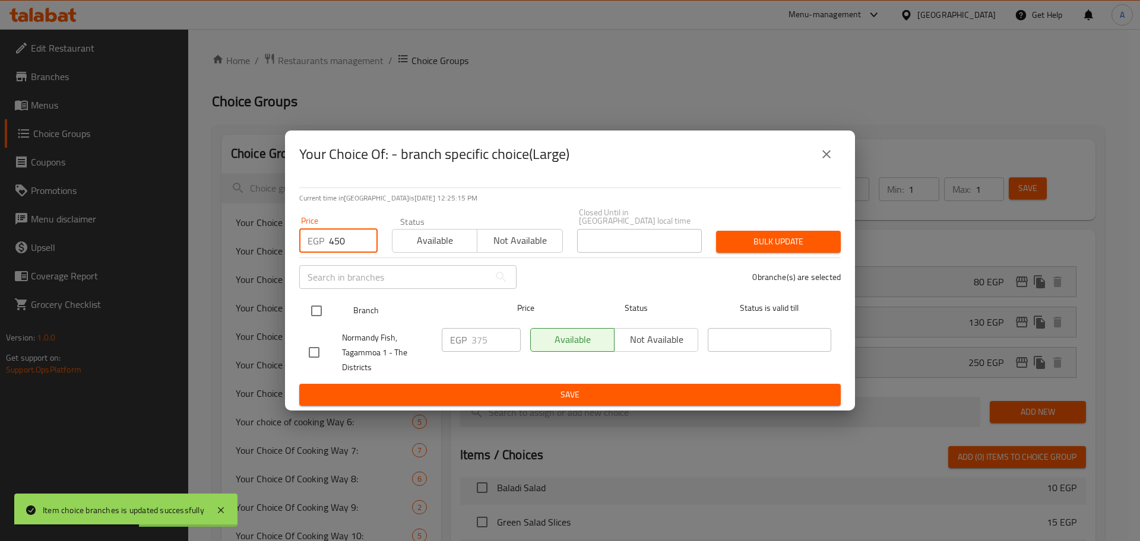
type input "450"
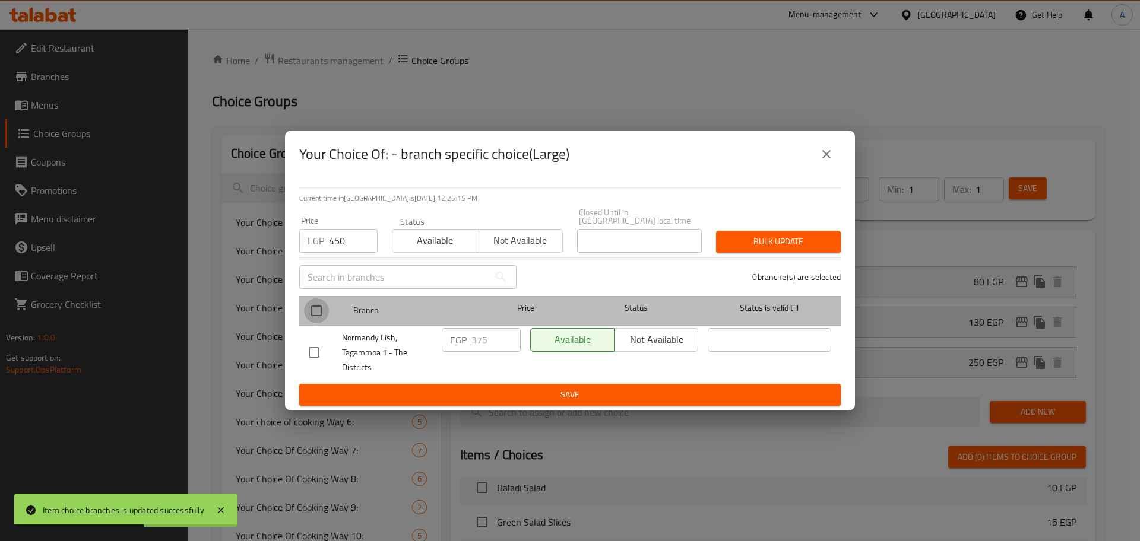
click at [321, 308] on input "checkbox" at bounding box center [316, 311] width 25 height 25
checkbox input "true"
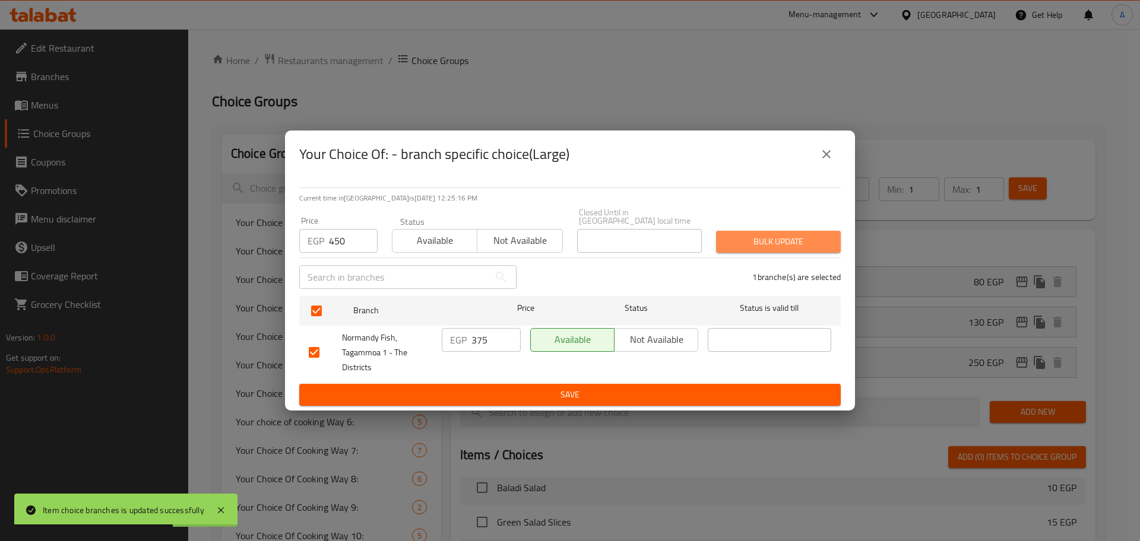
click at [753, 239] on span "Bulk update" at bounding box center [778, 242] width 106 height 15
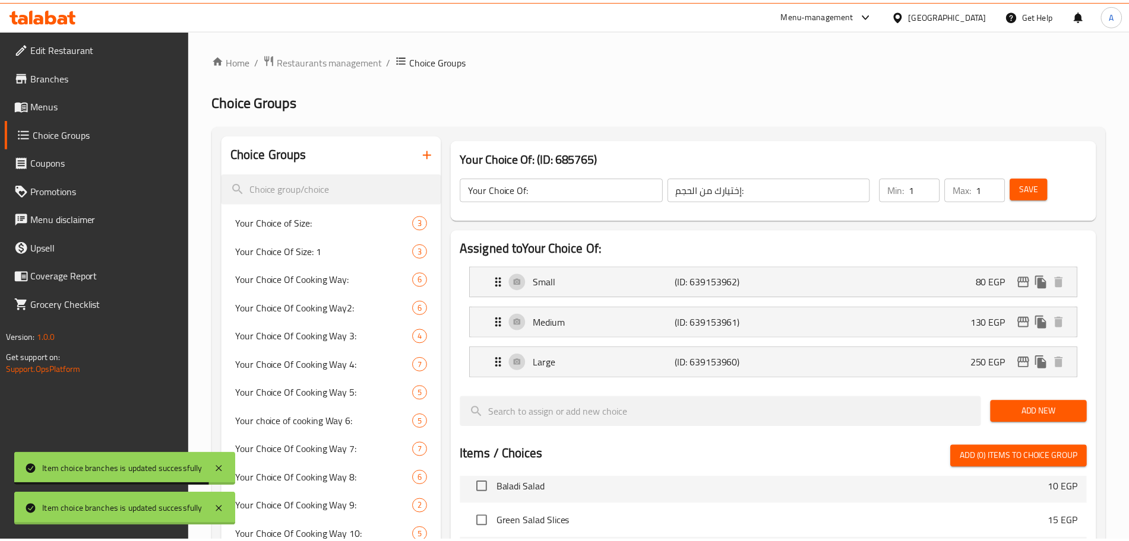
scroll to position [392, 0]
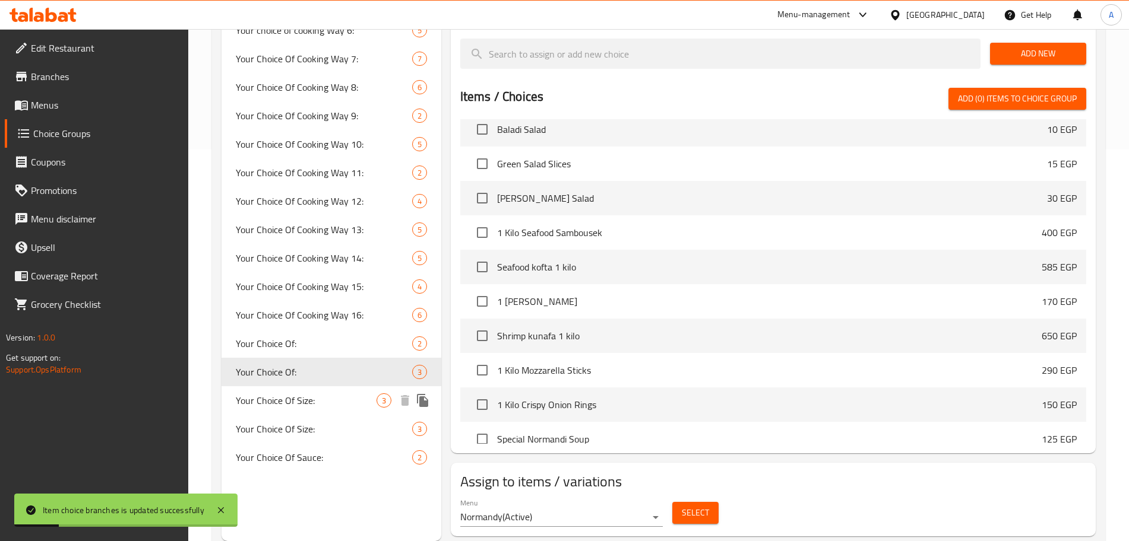
click at [334, 397] on span "Your Choice Of Size:" at bounding box center [306, 401] width 141 height 14
type input "Your Choice Of Size:"
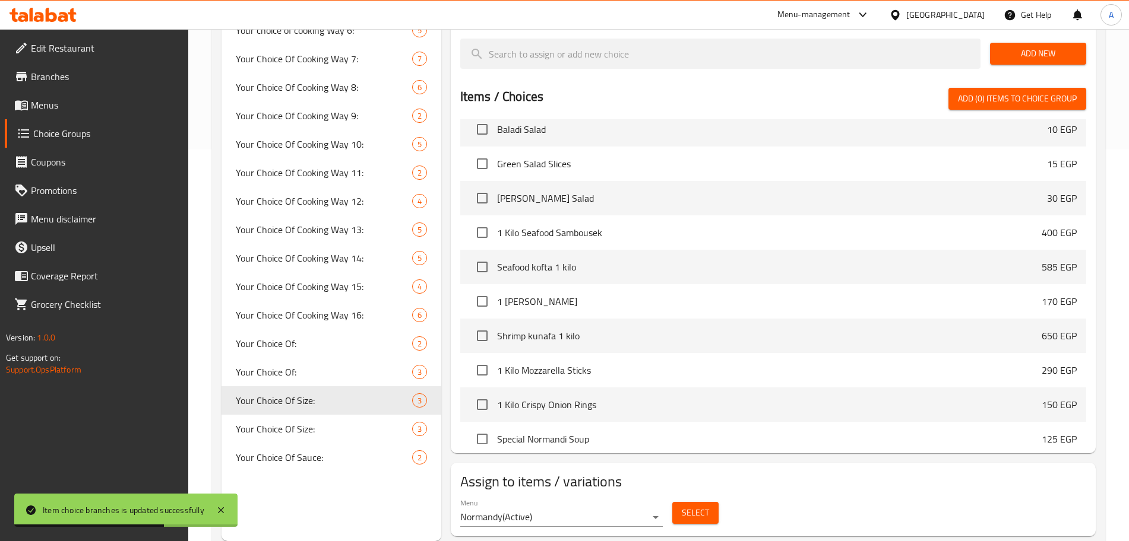
click at [684, 506] on span "Select" at bounding box center [695, 513] width 27 height 15
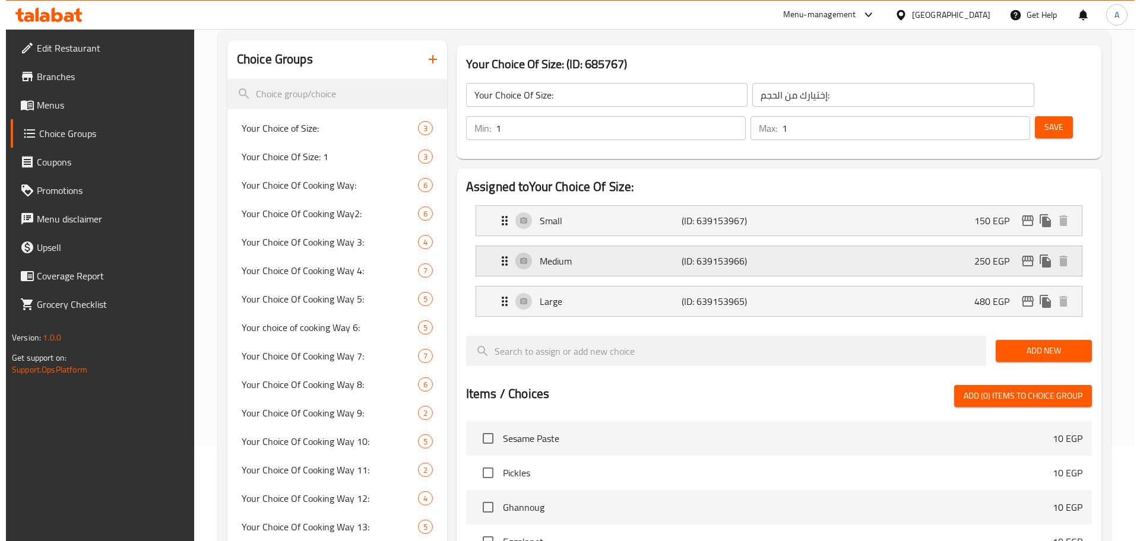
scroll to position [94, 0]
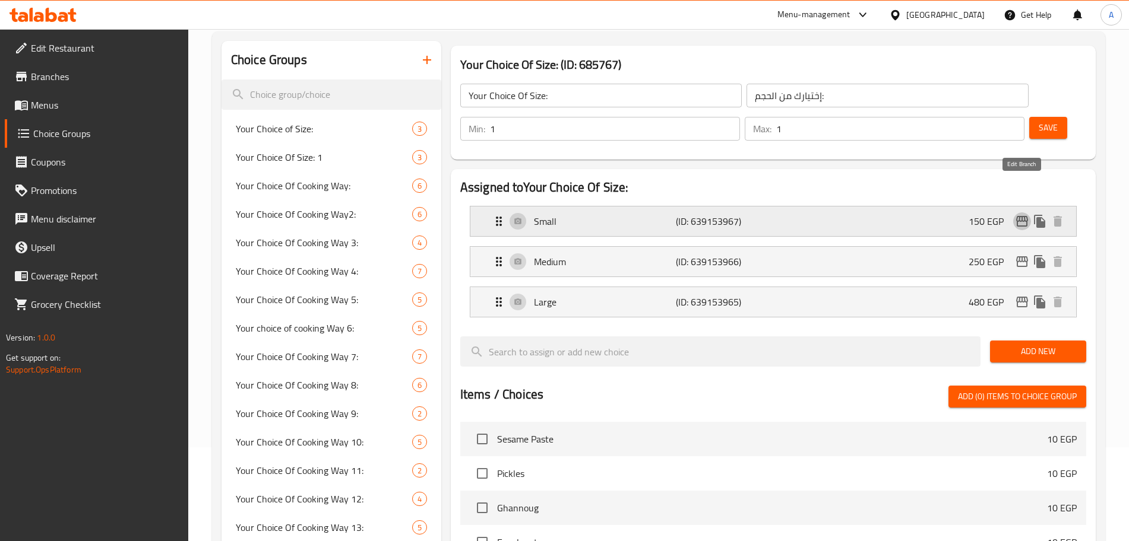
click at [1023, 216] on icon "edit" at bounding box center [1022, 221] width 12 height 11
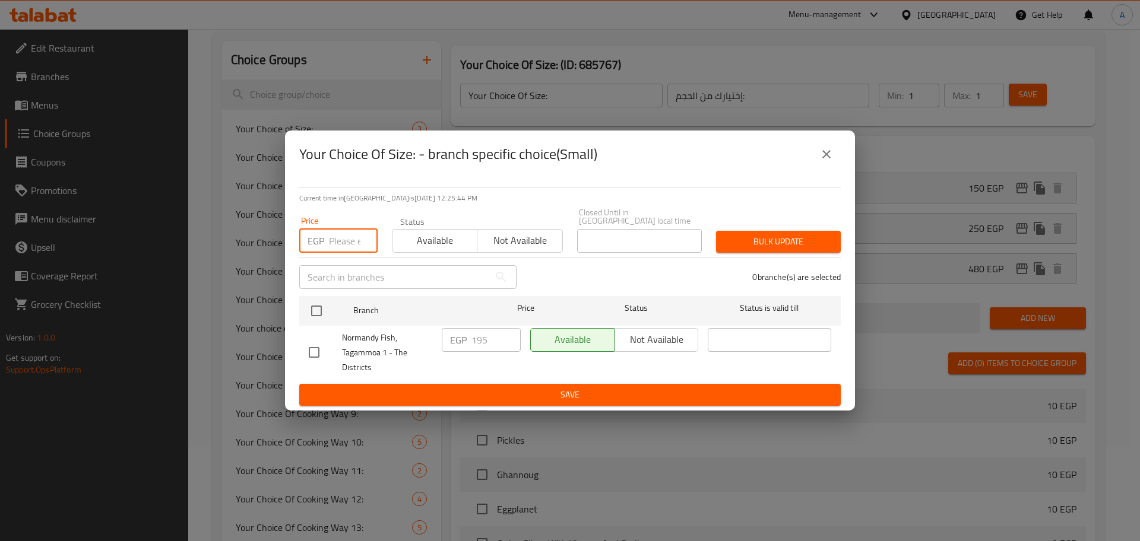
click at [335, 238] on input "number" at bounding box center [353, 241] width 49 height 24
type input "225"
click at [321, 307] on input "checkbox" at bounding box center [316, 311] width 25 height 25
checkbox input "true"
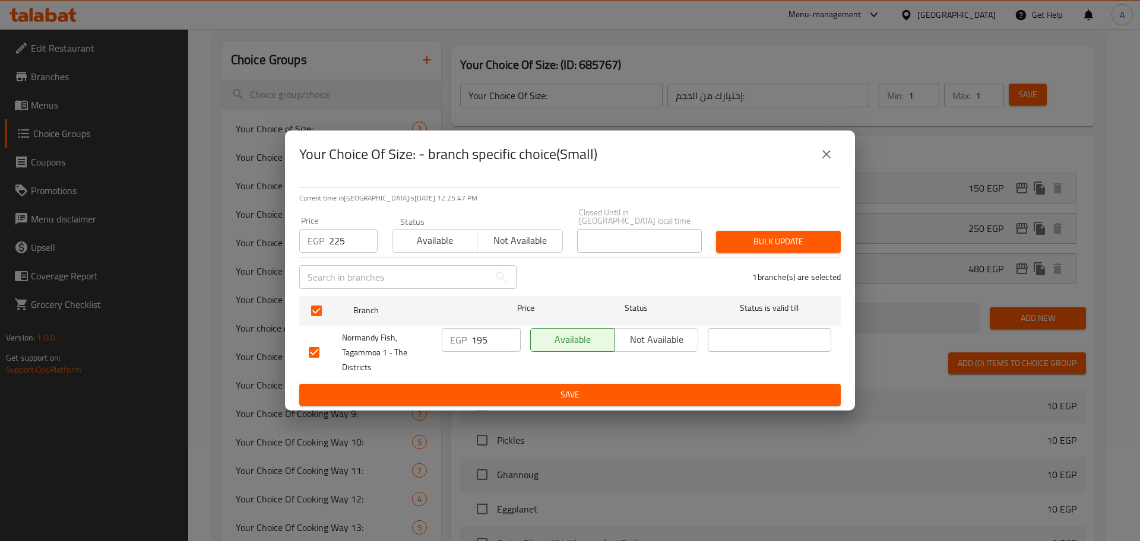
click at [748, 241] on span "Bulk update" at bounding box center [778, 242] width 106 height 15
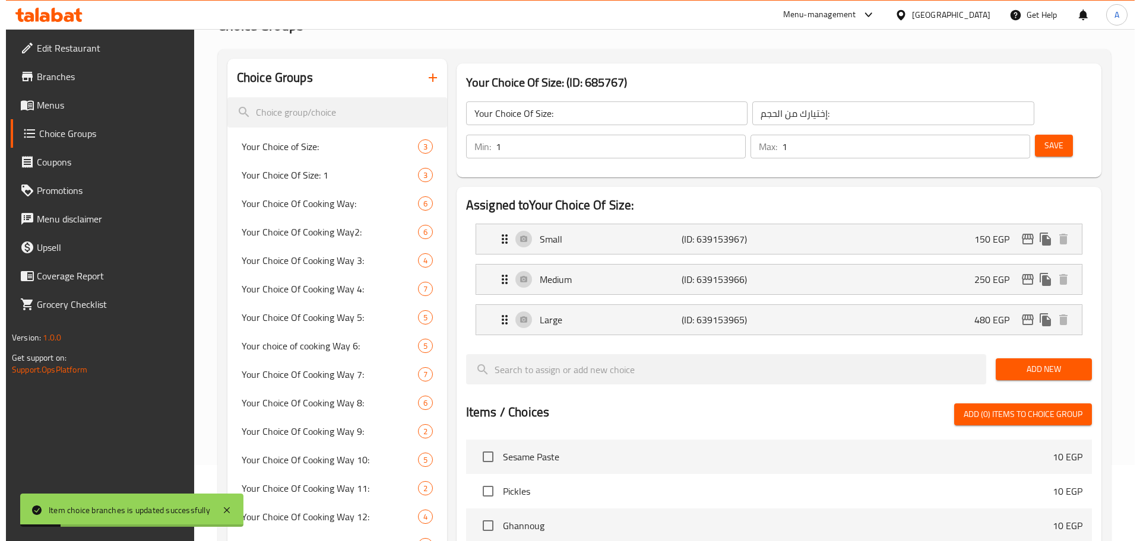
scroll to position [0, 0]
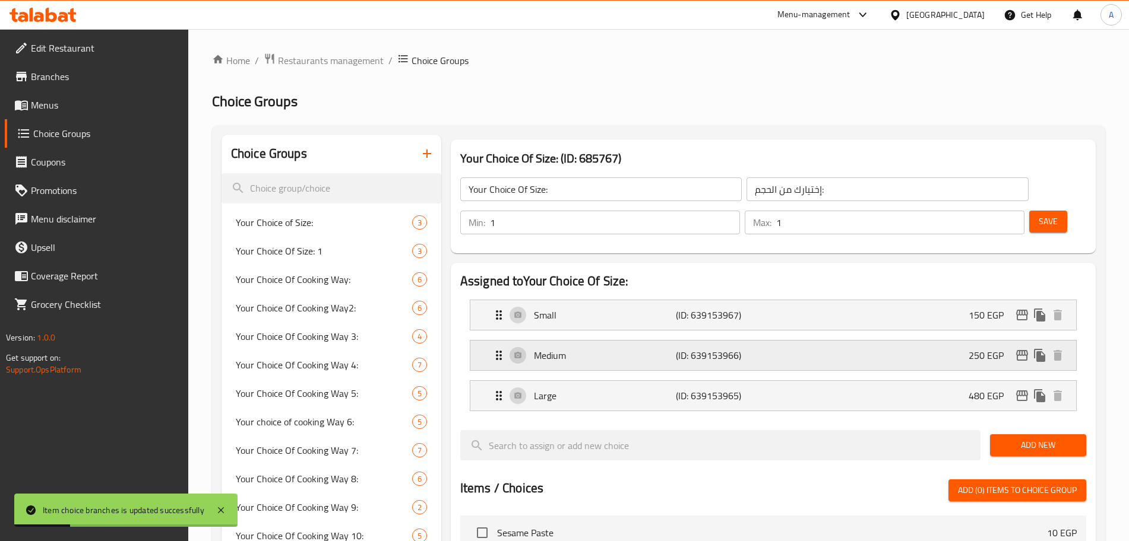
click at [1023, 348] on icon "edit" at bounding box center [1022, 355] width 14 height 14
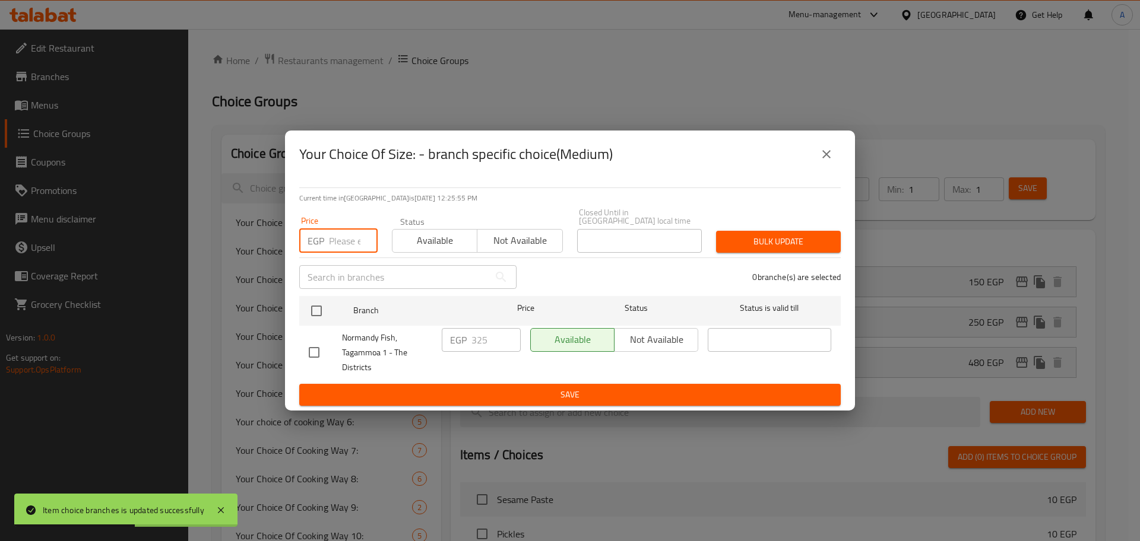
click at [342, 239] on input "number" at bounding box center [353, 241] width 49 height 24
type input "375"
click at [321, 300] on input "checkbox" at bounding box center [316, 311] width 25 height 25
checkbox input "true"
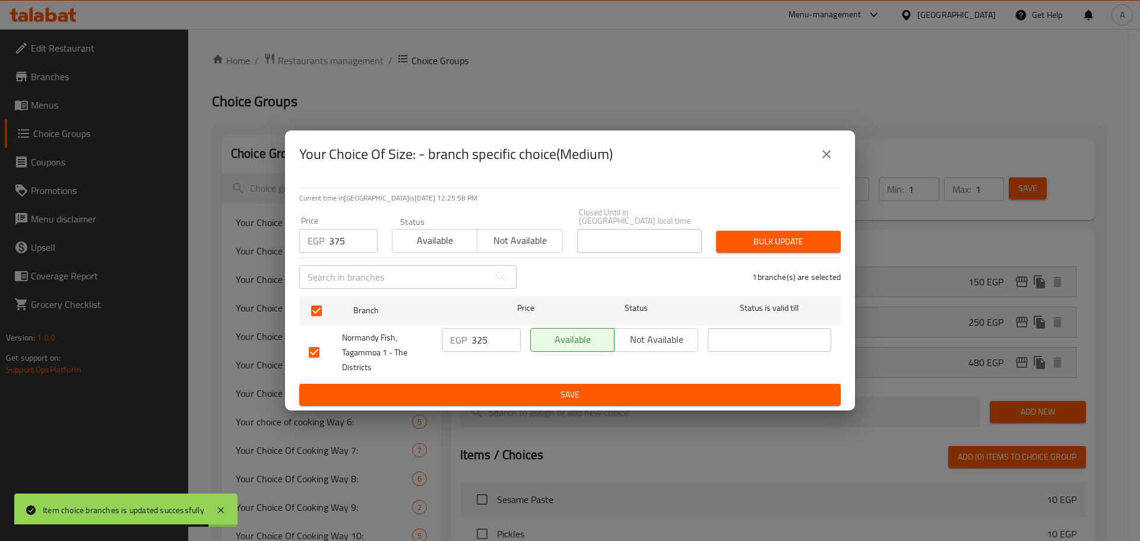
drag, startPoint x: 740, startPoint y: 237, endPoint x: 728, endPoint y: 251, distance: 18.2
click at [728, 251] on div "Current time in Egypt is 02 Sep 2025 12:25:58 PM Price EGP 375 Price Status Ava…" at bounding box center [570, 294] width 570 height 233
click at [745, 235] on span "Bulk update" at bounding box center [778, 242] width 106 height 15
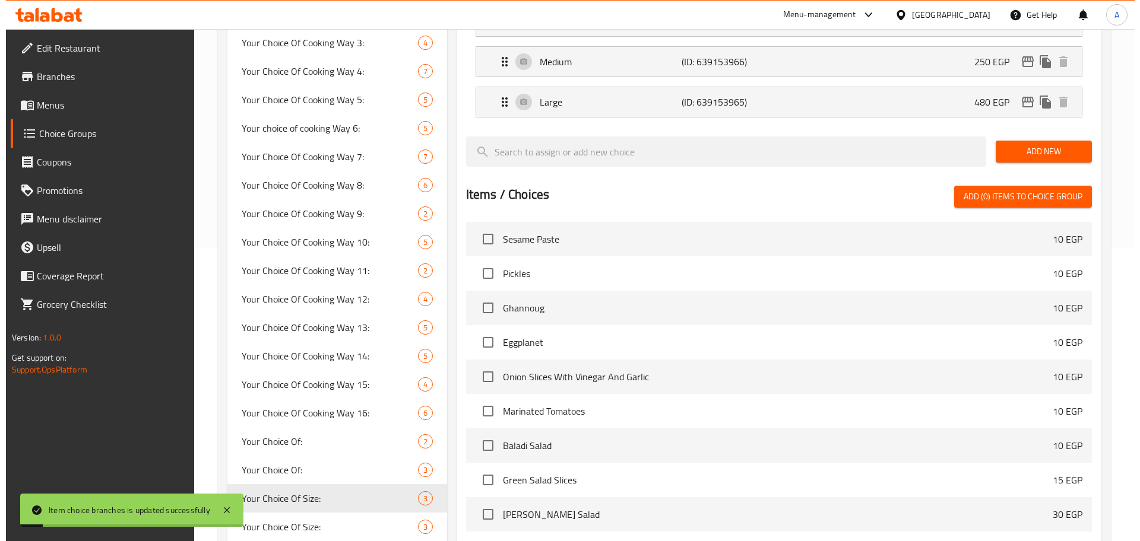
scroll to position [258, 0]
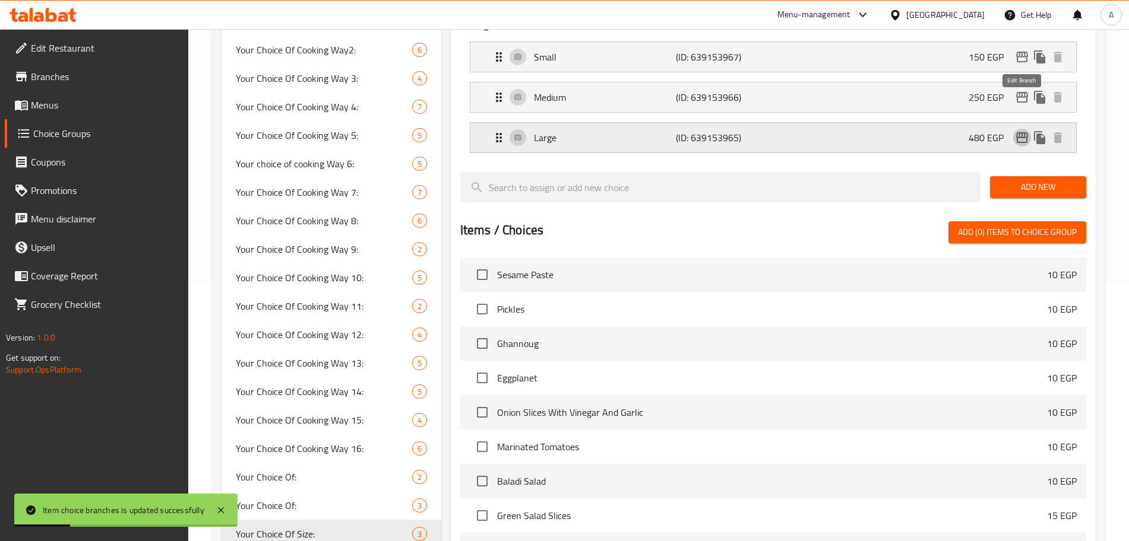
click at [1022, 131] on icon "edit" at bounding box center [1022, 138] width 14 height 14
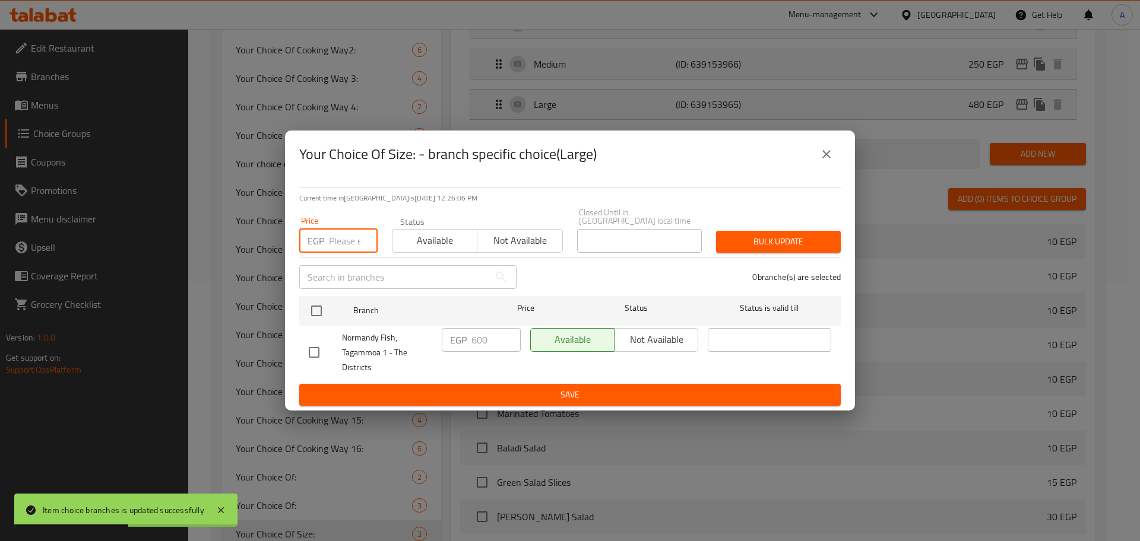
click at [338, 240] on input "number" at bounding box center [353, 241] width 49 height 24
type input "725"
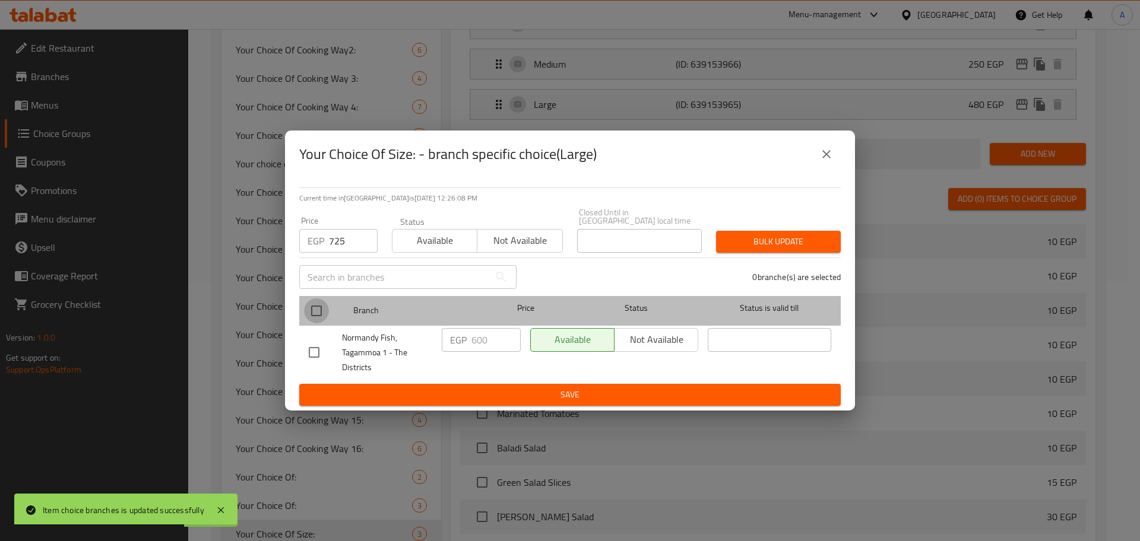
click at [323, 305] on input "checkbox" at bounding box center [316, 311] width 25 height 25
checkbox input "true"
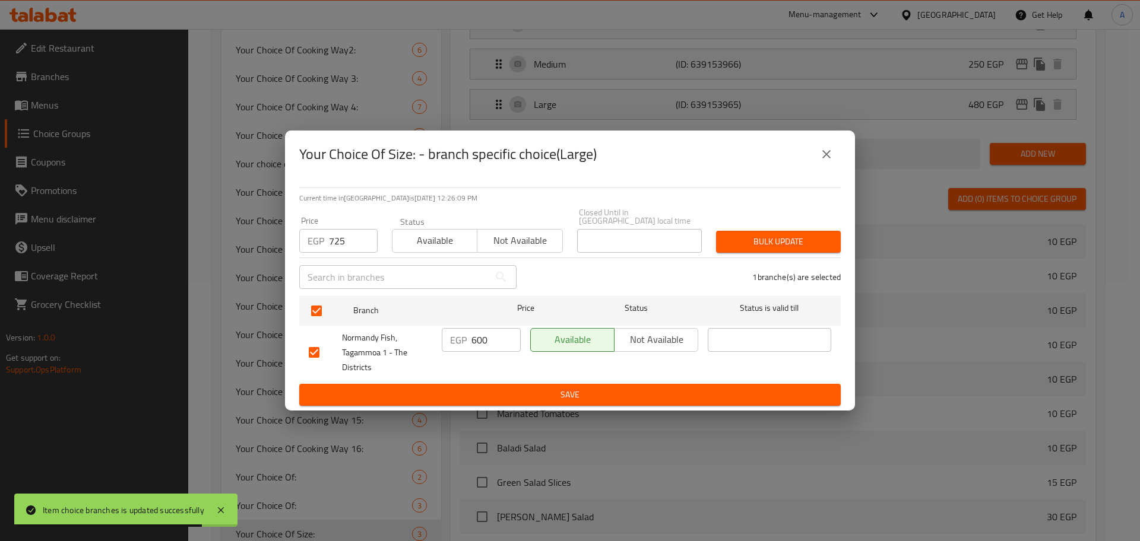
click at [766, 240] on span "Bulk update" at bounding box center [778, 242] width 106 height 15
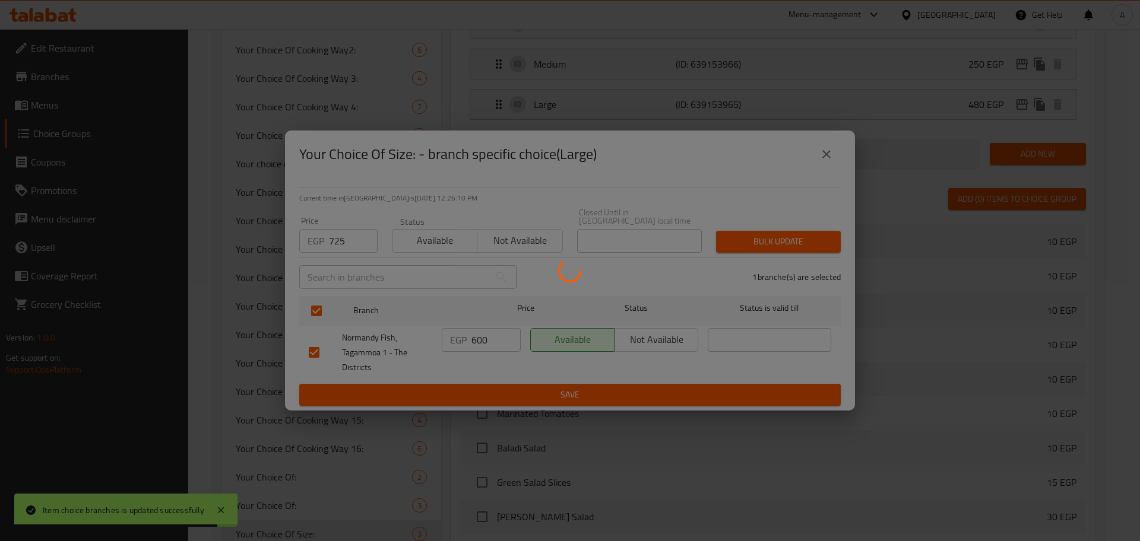
scroll to position [392, 0]
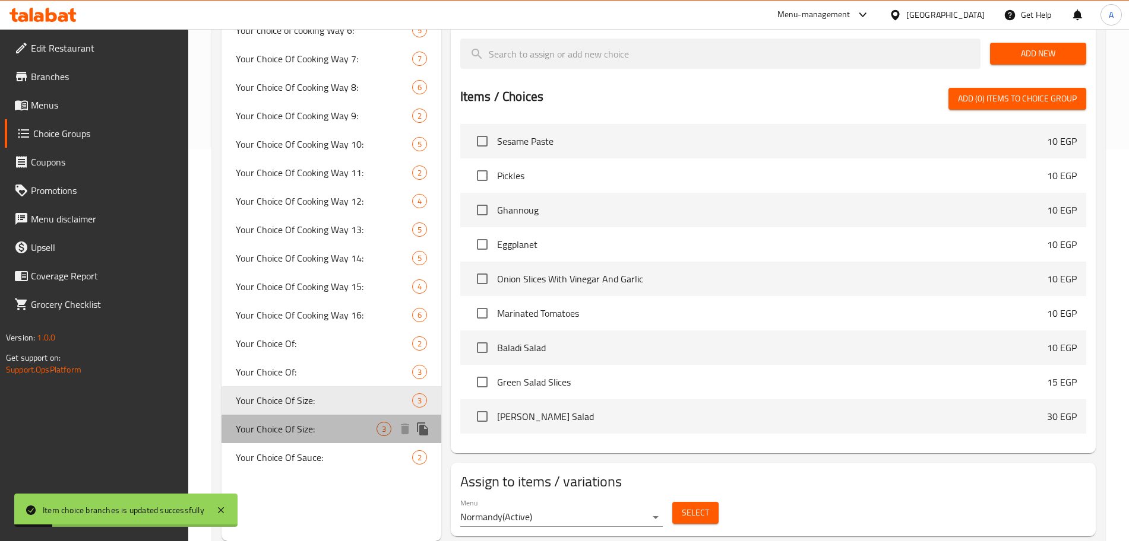
click at [352, 430] on span "Your Choice Of Size:" at bounding box center [306, 429] width 141 height 14
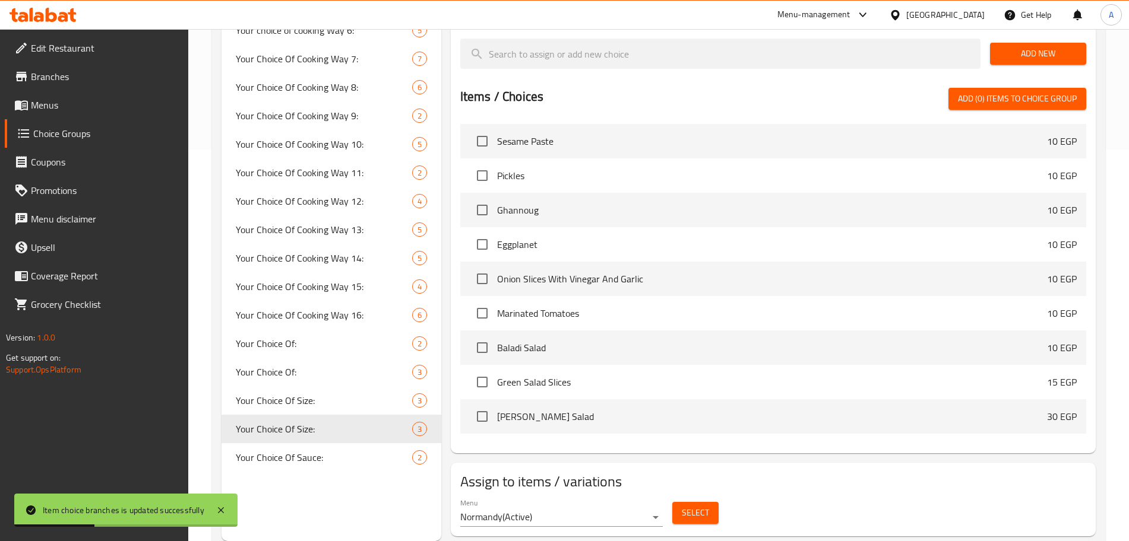
click at [725, 494] on div "Menu Normandy ( Active ) Select" at bounding box center [772, 513] width 635 height 38
click at [711, 502] on button "Select" at bounding box center [695, 513] width 46 height 22
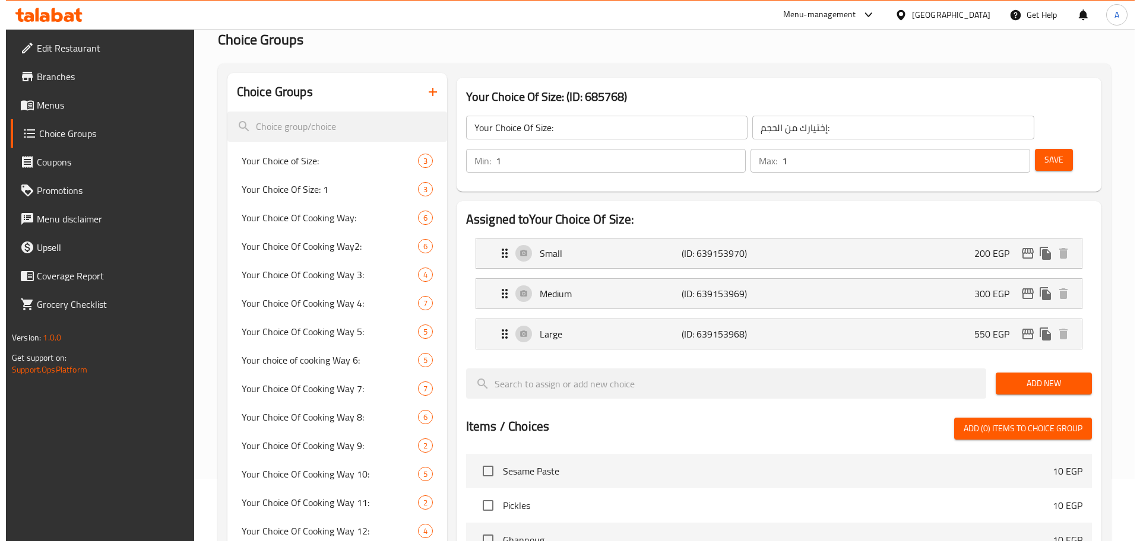
scroll to position [57, 0]
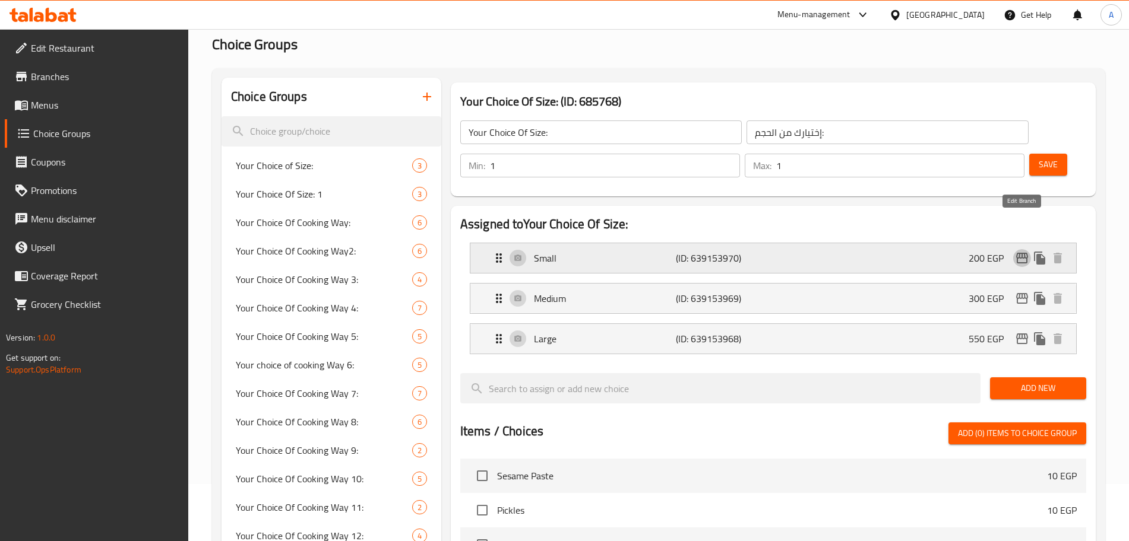
click at [1024, 253] on icon "edit" at bounding box center [1022, 258] width 12 height 11
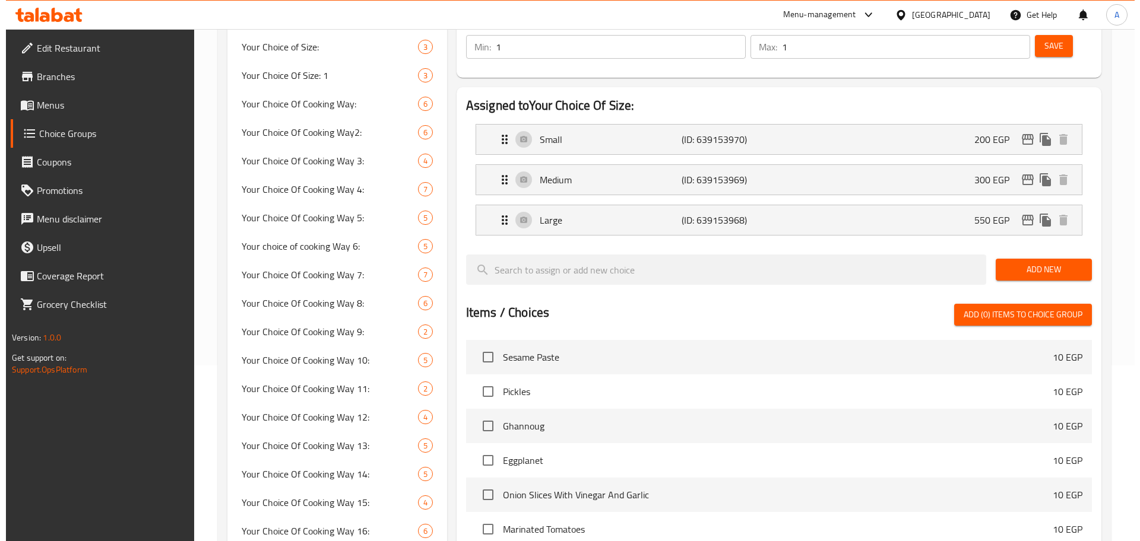
scroll to position [172, 0]
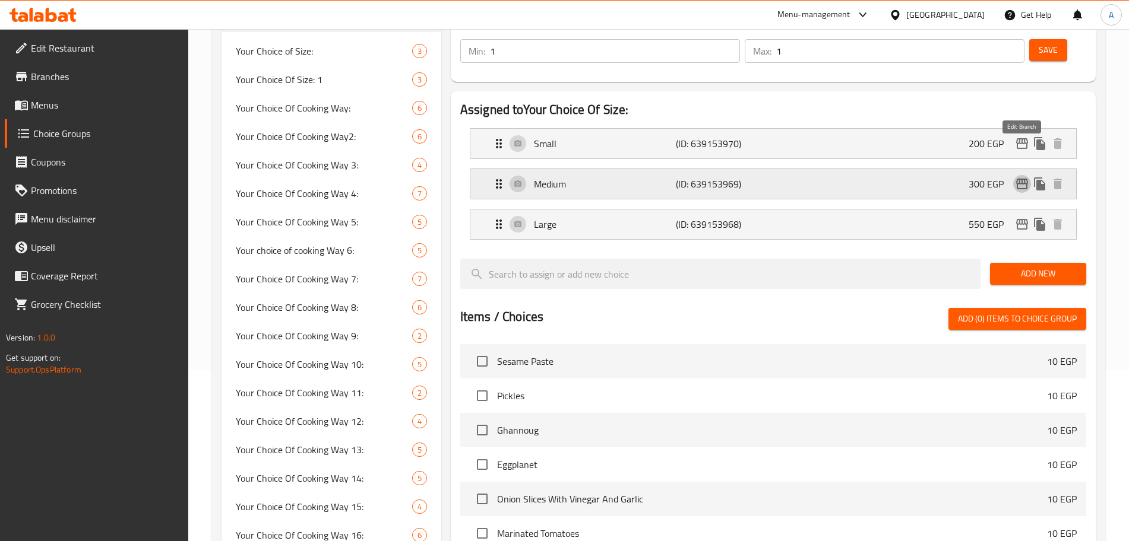
click at [1023, 177] on icon "edit" at bounding box center [1022, 184] width 14 height 14
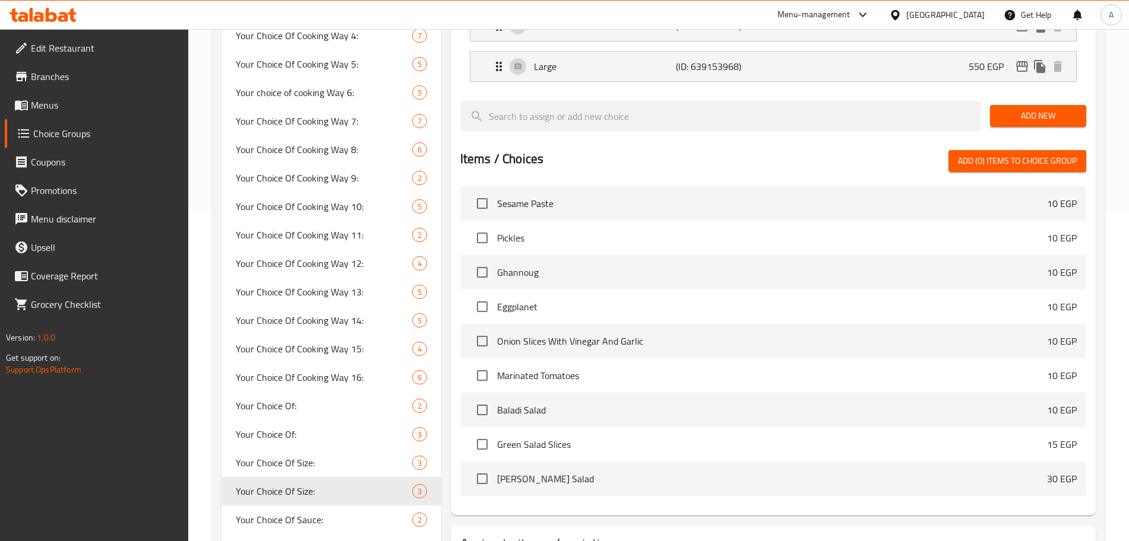
scroll to position [392, 0]
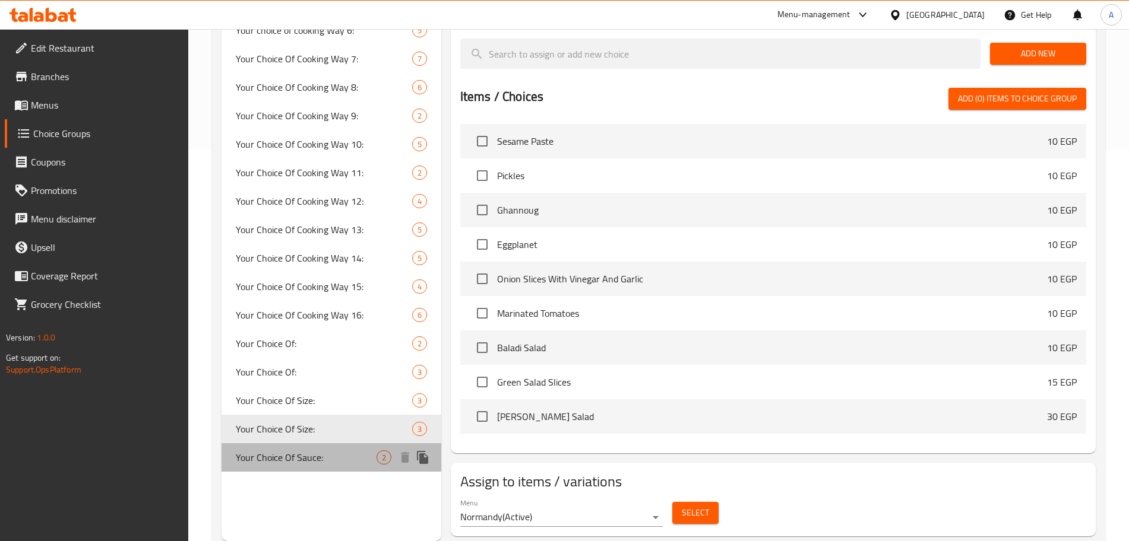
click at [346, 452] on span "Your Choice Of Sauce:" at bounding box center [306, 458] width 141 height 14
type input "Your Choice Of Sauce:"
type input "إختيارك من الصوص:"
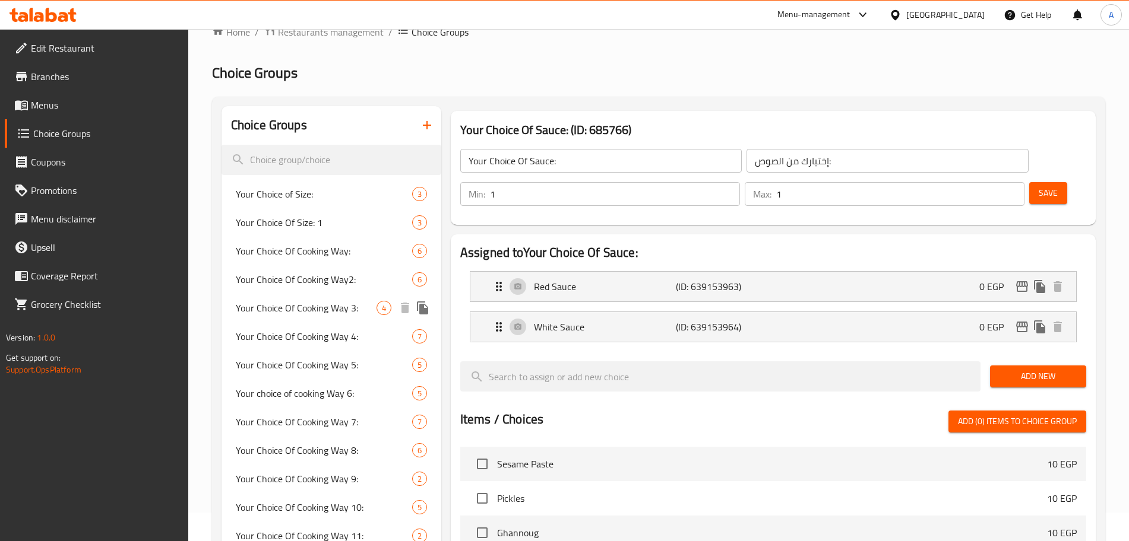
scroll to position [0, 0]
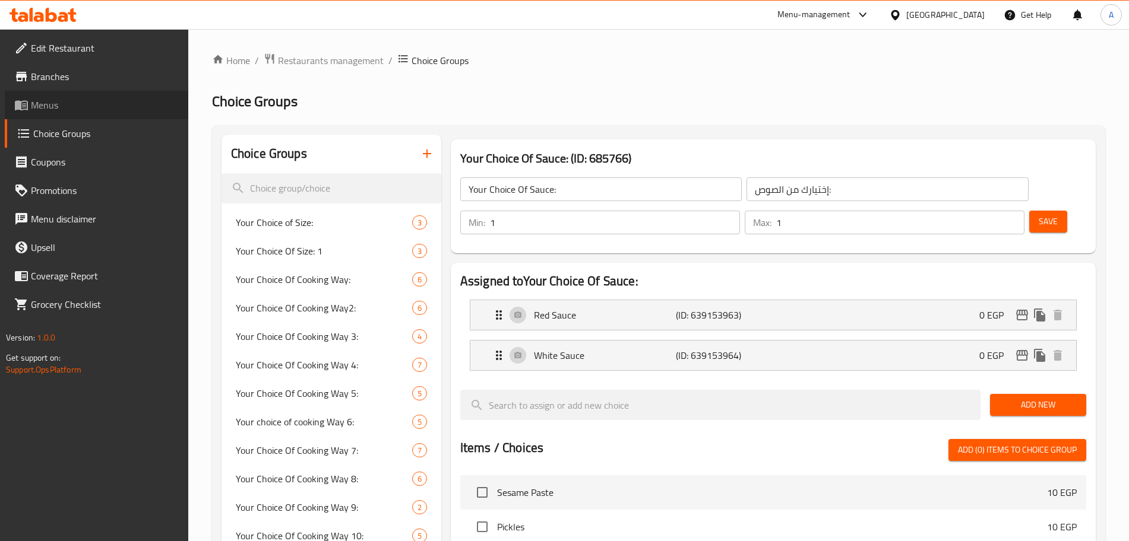
click at [59, 107] on span "Menus" at bounding box center [105, 105] width 148 height 14
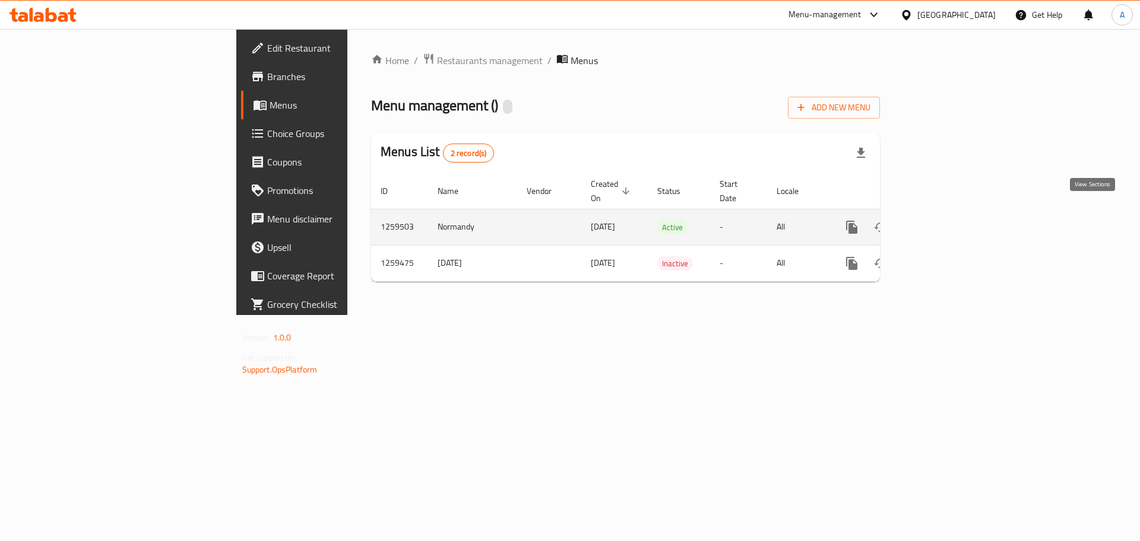
click at [945, 220] on icon "enhanced table" at bounding box center [937, 227] width 14 height 14
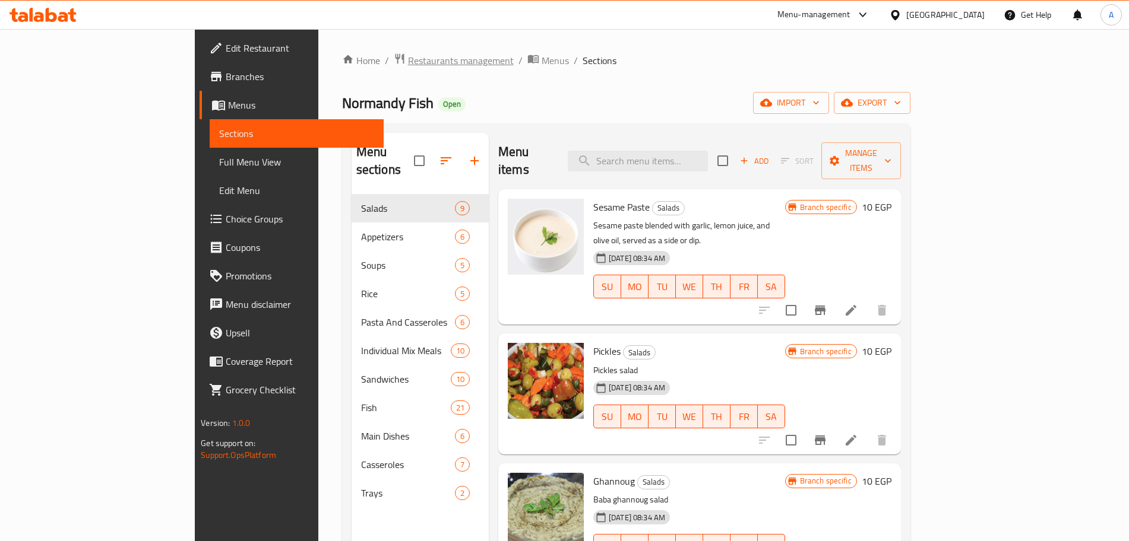
click at [408, 56] on span "Restaurants management" at bounding box center [461, 60] width 106 height 14
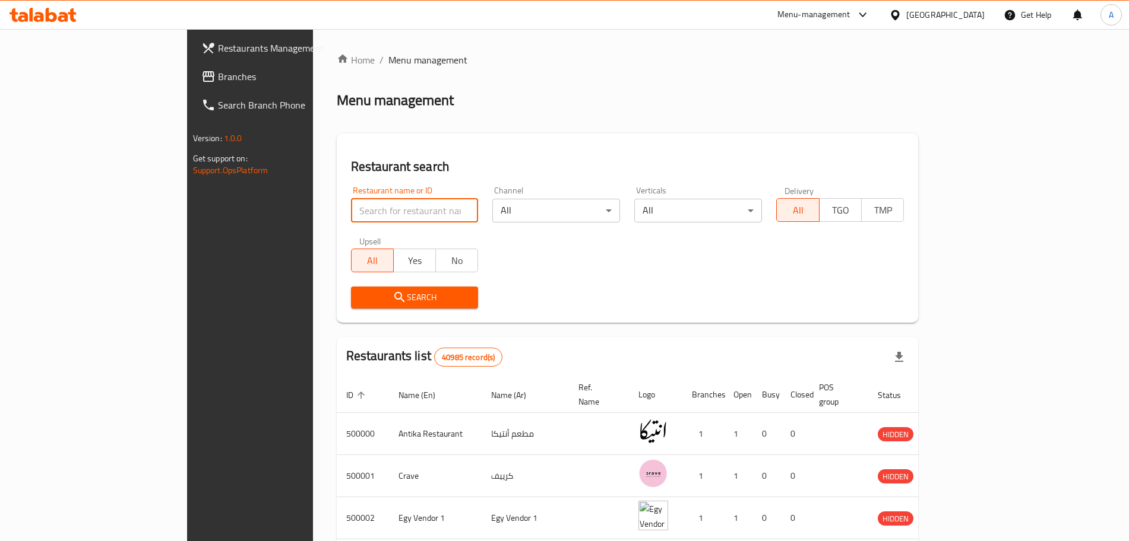
click at [351, 210] on input "search" at bounding box center [415, 211] width 128 height 24
type input "س"
type input "smile"
click button "Search" at bounding box center [415, 298] width 128 height 22
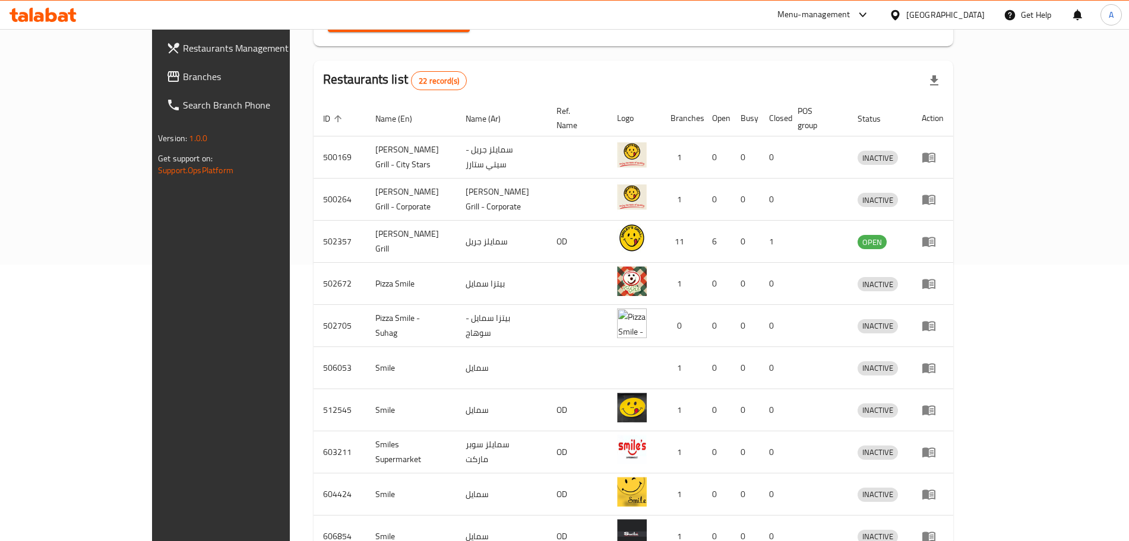
scroll to position [299, 0]
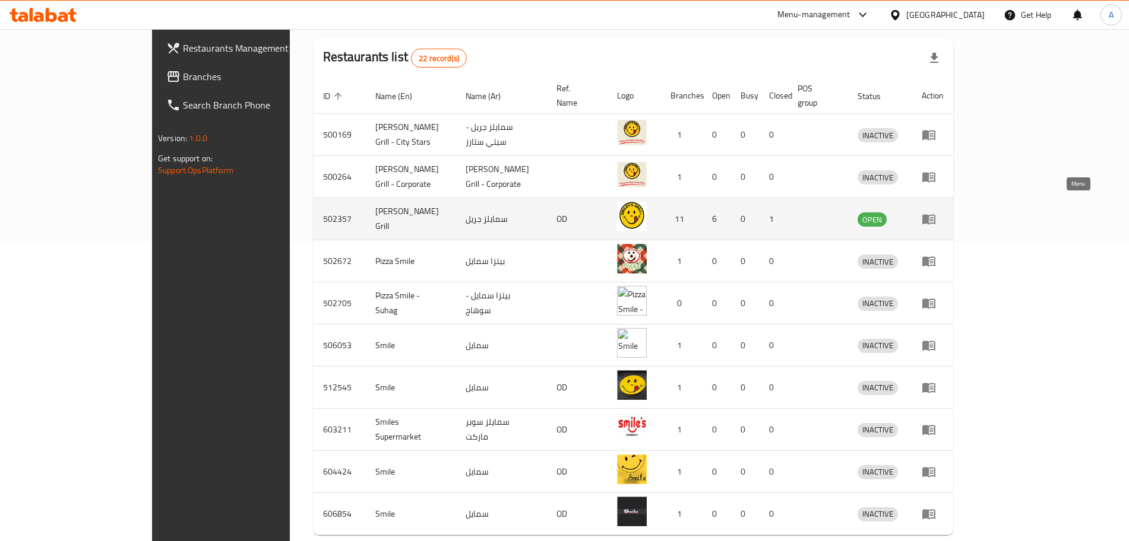
click at [936, 212] on icon "enhanced table" at bounding box center [928, 219] width 14 height 14
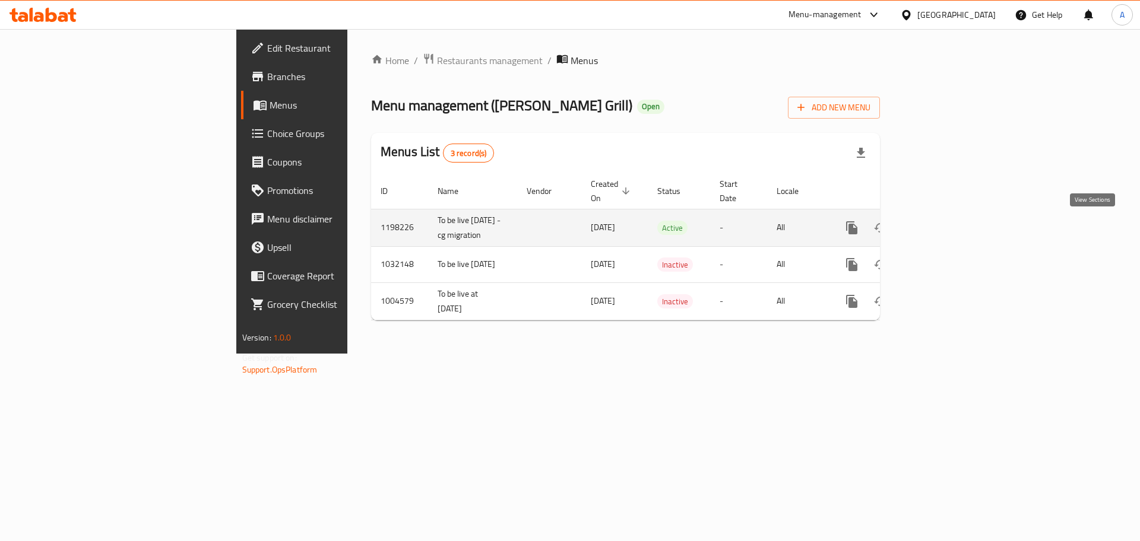
click at [943, 228] on icon "enhanced table" at bounding box center [937, 228] width 11 height 11
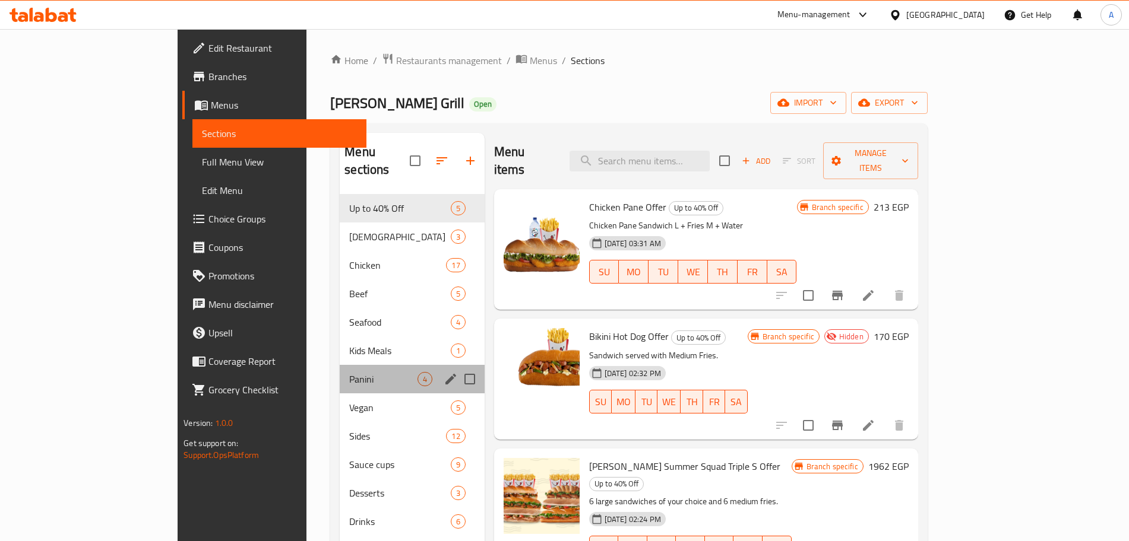
click at [340, 373] on div "Panini 4" at bounding box center [412, 379] width 144 height 28
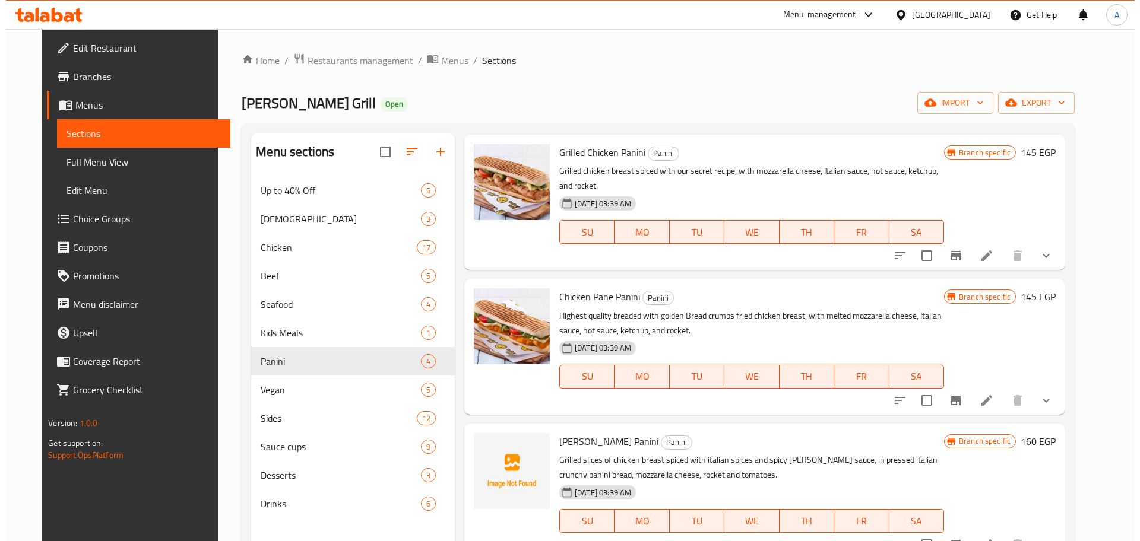
scroll to position [166, 0]
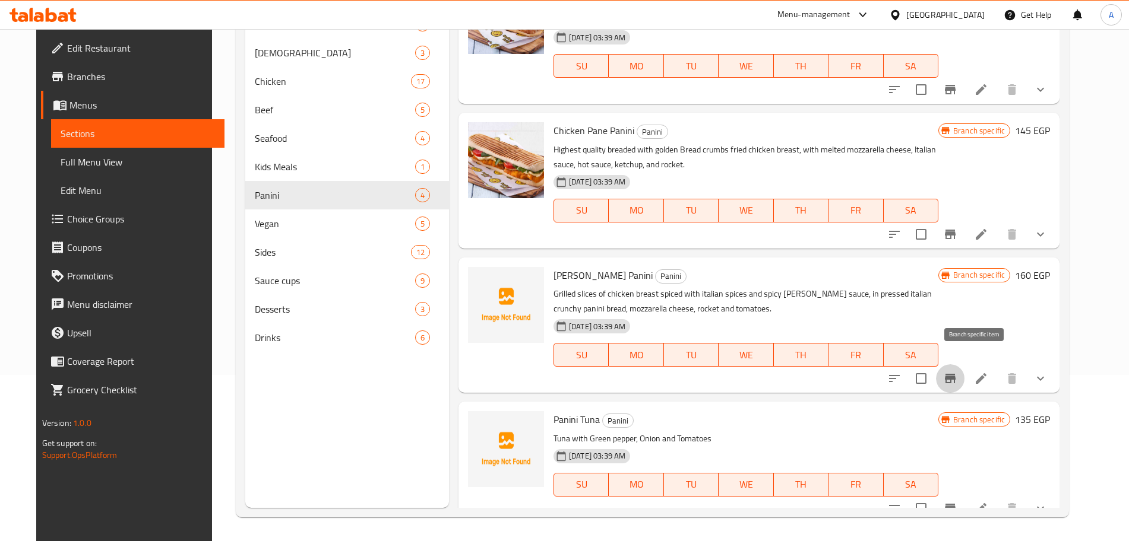
click at [957, 372] on icon "Branch-specific-item" at bounding box center [950, 379] width 14 height 14
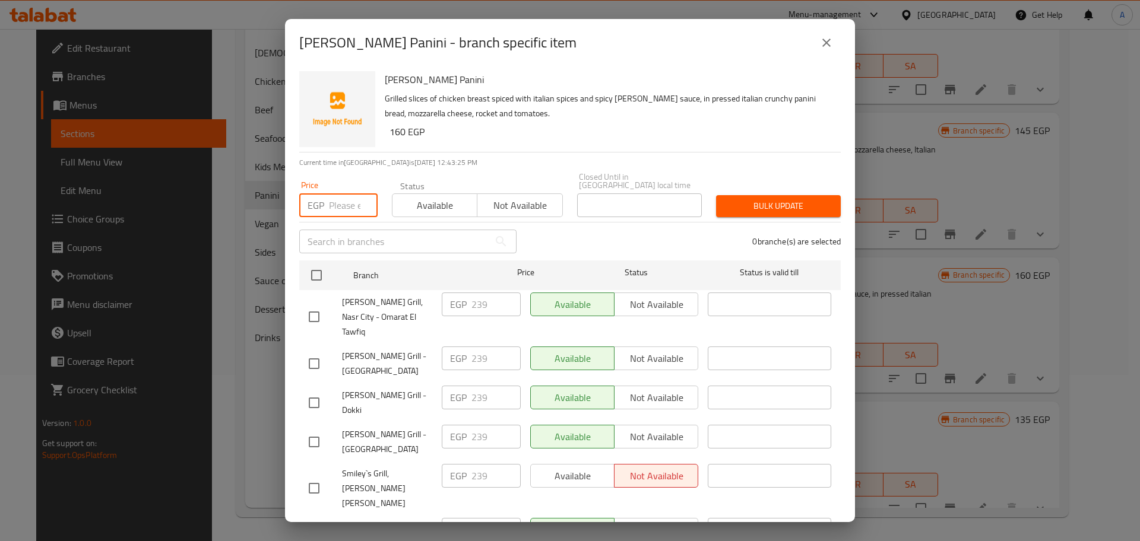
click at [341, 202] on input "number" at bounding box center [353, 206] width 49 height 24
type input "249"
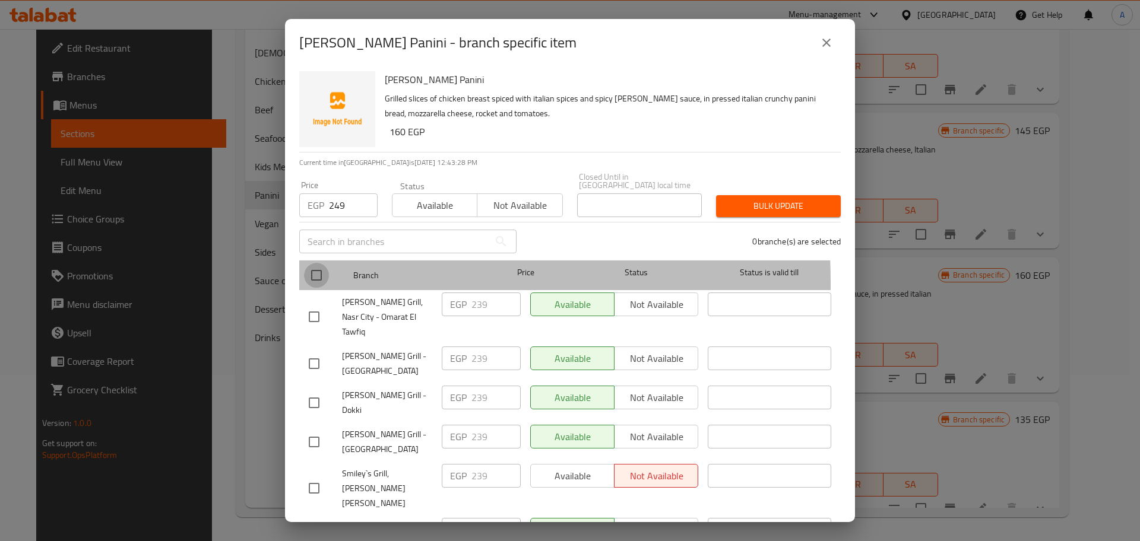
click at [314, 274] on input "checkbox" at bounding box center [316, 275] width 25 height 25
checkbox input "true"
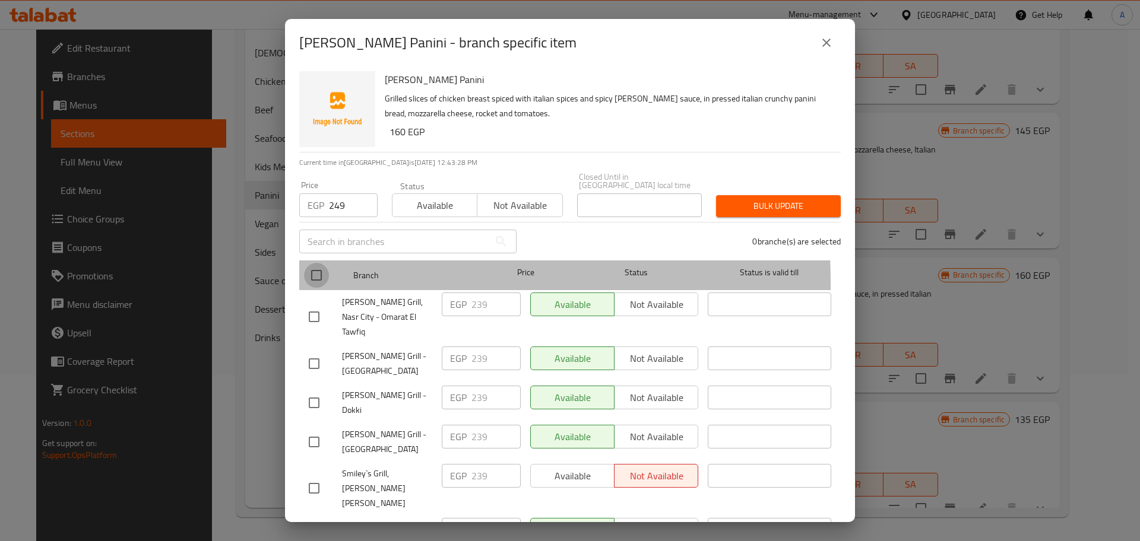
checkbox input "true"
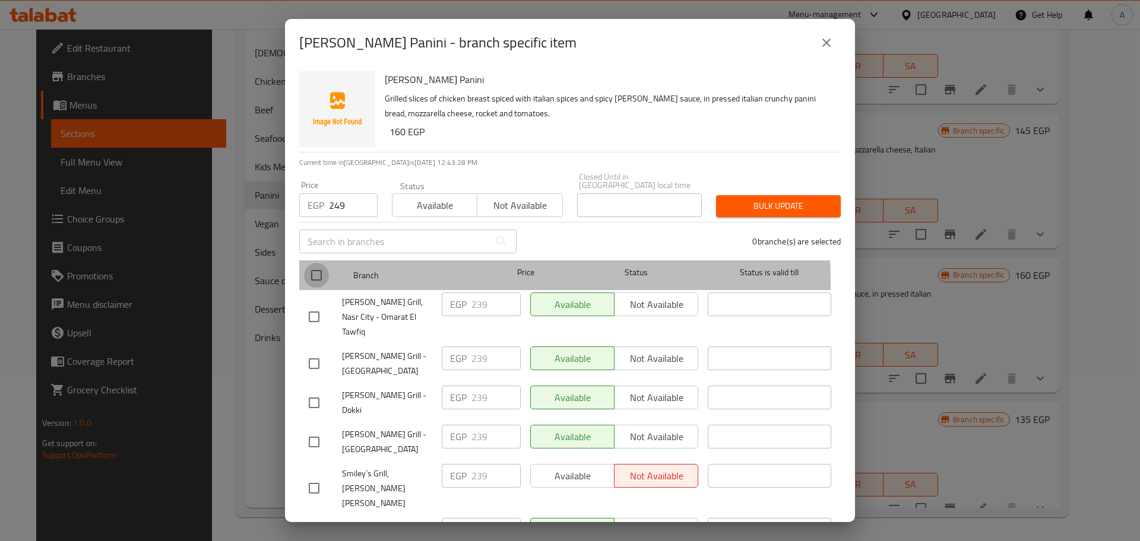
checkbox input "true"
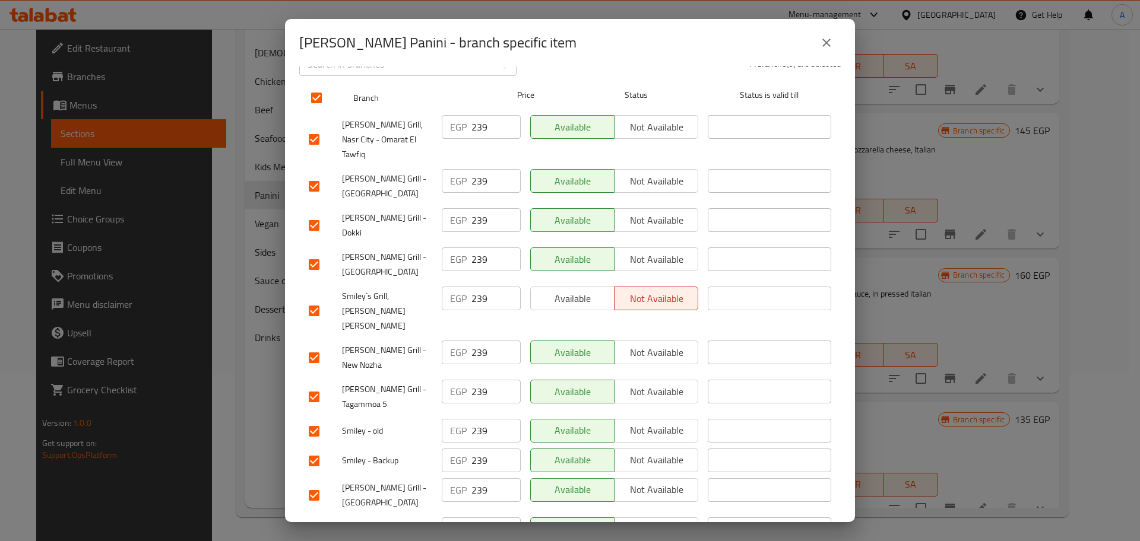
scroll to position [189, 0]
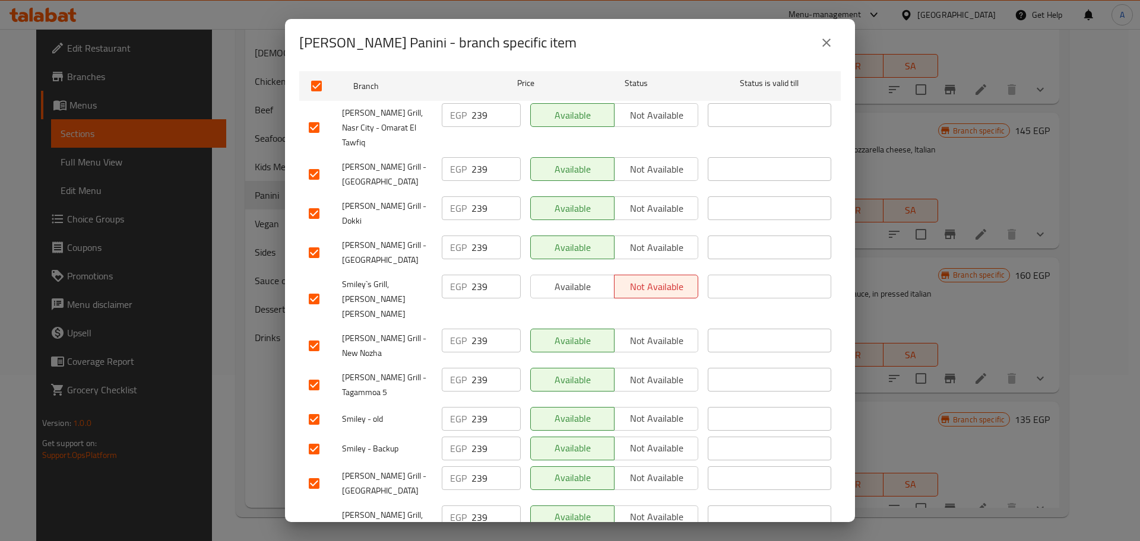
click at [316, 287] on input "checkbox" at bounding box center [314, 299] width 25 height 25
checkbox input "false"
click at [316, 287] on input "checkbox" at bounding box center [314, 299] width 25 height 25
checkbox input "true"
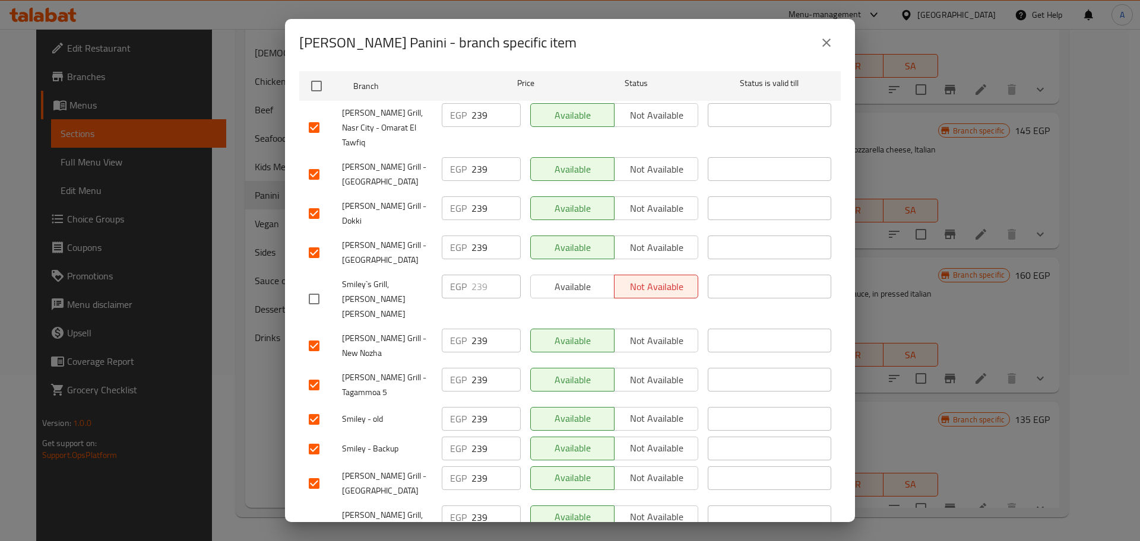
checkbox input "true"
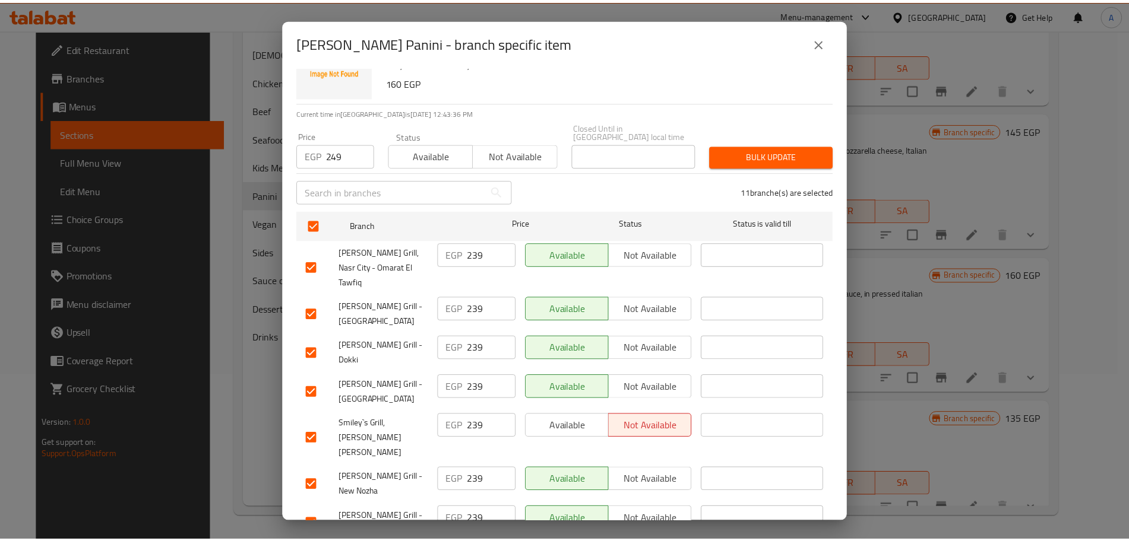
scroll to position [0, 0]
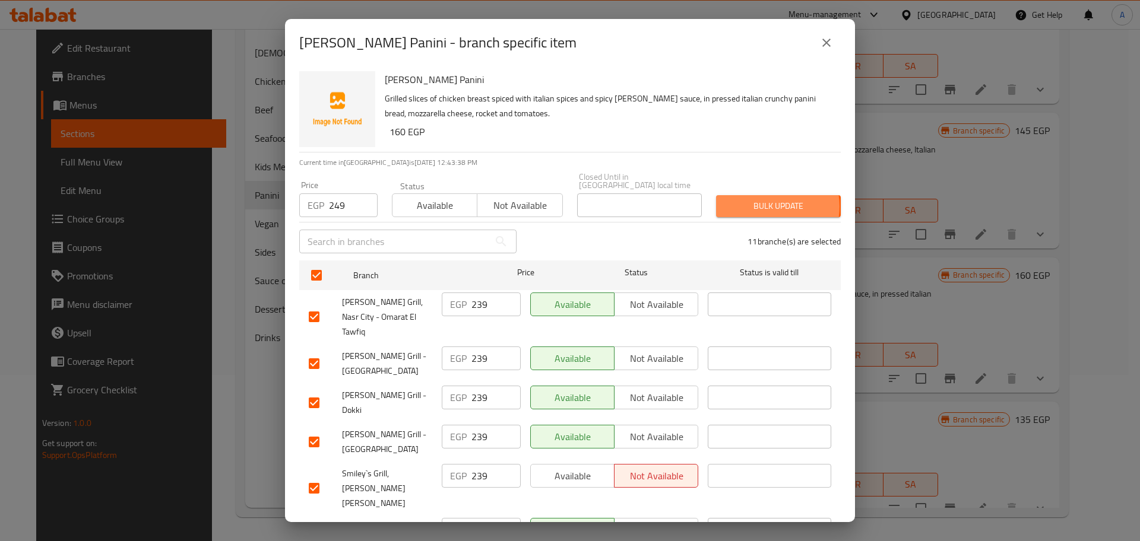
click at [759, 199] on span "Bulk update" at bounding box center [778, 206] width 106 height 15
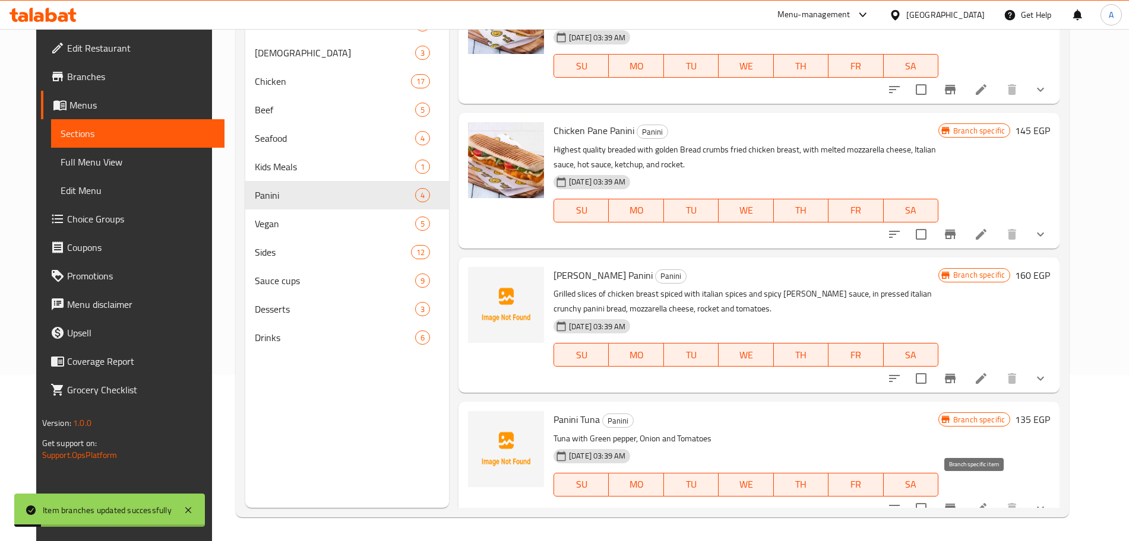
click at [957, 502] on icon "Branch-specific-item" at bounding box center [950, 509] width 14 height 14
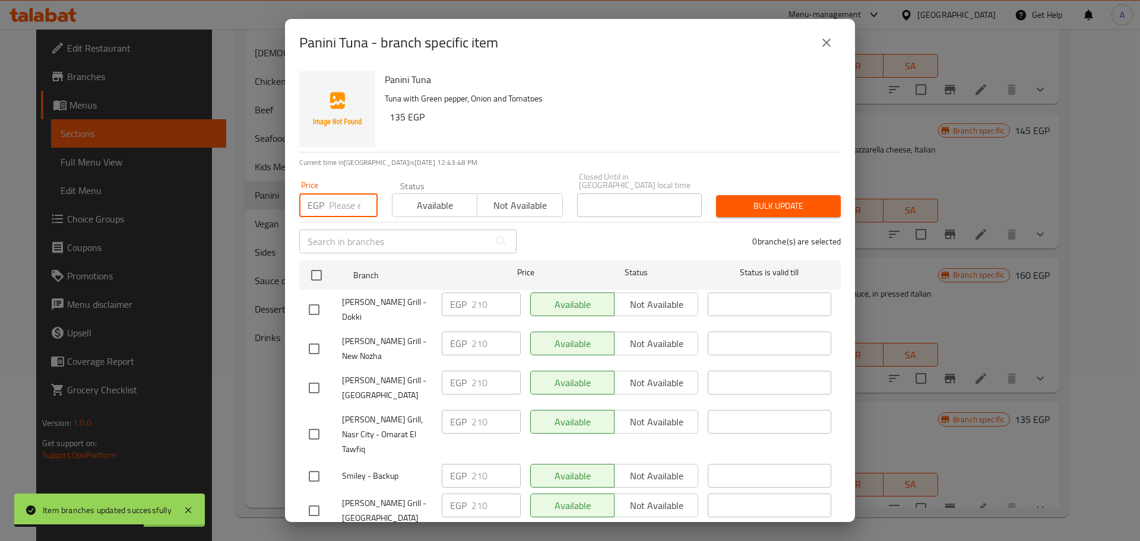
click at [346, 195] on input "number" at bounding box center [353, 206] width 49 height 24
type input "230"
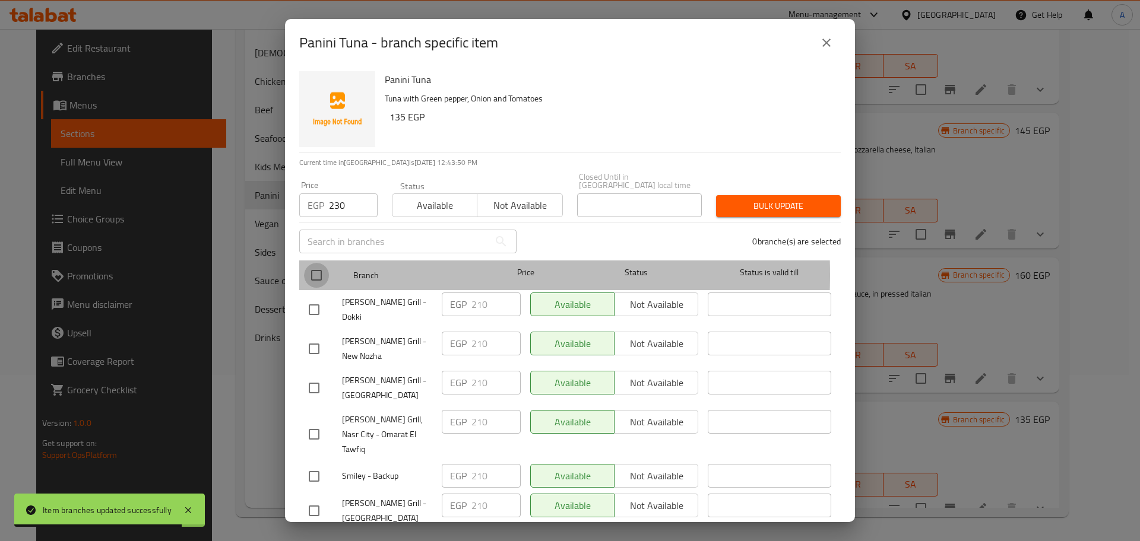
click at [318, 267] on input "checkbox" at bounding box center [316, 275] width 25 height 25
checkbox input "true"
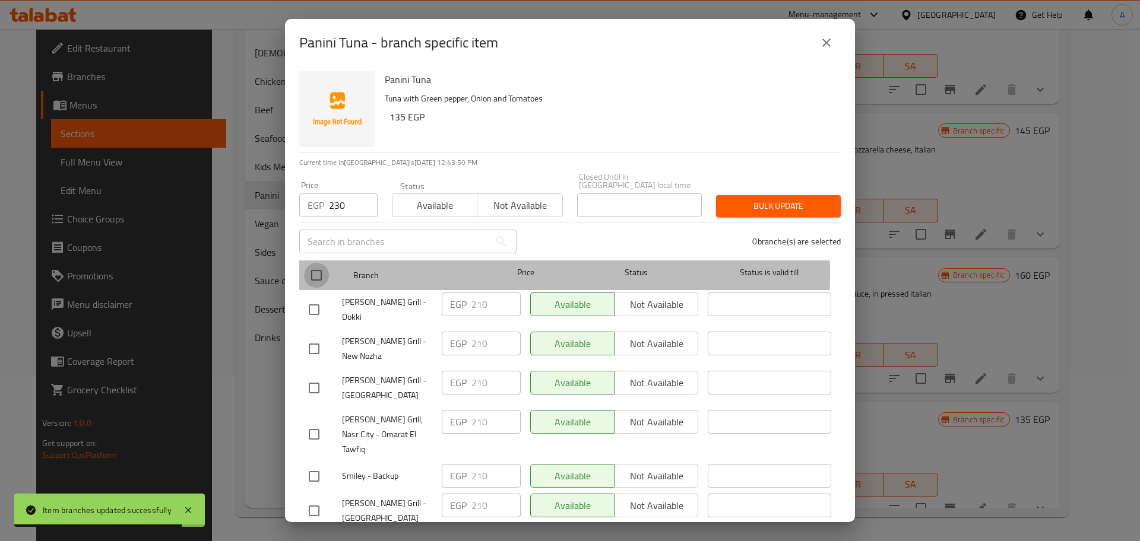
checkbox input "true"
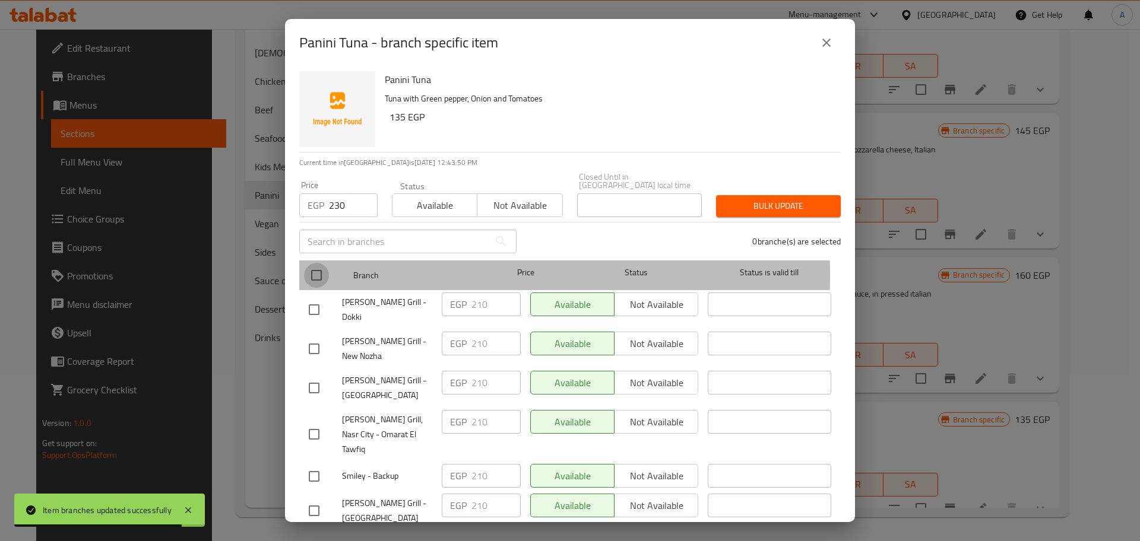
checkbox input "true"
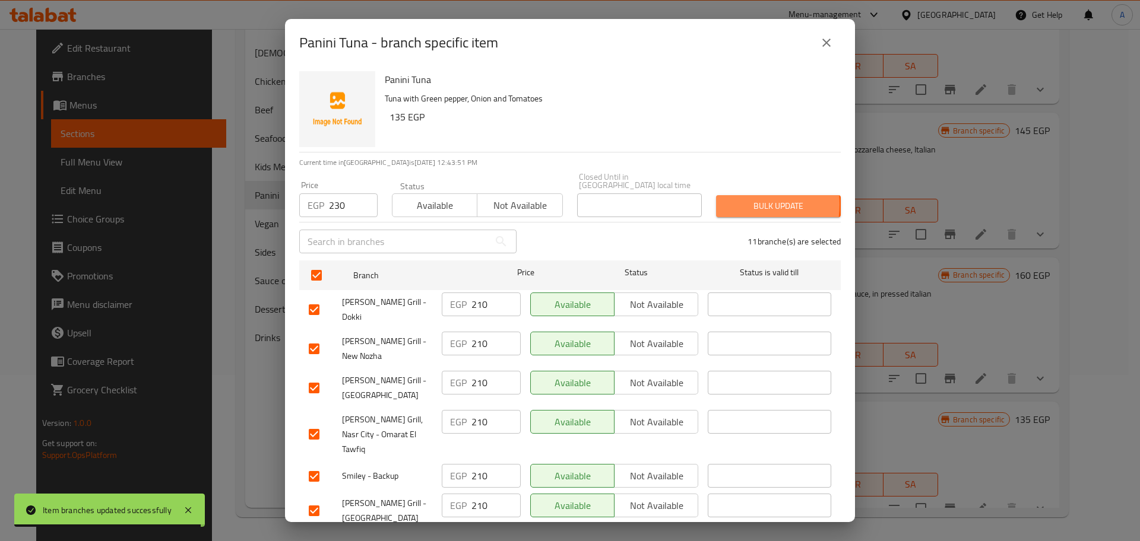
click at [727, 199] on span "Bulk update" at bounding box center [778, 206] width 106 height 15
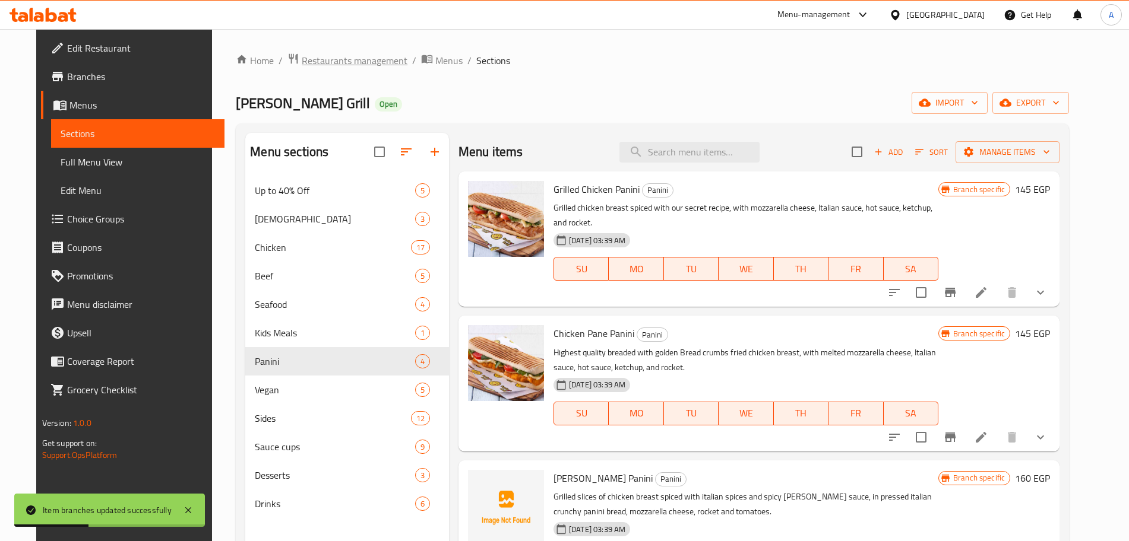
click at [366, 58] on span "Restaurants management" at bounding box center [355, 60] width 106 height 14
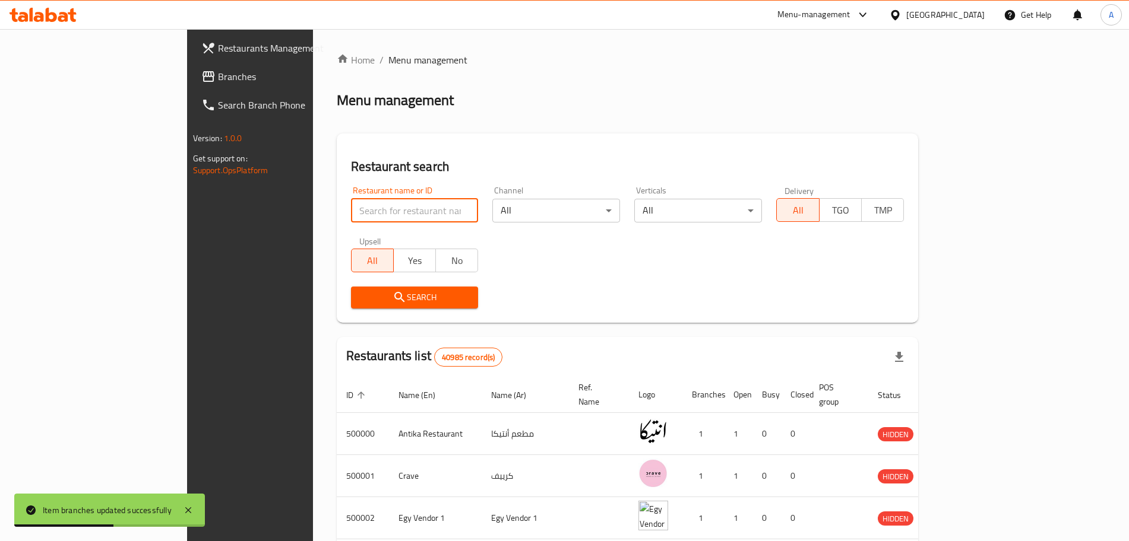
click at [363, 212] on input "search" at bounding box center [415, 211] width 128 height 24
type input "smile"
click button "Search" at bounding box center [415, 298] width 128 height 22
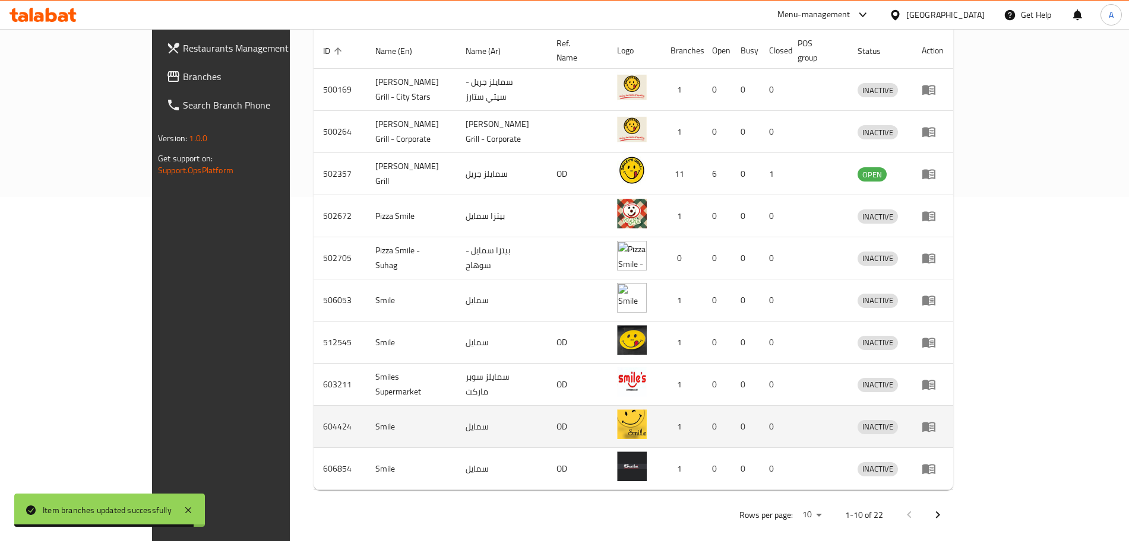
scroll to position [344, 0]
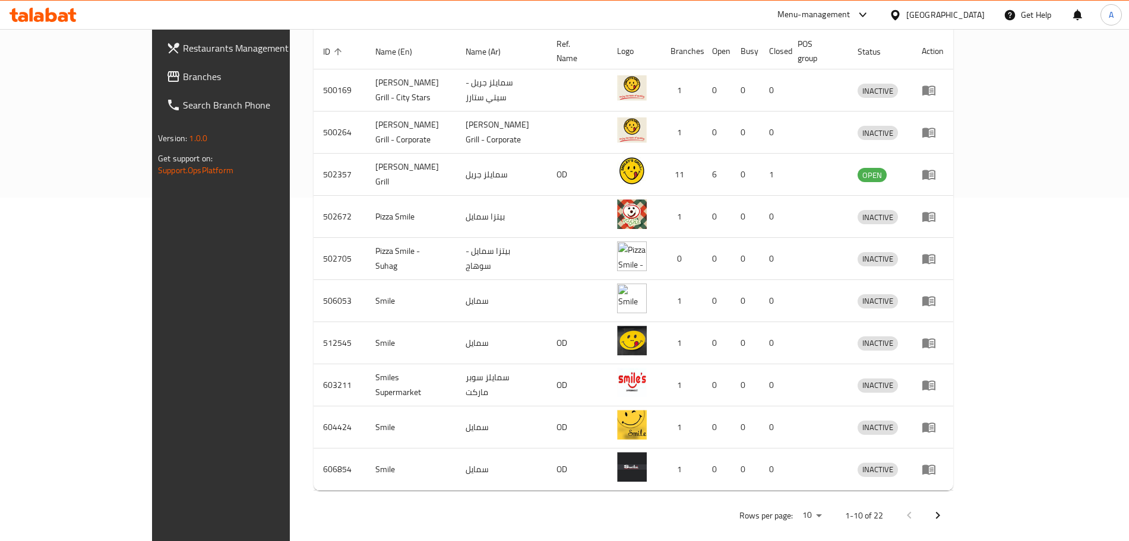
click at [952, 502] on button "Next page" at bounding box center [937, 516] width 28 height 28
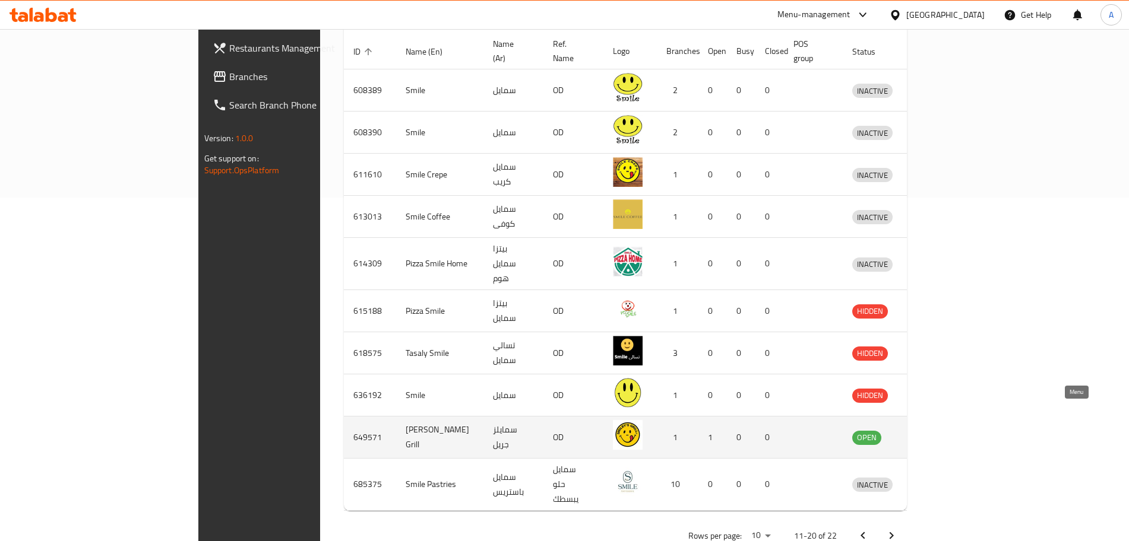
click at [930, 433] on icon "enhanced table" at bounding box center [923, 438] width 13 height 10
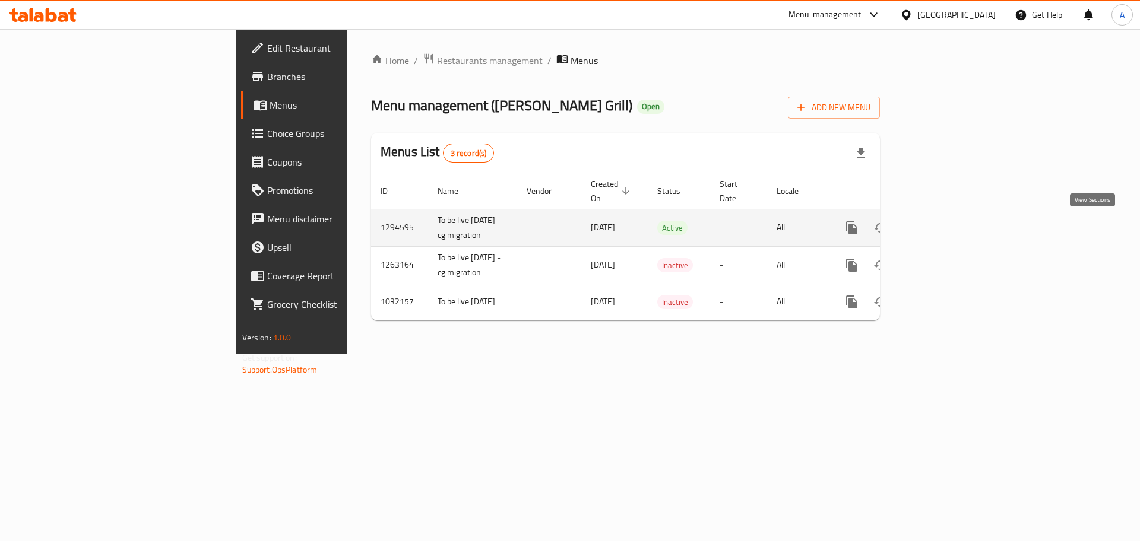
click at [952, 224] on link "enhanced table" at bounding box center [937, 228] width 28 height 28
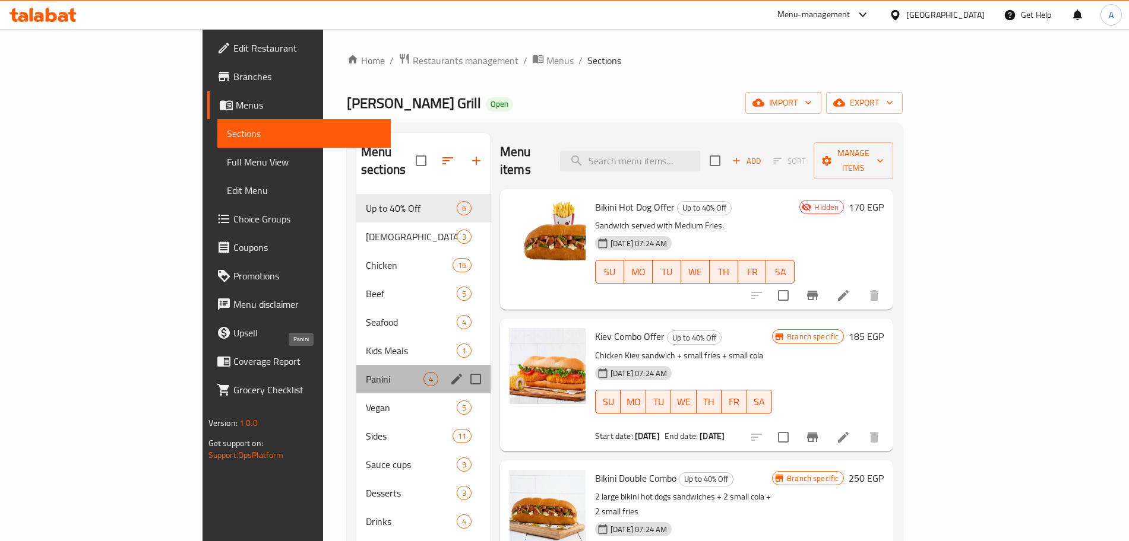
click at [366, 372] on span "Panini" at bounding box center [395, 379] width 58 height 14
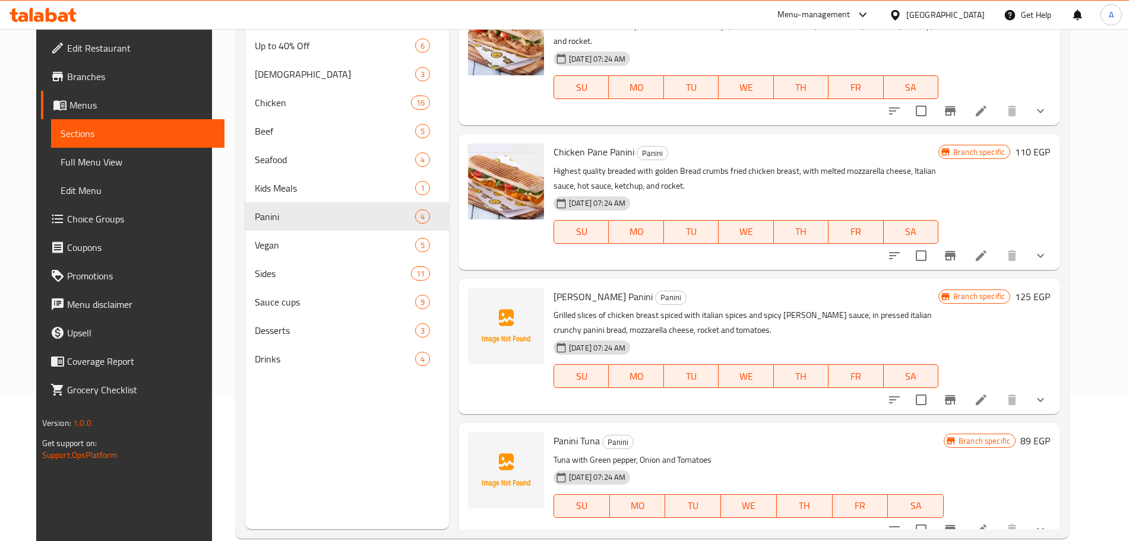
scroll to position [151, 0]
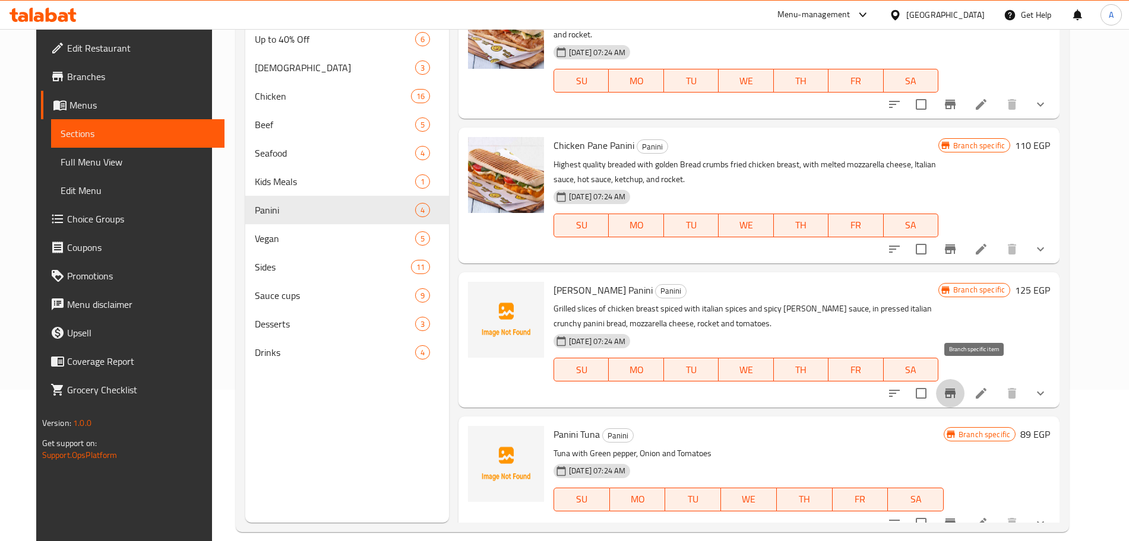
click at [957, 386] on icon "Branch-specific-item" at bounding box center [950, 393] width 14 height 14
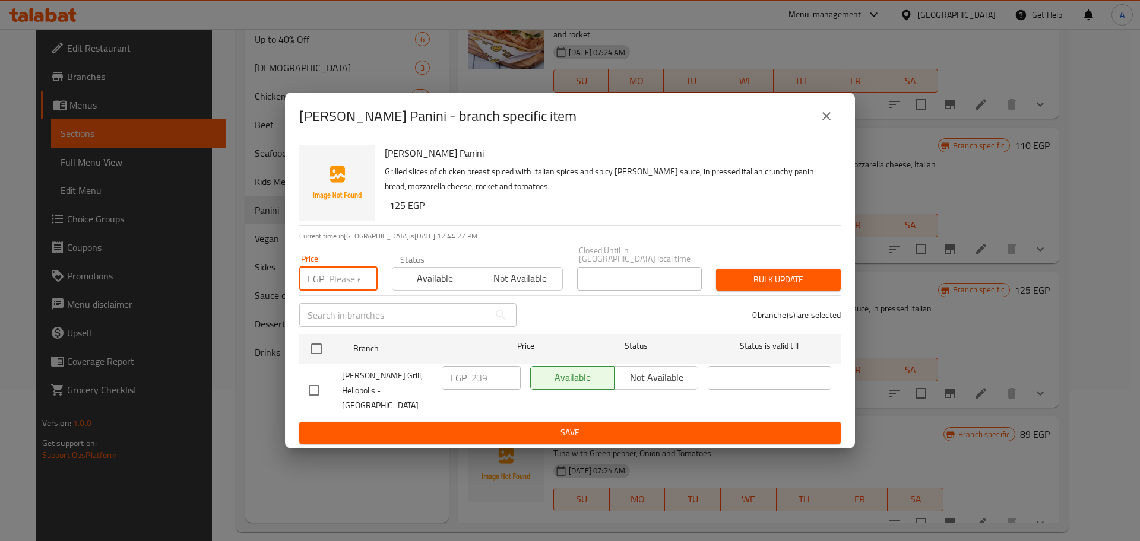
click at [351, 282] on input "number" at bounding box center [353, 279] width 49 height 24
type input "249"
click at [321, 346] on input "checkbox" at bounding box center [316, 349] width 25 height 25
checkbox input "true"
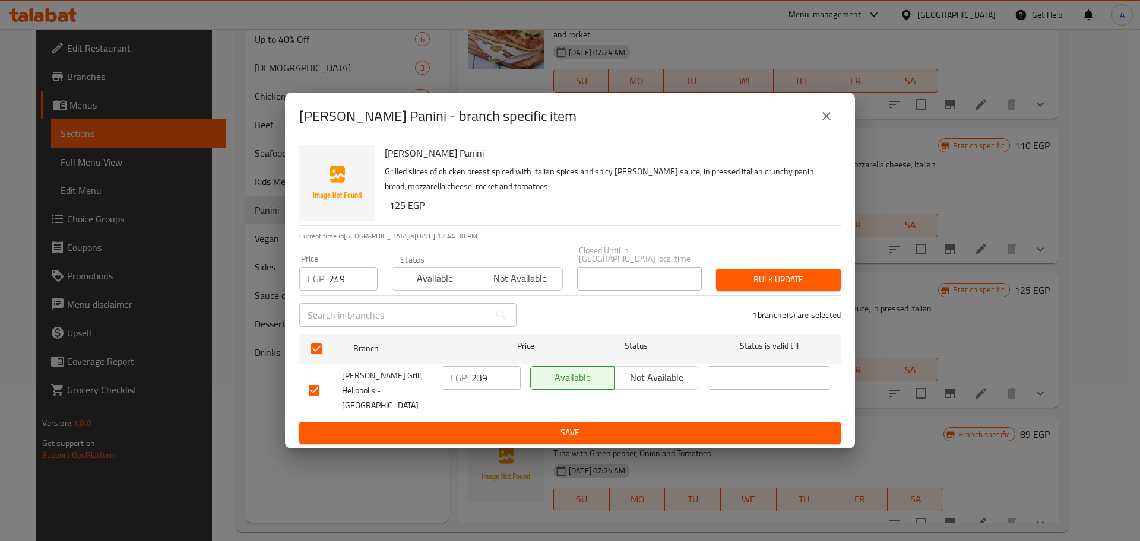
click at [800, 277] on span "Bulk update" at bounding box center [778, 279] width 106 height 15
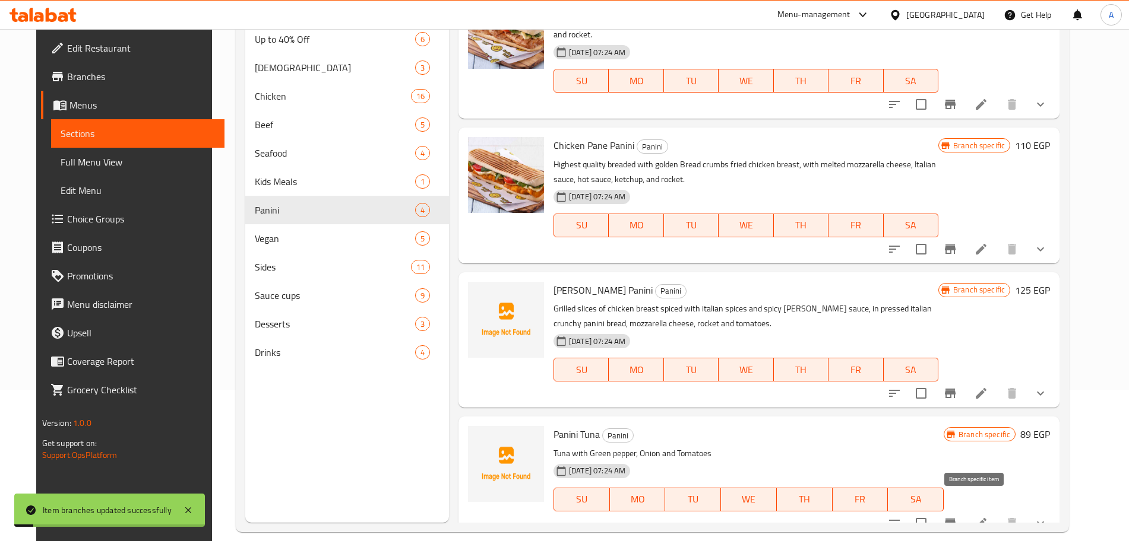
click at [957, 516] on icon "Branch-specific-item" at bounding box center [950, 523] width 14 height 14
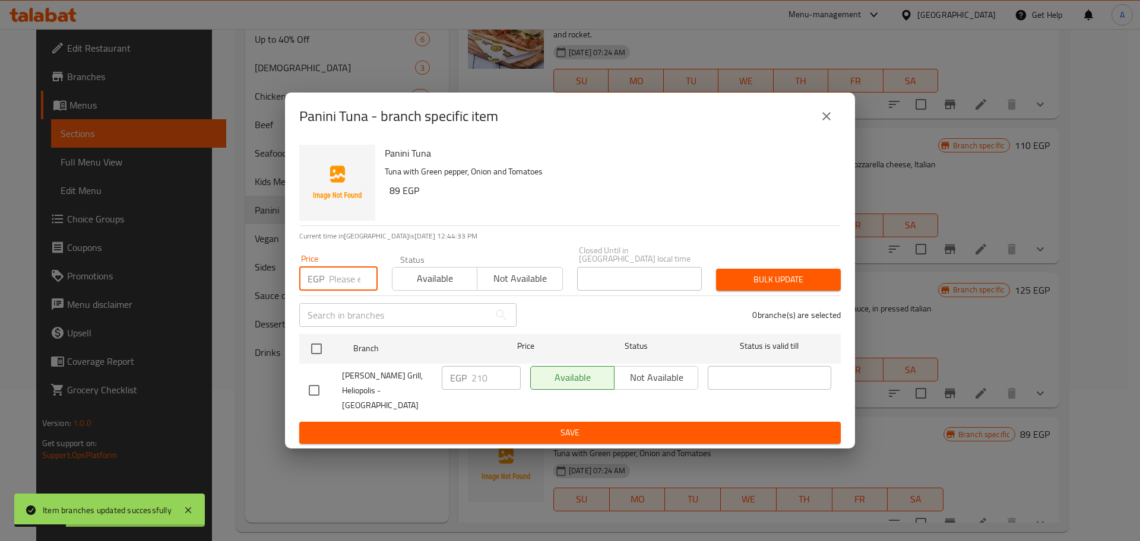
click at [340, 279] on input "number" at bounding box center [353, 279] width 49 height 24
type input "230"
click at [321, 349] on input "checkbox" at bounding box center [316, 349] width 25 height 25
checkbox input "true"
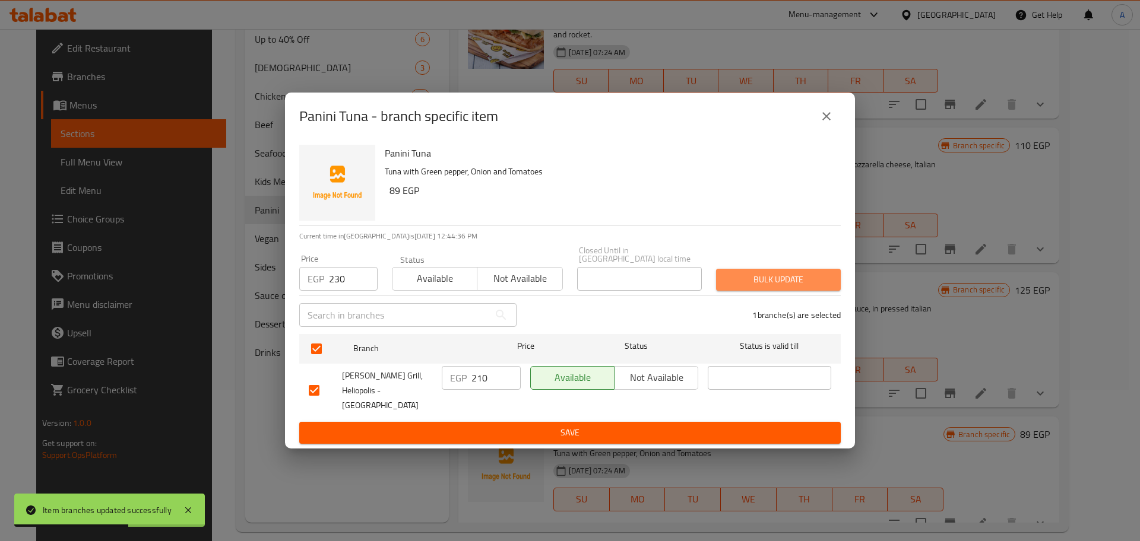
click at [757, 290] on button "Bulk update" at bounding box center [778, 280] width 125 height 22
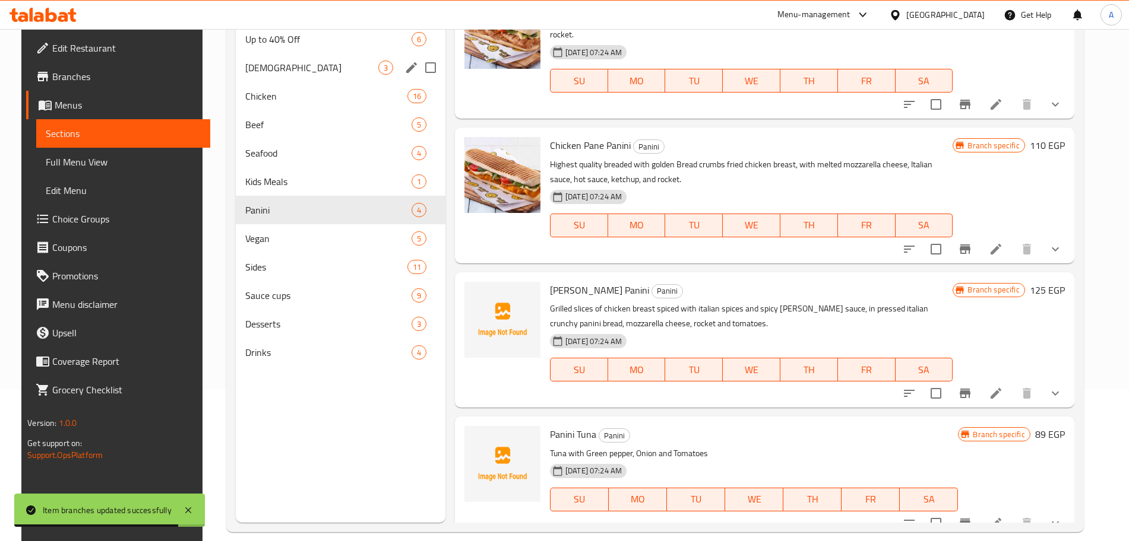
scroll to position [0, 0]
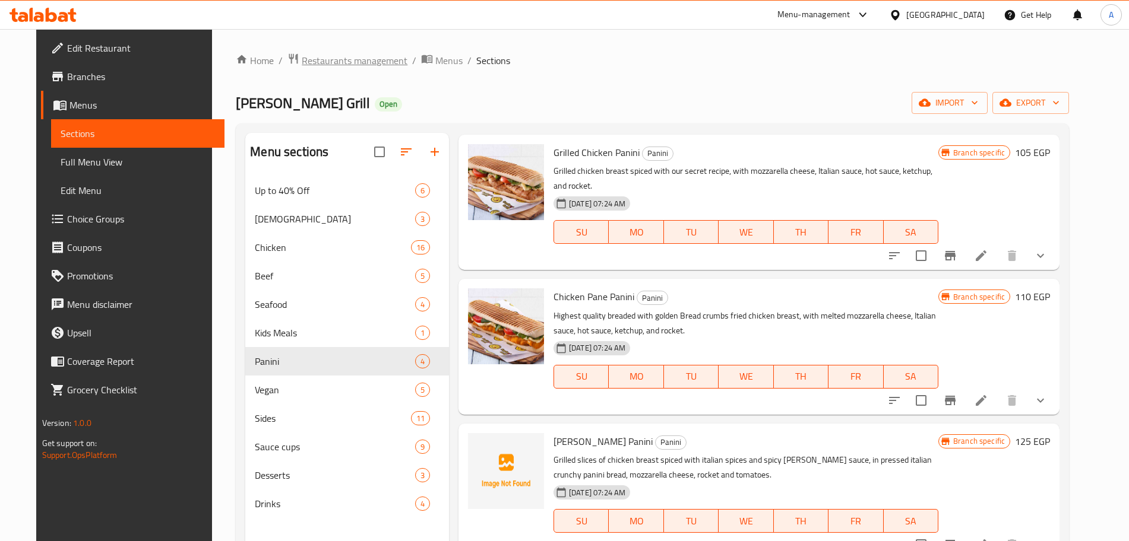
click at [340, 62] on span "Restaurants management" at bounding box center [355, 60] width 106 height 14
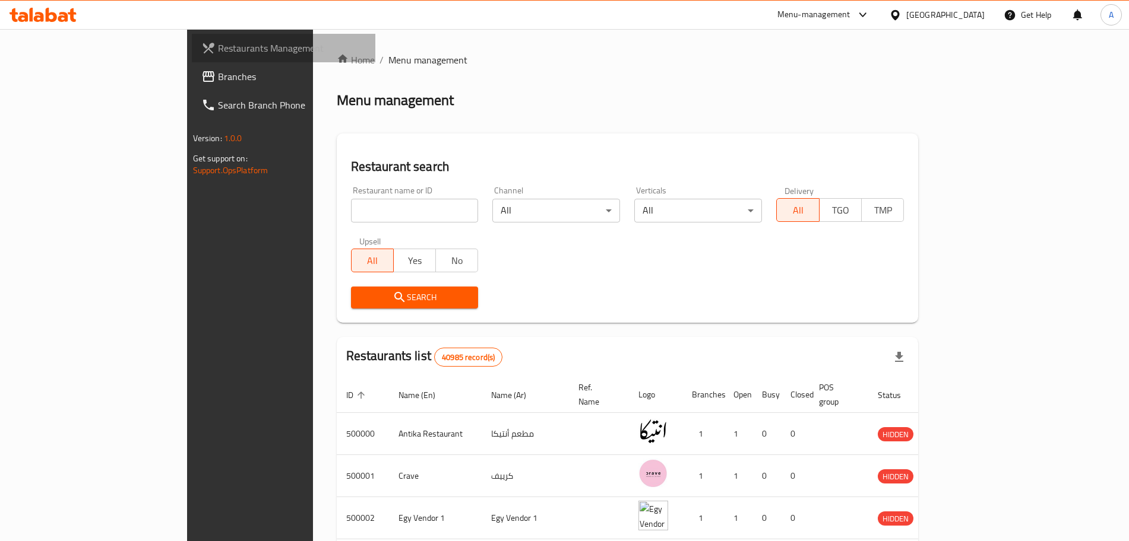
click at [218, 49] on span "Restaurants Management" at bounding box center [292, 48] width 148 height 14
